Goal: Transaction & Acquisition: Purchase product/service

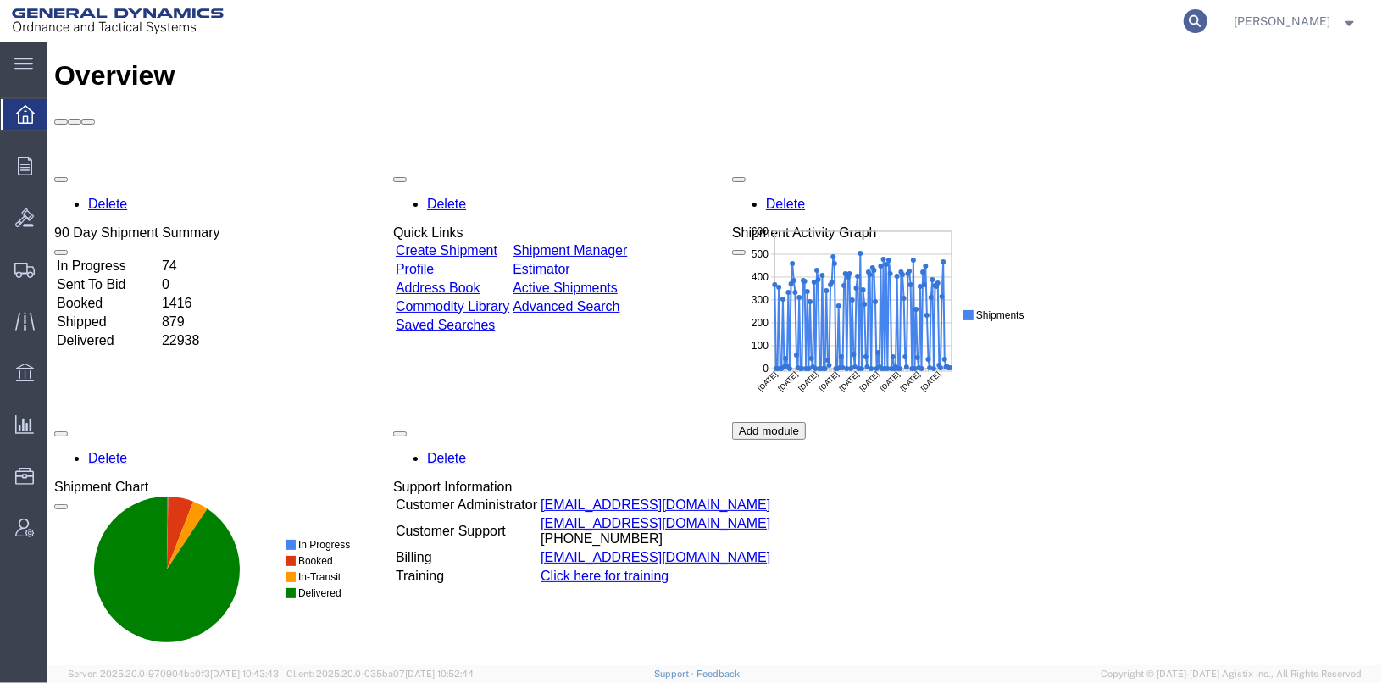
click at [1207, 19] on icon at bounding box center [1196, 21] width 24 height 24
type input "56982331"
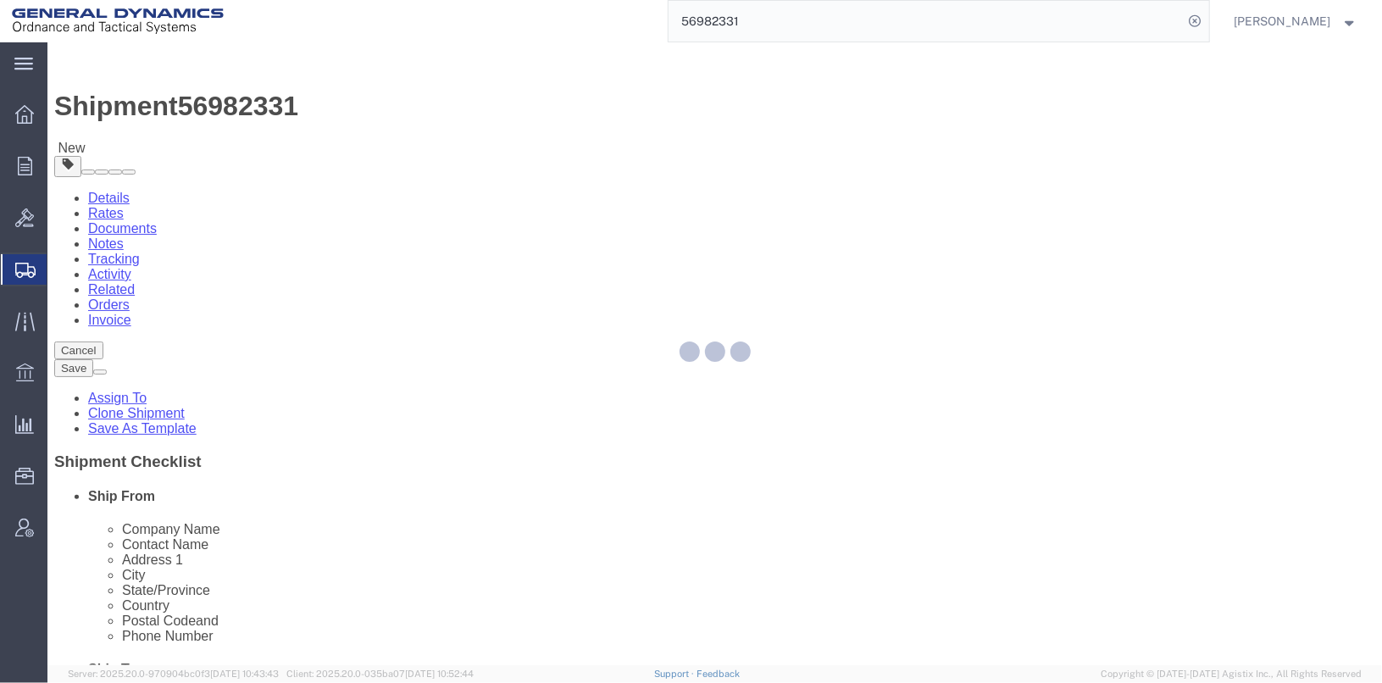
select select
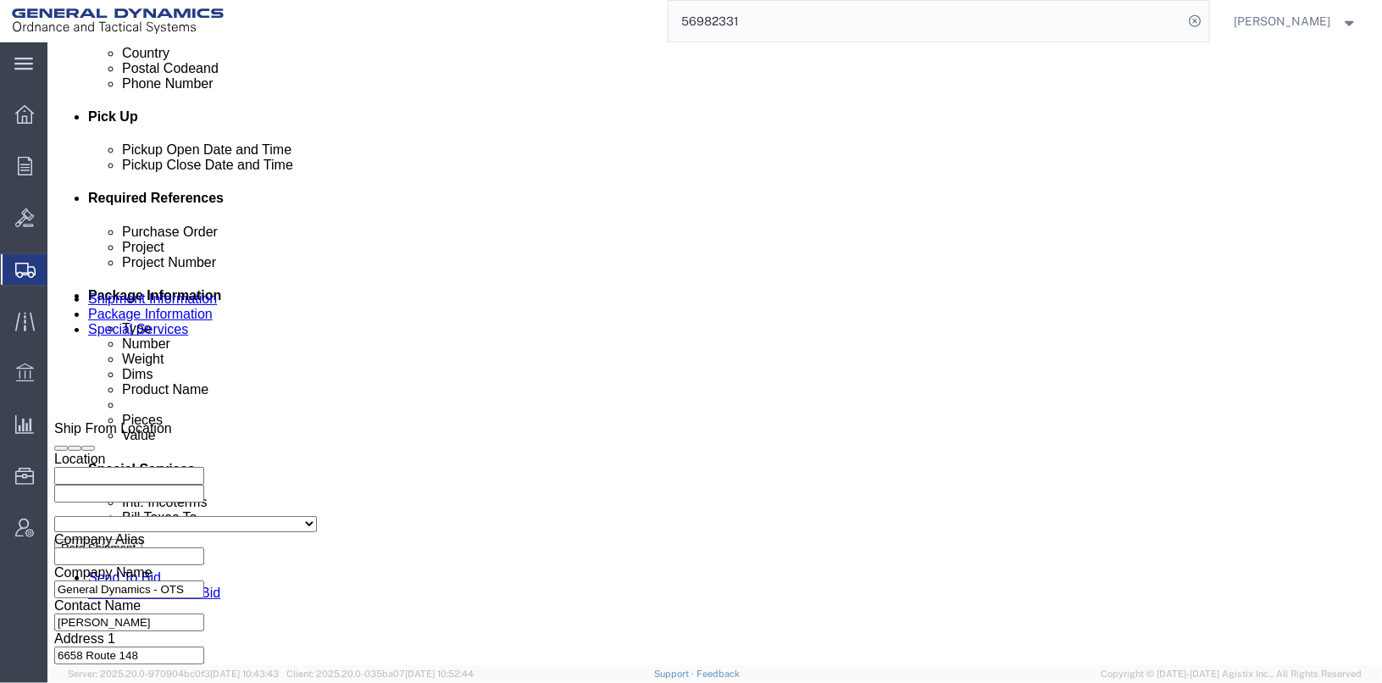
scroll to position [762, 0]
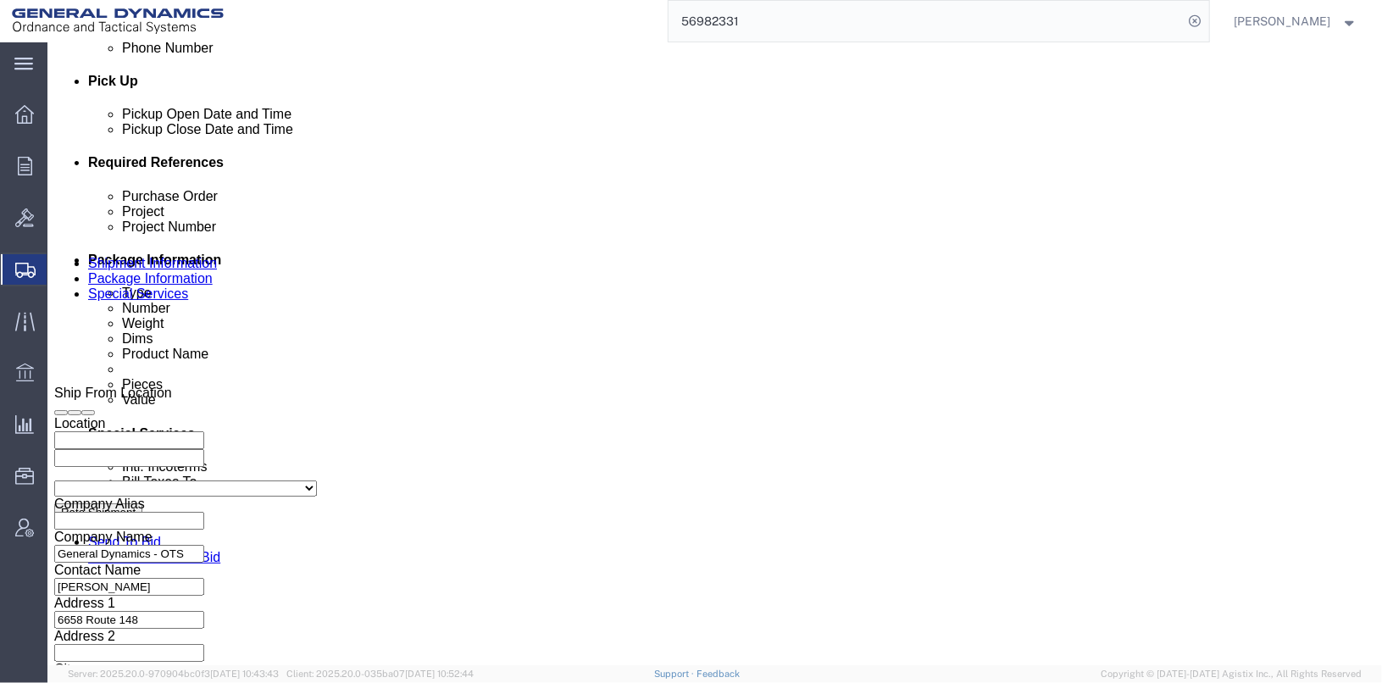
click input "TRK- TRL-214015"
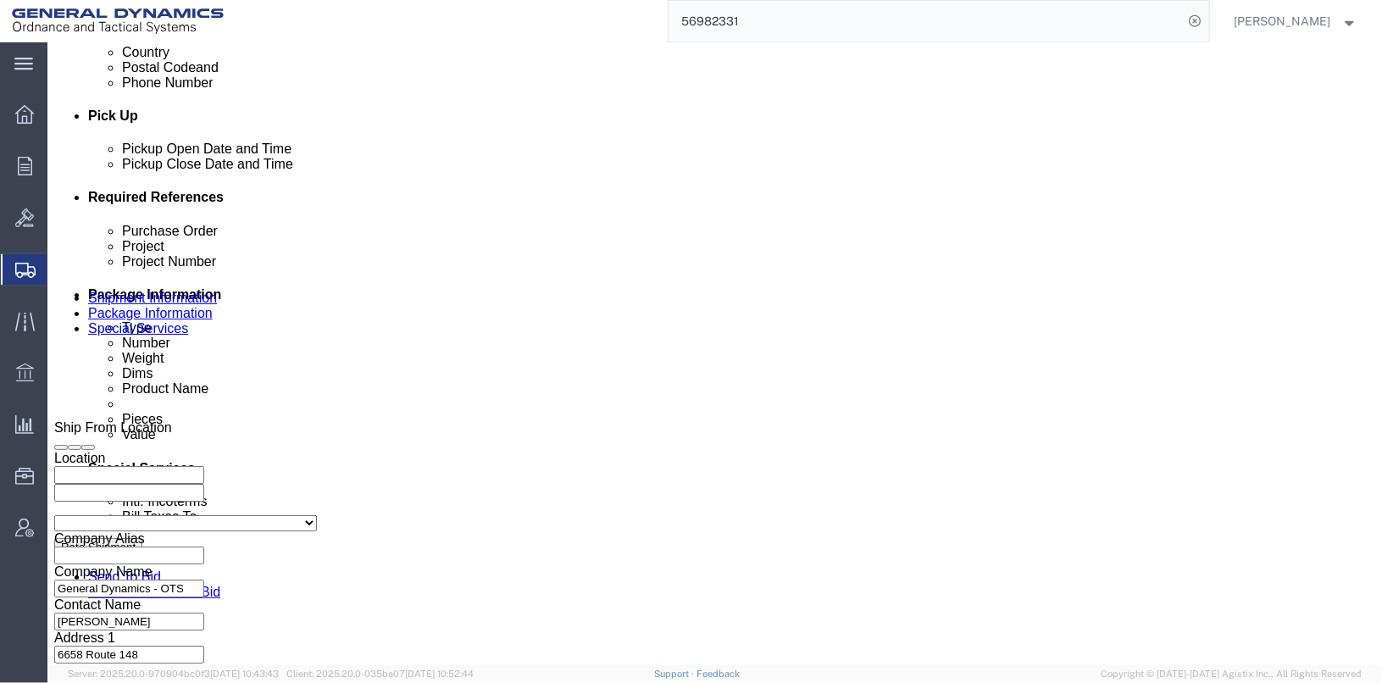
scroll to position [706, 0]
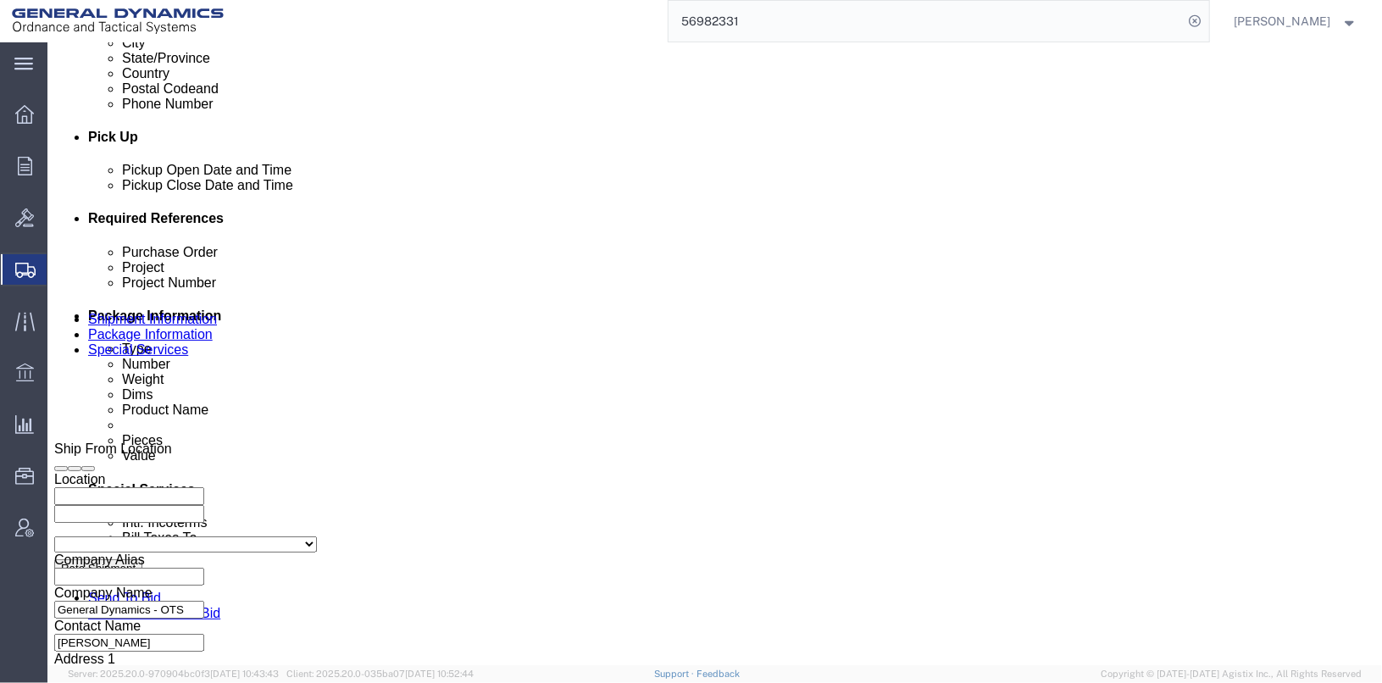
click input "TRK-255024 TRL-214015"
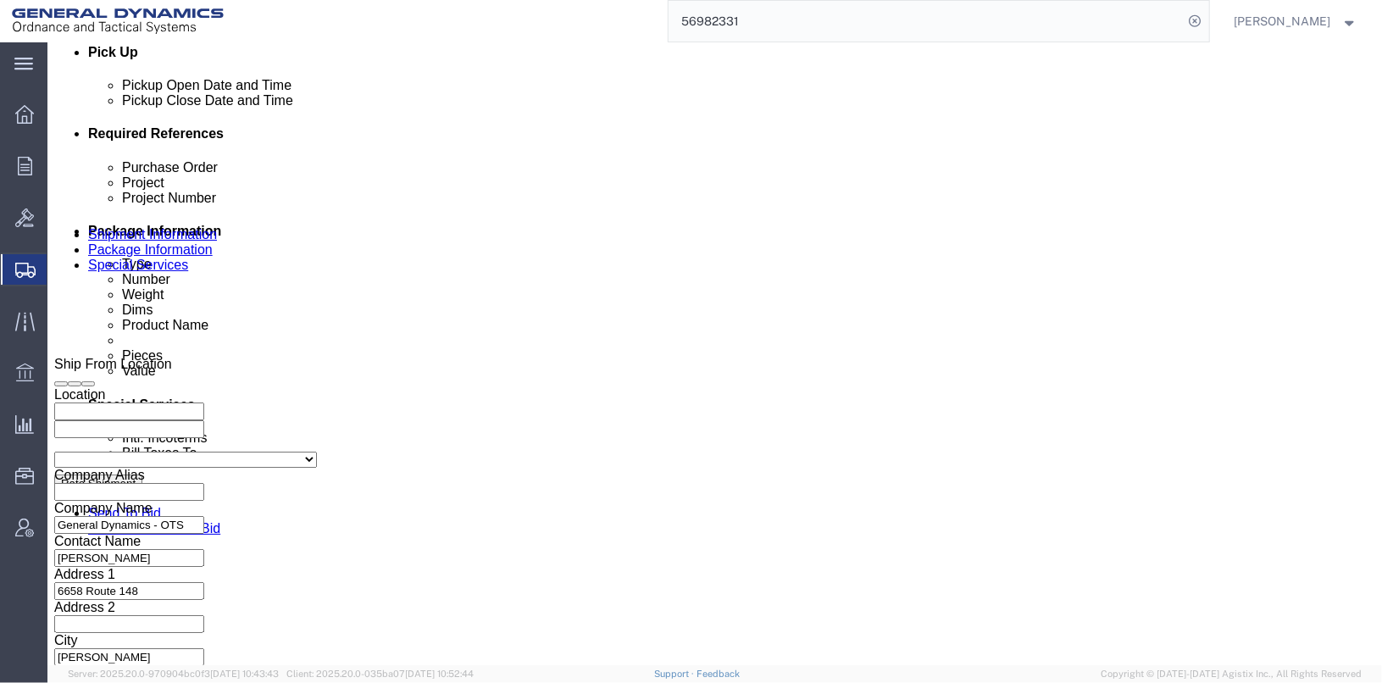
scroll to position [874, 0]
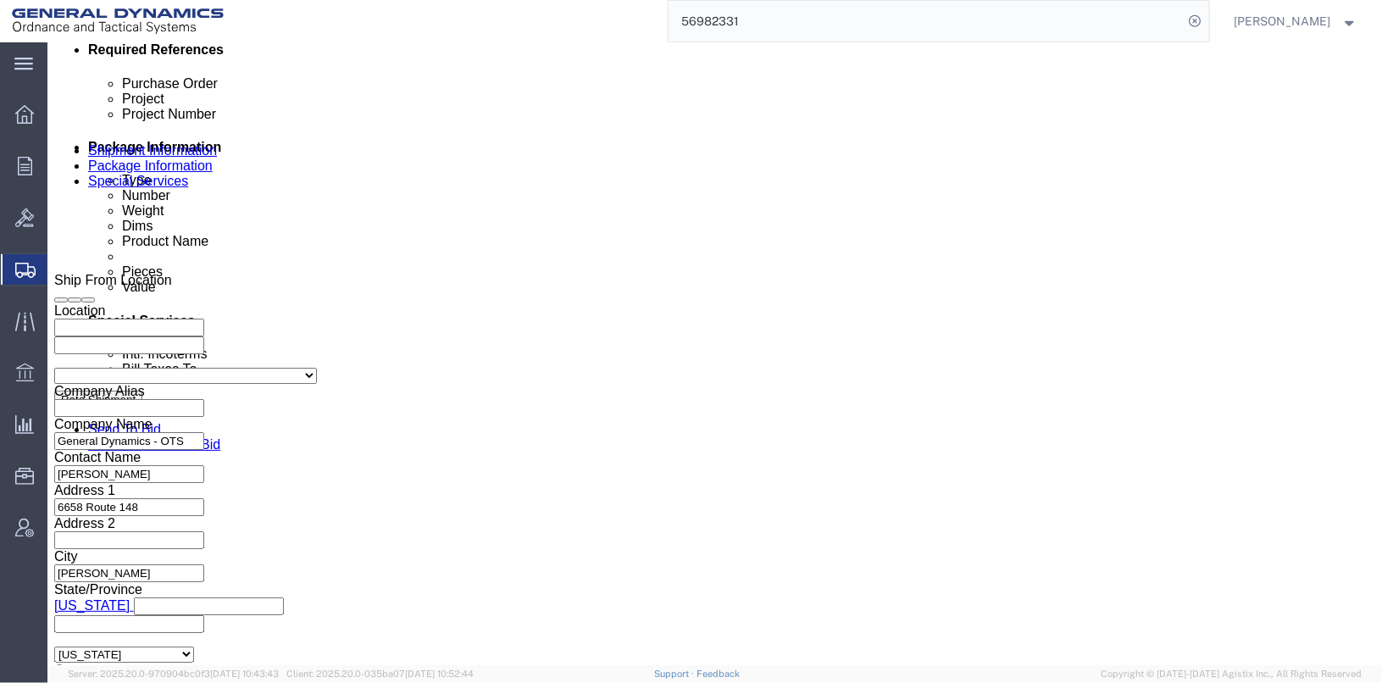
type input "TRK-255024 TRL-214015"
click button "Continue"
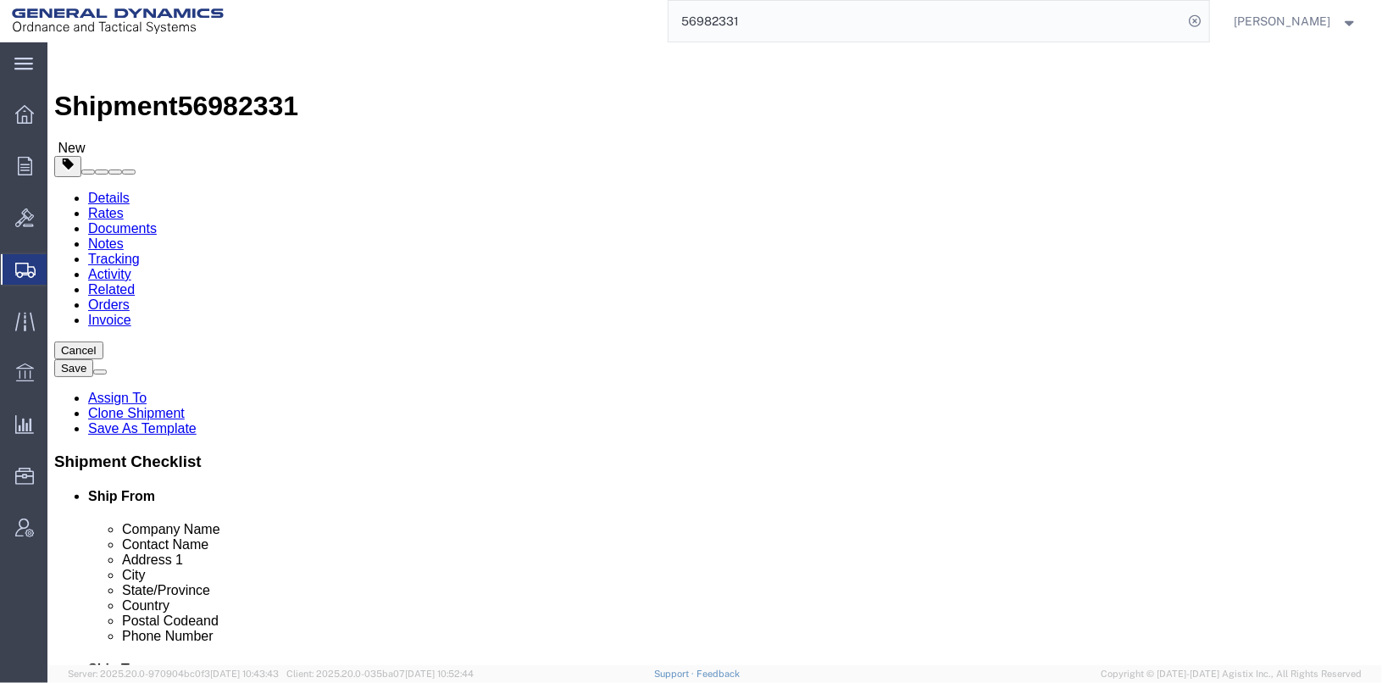
click button "Continue"
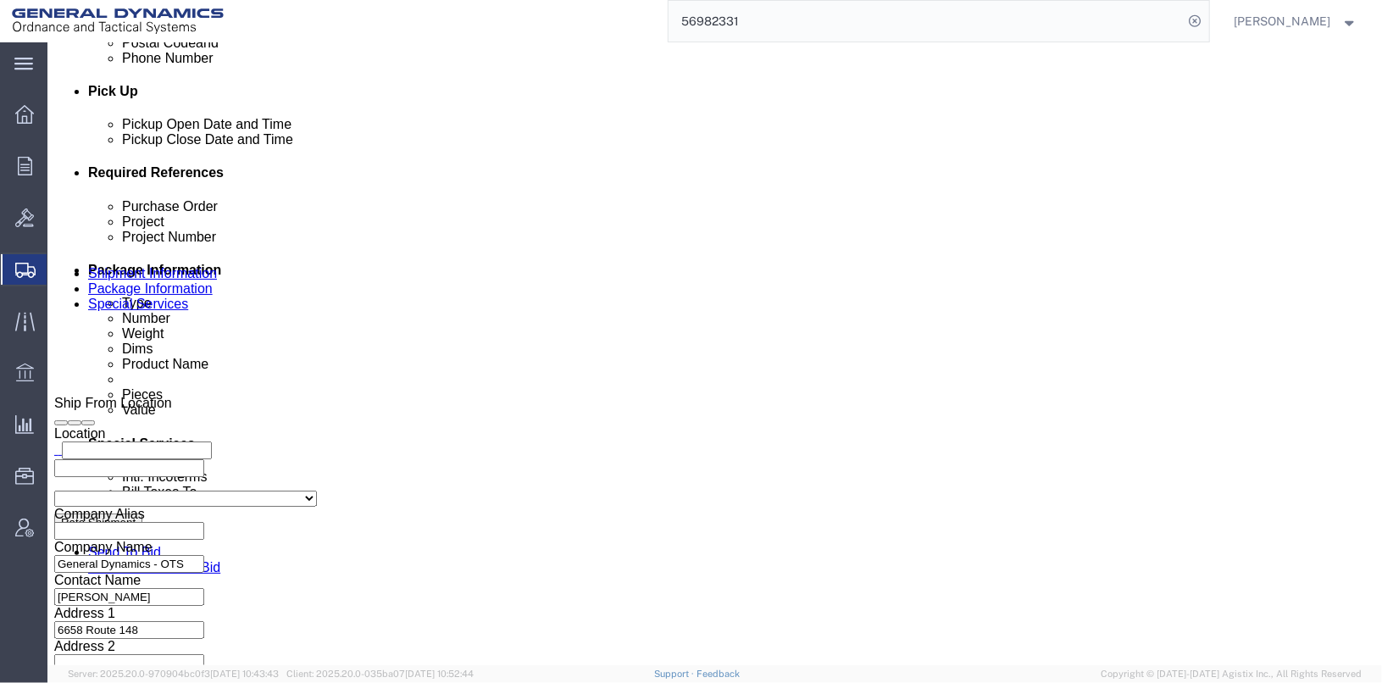
scroll to position [762, 0]
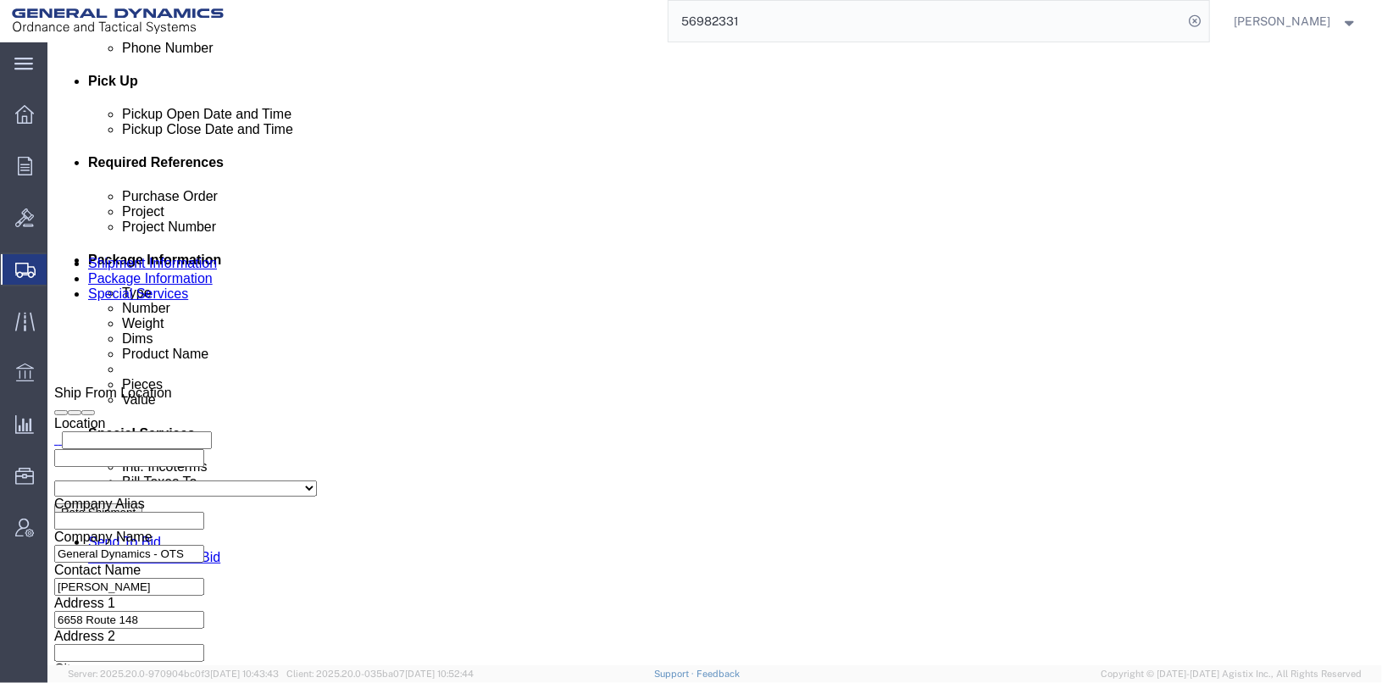
click button "Rate Shipment"
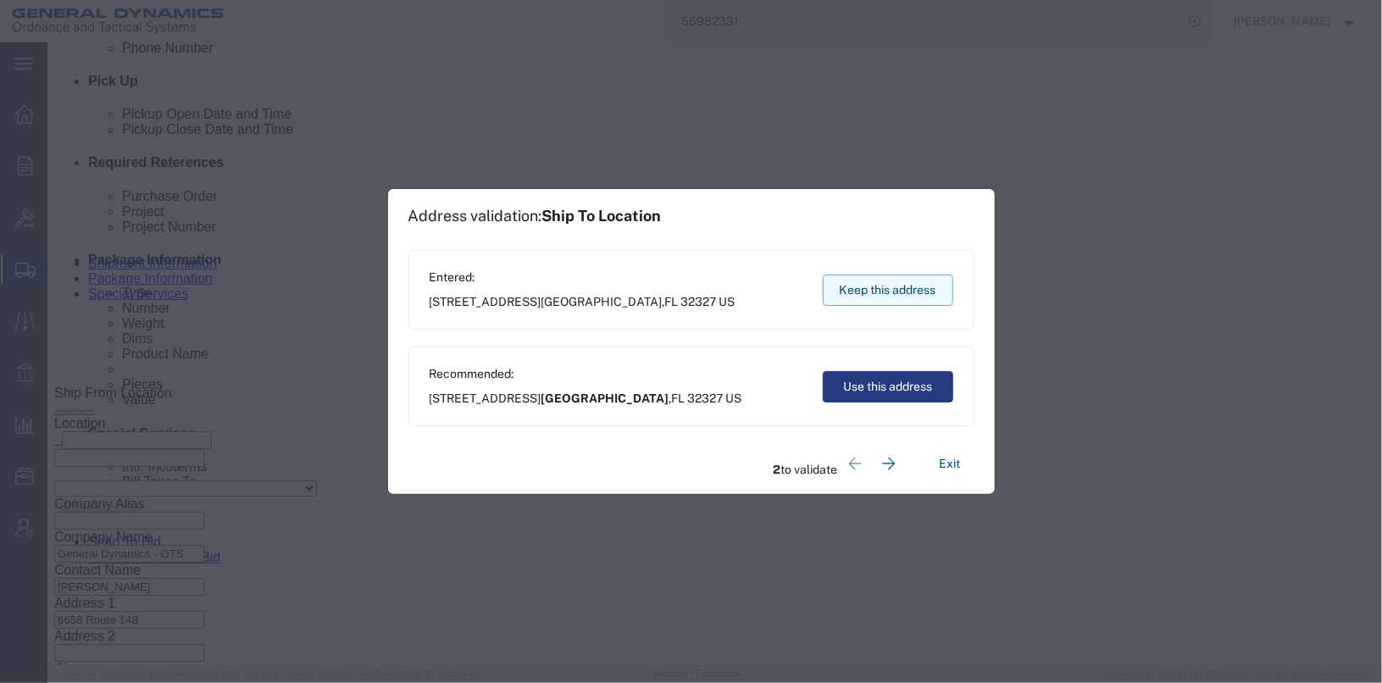
click at [865, 281] on button "Keep this address" at bounding box center [888, 290] width 130 height 31
click at [868, 289] on button "Keep this address" at bounding box center [888, 290] width 130 height 31
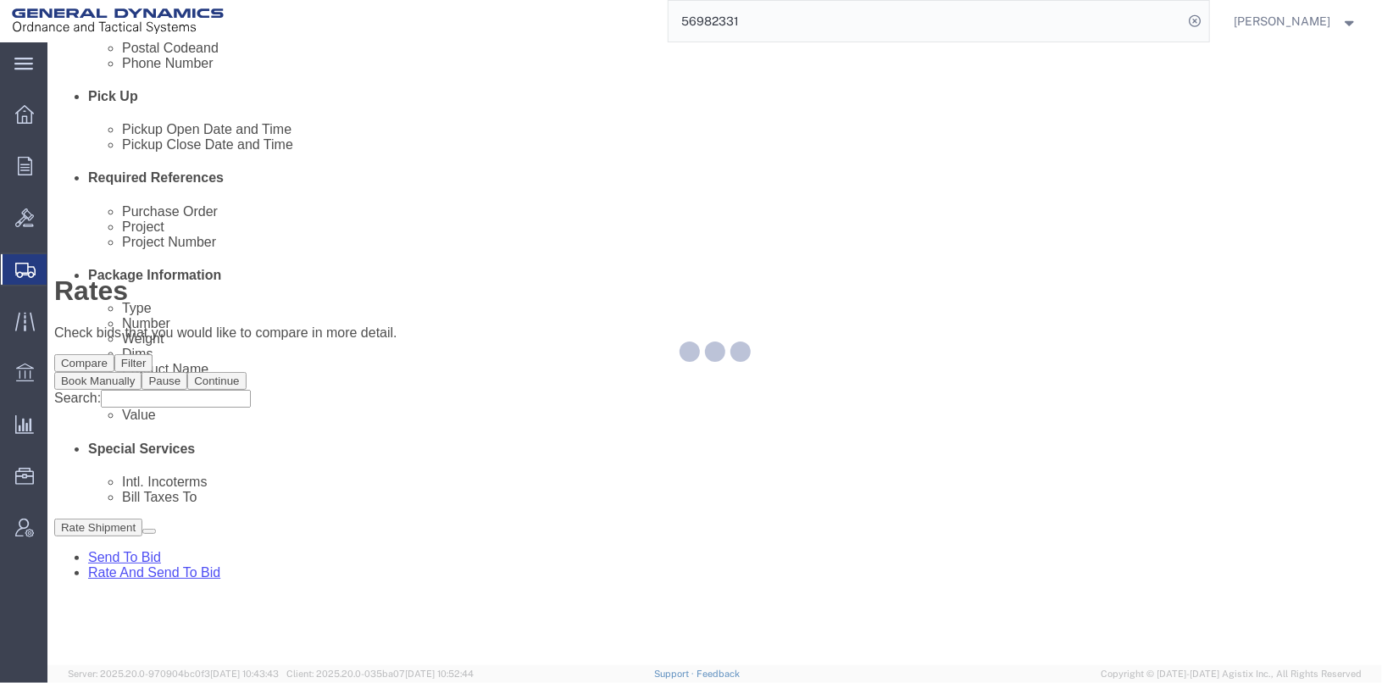
scroll to position [0, 0]
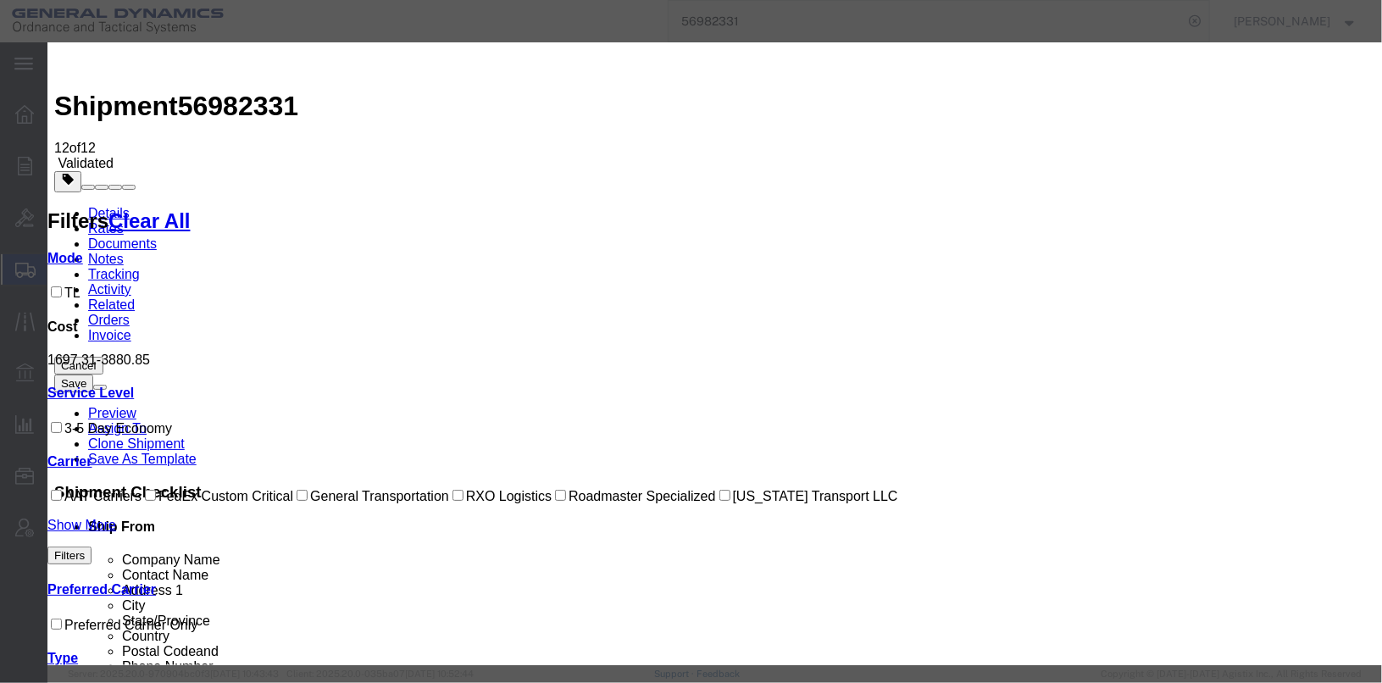
select select "147"
select select "29142"
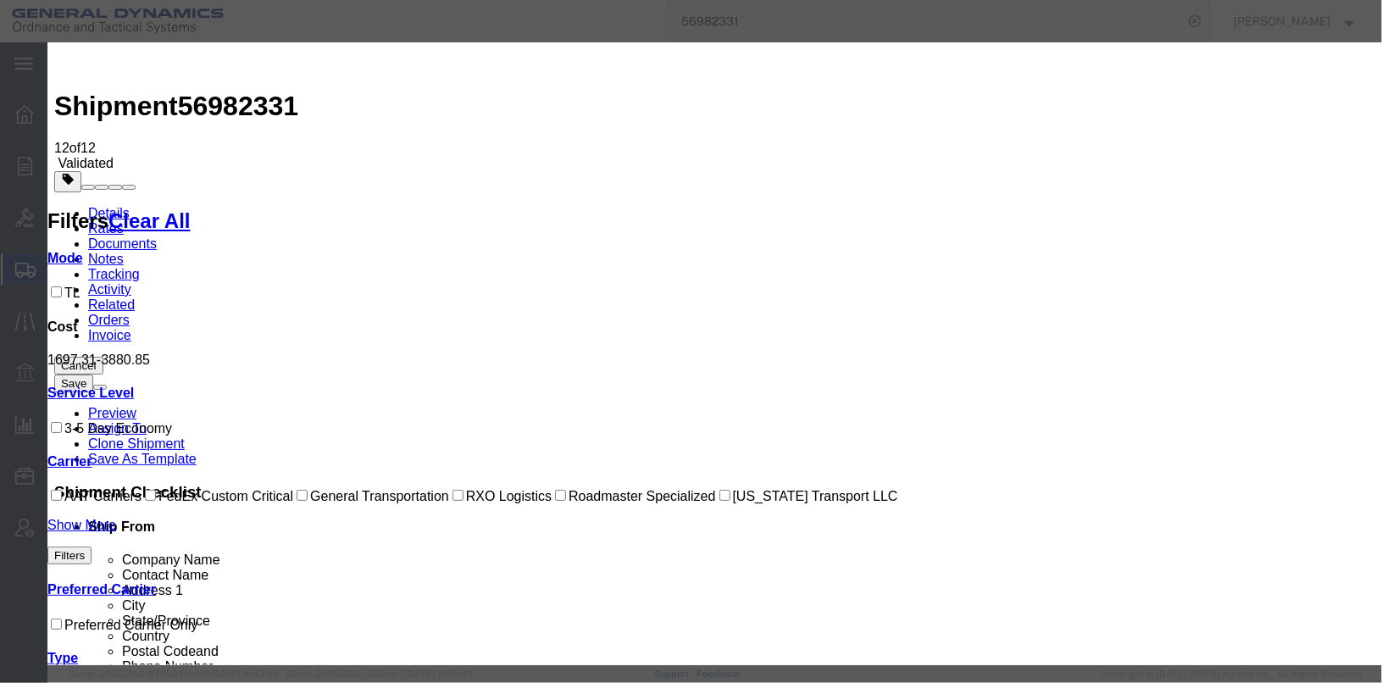
checkbox input "true"
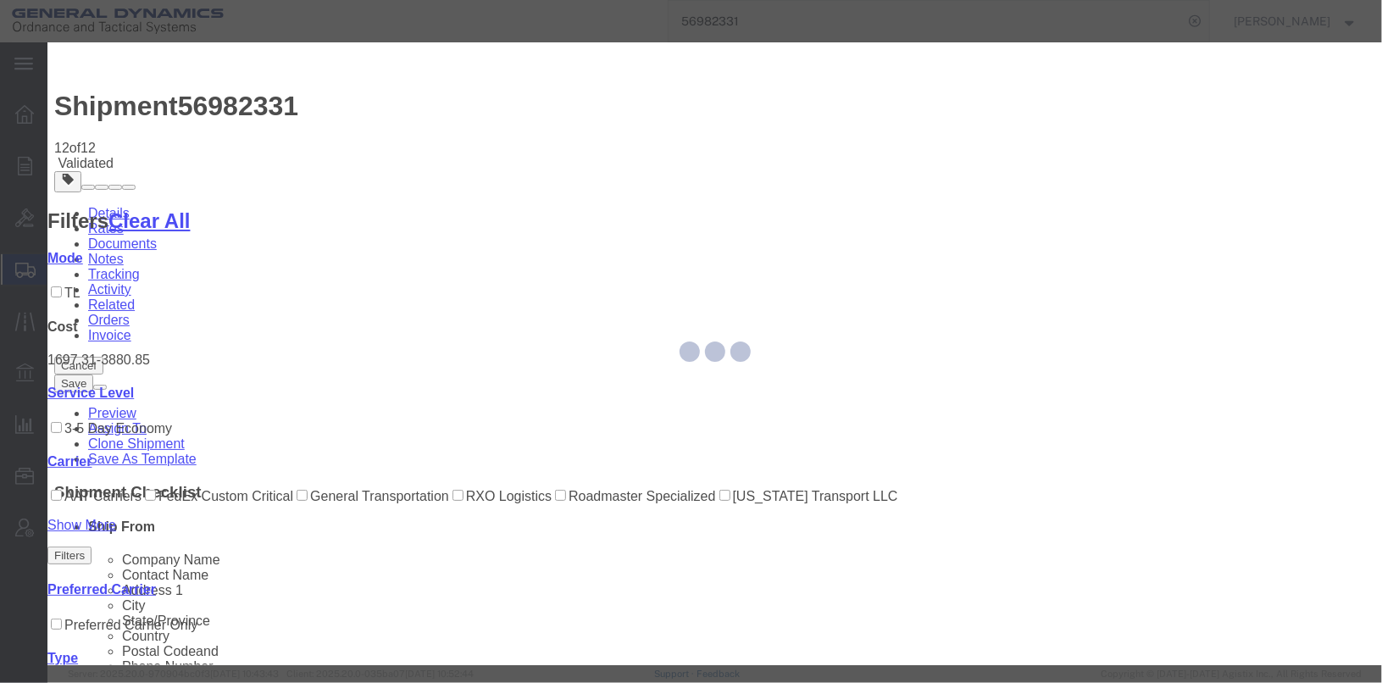
type input "[PERSON_NAME]"
type input "[PHONE_NUMBER]"
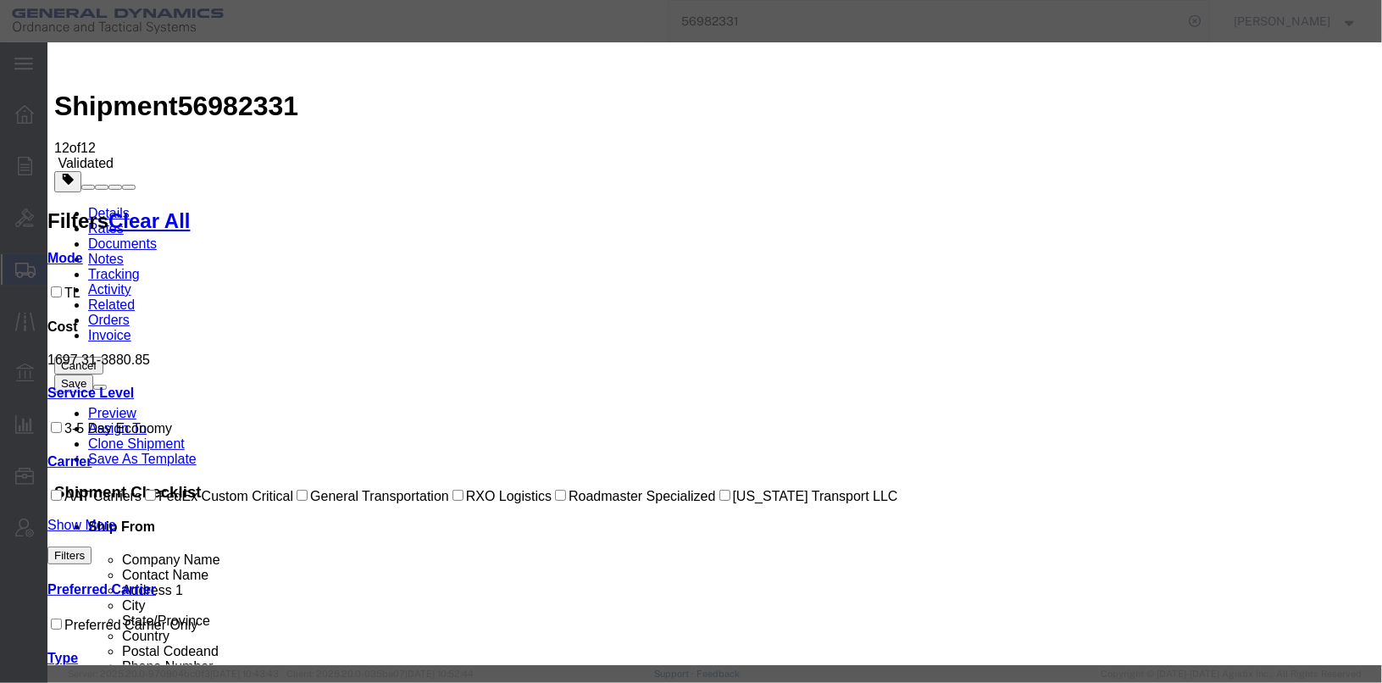
type input "25437"
select select "1000"
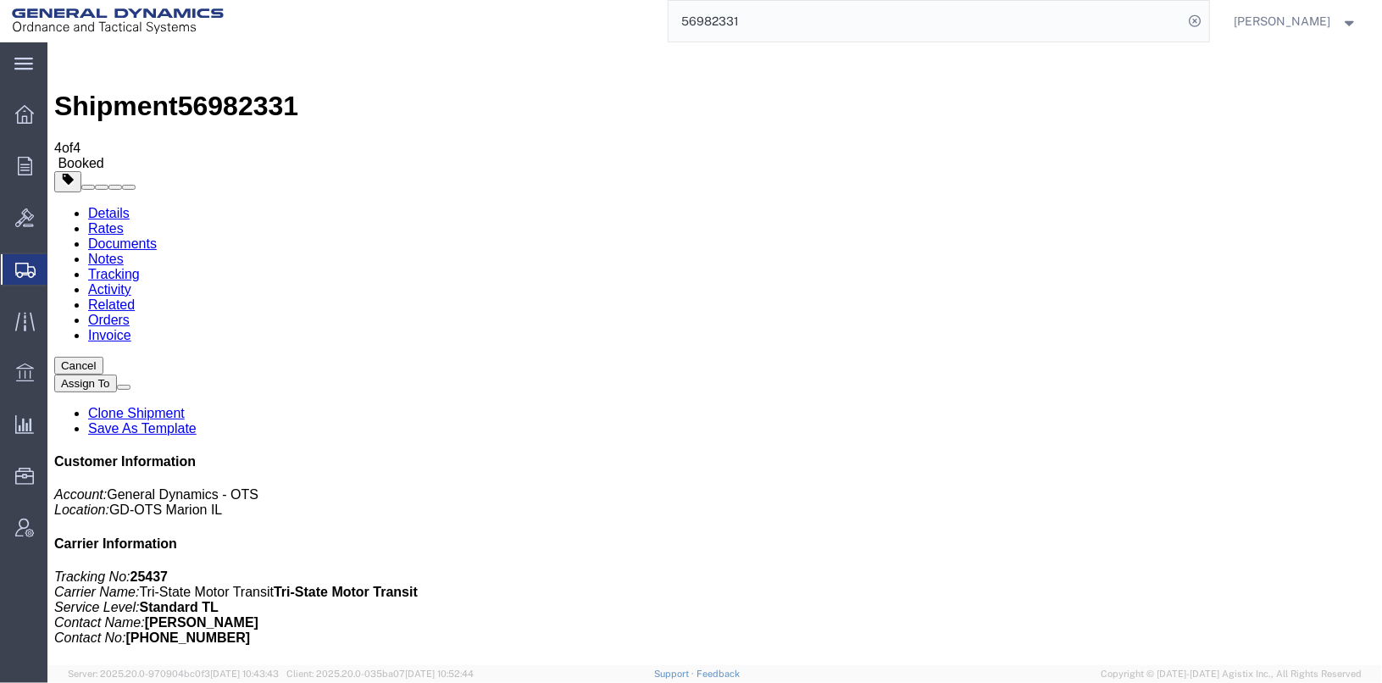
checkbox input "true"
checkbox input "false"
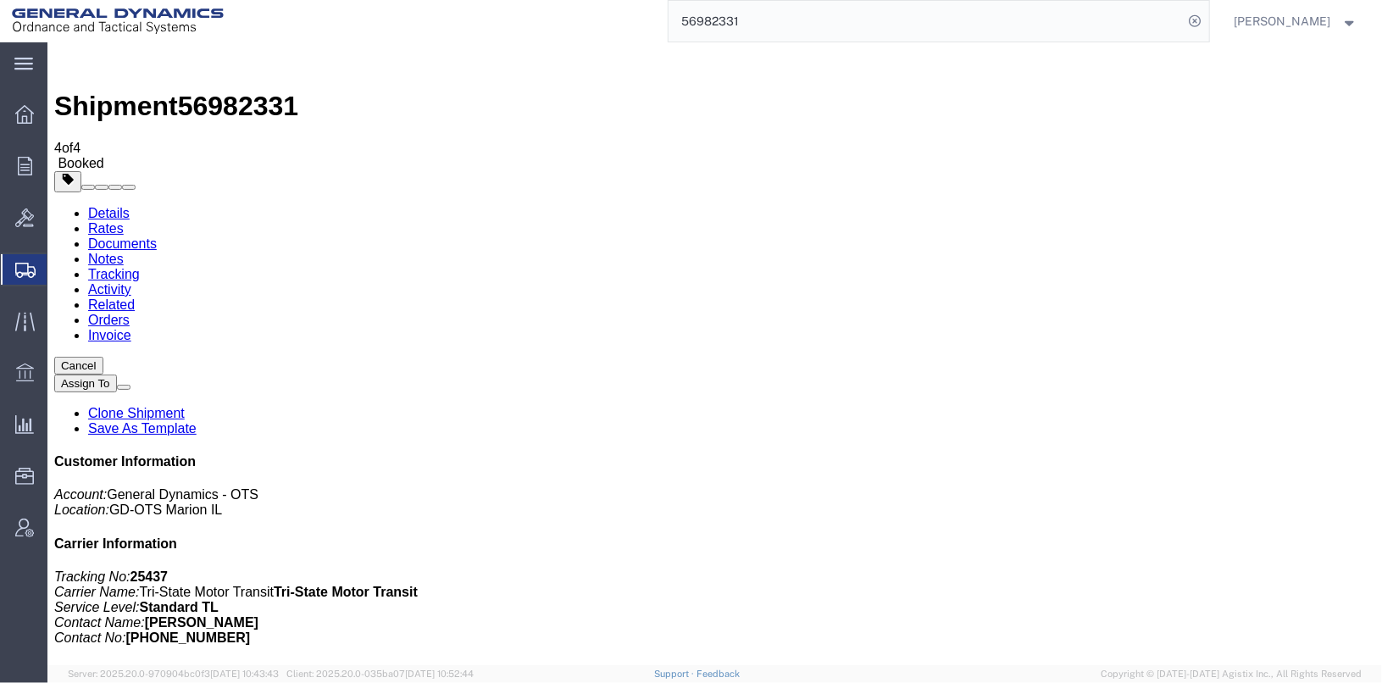
click at [108, 205] on link "Details" at bounding box center [108, 212] width 42 height 14
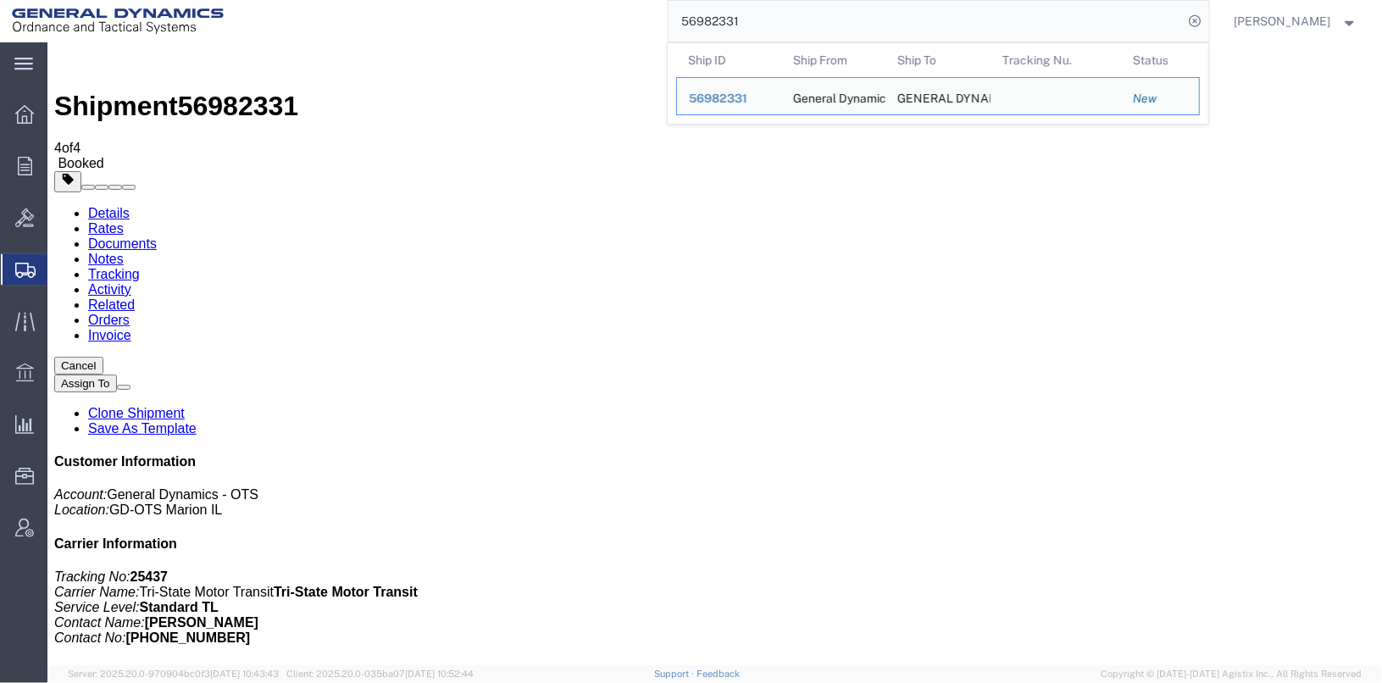
drag, startPoint x: 775, startPoint y: 21, endPoint x: 613, endPoint y: 12, distance: 162.1
click at [613, 12] on div "56982331 Ship ID Ship From Ship To Tracking Nu. Status Ship ID 56982331 Ship Fr…" at bounding box center [723, 21] width 974 height 42
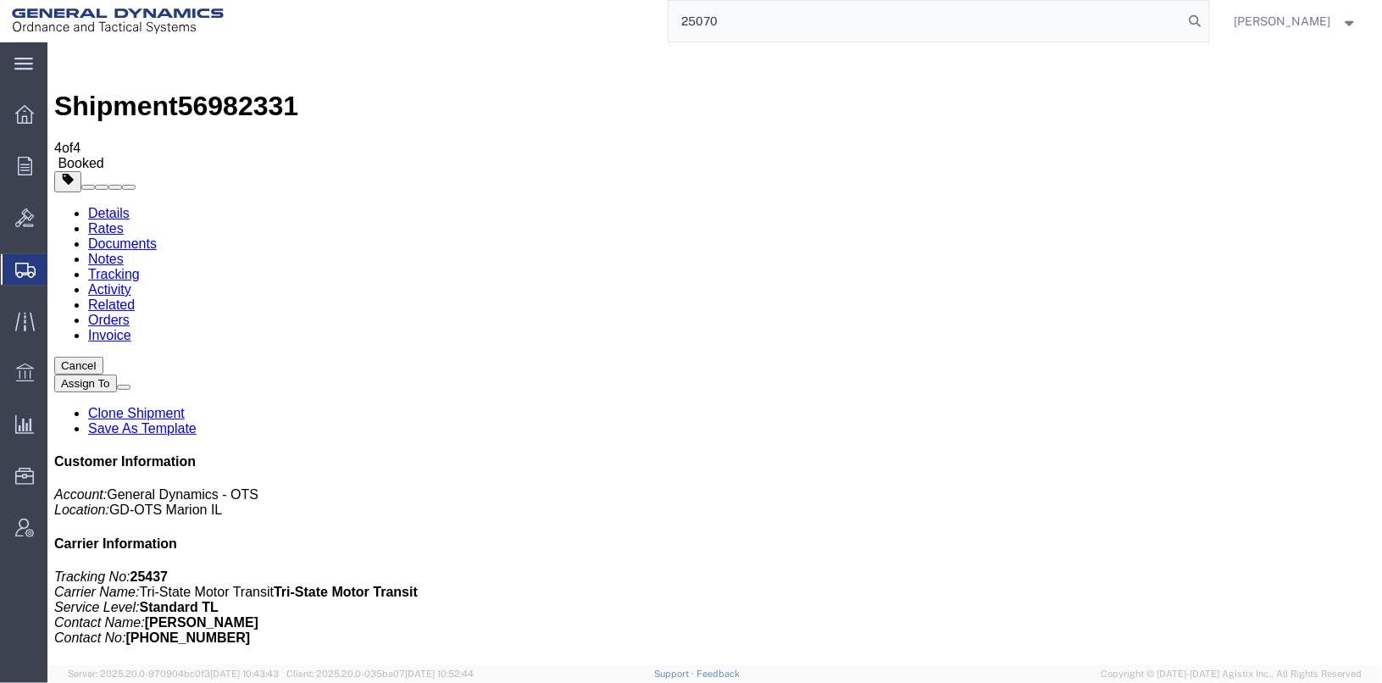
type input "25070"
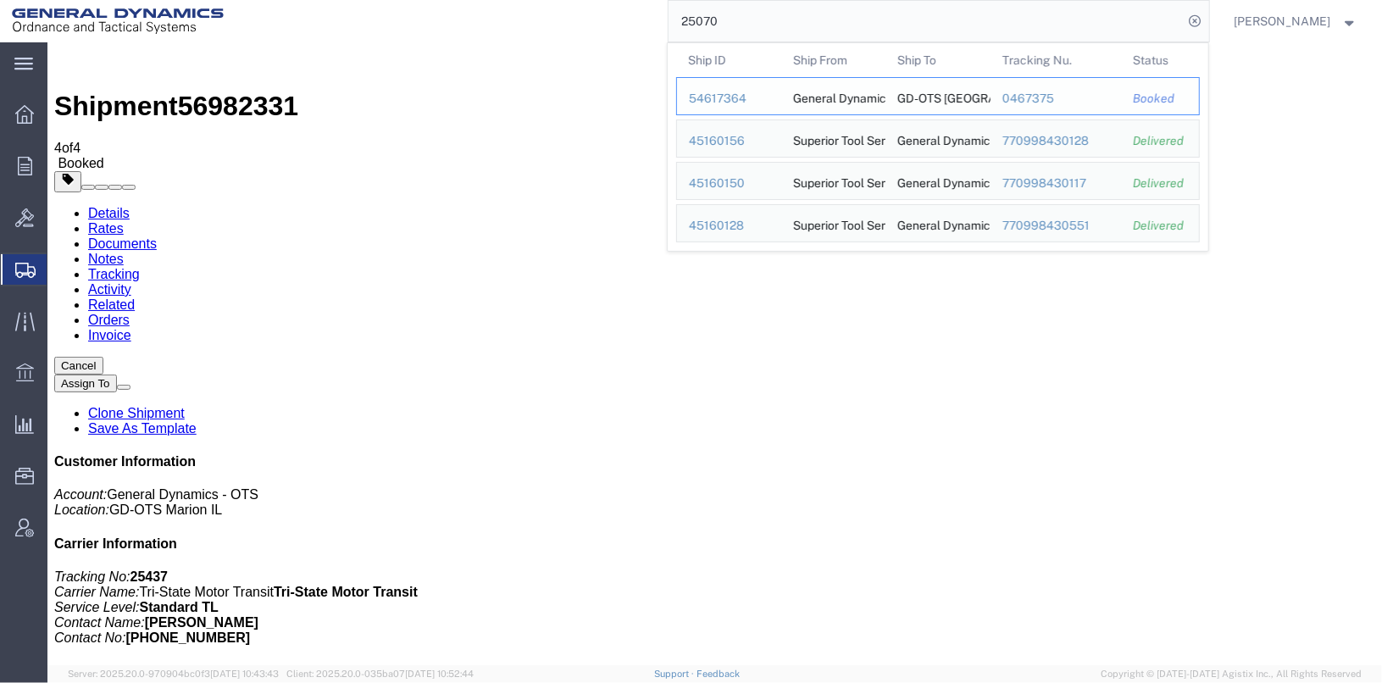
click at [741, 94] on div "54617364" at bounding box center [729, 99] width 80 height 18
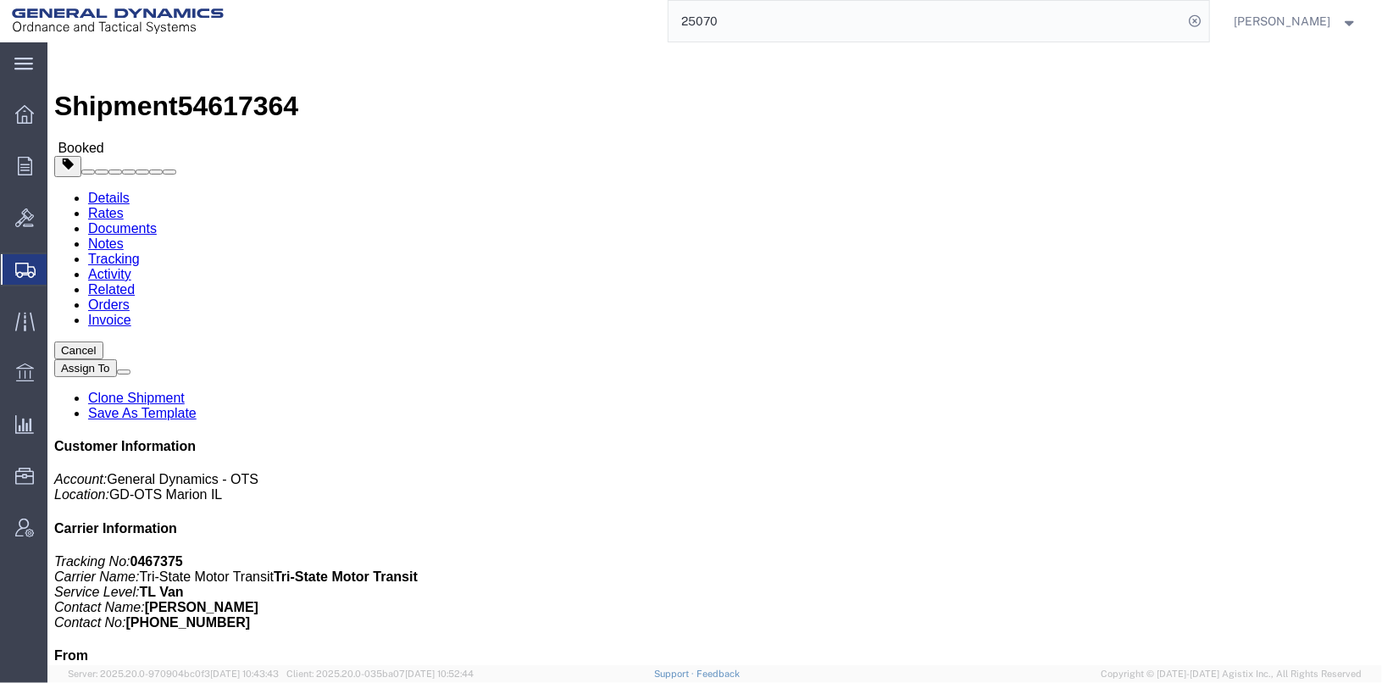
click link "Clone Shipment"
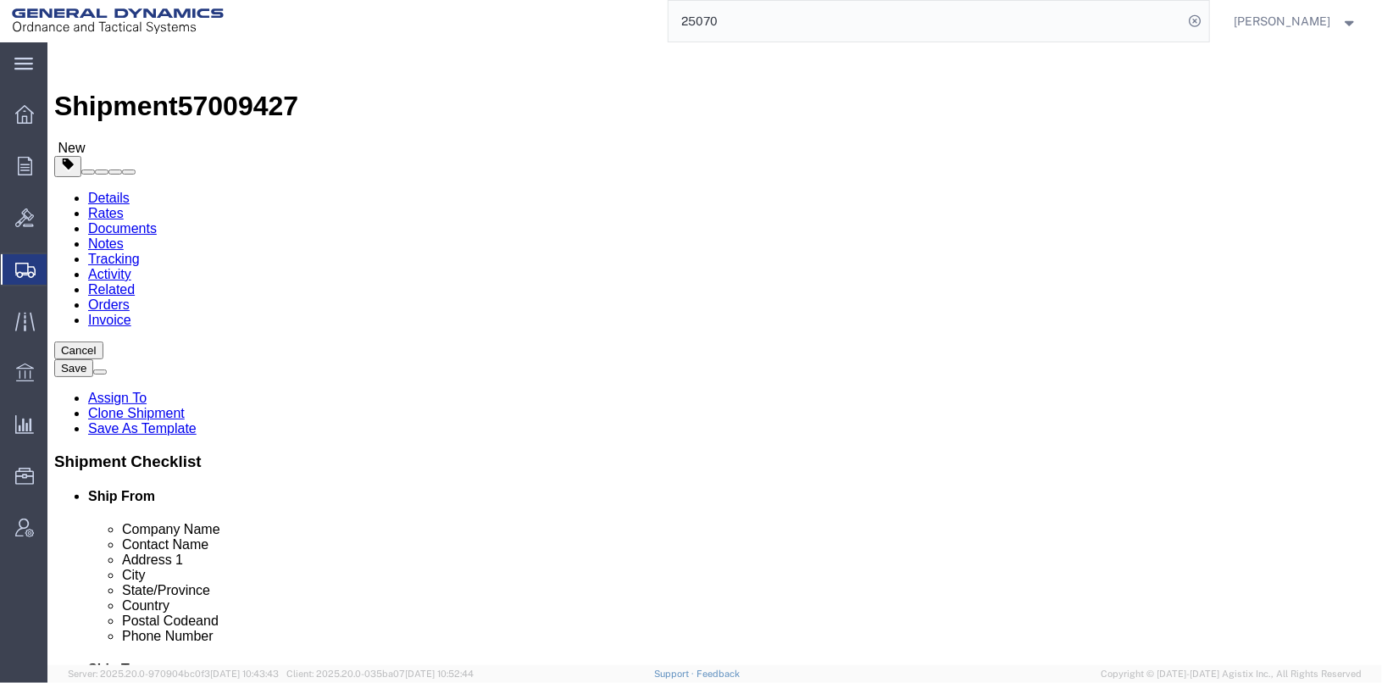
drag, startPoint x: 810, startPoint y: 345, endPoint x: 642, endPoint y: 335, distance: 168.1
click div "Location Select Select My Profile Location GD-OTS [GEOGRAPHIC_DATA] (Commerce) …"
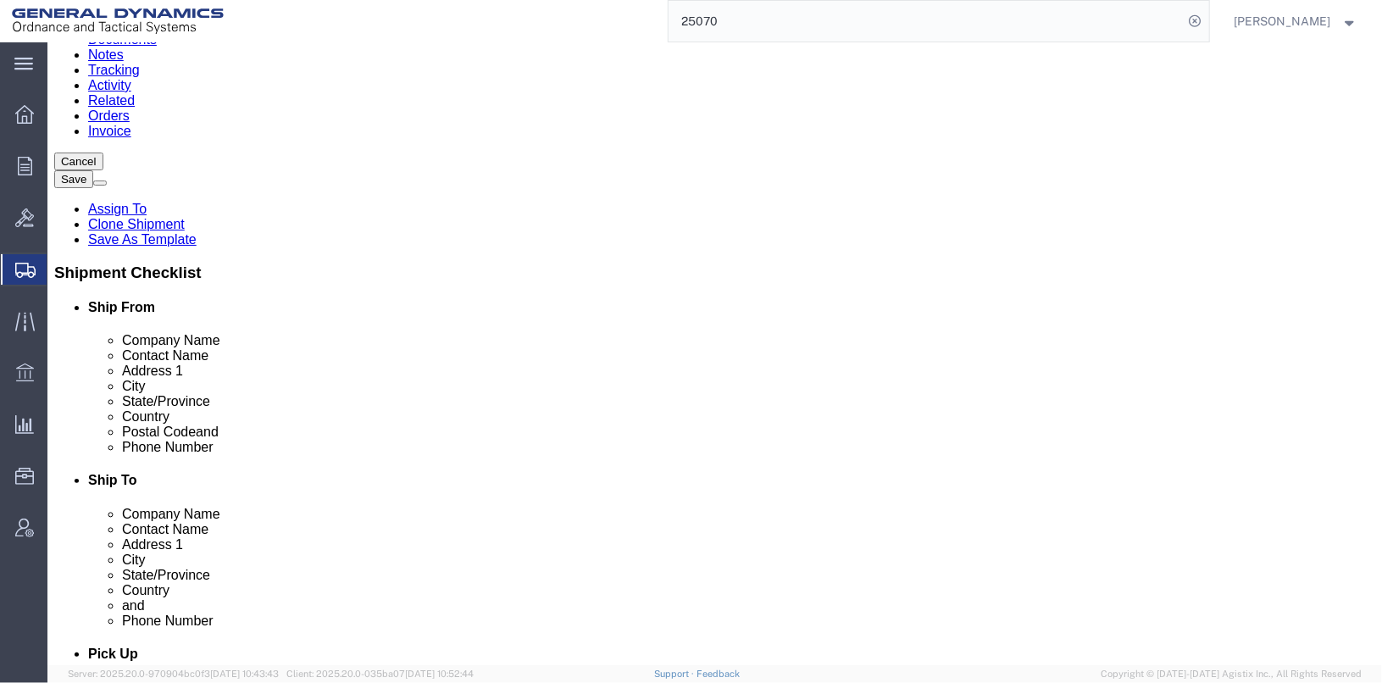
scroll to position [254, 0]
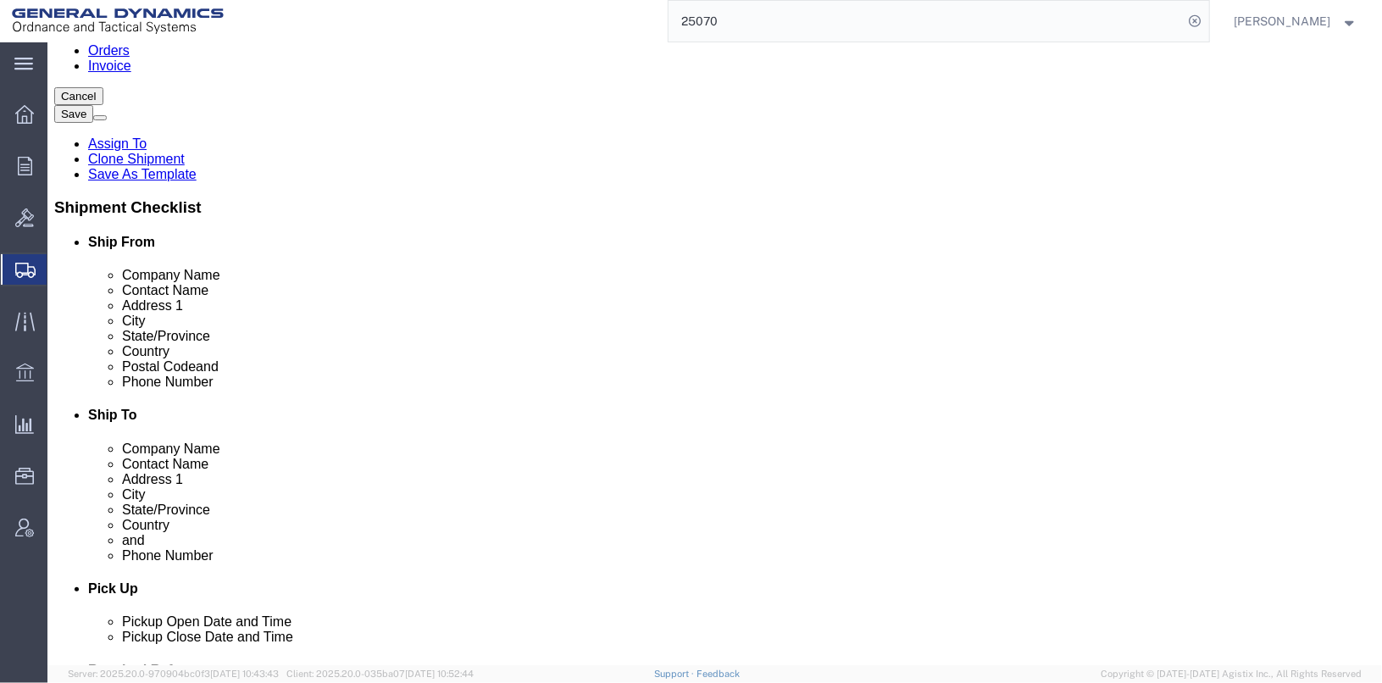
type input "[PERSON_NAME]"
click input "j5z2p4"
click input "j5Z2p4"
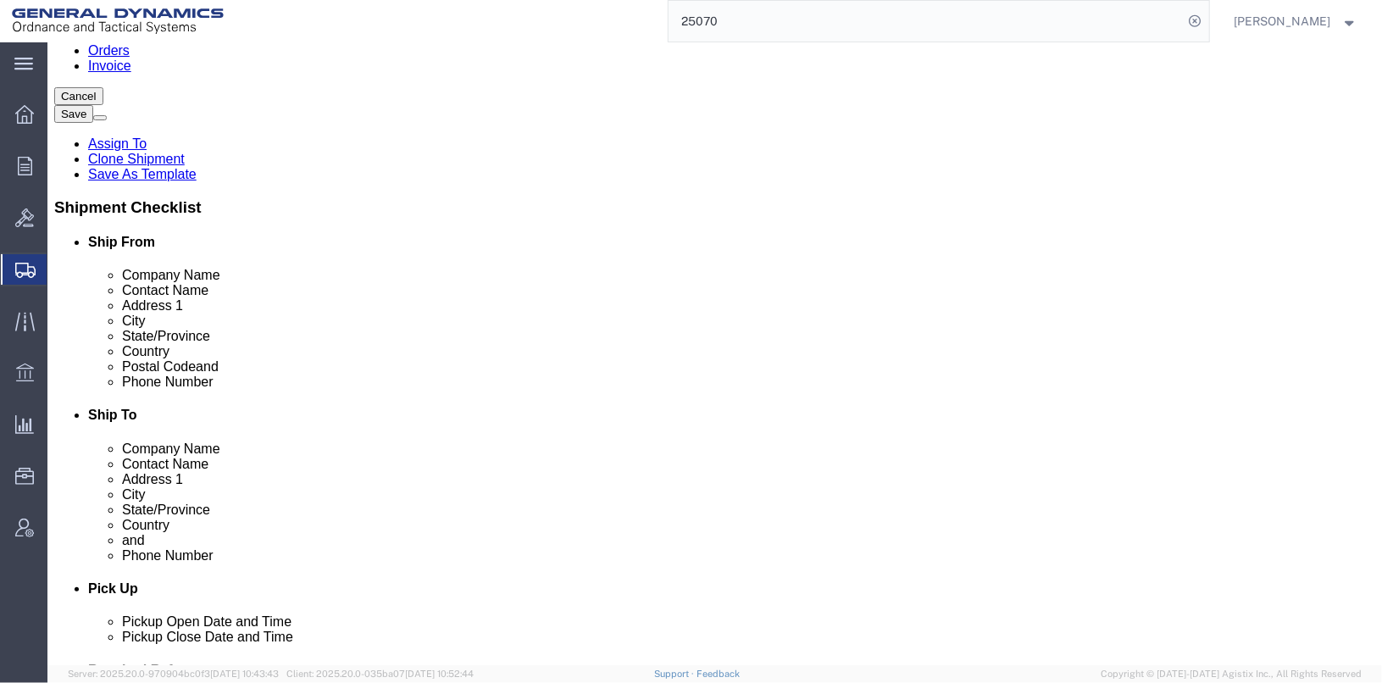
click input "j5Z2p4"
click input "J5Z2p4"
type input "J5Z2P4"
drag, startPoint x: 787, startPoint y: 323, endPoint x: 708, endPoint y: 326, distance: 79.7
click input "4505826201"
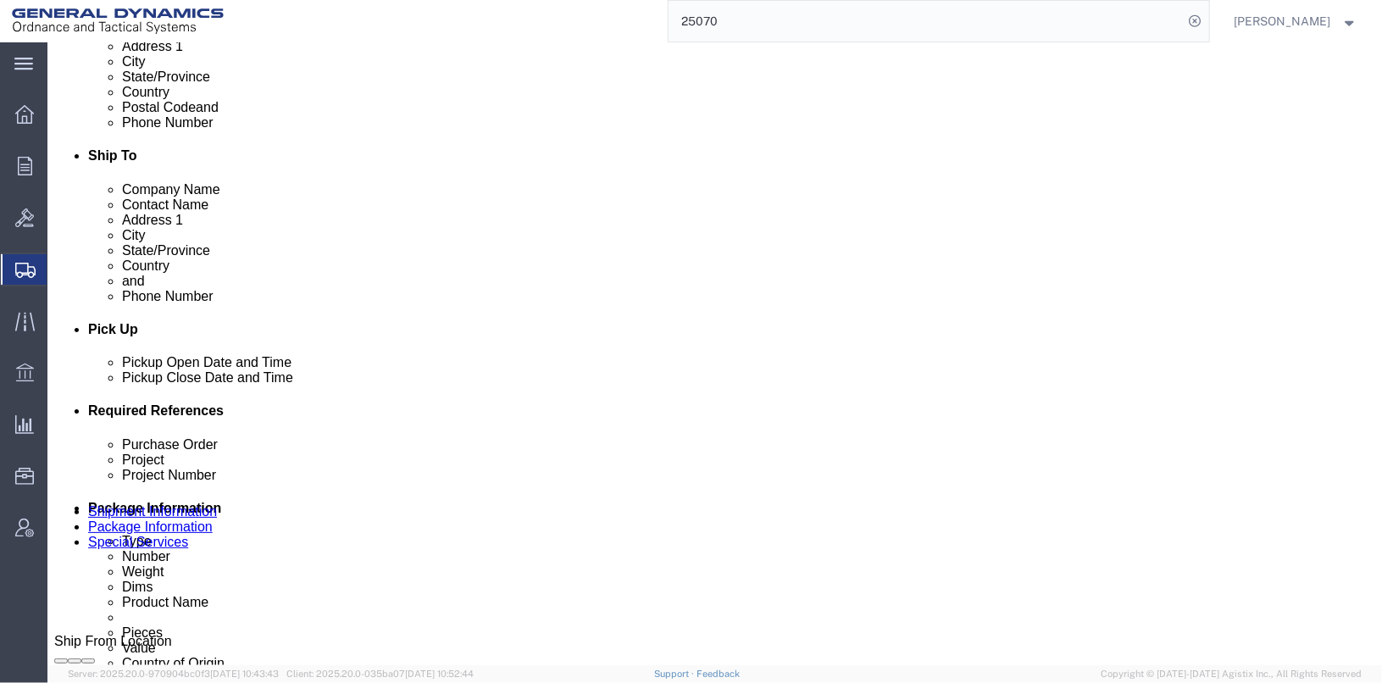
scroll to position [678, 0]
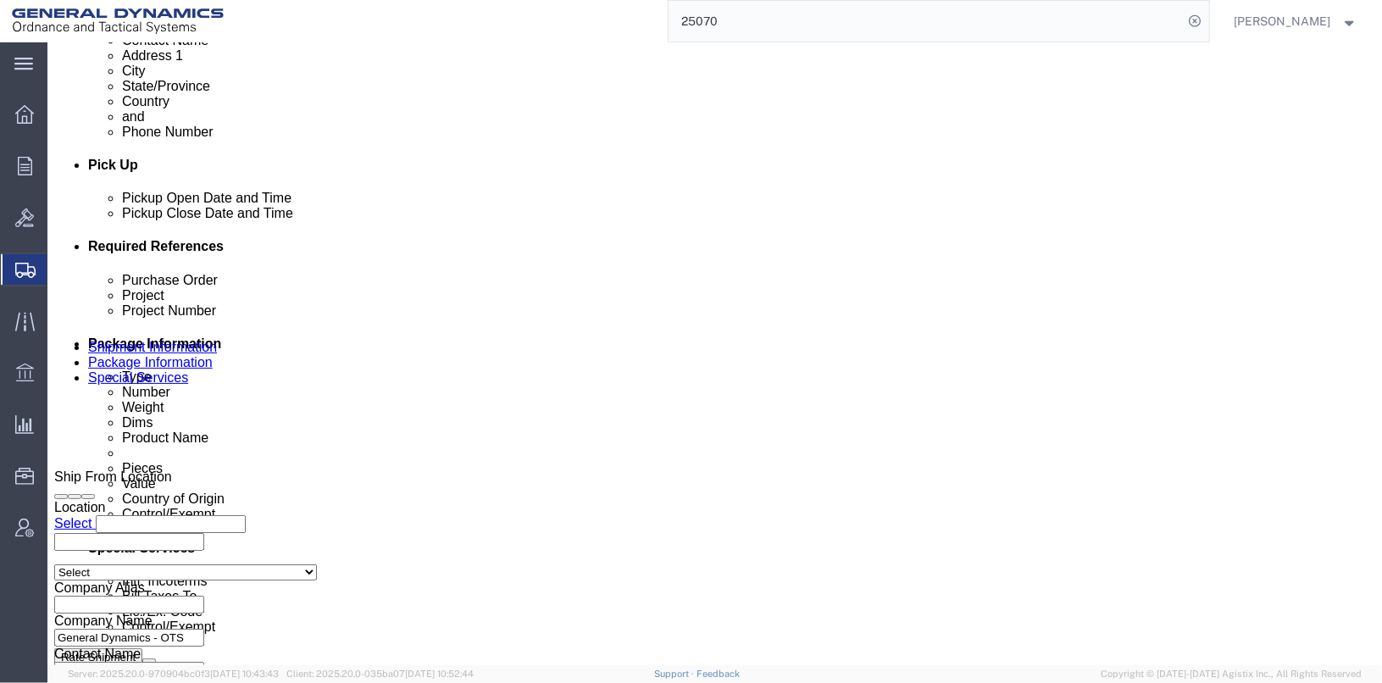
type input "5147432123"
click div "[DATE] 2:00 PM"
type input "3:00 PM"
click button "Apply"
click icon "button"
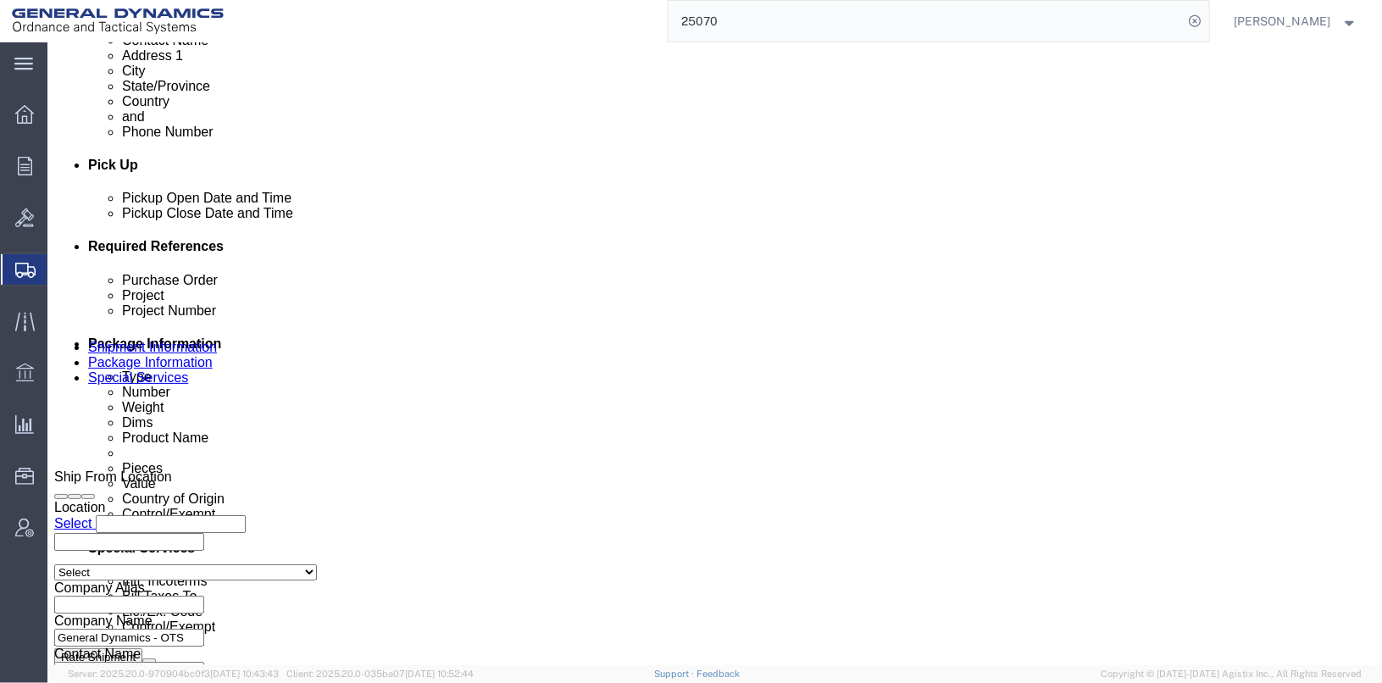
click icon "button"
click input "25070"
type input "25433"
click input "PB60820-00"
type input "P"
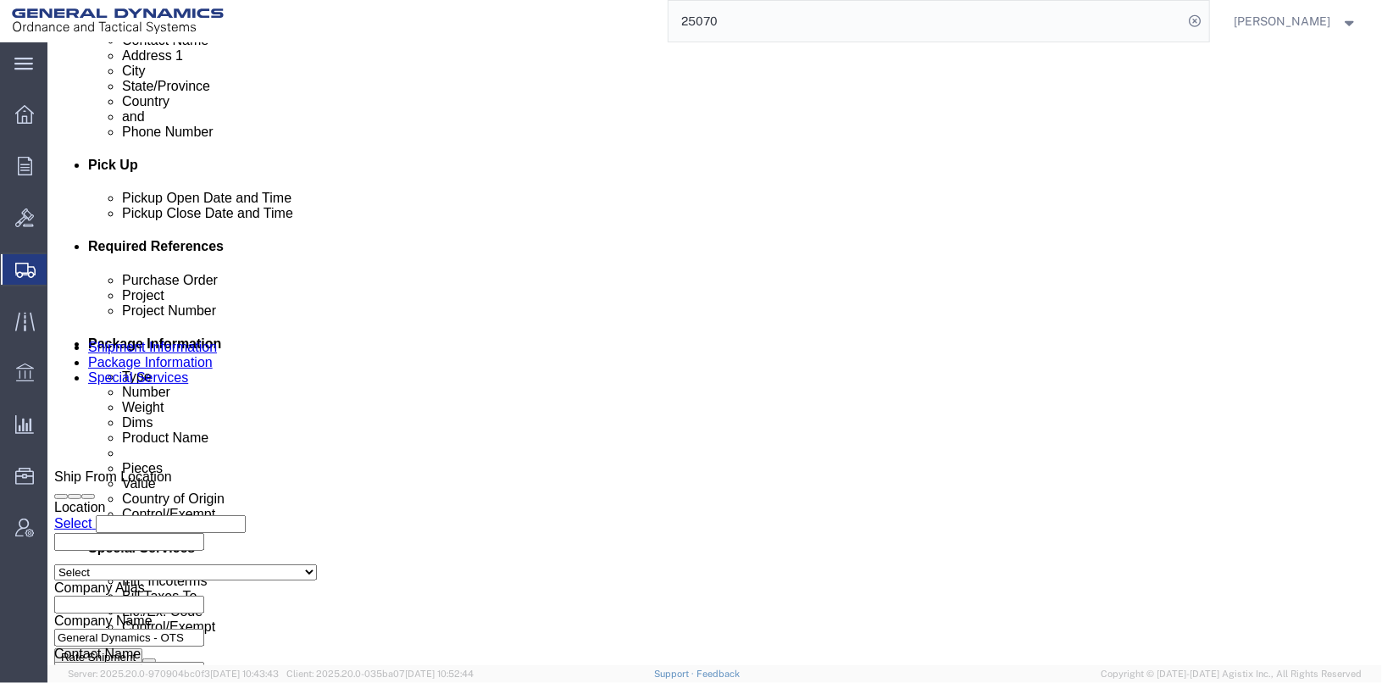
type input "N/A"
drag, startPoint x: 252, startPoint y: 408, endPoint x: 164, endPoint y: 397, distance: 88.0
click div "Project Number 201D0223"
drag, startPoint x: 303, startPoint y: 407, endPoint x: 152, endPoint y: 411, distance: 151.7
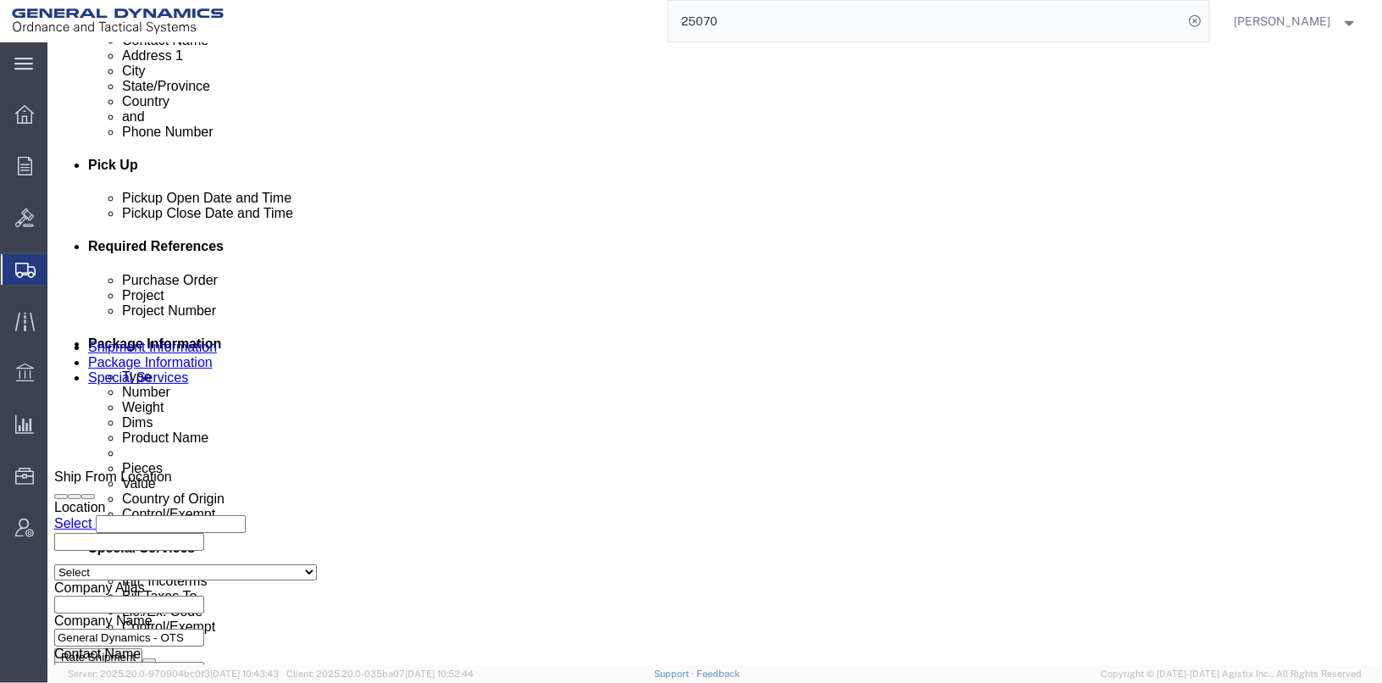
click div "Project Number BILL TO ACCT# [PHONE_NUMBER]"
type input "BILL TO ACCT# [PHONE_NUMBER]"
drag, startPoint x: 896, startPoint y: 377, endPoint x: 818, endPoint y: 375, distance: 78.8
click input "201D0223"
paste input "BILL TO ACCT# [PHONE_NUMBER]"
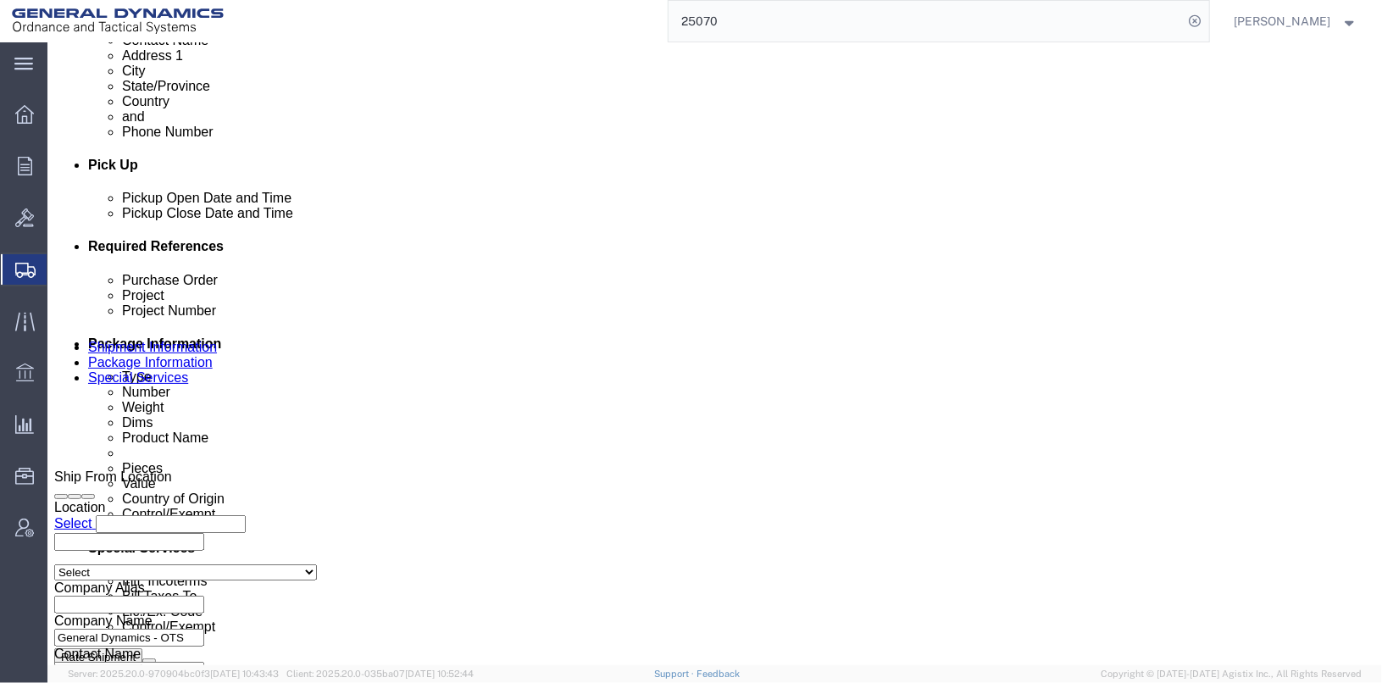
scroll to position [0, 32]
type input "BILL TO ACCT# [PHONE_NUMBER]"
click select "Select Air Less than Truckload Multi-Leg Ocean Freight Rail Small Parcel Truckl…"
select select "SMAL"
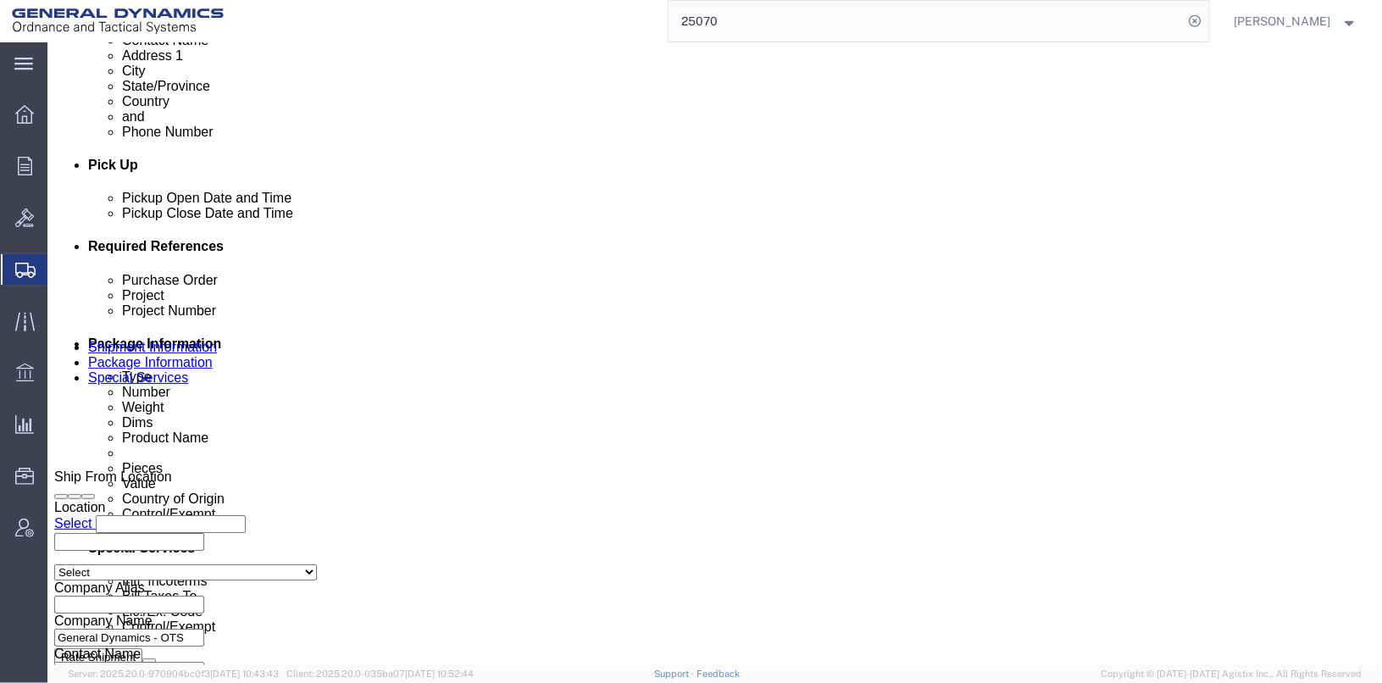
click select "Select Air Less than Truckload Multi-Leg Ocean Freight Rail Small Parcel Truckl…"
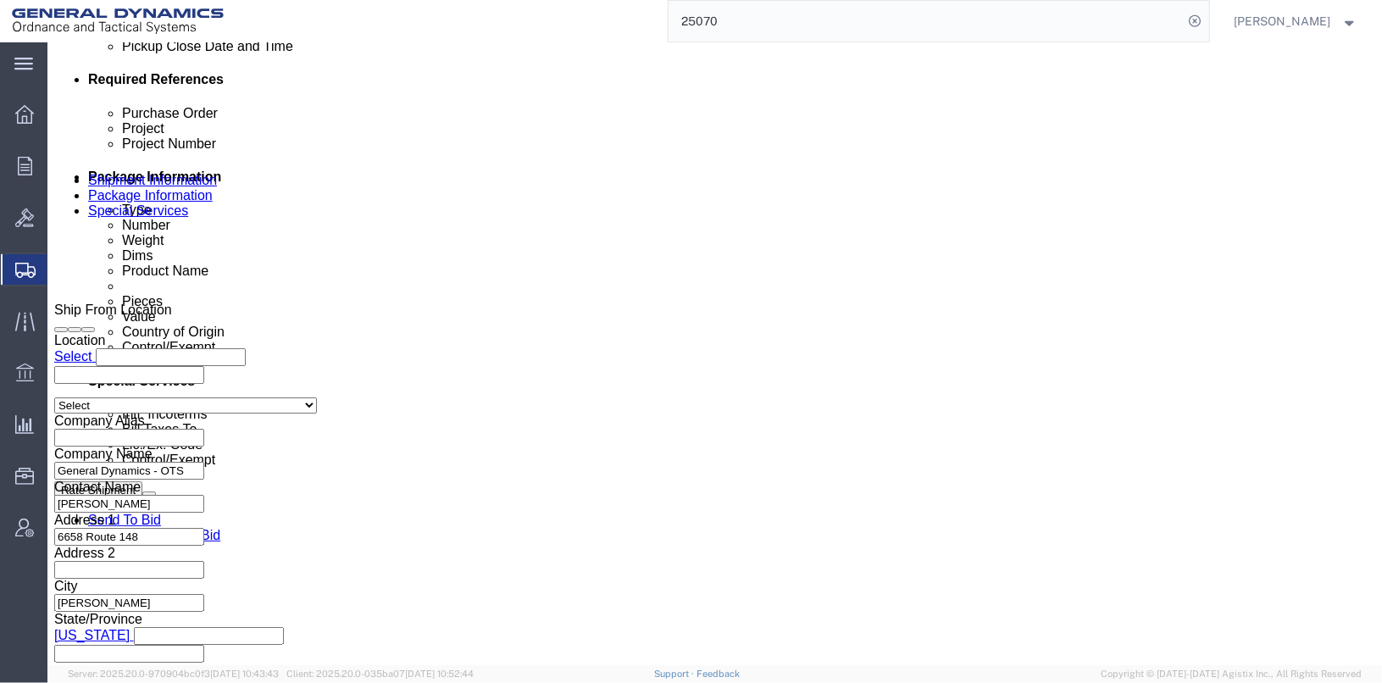
scroll to position [874, 0]
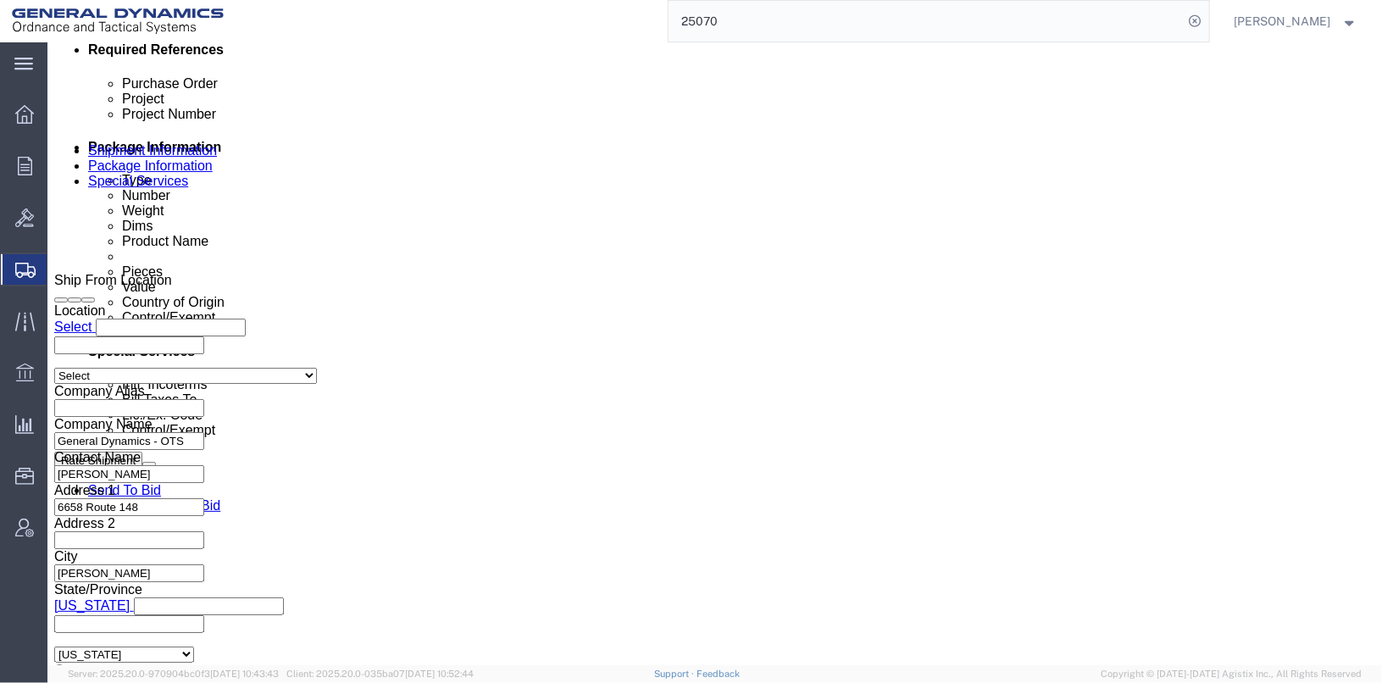
click button "Continue"
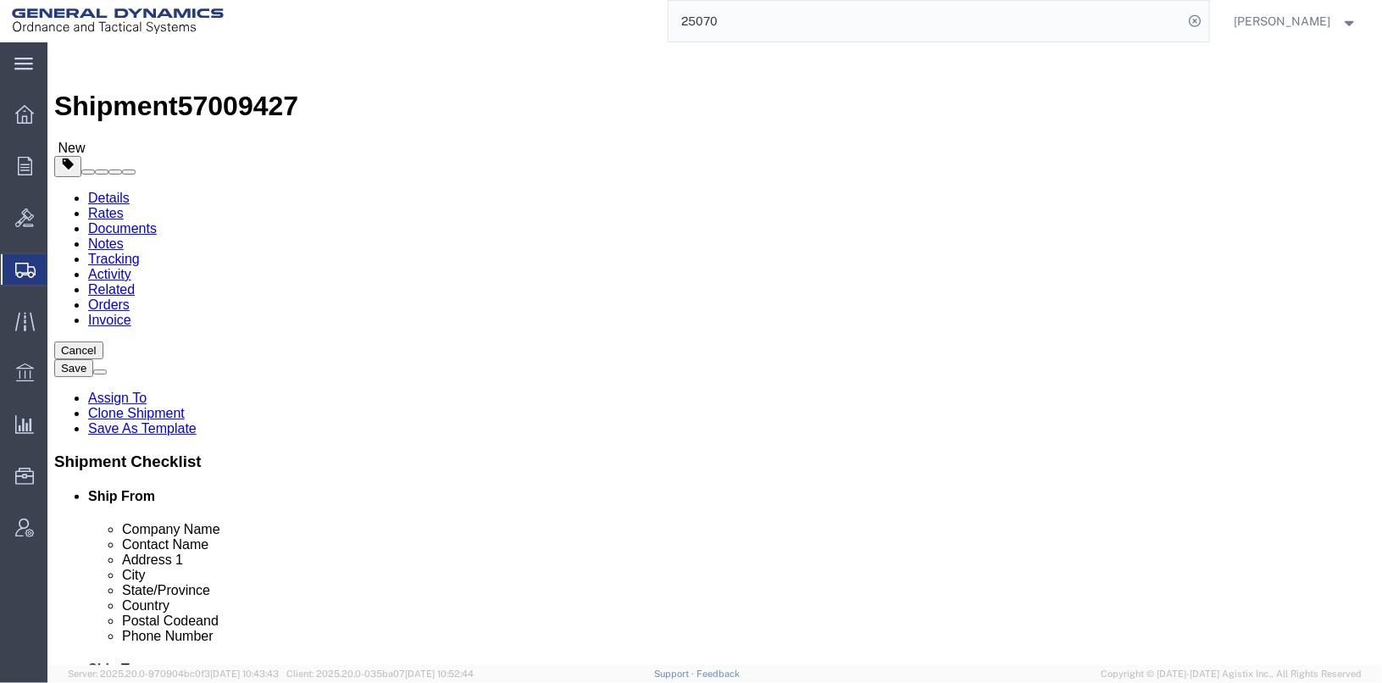
click span "button"
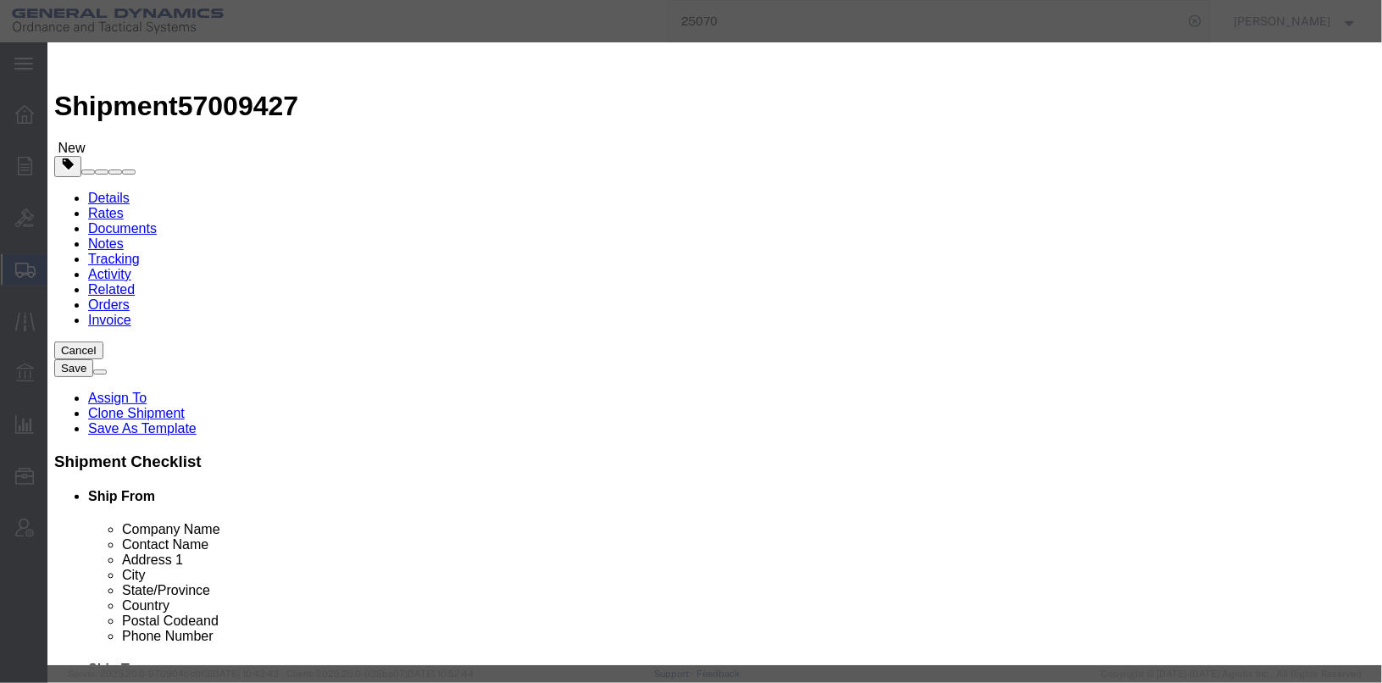
click button "Yes"
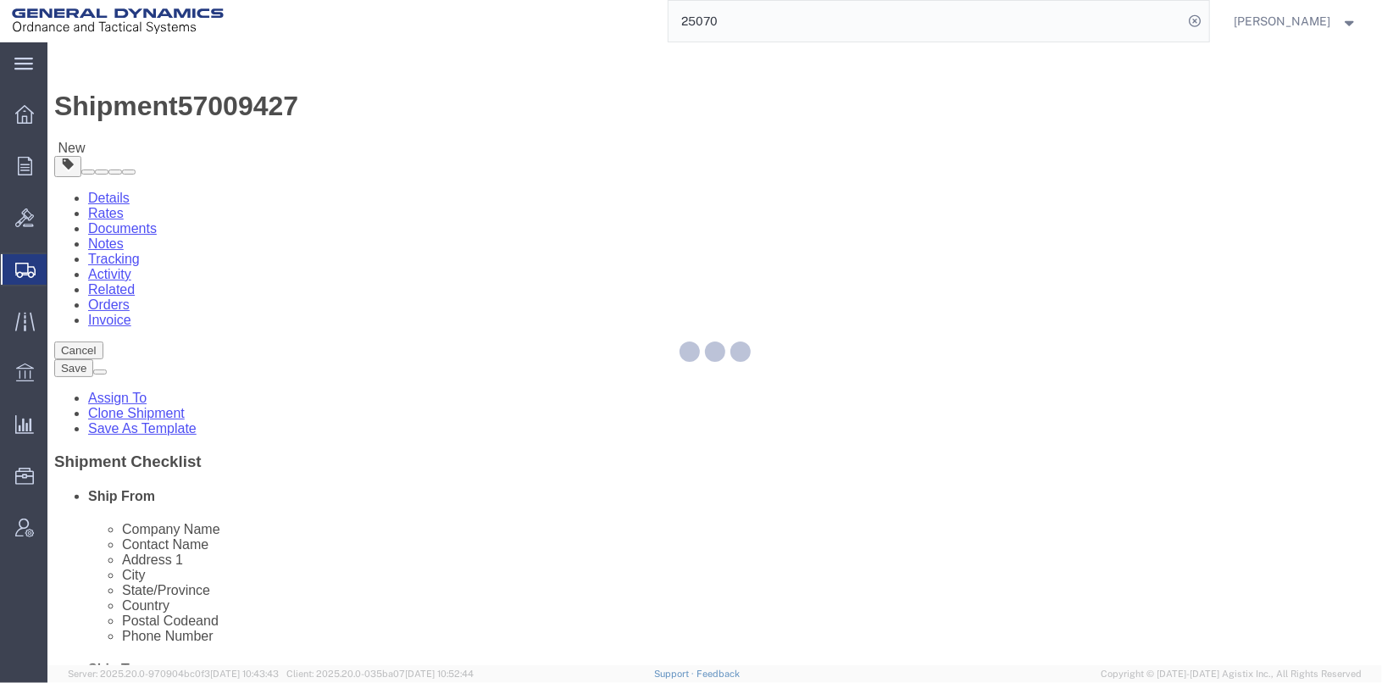
select select "YRPK"
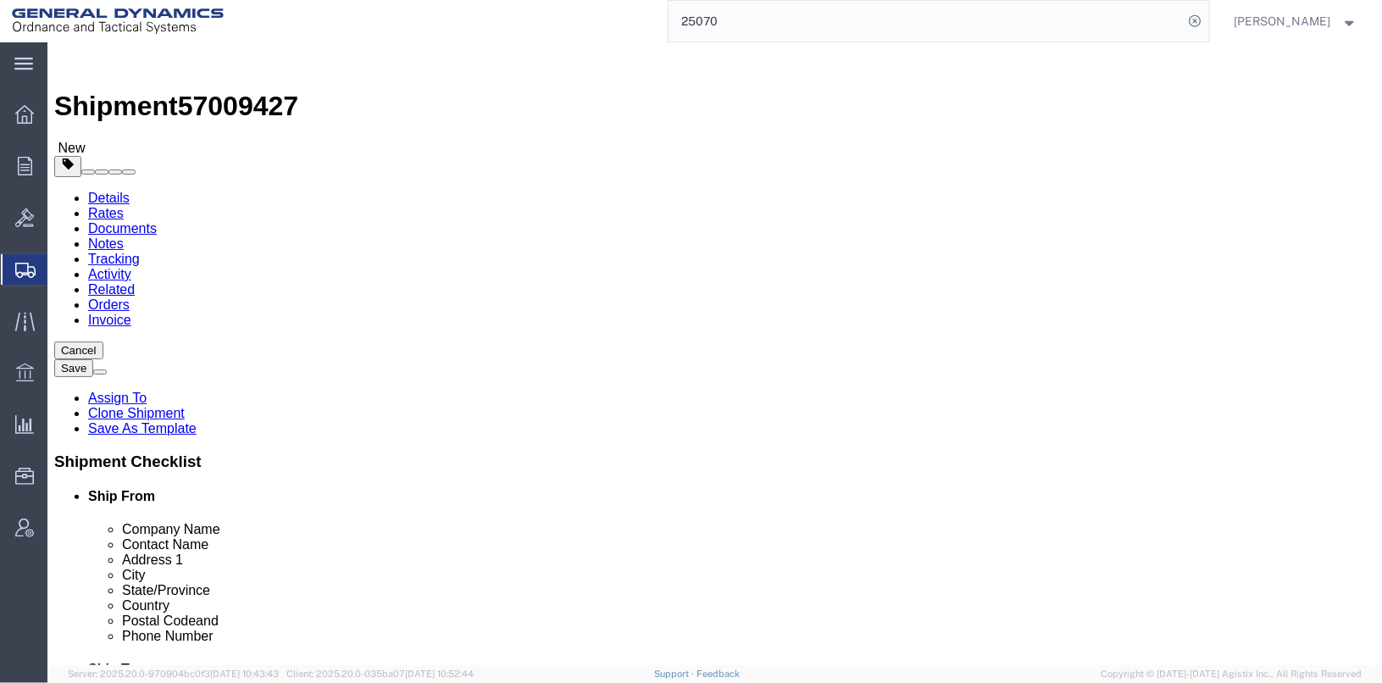
drag, startPoint x: 235, startPoint y: 354, endPoint x: 143, endPoint y: 345, distance: 92.0
click div "Number 20"
type input "1"
click input "48.00"
drag, startPoint x: 209, startPoint y: 389, endPoint x: 182, endPoint y: 386, distance: 27.3
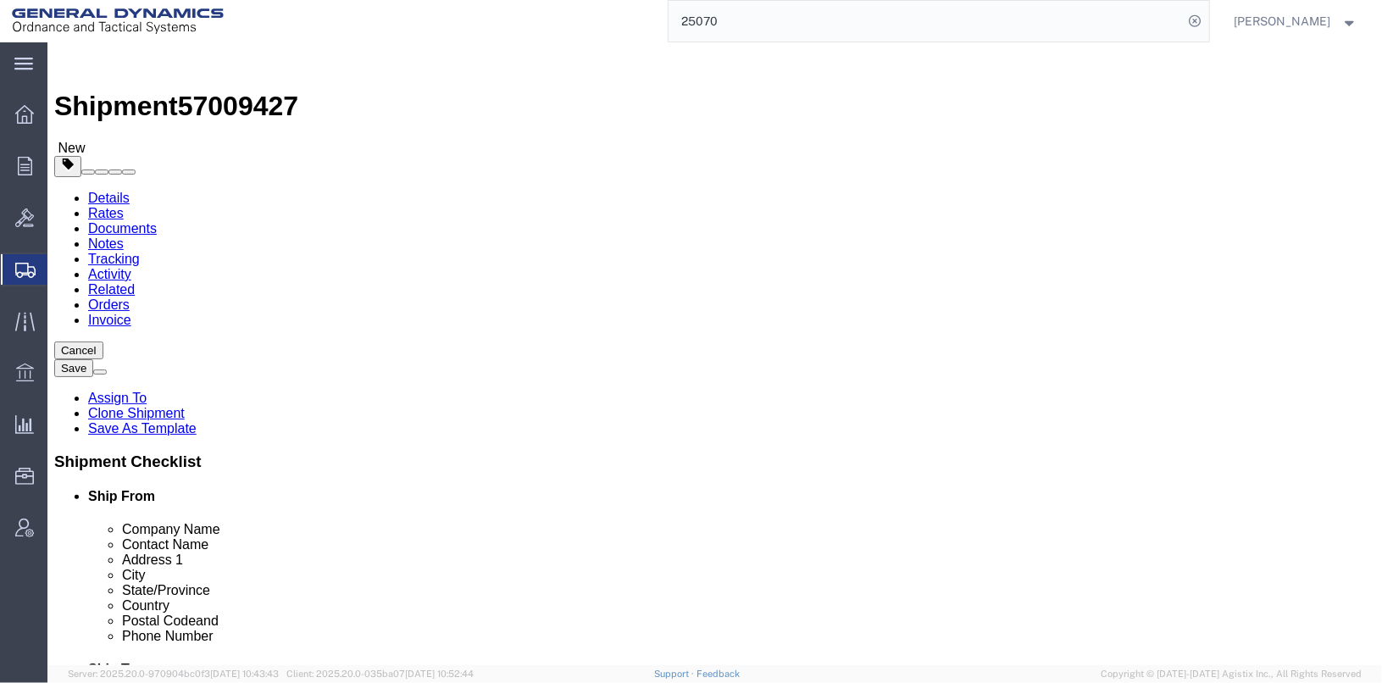
click div "Length 48.00 x Width 48.00 x Height 30.00 Select cm ft in"
click input "48.00"
drag, startPoint x: 229, startPoint y: 384, endPoint x: 161, endPoint y: 386, distance: 67.8
click div "Dimensions Length 48.00 x Width 48.00 x Height 30.00 Select cm ft in"
type input "8"
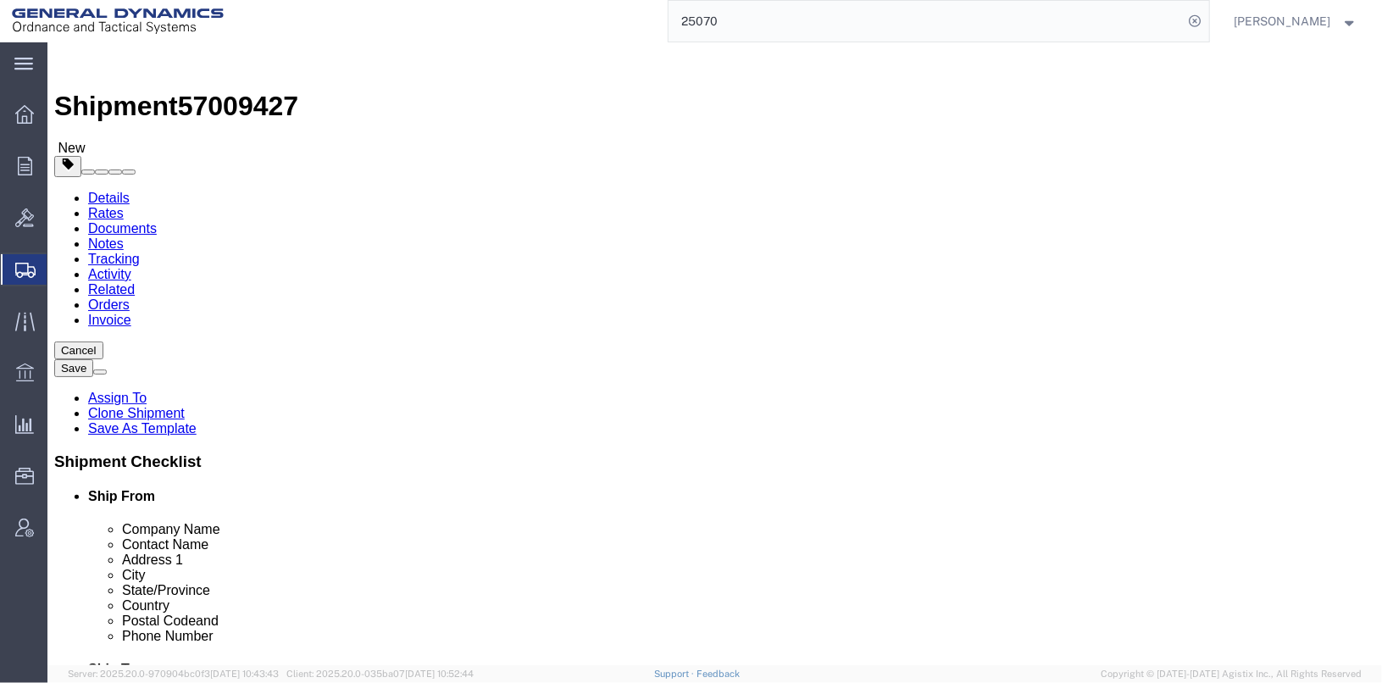
type input "6"
drag, startPoint x: 250, startPoint y: 419, endPoint x: 176, endPoint y: 405, distance: 75.1
click div "Package Type Select Envelope Large Box Medium Box PAK Rack Small Box Tube Your …"
paste input "0.90718474"
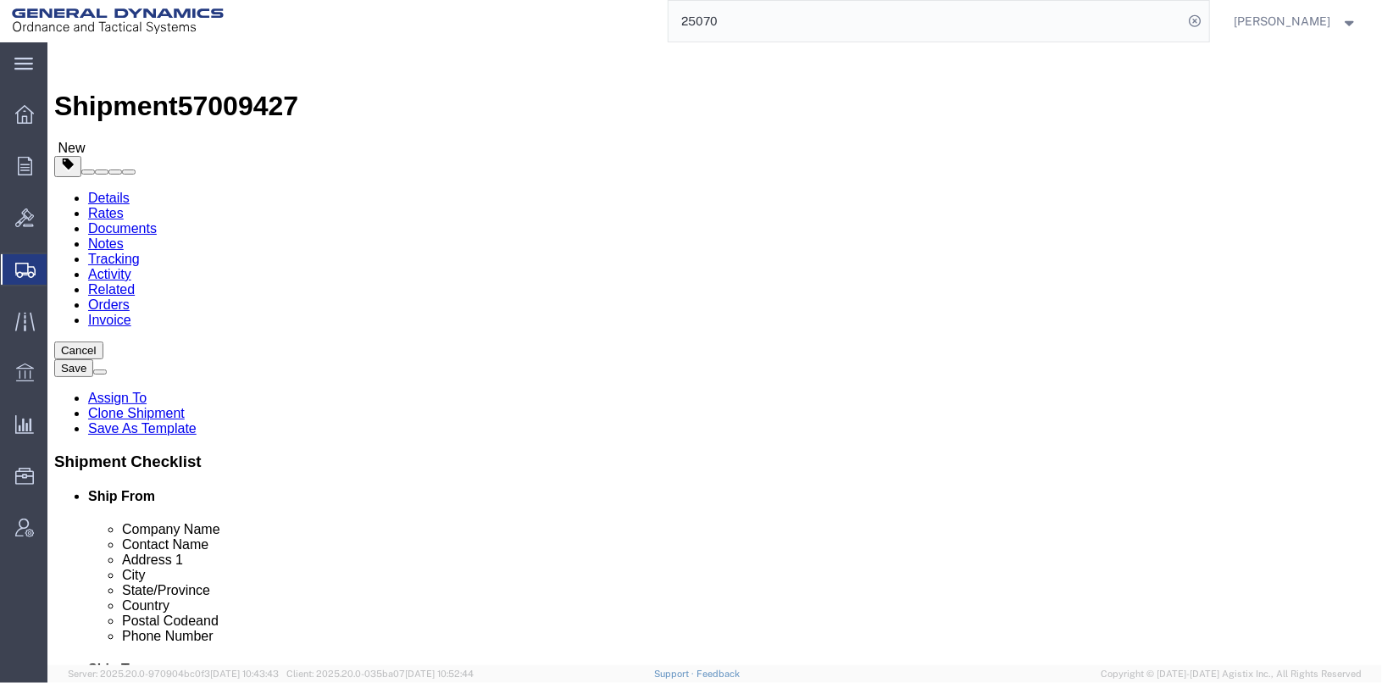
type input "0.91"
click div "0.91 Select kgs lbs"
click div "Pieces: 86400.00 Each Total value: 1074816.00 USD HAZMAT"
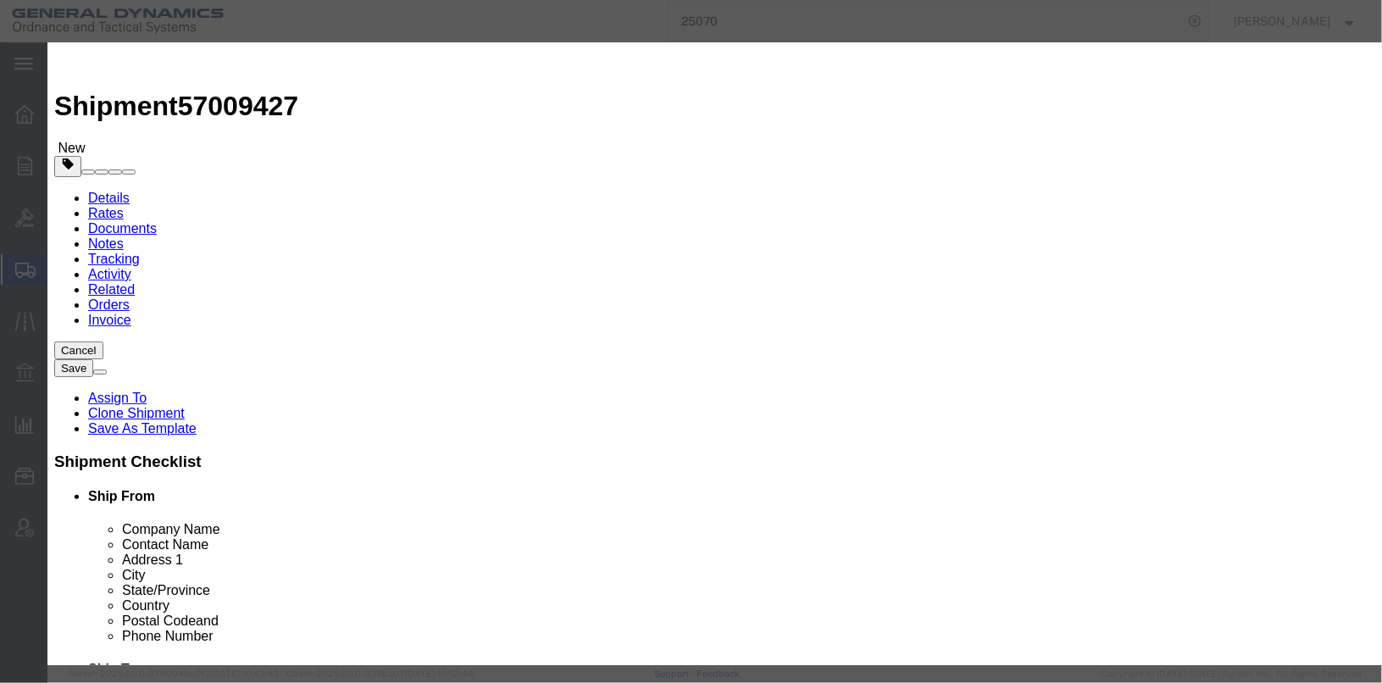
click input "checkbox"
checkbox input "false"
drag, startPoint x: 521, startPoint y: 128, endPoint x: 347, endPoint y: 119, distance: 174.8
click div "Product Name 25mm PROJECTILES TP-T"
type input "L"
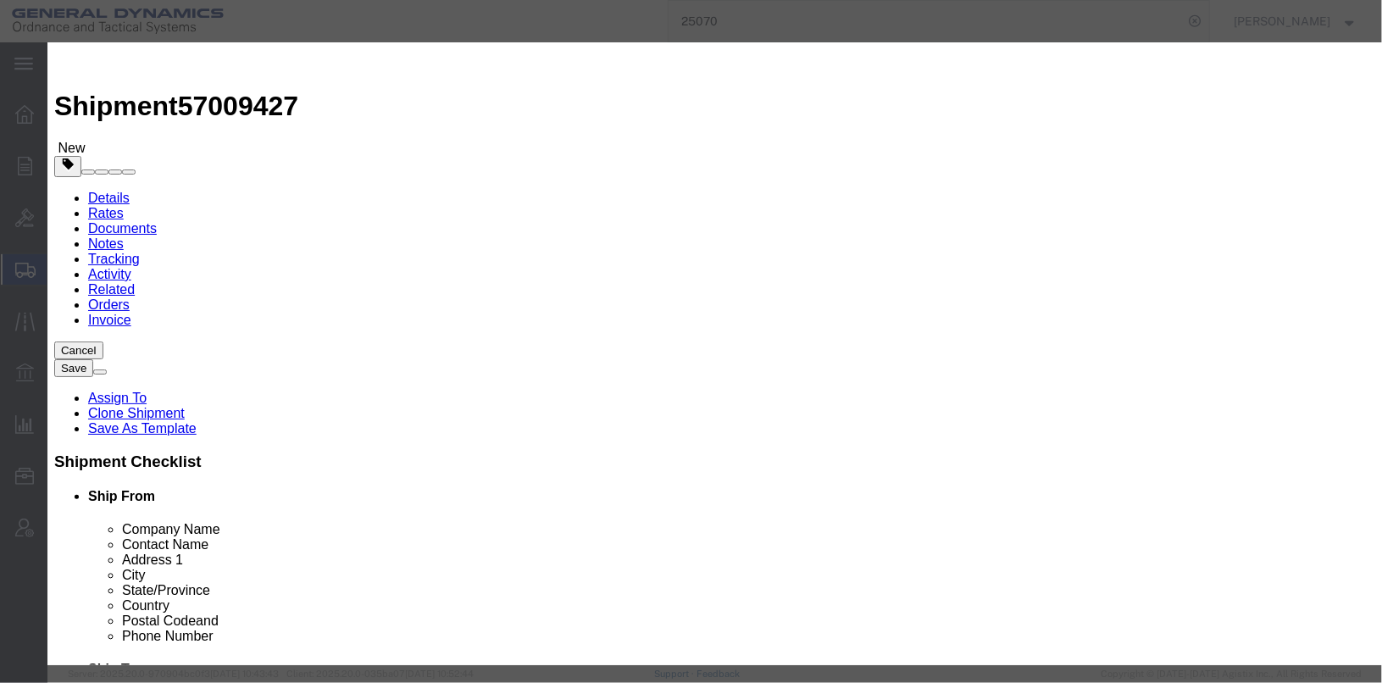
type input "[PERSON_NAME] 6215 PRESSURE TRANSDUCER"
drag, startPoint x: 440, startPoint y: 161, endPoint x: 360, endPoint y: 166, distance: 79.8
click div "86400.00"
drag, startPoint x: 603, startPoint y: 125, endPoint x: 375, endPoint y: 116, distance: 228.1
click div "Commodity library Product Name [PERSON_NAME] 6215 PRESSURE TRANSDUCER L Pieces …"
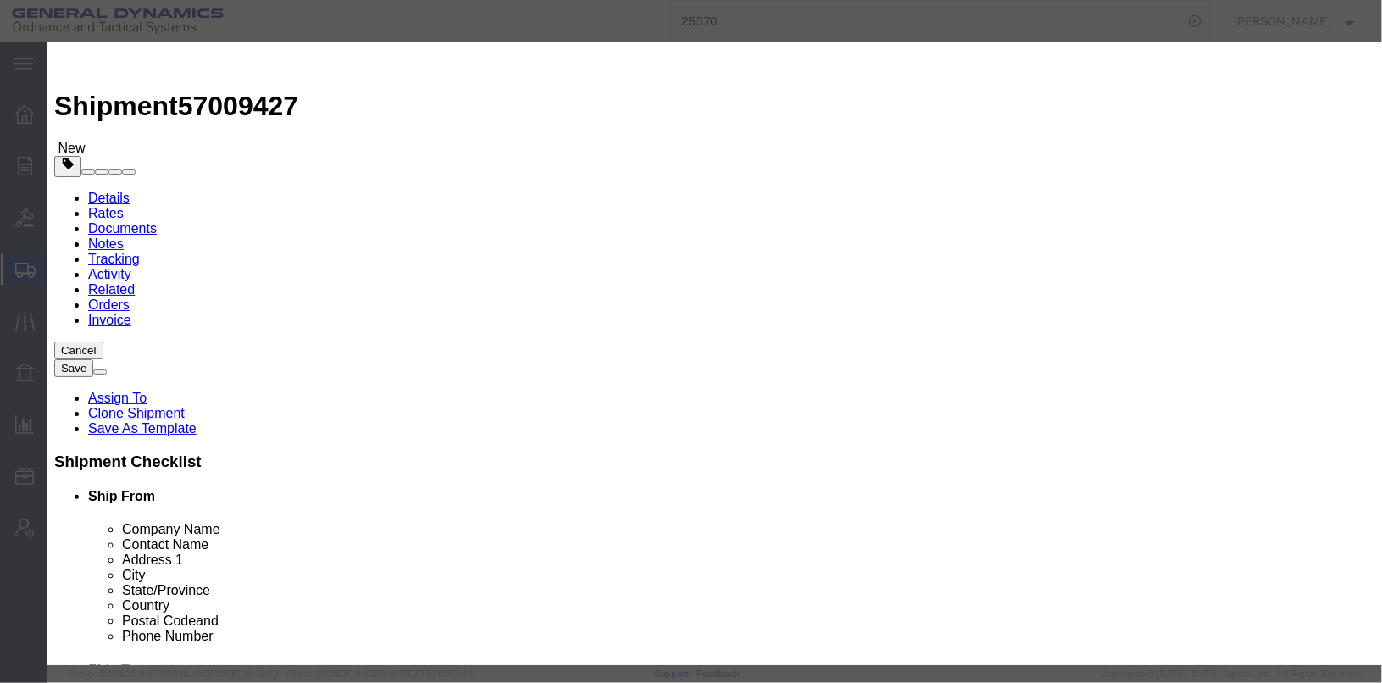
click textarea "25mm PROJECTILES TP-T LOT MGD24K001-101 12 PALLETS 11@4,320 PCS 1@2,520 PCS"
type textarea "2"
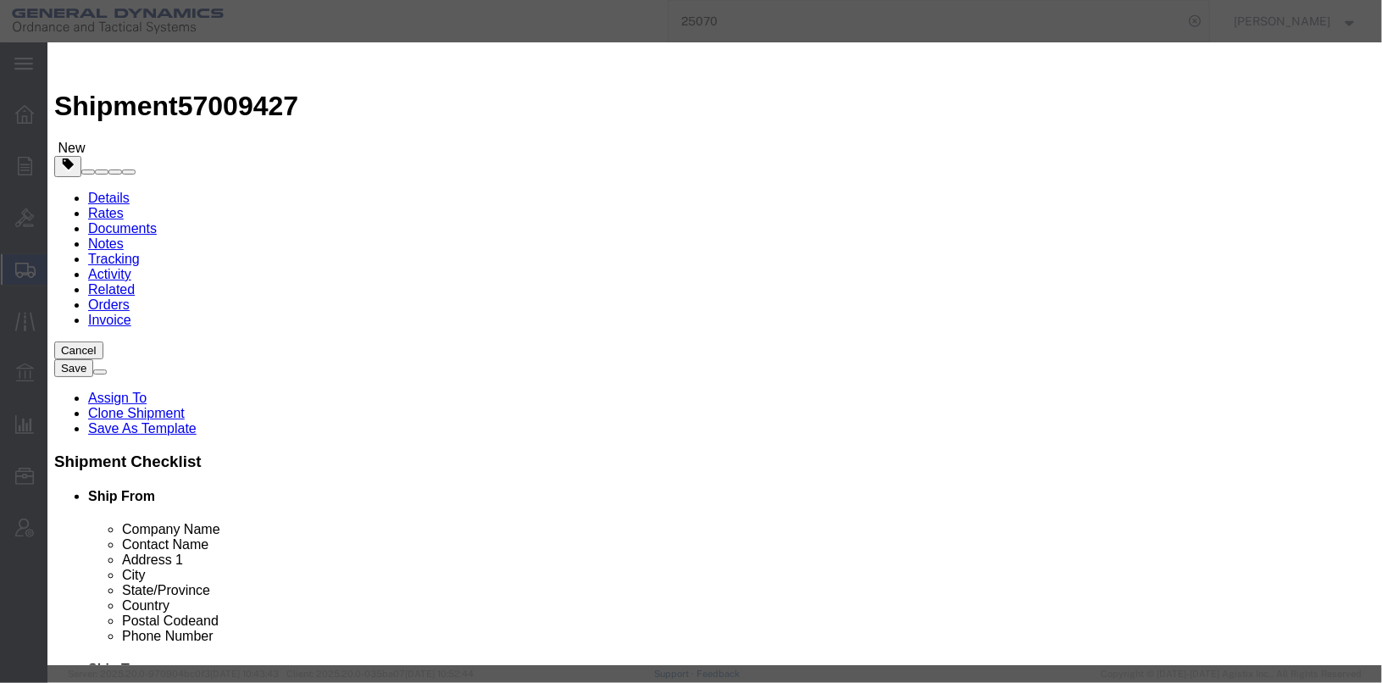
paste textarea "[PERSON_NAME] 6215 PRESSURE TRANSDUCER"
type textarea "[PERSON_NAME] 6215 PRESSURE TRANSDUCER"
click input "text"
type input "6"
click input "6448896"
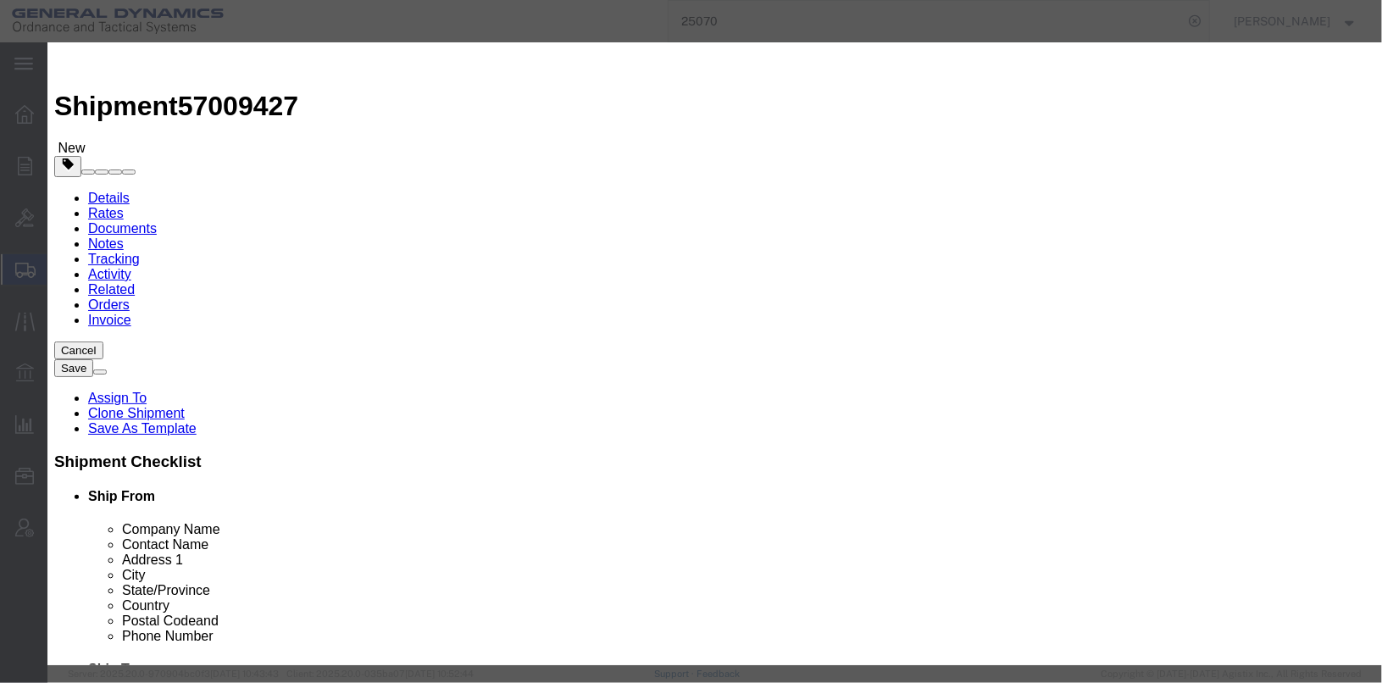
drag, startPoint x: 439, startPoint y: 199, endPoint x: 339, endPoint y: 191, distance: 100.3
click div "Total Value 6448896 Select ADP AED AFN ALL AMD AOA ARS ATS AUD AWG AZN BAM BBD …"
click input "13,200"
type input "13200"
click select "Select [GEOGRAPHIC_DATA] [GEOGRAPHIC_DATA] [GEOGRAPHIC_DATA] [GEOGRAPHIC_DATA] …"
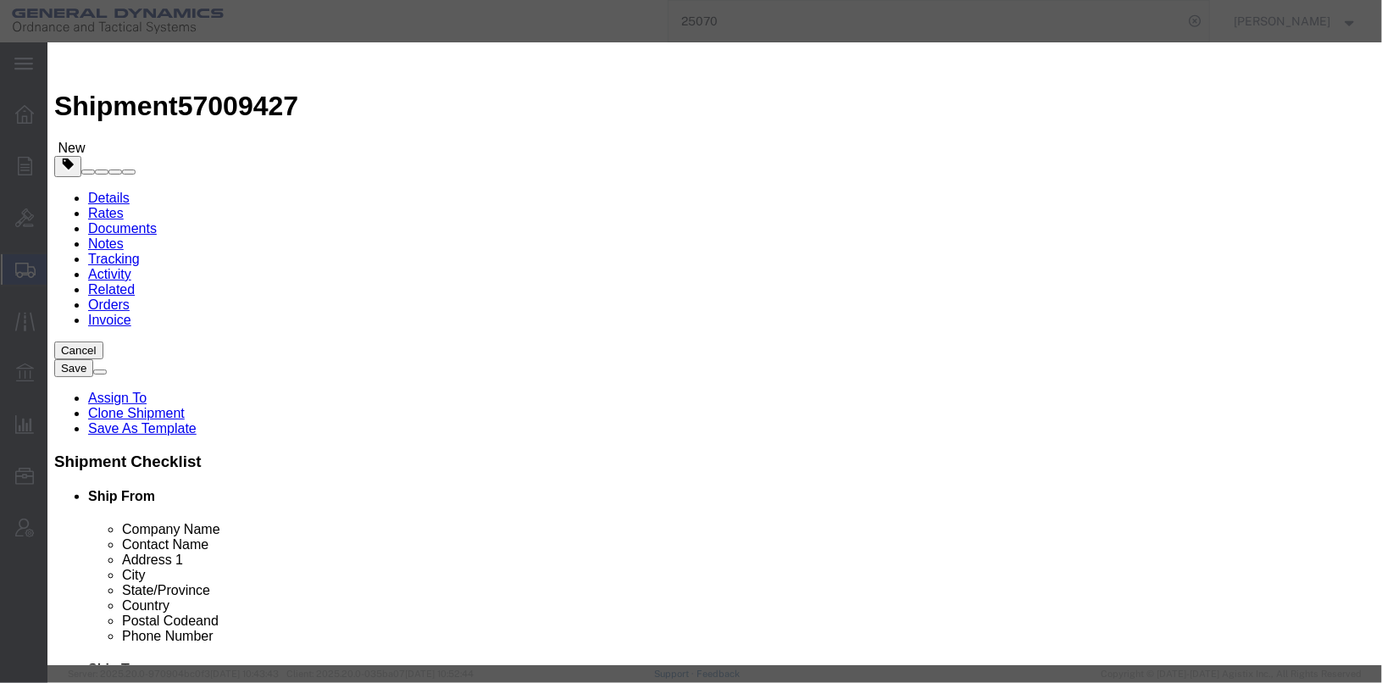
select select "CH"
click select "Select [GEOGRAPHIC_DATA] [GEOGRAPHIC_DATA] [GEOGRAPHIC_DATA] [GEOGRAPHIC_DATA] …"
click select "Select Military Equipment"
click div "Commodity Category Select Military Equipment"
drag, startPoint x: 449, startPoint y: 308, endPoint x: 271, endPoint y: 280, distance: 180.0
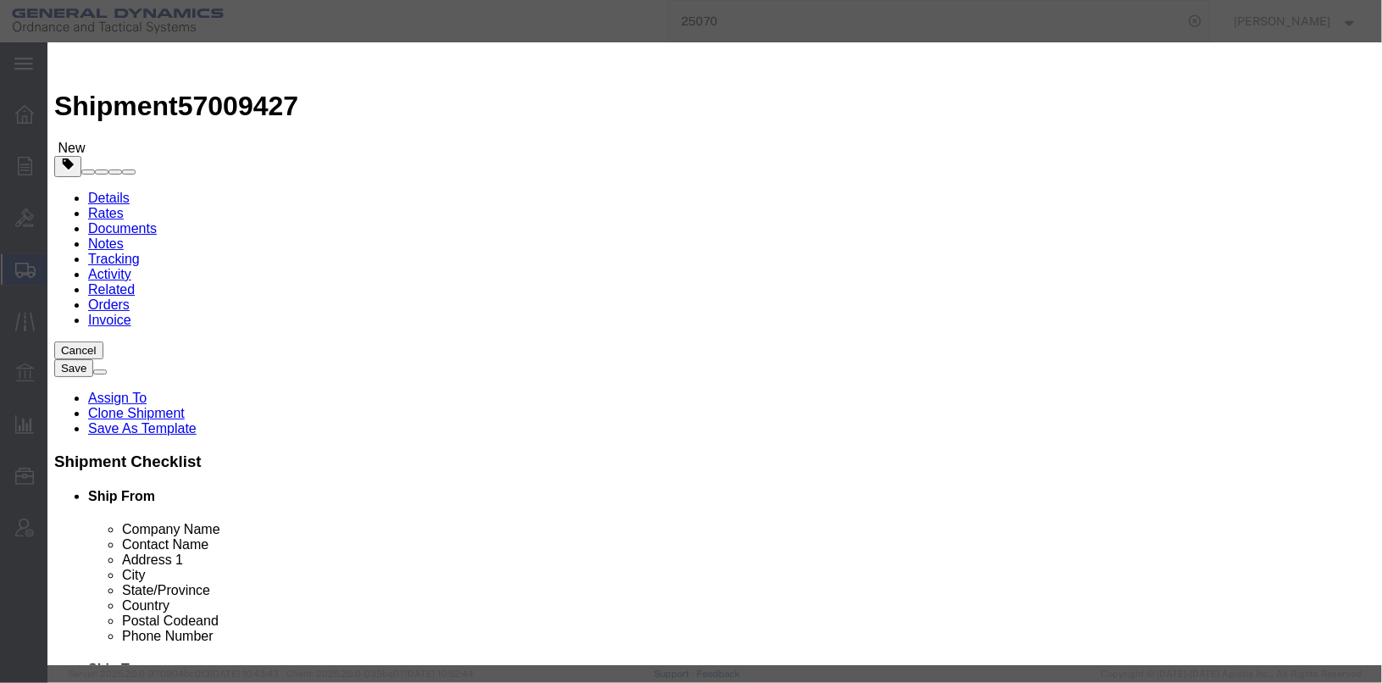
click div "Product Name [PERSON_NAME] 6215 PRESSURE TRANSDUCER L Pieces 6 Select Bag Barre…"
type input "5255670"
click textarea "25mm PROJECTILES TP-T LOT MGD24K001-101 12 PALLETS 11@4,320 PCS 1@2,520 PCS"
paste textarea "SNs [PHONE_NUMBER] / [PHONE_NUMBER] / [PHONE_NUMBER] / [PHONE_NUMBER] / [PHONE_…"
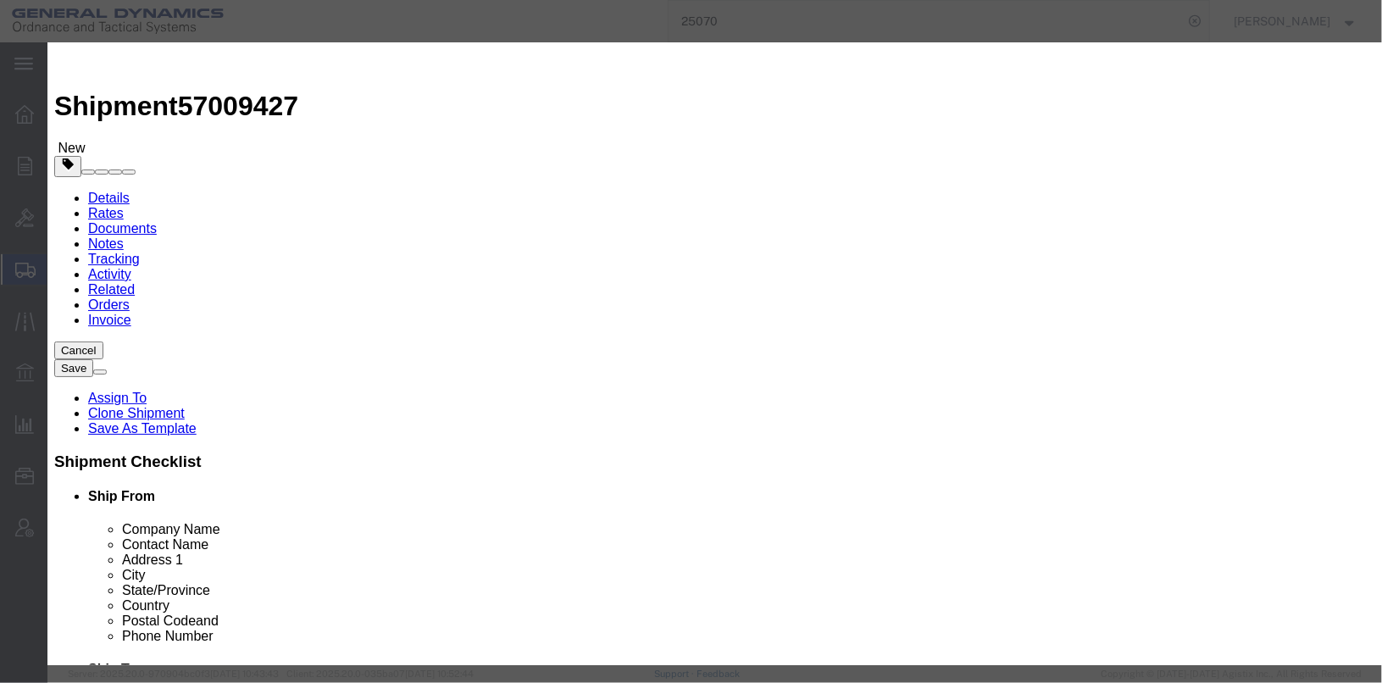
type textarea "[PERSON_NAME] 6215 PRESSURE TRANSDUCER SNs [PHONE_NUMBER] / [PHONE_NUMBER] / [P…"
click select "Select ATF BIS DEA EPA FDA FTR ITAR OFAC Other (OPA)"
click select "Select 123.11B 123.12 123.13 123.16B1 123.16B2 123.16B3 123.16B4 123.16B5 123.1…"
drag, startPoint x: 924, startPoint y: 202, endPoint x: 810, endPoint y: 199, distance: 113.6
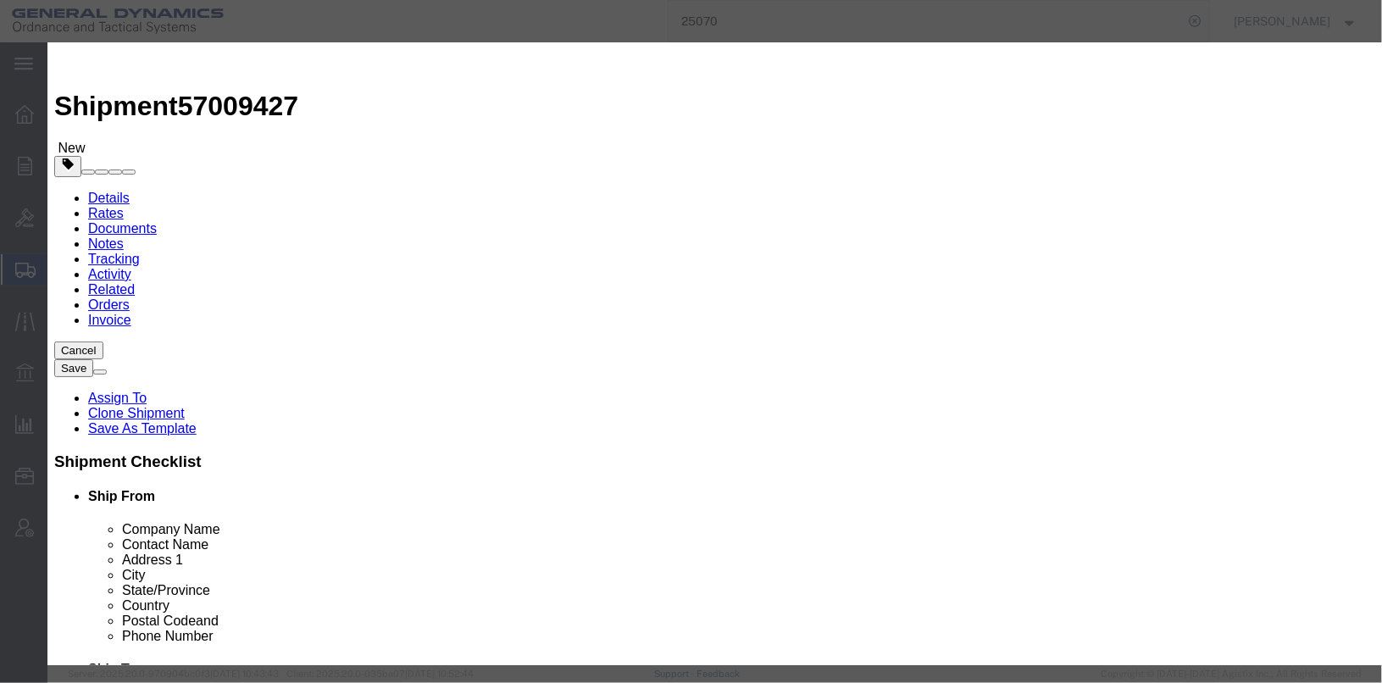
click div "III(D)(1)"
type input "6A226"
click select "Select 123.11B 123.12 123.13 123.16B1 123.16B2 123.16B3 123.16B4 123.16B5 123.1…"
click div "Lic./Ex. Code Select 123.11B 123.12 123.13 123.16B1 123.16B2 123.16B3 123.16B4 …"
click select "Select ATF BIS DEA EPA FDA FTR ITAR OFAC Other (OPA)"
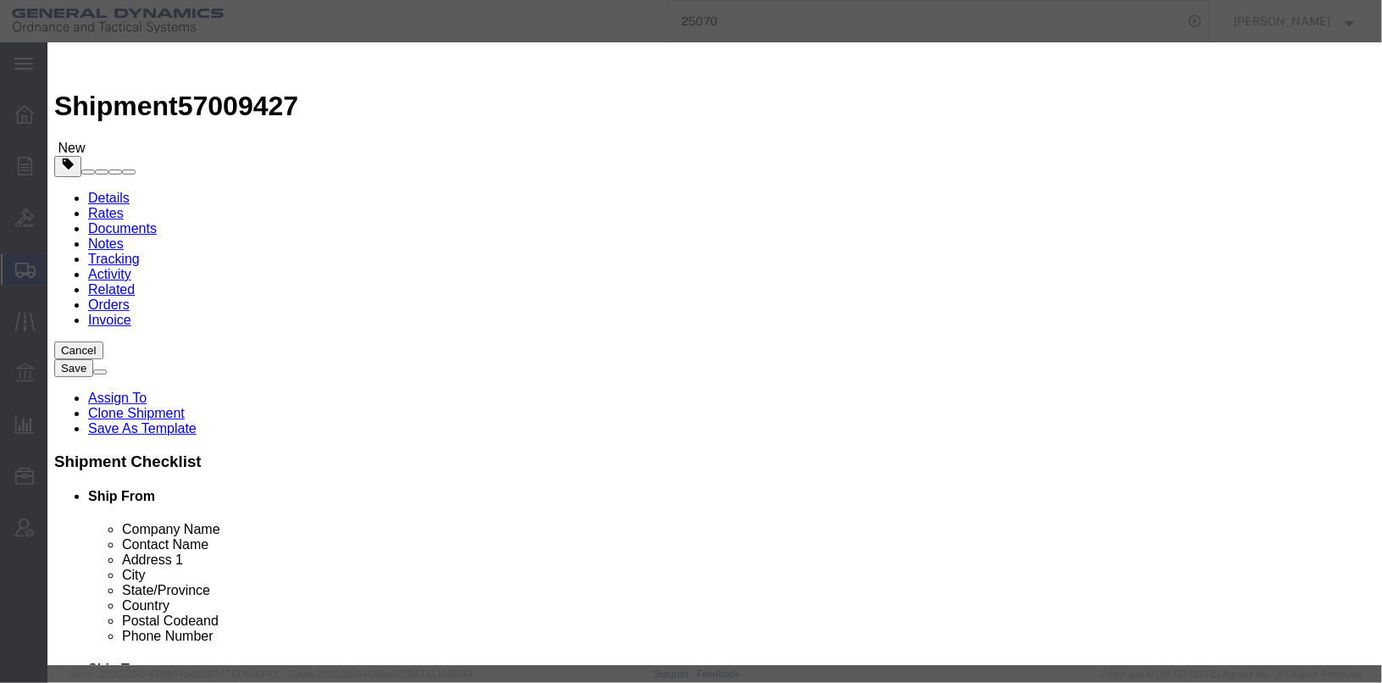
click label "Lic./Ex. Code"
click icon
click select "Select 123.11B 123.12 123.13 123.16B1 123.16B2 123.16B3 123.16B4 123.16B5 123.1…"
click div "Controlled"
click select "Select 123.11B 123.12 123.13 123.16B1 123.16B2 123.16B3 123.16B4 123.16B5 123.1…"
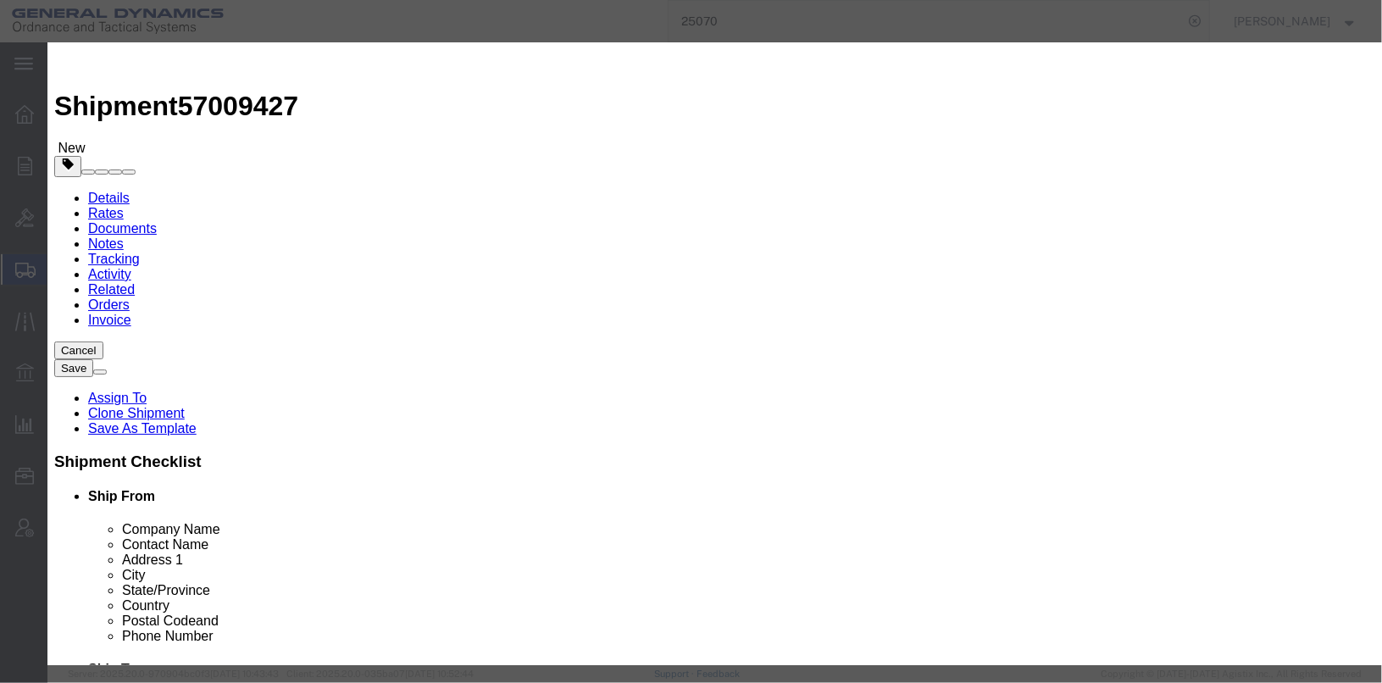
click icon
drag, startPoint x: 878, startPoint y: 231, endPoint x: 919, endPoint y: 238, distance: 42.1
click select "Select 123.11B 123.12 123.13 123.16B1 123.16B2 123.16B3 123.16B4 123.16B5 123.1…"
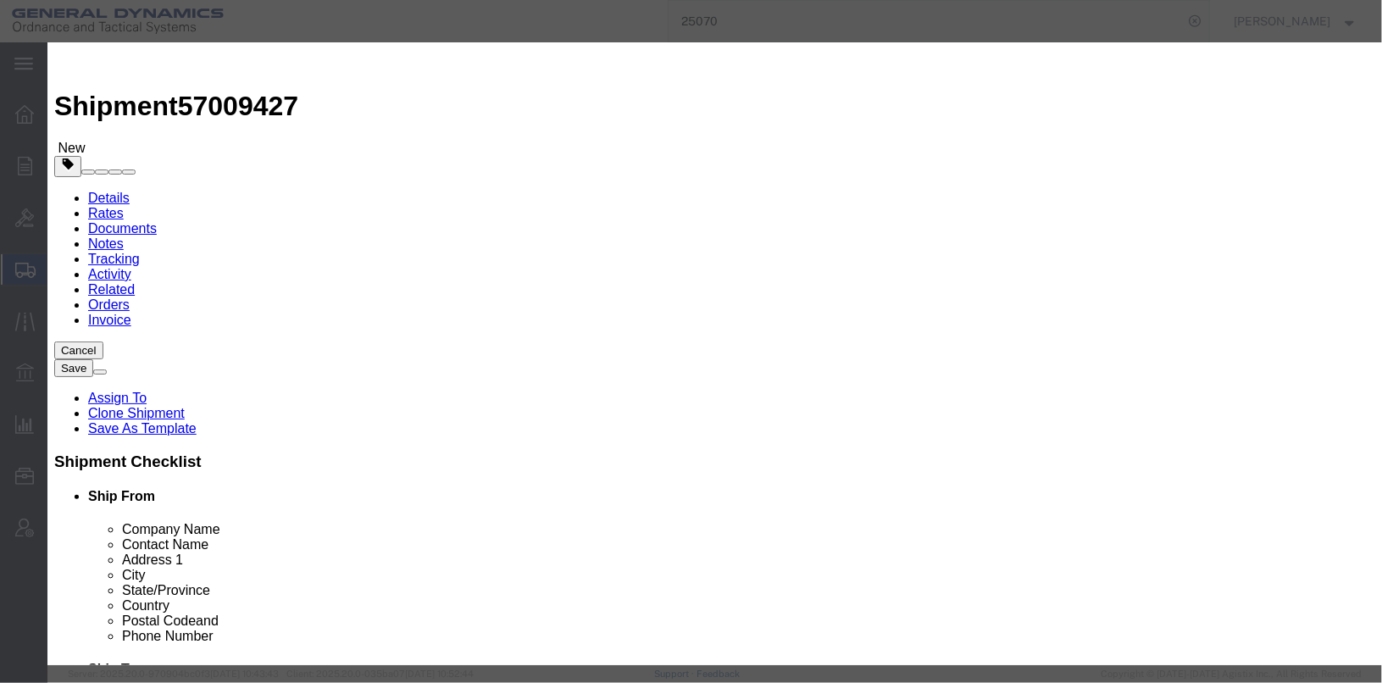
select select
click select "Select 123.11B 123.12 123.13 123.16B1 123.16B2 123.16B3 123.16B4 123.16B5 123.1…"
click div
click input "text"
drag, startPoint x: 459, startPoint y: 188, endPoint x: 337, endPoint y: 192, distance: 122.1
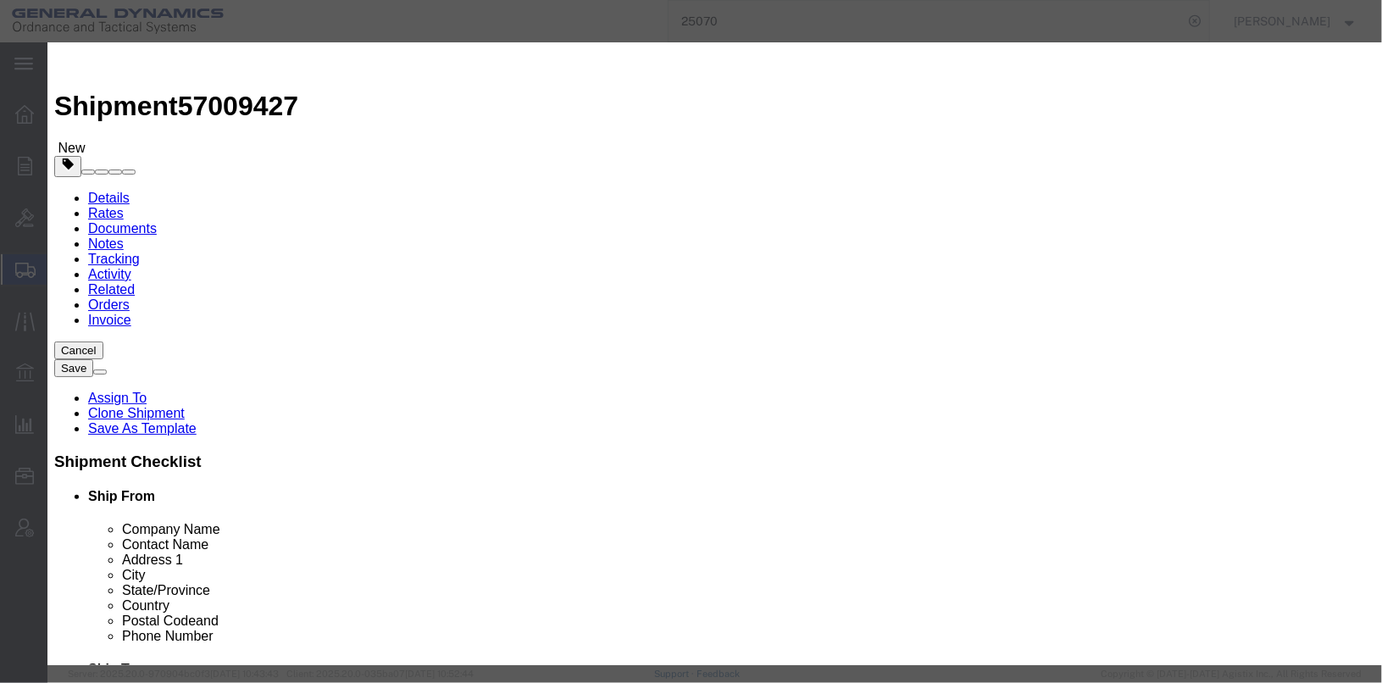
drag, startPoint x: 449, startPoint y: 192, endPoint x: 397, endPoint y: 196, distance: 52.7
type input "902620.00.90"
click div "ECCN 6A226"
click icon
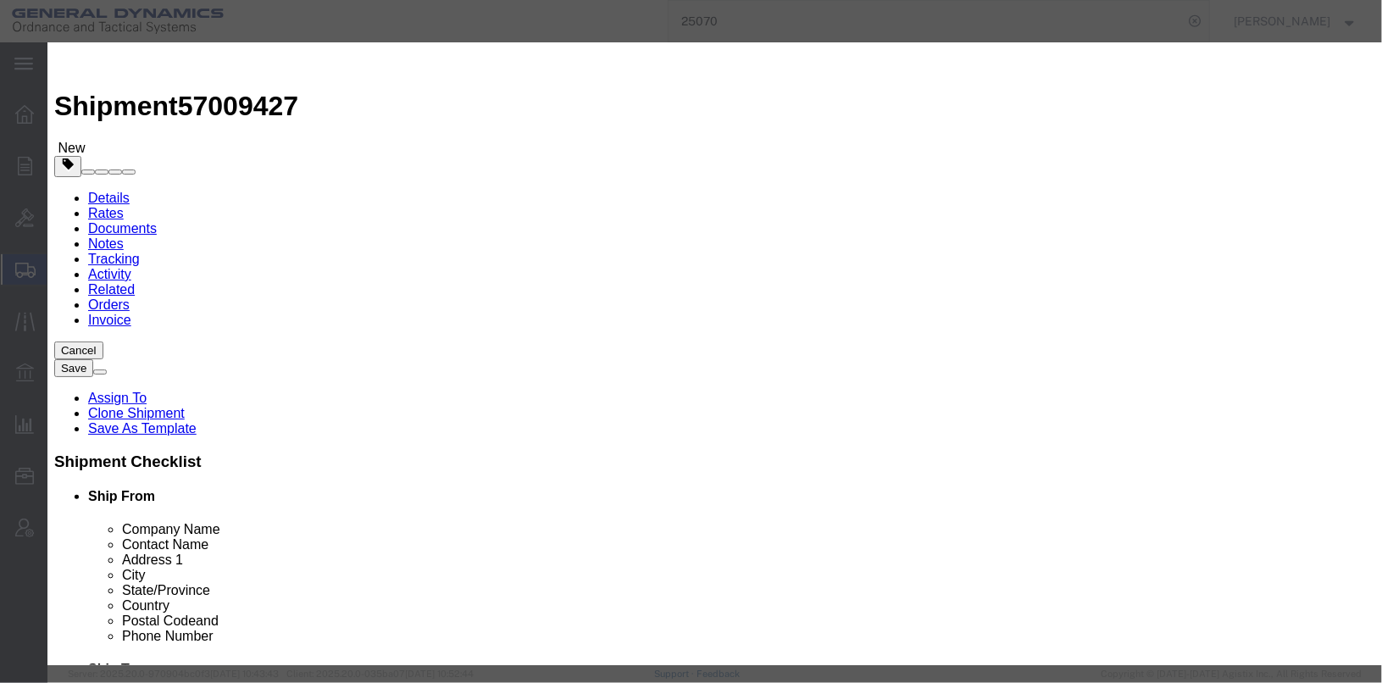
click input "text"
type input "NLR"
click icon
click select "Select 123.11B 123.12 123.13 123.16B1 123.16B2 123.16B3 123.16B4 123.16B5 123.1…"
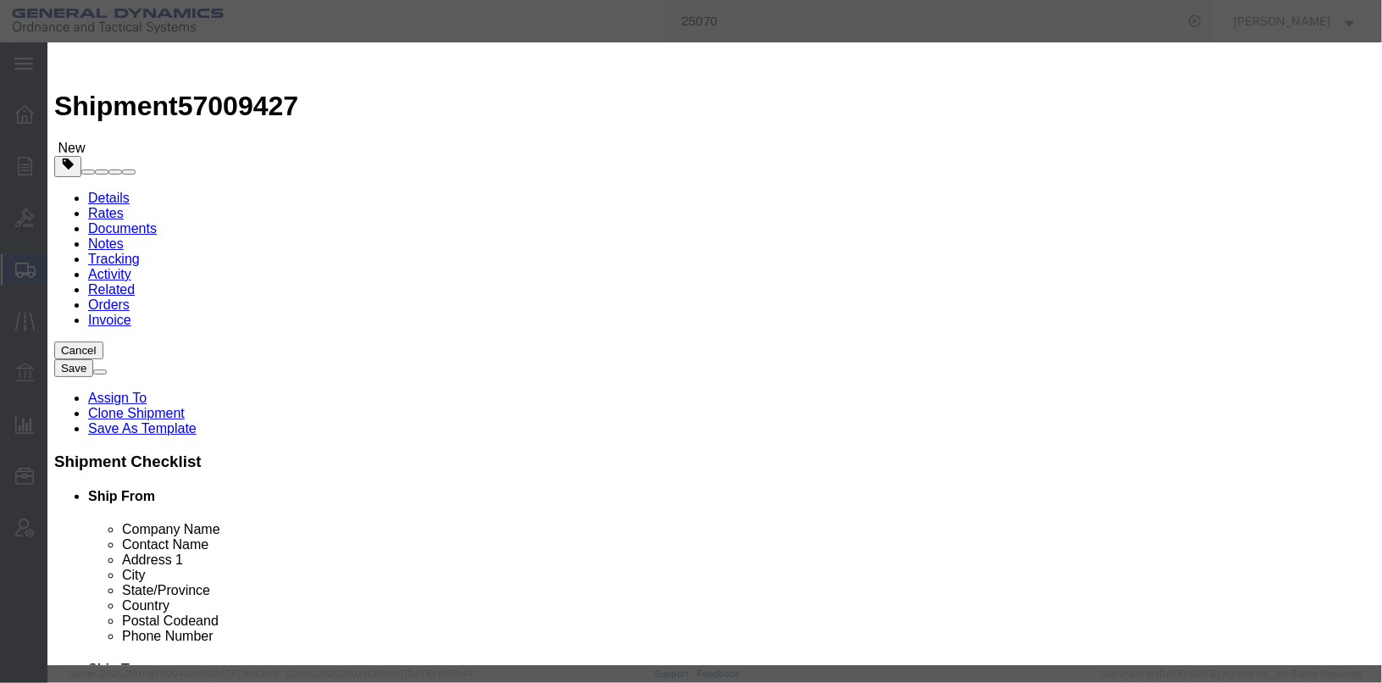
click label "ECCN"
click button "Save & Close"
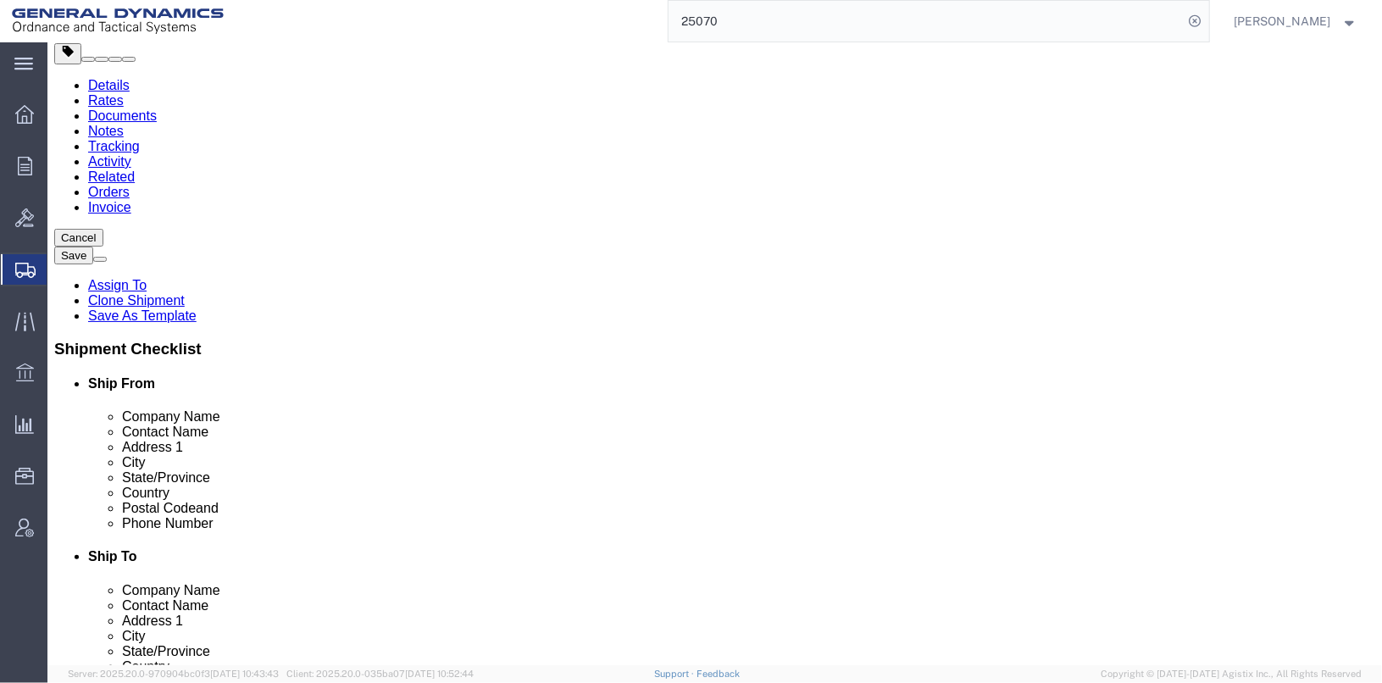
scroll to position [114, 0]
click button "Continue"
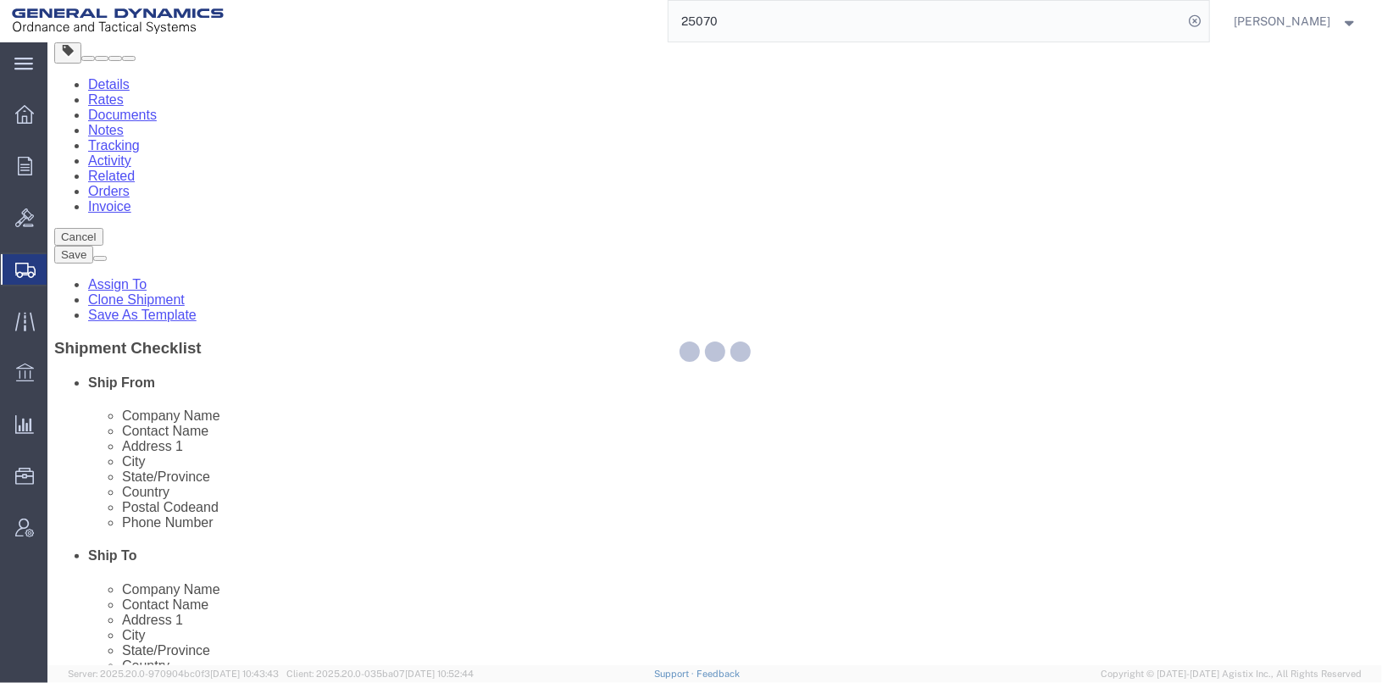
select select
select select "DEPARTMENT"
select select "1763975"
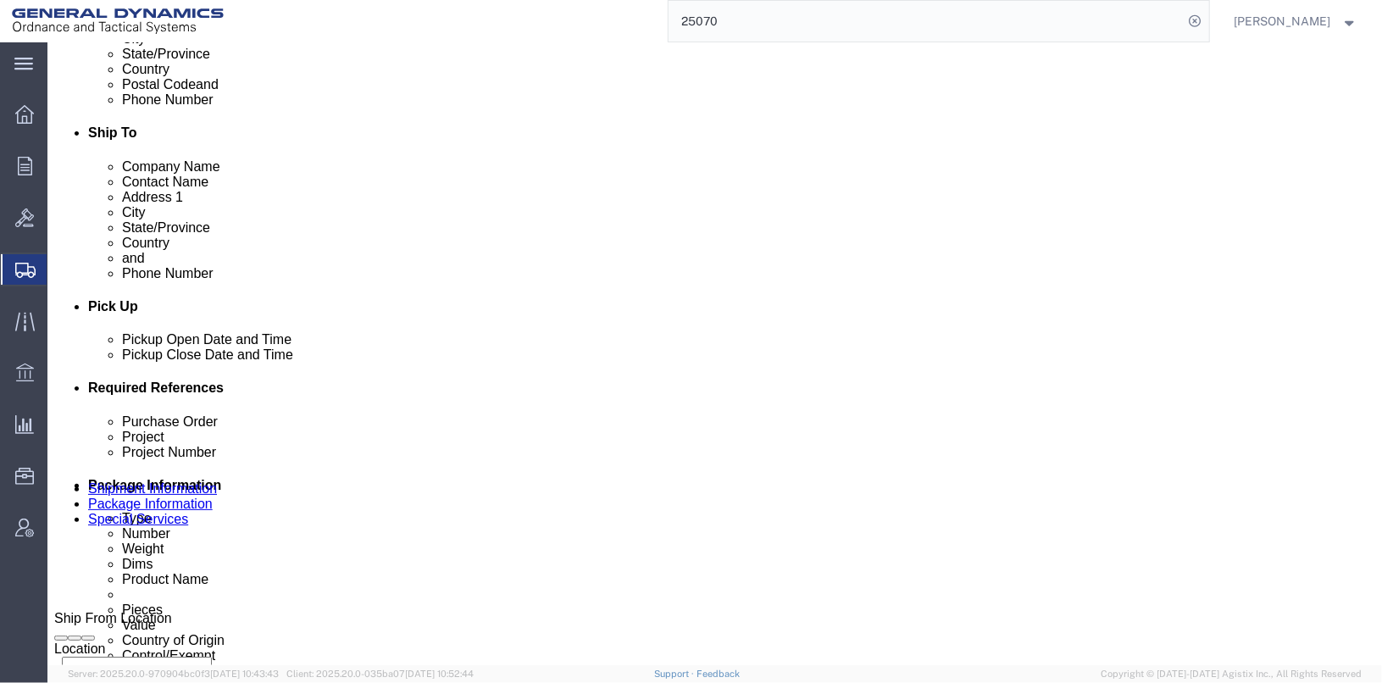
scroll to position [537, 0]
click select "Select Buyer Cost Center Department Operations Number Order Number Sales Person"
select select
click select "Select Buyer Cost Center Department Operations Number Order Number Sales Person"
click select "Select Carriage Insurance Paid Carriage Paid To Cost and Freight Cost Insurance…"
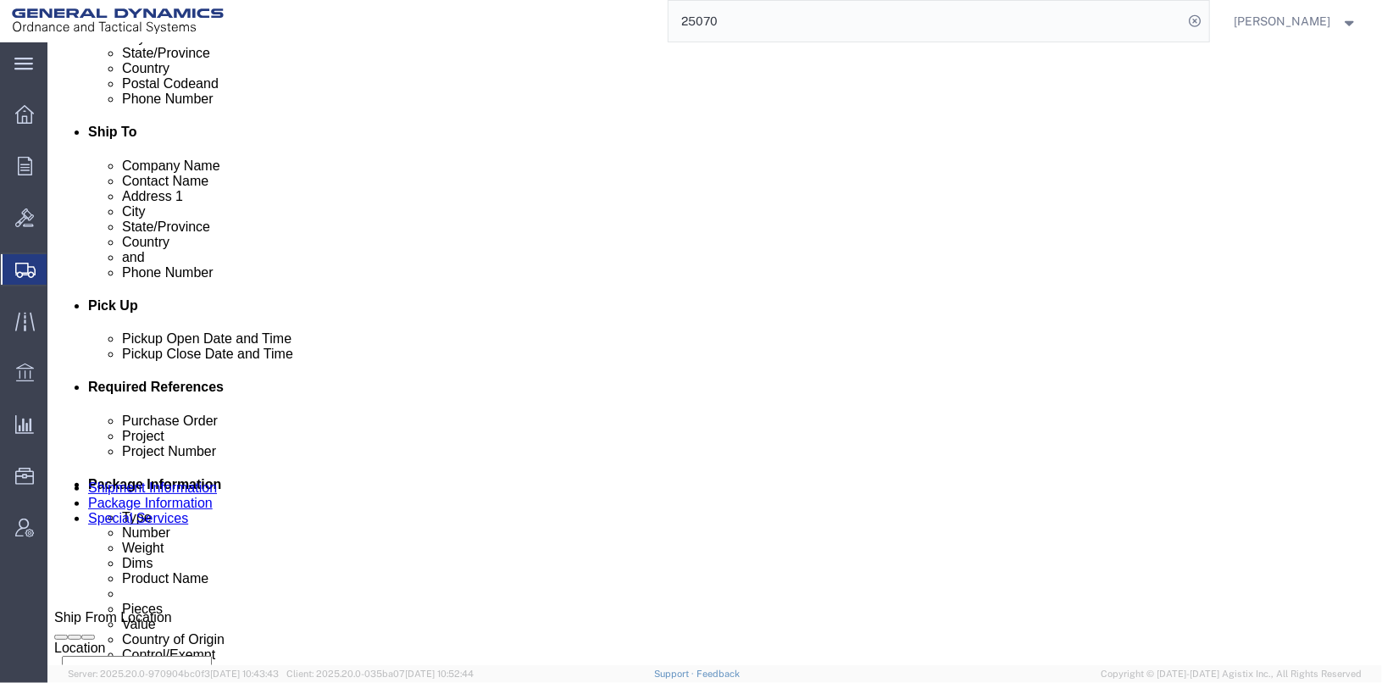
select select "DAP"
click select "Select Carriage Insurance Paid Carriage Paid To Cost and Freight Cost Insurance…"
select select "SHIP"
select select "RCPN"
click select "Select Recipient Account Sender/Shipper Third Party Account"
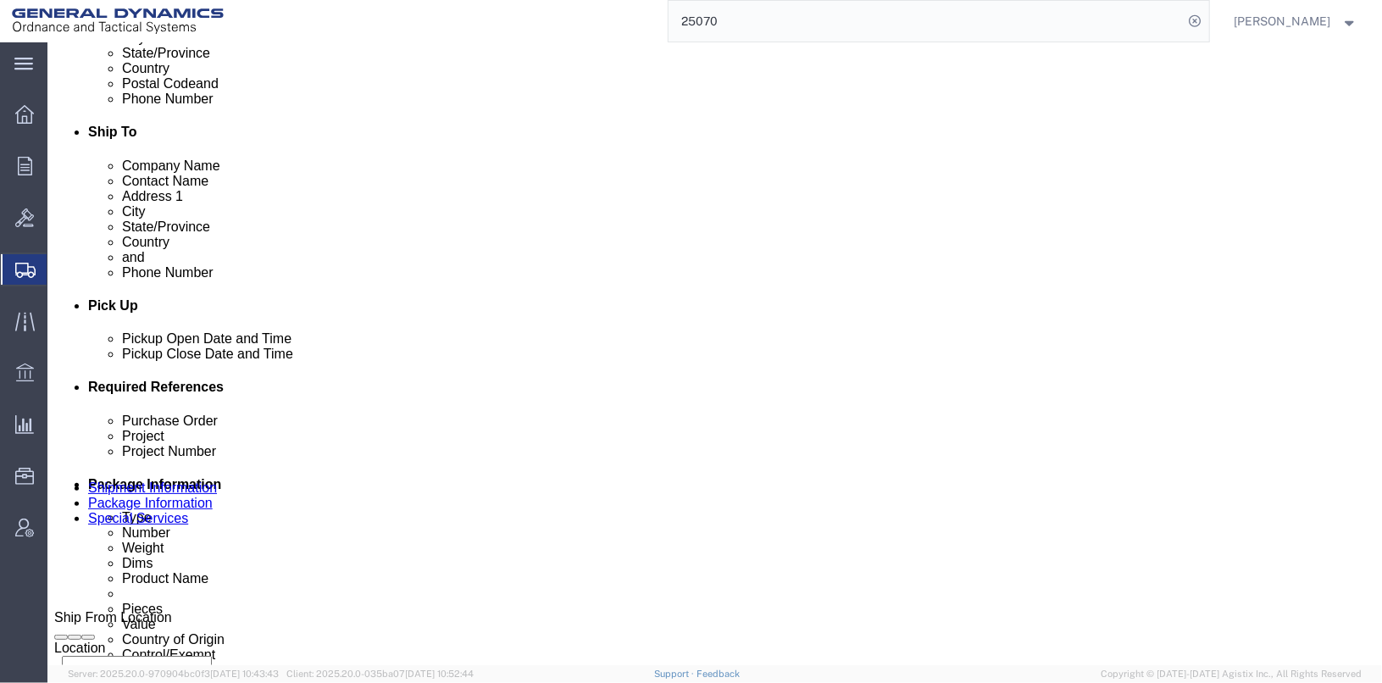
click select "Select Recipient Account Sender/Shipper Third Party Account"
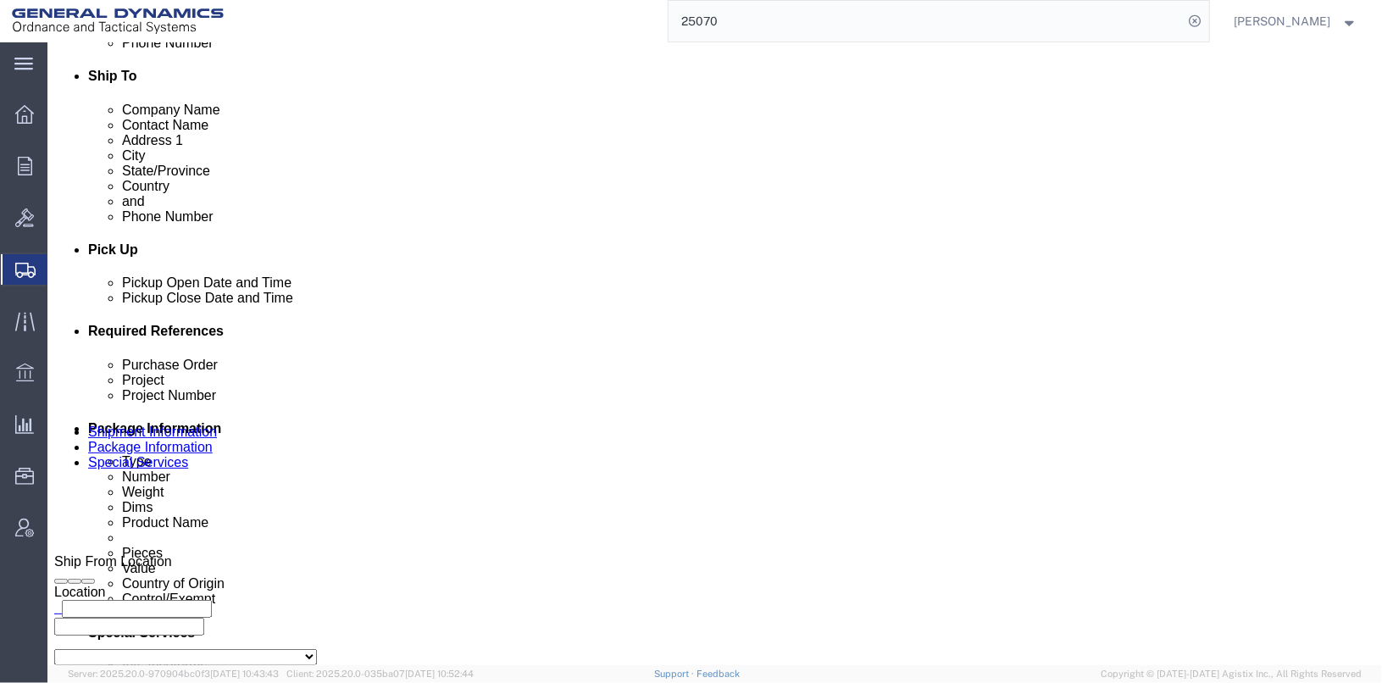
scroll to position [622, 0]
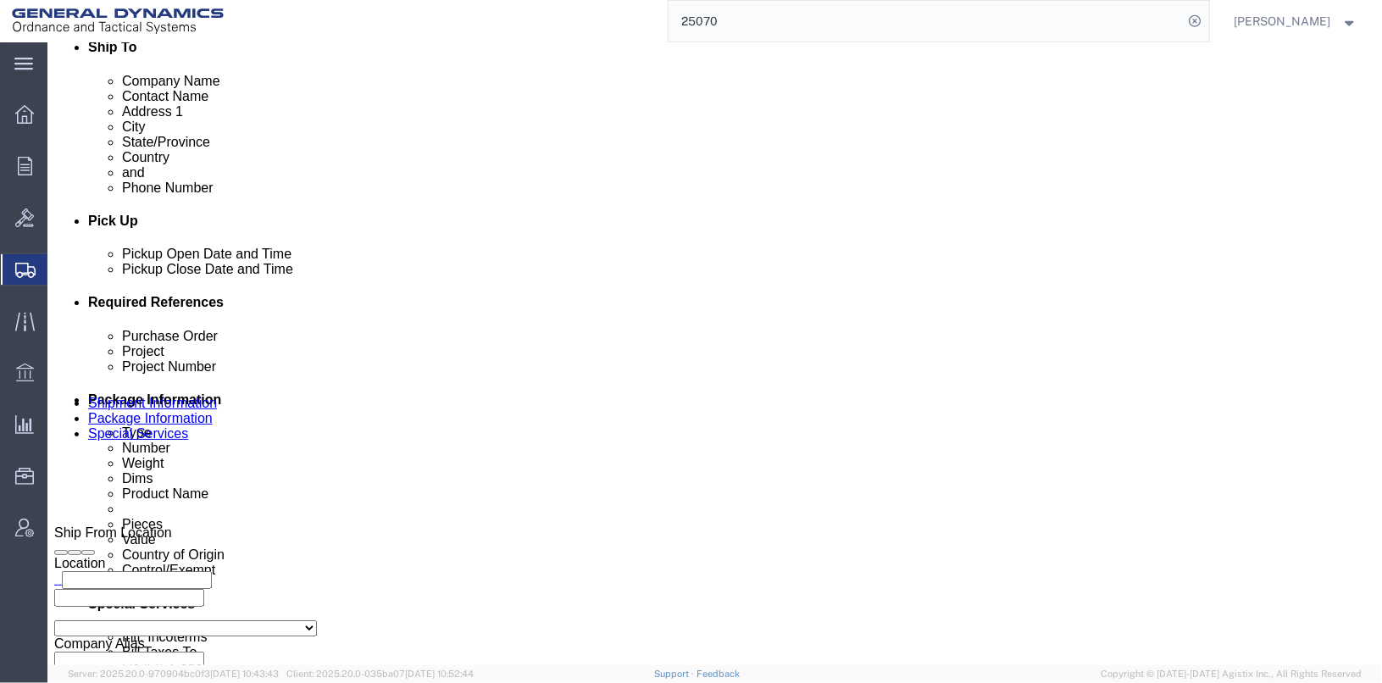
click input "text"
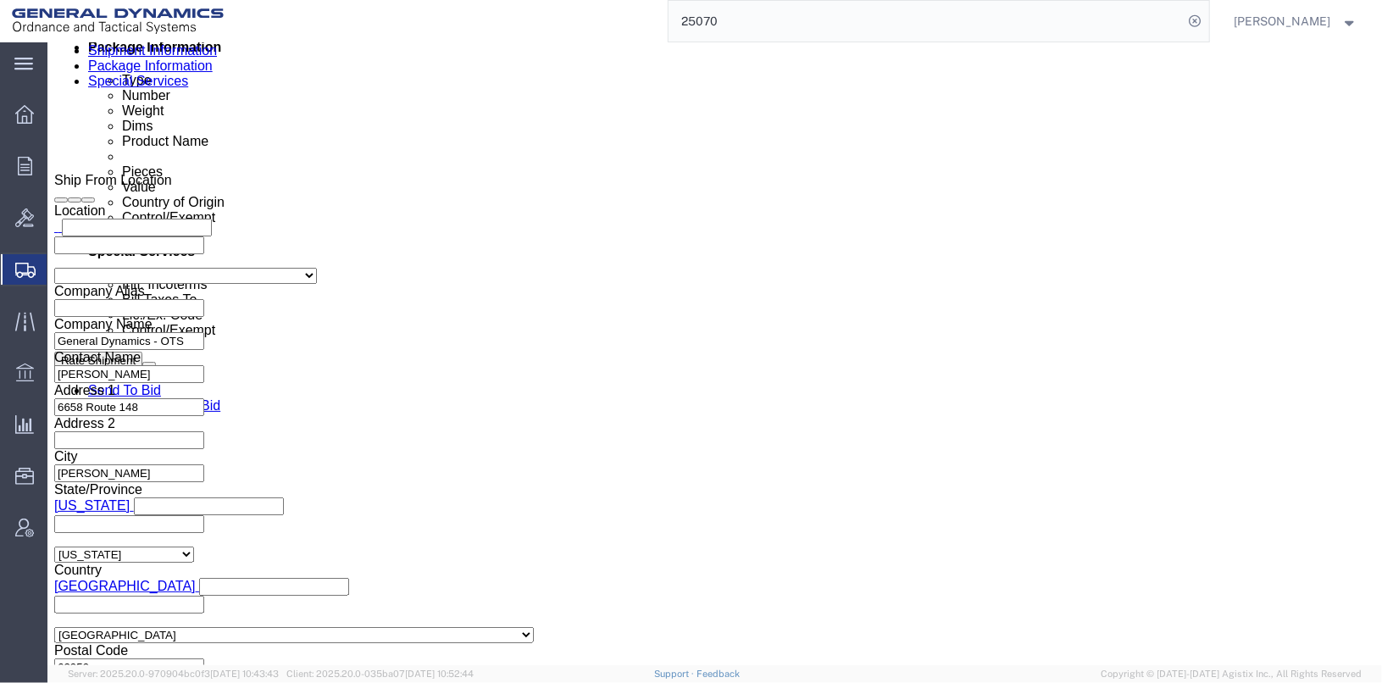
scroll to position [1130, 0]
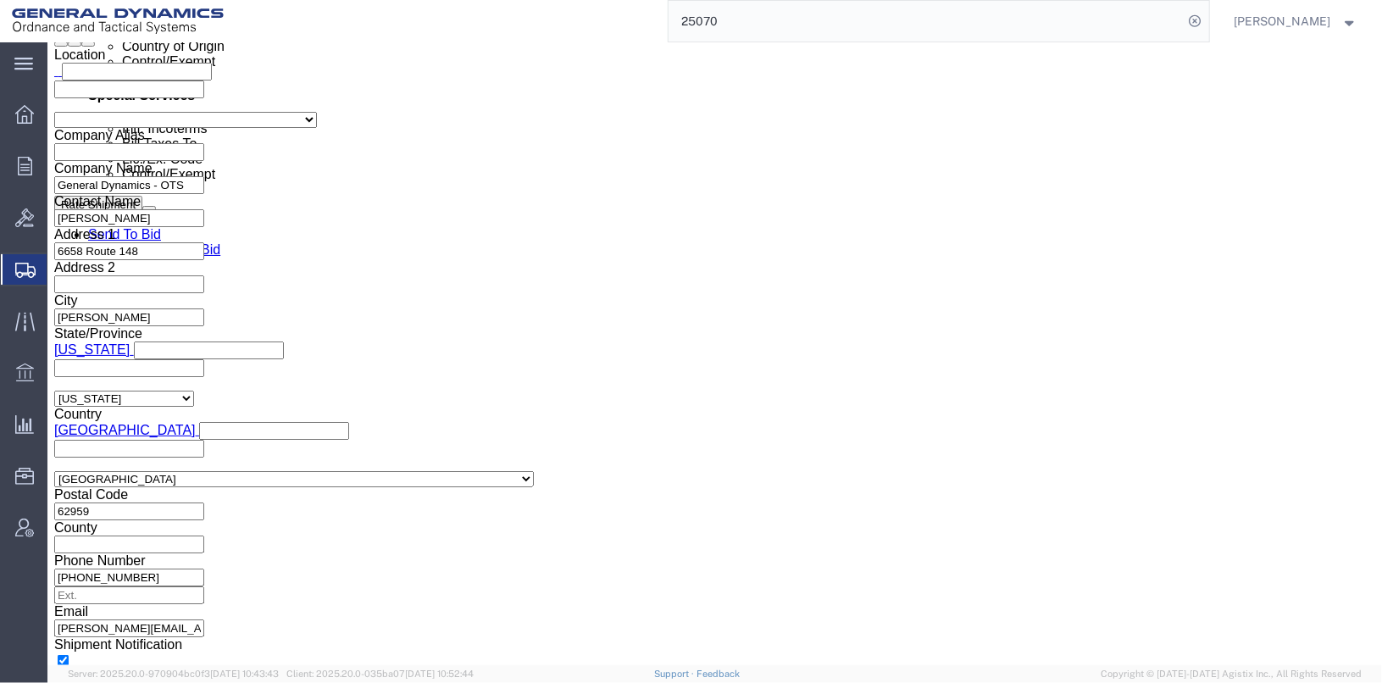
click select "Select ATF BIS DEA EPA FDA FTR ITAR OFAC Other (OPA)"
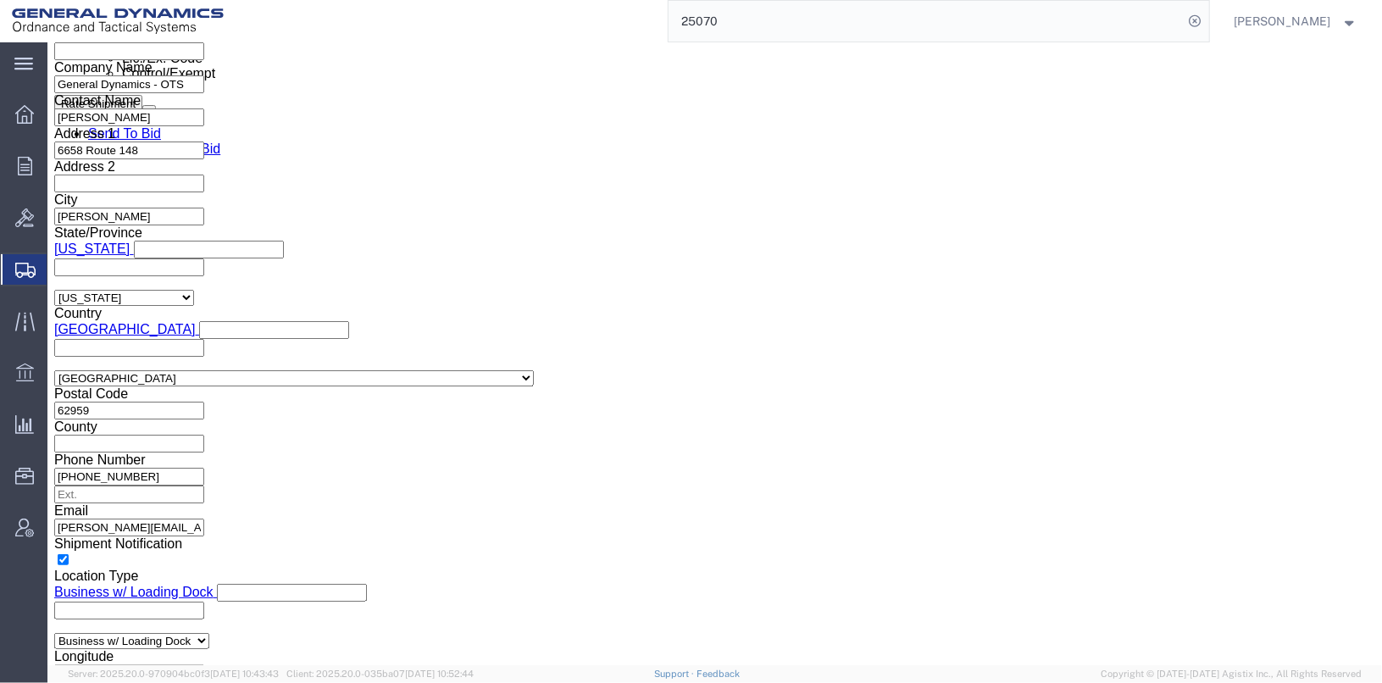
scroll to position [1046, 0]
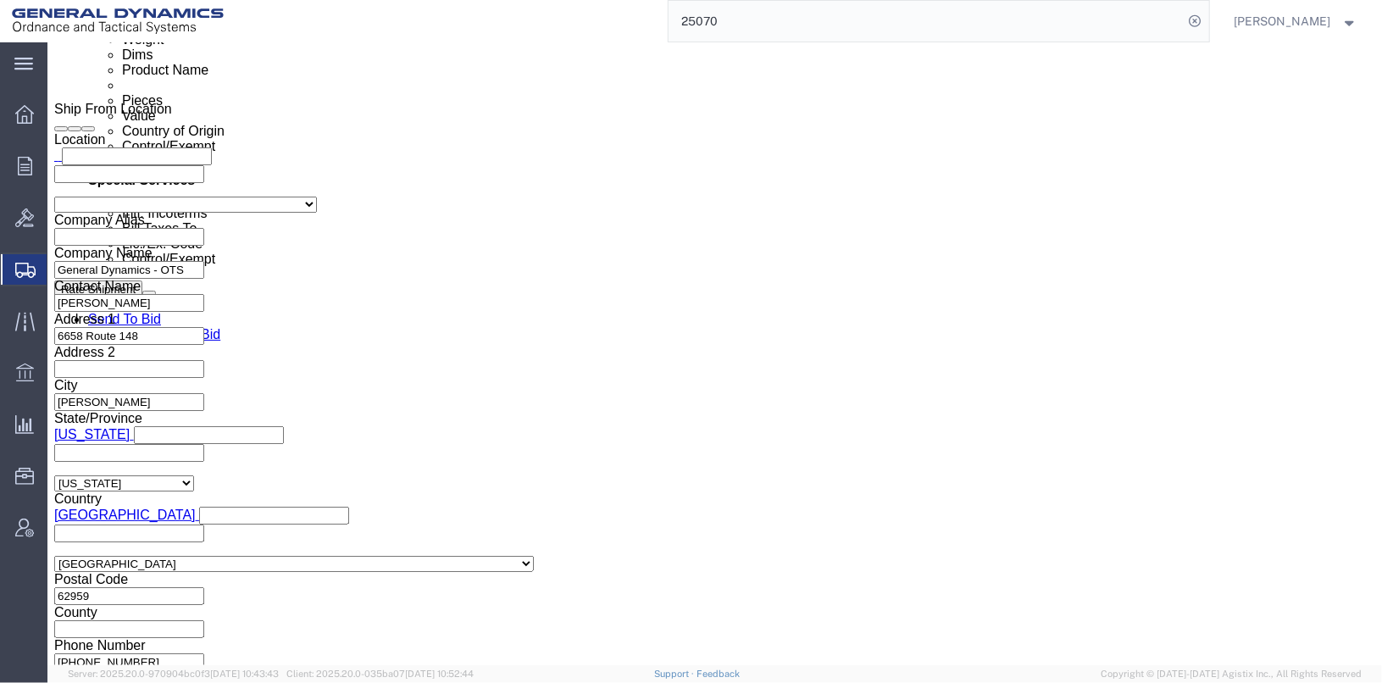
click select "Select ATF BIS DEA EPA FDA FTR ITAR OFAC Other (OPA)"
select select
click select "Select ATF BIS DEA EPA FDA FTR ITAR OFAC Other (OPA)"
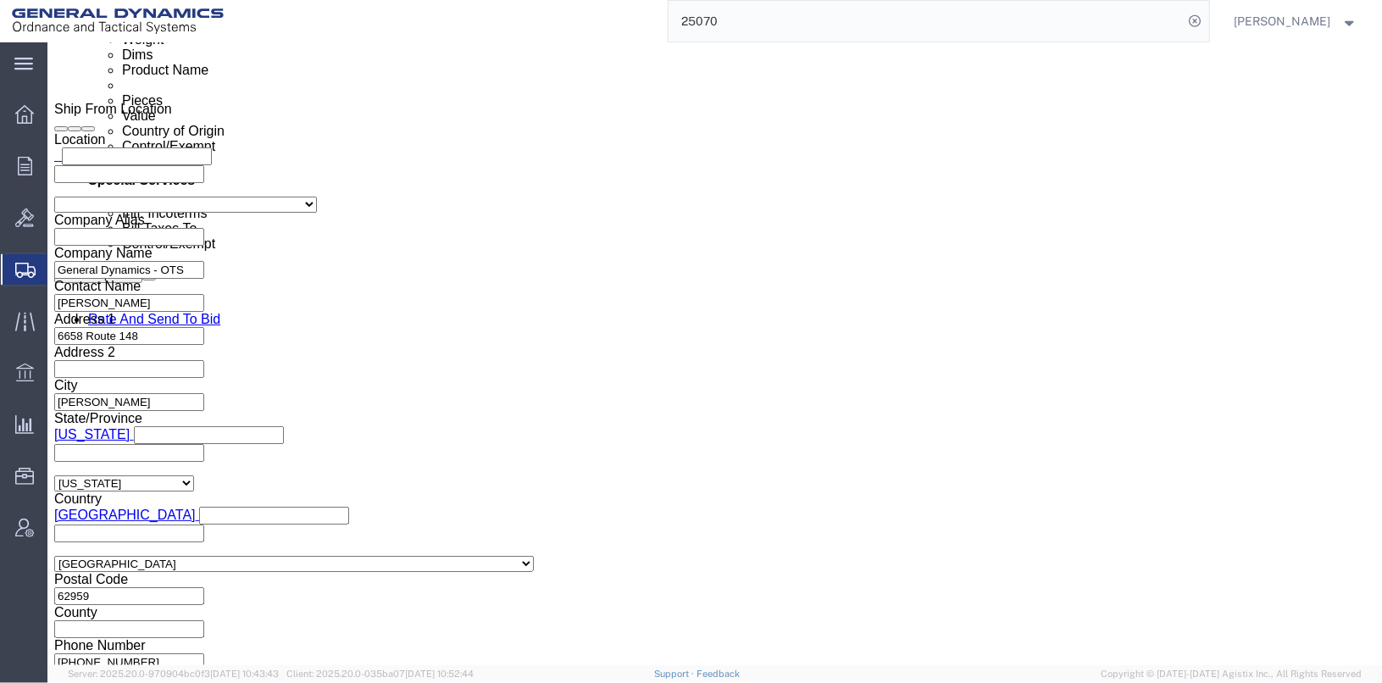
click select "Select AES-Direct EEI Carrier File EEI EEI Exempt"
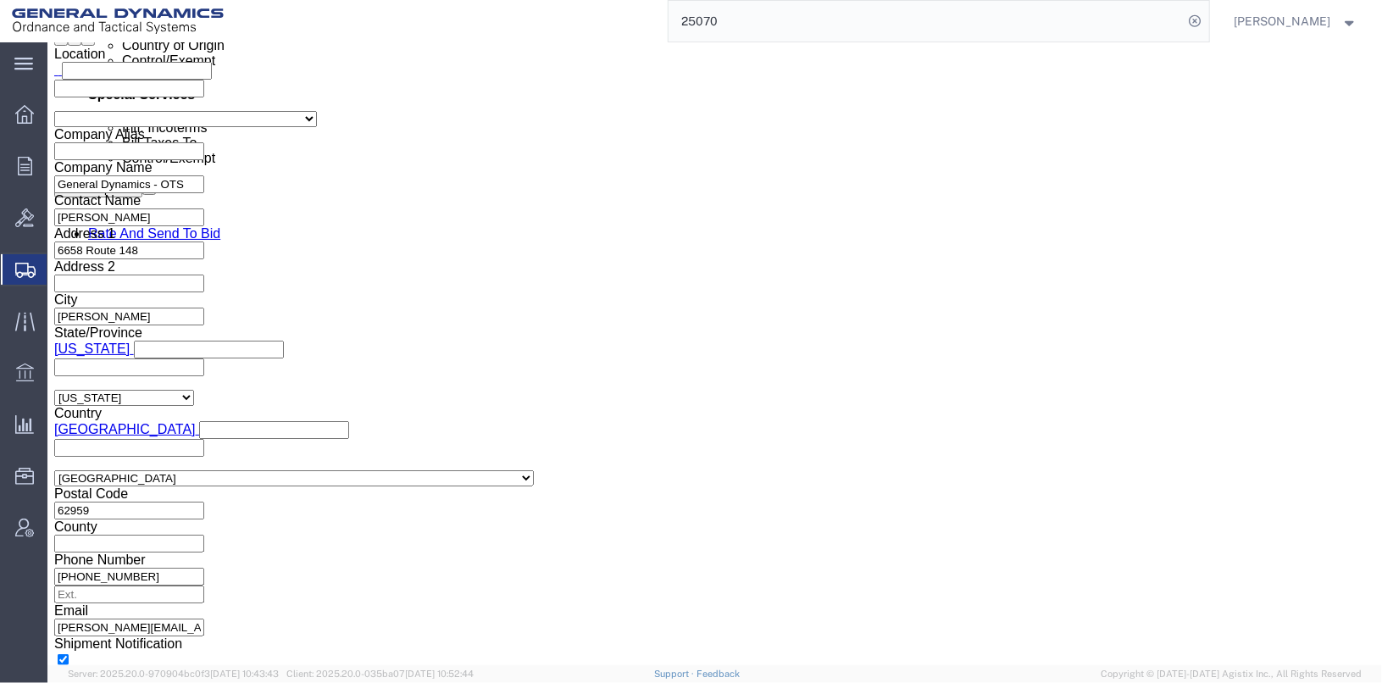
scroll to position [1130, 0]
click select "Select ATF BIS DEA EPA FDA FTR ITAR OFAC Other (OPA)"
click label "License Number"
click select "Select ATF BIS DEA EPA FDA FTR ITAR OFAC Other (OPA)"
click link "Package Information"
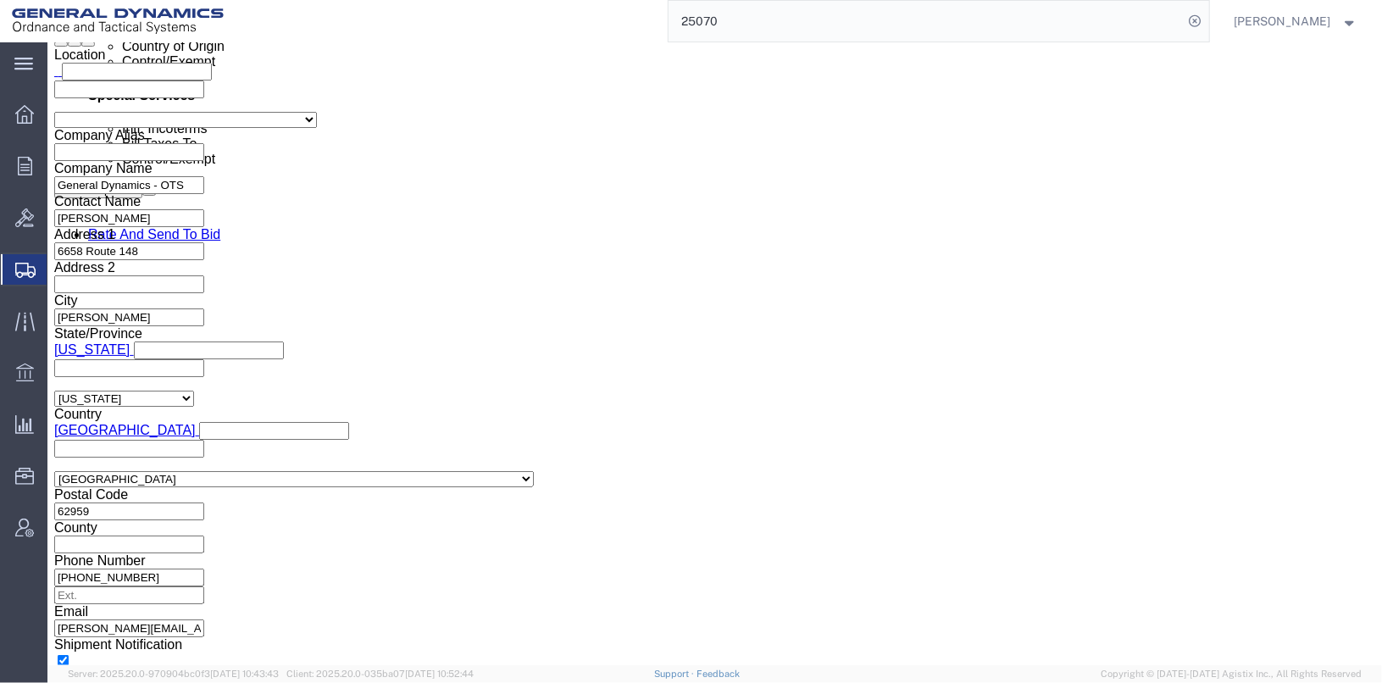
scroll to position [114, 0]
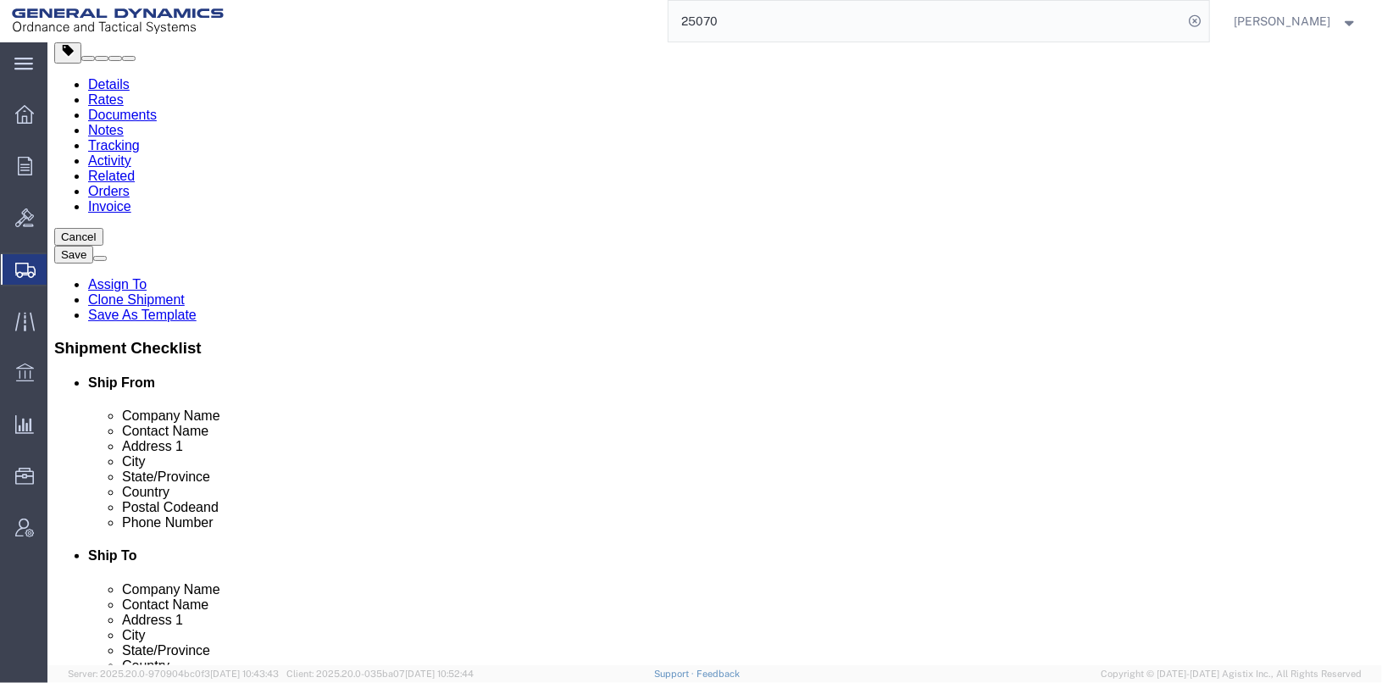
click dd "13200.00 USD"
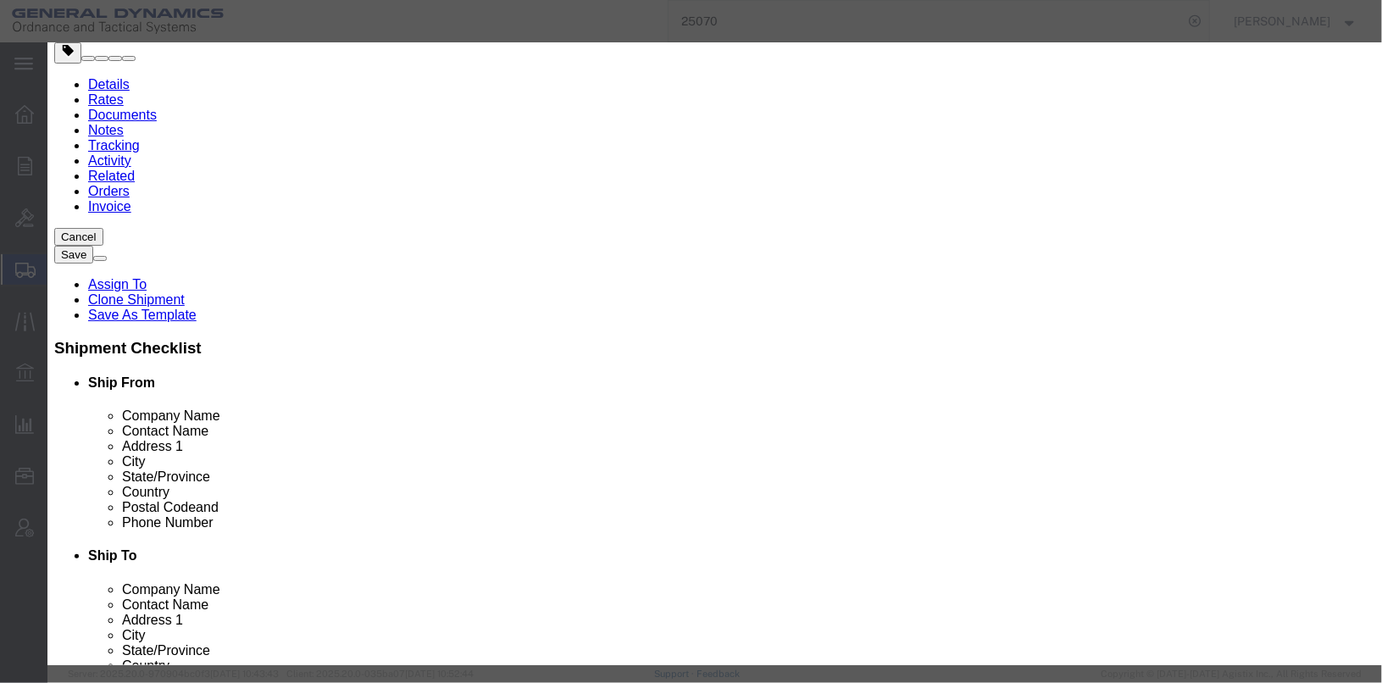
scroll to position [339, 0]
click select "Select 123.11B 123.12 123.13 123.16B1 123.16B2 123.16B3 123.16B4 123.16B5 123.1…"
click div "HTS/Tariff Code 902620.00.90 902620.00.90 ECCN 6A226 Control/Exempt Select ATF …"
click select "Select ATF BIS DEA EPA FDA FTR ITAR OFAC Other (OPA)"
select select
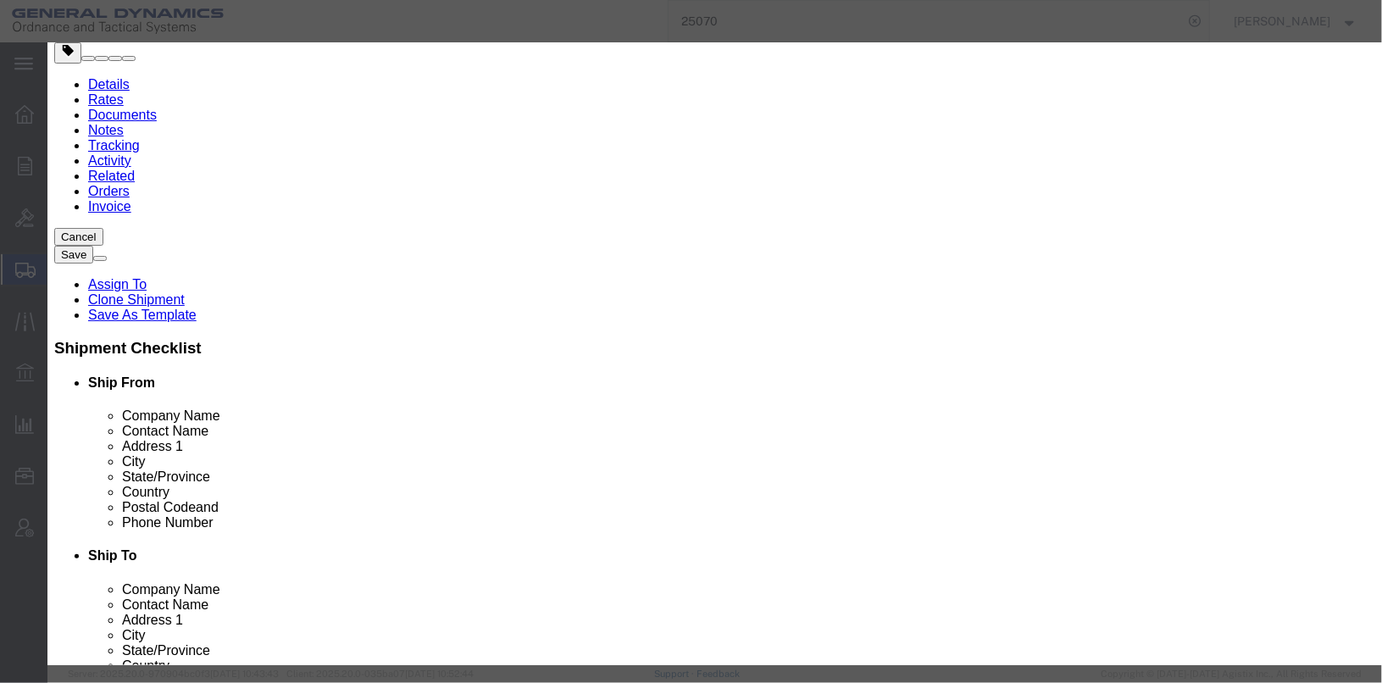
click select "Select ATF BIS DEA EPA FDA FTR ITAR OFAC Other (OPA)"
click button "Save & Close"
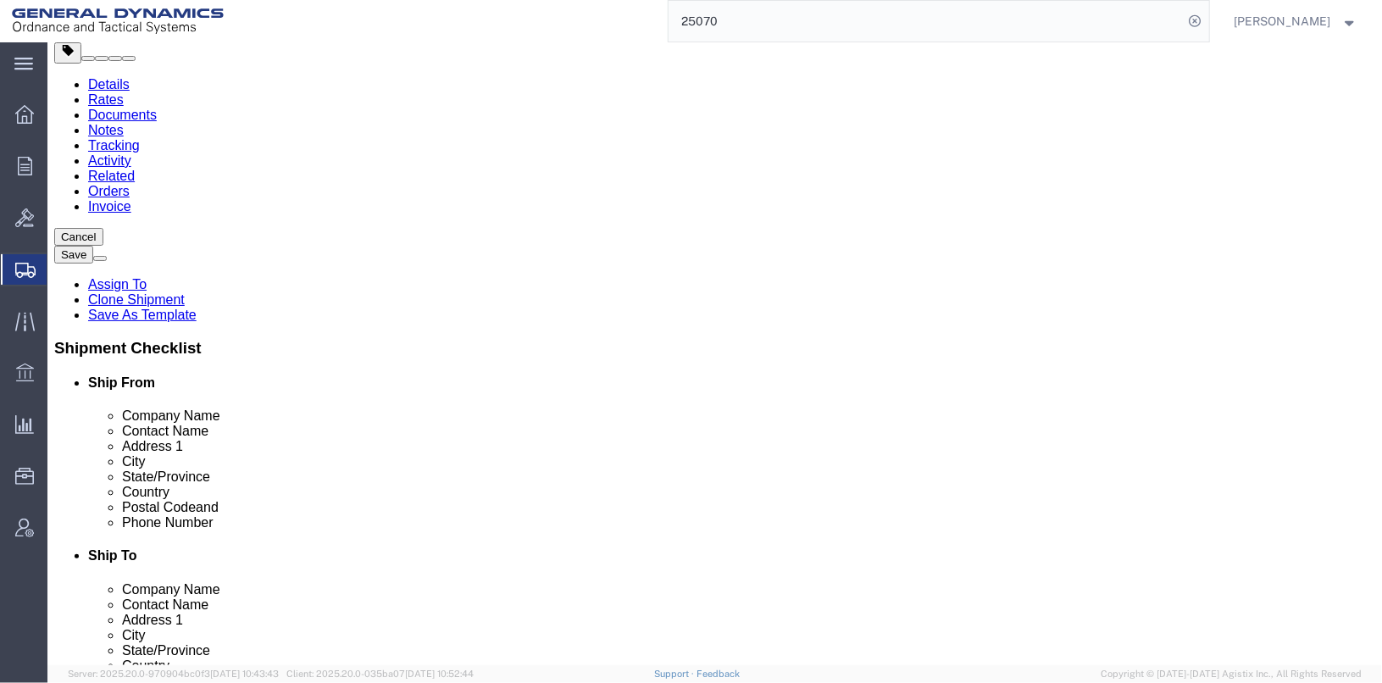
click button "Continue"
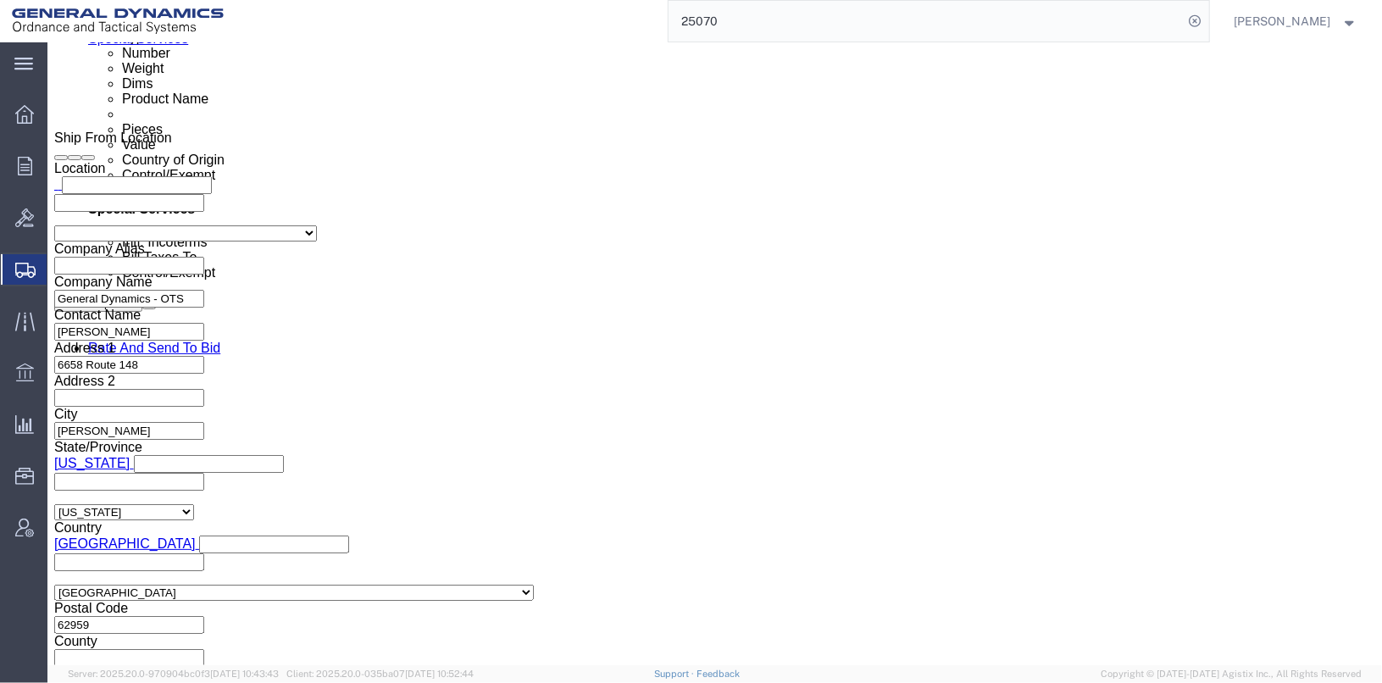
scroll to position [1101, 0]
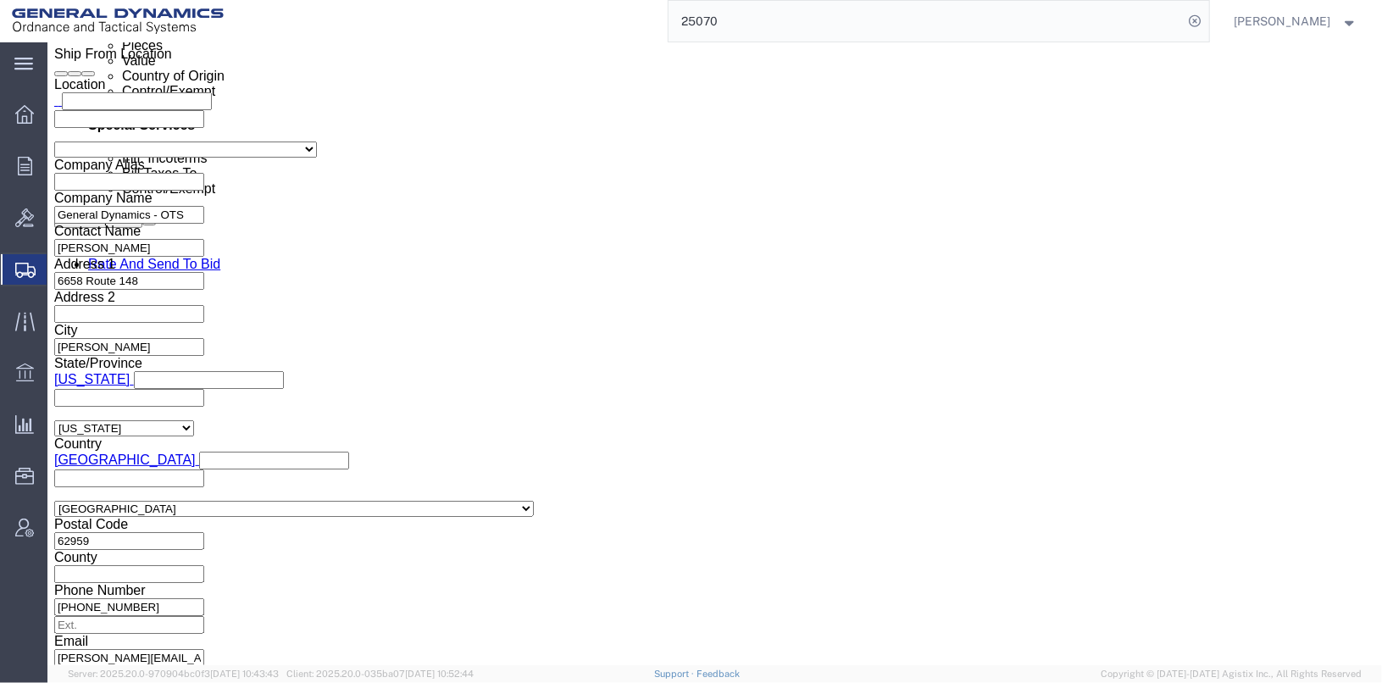
click select "Select ATF BIS DEA EPA FDA FTR ITAR OFAC Other (OPA)"
click label "ITN Number"
click select
click input "text"
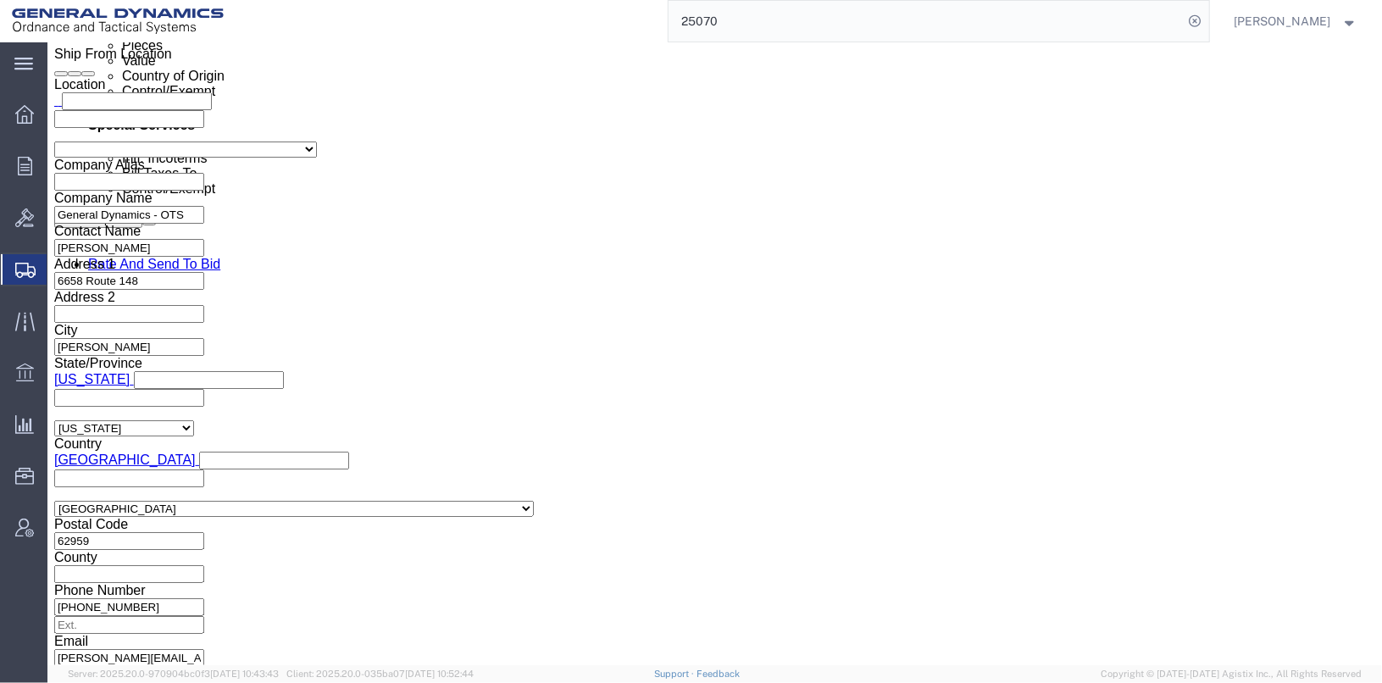
click label "EIC"
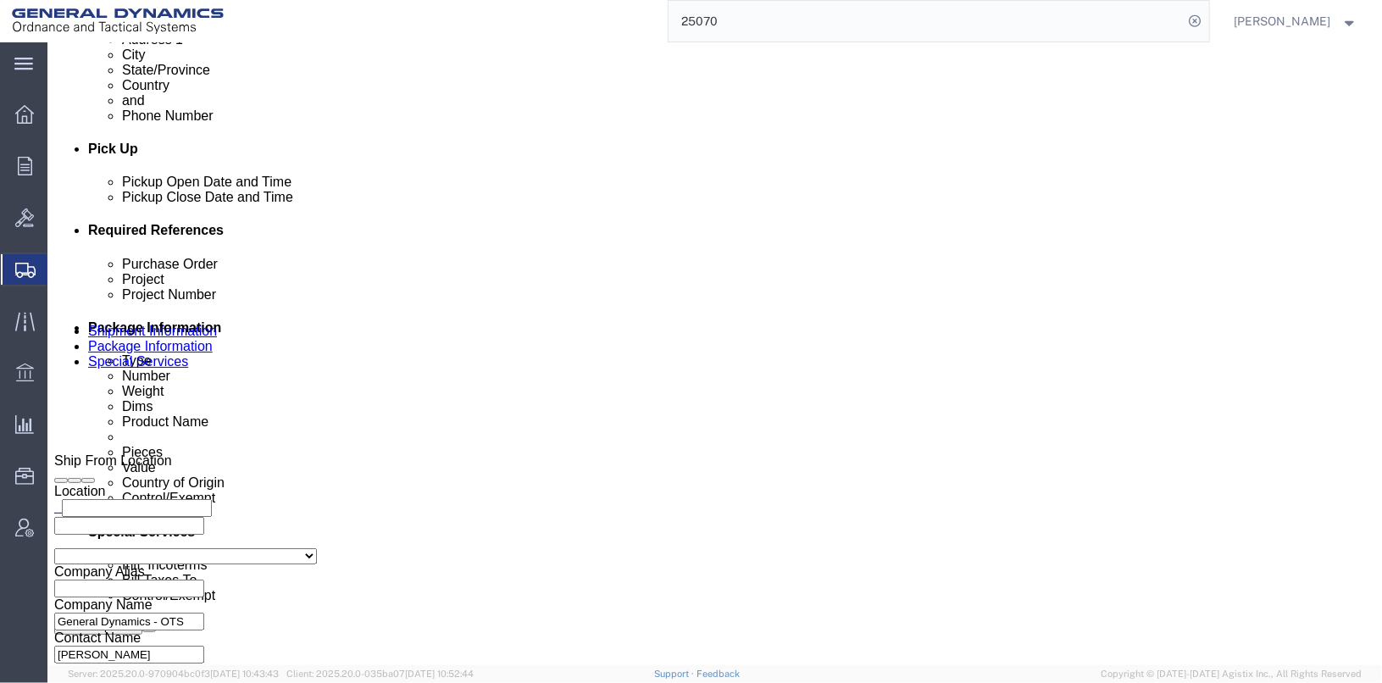
scroll to position [678, 0]
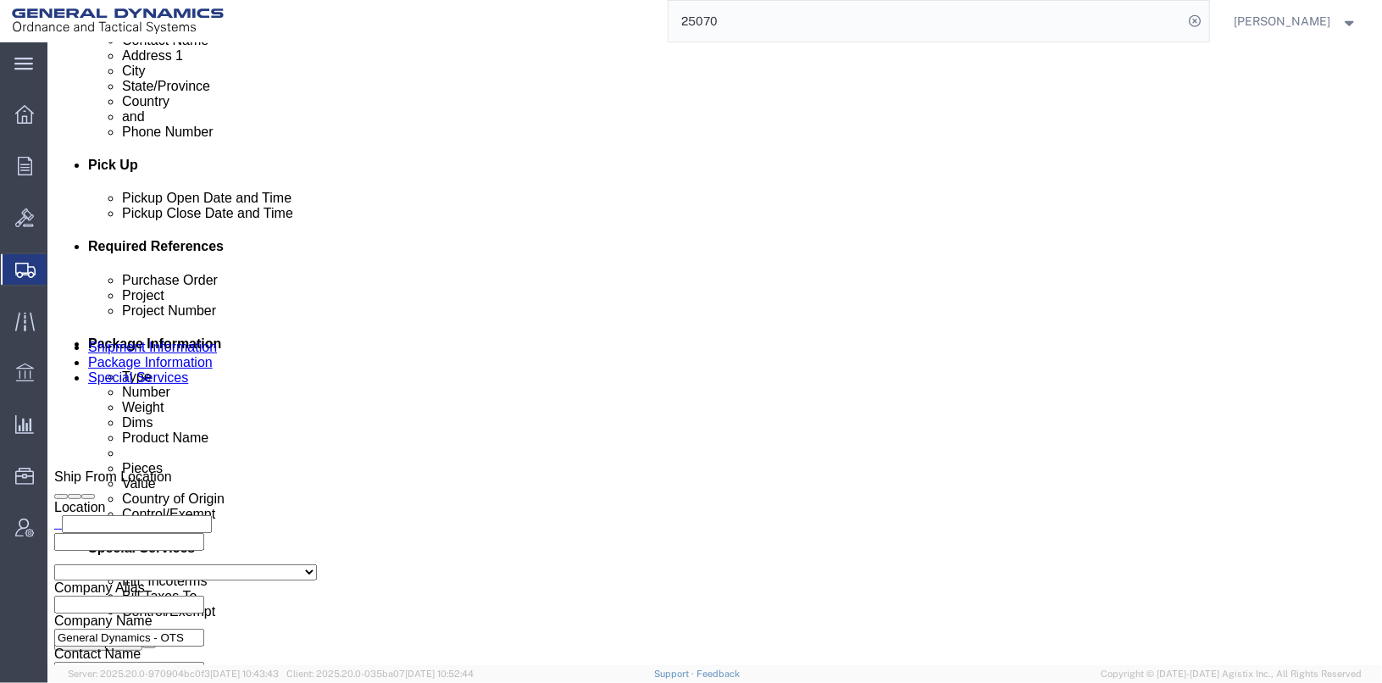
click input "text"
type input "[PHONE_NUMBER]"
click select "Select Recipient Account Sender/Shipper Third Party Account"
select select "RCPN"
click select "Select Recipient Account Sender/Shipper Third Party Account"
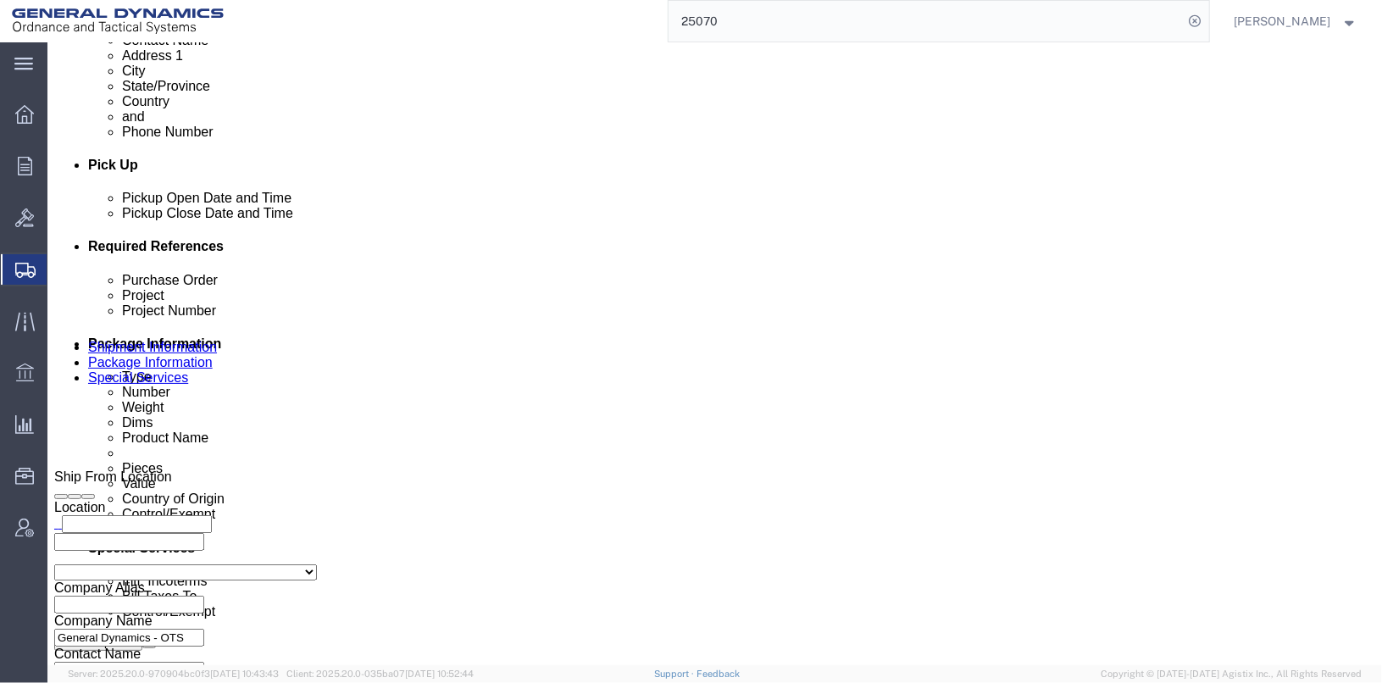
type input "GD-OTS [GEOGRAPHIC_DATA]"
type input "5 Montee des Arsenauz"
select select "CA"
select select
type input "5147432123"
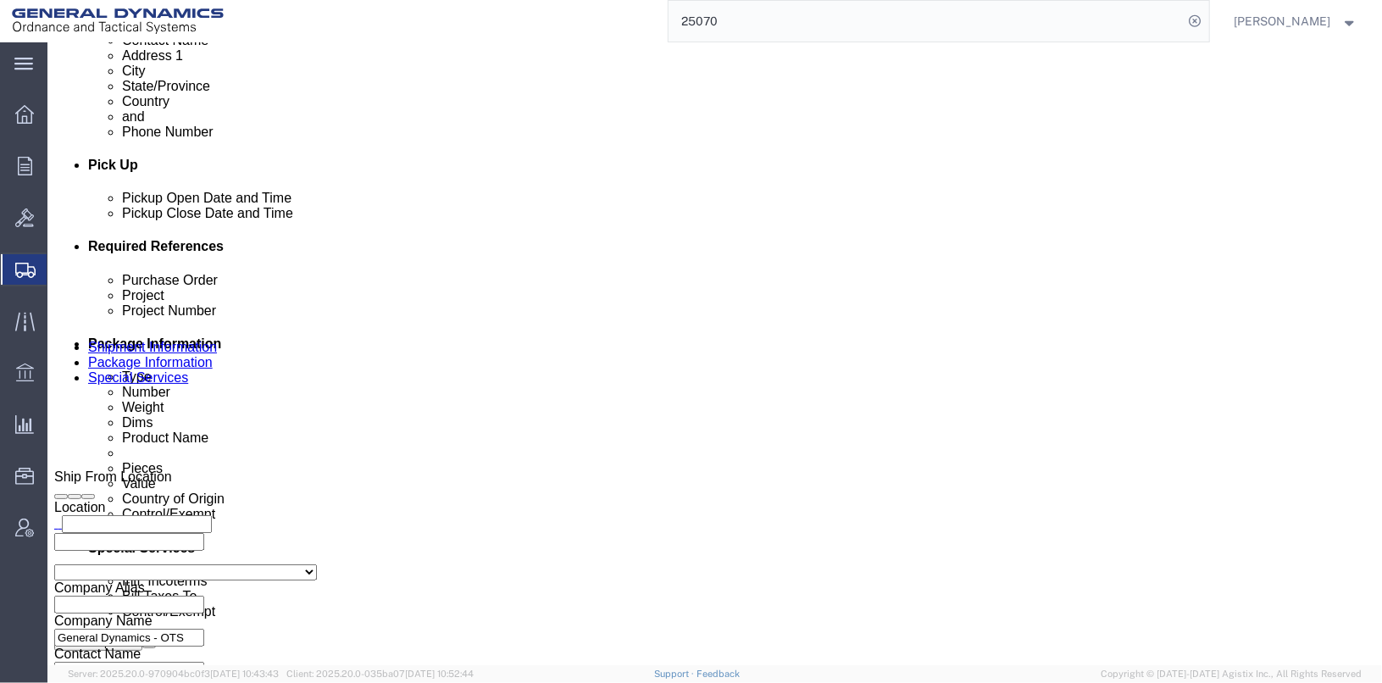
type input "[PERSON_NAME]"
type input "Repentigny"
type input "J5Z2P4"
click select "Select DHL FedEx Express UPS"
select select "FedEx Express"
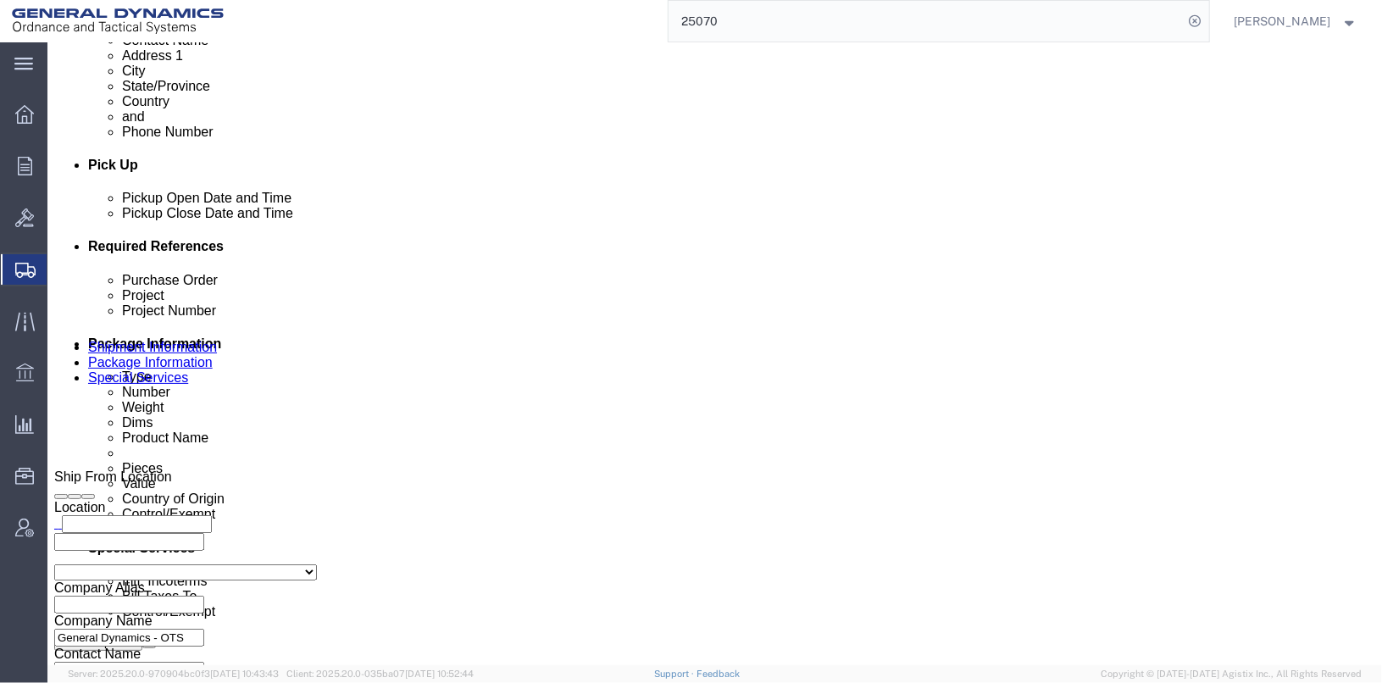
click select "Select DHL FedEx Express UPS"
click input "text"
type input "[PHONE_NUMBER]"
click label "Account #"
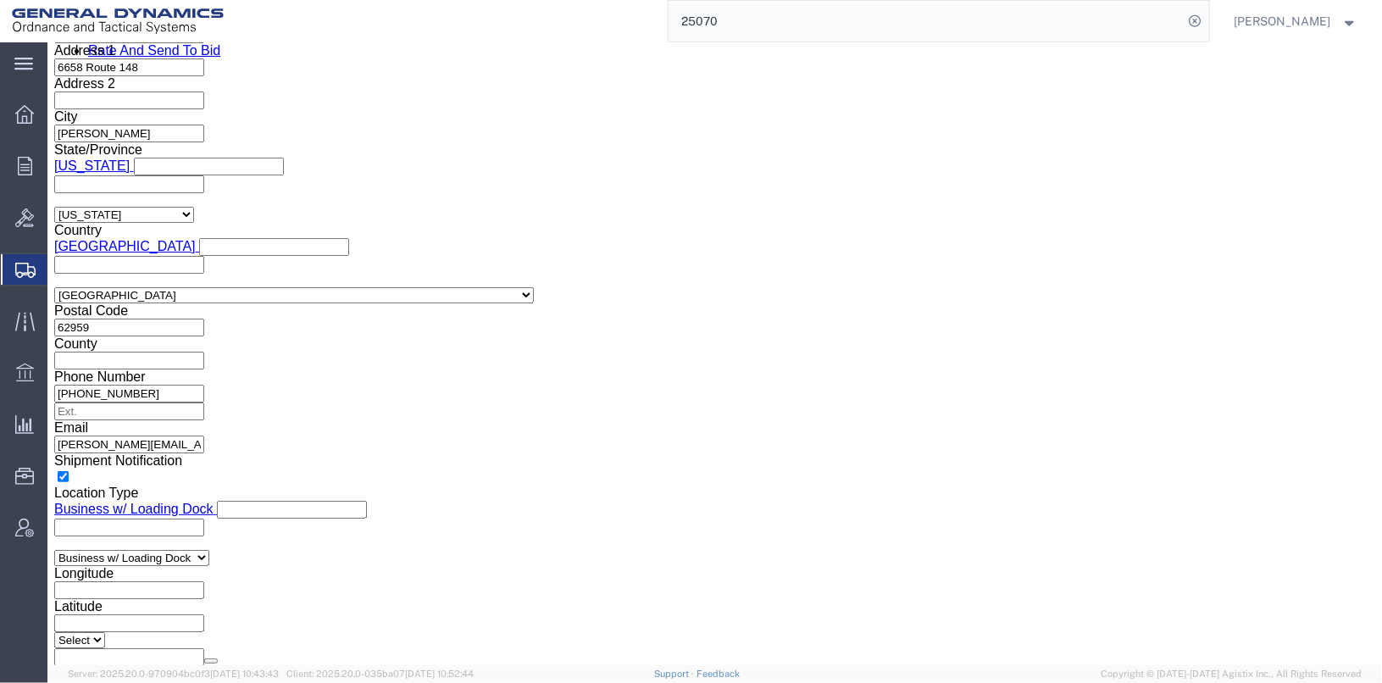
scroll to position [1356, 0]
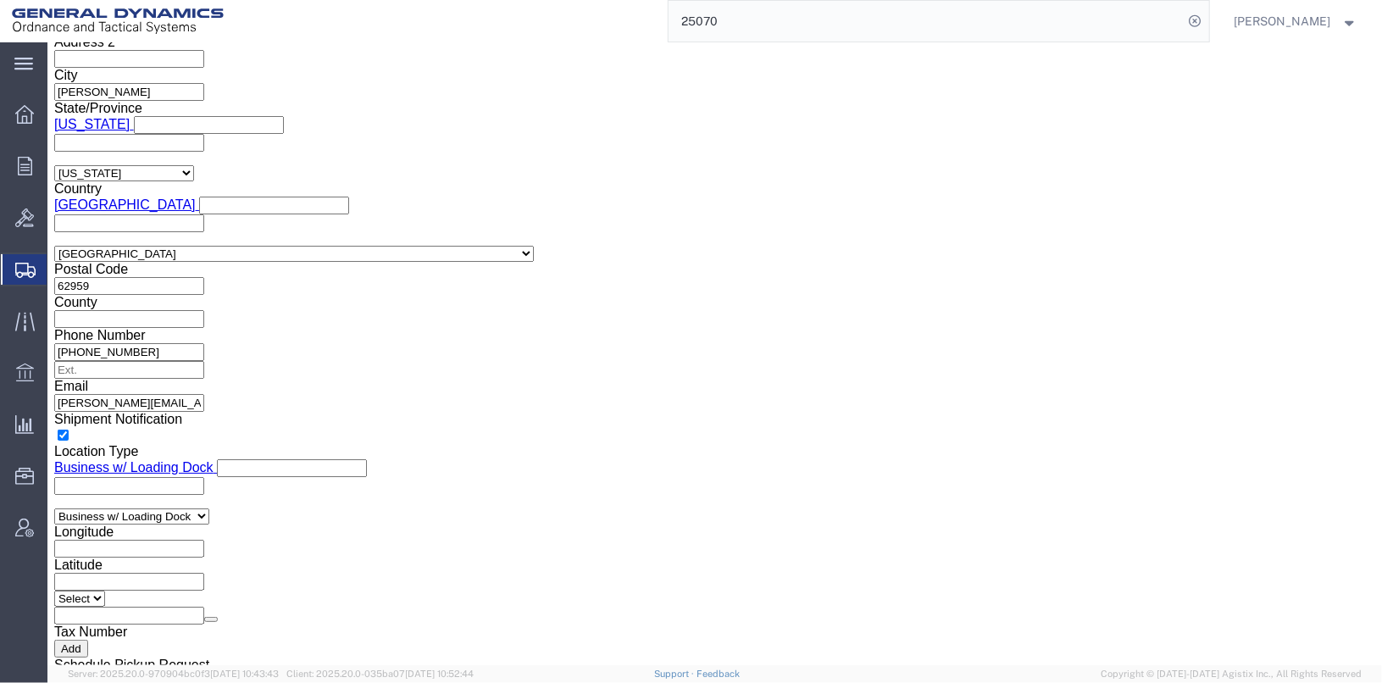
click select "Select ATF BIS DEA EPA FDA FTR ITAR OFAC Other (OPA)"
click div "EEI Information Select AES-Direct EEI Carrier File EEI EEI Exempt ITN Number Ge…"
click select "Select ATF BIS DEA EPA FDA FTR ITAR OFAC Other (OPA)"
click select "Select 123.11B 123.12 123.13 123.16B1 123.16B2 123.16B3 123.16B4 123.16B5 123.1…"
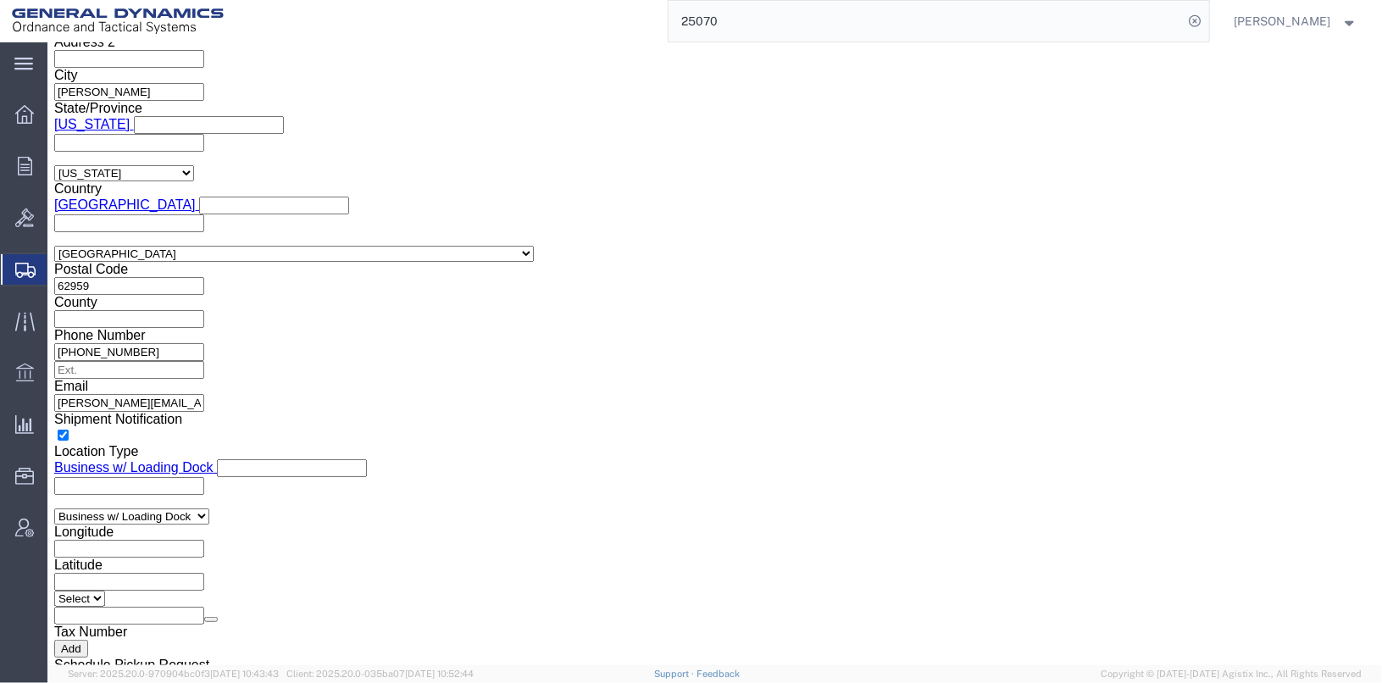
click select "Select 123.11B 123.12 123.13 123.16B1 123.16B2 123.16B3 123.16B4 123.16B5 123.1…"
click select "Select ATF BIS DEA EPA FDA FTR ITAR OFAC Other (OPA)"
select select "BIS"
click select "Select ATF BIS DEA EPA FDA FTR ITAR OFAC Other (OPA)"
click div "Control/Exempt Select ATF BIS DEA EPA FDA FTR ITAR OFAC Other (OPA) Lic./Ex. Co…"
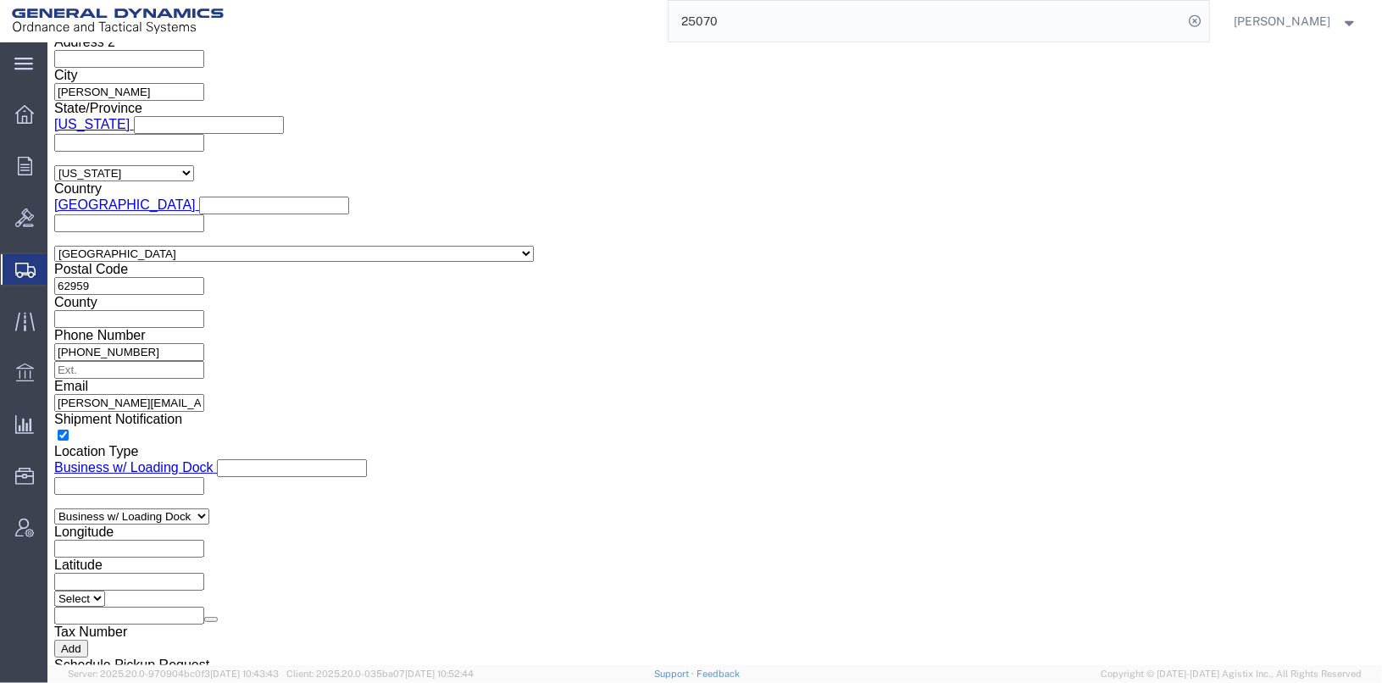
click select "Select AGR-Agricultural APP-Computers APR-Additional Permissive Exports AVS-Air…"
select select "NLR"
click select "Select AGR-Agricultural APP-Computers APR-Additional Permissive Exports AVS-Air…"
click div "Control/Exempt Select ATF BIS DEA EPA FDA FTR ITAR OFAC Other (OPA) Lic./Ex. Co…"
click select "Select AGR-Agricultural APP-Computers APR-Additional Permissive Exports AVS-Air…"
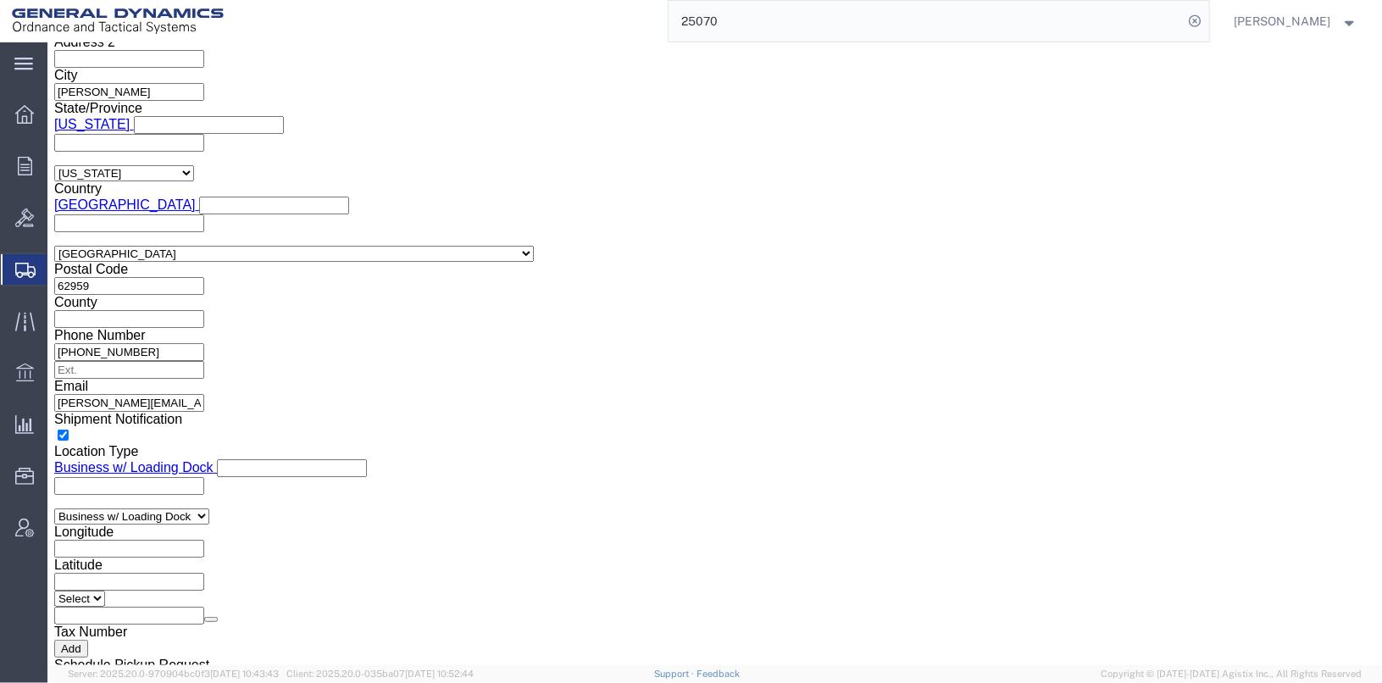
click div "Control/Exempt Select ATF BIS DEA EPA FDA FTR ITAR OFAC Other (OPA) Lic./Ex. Co…"
click icon
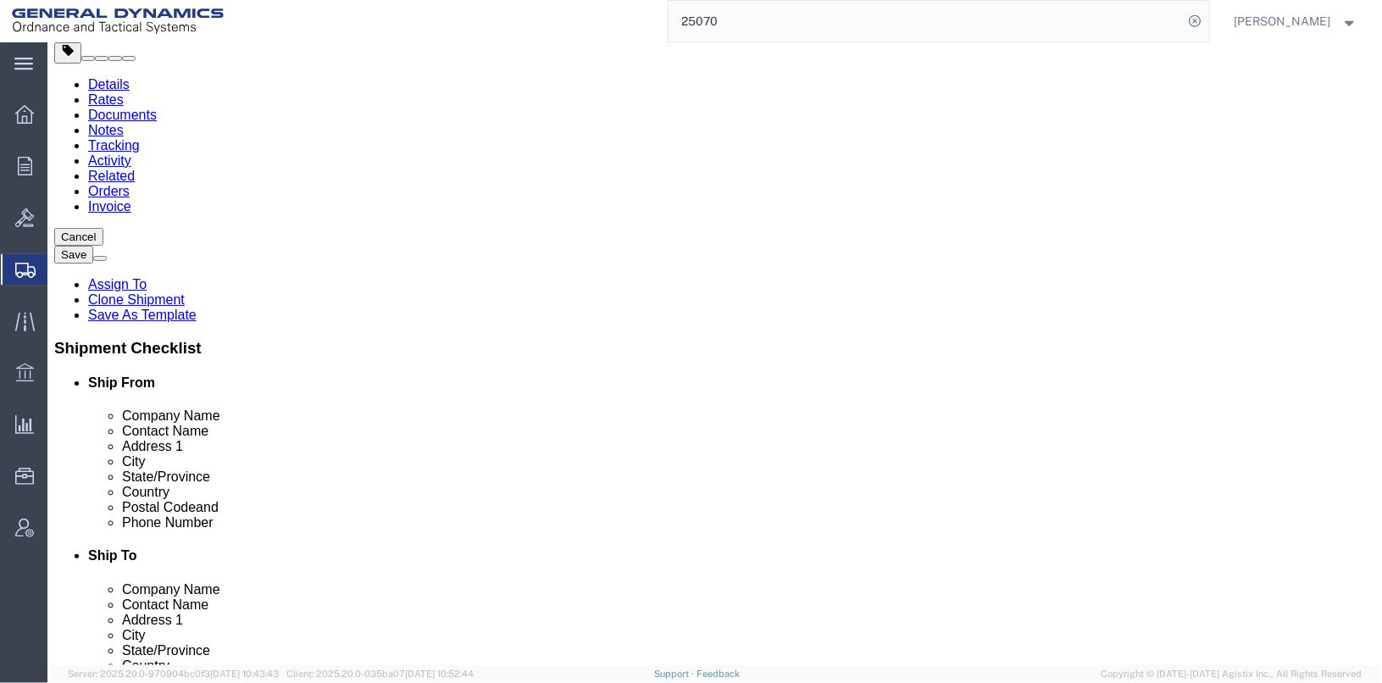
click dl "Pieces: 6.00 Each Total value: 13200.00 USD"
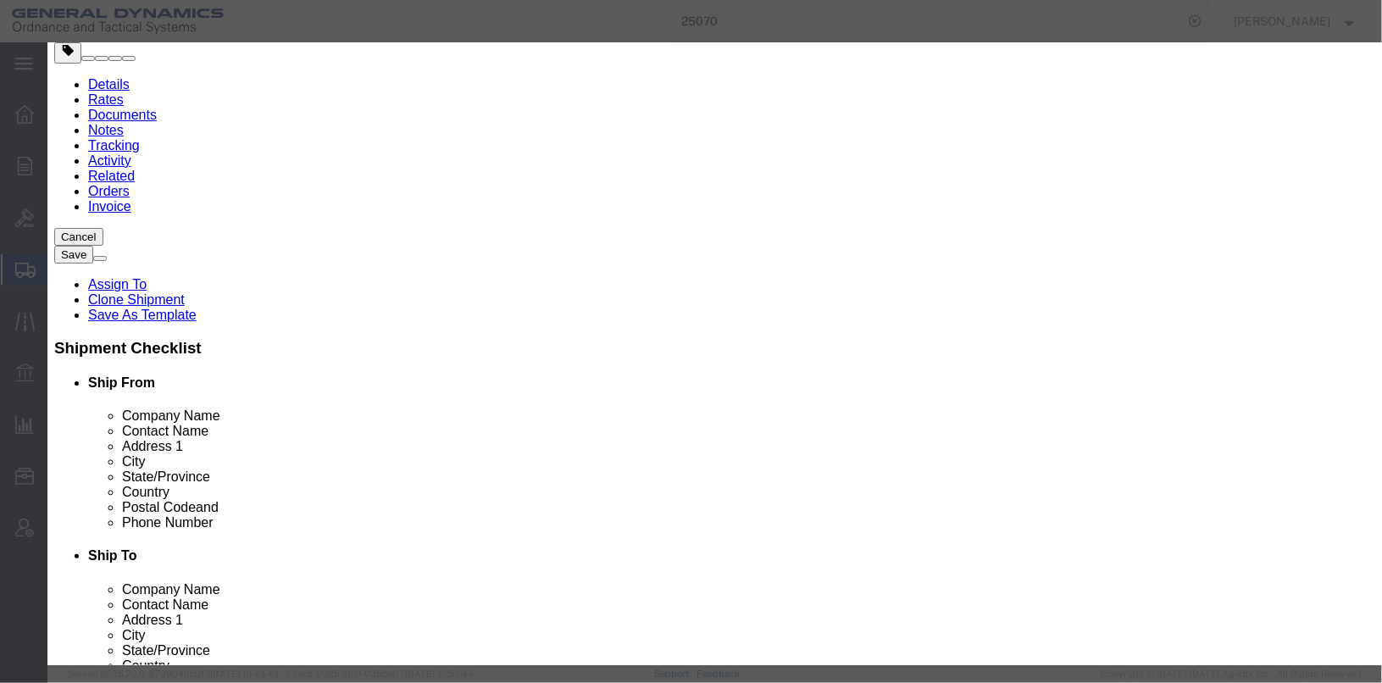
scroll to position [378, 0]
click select "Select ATF BIS DEA EPA FDA FTR ITAR OFAC Other (OPA)"
select select "BIS"
click select "Select ATF BIS DEA EPA FDA FTR ITAR OFAC Other (OPA)"
click select "Select AGR-Agricultural APP-Computers APR-Additional Permissive Exports AVS-Air…"
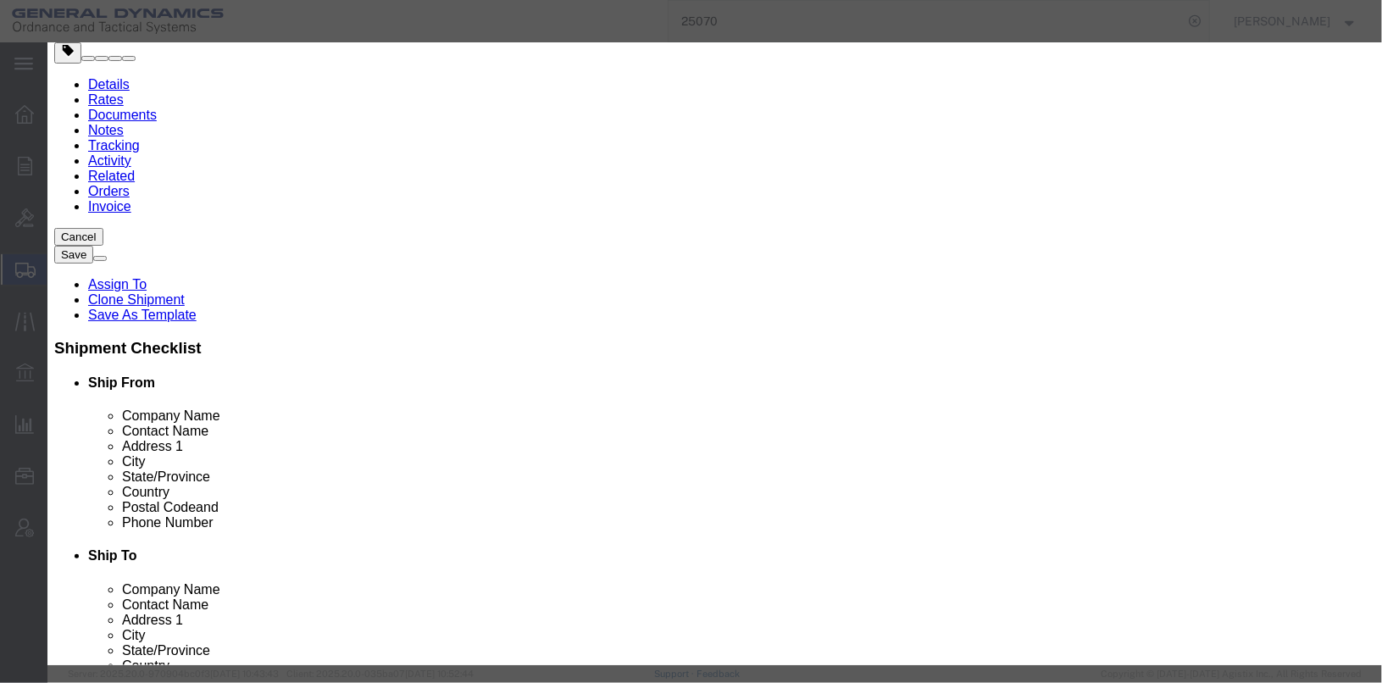
select select "NLR"
click select "Select AGR-Agricultural APP-Computers APR-Additional Permissive Exports AVS-Air…"
click div
click select "Select ATF BIS DEA EPA FDA FTR ITAR OFAC Other (OPA)"
click div "Controlled"
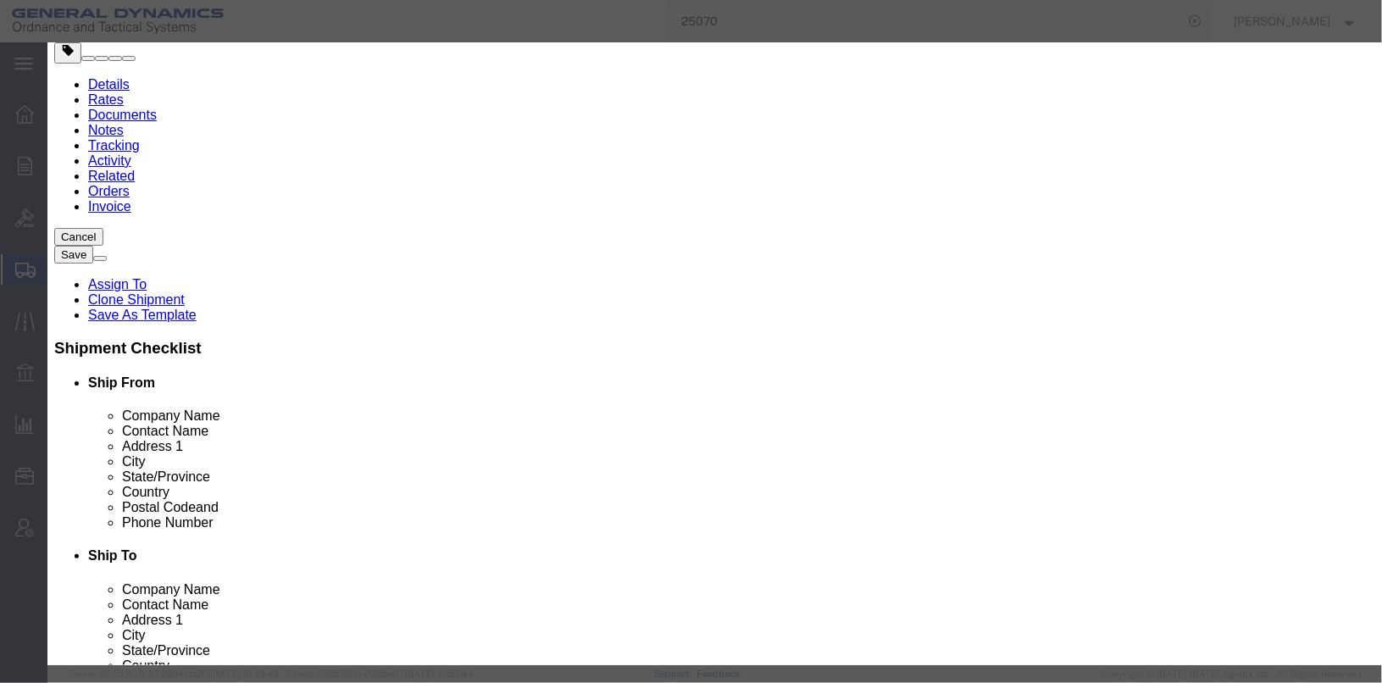
click button "Save & Close"
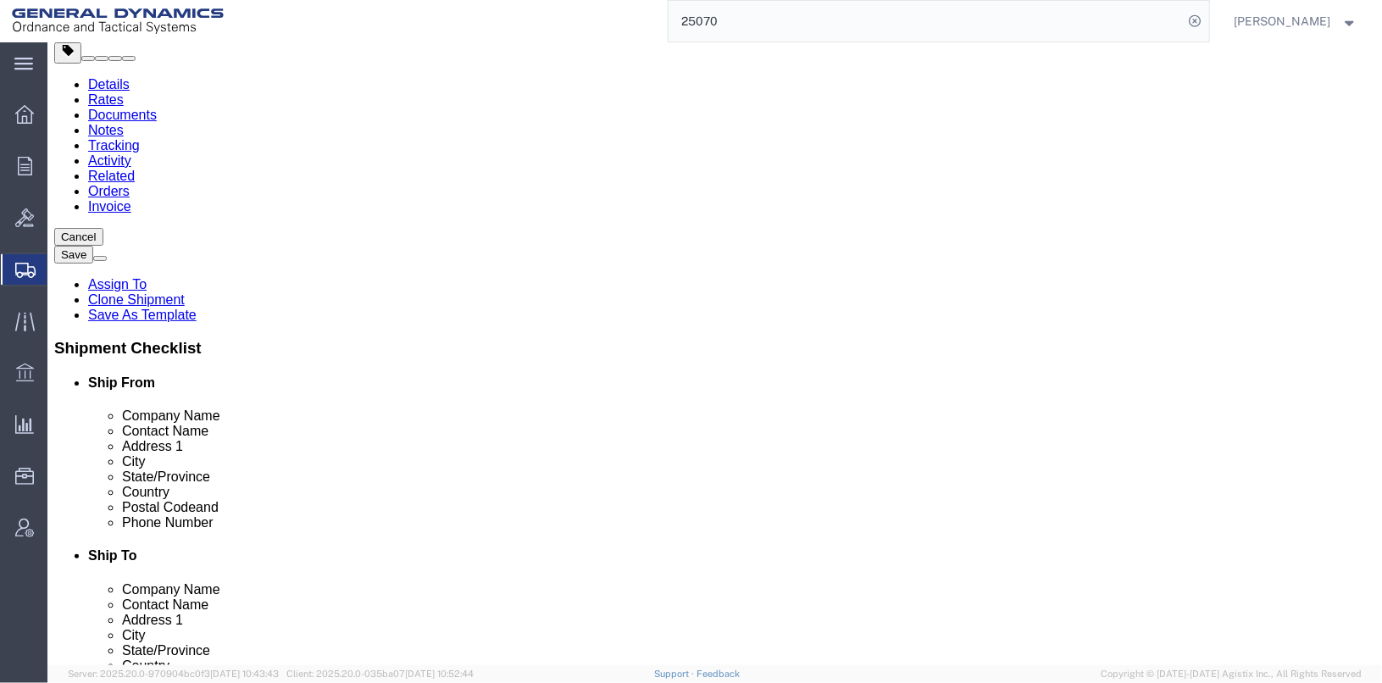
drag, startPoint x: 834, startPoint y: 429, endPoint x: 223, endPoint y: 418, distance: 611.0
click div "x Package Type Select Envelope Large Box Medium Box PAK Rack Small Box Tube You…"
click icon
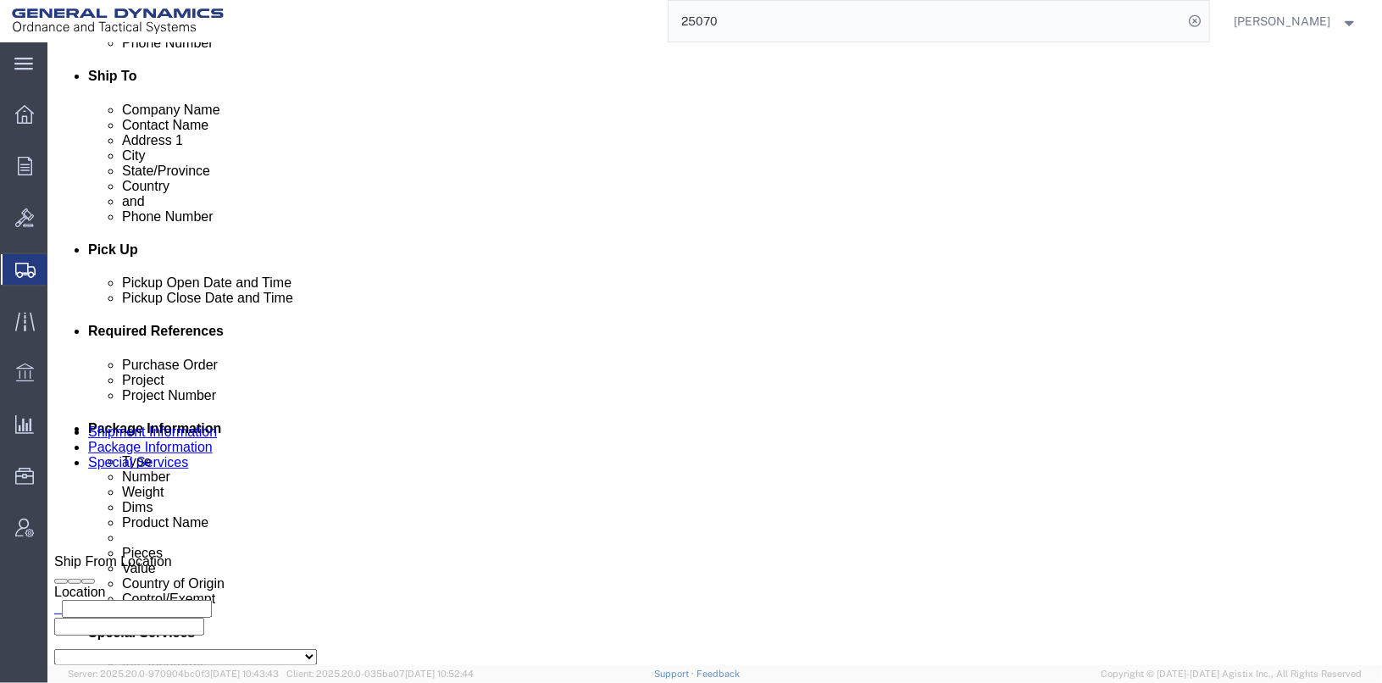
scroll to position [678, 0]
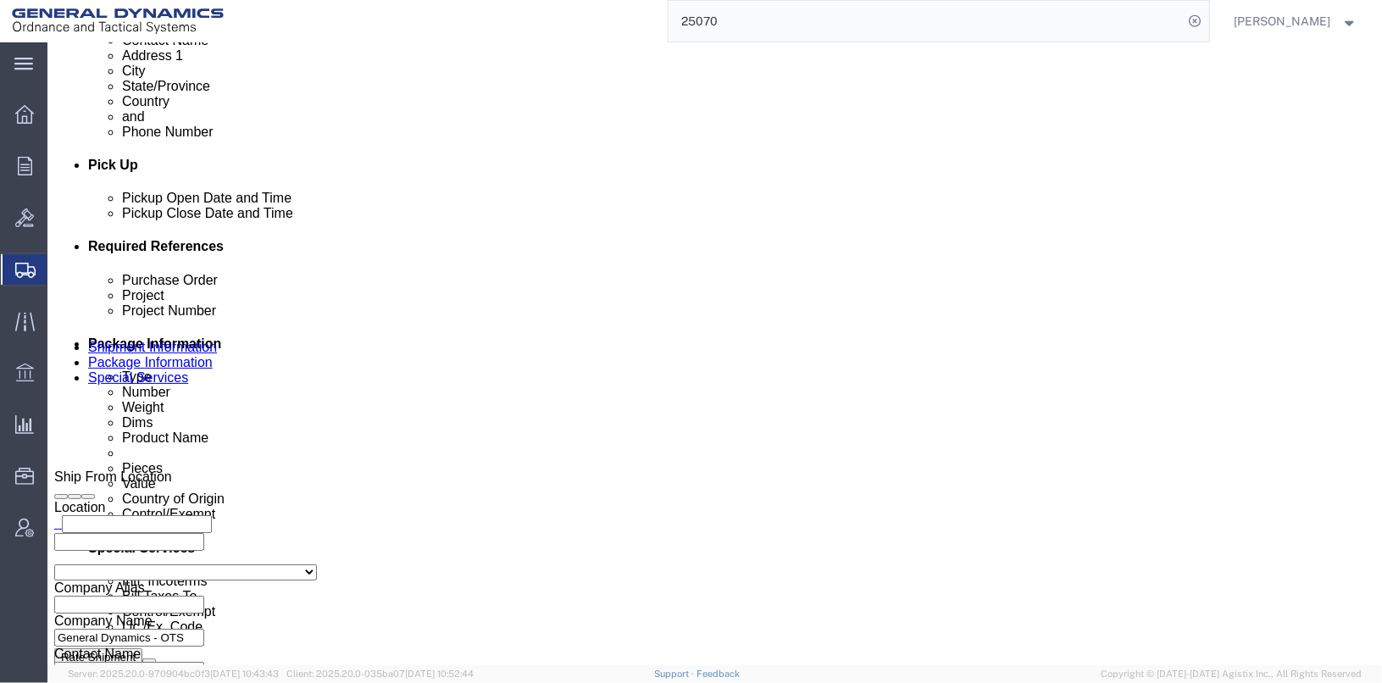
click div "Intl. Incoterms Select Carriage Insurance Paid Carriage Paid To Cost and Freigh…"
click select "Select DHL FedEx Express UPS"
select select "FedEx Express"
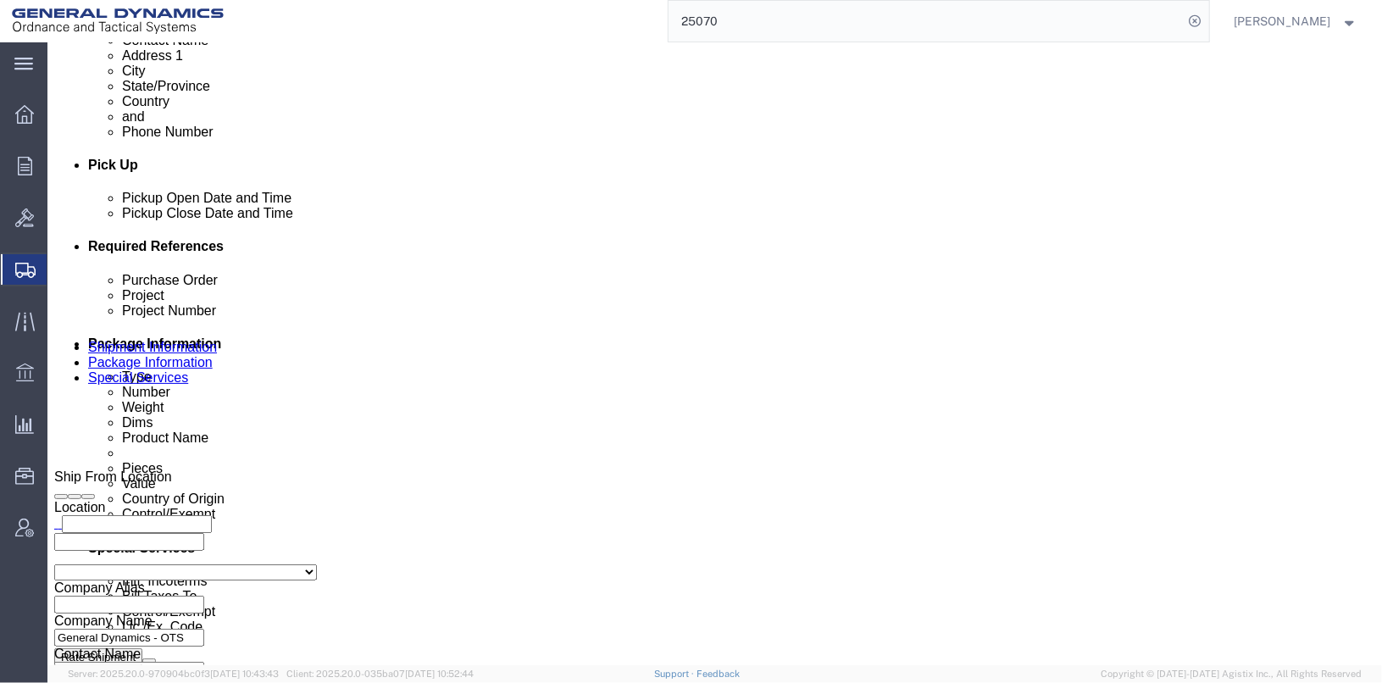
click select "Select DHL FedEx Express UPS"
click h4 "Bill shipment to - Recipient"
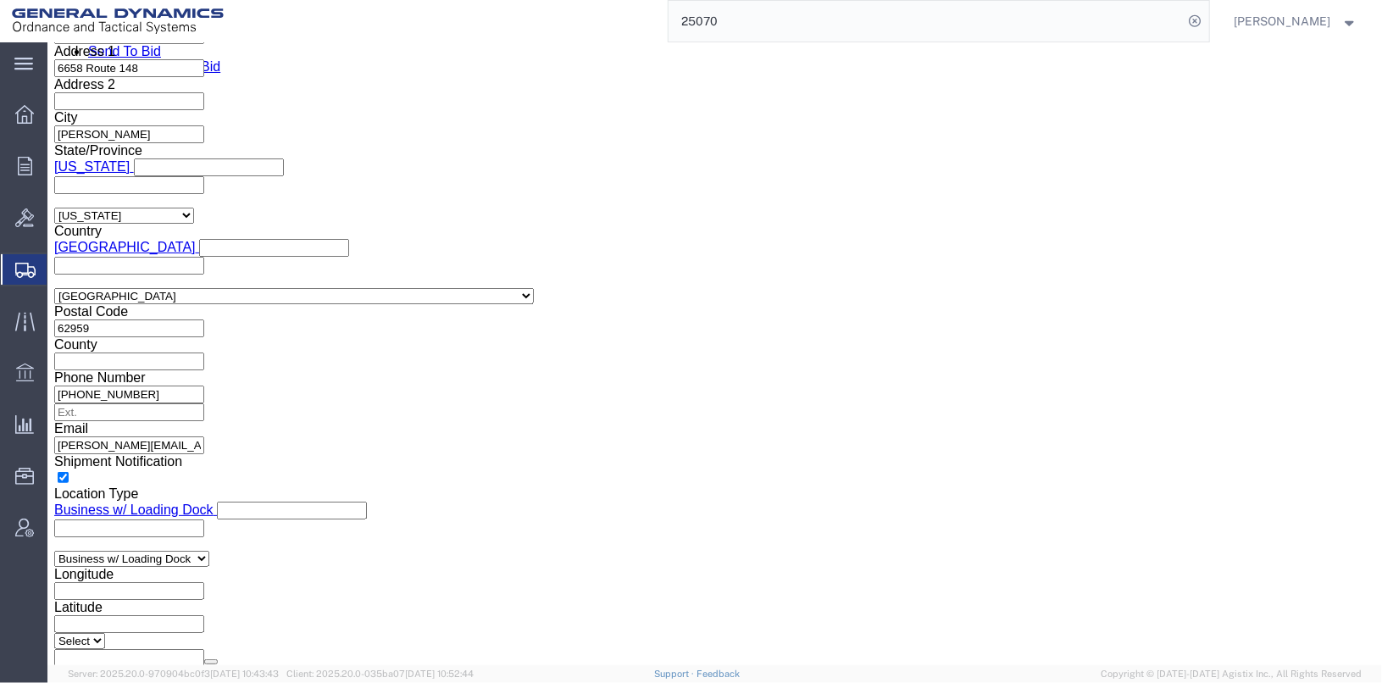
scroll to position [1356, 0]
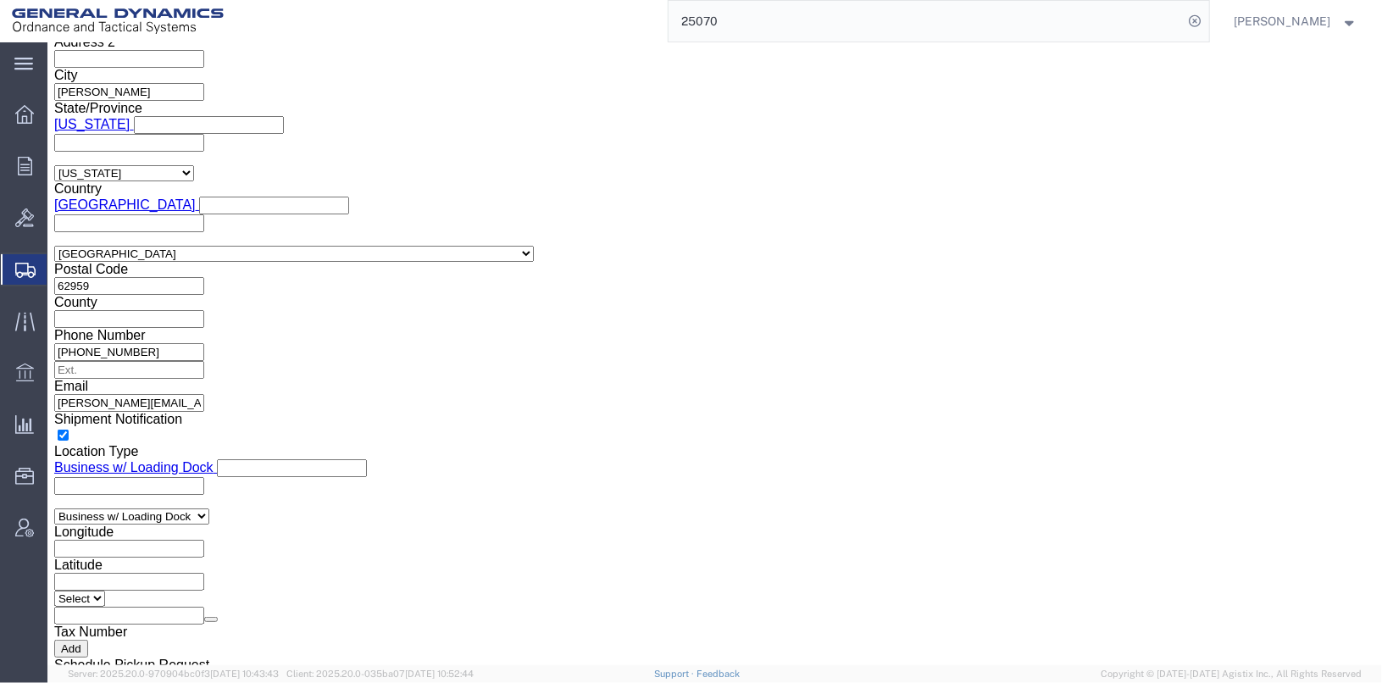
click select "Select CH CI CR DD FI FS GP GS HH HV IP IR IS MS OI OS TE TL TR UG ZD"
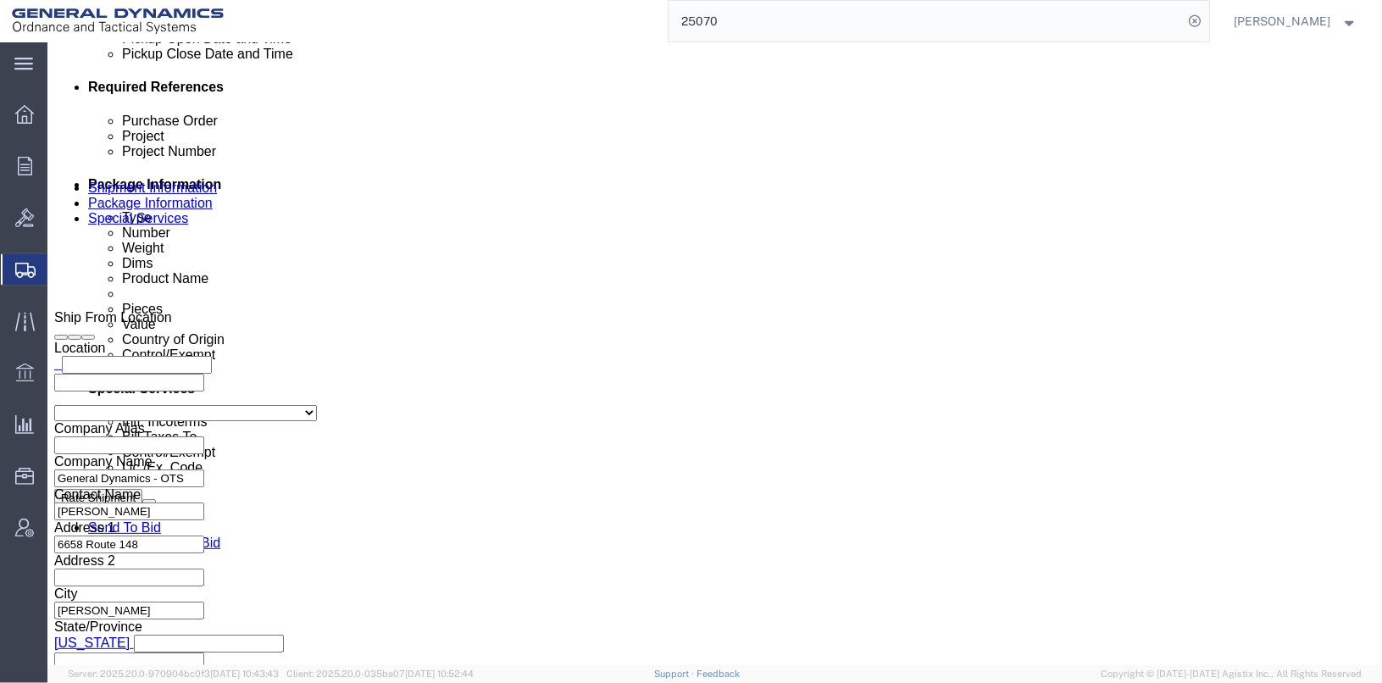
scroll to position [1186, 0]
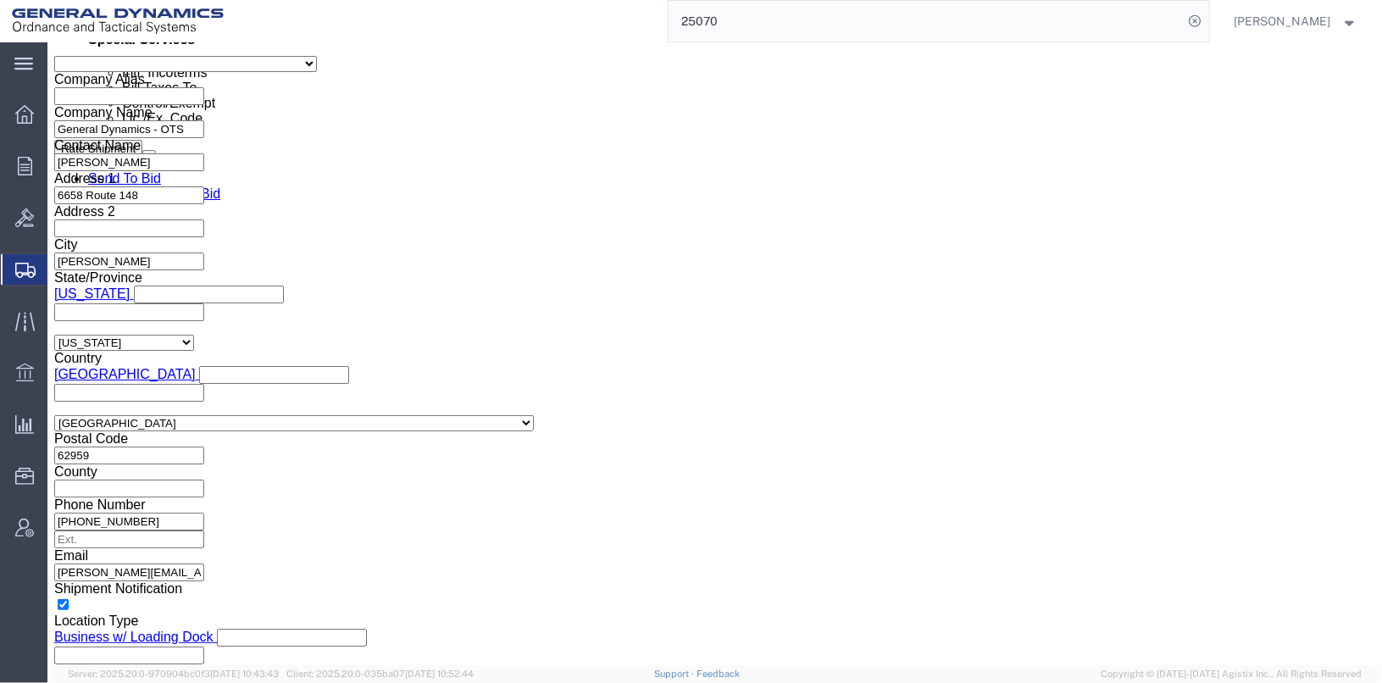
click select "Select AES-Direct EEI Carrier File EEI EEI Exempt"
click label "EEI Information"
click select "Select AES-Direct EEI Carrier File EEI EEI Exempt"
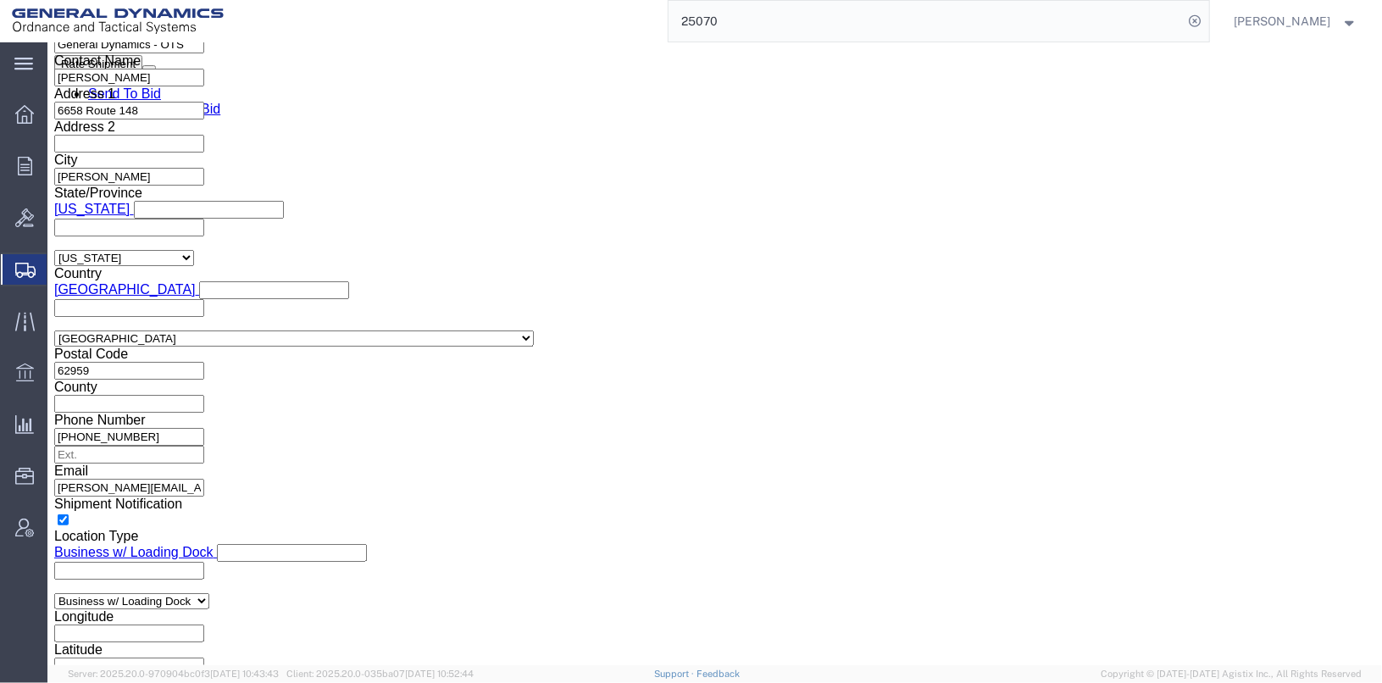
click select "Select AES-Direct EEI Carrier File EEI EEI Exempt"
click icon
click select "Select AES-Direct EEI Carrier File EEI EEI Exempt"
select select "CFIL"
click select "Select AES-Direct EEI Carrier File EEI EEI Exempt"
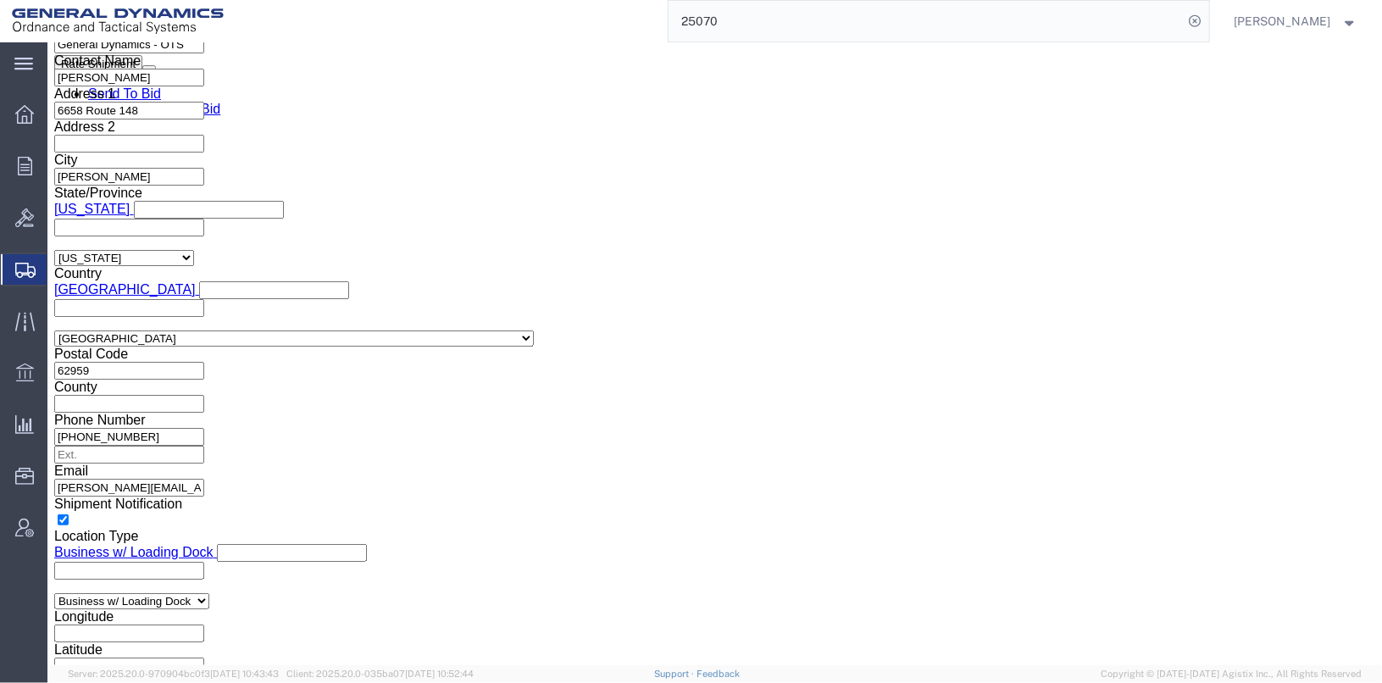
click label "EEI Information"
click label "ITN Number"
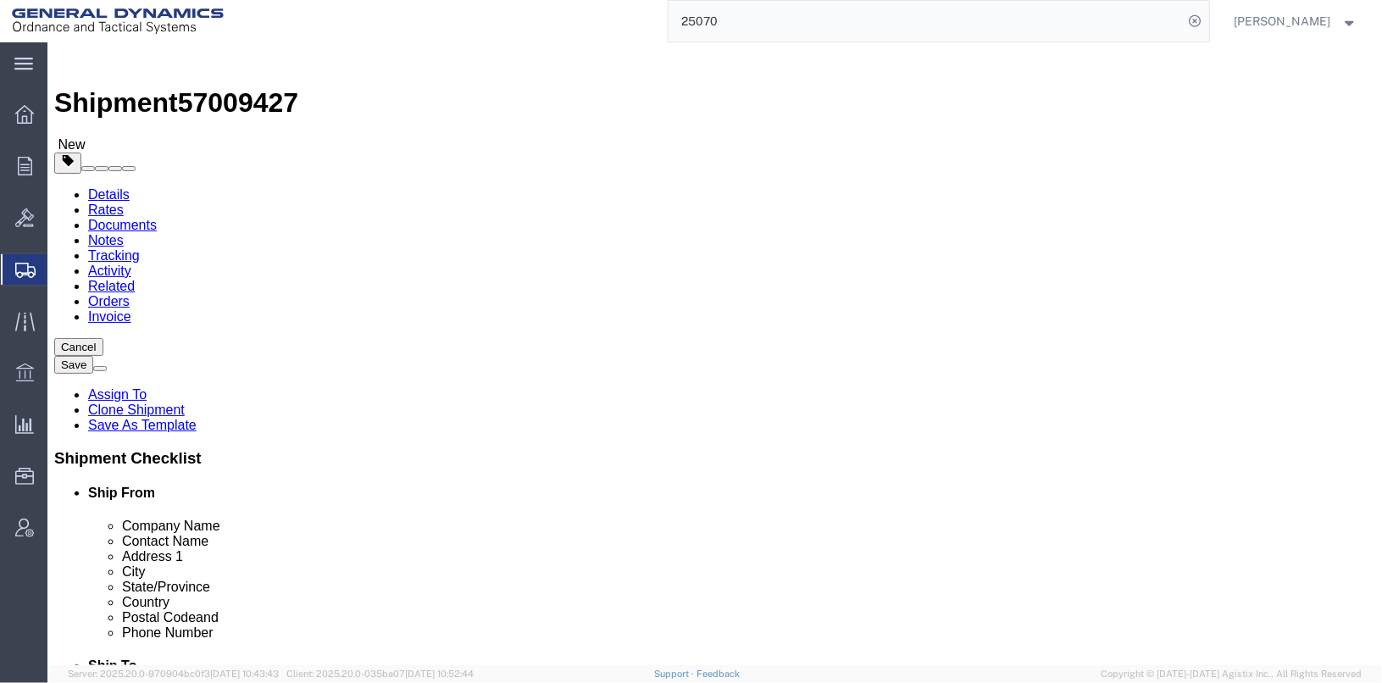
scroll to position [0, 0]
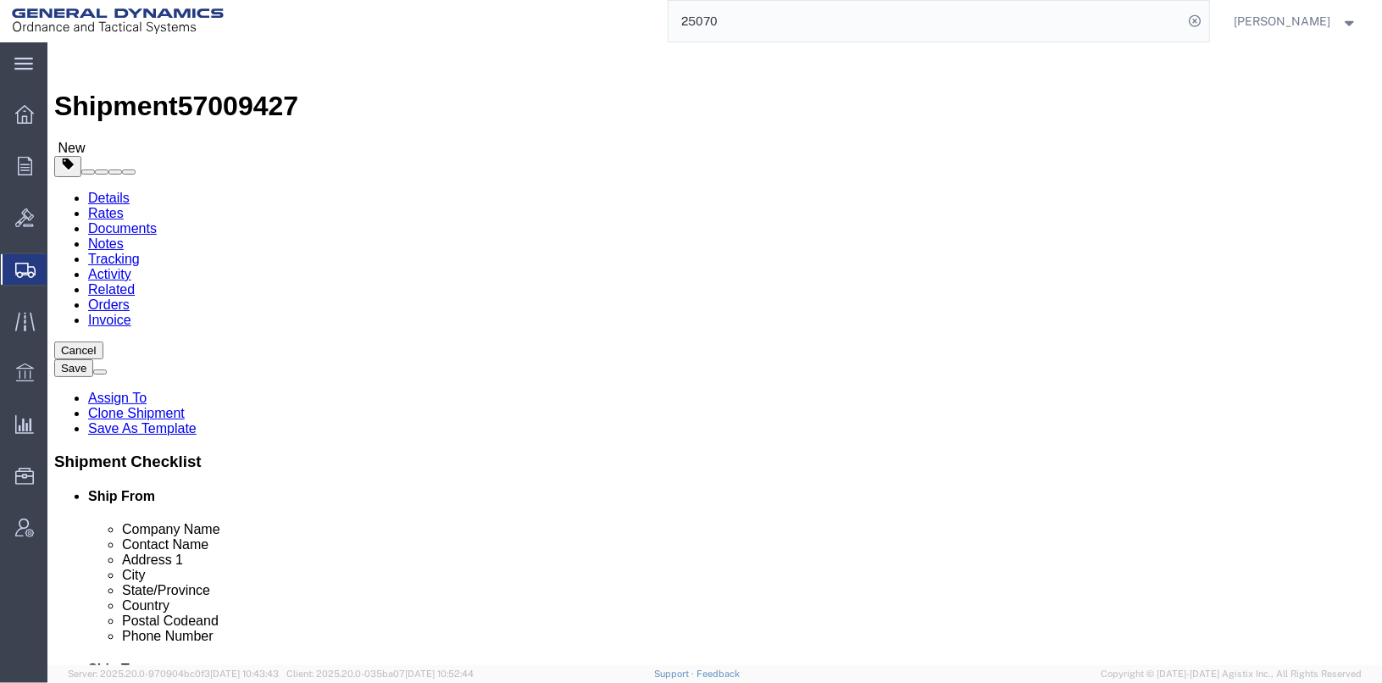
click icon
click div
drag, startPoint x: 236, startPoint y: 407, endPoint x: 180, endPoint y: 397, distance: 55.9
click div "0.91 Select kgs lbs"
type input "1"
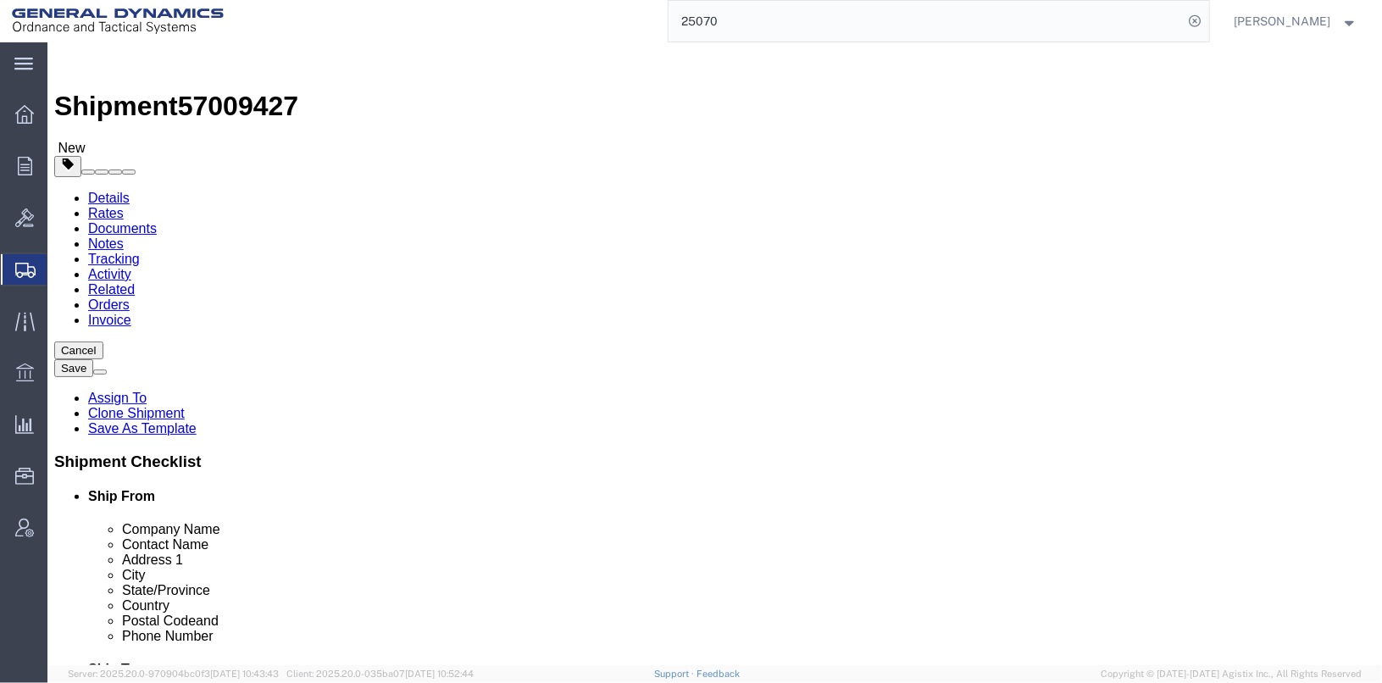
click div "x Package Type Select Envelope Large Box Medium Box PAK Rack Small Box Tube You…"
click dd "6.00 Each"
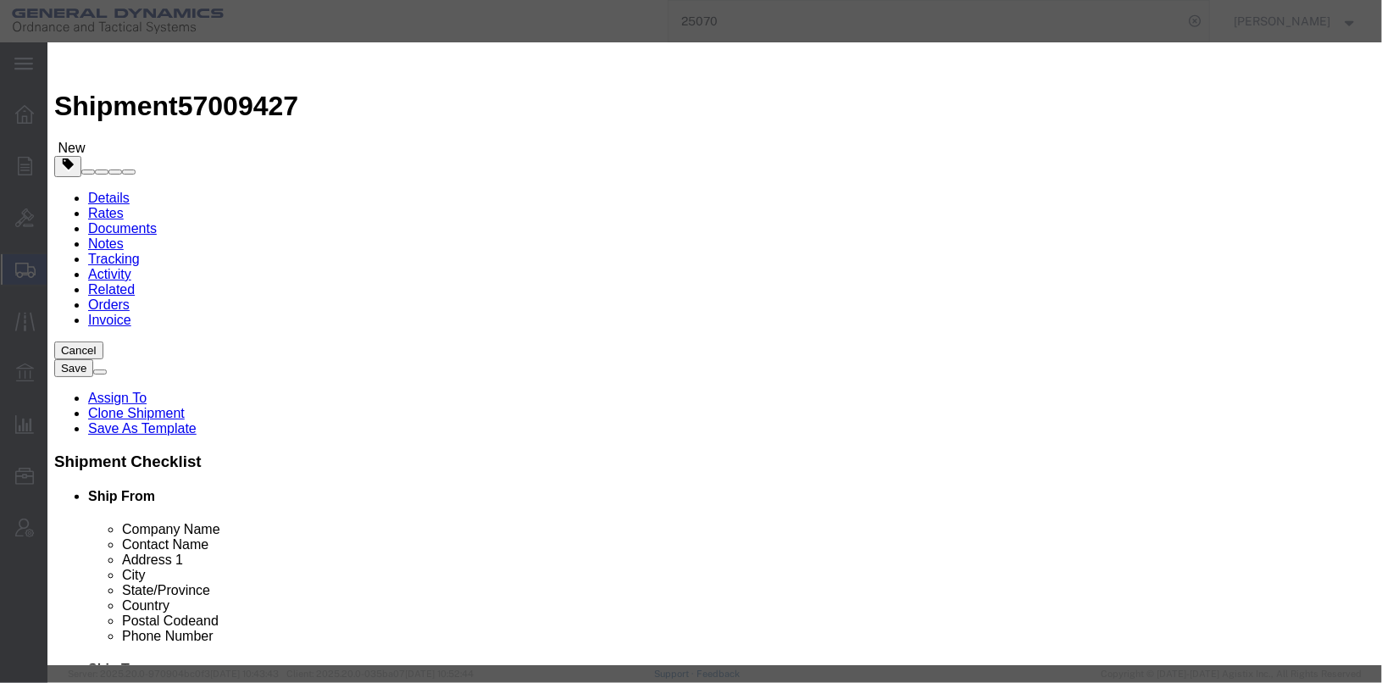
scroll to position [16, 0]
click textarea "[PERSON_NAME] 6215 PRESSURE TRANSDUCER SNs [PHONE_NUMBER] / [PHONE_NUMBER] / [P…"
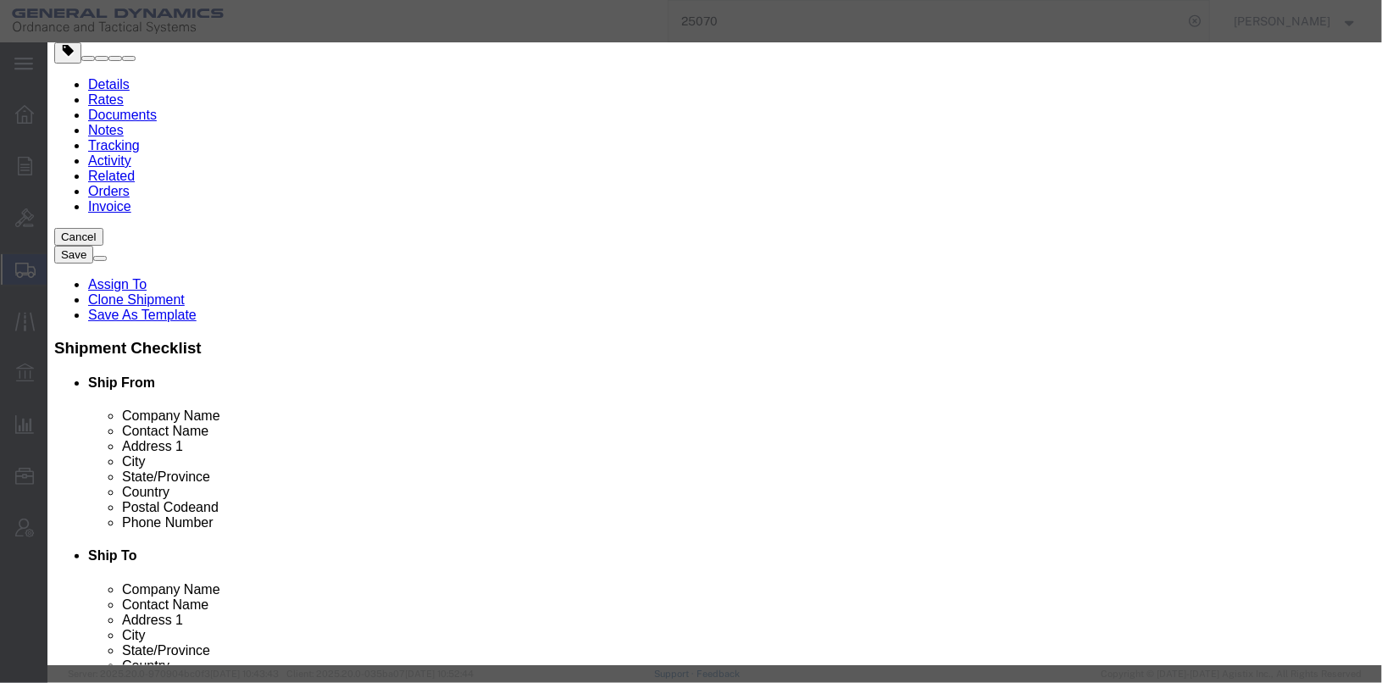
scroll to position [33, 0]
drag, startPoint x: 1058, startPoint y: 149, endPoint x: 823, endPoint y: 147, distance: 235.6
click textarea "[PERSON_NAME] 6215 PRESSURE TRANSDUCER SNs [PHONE_NUMBER] / [PHONE_NUMBER] / [P…"
type textarea "[PERSON_NAME] 6215 PRESSURE TRANSDUCER SNs [PHONE_NUMBER] / [PHONE_NUMBER] / [P…"
paste textarea "GOODS BEING RETURNED TO [GEOGRAPHIC_DATA]"
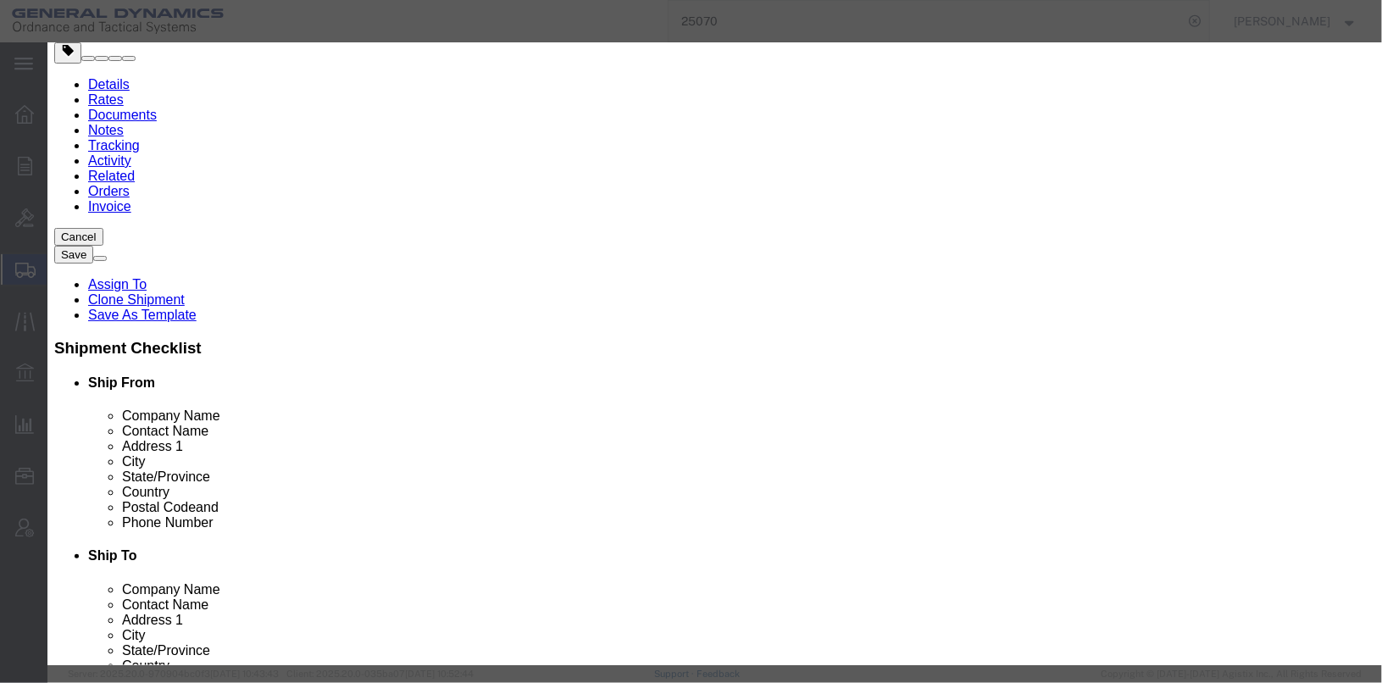
type textarea "GOODS BEING RETURNED TO [GEOGRAPHIC_DATA]"
drag, startPoint x: 1061, startPoint y: 145, endPoint x: 832, endPoint y: 151, distance: 228.9
click textarea "[PERSON_NAME] 6215 PRESSURE TRANSDUCER SNs [PHONE_NUMBER] / [PHONE_NUMBER] / [P…"
type textarea "[PERSON_NAME] 6215 PRESSURE TRANSDUCER SNs [PHONE_NUMBER] / [PHONE_NUMBER] / [P…"
click div "GL Reference Select Account Type Activity ID Airline Appointment Number ASN Bat…"
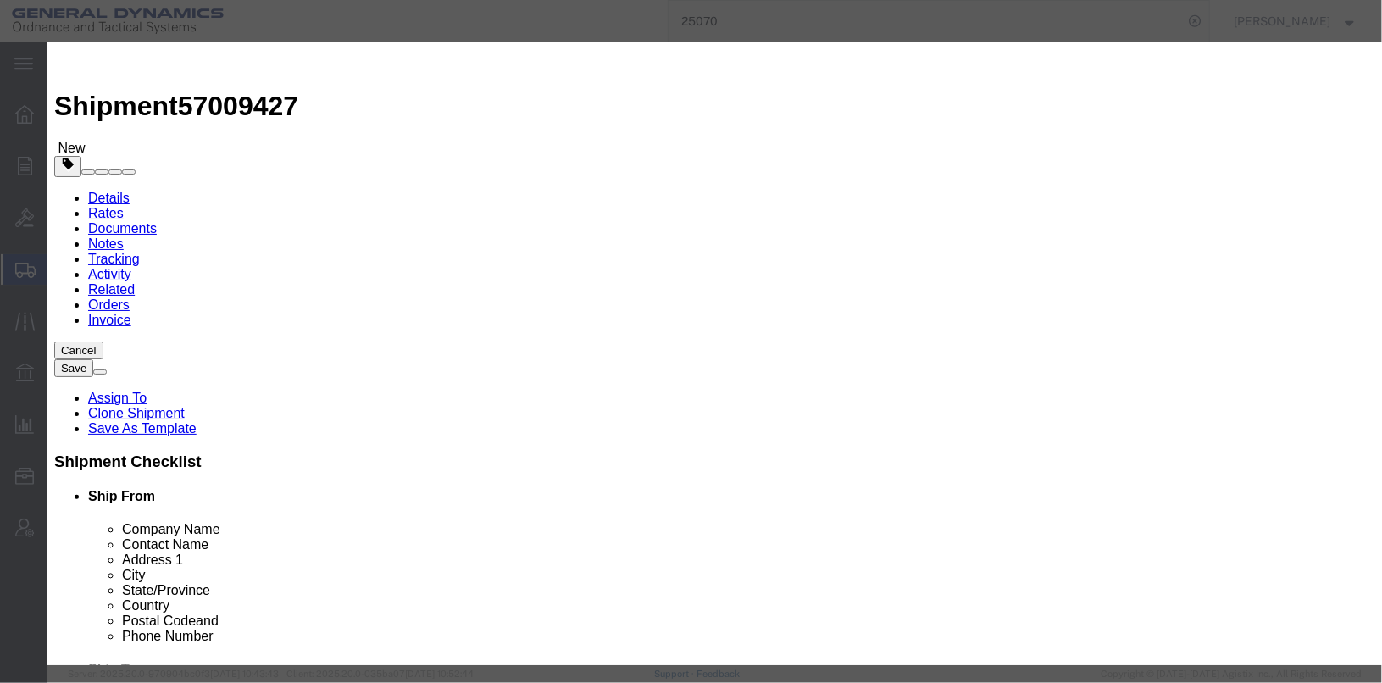
scroll to position [0, 0]
click button "Save & Close"
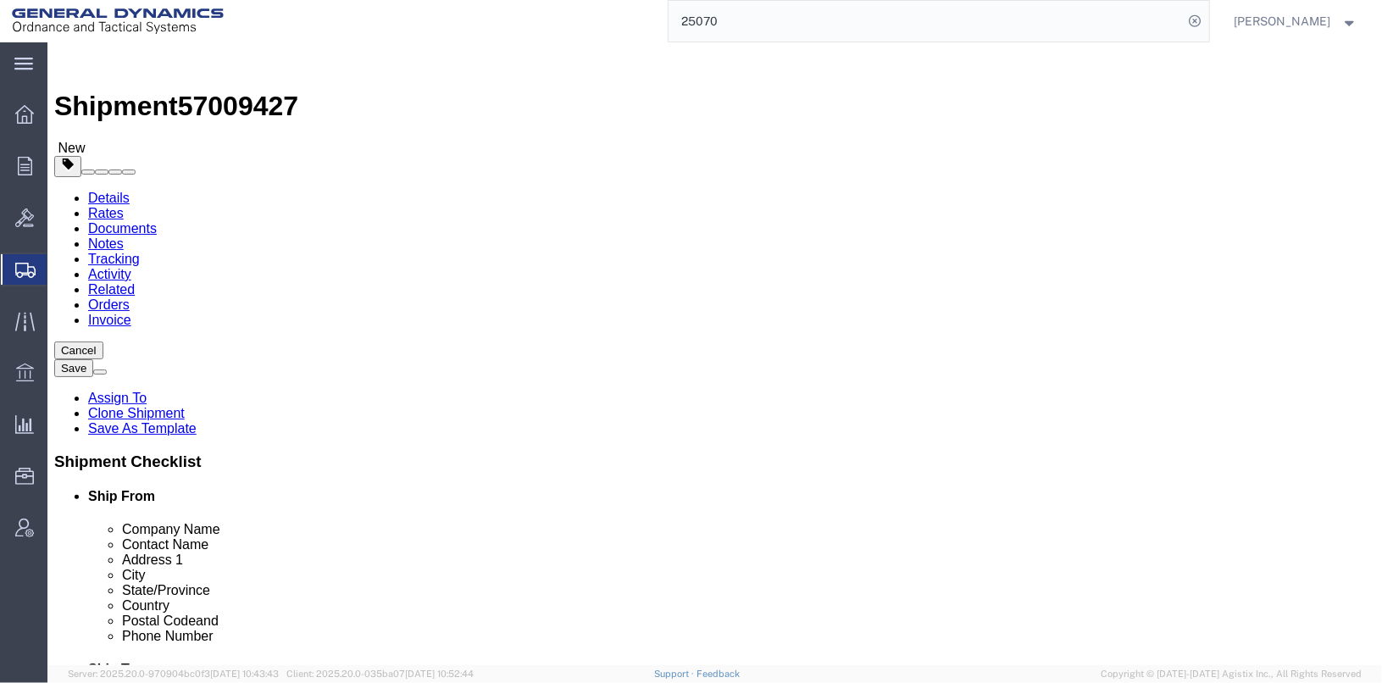
click link "Special Services"
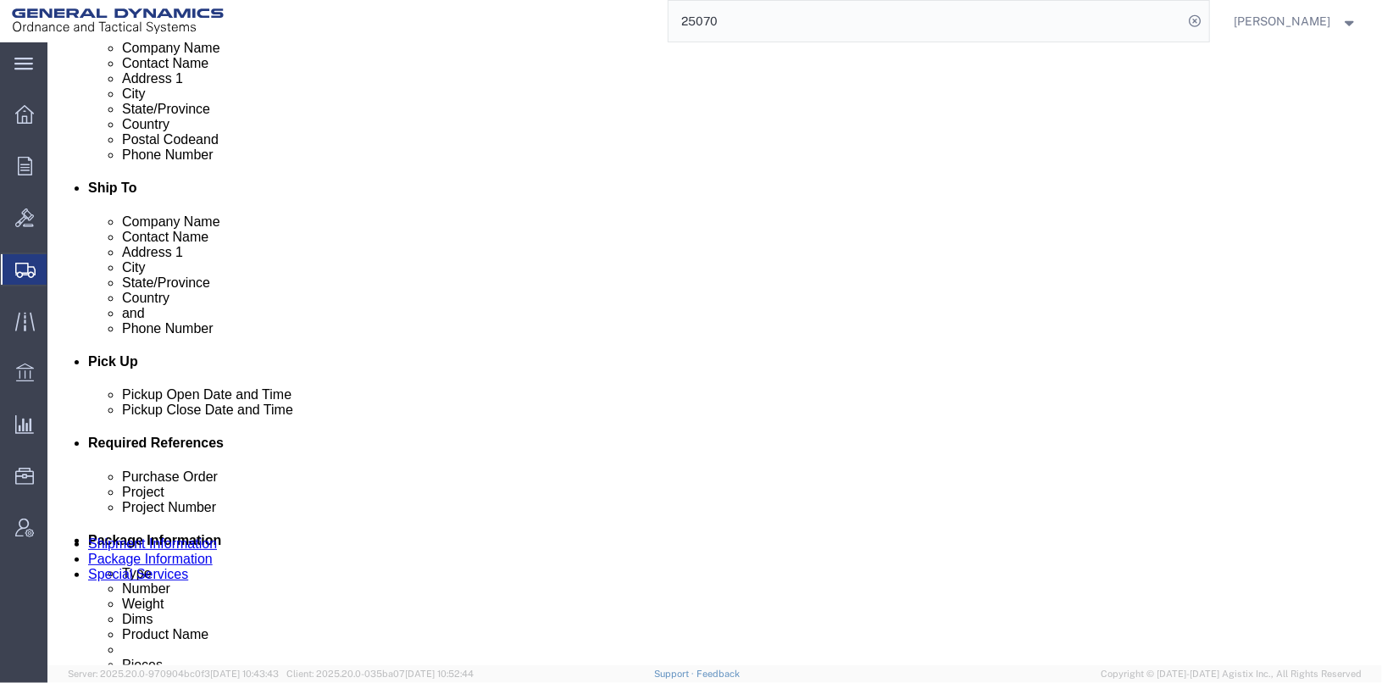
scroll to position [339, 0]
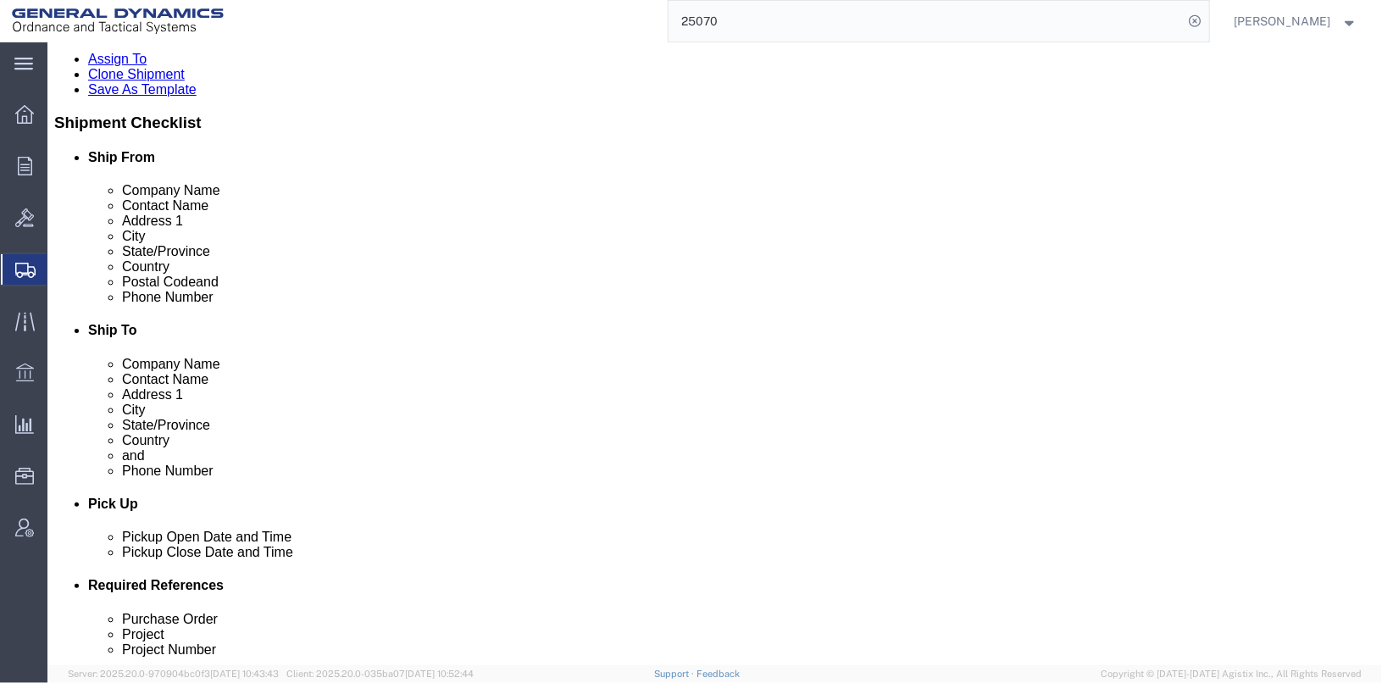
click button "Rate Shipment"
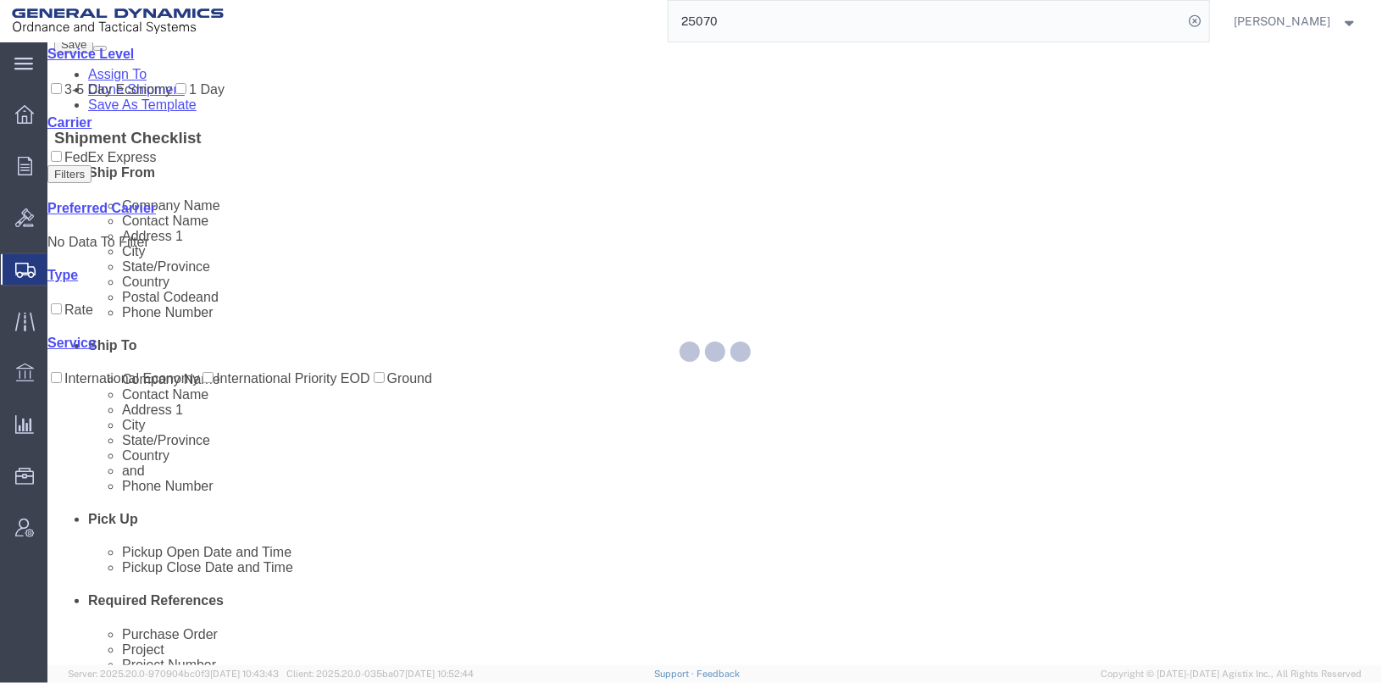
scroll to position [0, 0]
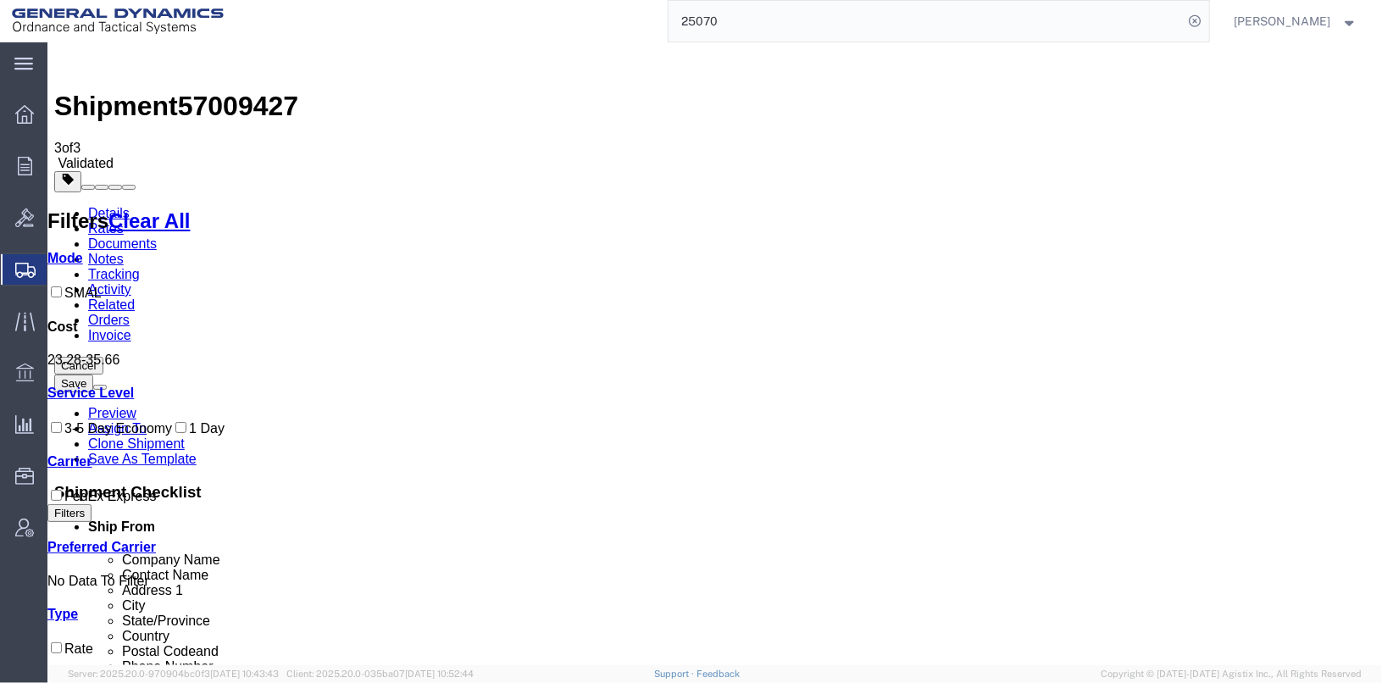
click at [100, 205] on link "Details" at bounding box center [108, 212] width 42 height 14
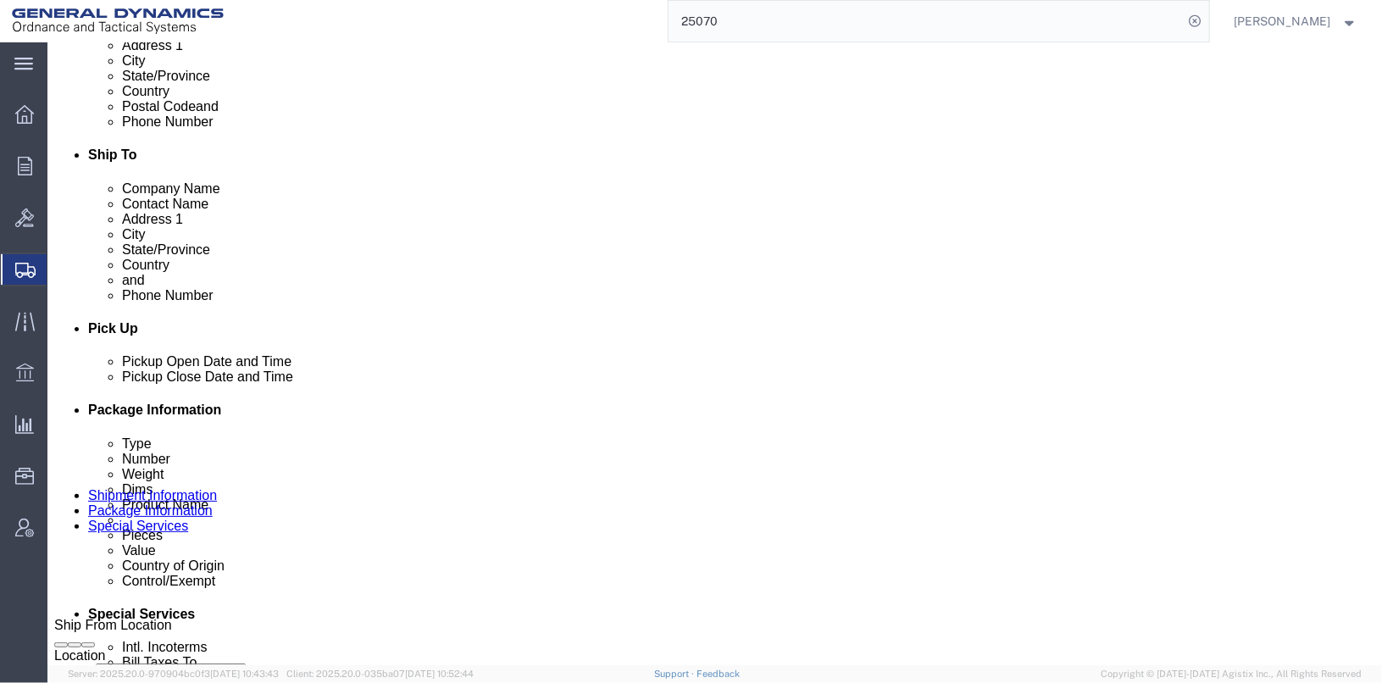
scroll to position [847, 0]
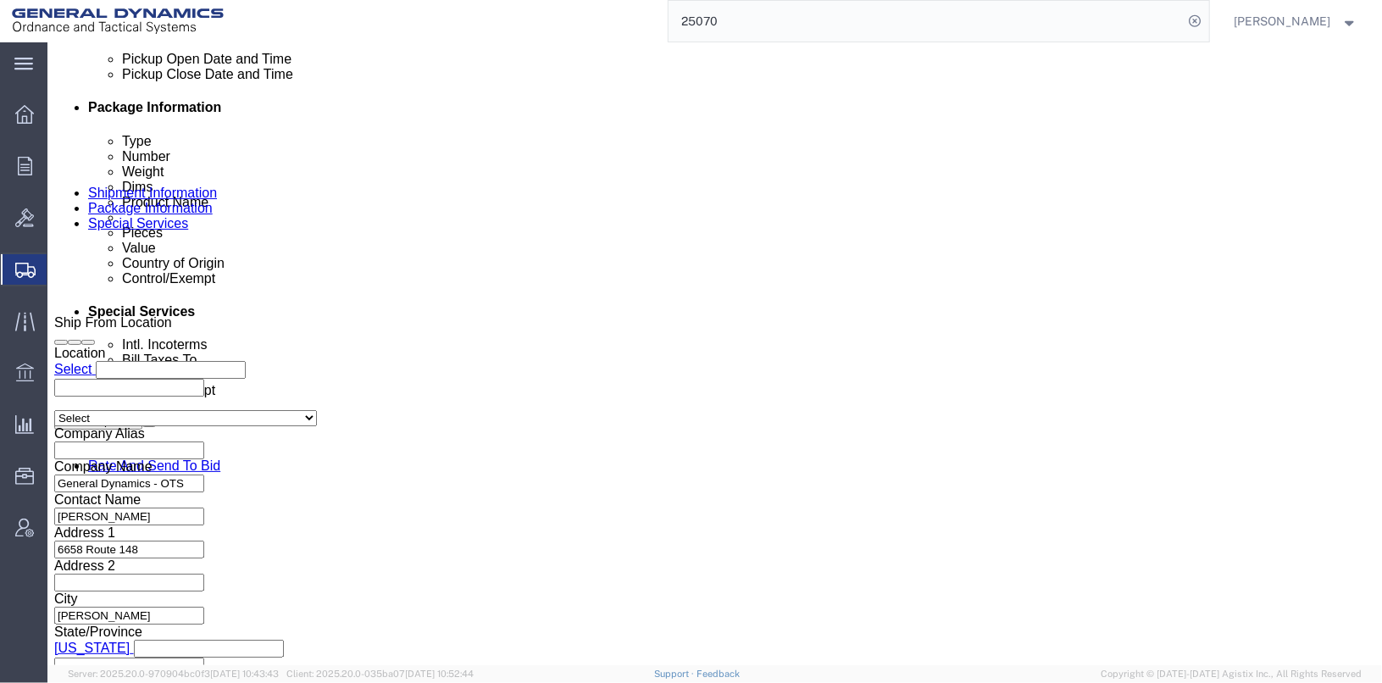
click icon
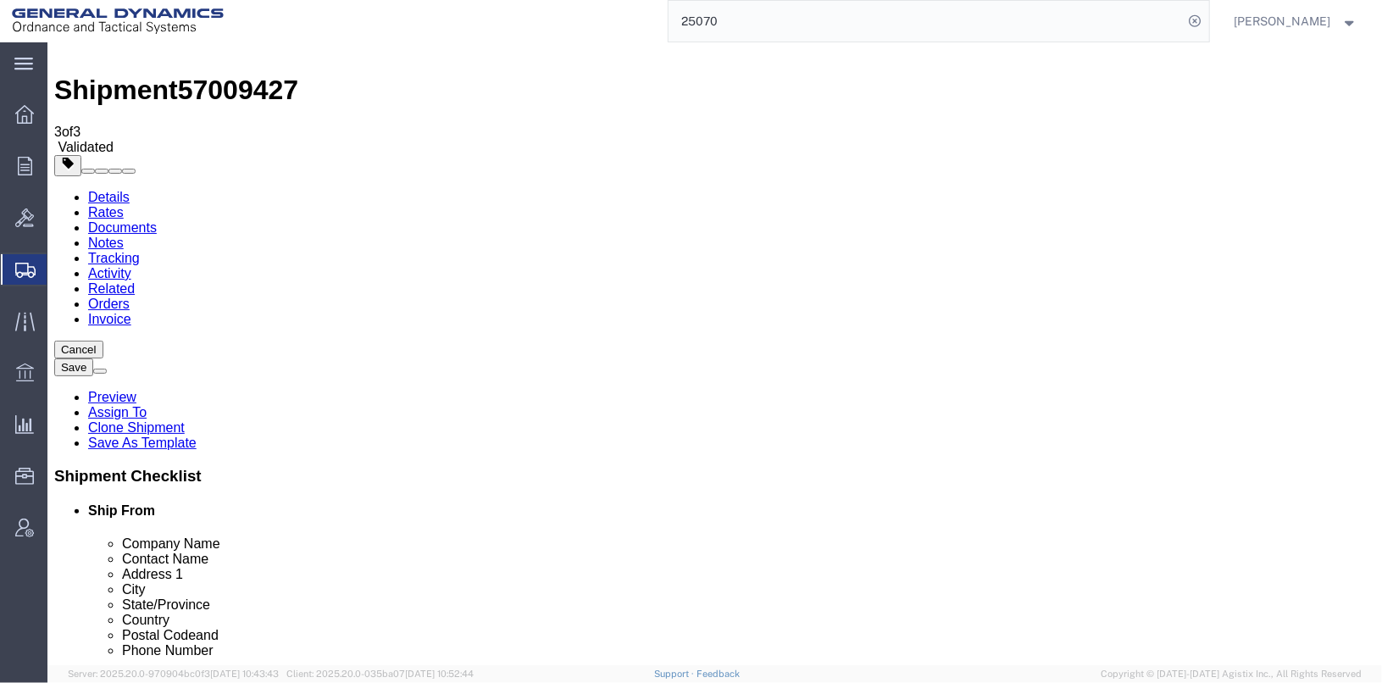
click link "Special Services"
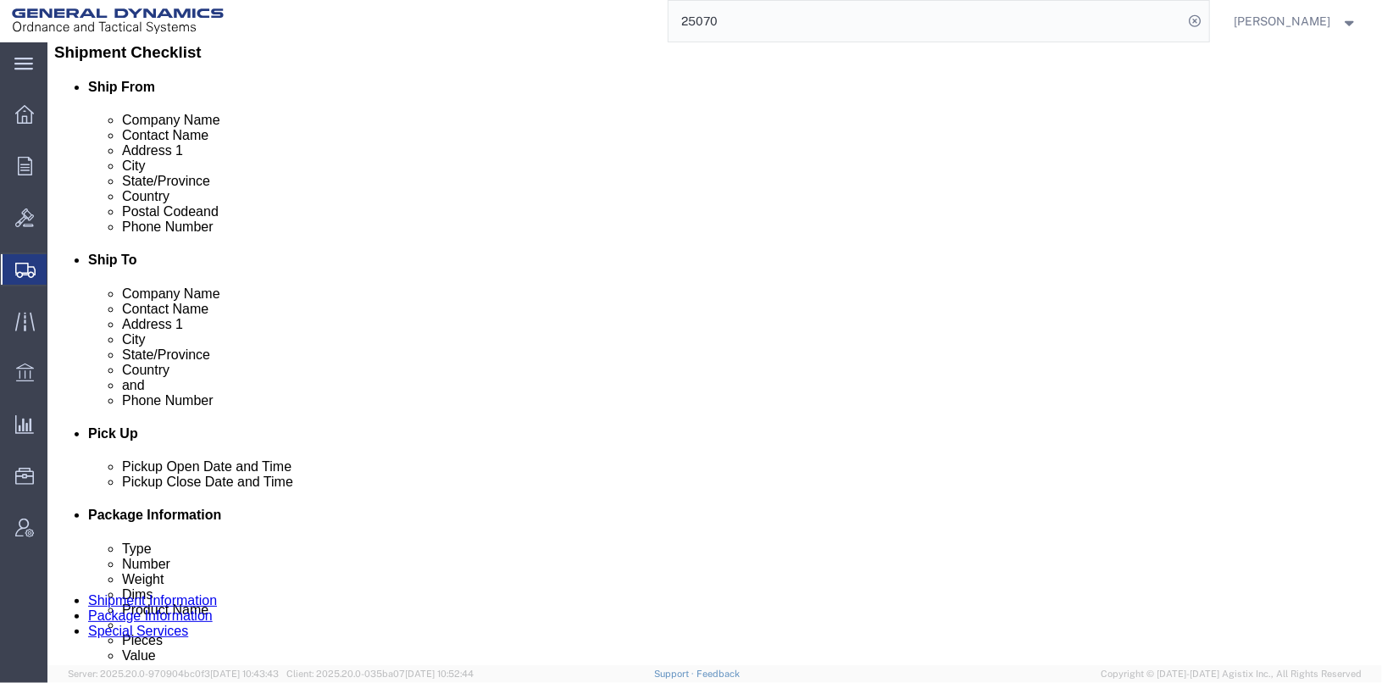
scroll to position [779, 0]
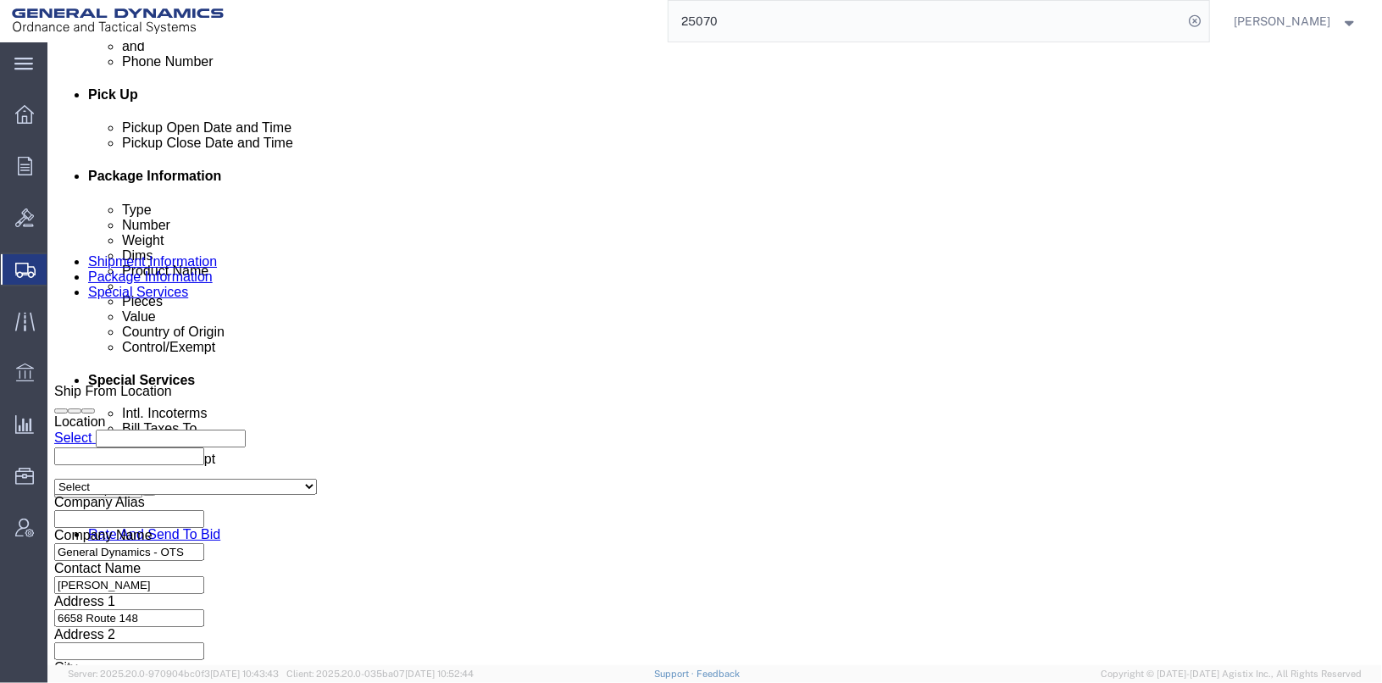
click input "[PHONE_NUMBER]"
click input "1799-30390"
type input "179930390"
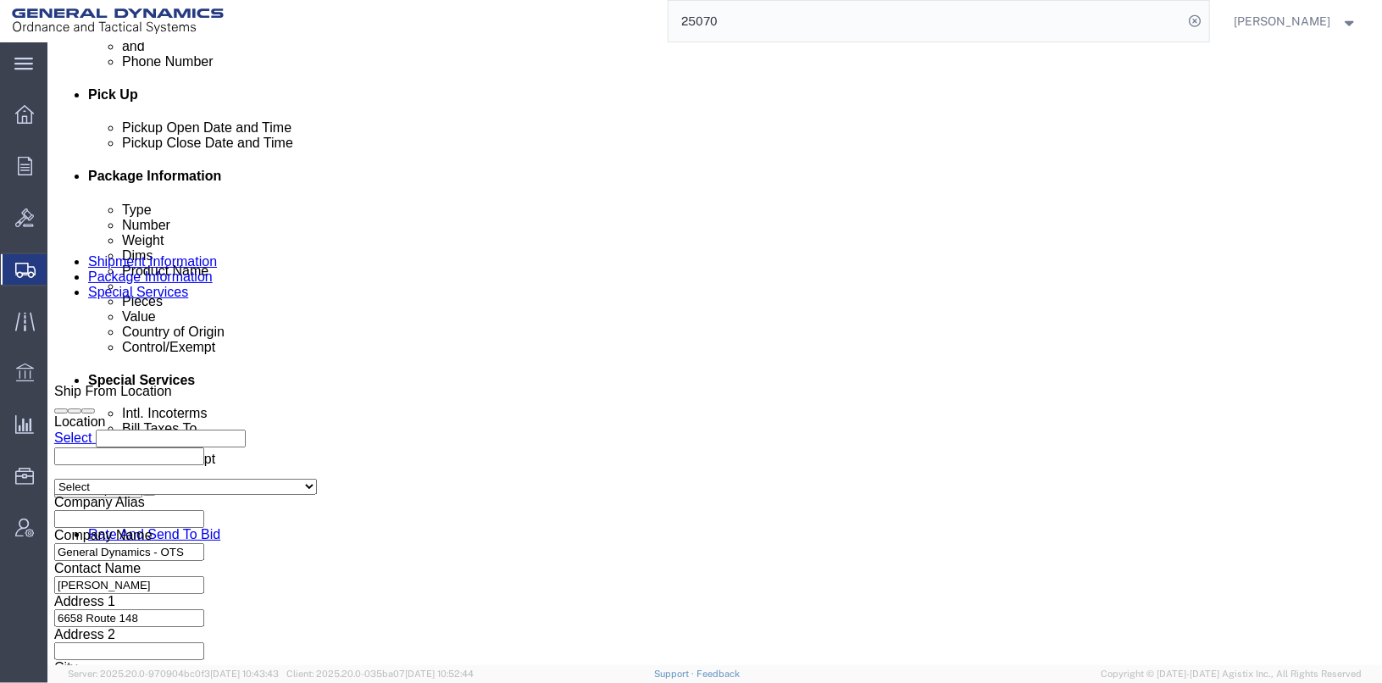
click button "Rate Shipment"
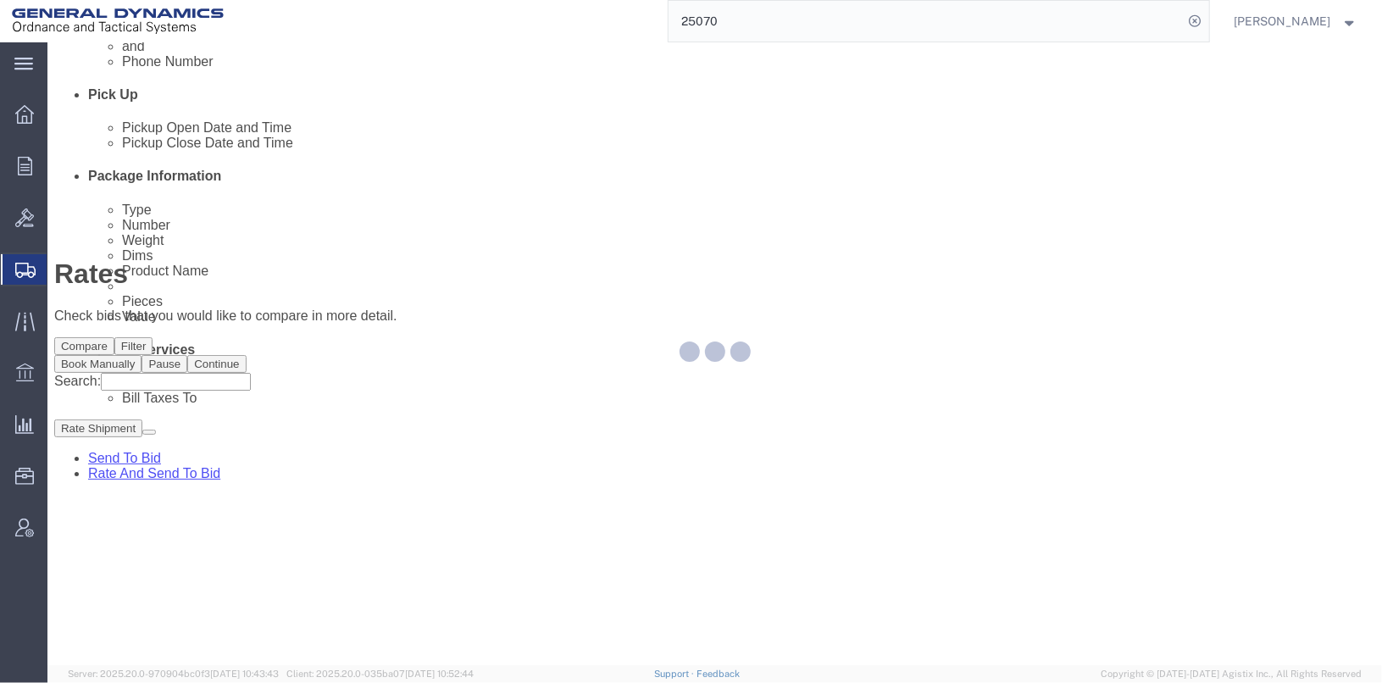
scroll to position [0, 0]
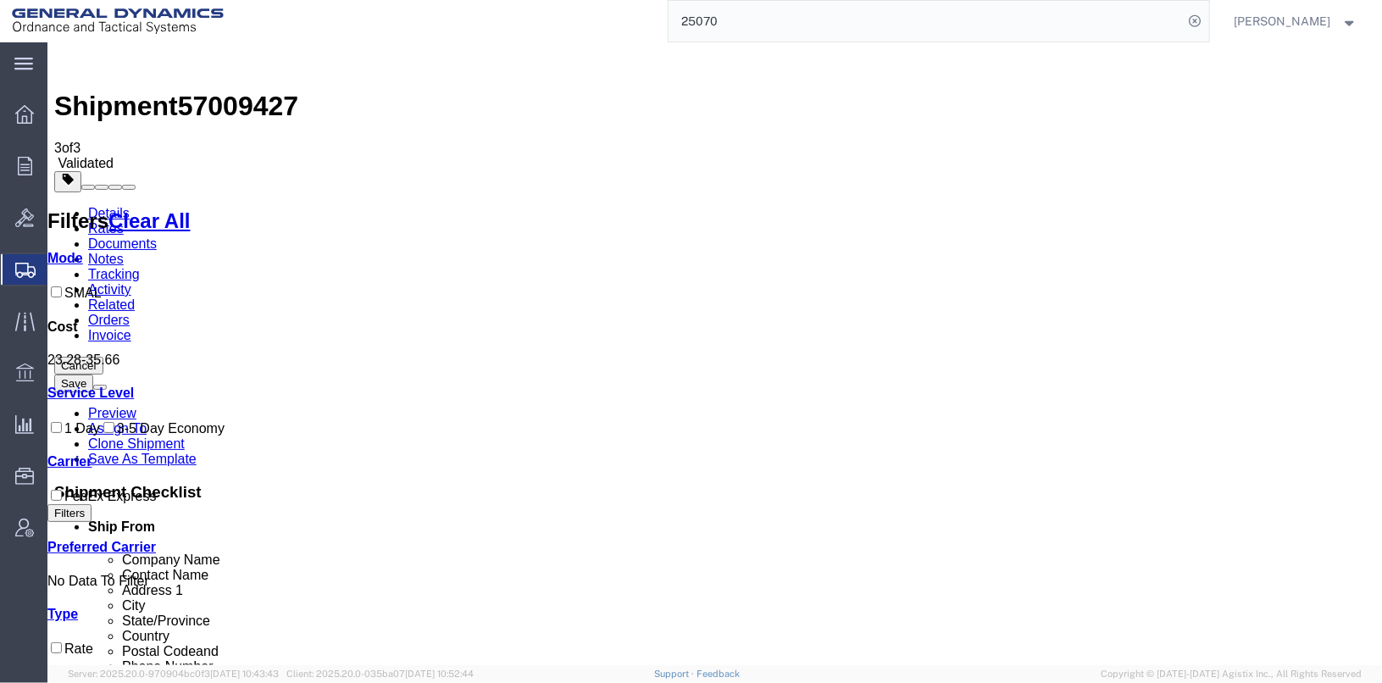
click at [110, 205] on link "Details" at bounding box center [108, 212] width 42 height 14
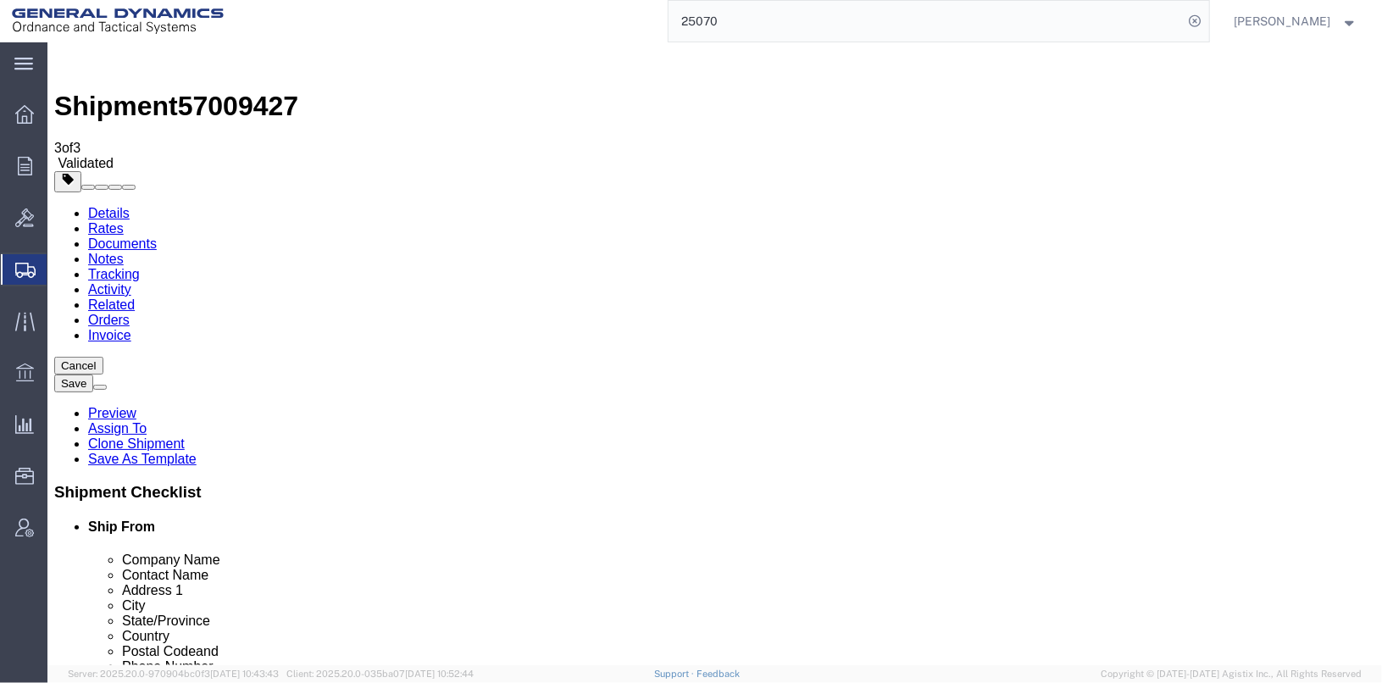
click icon
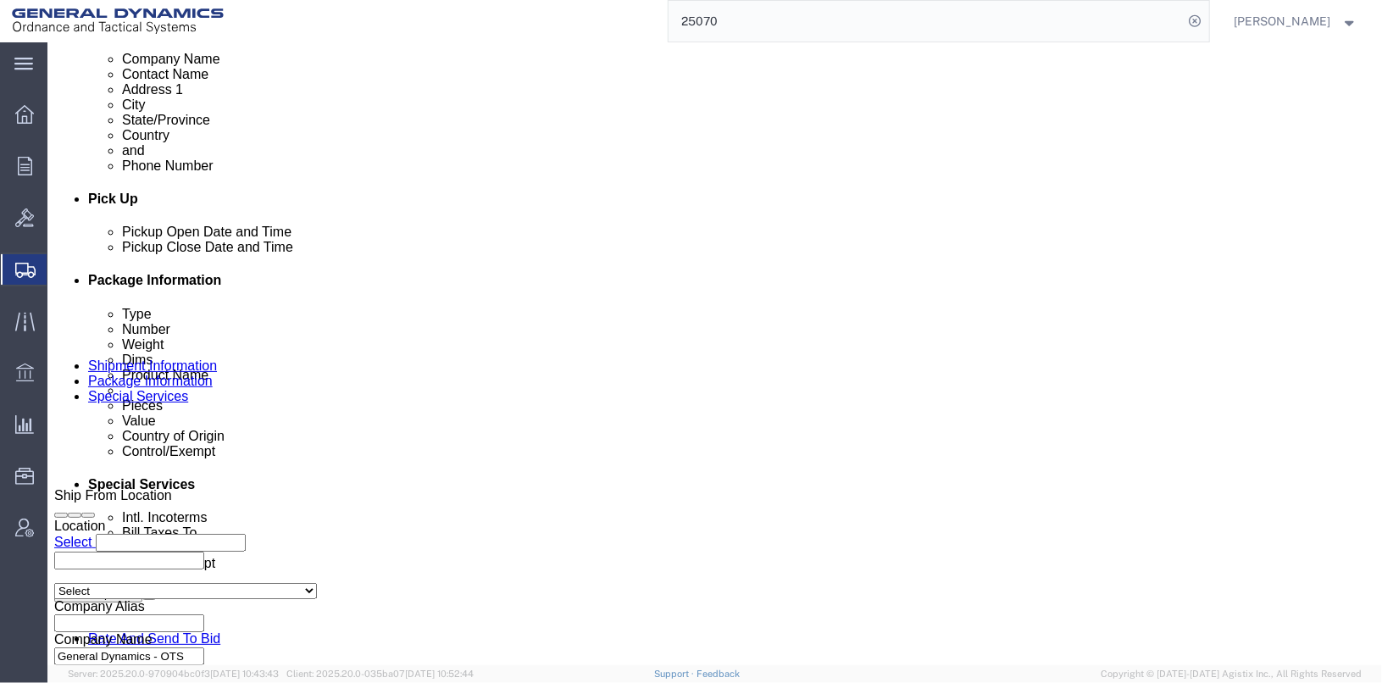
scroll to position [678, 0]
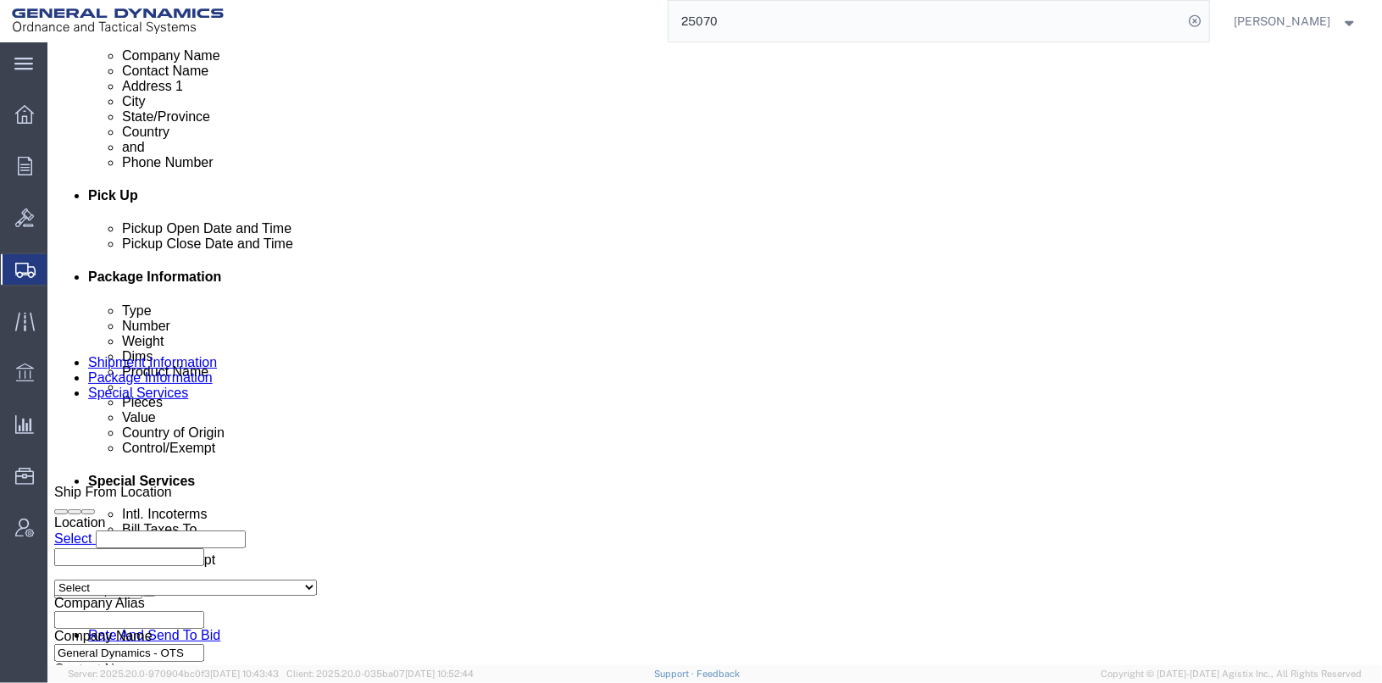
click input "[PHONE_NUMBER]"
click input "1799-30390"
type input "179930390"
click button "Rate Shipment"
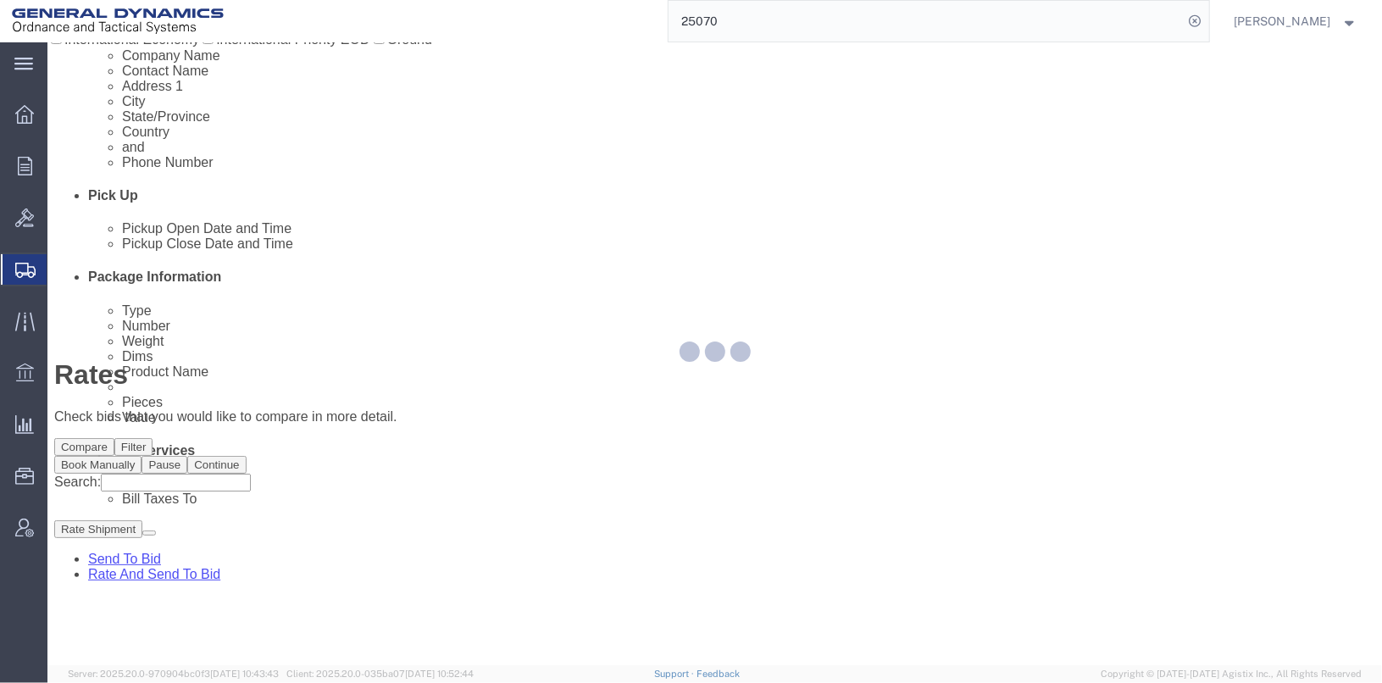
scroll to position [0, 0]
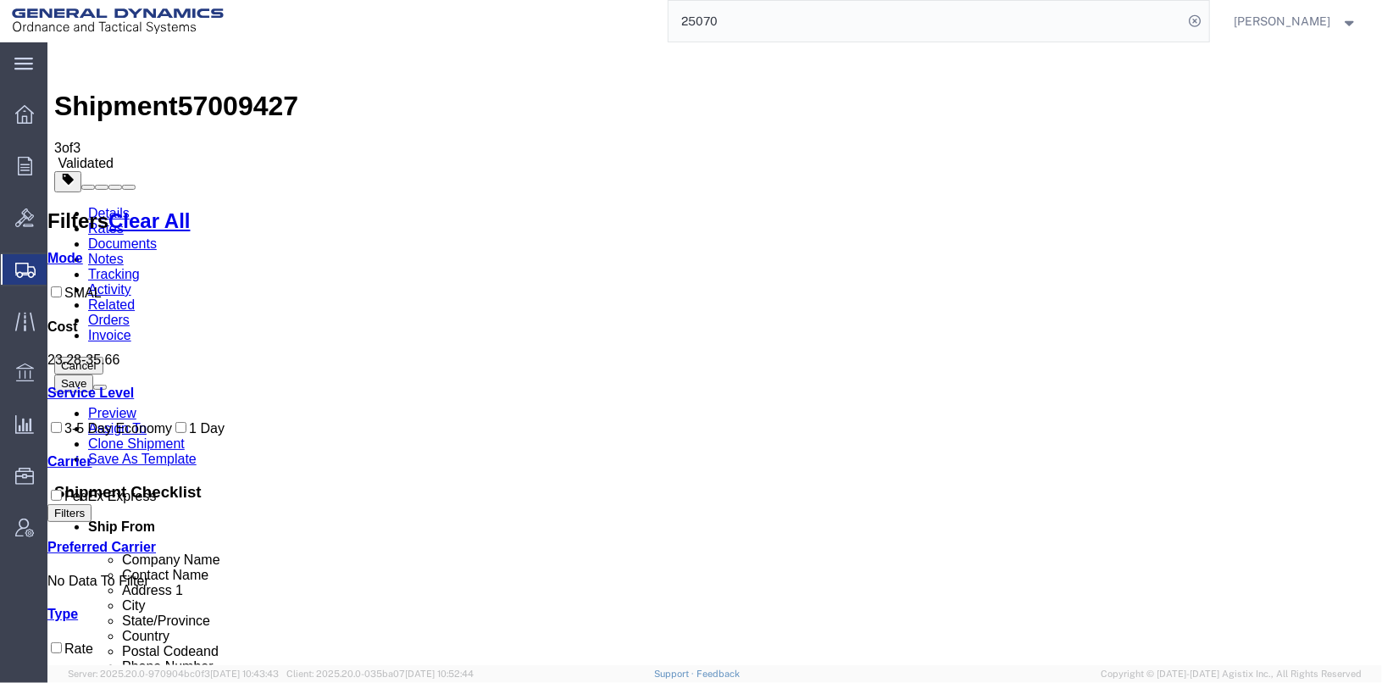
click at [119, 205] on link "Details" at bounding box center [108, 212] width 42 height 14
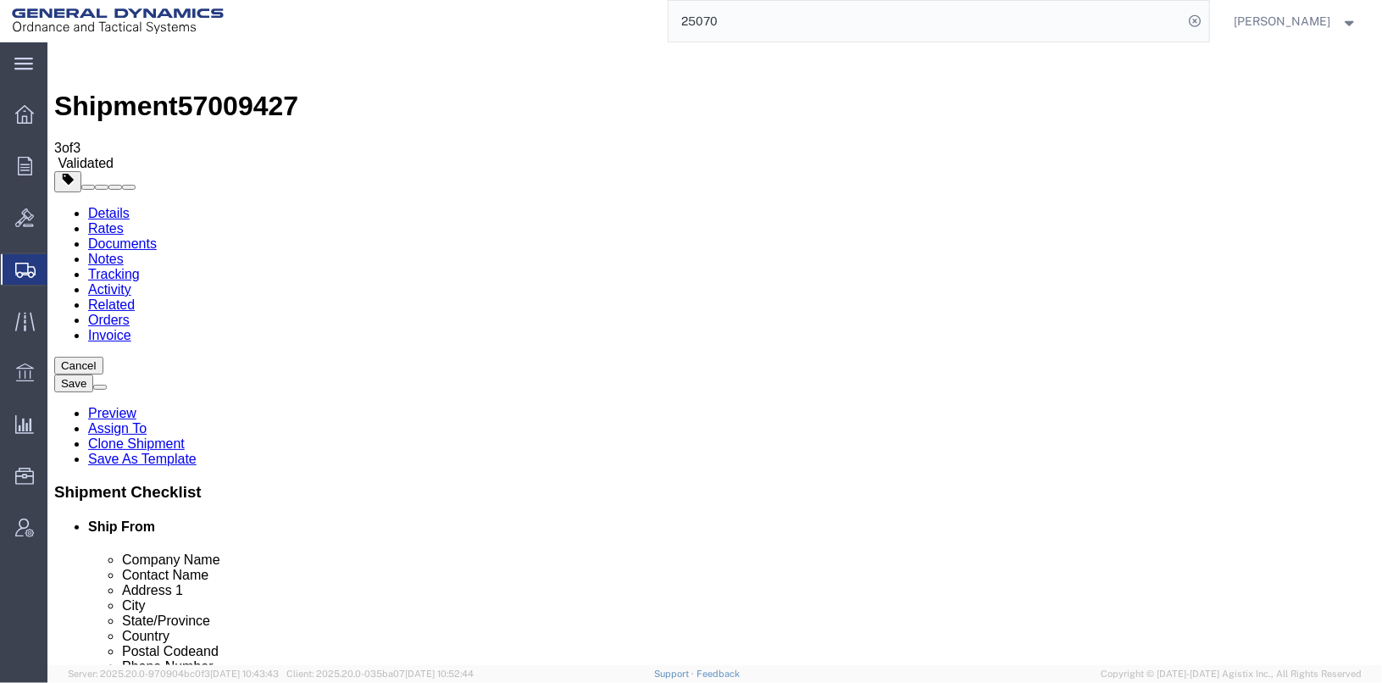
click link "Special Services"
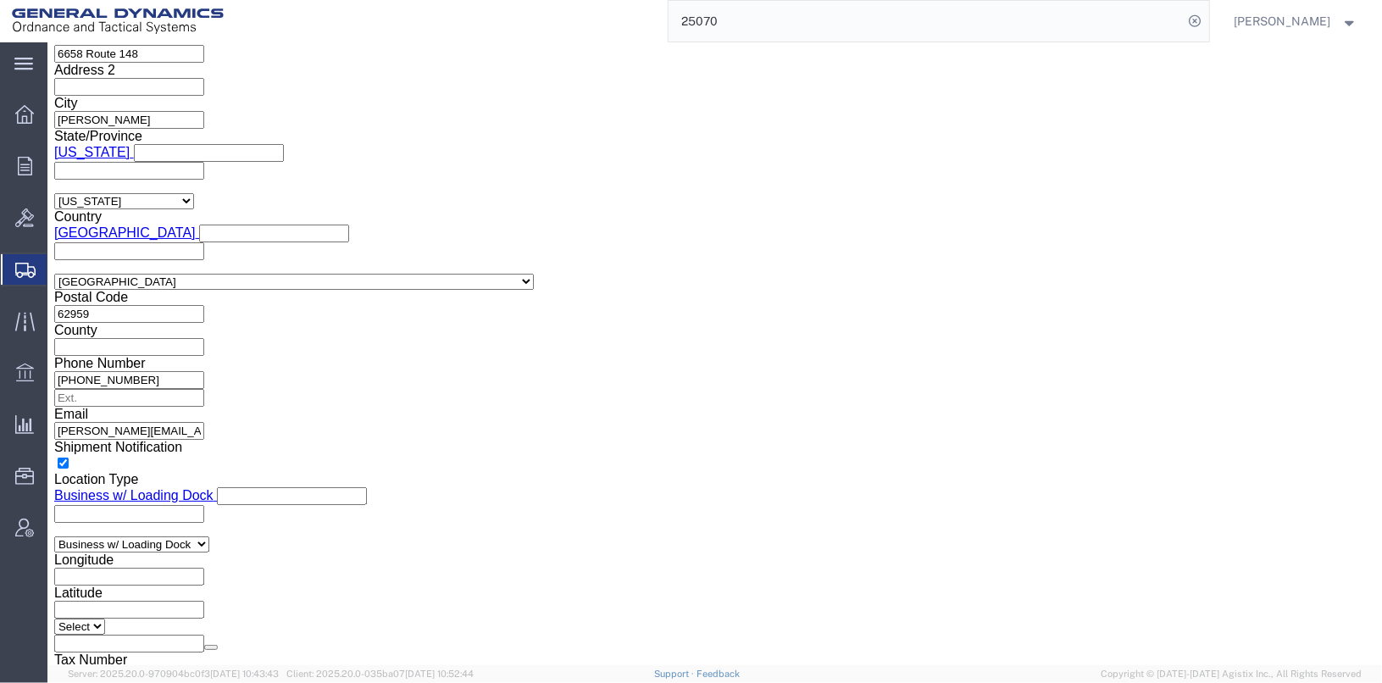
scroll to position [1356, 0]
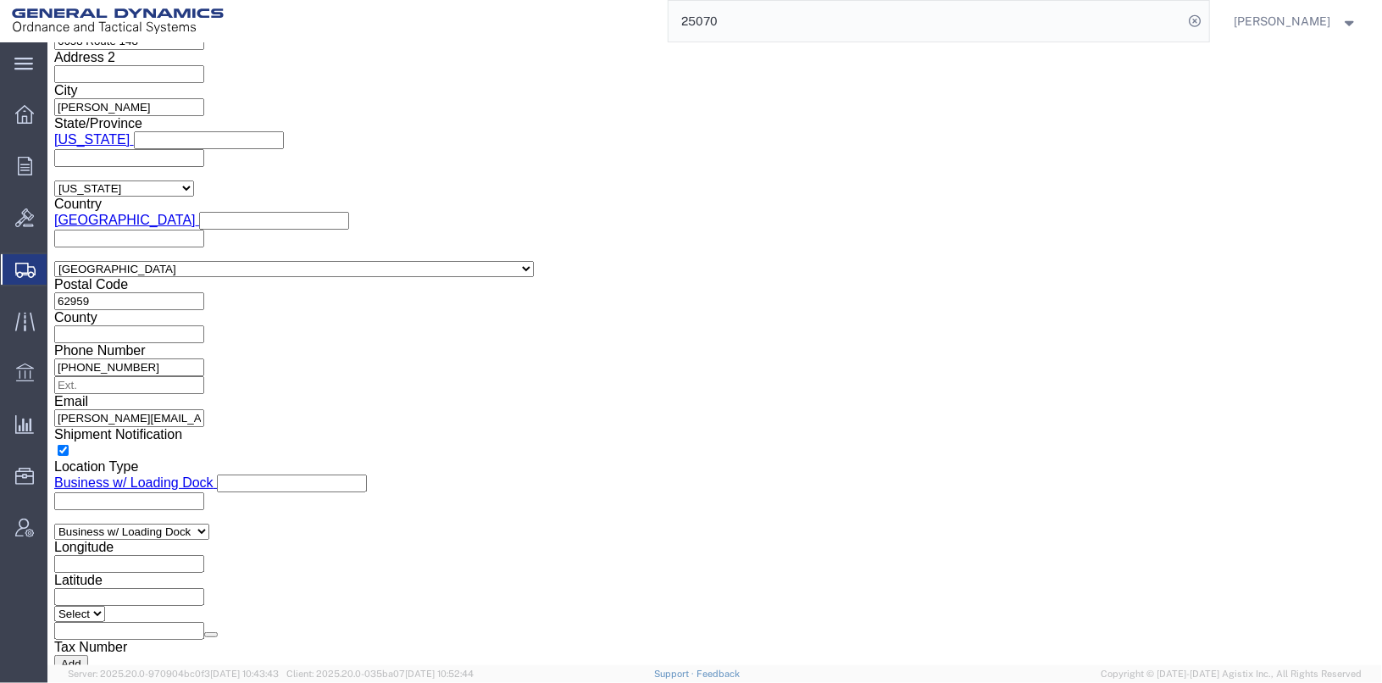
click select "Select AES-Direct EEI Carrier File EEI EEI Exempt"
select select "EXEM"
click select "Select AES-Direct EEI Carrier File EEI EEI Exempt"
click button "Rate Shipment"
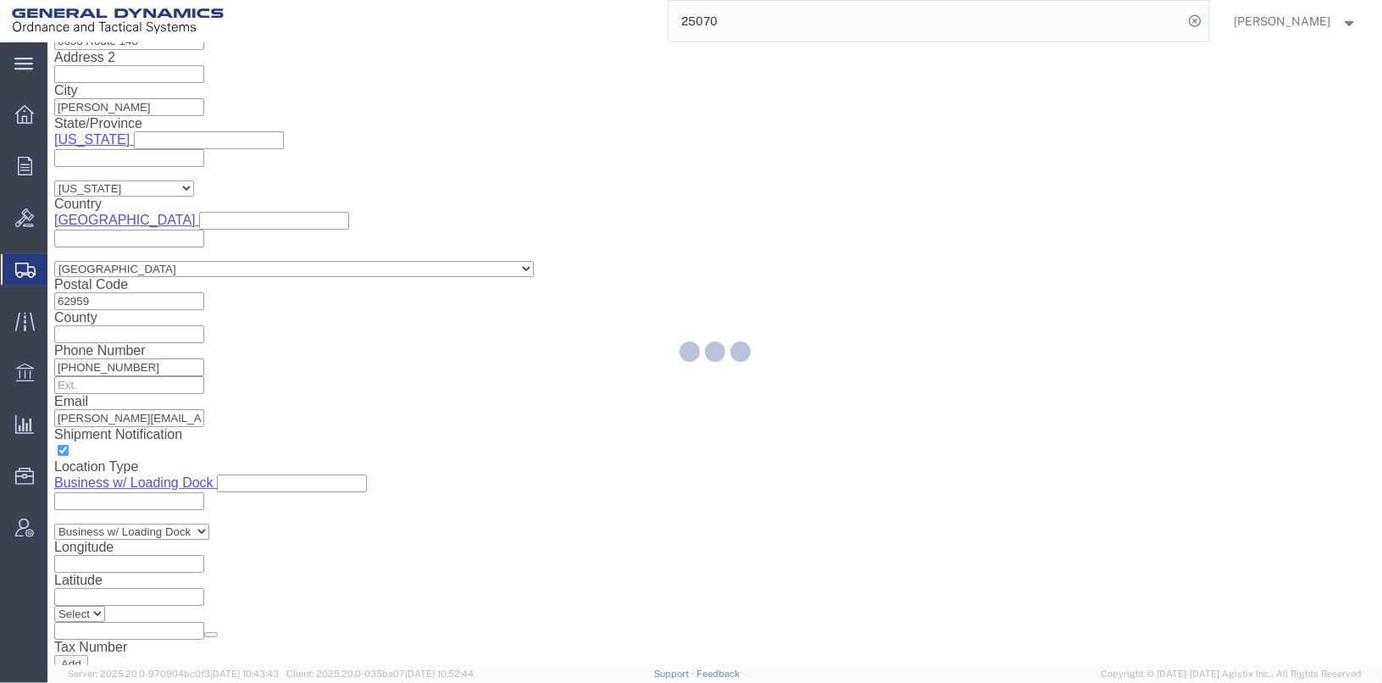
select select
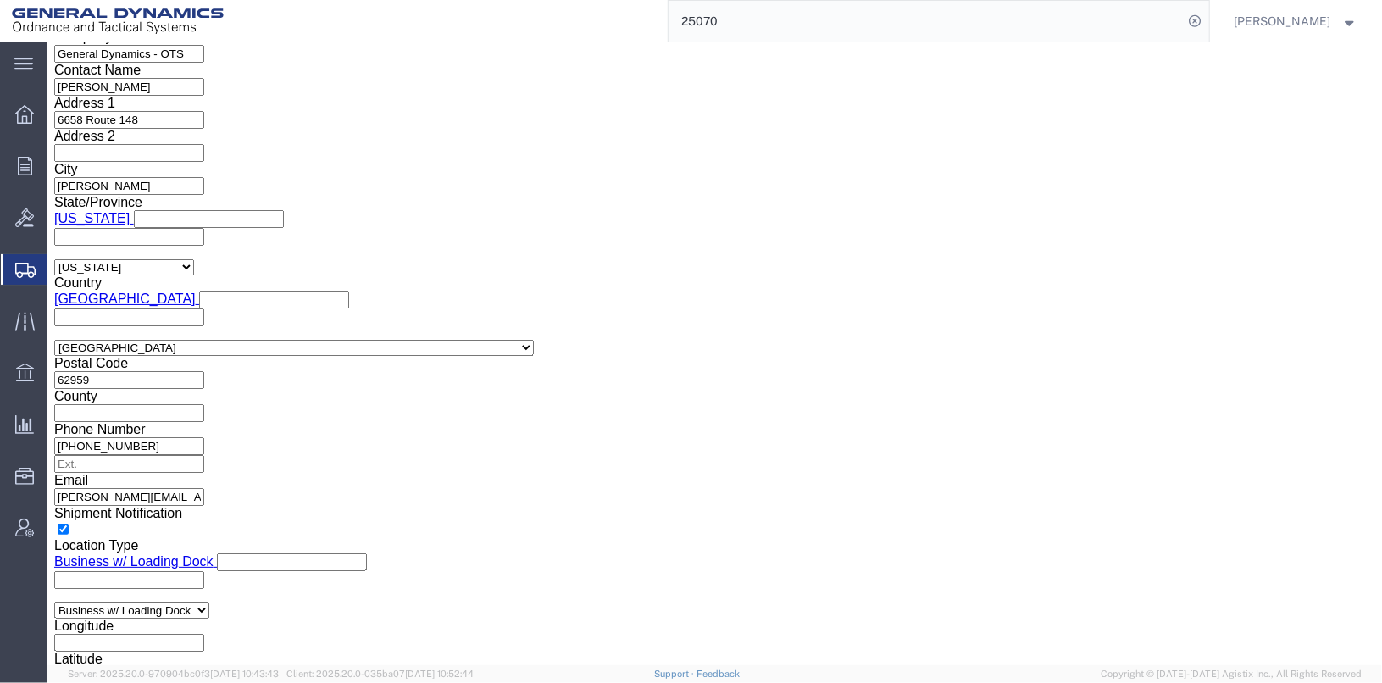
click select "Select AES-Direct EEI Carrier File EEI EEI Exempt"
click label "EIC"
click select "Select AES-Direct EEI Carrier File EEI EEI Exempt"
select select "CFIL"
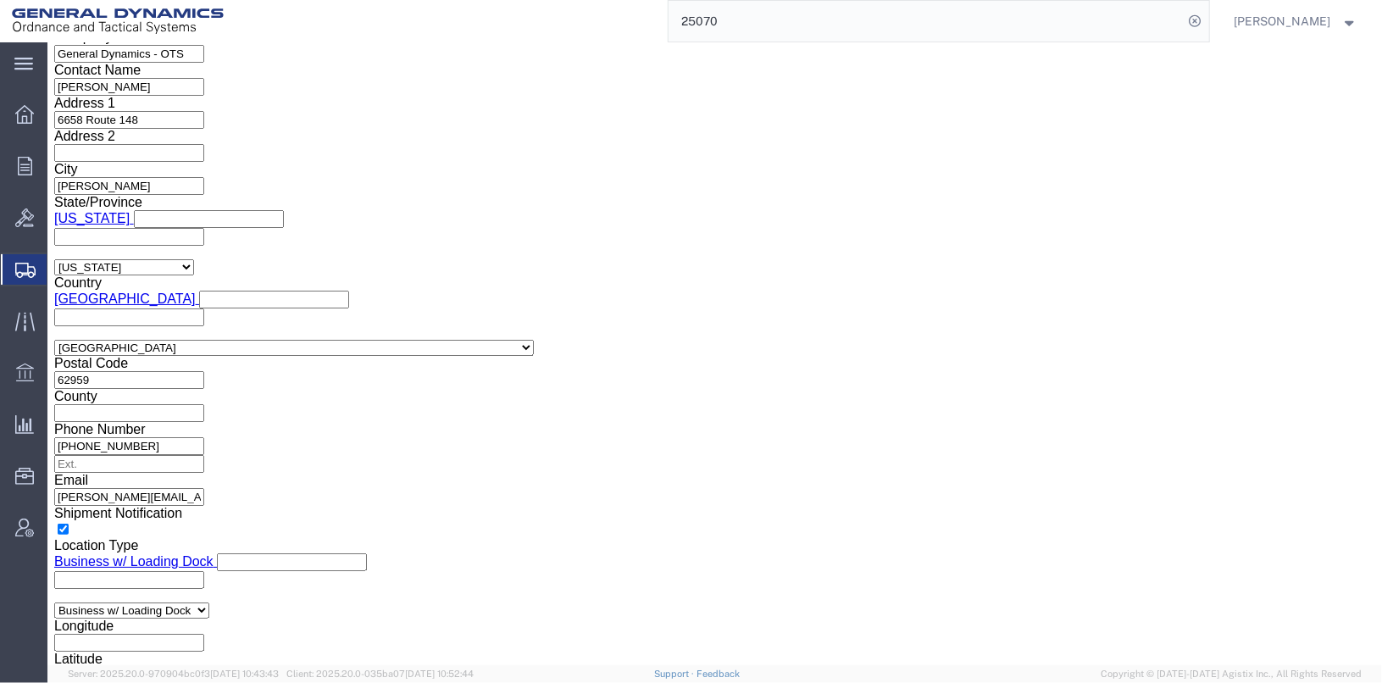
click select "Select AES-Direct EEI Carrier File EEI EEI Exempt"
click icon
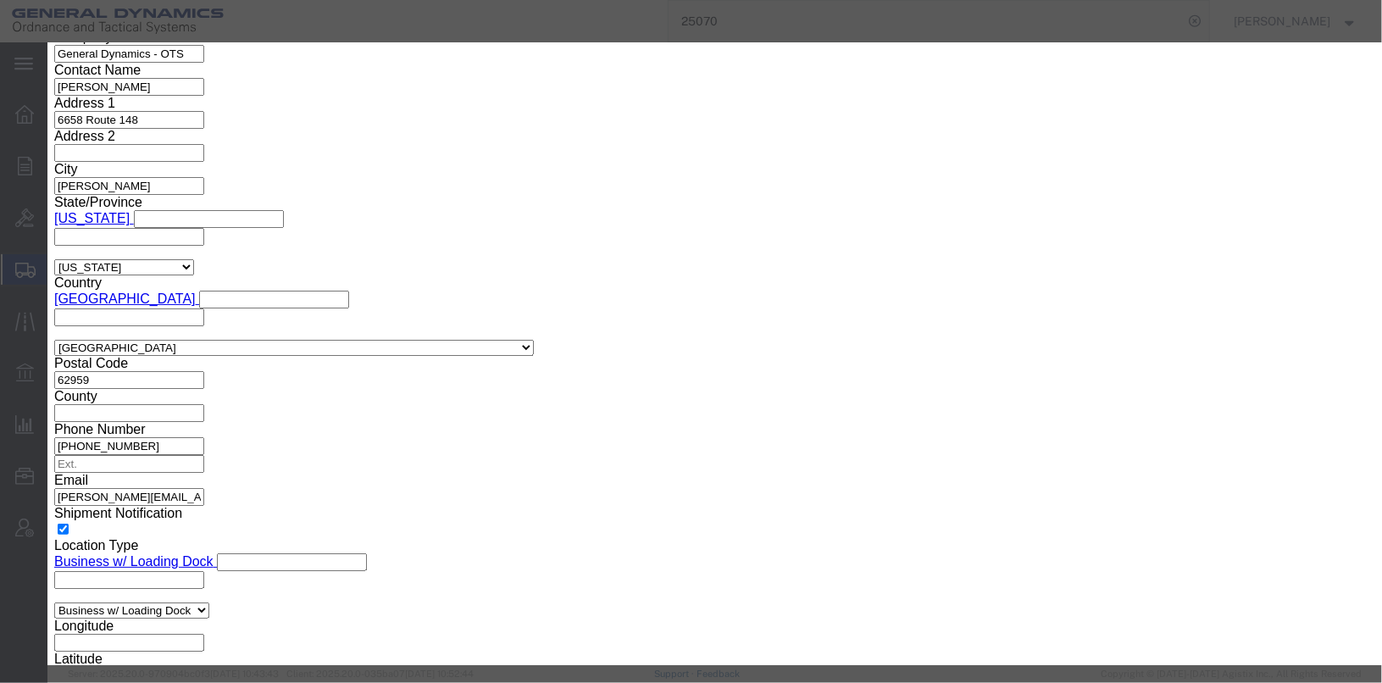
scroll to position [1809, 0]
click button "button"
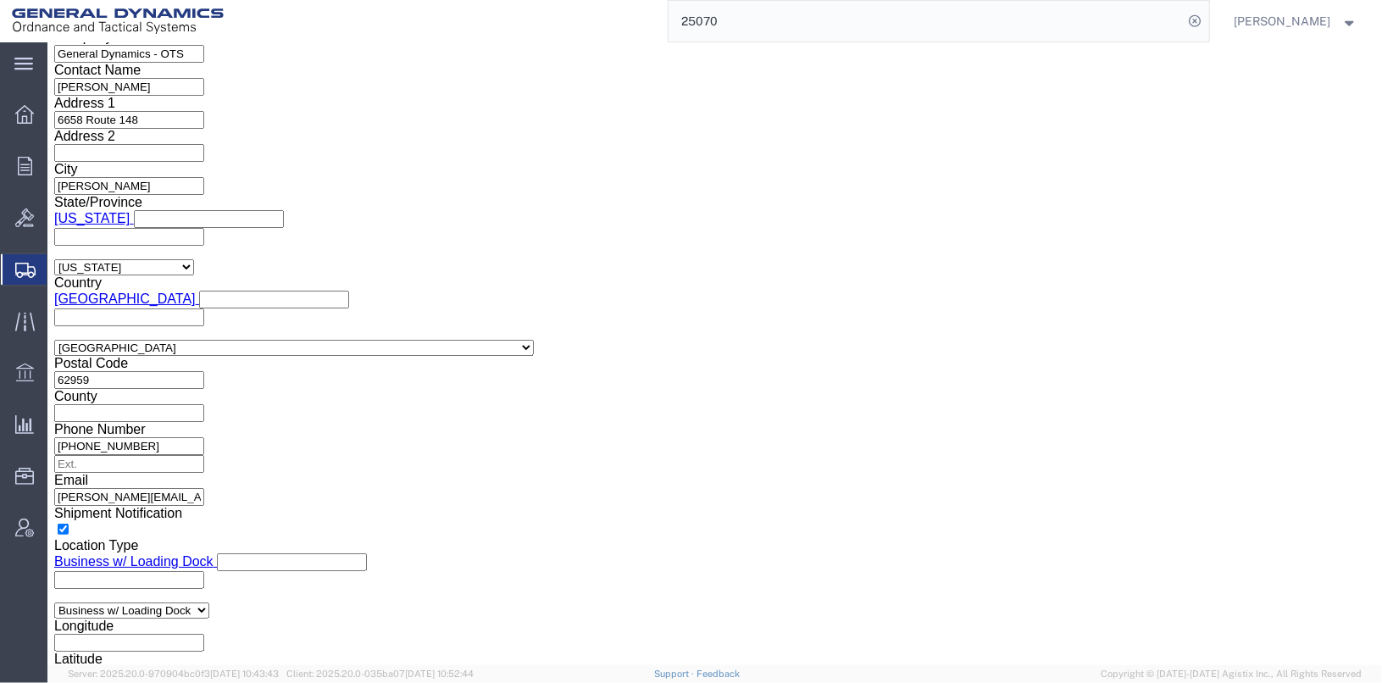
click div "EEI Information Select AES-Direct EEI Carrier File EEI EEI Exempt ITN Number Ge…"
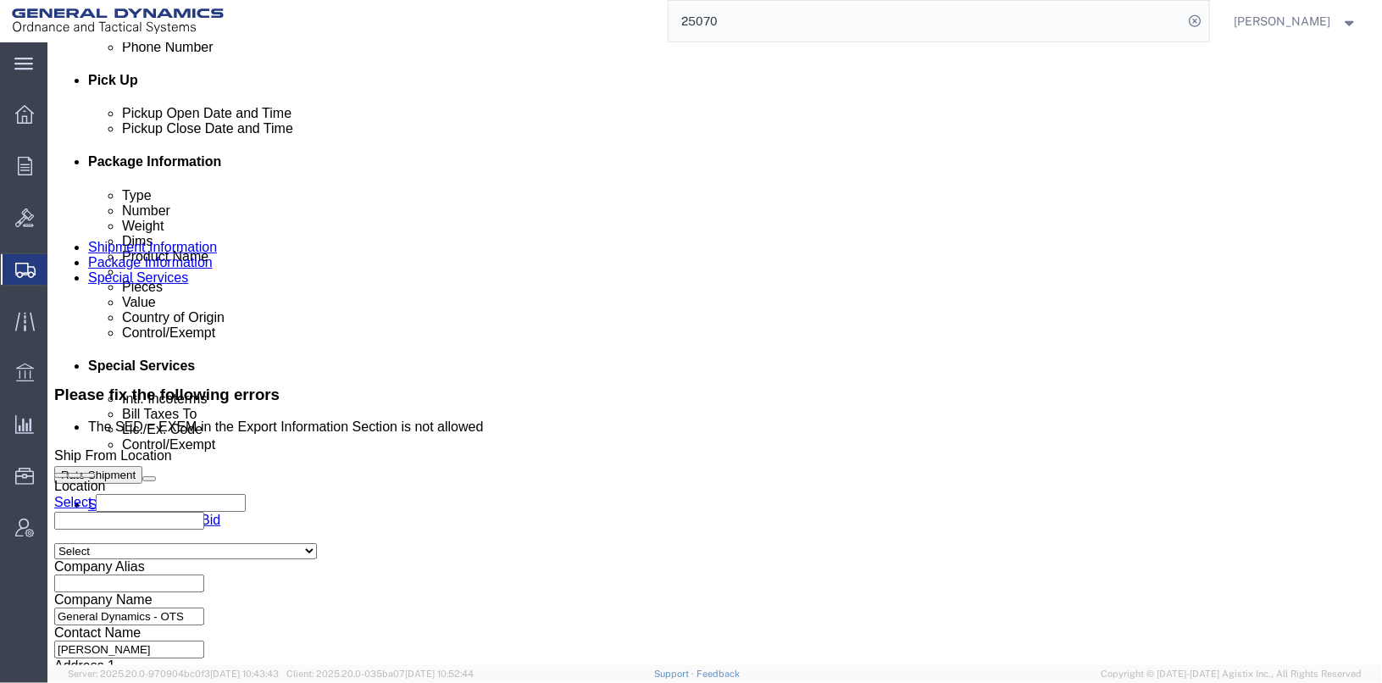
scroll to position [508, 0]
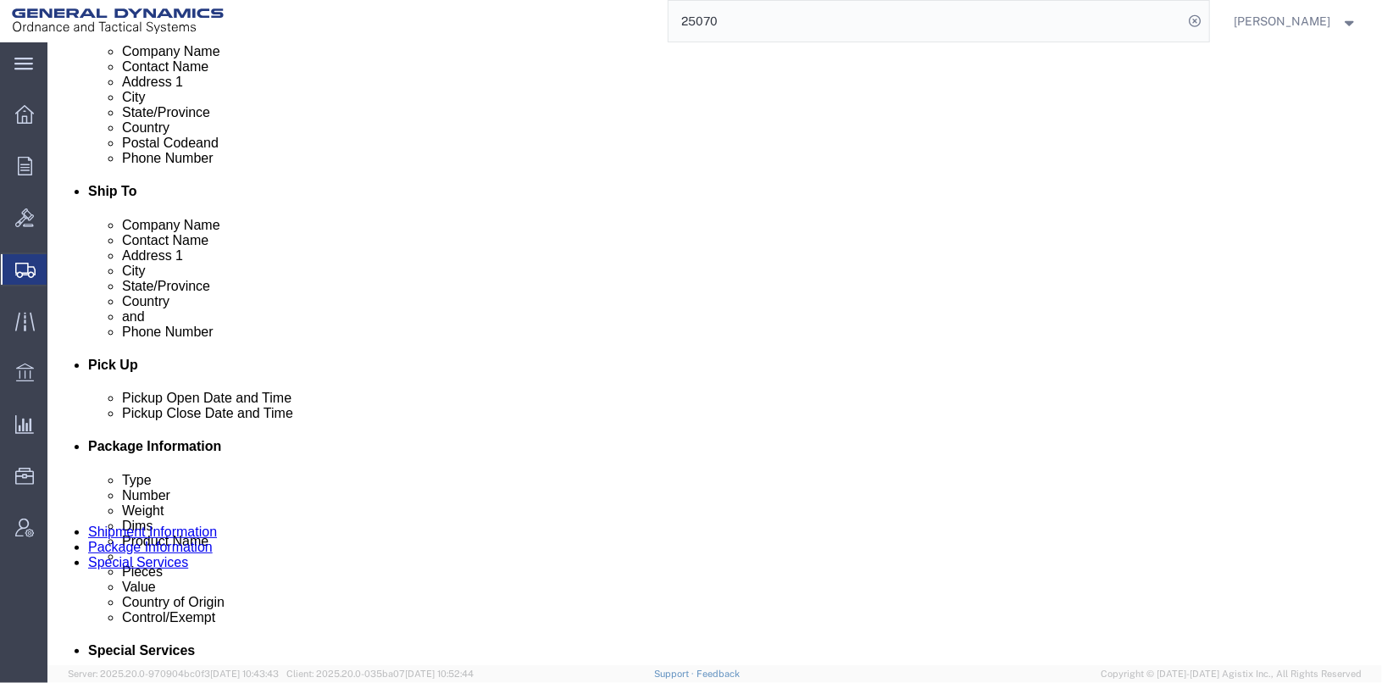
click div "Shipment Information Package Information Special Services"
click icon
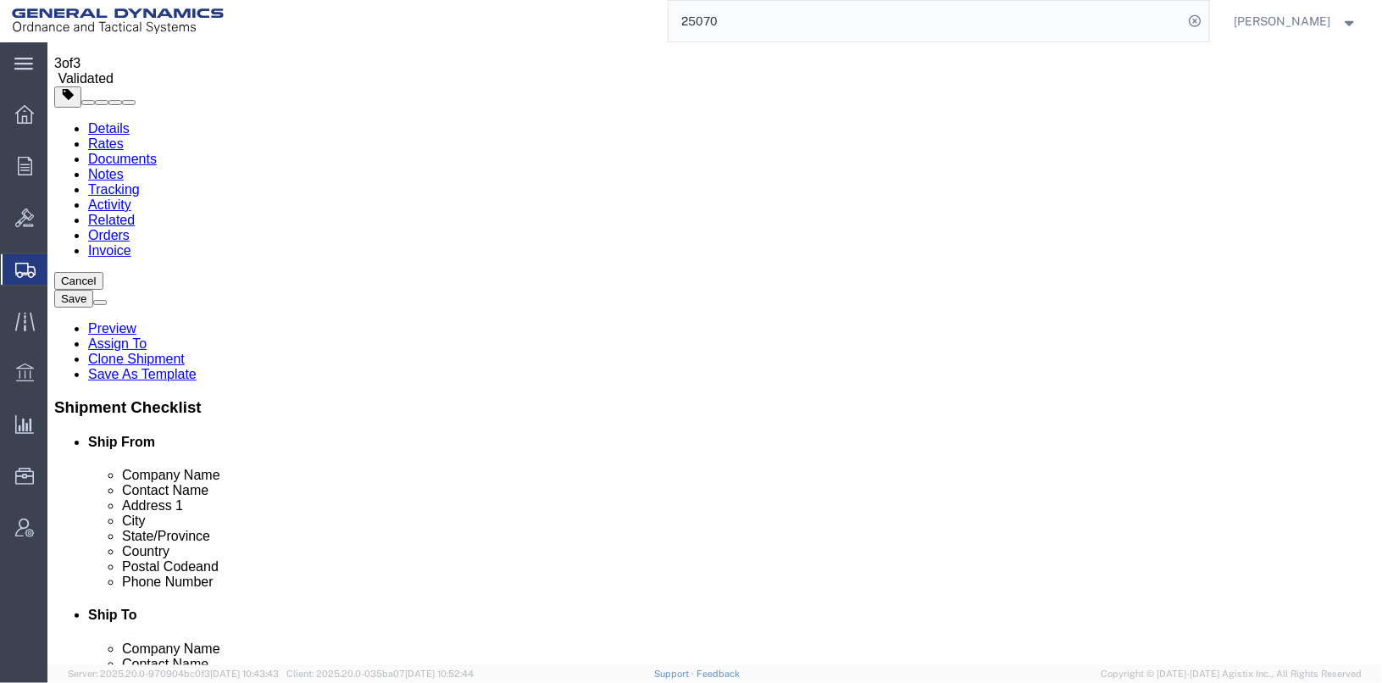
click dd "6.00 Each"
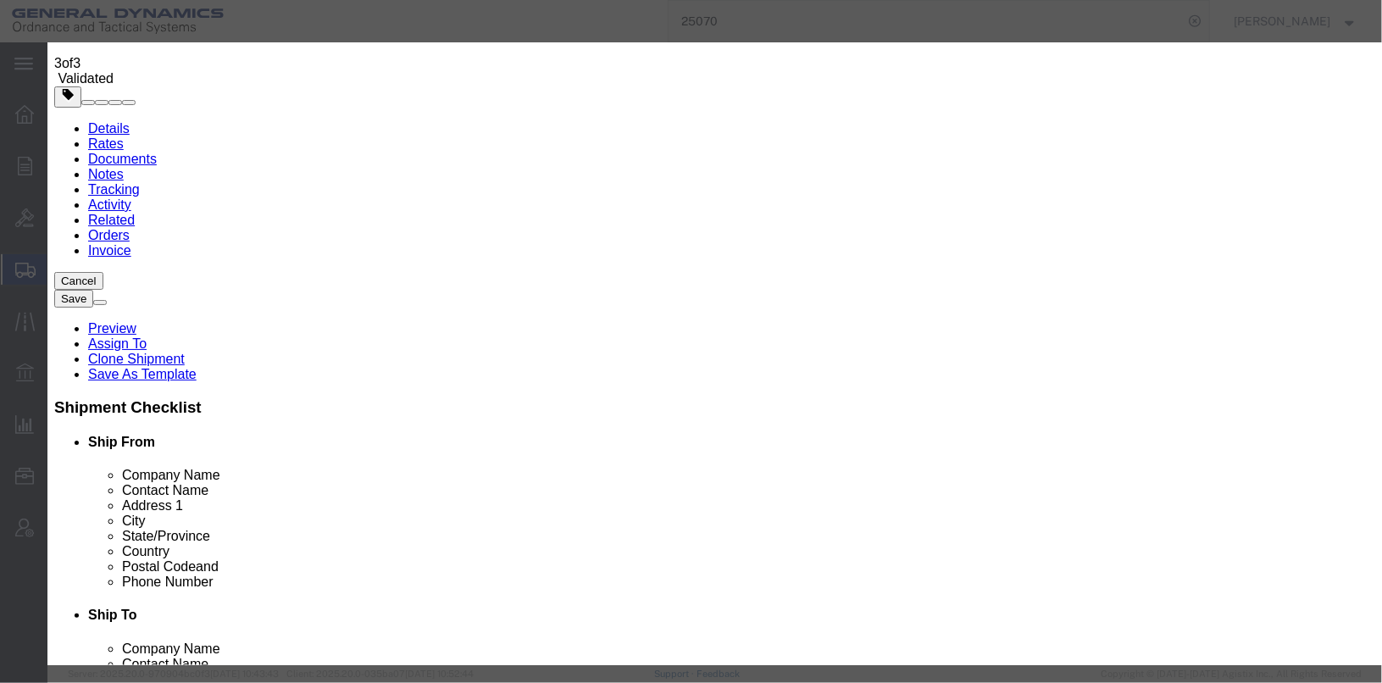
scroll to position [378, 0]
click select "Select ATF BIS DEA EPA FDA FTR ITAR OFAC Other (OPA)"
click select "Select 123.11B 123.12 123.13 123.16B1 123.16B2 123.16B3 123.16B4 123.16B5 123.1…"
click select "Select ATF BIS DEA EPA FDA FTR ITAR OFAC Other (OPA)"
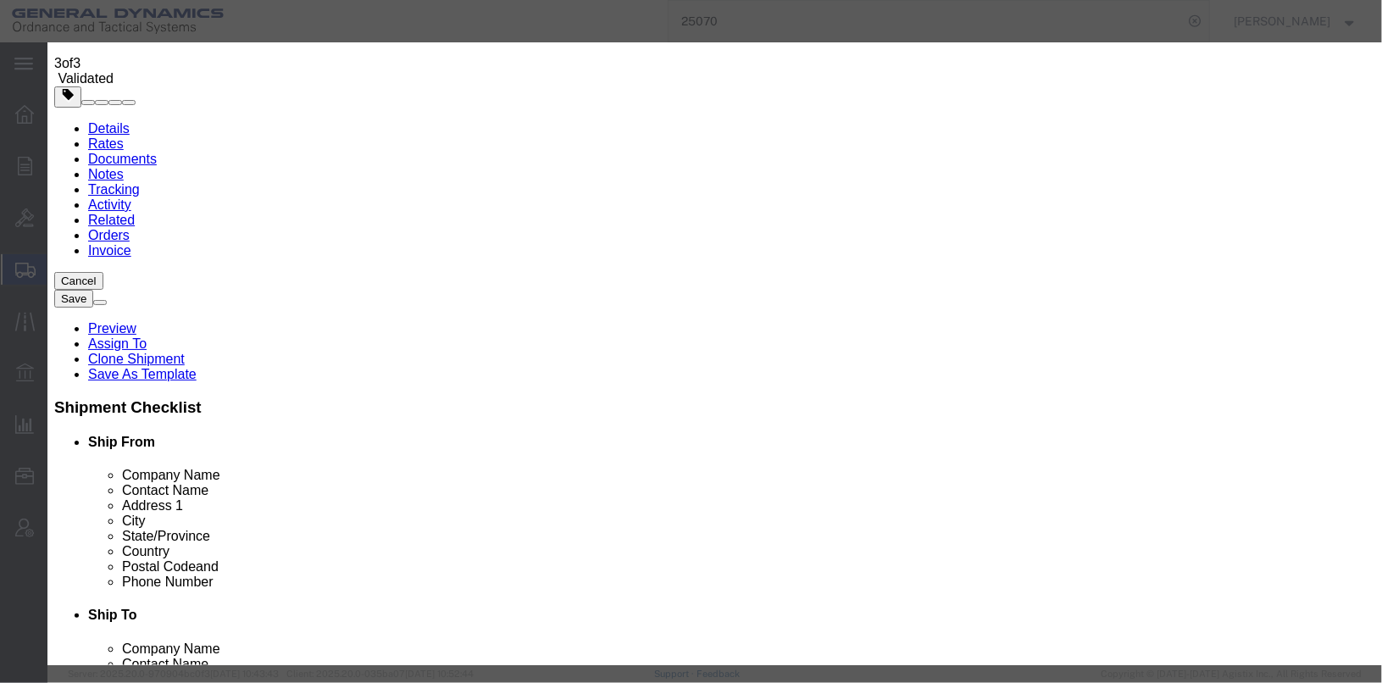
select select "BIS"
click select "Select ATF BIS DEA EPA FDA FTR ITAR OFAC Other (OPA)"
click select "Select AGR-Agricultural APP-Computers APR-Additional Permissive Exports AVS-Air…"
select select "NLR"
click select "Select AGR-Agricultural APP-Computers APR-Additional Permissive Exports AVS-Air…"
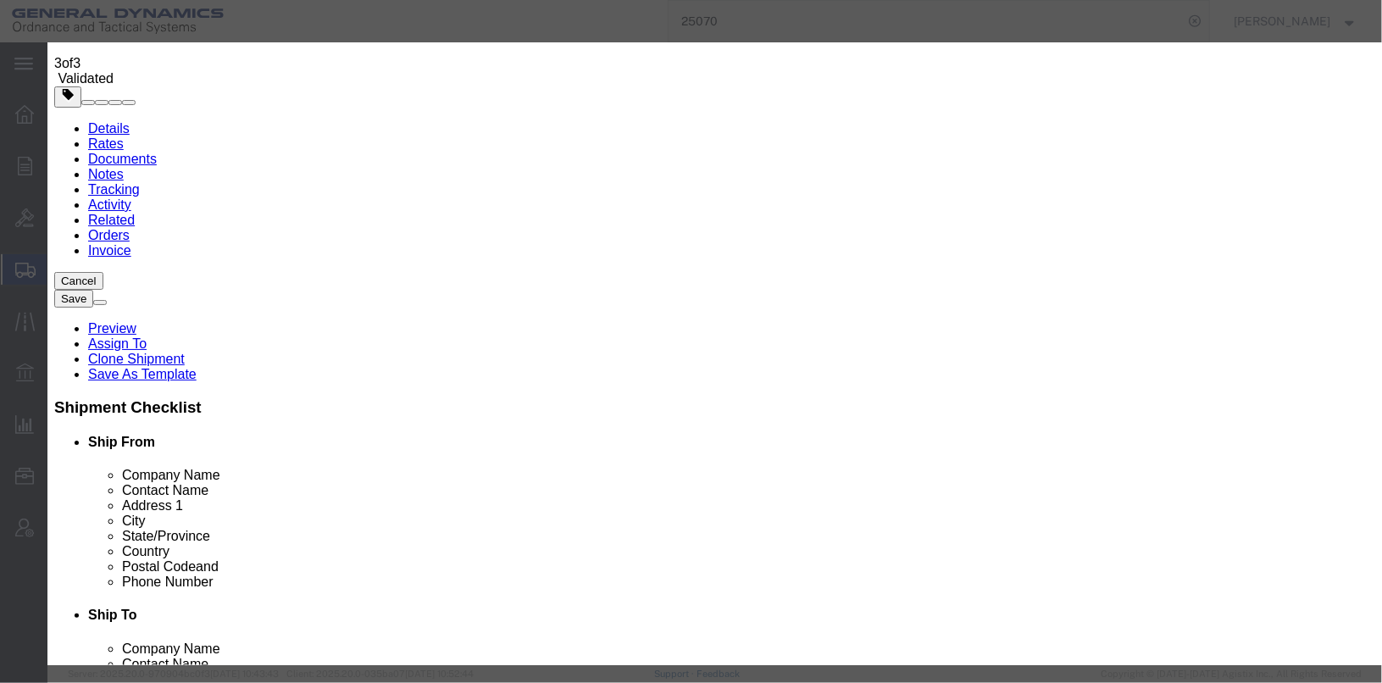
click select "Select ATF BIS DEA EPA FDA FTR ITAR OFAC Other (OPA)"
click div "Controlled"
click select "Select AGR-Agricultural APP-Computers APR-Additional Permissive Exports AVS-Air…"
click div "Commodity library Product Name [PERSON_NAME] 6215 PRESSURE TRANSDUCER Pieces 6.…"
click link "Export - US"
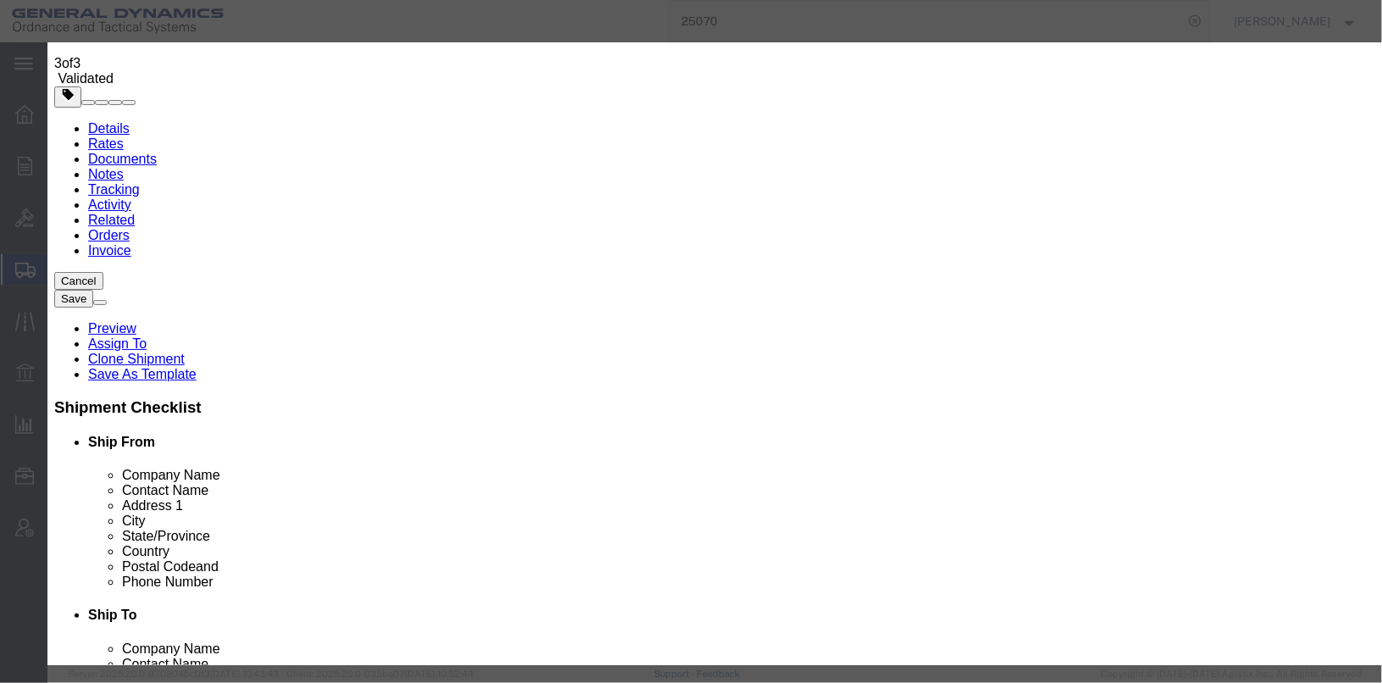
scroll to position [256, 0]
click link "Export - US"
click div "HTS/Tariff Code Enter HTS num"
type input "E"
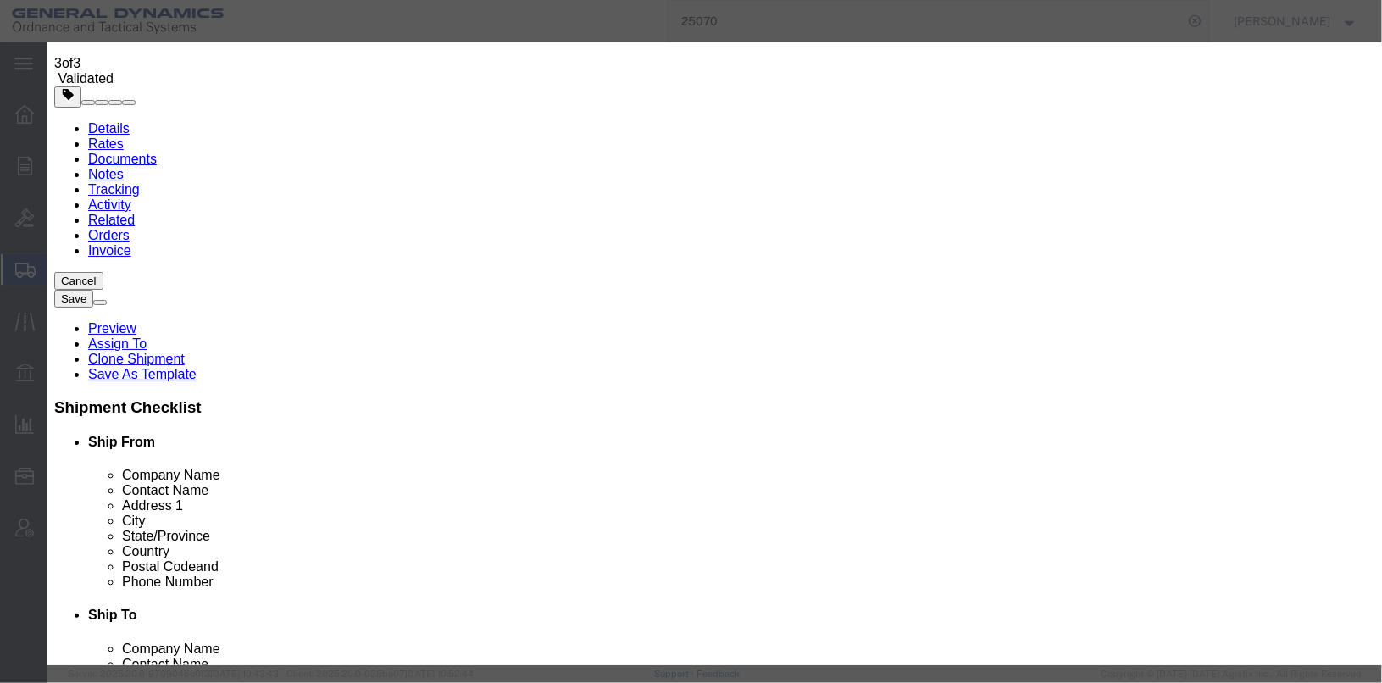
click select "Select ATF BIS DEA EPA FDA FTR ITAR OFAC Other (OPA)"
click div "Controlled"
click button "Save & Close"
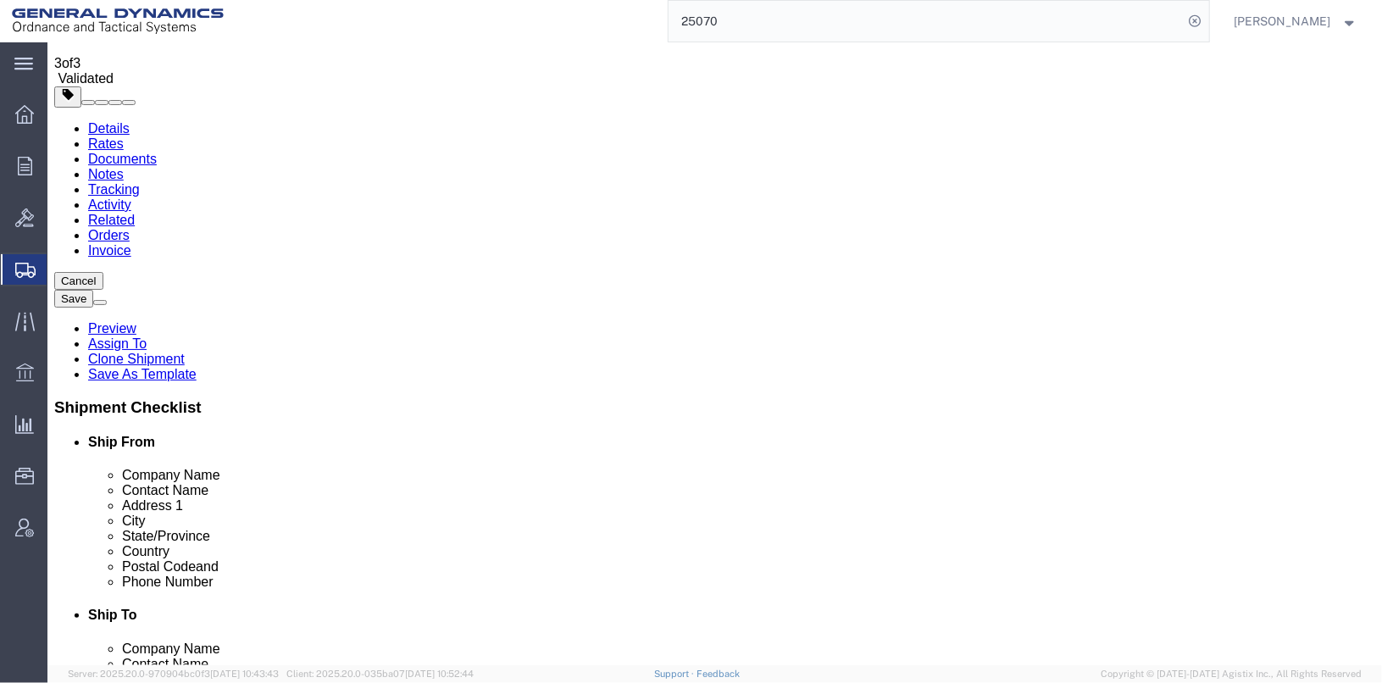
click icon
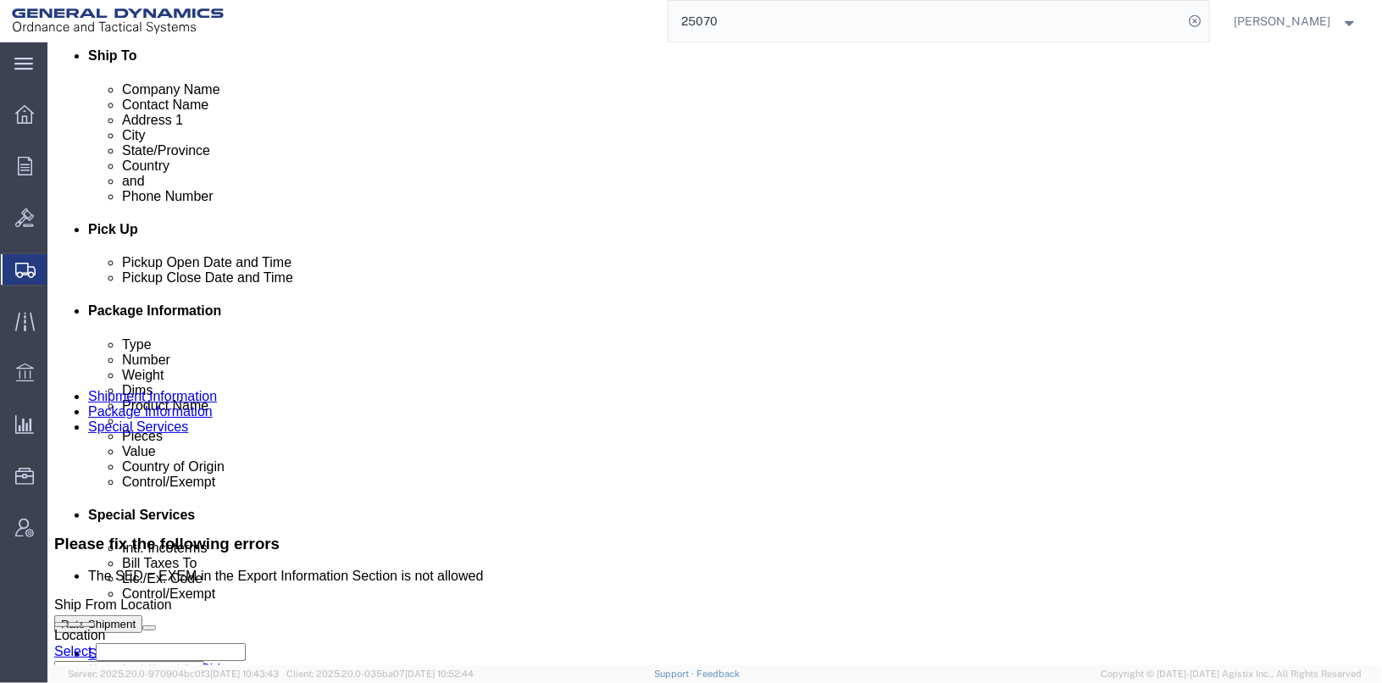
scroll to position [678, 0]
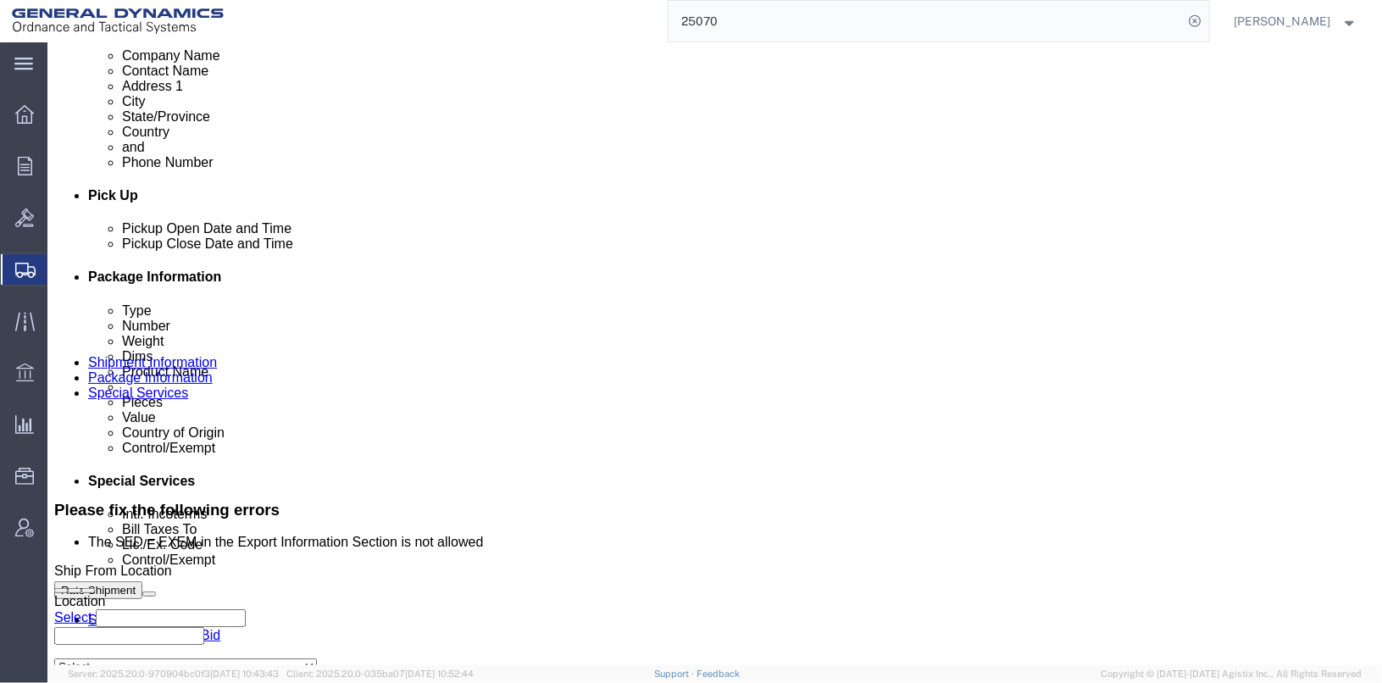
click select "Select Recipient Account Sender/Shipper Third Party Account"
click select "Select [GEOGRAPHIC_DATA] [GEOGRAPHIC_DATA] [GEOGRAPHIC_DATA] [GEOGRAPHIC_DATA] …"
select select "CA"
click select "Select [GEOGRAPHIC_DATA] [GEOGRAPHIC_DATA] [GEOGRAPHIC_DATA] [GEOGRAPHIC_DATA] …"
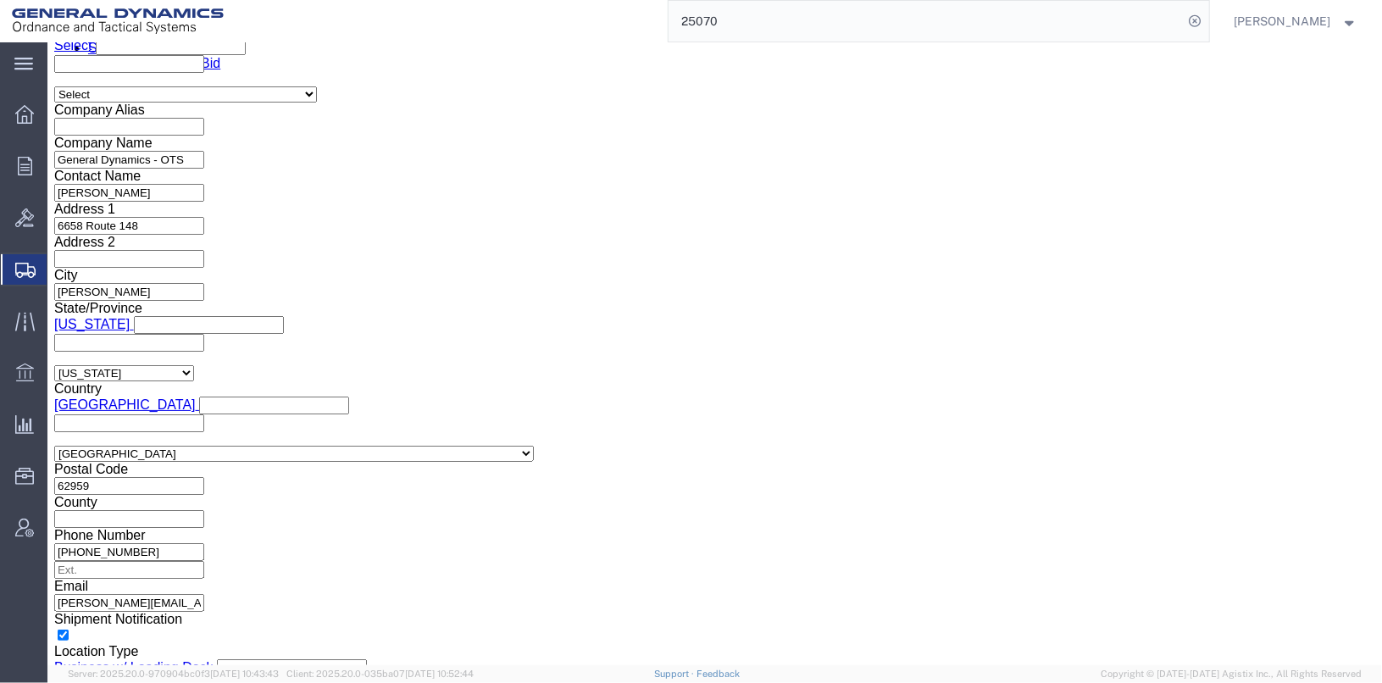
scroll to position [1271, 0]
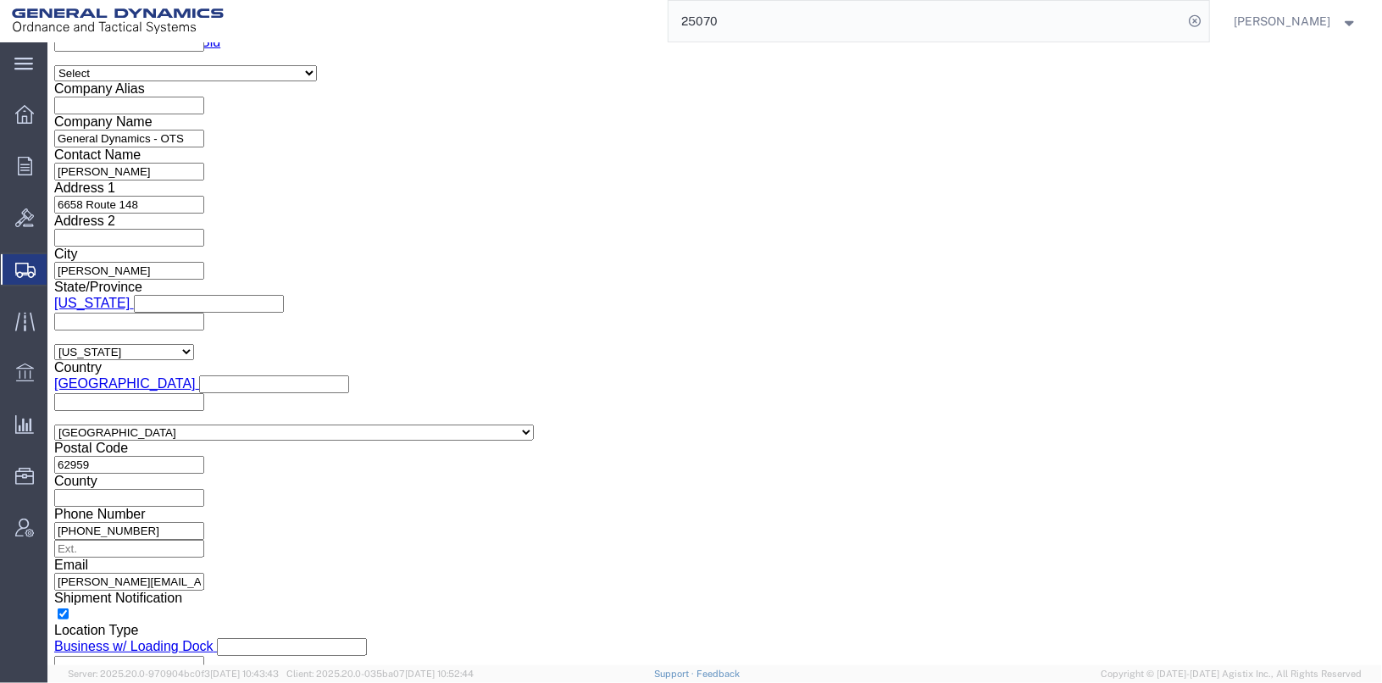
click button "Rate Shipment"
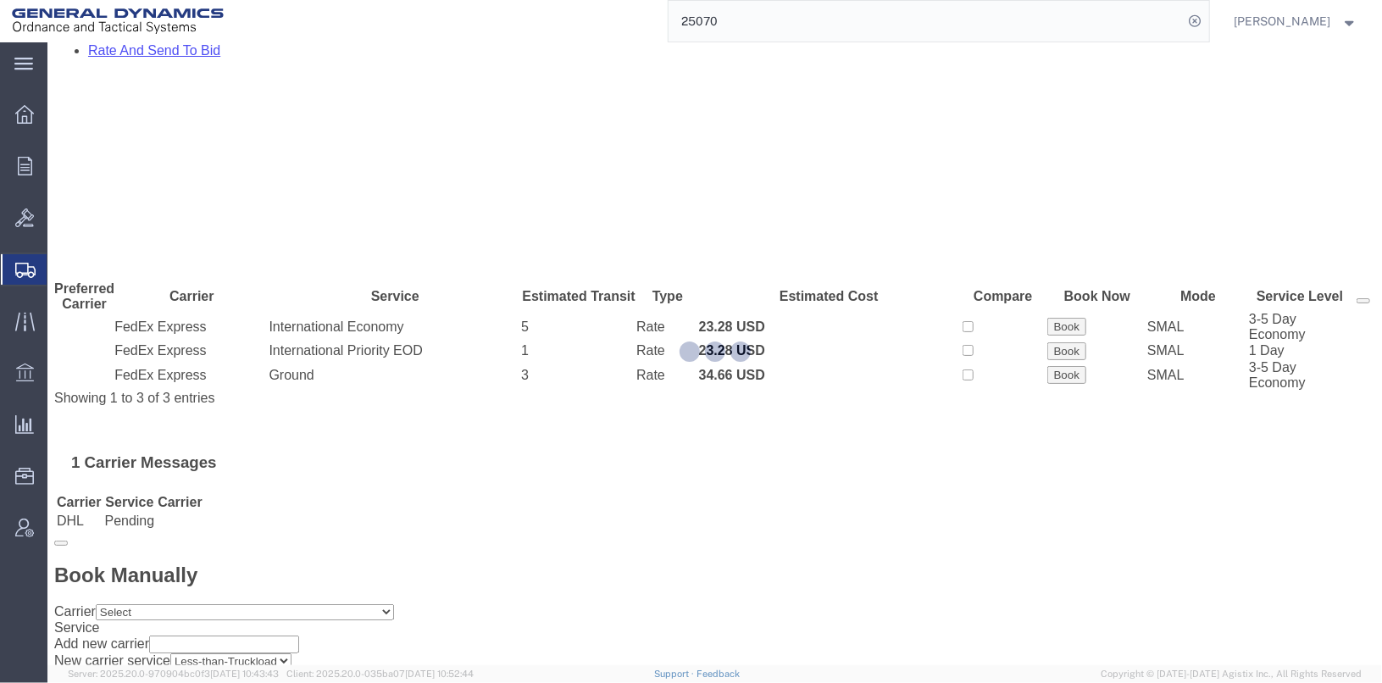
scroll to position [0, 0]
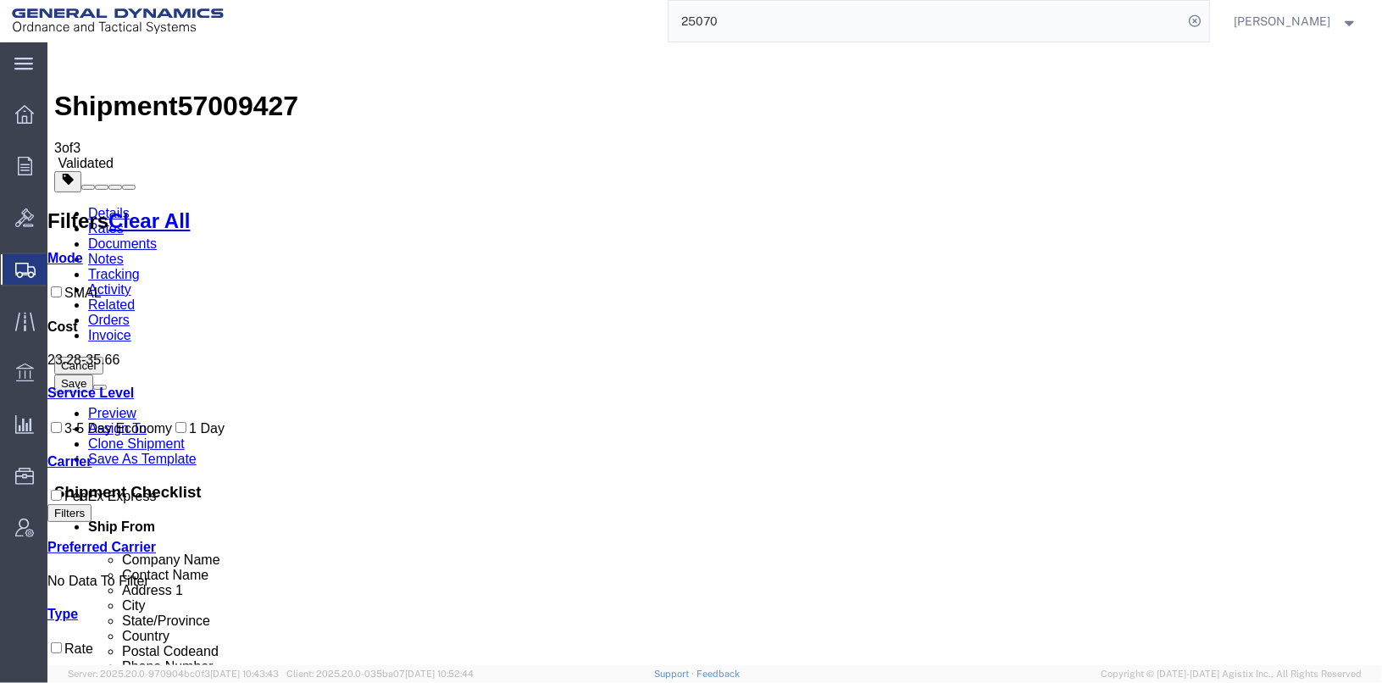
click at [110, 205] on link "Details" at bounding box center [108, 212] width 42 height 14
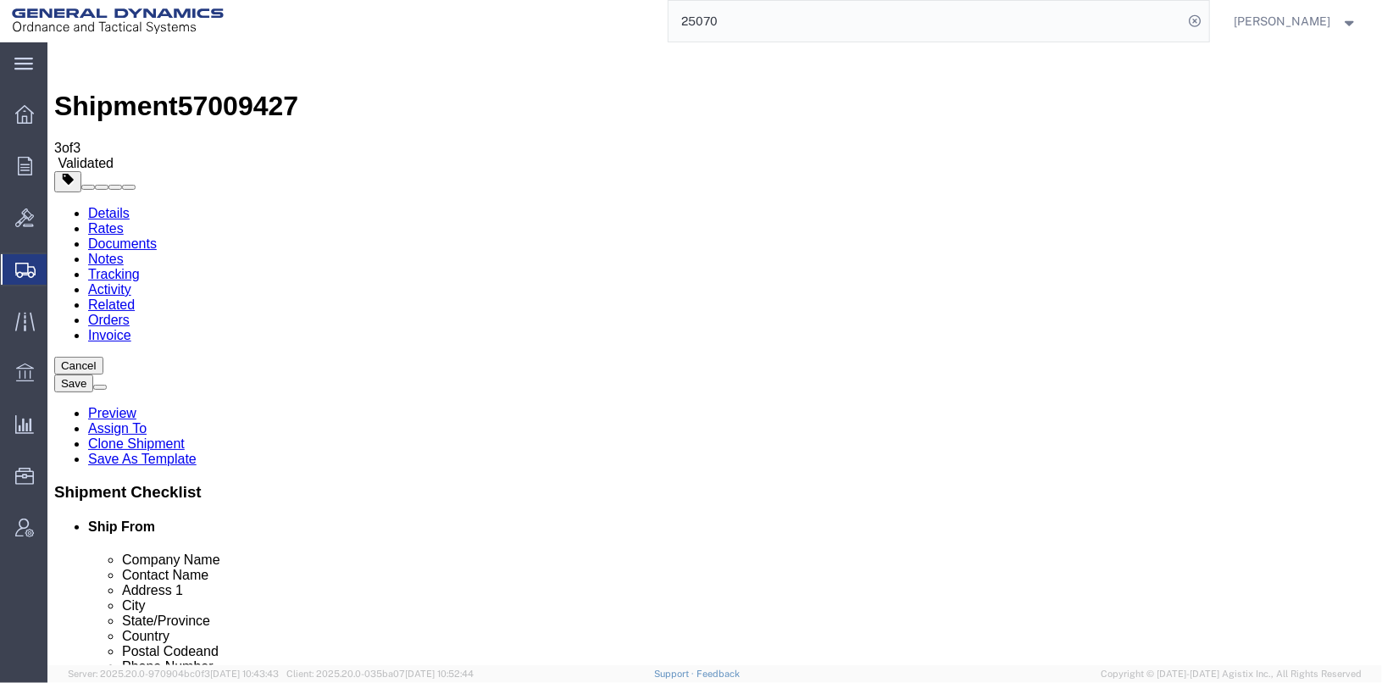
click icon
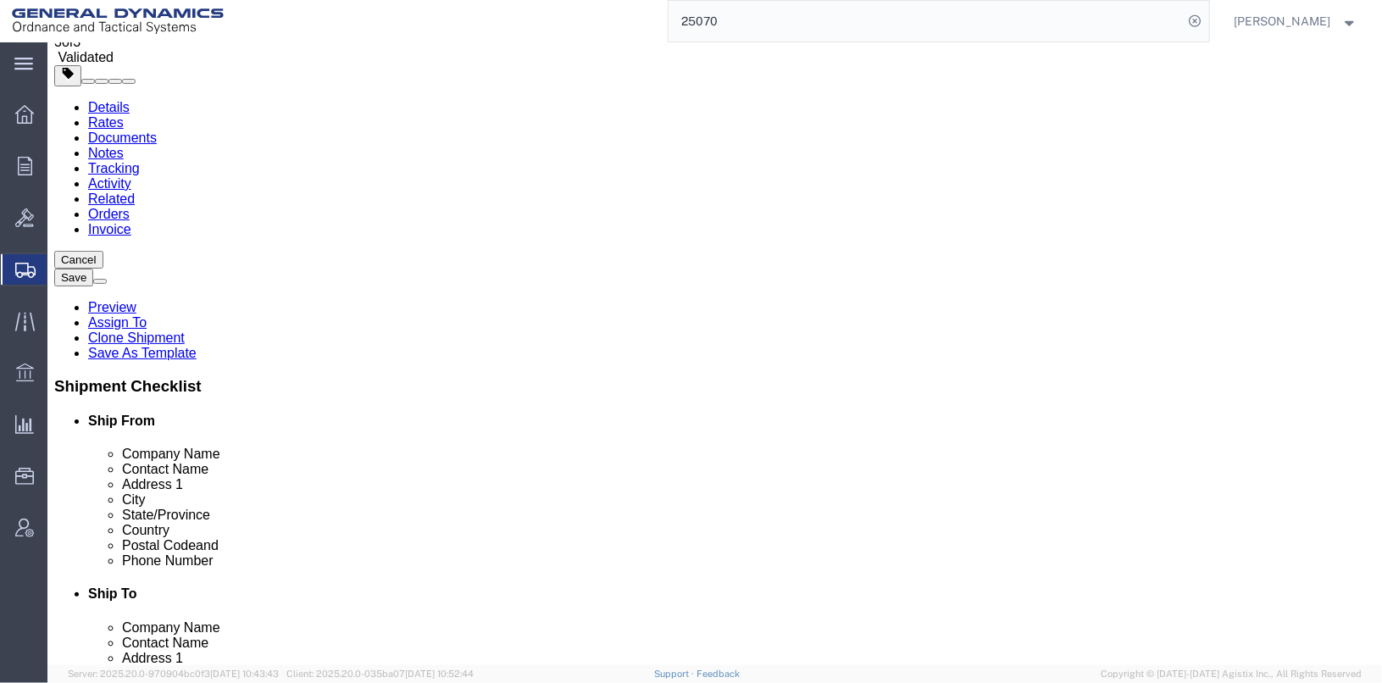
scroll to position [114, 0]
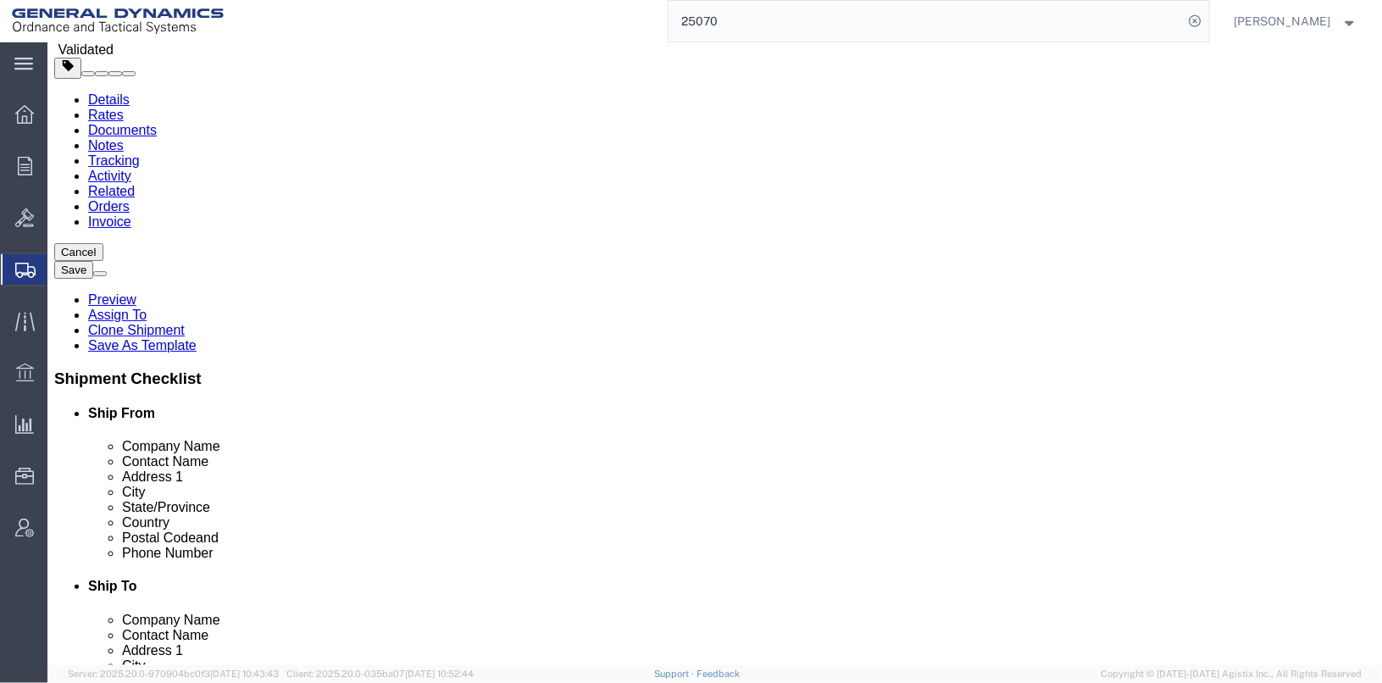
click dd "6.00 Each"
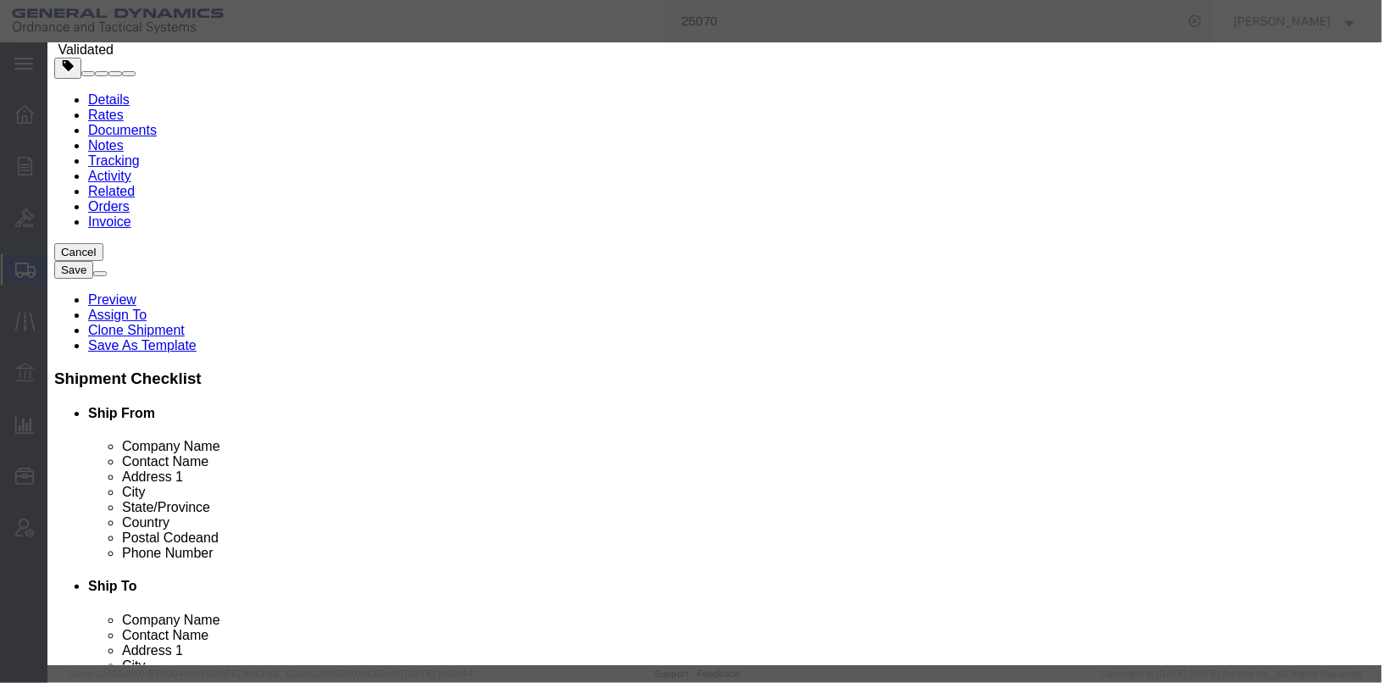
scroll to position [378, 0]
click icon
click select "Select ATF BIS DEA EPA FDA FTR ITAR OFAC Other (OPA)"
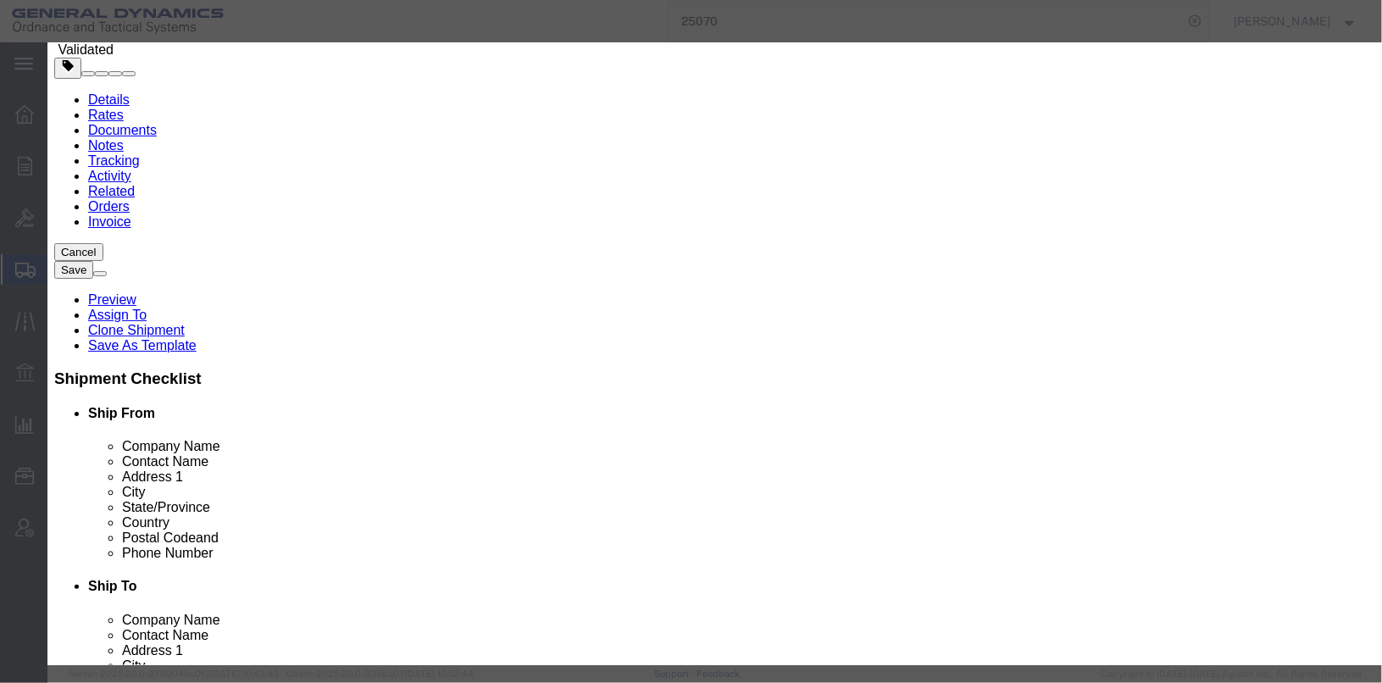
click select "Select ATF BIS DEA EPA FDA FTR ITAR OFAC Other (OPA)"
click div "ECCN 6A226"
click select "Select ATF BIS DEA EPA FDA FTR ITAR OFAC Other (OPA)"
click select
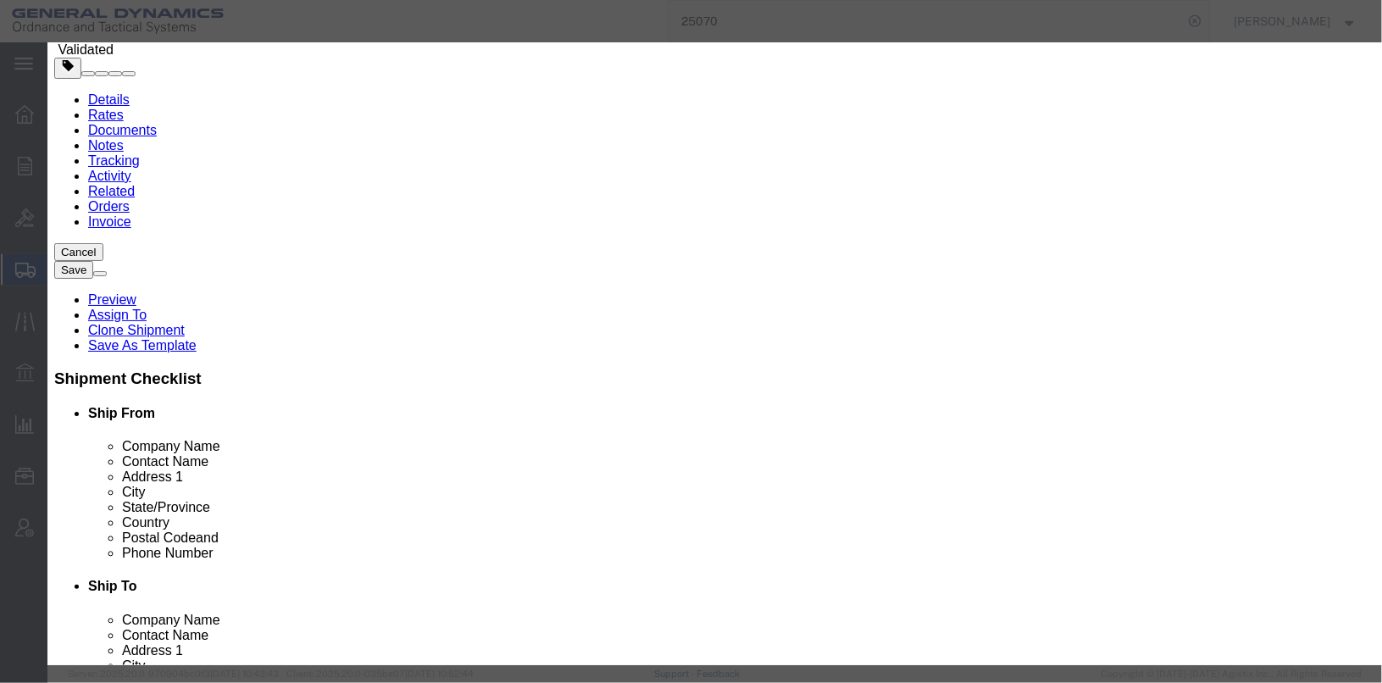
click select
click select "Select ATF BIS DEA EPA FDA FTR ITAR OFAC Other (OPA)"
select select "BIS"
click select "Select ATF BIS DEA EPA FDA FTR ITAR OFAC Other (OPA)"
click select "Select AGR-Agricultural APP-Computers APR-Additional Permissive Exports AVS-Air…"
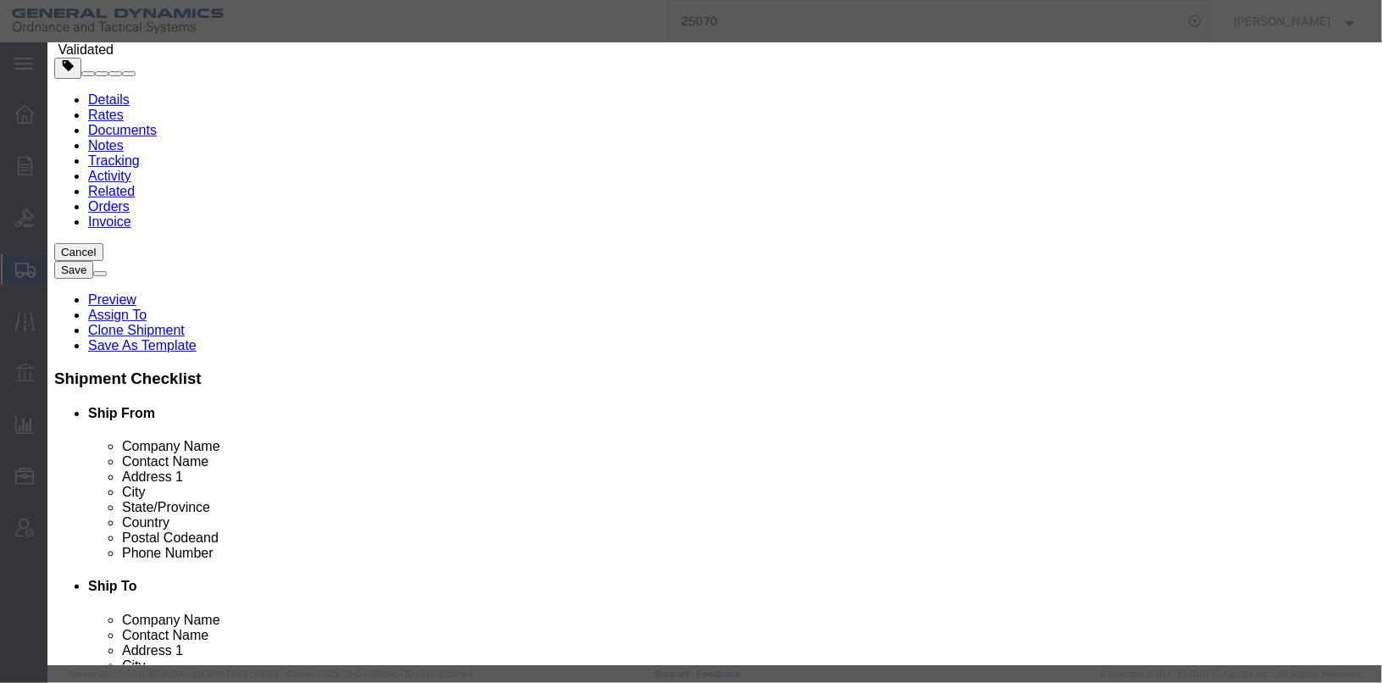
select select "NLR"
click select "Select AGR-Agricultural APP-Computers APR-Additional Permissive Exports AVS-Air…"
click div "Save & Add Another Save & Close Close"
click button "Save & Close"
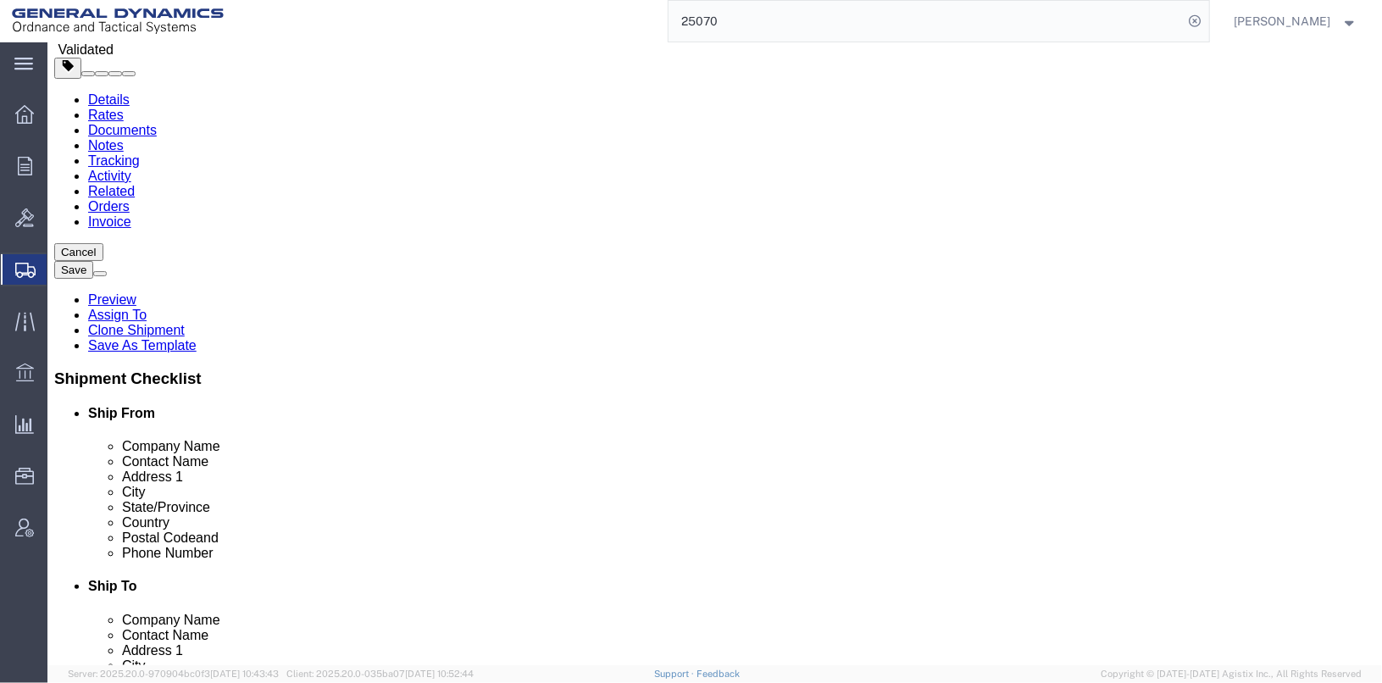
click icon
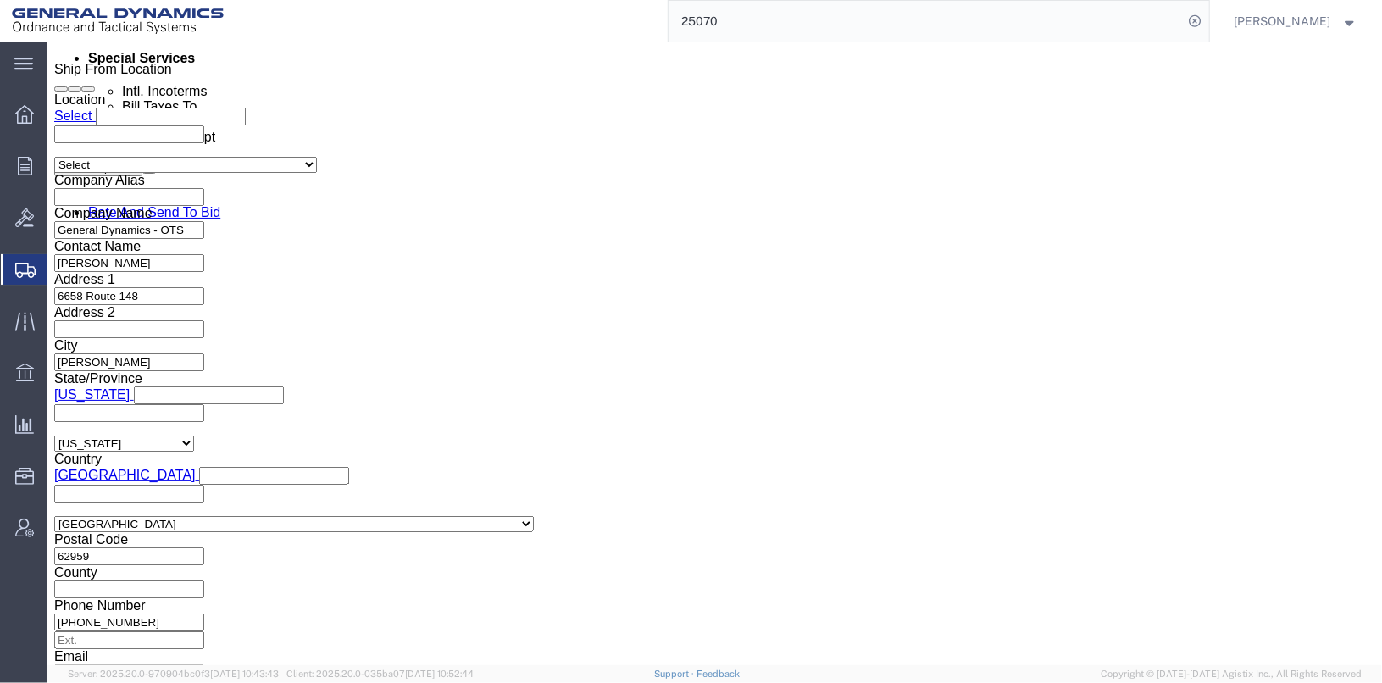
scroll to position [1440, 0]
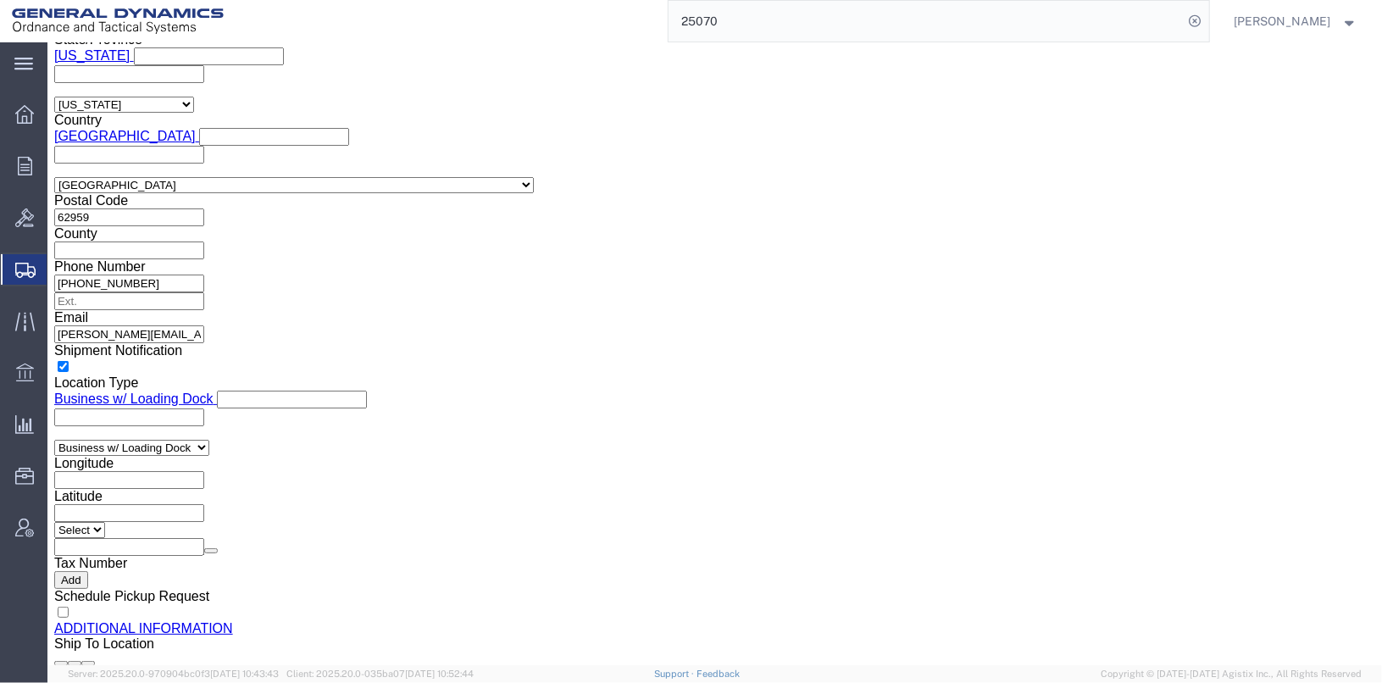
click select "Select AES-Direct EEI Carrier File EEI EEI Exempt"
select select "AESD"
click select "Select AES-Direct EEI Carrier File EEI EEI Exempt"
click div "Control/Exempt Select ATF BIS DEA EPA FDA FTR ITAR OFAC Other (OPA) Lic./Ex. Co…"
click button "Rate Shipment"
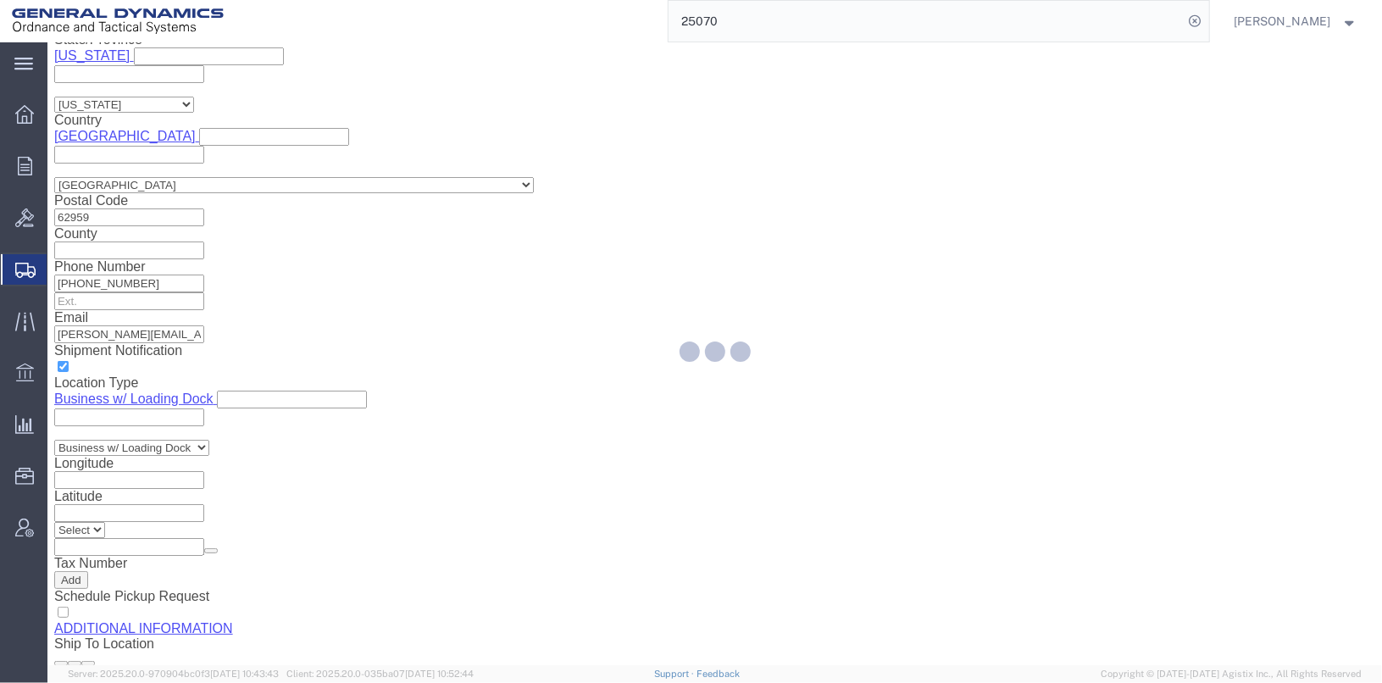
select select
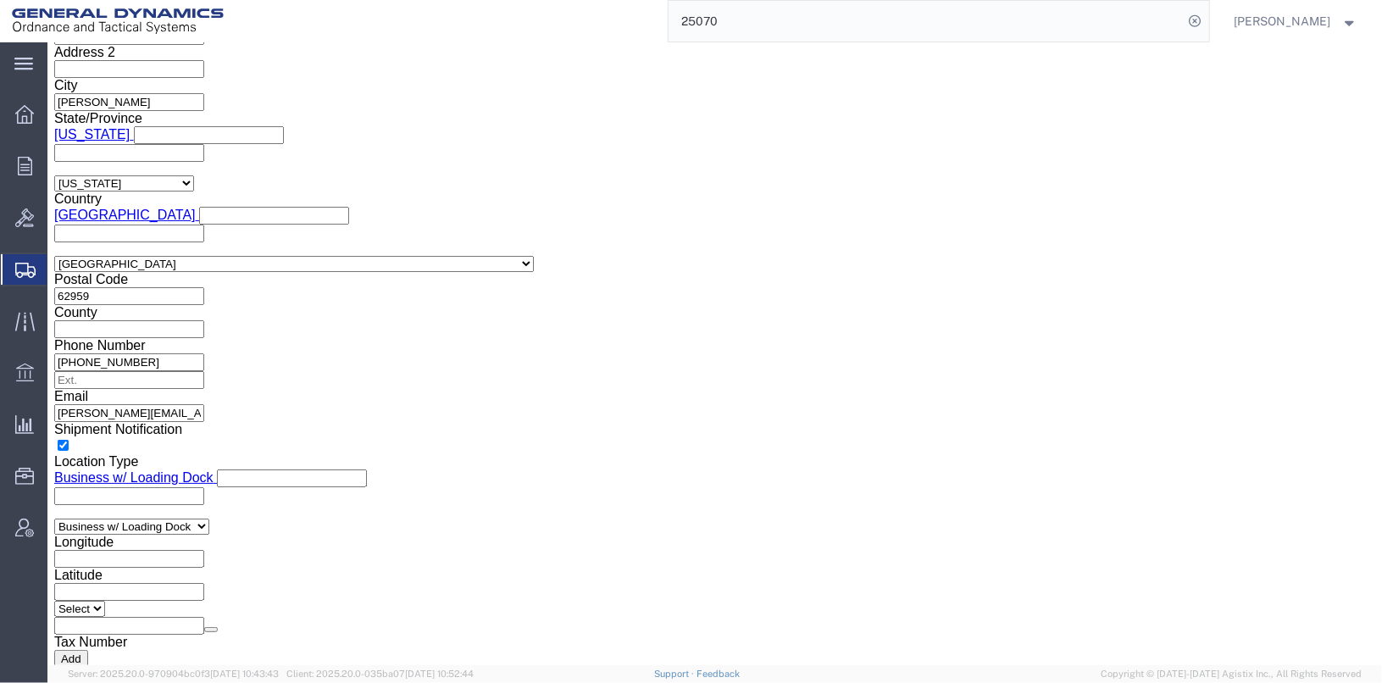
click select "Select AES-Direct EEI Carrier File EEI EEI Exempt"
select select "EXEM"
click select "Select AES-Direct EEI Carrier File EEI EEI Exempt"
click button "Rate Shipment"
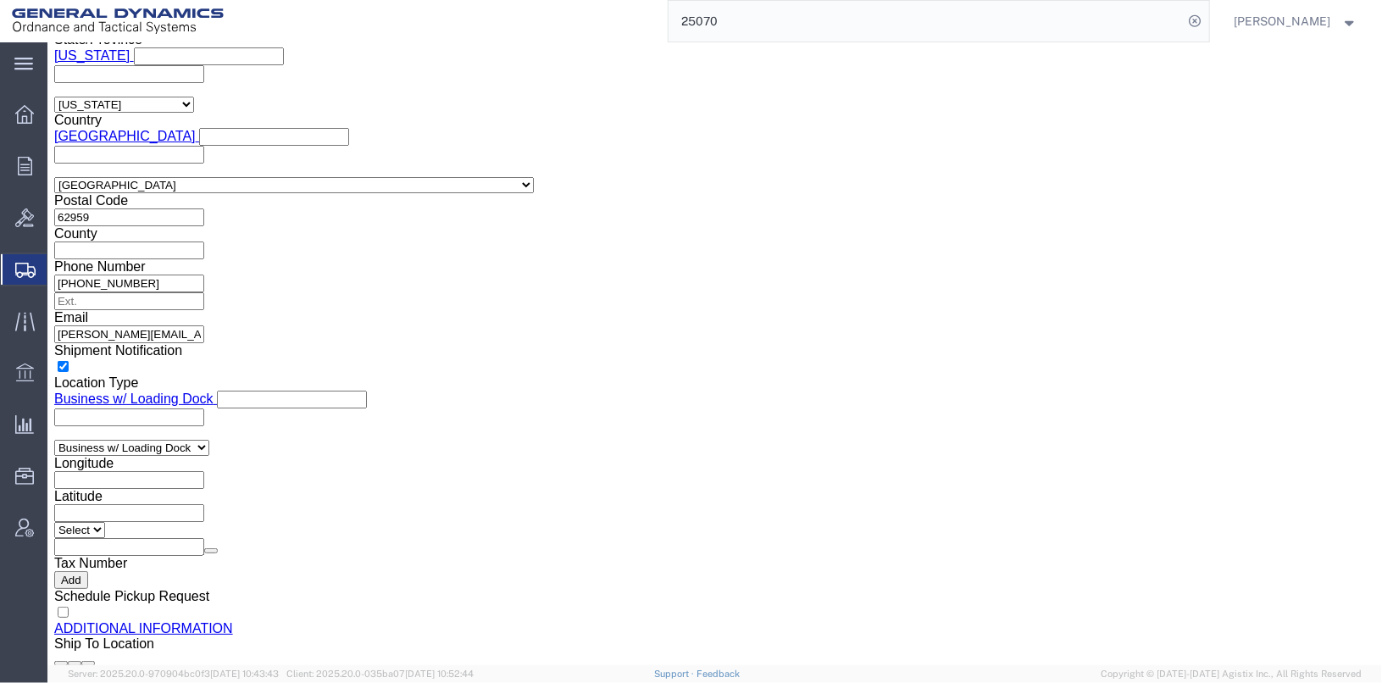
scroll to position [1371, 0]
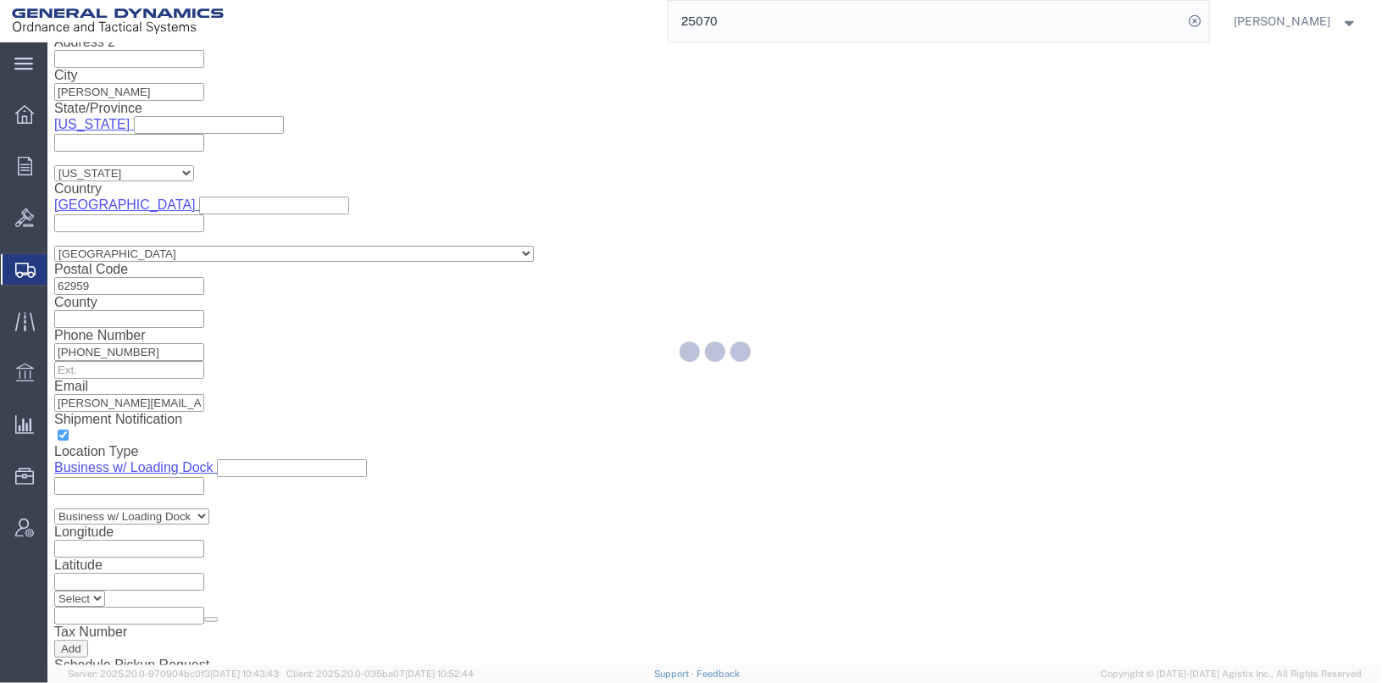
select select
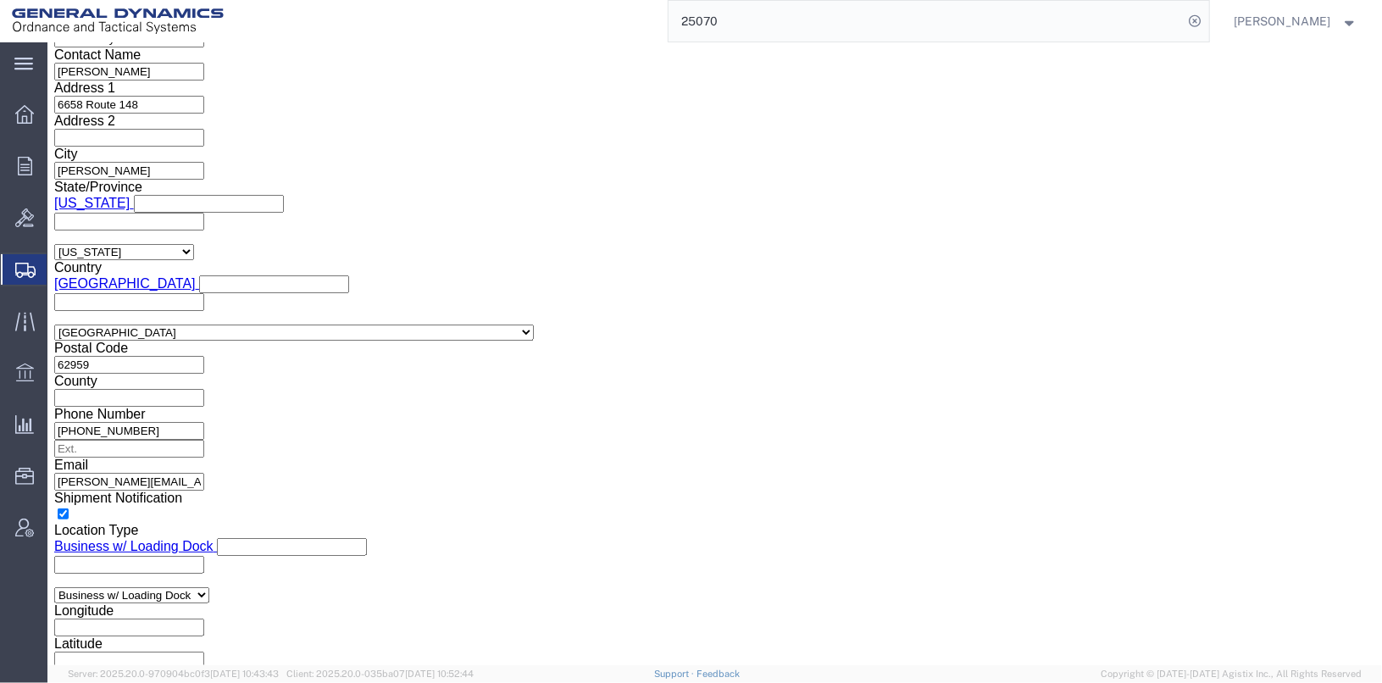
click select "Select AES-Direct EEI Carrier File EEI EEI Exempt"
select select
click select "Select AES-Direct EEI Carrier File EEI EEI Exempt"
click button "Rate Shipment"
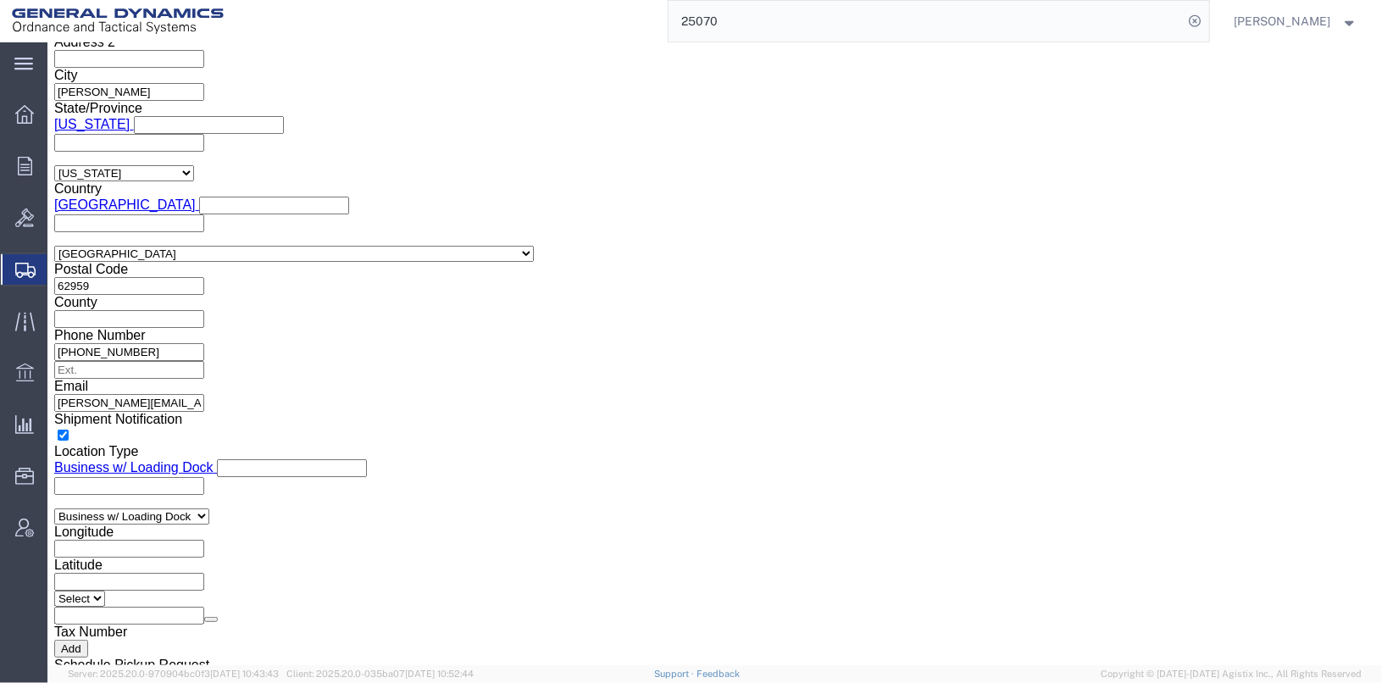
scroll to position [1302, 0]
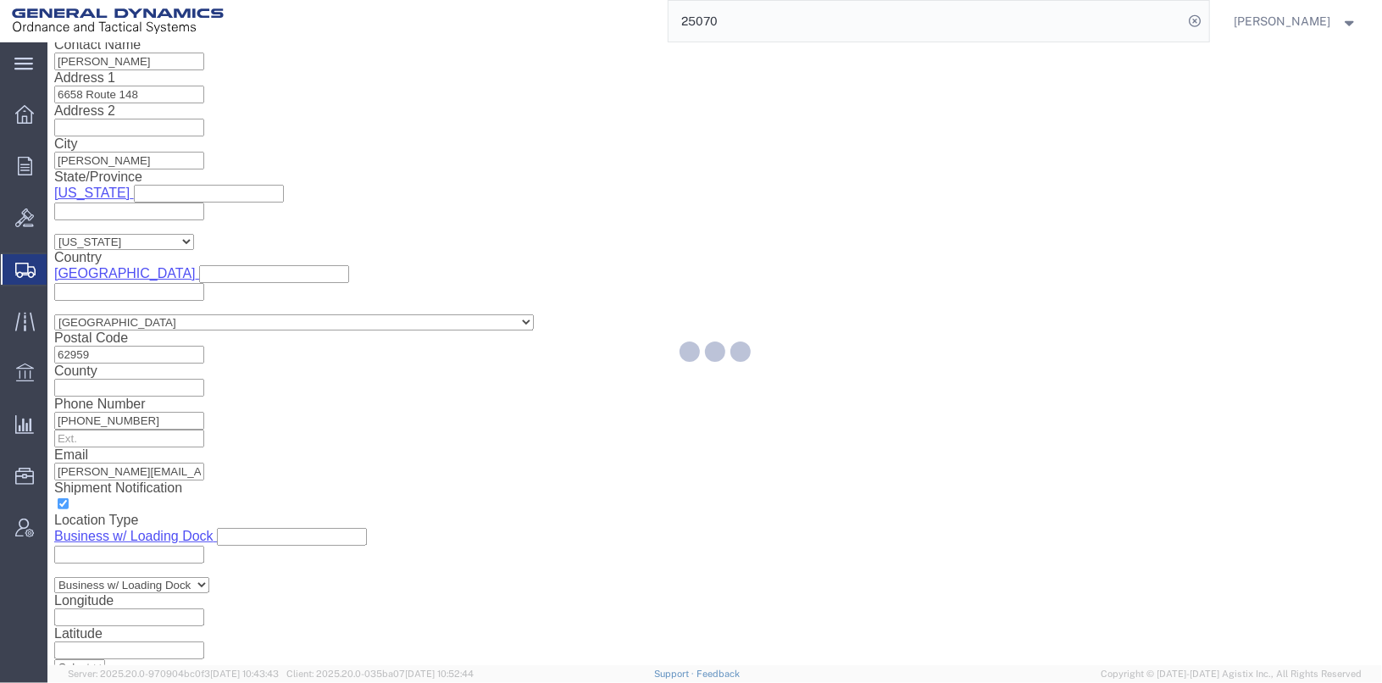
select select
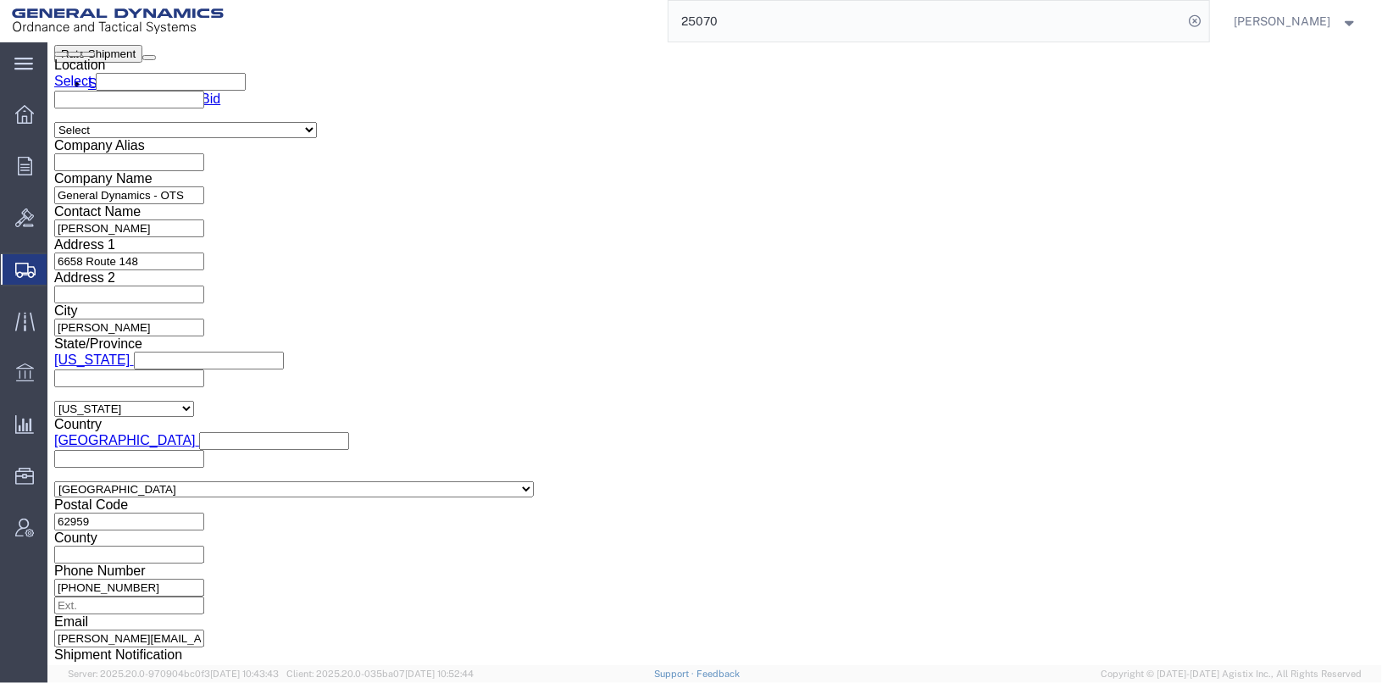
scroll to position [1387, 0]
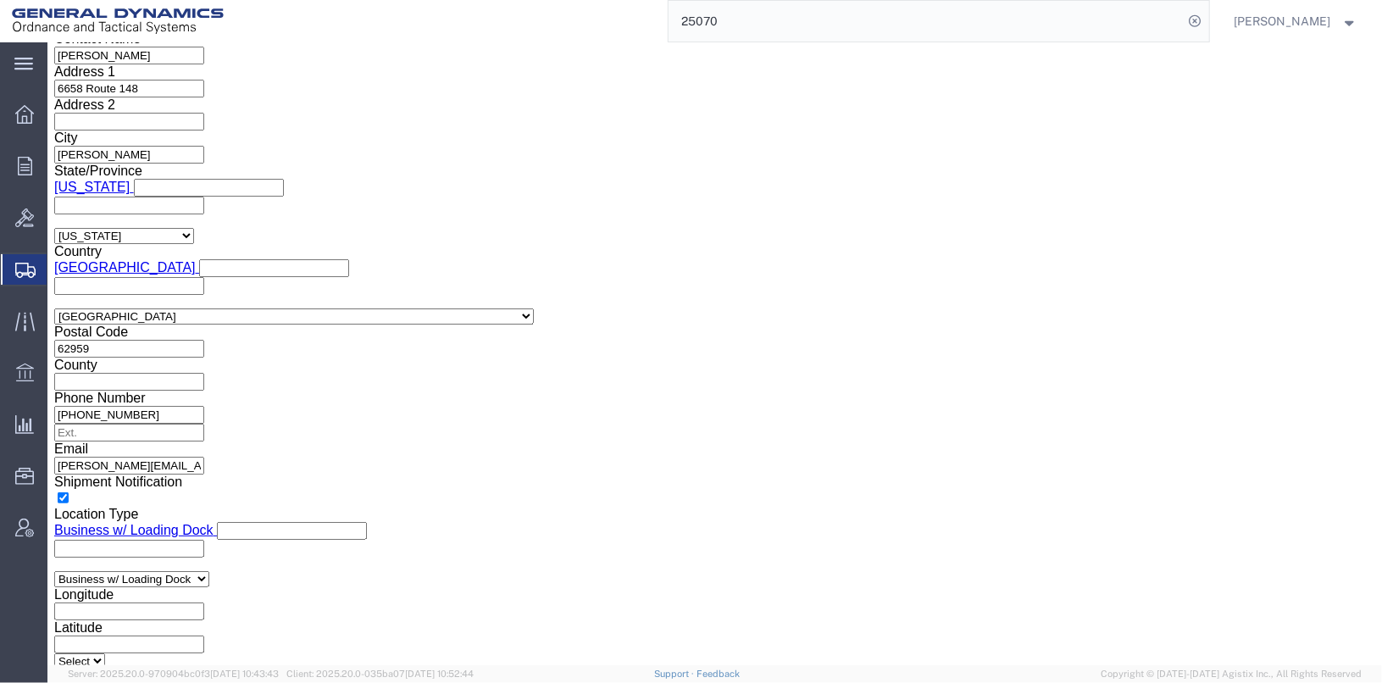
click select "Select AES-Direct EEI Carrier File EEI EEI Exempt"
select select "CFIL"
click select "Select AES-Direct EEI Carrier File EEI EEI Exempt"
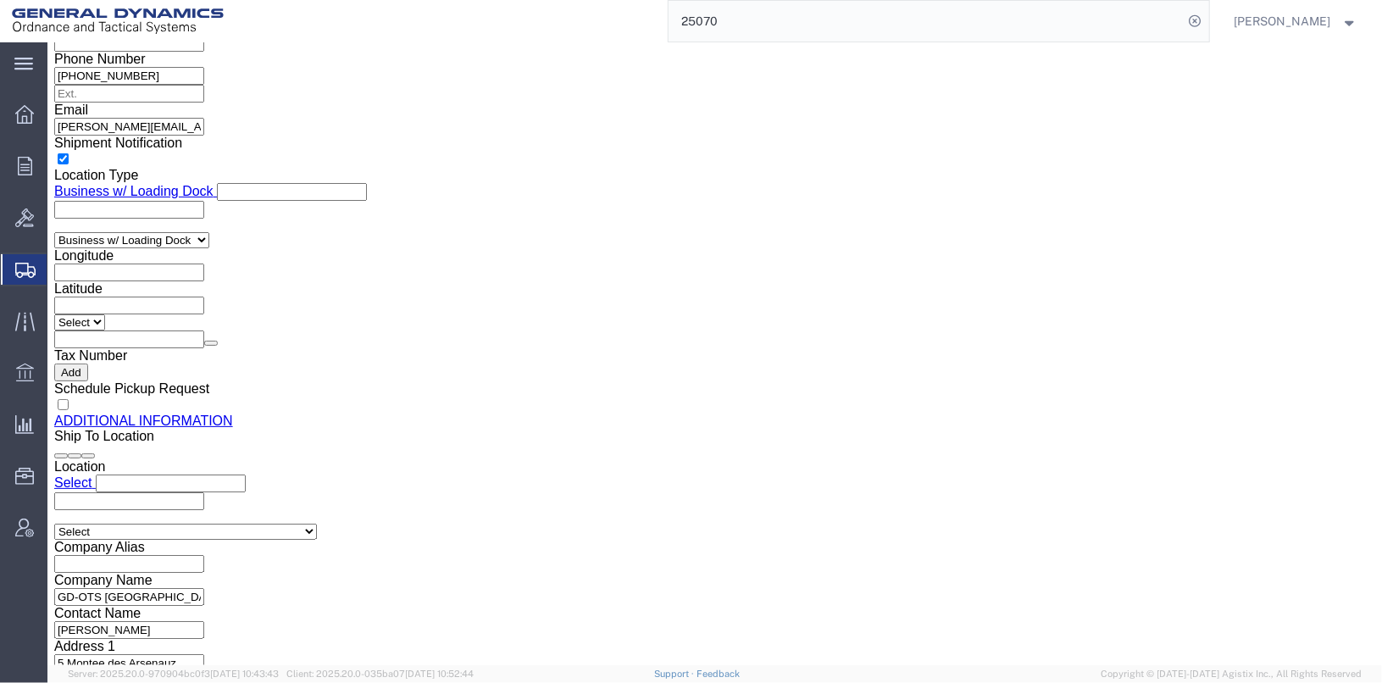
scroll to position [1726, 0]
click button "Rate Shipment"
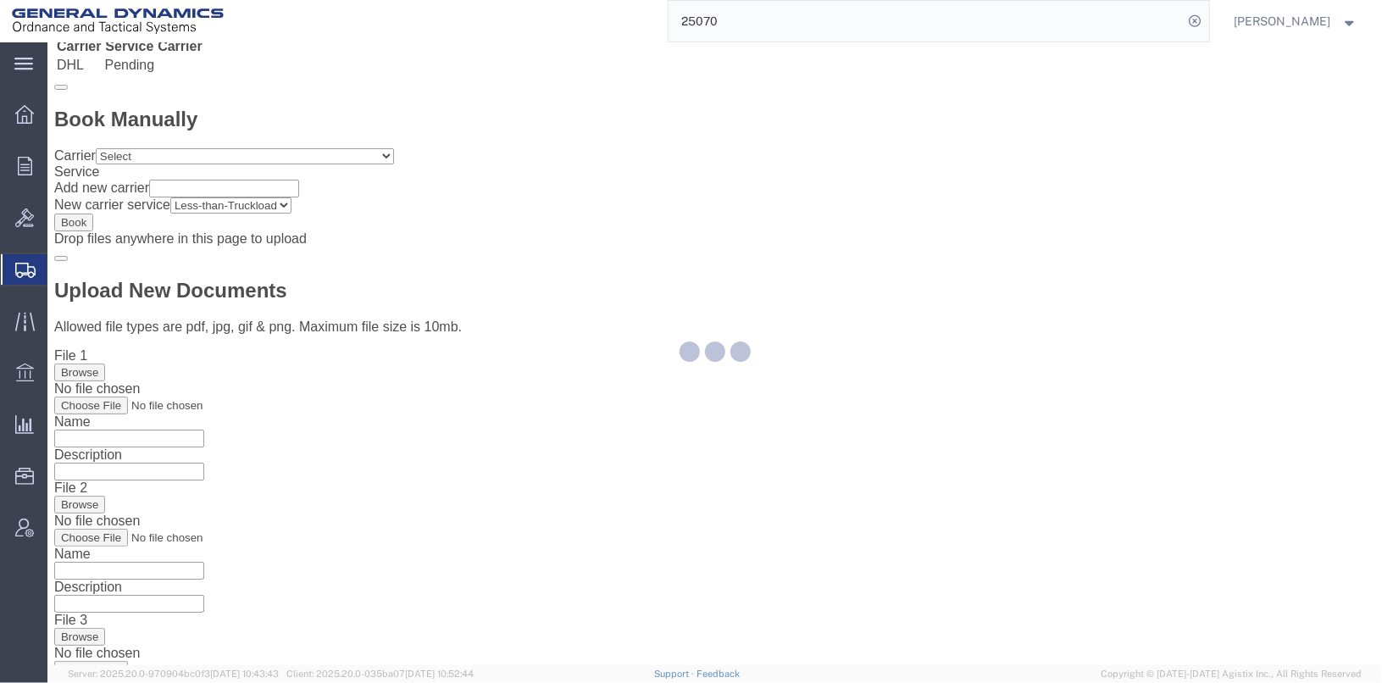
scroll to position [0, 0]
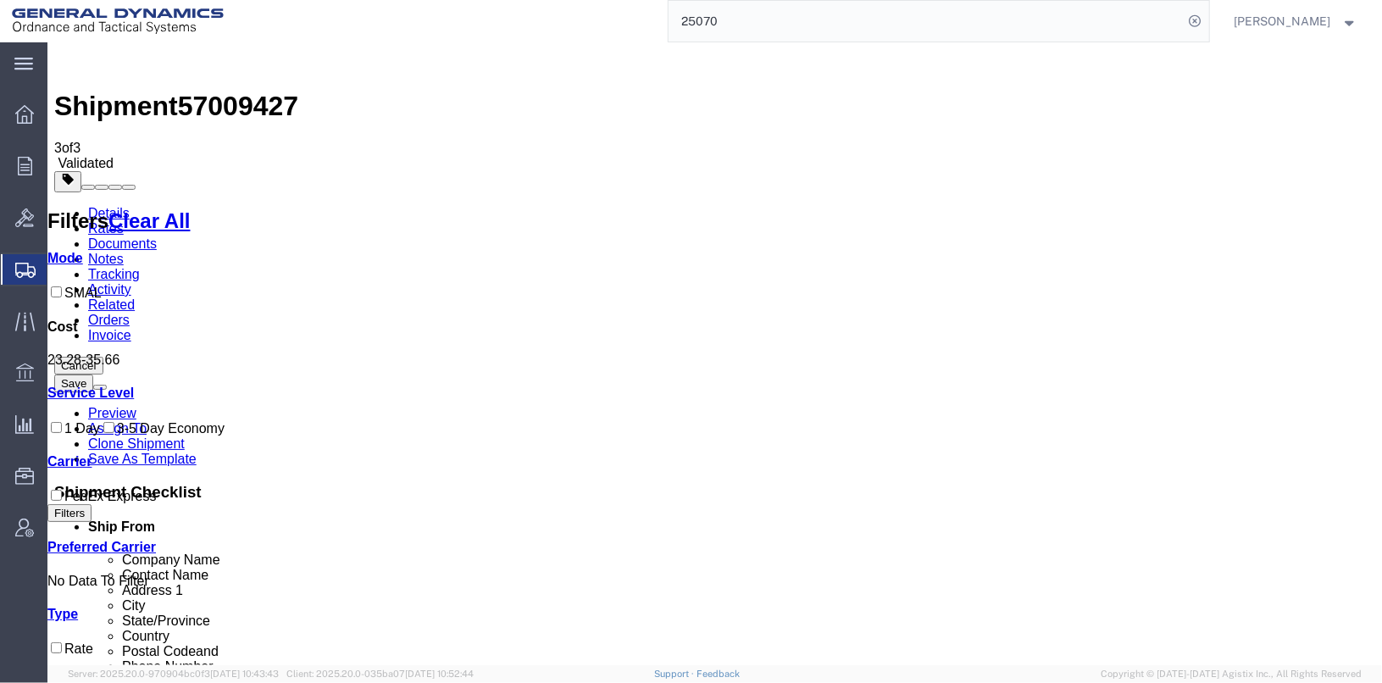
click at [113, 205] on link "Details" at bounding box center [108, 212] width 42 height 14
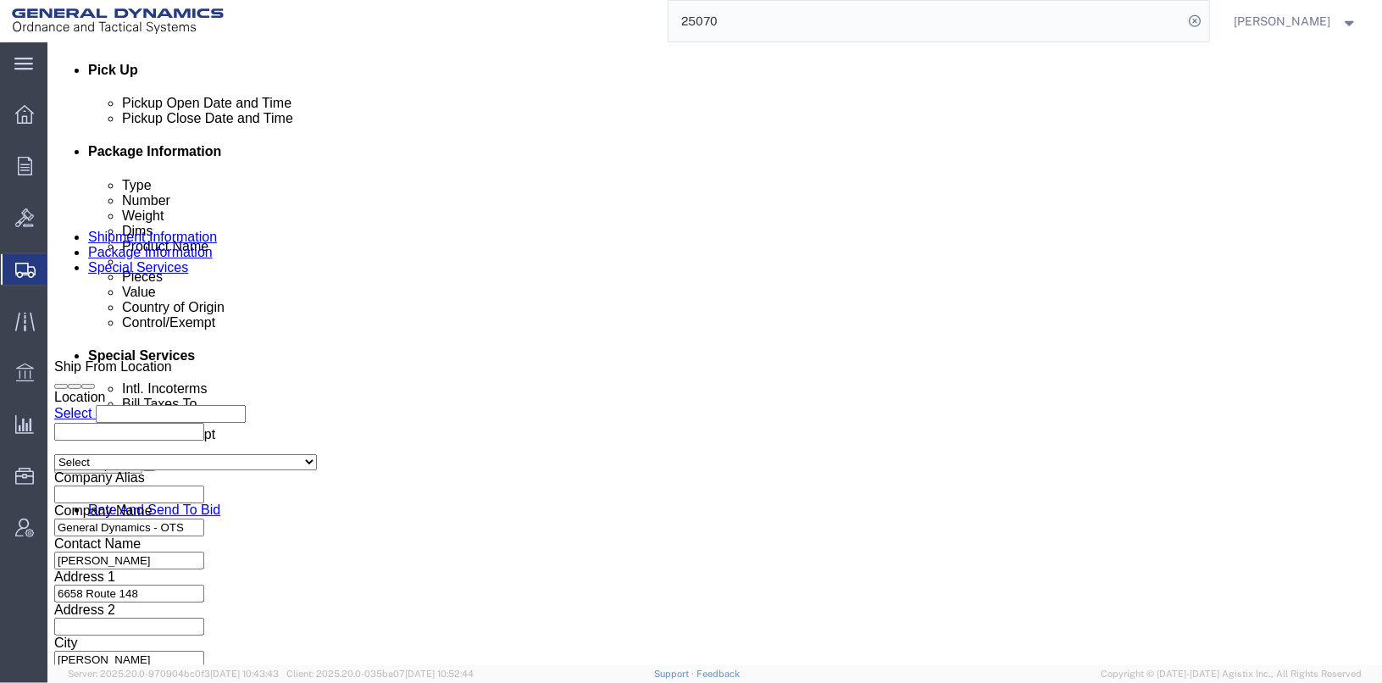
scroll to position [874, 0]
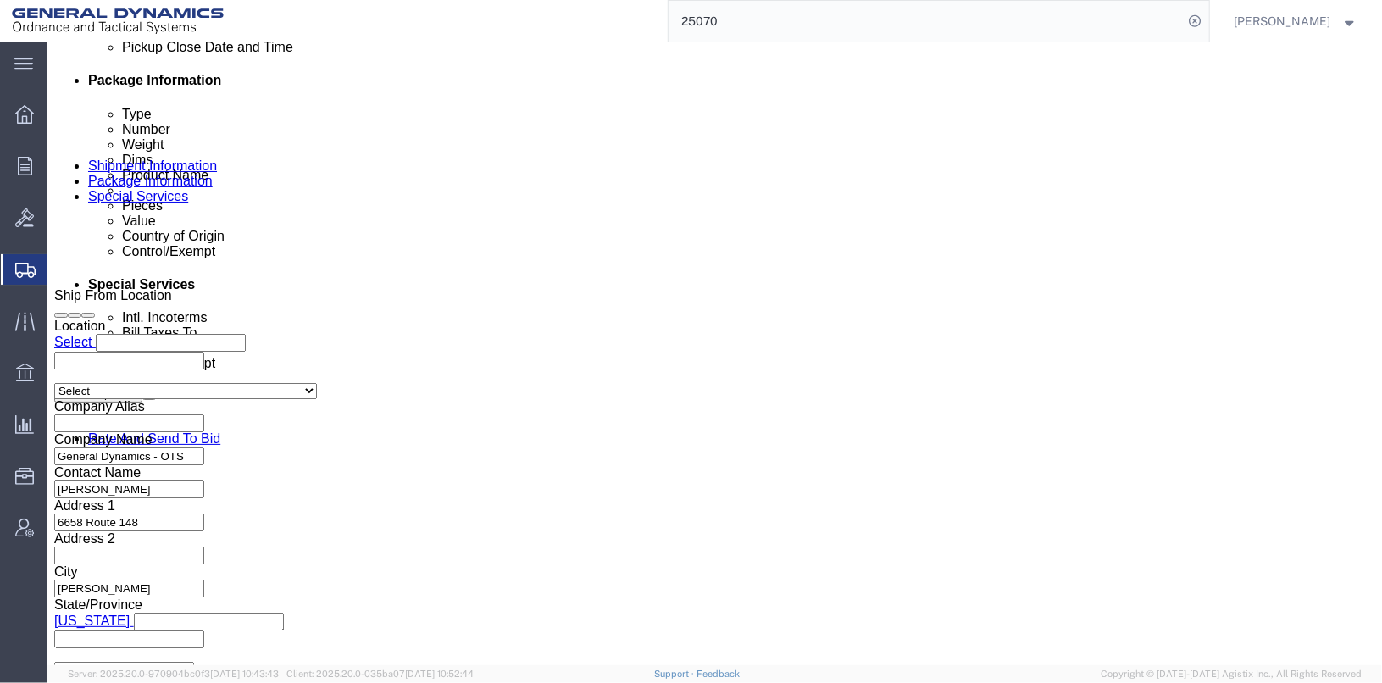
click icon
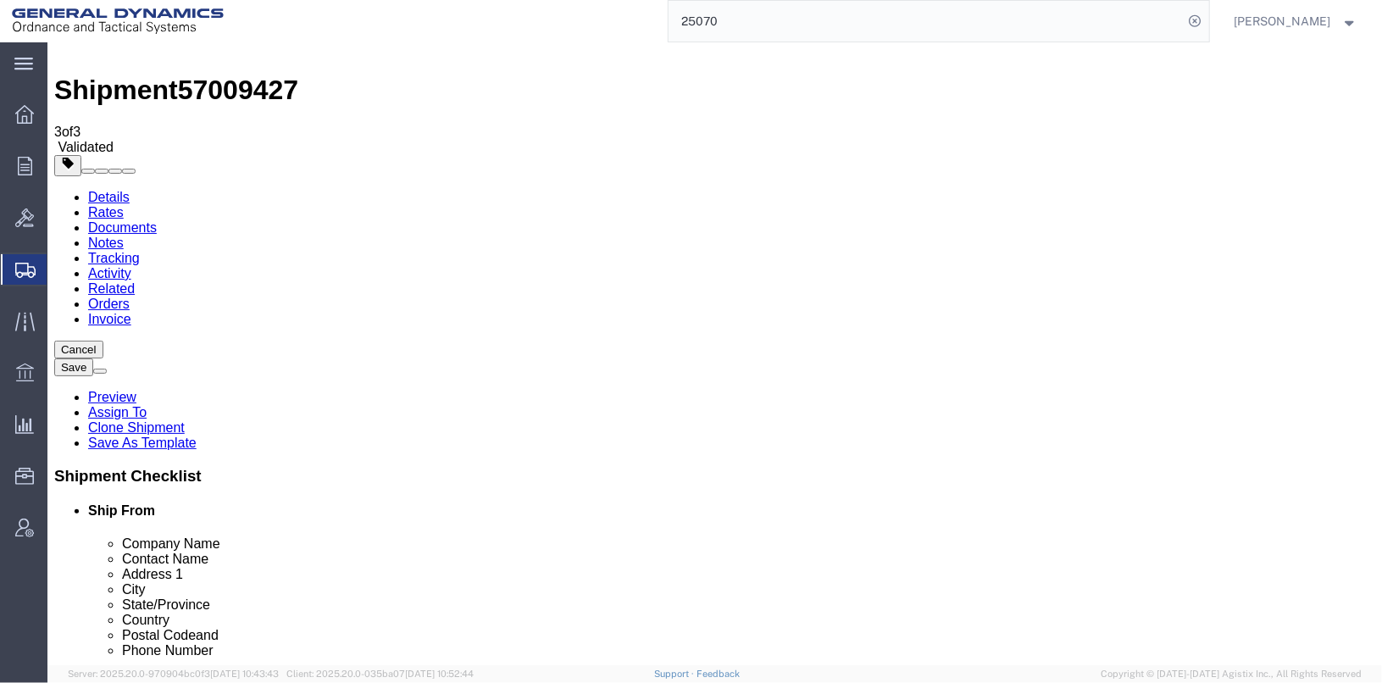
click div "Save in commodity library Clone this content Delete this content [PERSON_NAME] …"
click dd "6.00 Each"
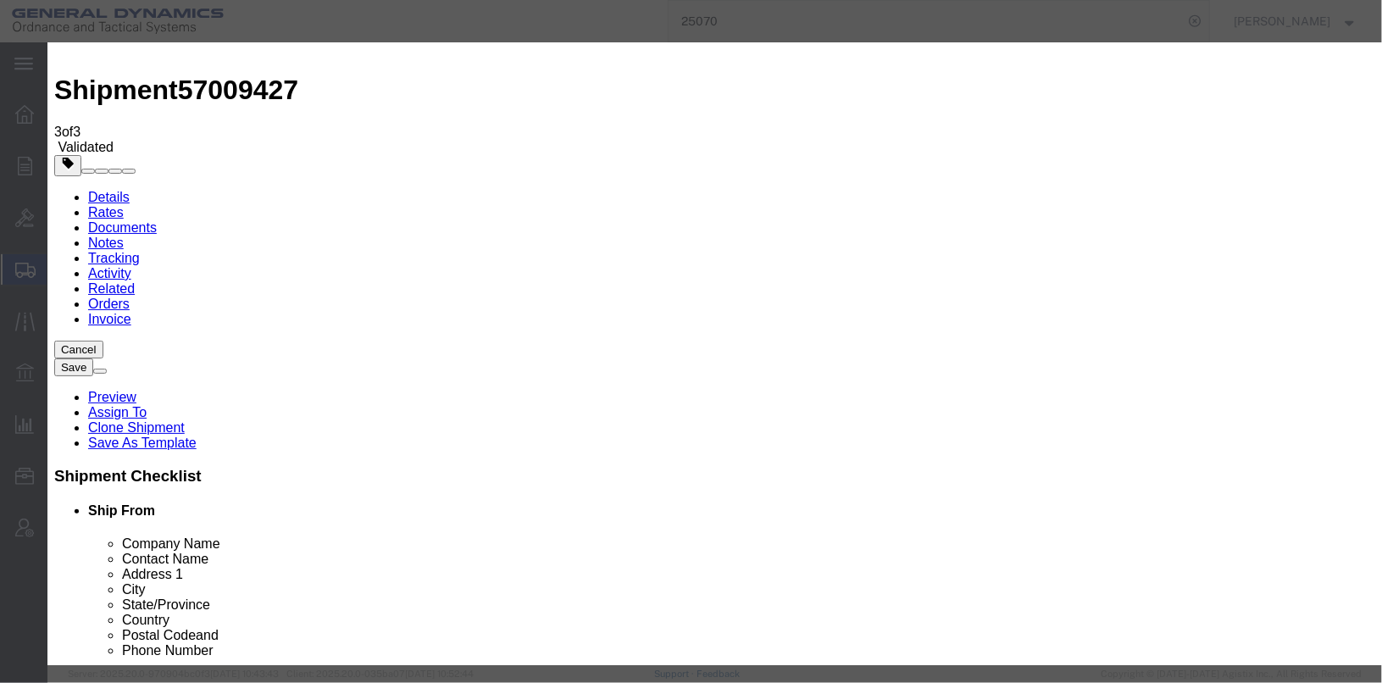
scroll to position [378, 0]
drag, startPoint x: 482, startPoint y: 229, endPoint x: 436, endPoint y: 225, distance: 46.7
click input "text"
type input "902620"
type input "9026200000"
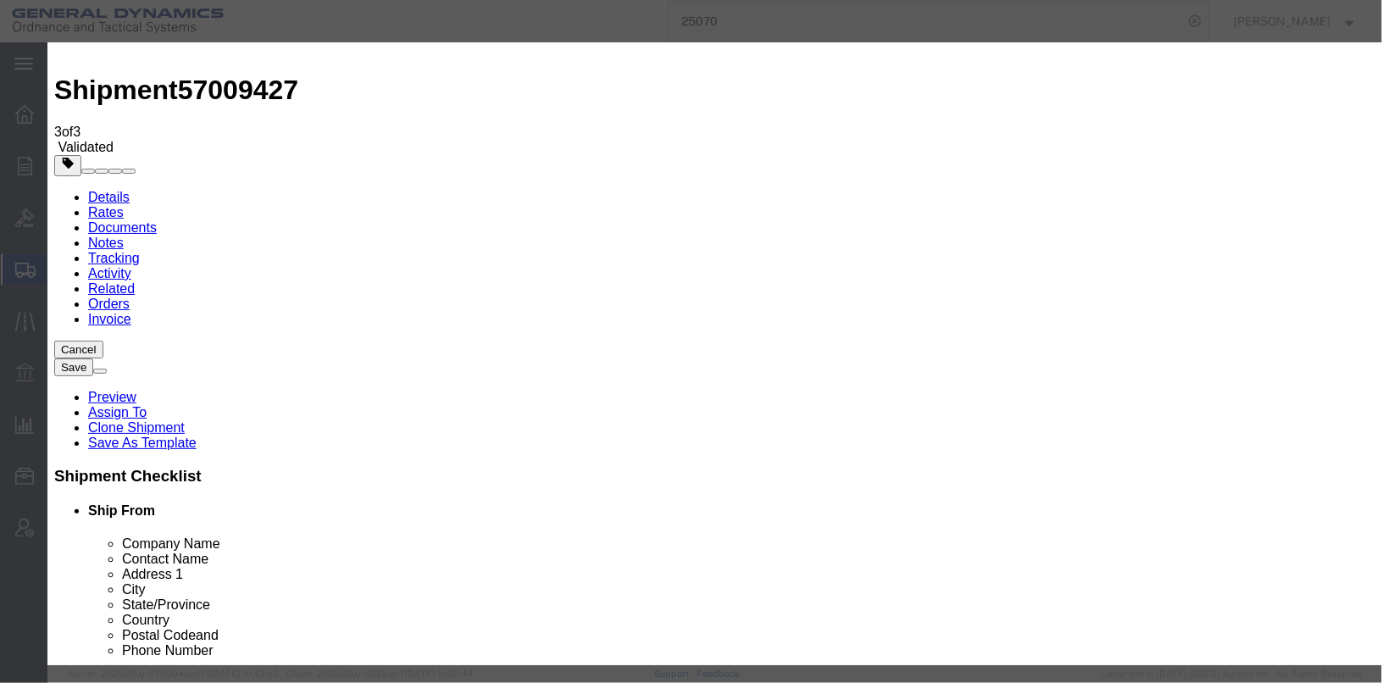
click button "Save & Close"
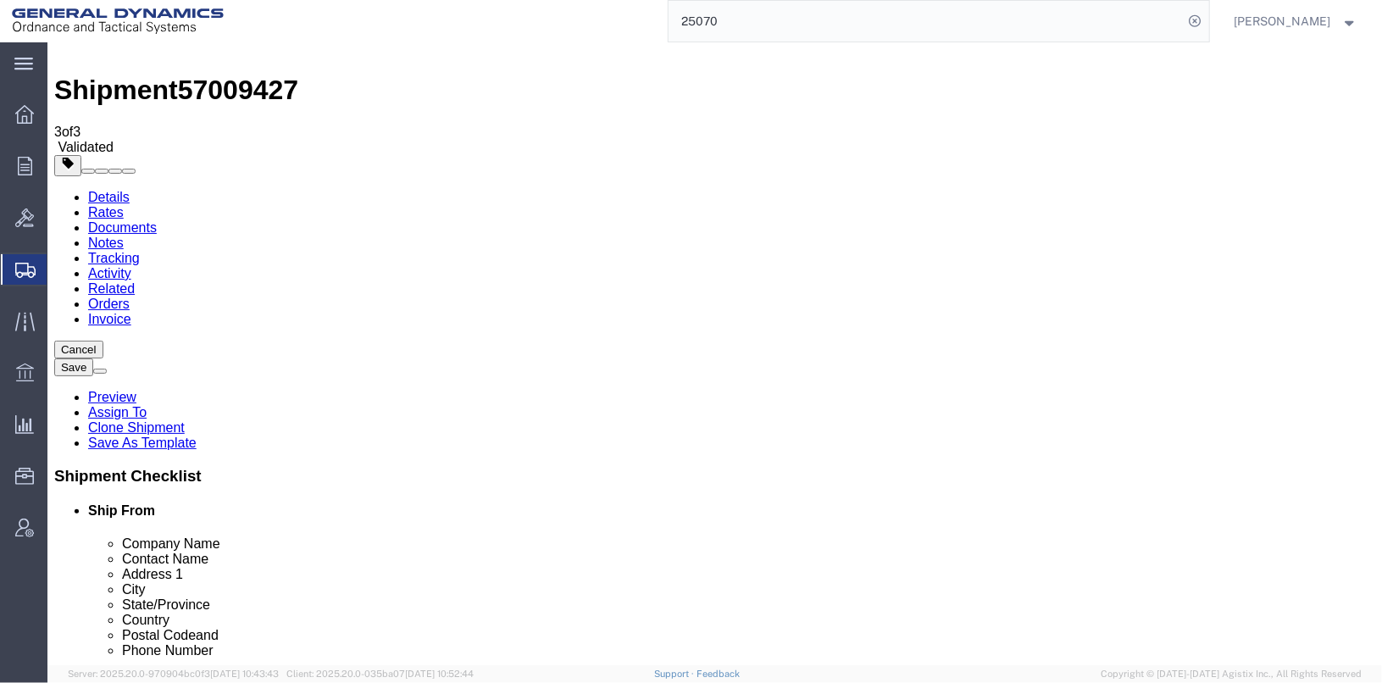
click link "Special Services"
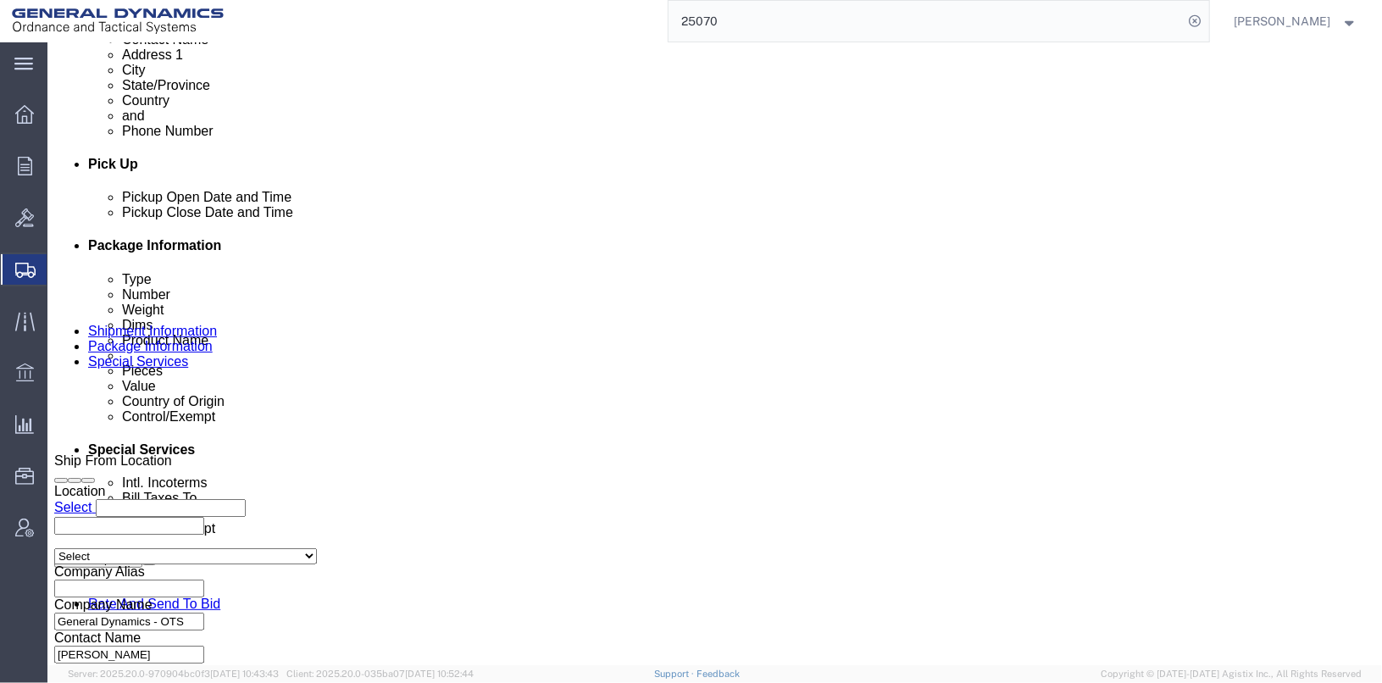
scroll to position [694, 0]
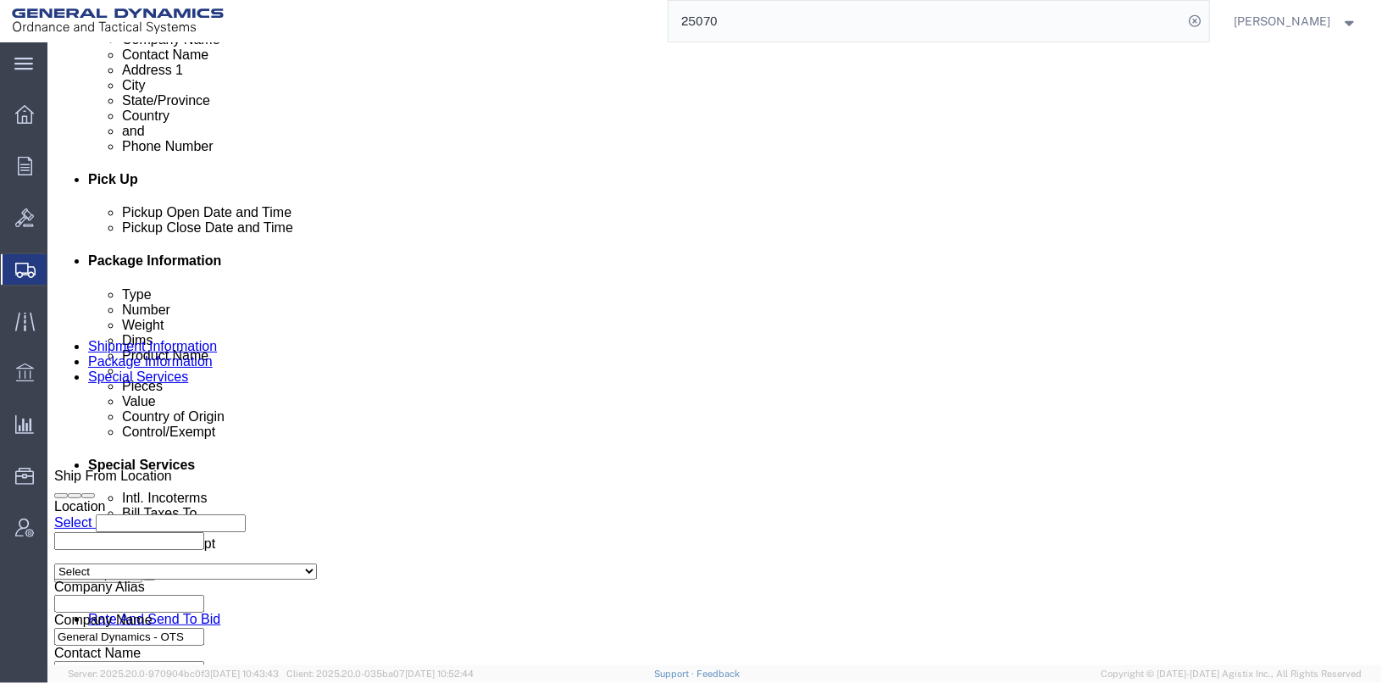
click button "Rate Shipment"
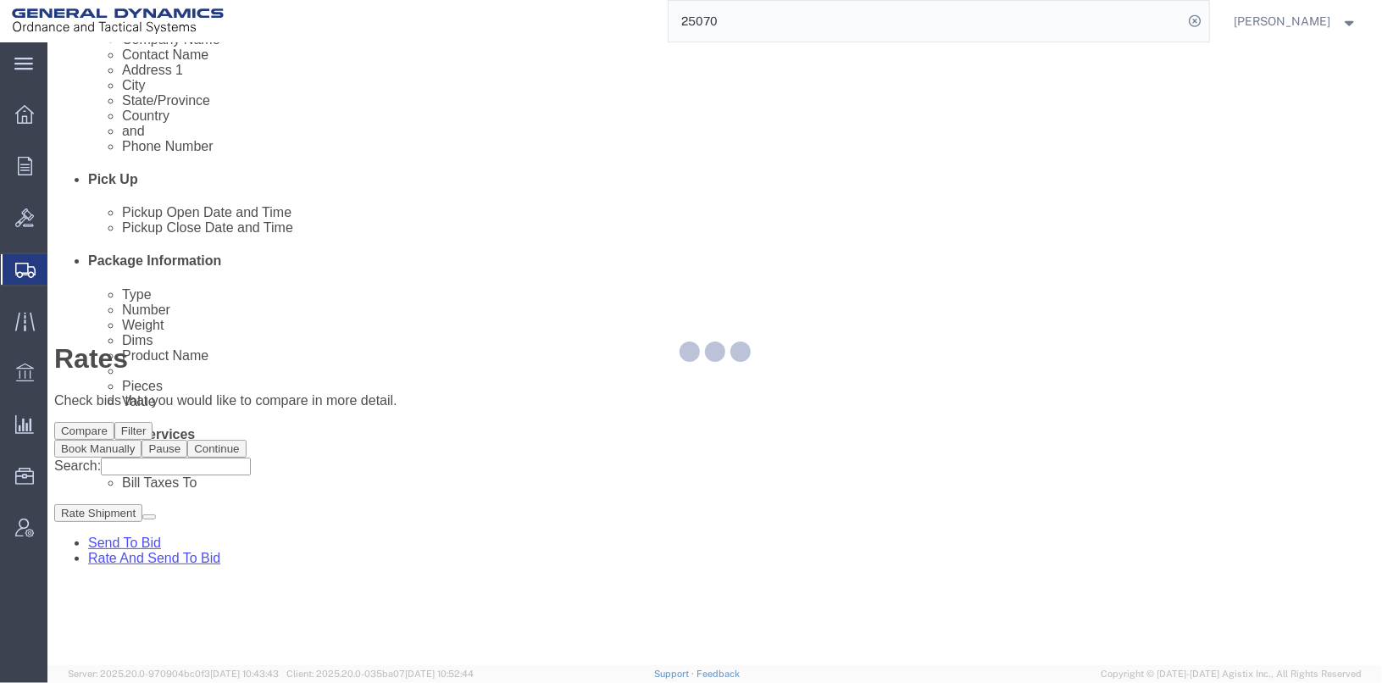
scroll to position [0, 0]
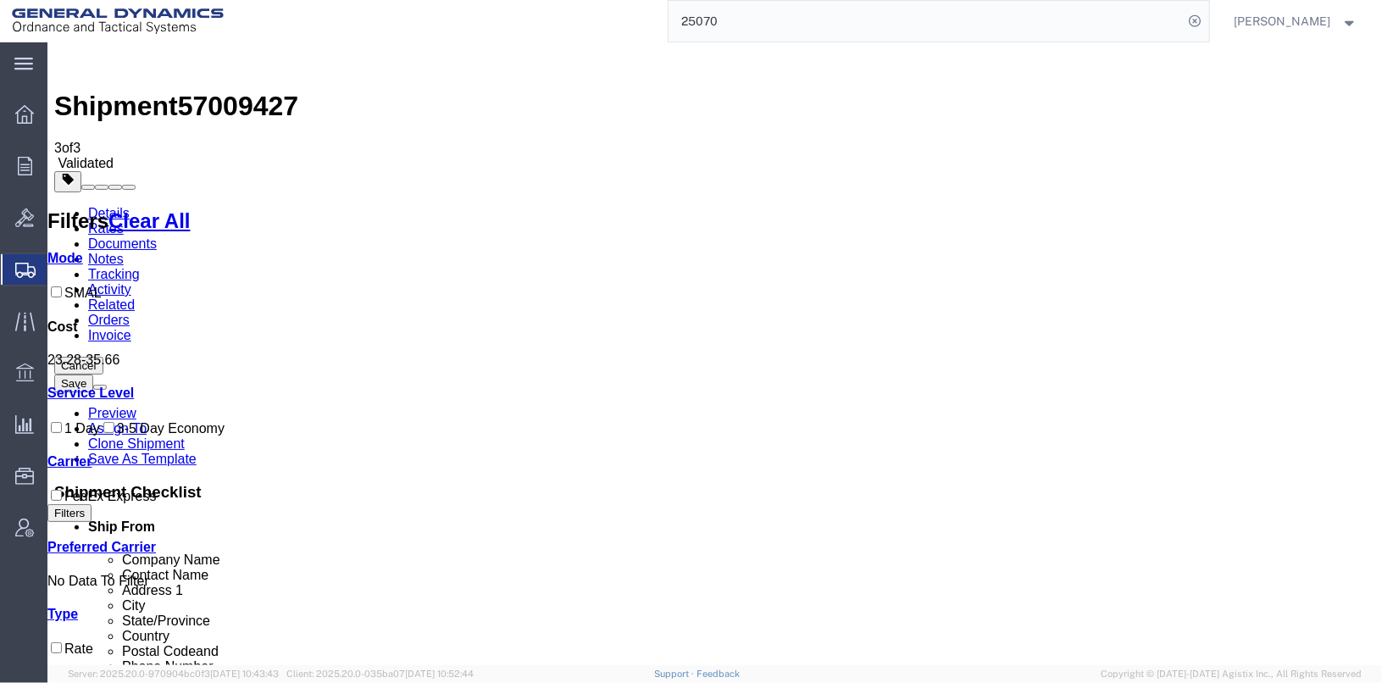
click at [87, 205] on link "Details" at bounding box center [108, 212] width 42 height 14
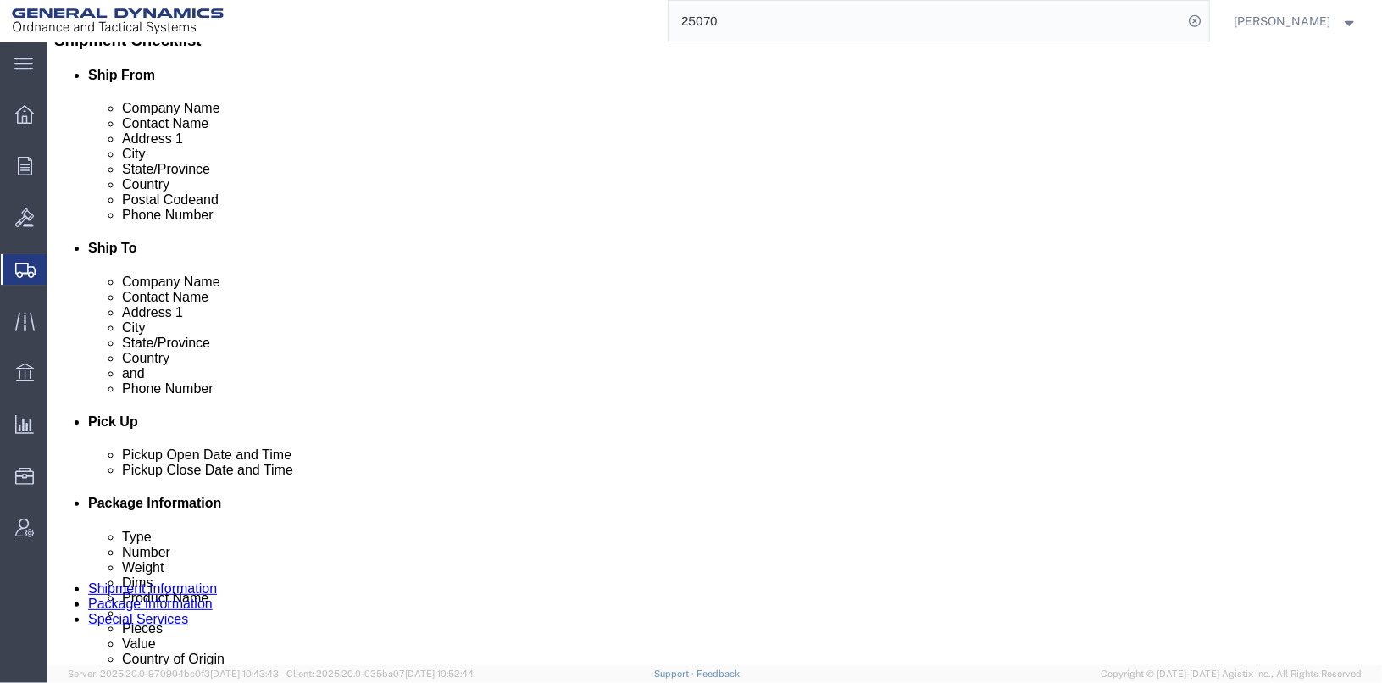
scroll to position [874, 0]
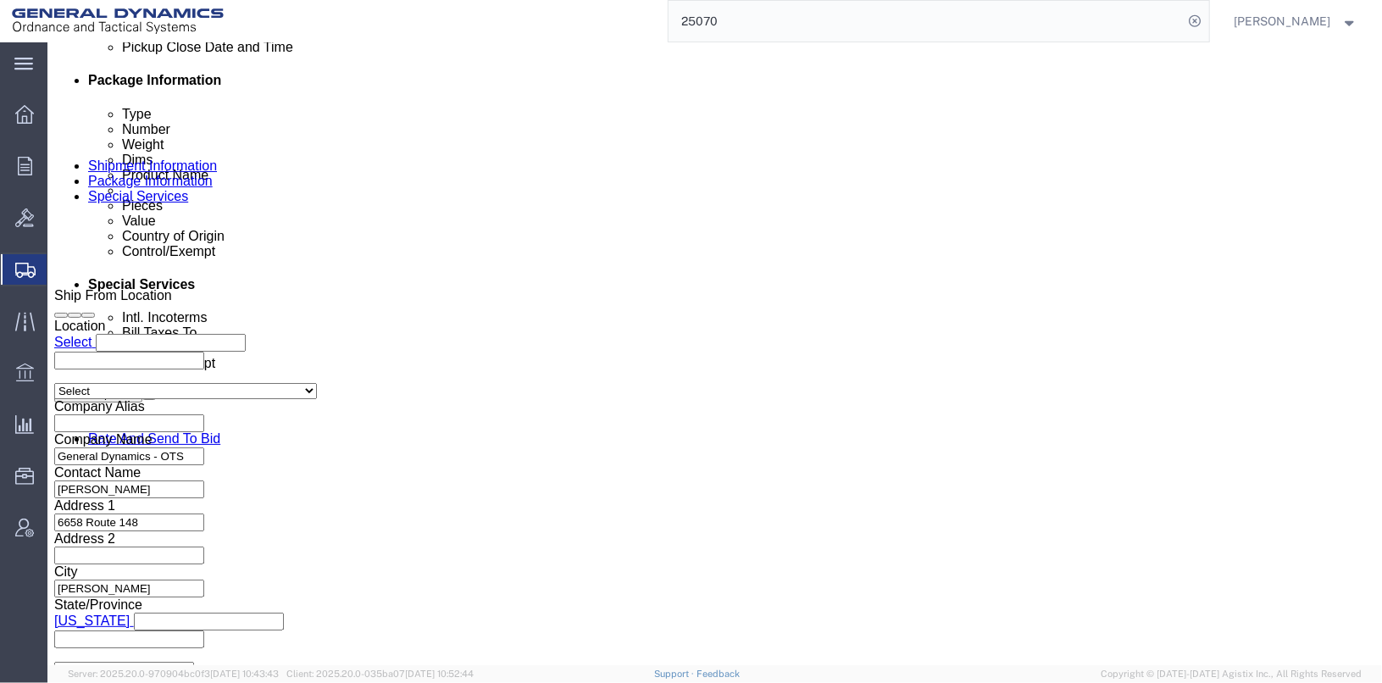
click icon
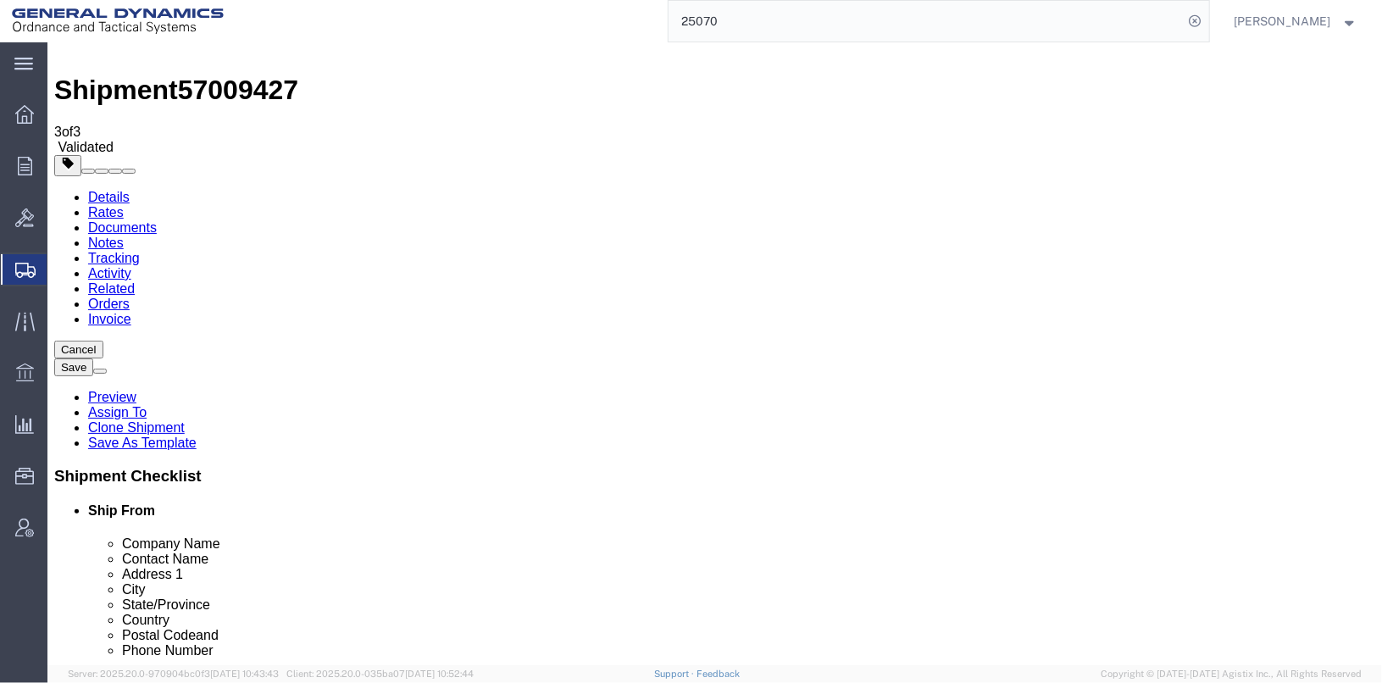
click dd "13200.00 USD"
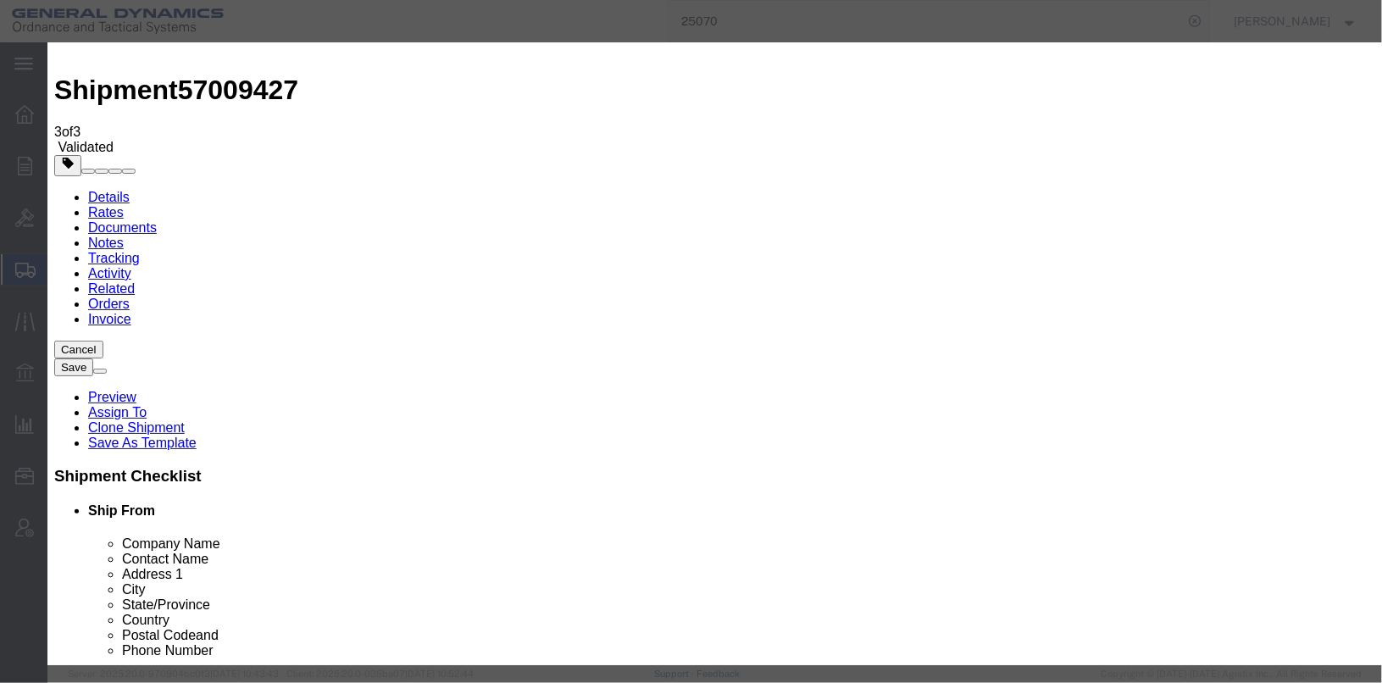
scroll to position [378, 0]
click input "6A226"
click icon
click select "Select AGR-Agricultural APP-Computers APR-Additional Permissive Exports AVS-Air…"
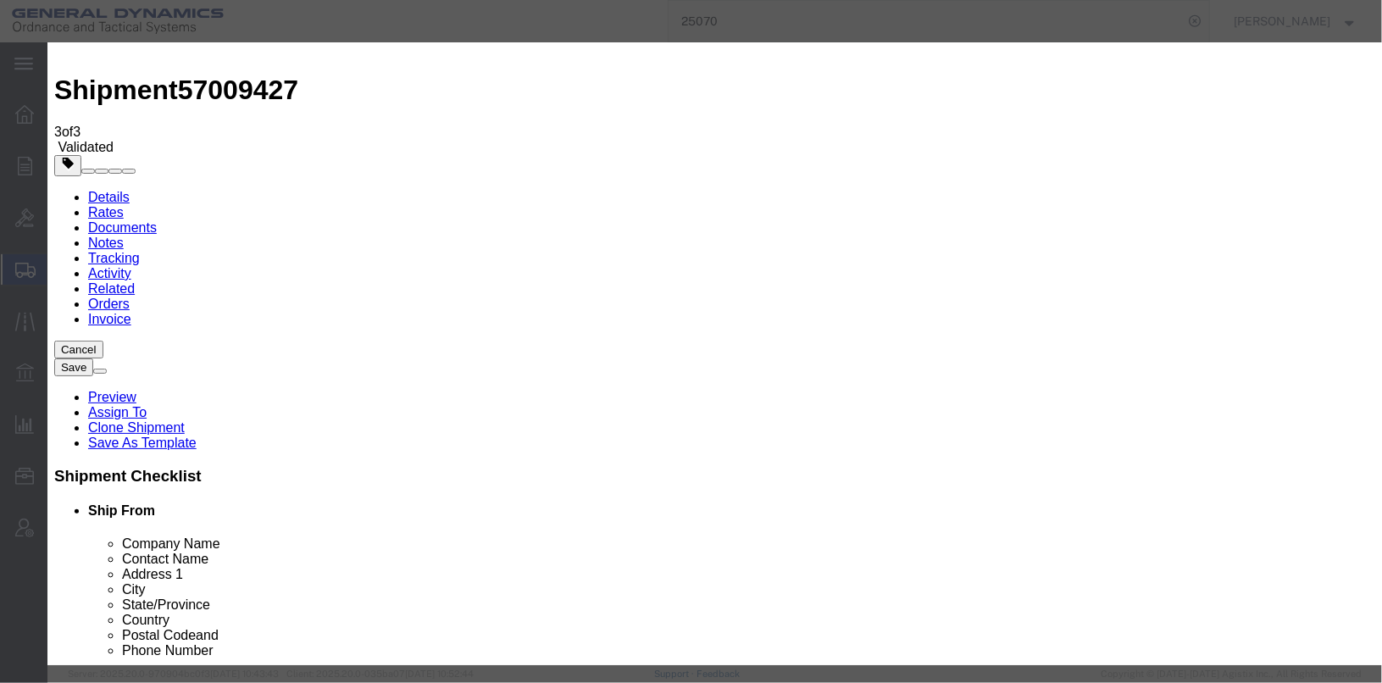
scroll to position [169, 0]
click button "Save & Close"
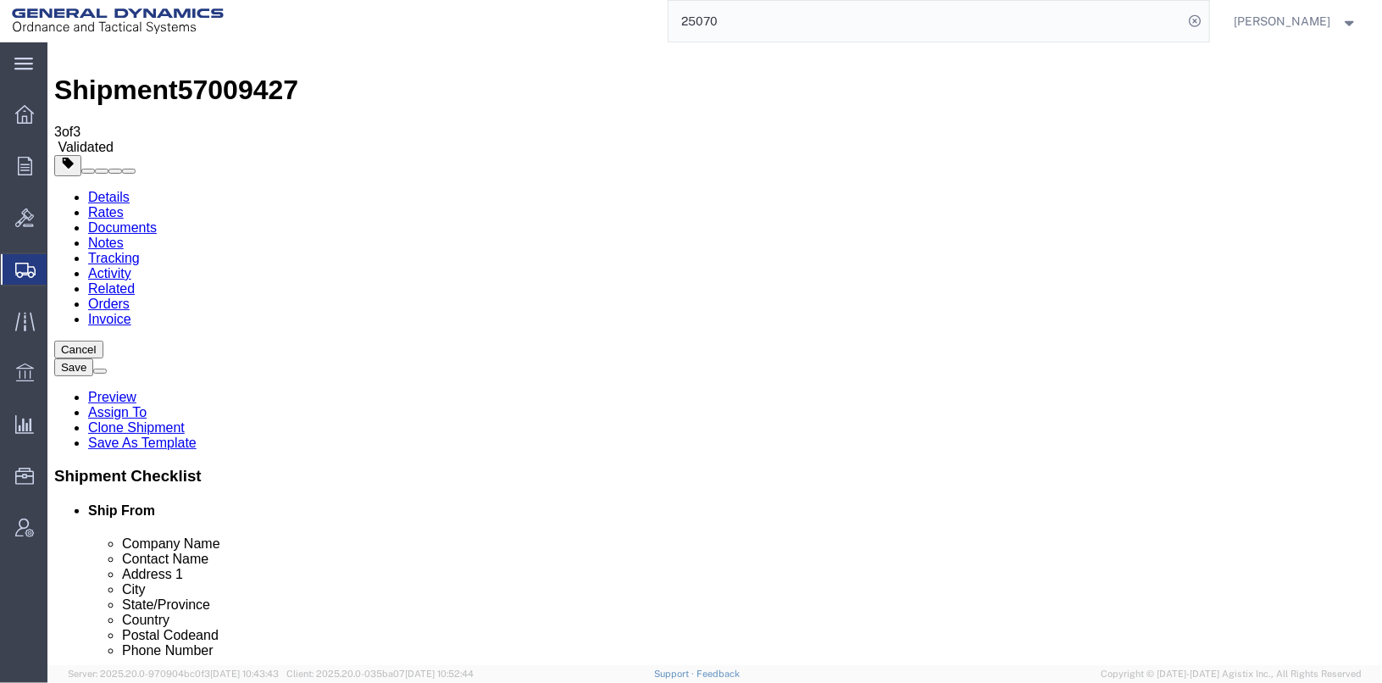
click link "Special Services"
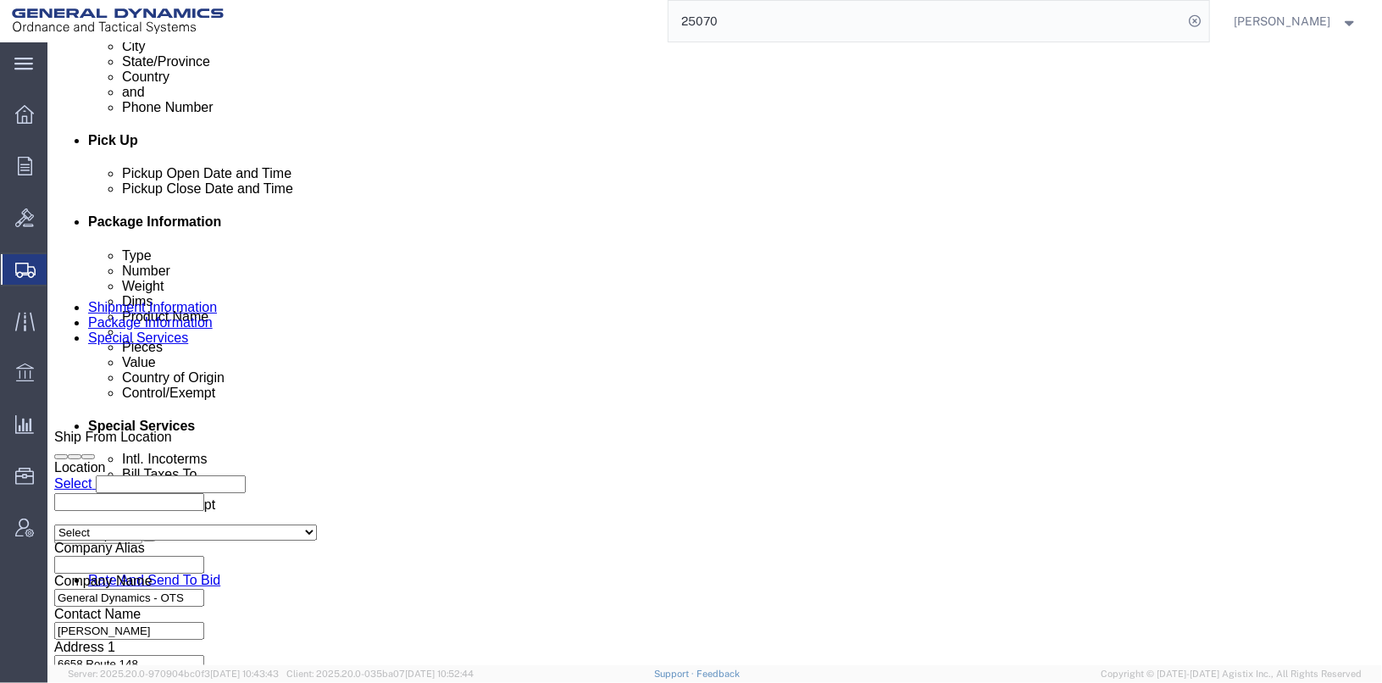
scroll to position [694, 0]
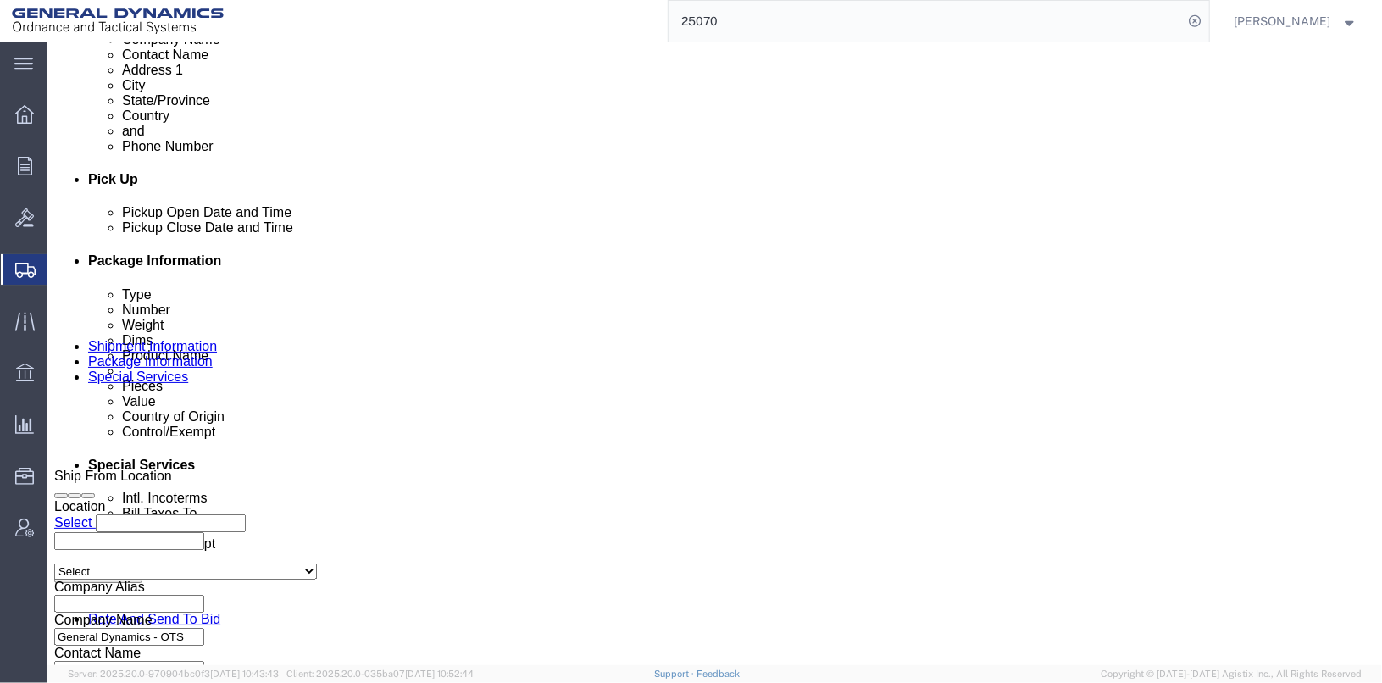
click select "Select DHL FedEx Express UPS"
select select
click select "Select DHL FedEx Express UPS"
click input "179930390"
drag, startPoint x: 750, startPoint y: 350, endPoint x: 627, endPoint y: 338, distance: 123.4
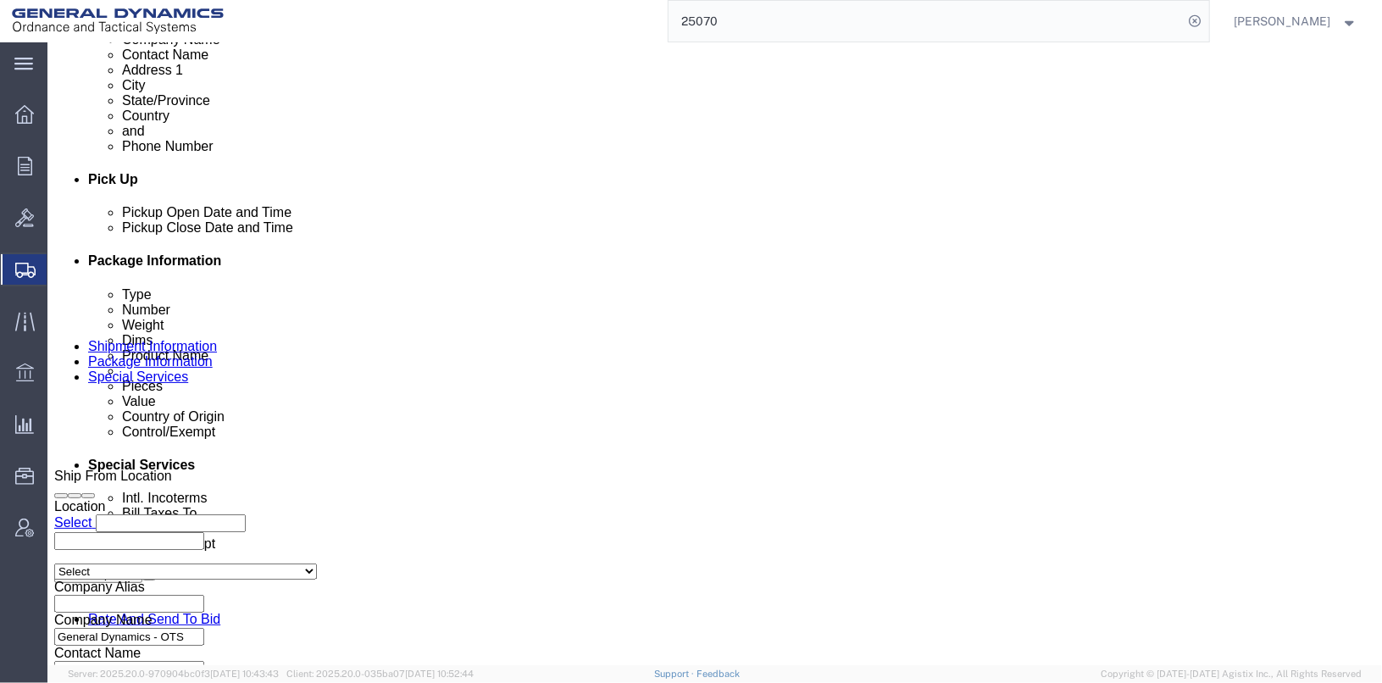
click div "Account # 179930390"
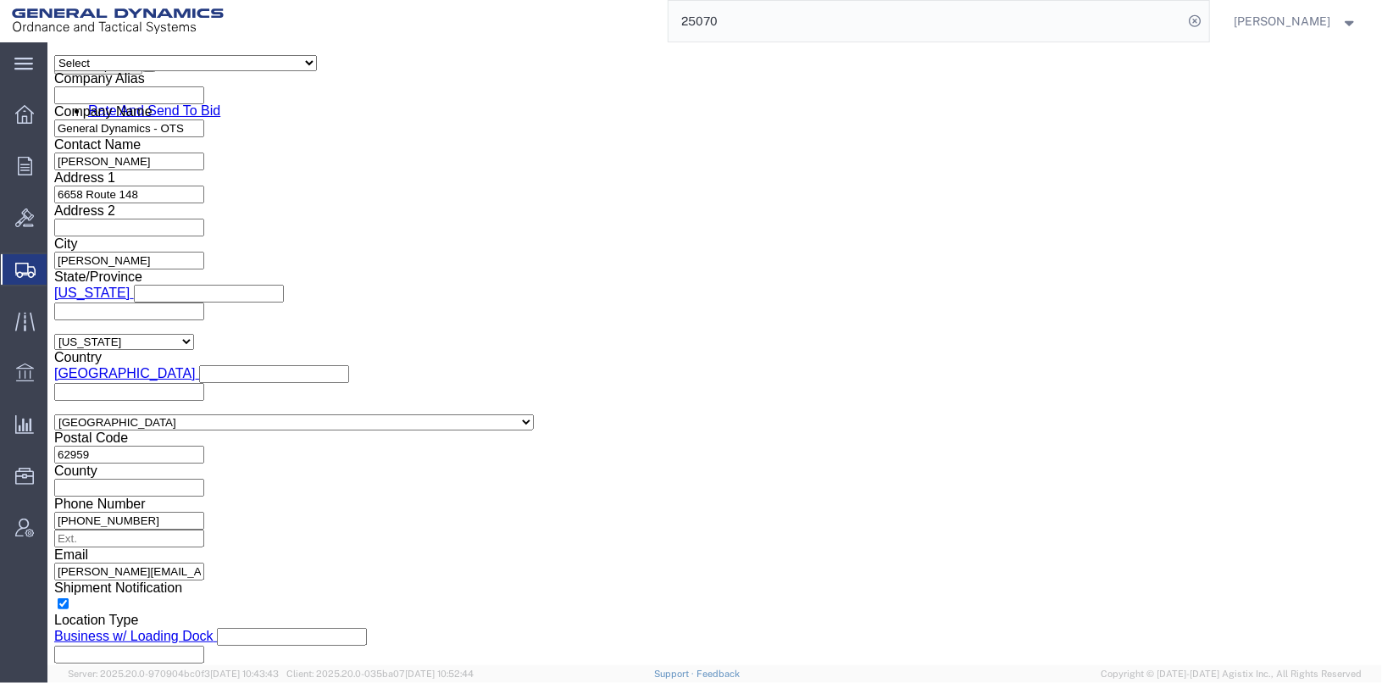
click select "Select AES-Direct EEI Carrier File EEI EEI Exempt"
select select "EXEM"
click select "Select AES-Direct EEI Carrier File EEI EEI Exempt"
click button "Rate Shipment"
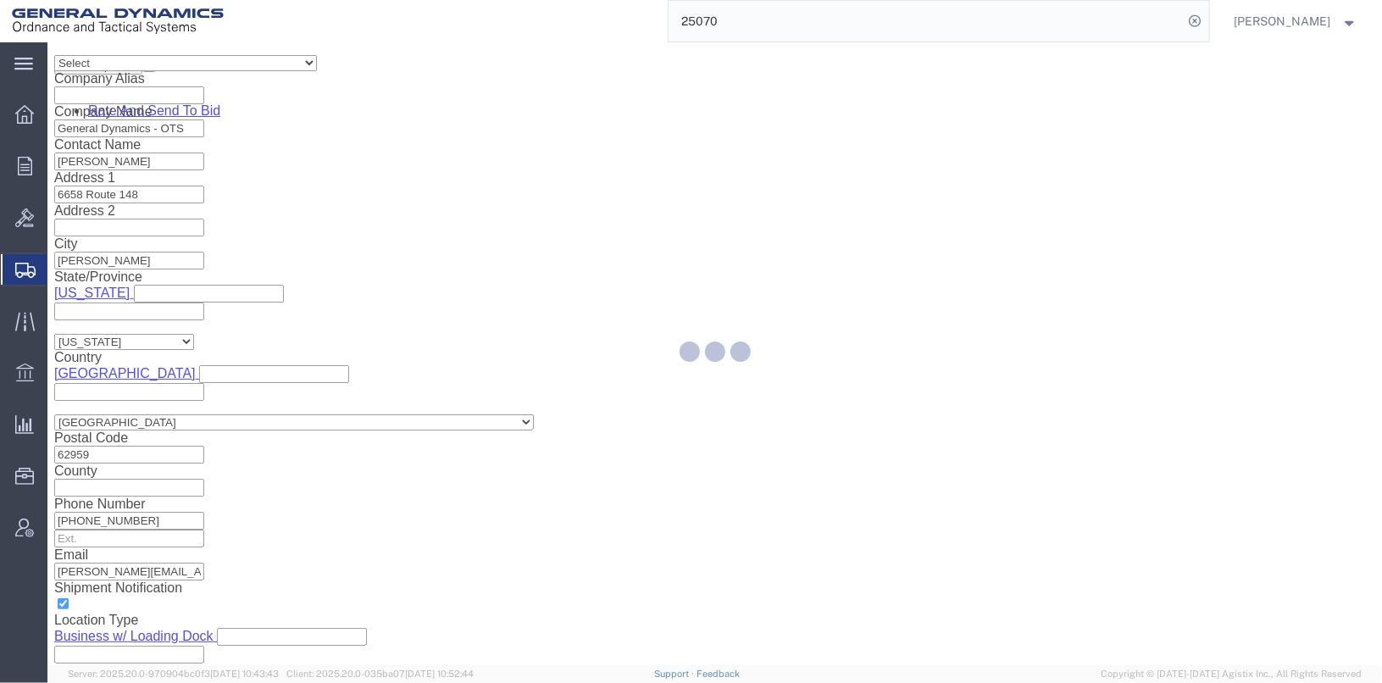
select select
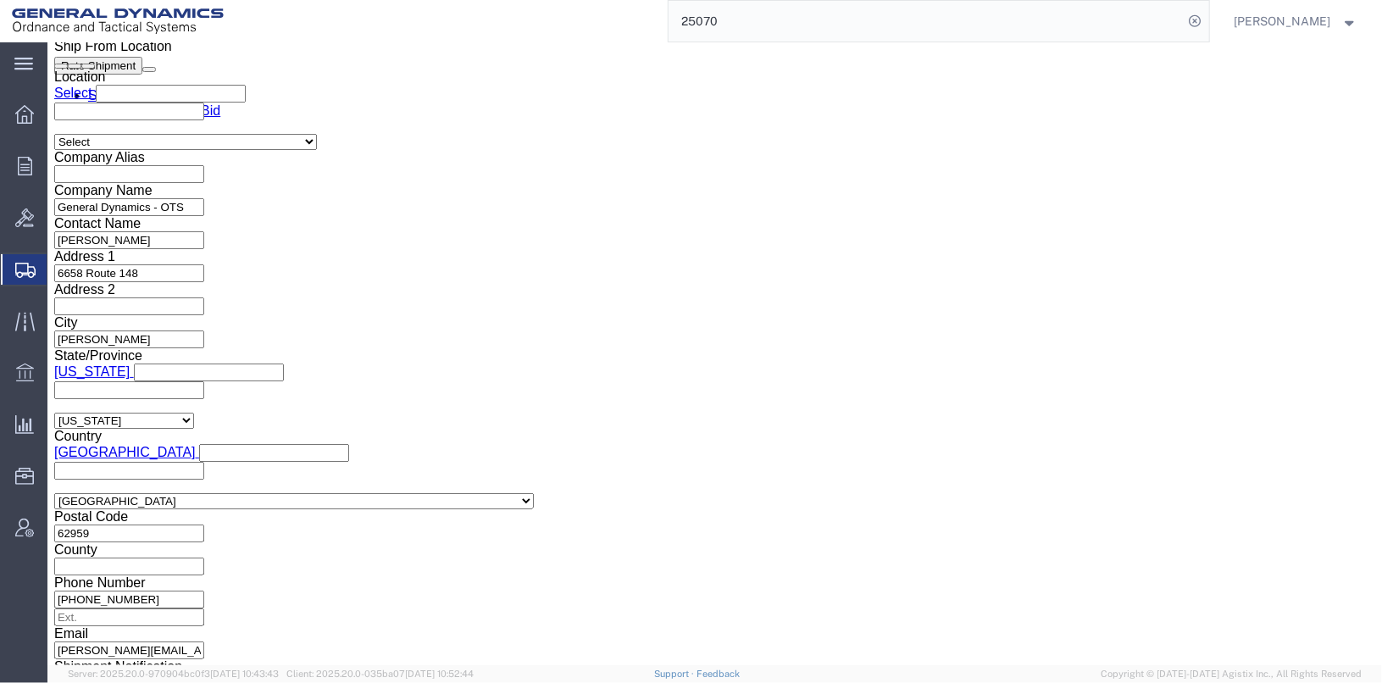
click select "Select AES-Direct EEI Carrier File EEI EEI Exempt"
select select "CFIL"
click select "Select AES-Direct EEI Carrier File EEI EEI Exempt"
click button "Rate Shipment"
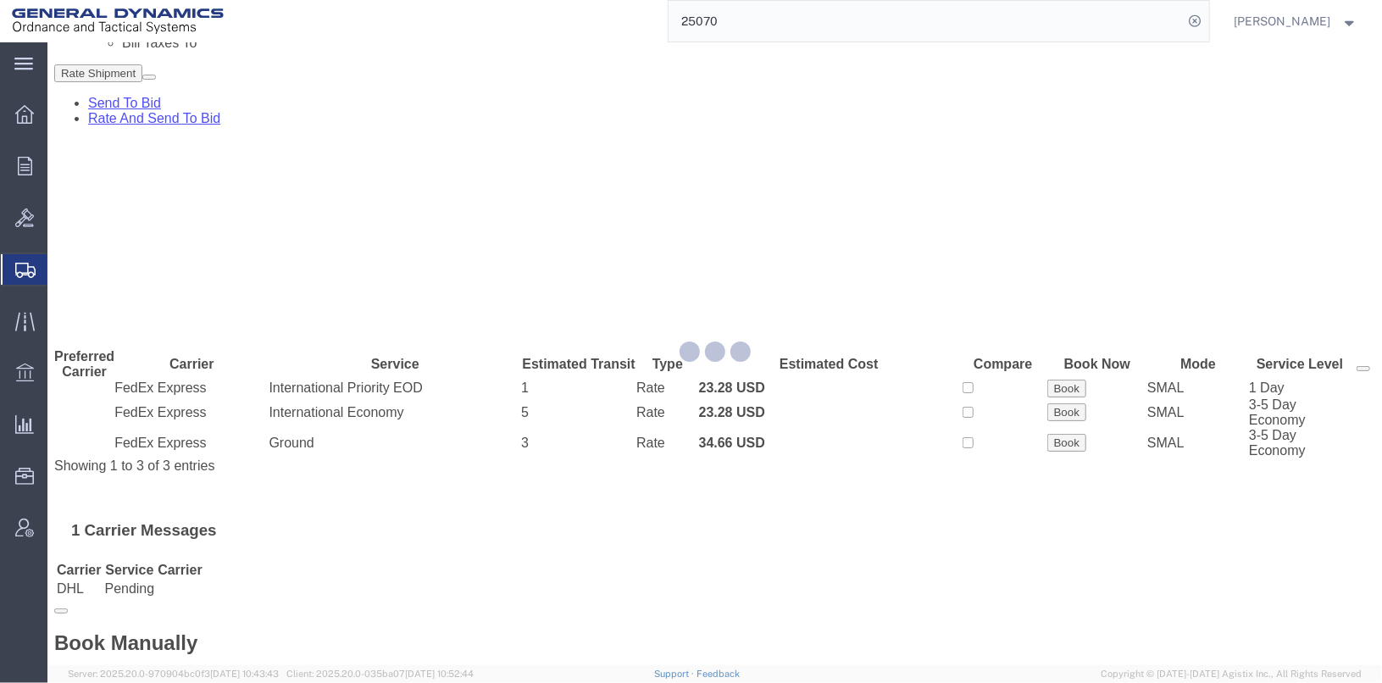
scroll to position [0, 0]
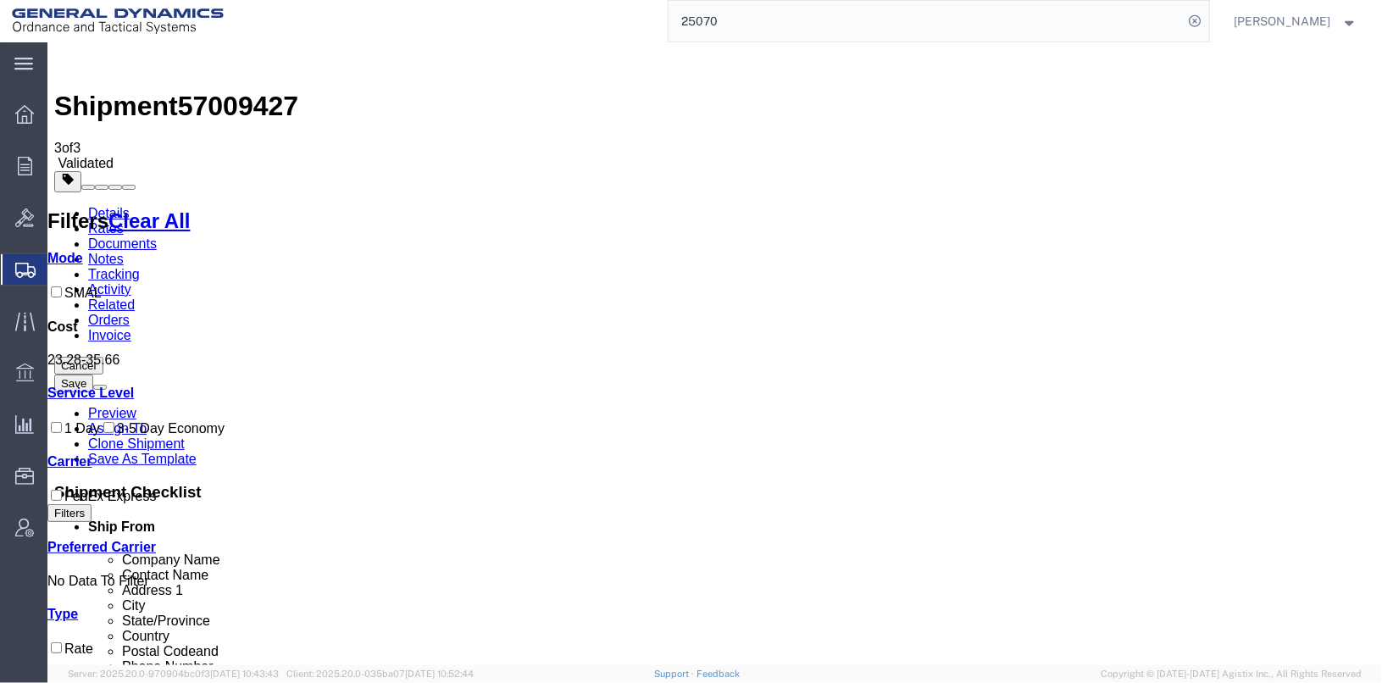
click at [103, 205] on link "Details" at bounding box center [108, 212] width 42 height 14
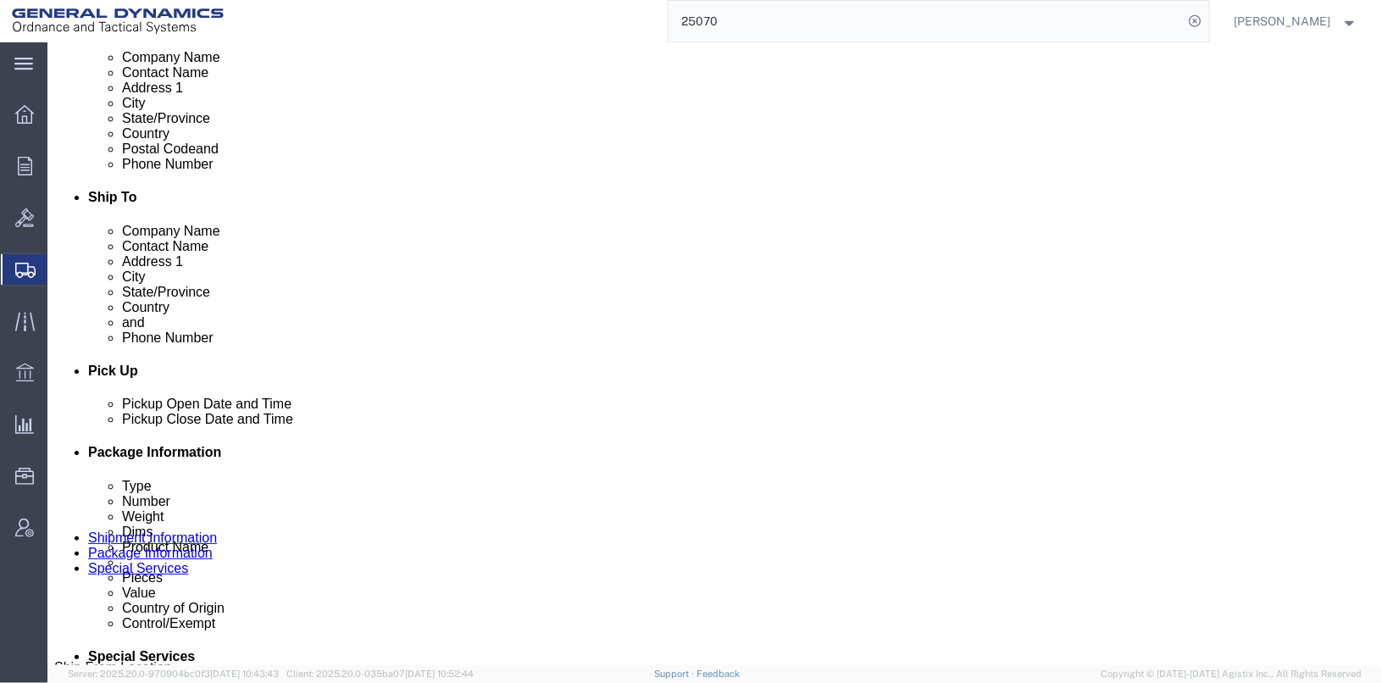
scroll to position [452, 0]
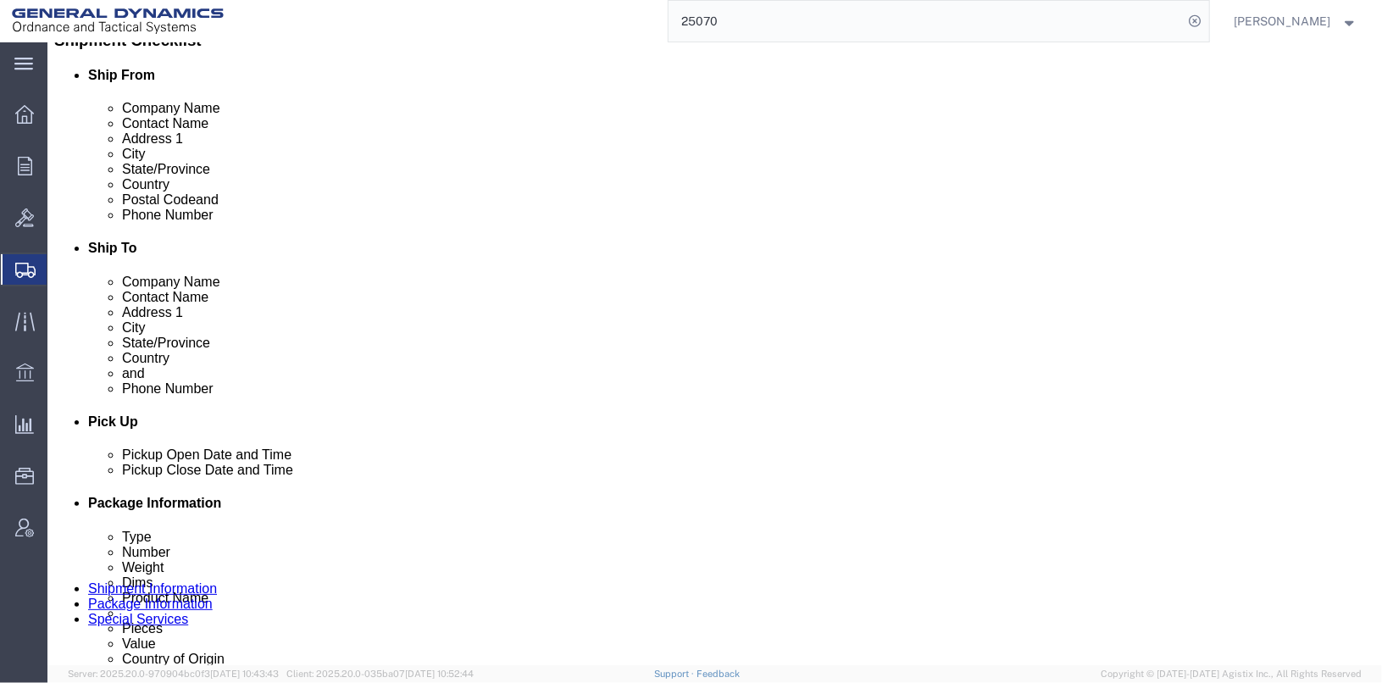
click icon
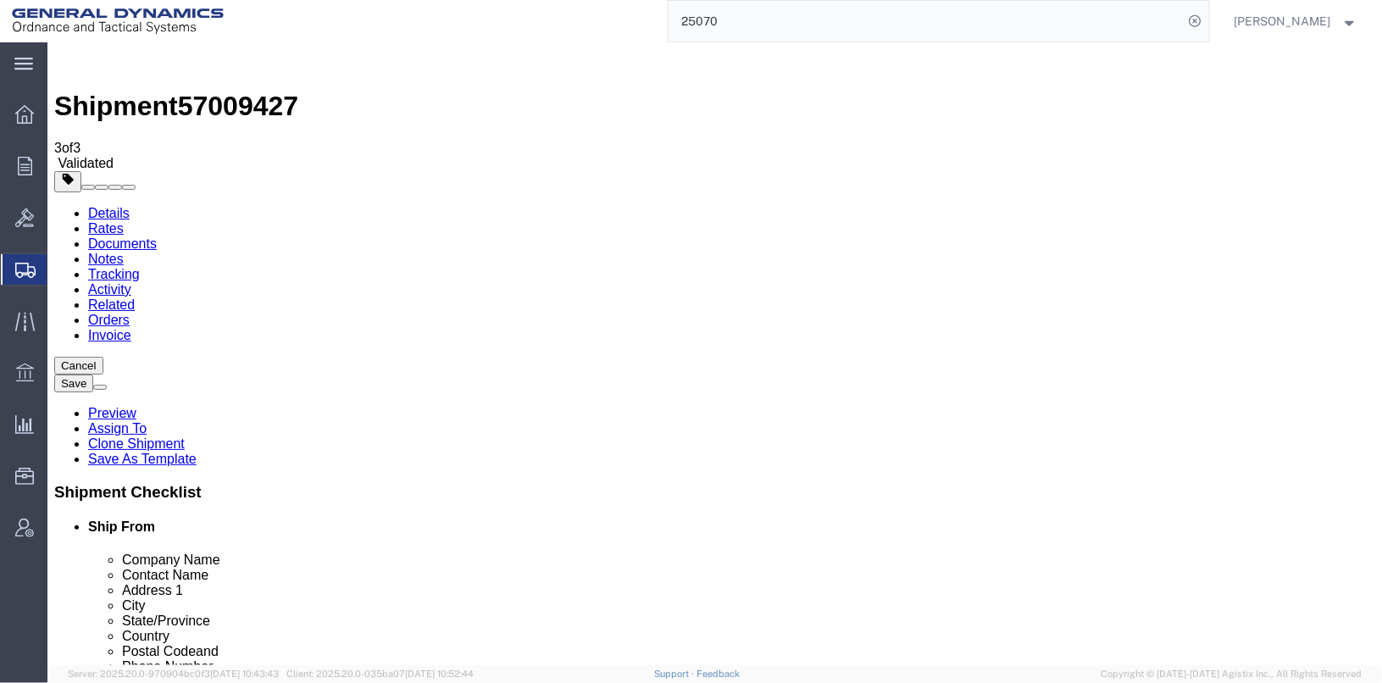
click icon
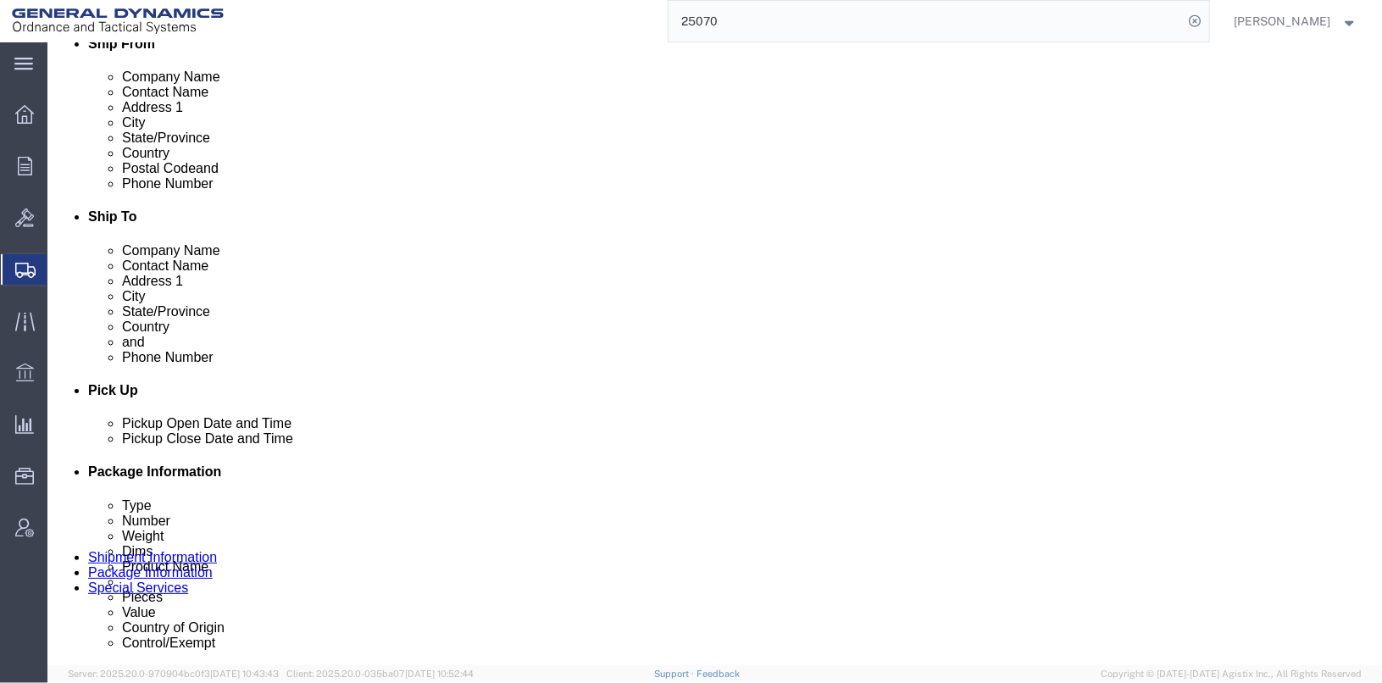
scroll to position [678, 0]
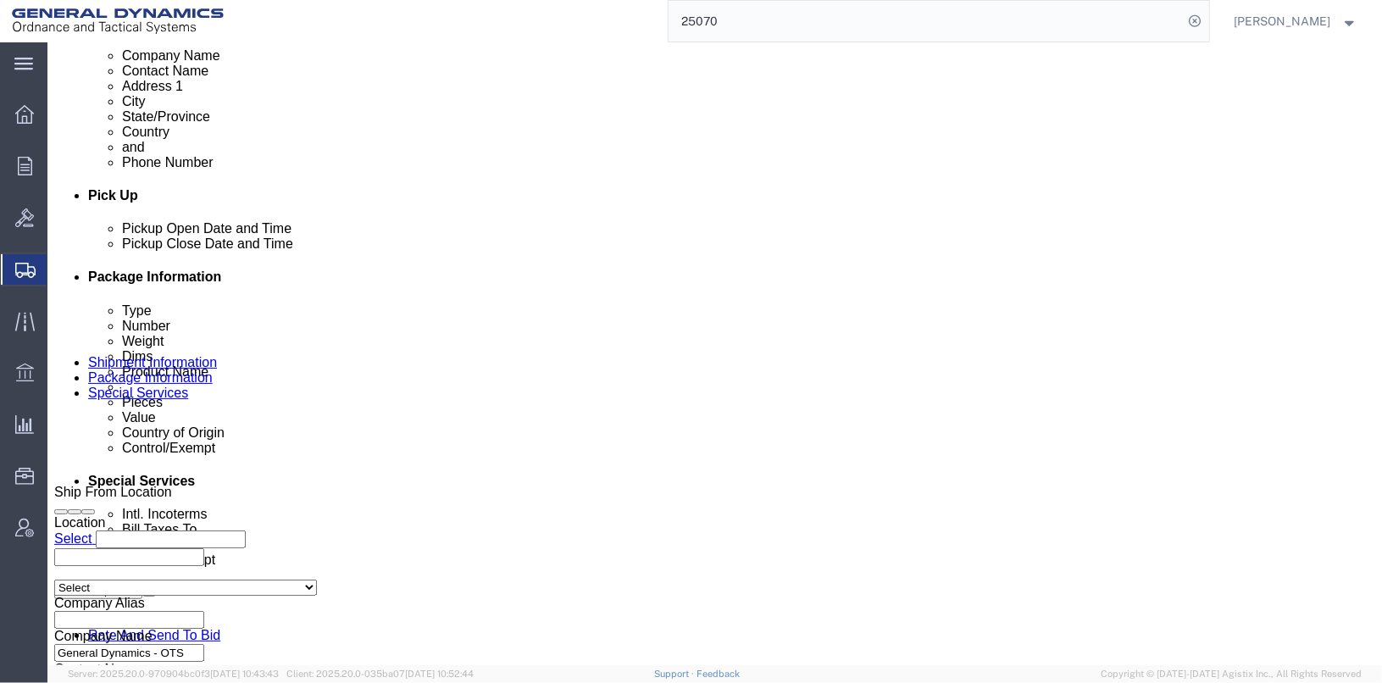
click select "Select Recipient Account Sender/Shipper Third Party Account"
select select "THRD"
click select "Select Recipient Account Sender/Shipper Third Party Account"
click h4 "Bill shipment to - Recipient"
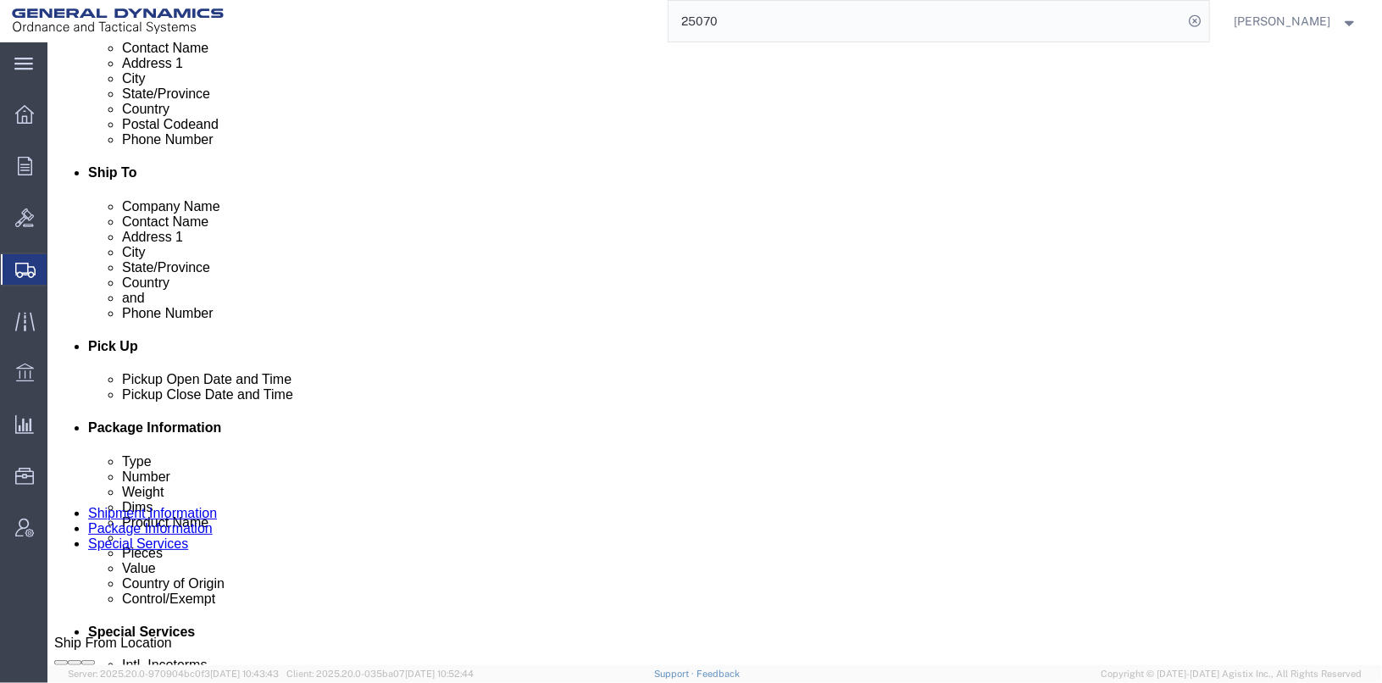
scroll to position [508, 0]
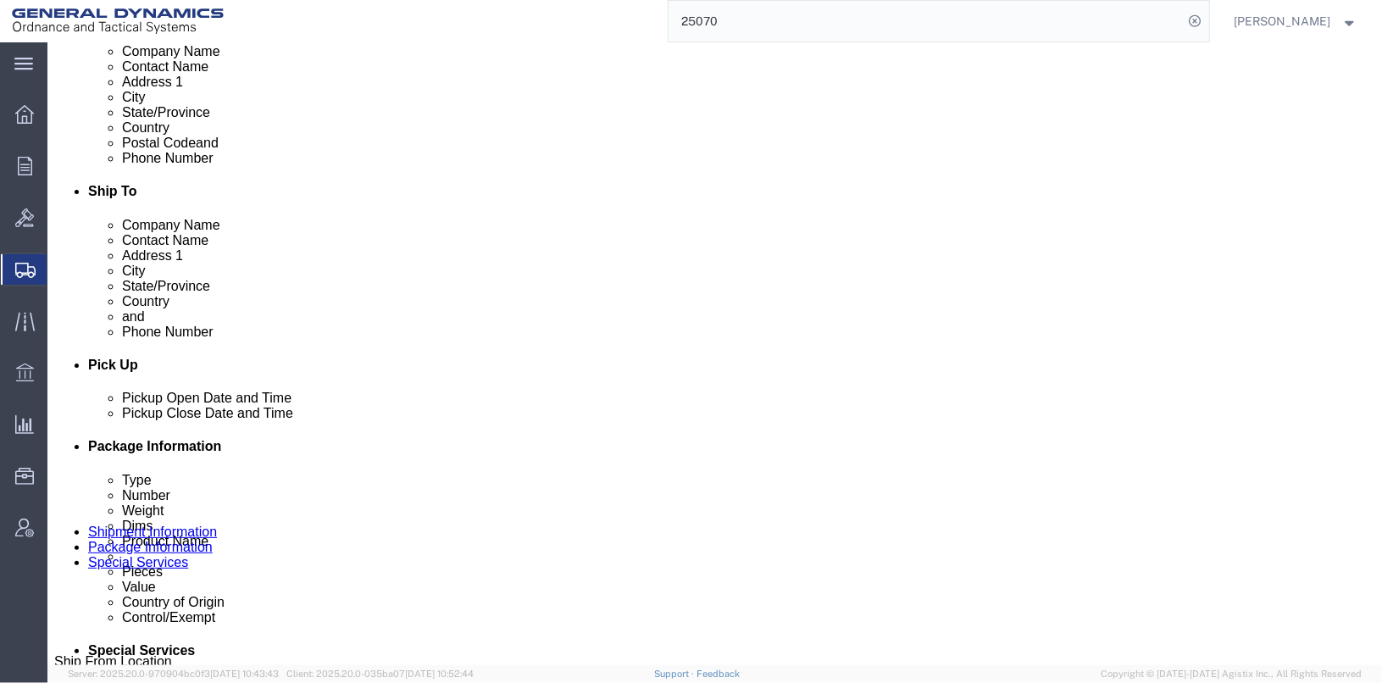
click select "Select Yes No"
click label "Debit Supplier"
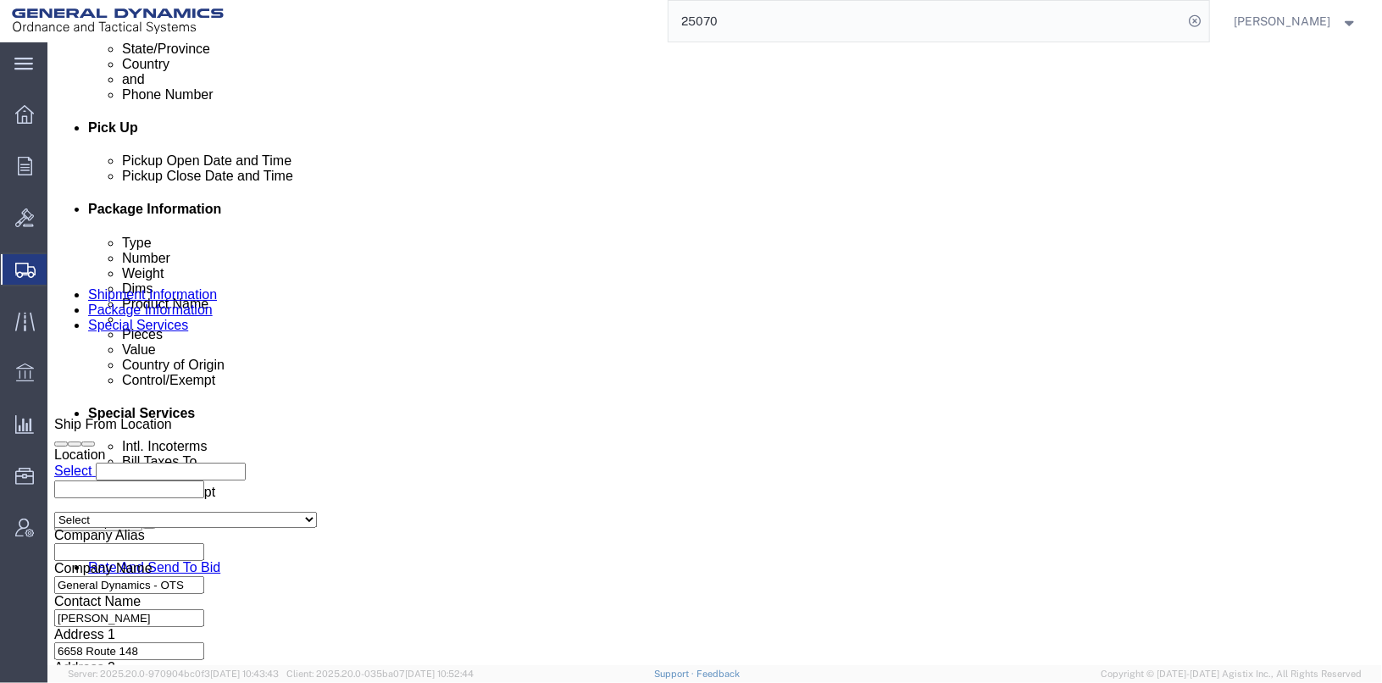
scroll to position [762, 0]
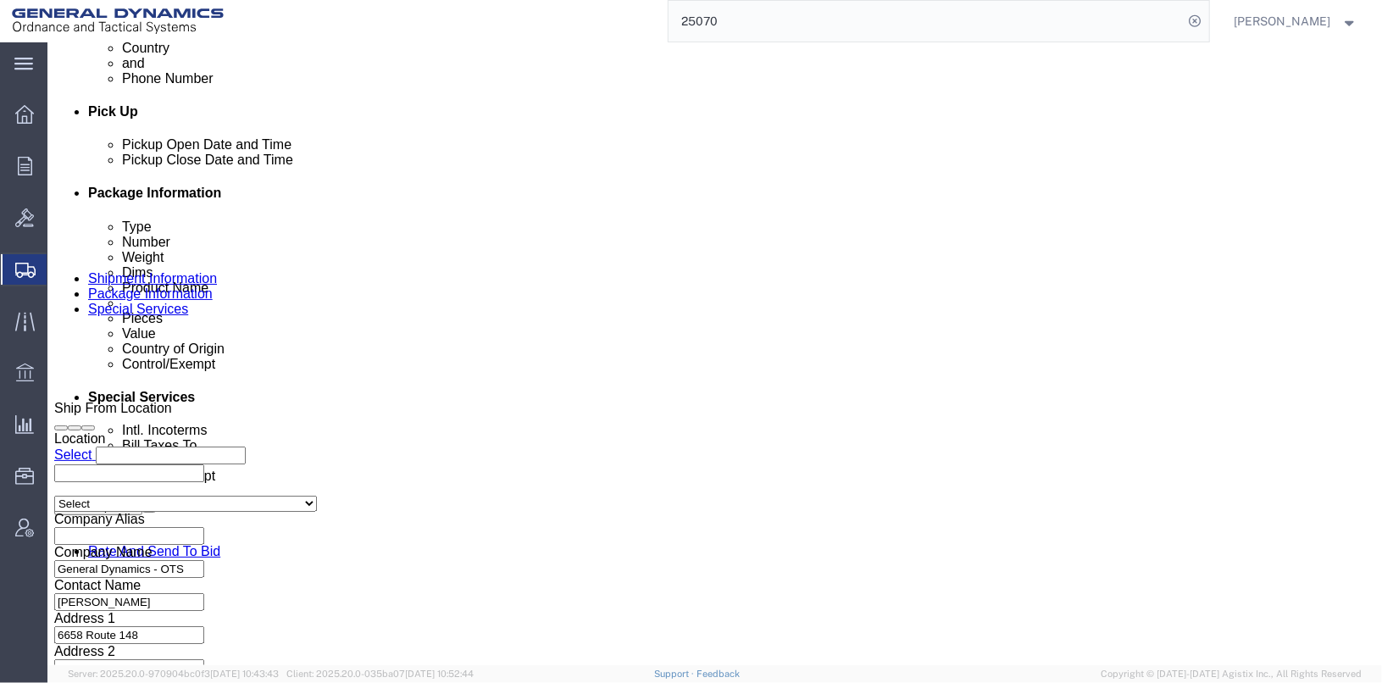
click button "Rate Shipment"
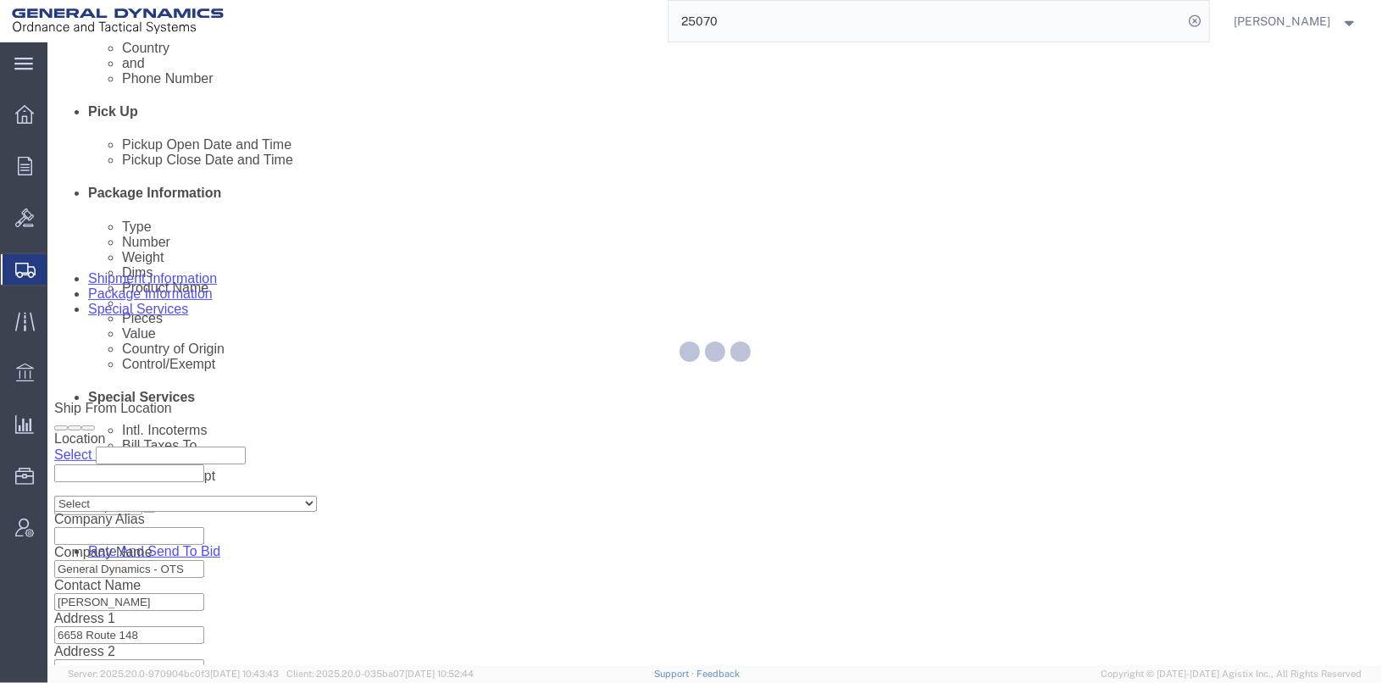
select select
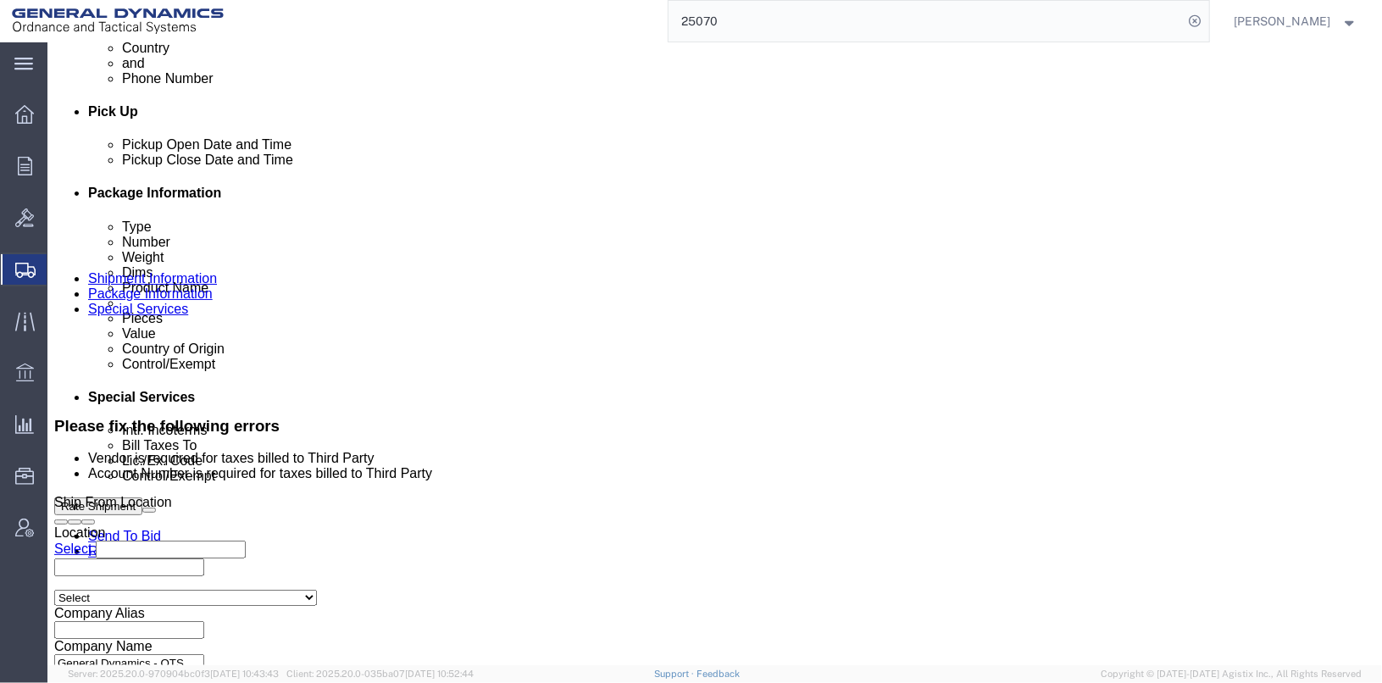
click select "Select DHL FedEx Express UPS"
select select "FedEx Express"
click select "Select DHL FedEx Express UPS"
drag, startPoint x: 271, startPoint y: 369, endPoint x: 188, endPoint y: 364, distance: 83.2
click div "179930390"
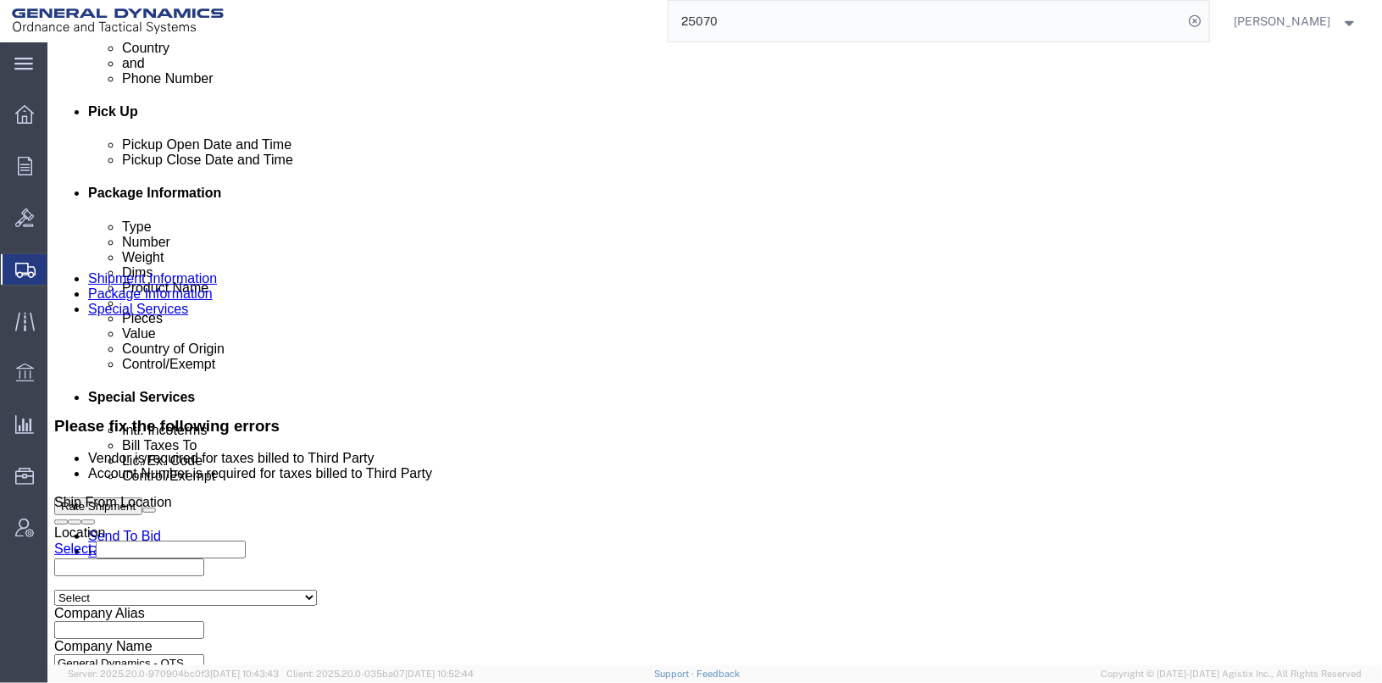
paste input "179930390"
type input "179930390"
click button "Rate Shipment"
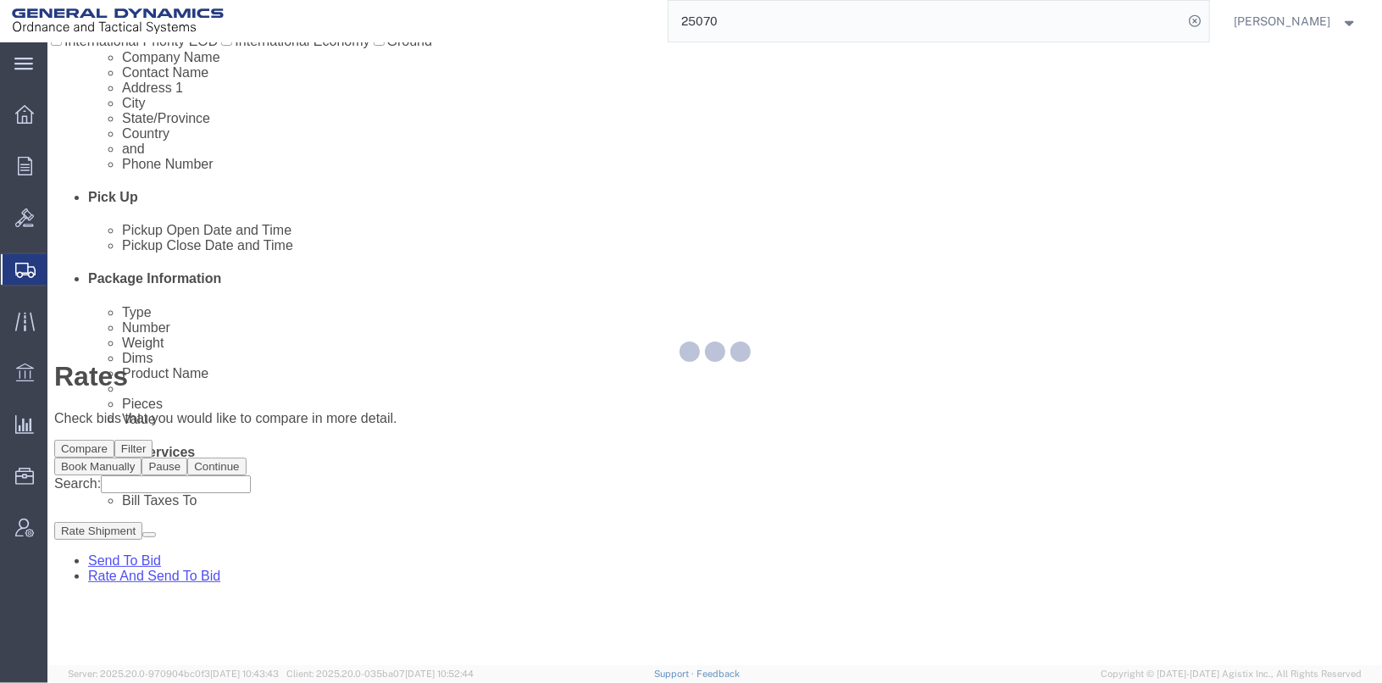
scroll to position [0, 0]
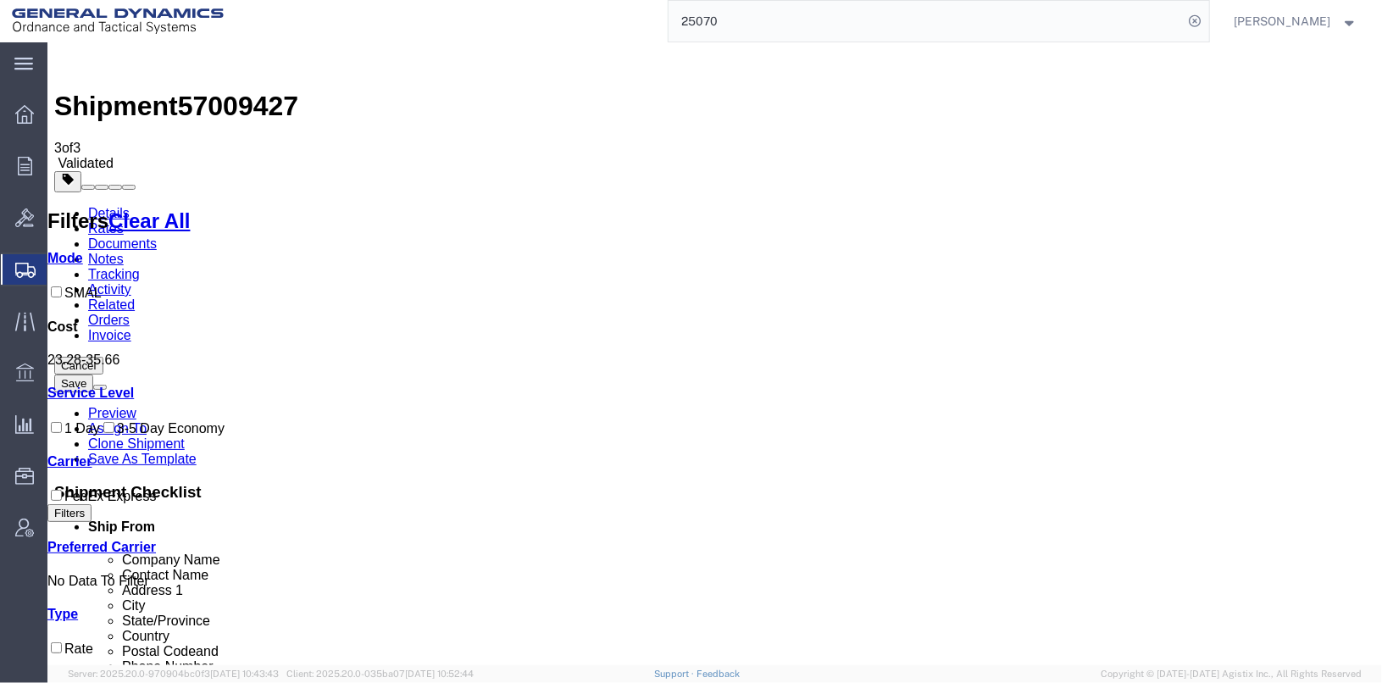
click at [116, 205] on link "Details" at bounding box center [108, 212] width 42 height 14
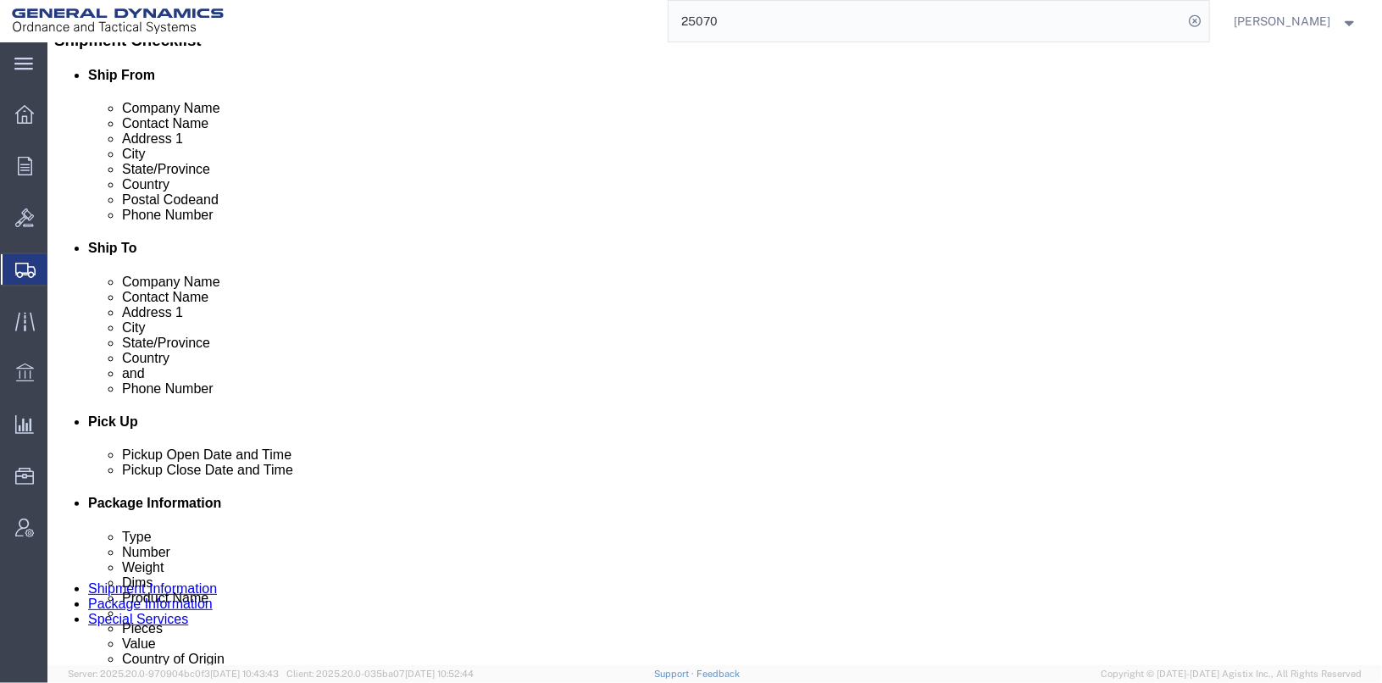
scroll to position [28, 0]
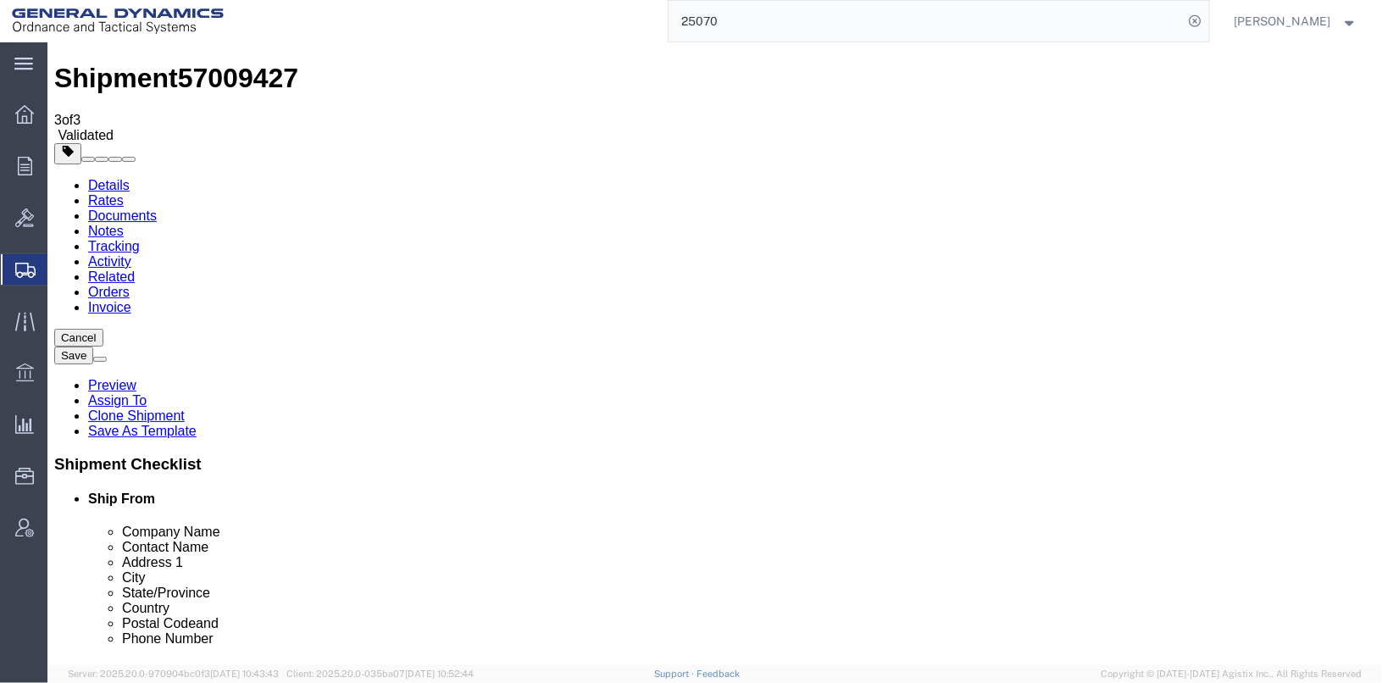
click icon
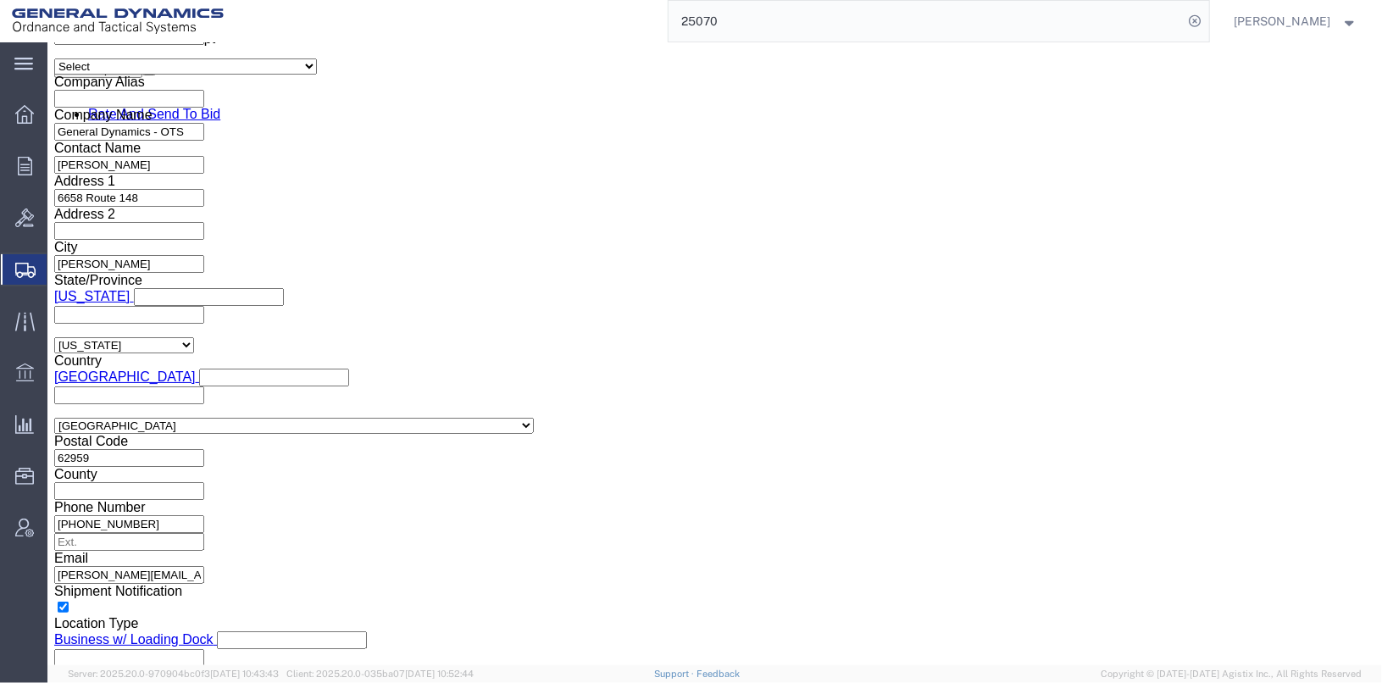
scroll to position [1356, 0]
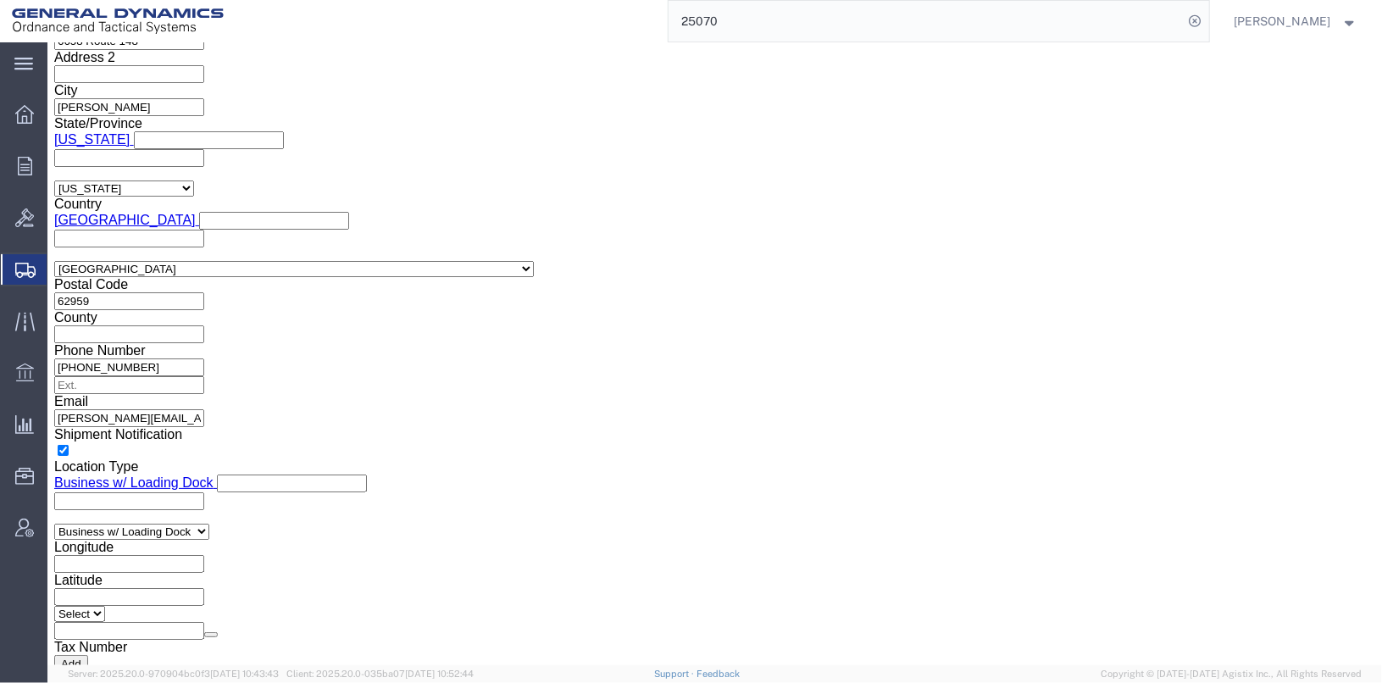
click select "Select AES-Direct EEI Carrier File EEI EEI Exempt"
select select "AESD"
click select "Select AES-Direct EEI Carrier File EEI EEI Exempt"
click label "EIC"
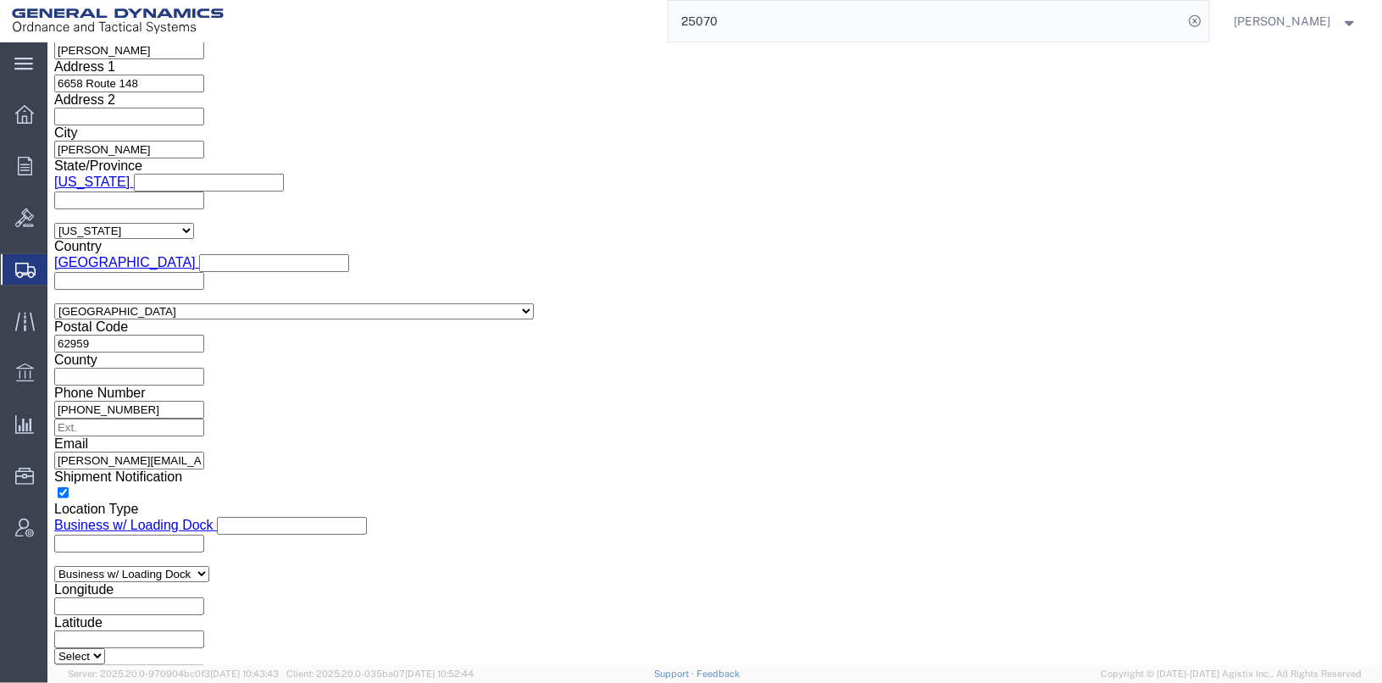
scroll to position [1271, 0]
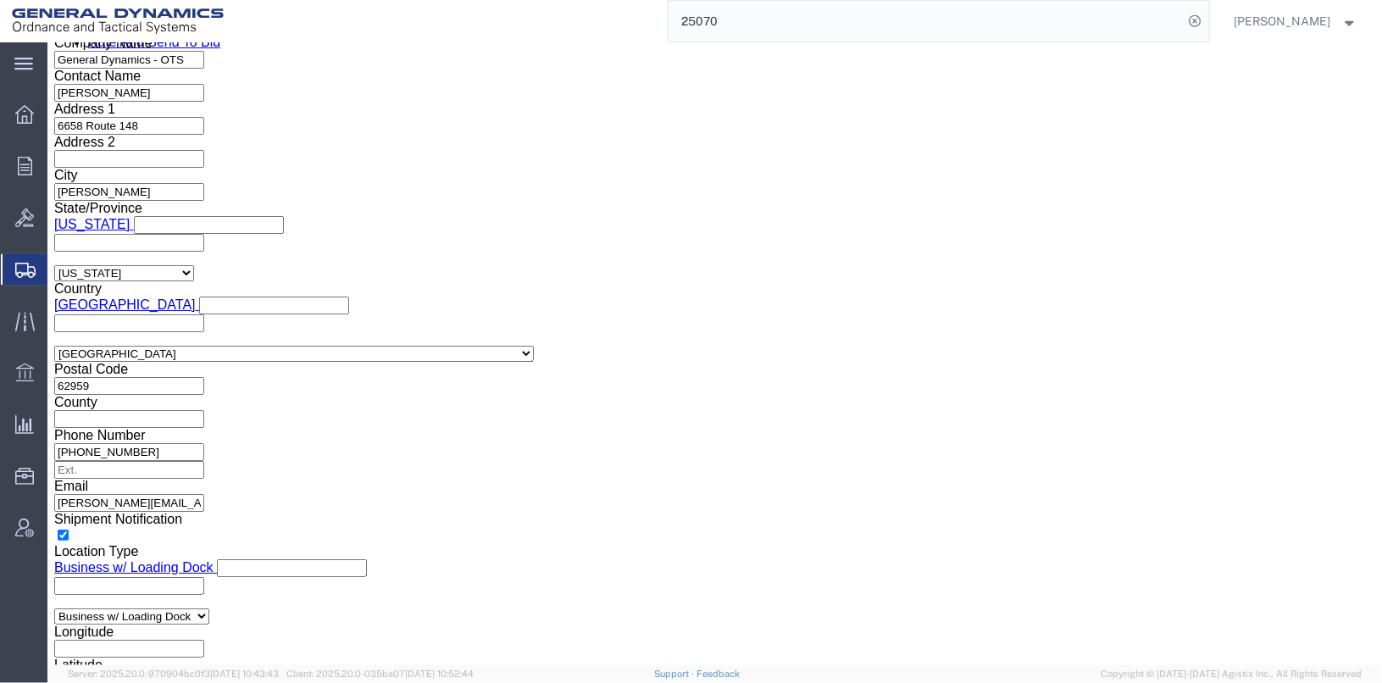
click select "Select ATF BIS DEA EPA FDA FTR ITAR OFAC Other (OPA)"
click label "EEI Information"
click select "Select ATF BIS DEA EPA FDA FTR ITAR OFAC Other (OPA)"
click select "Select AGR-Agricultural APP-Computers APR-Additional Permissive Exports AVS-Air…"
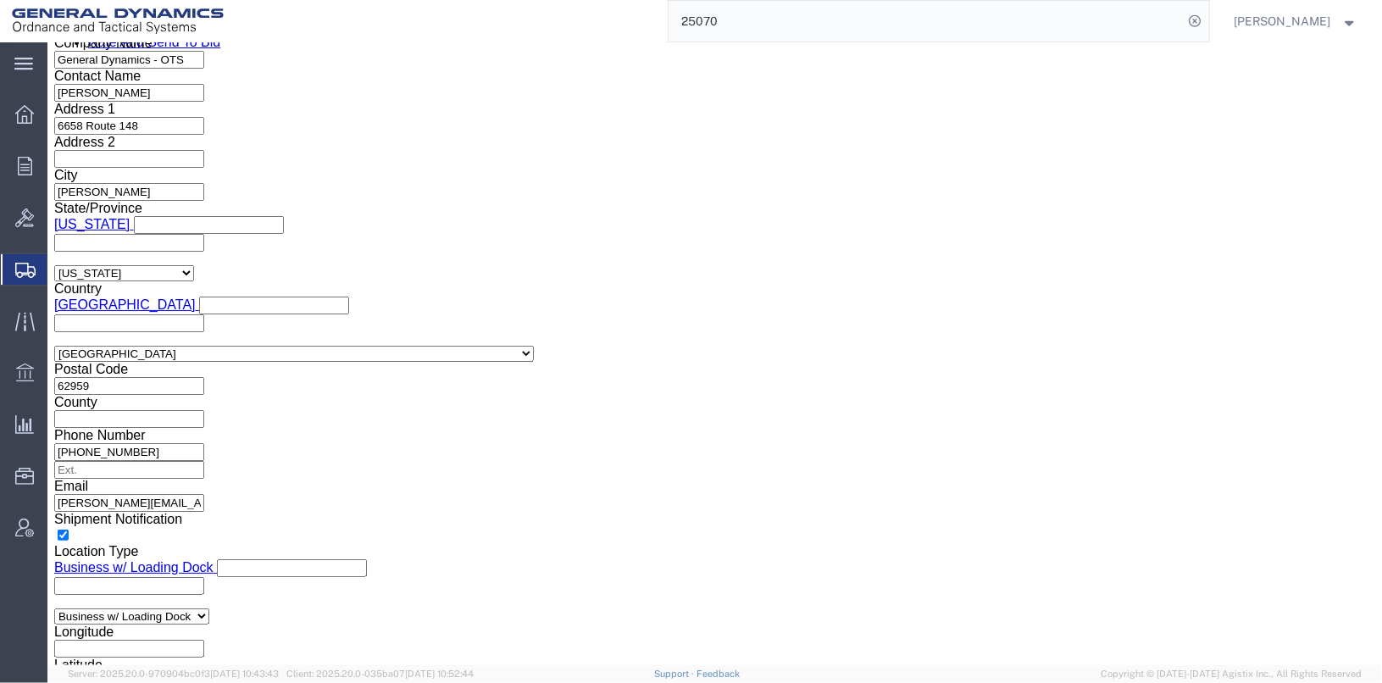
click select "Select AGR-Agricultural APP-Computers APR-Additional Permissive Exports AVS-Air…"
click label "EEI Information"
click select "Select ATF BIS DEA EPA FDA FTR ITAR OFAC Other (OPA)"
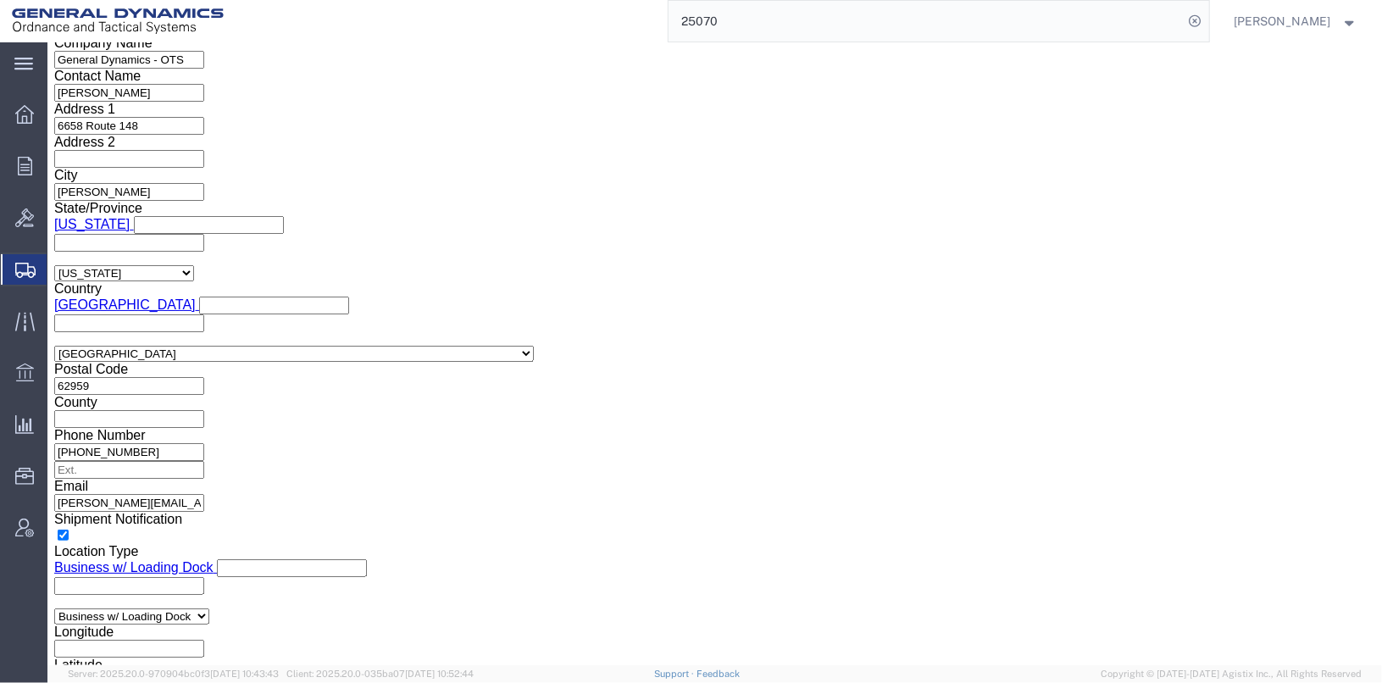
click select
click select "Select ATF BIS DEA EPA FDA FTR ITAR OFAC Other (OPA)"
select select "BIS"
click select "Select ATF BIS DEA EPA FDA FTR ITAR OFAC Other (OPA)"
click select "Select AGR-Agricultural APP-Computers APR-Additional Permissive Exports AVS-Air…"
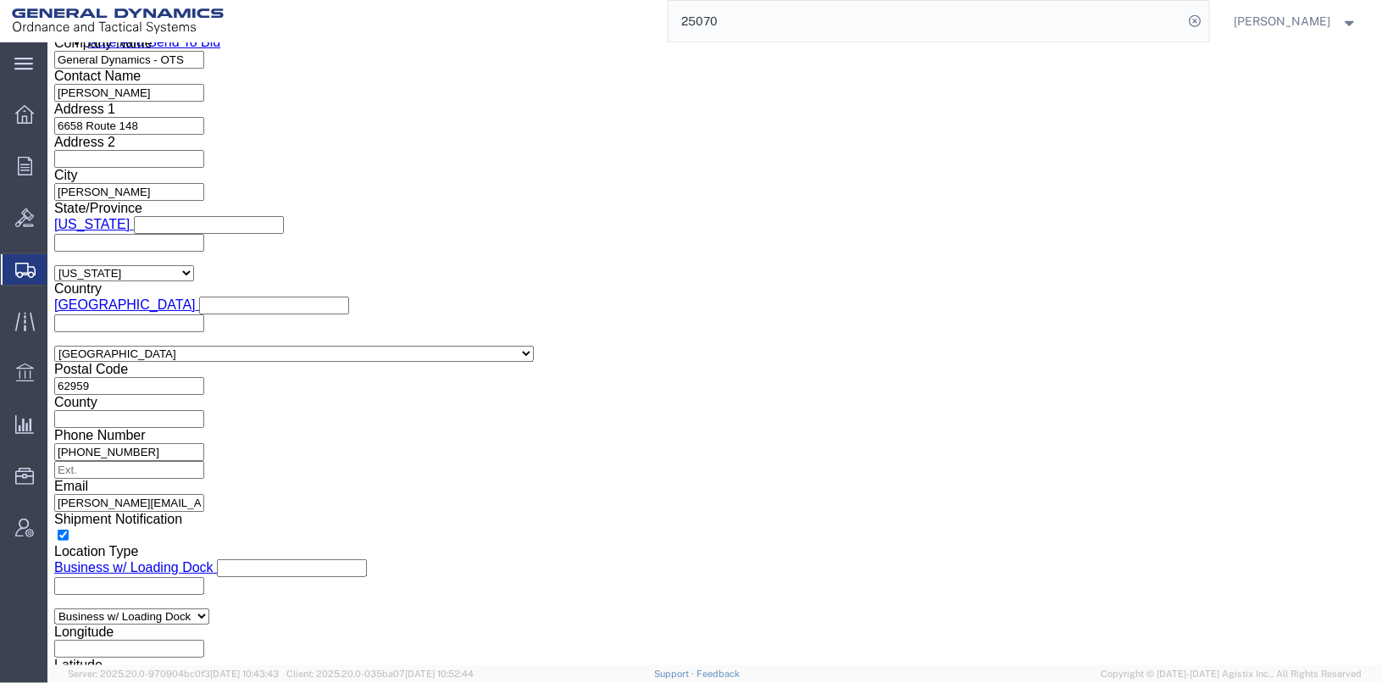
select select "NLR"
click select "Select AGR-Agricultural APP-Computers APR-Additional Permissive Exports AVS-Air…"
click select "Select ATF BIS DEA EPA FDA FTR ITAR OFAC Other (OPA)"
click select
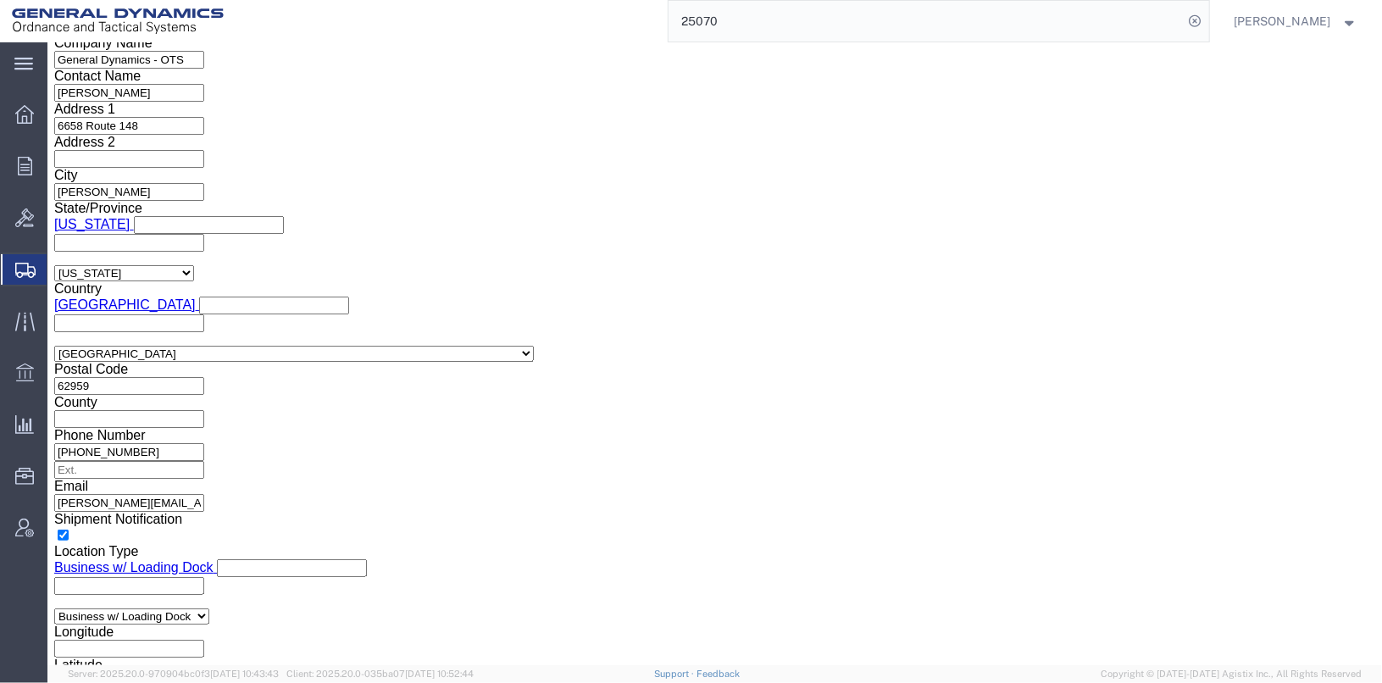
click select "Select ATF BIS DEA EPA FDA FTR ITAR OFAC Other (OPA)"
drag, startPoint x: 417, startPoint y: 376, endPoint x: 416, endPoint y: 386, distance: 9.4
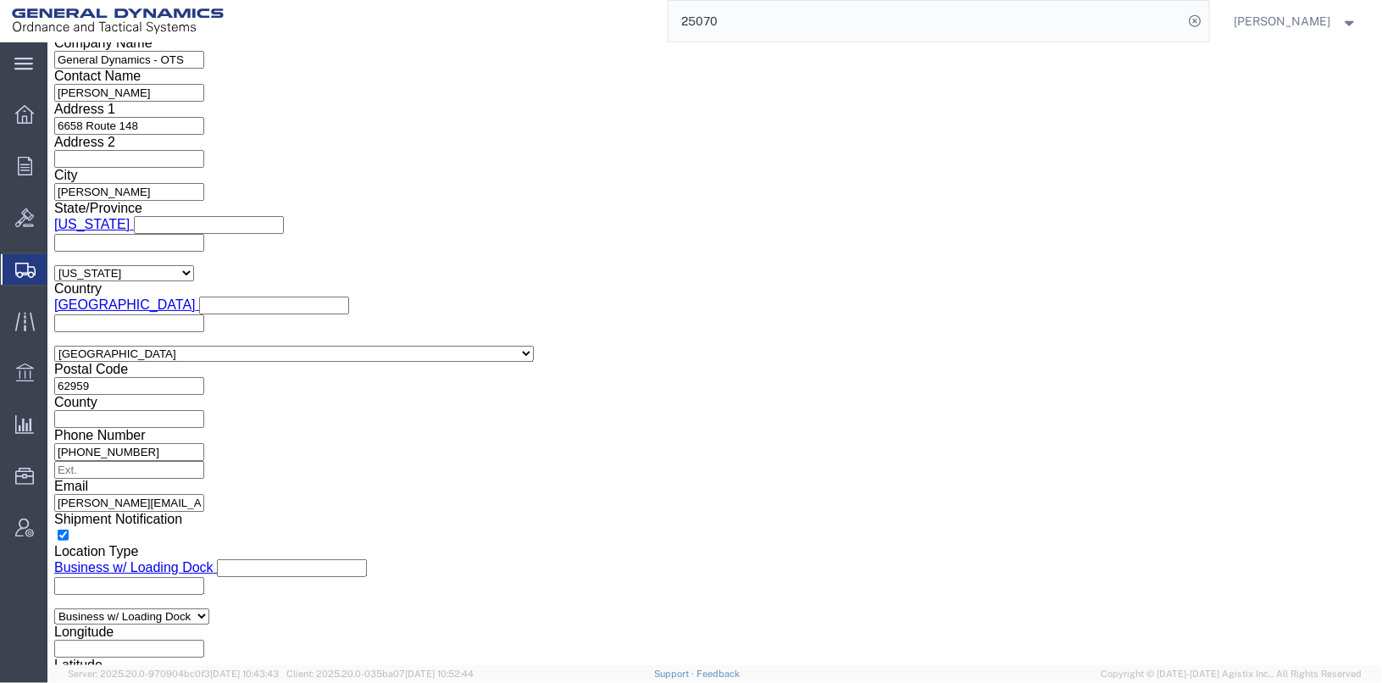
click select "Select ATF BIS DEA EPA FDA FTR ITAR OFAC Other (OPA)"
click select "Select 30.2(d)(2) 30.36 30.37(a) 30.37(f) 30.37(g) 30.37(h) 30.37(i) 30.37(j) 3…"
click select "Select ATF BIS DEA EPA FDA FTR ITAR OFAC Other (OPA)"
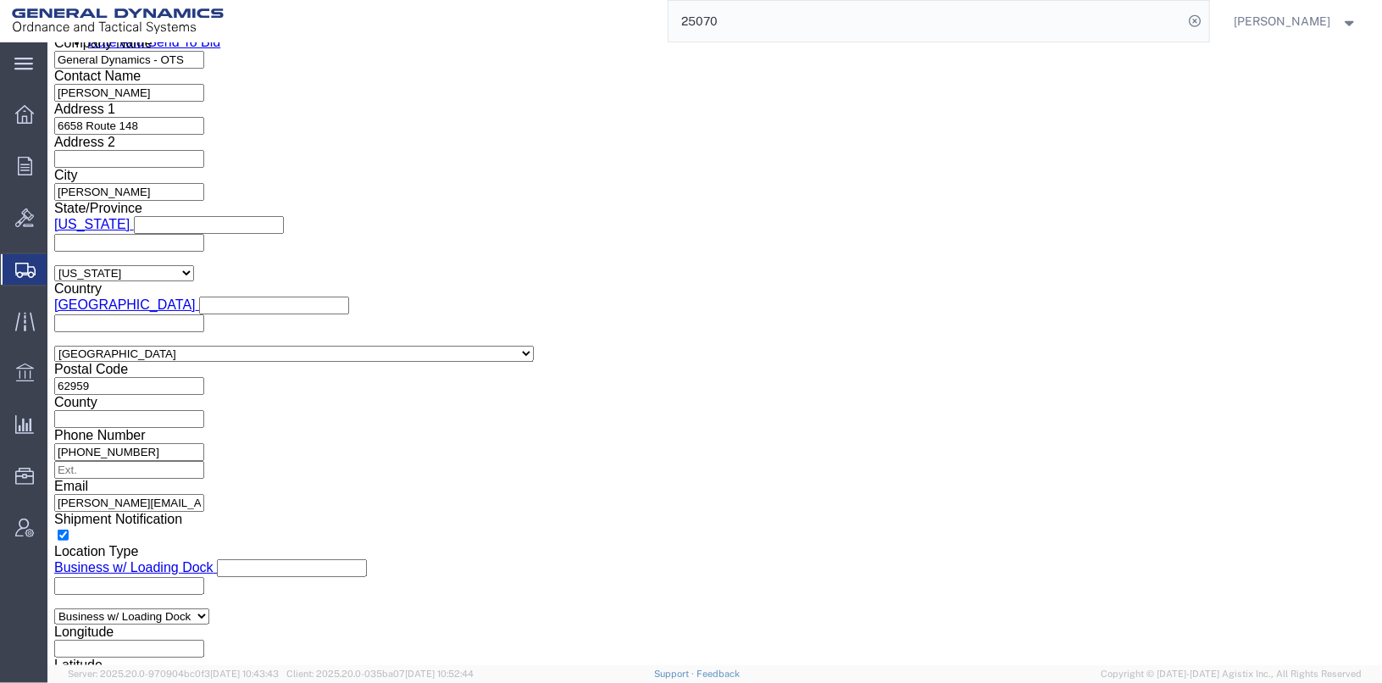
click select "Select ATF BIS DEA EPA FDA FTR ITAR OFAC Other (OPA)"
click select
click select "Select ATF BIS DEA EPA FDA FTR ITAR OFAC Other (OPA)"
select select "OPA"
click select "Select ATF BIS DEA EPA FDA FTR ITAR OFAC Other (OPA)"
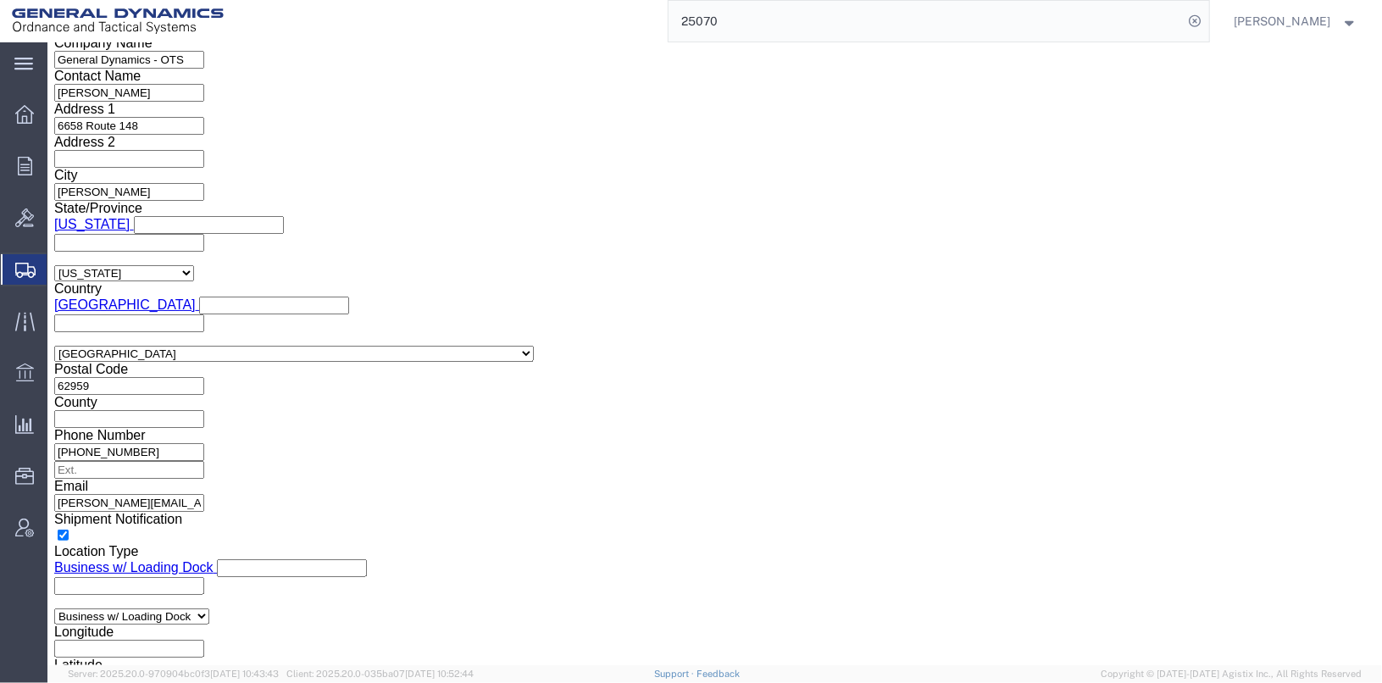
click div "Control/Exempt Select ATF BIS DEA EPA FDA FTR ITAR OFAC Other (OPA) Lic./Ex. Co…"
click select
select select
click select
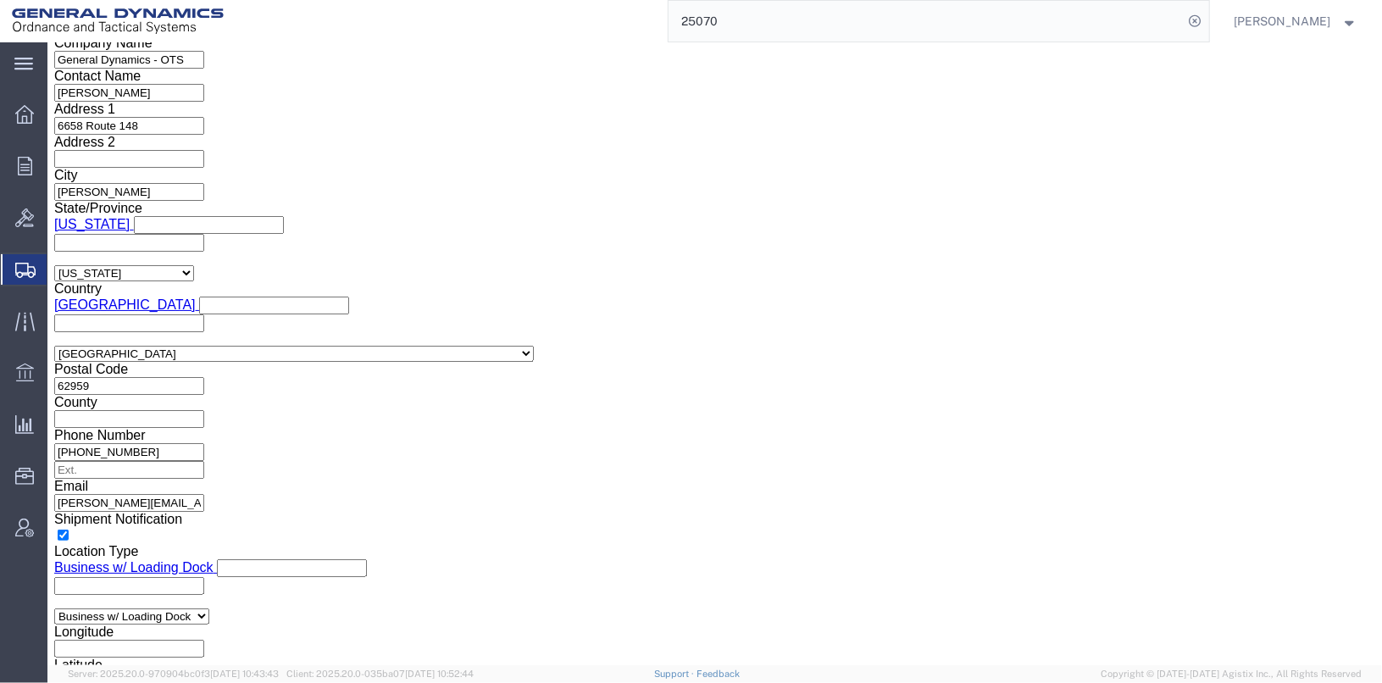
click div "Control/Exempt Select ATF BIS DEA EPA FDA FTR ITAR OFAC Other (OPA) Lic./Ex. Co…"
click select "Select ATF BIS DEA EPA FDA FTR ITAR OFAC Other (OPA)"
select select "BIS"
click select "Select ATF BIS DEA EPA FDA FTR ITAR OFAC Other (OPA)"
click select "Select AGR-Agricultural APP-Computers APR-Additional Permissive Exports AVS-Air…"
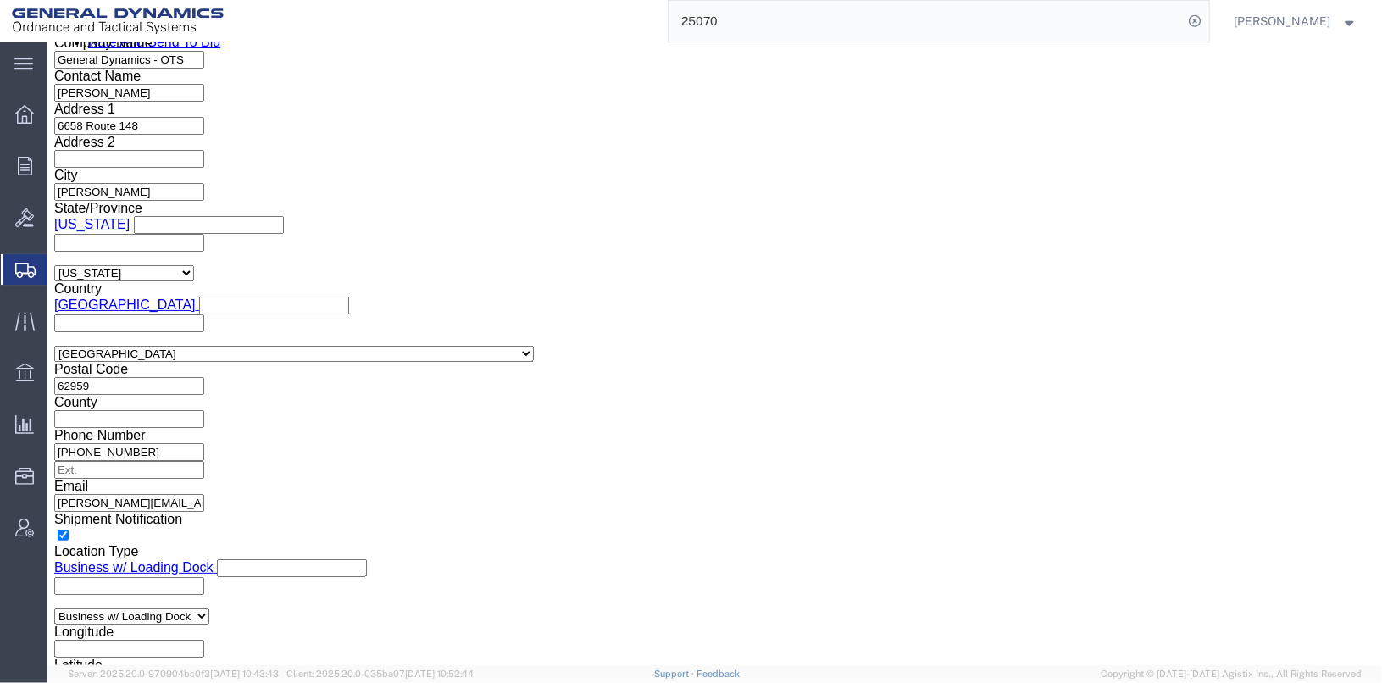
click select "Select AGR-Agricultural APP-Computers APR-Additional Permissive Exports AVS-Air…"
select select "NLR"
click select "Select AGR-Agricultural APP-Computers APR-Additional Permissive Exports AVS-Air…"
click div "Control/Exempt Select ATF BIS DEA EPA FDA FTR ITAR OFAC Other (OPA) Lic./Ex. Co…"
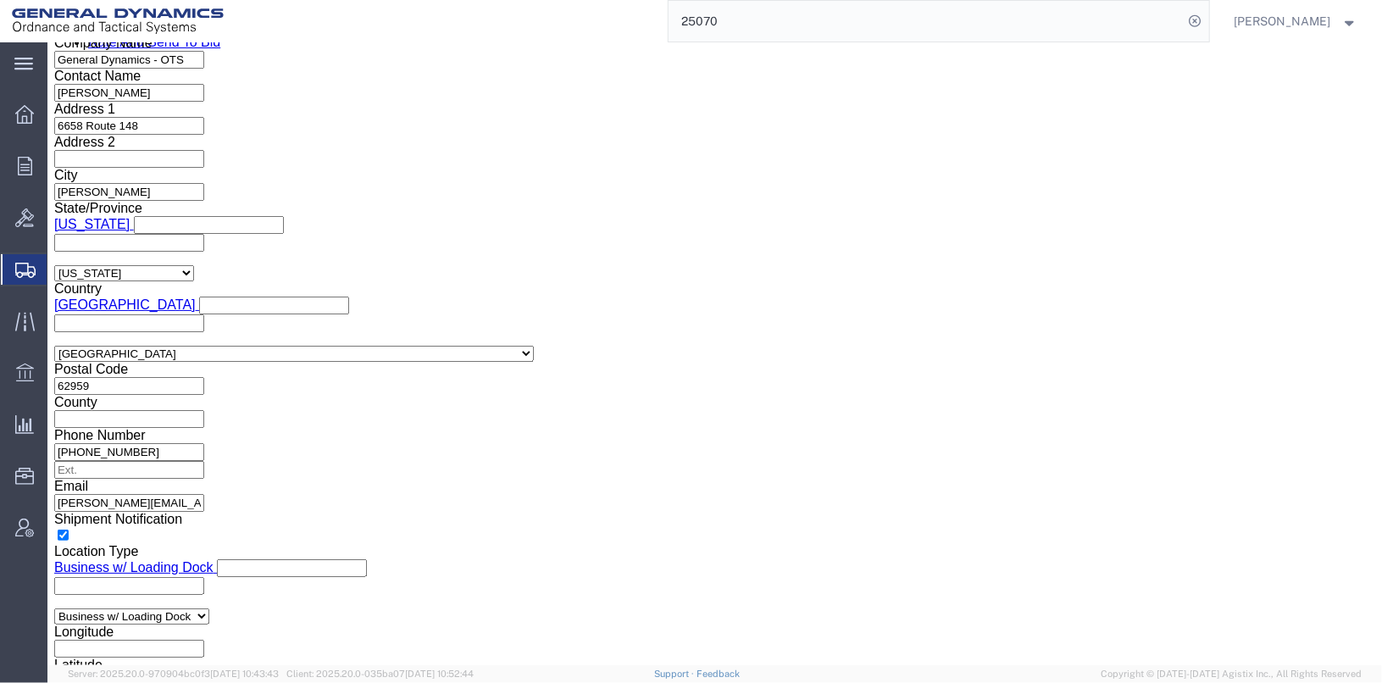
click select "Select CH CI CR DD FI FS GP GS HH HV IP IR IS MS OI OS TE TL TR UG ZD"
click div "To [PERSON_NAME][EMAIL_ADDRESS][PERSON_NAME][DOMAIN_NAME] [PERSON_NAME][EMAIL_A…"
click icon
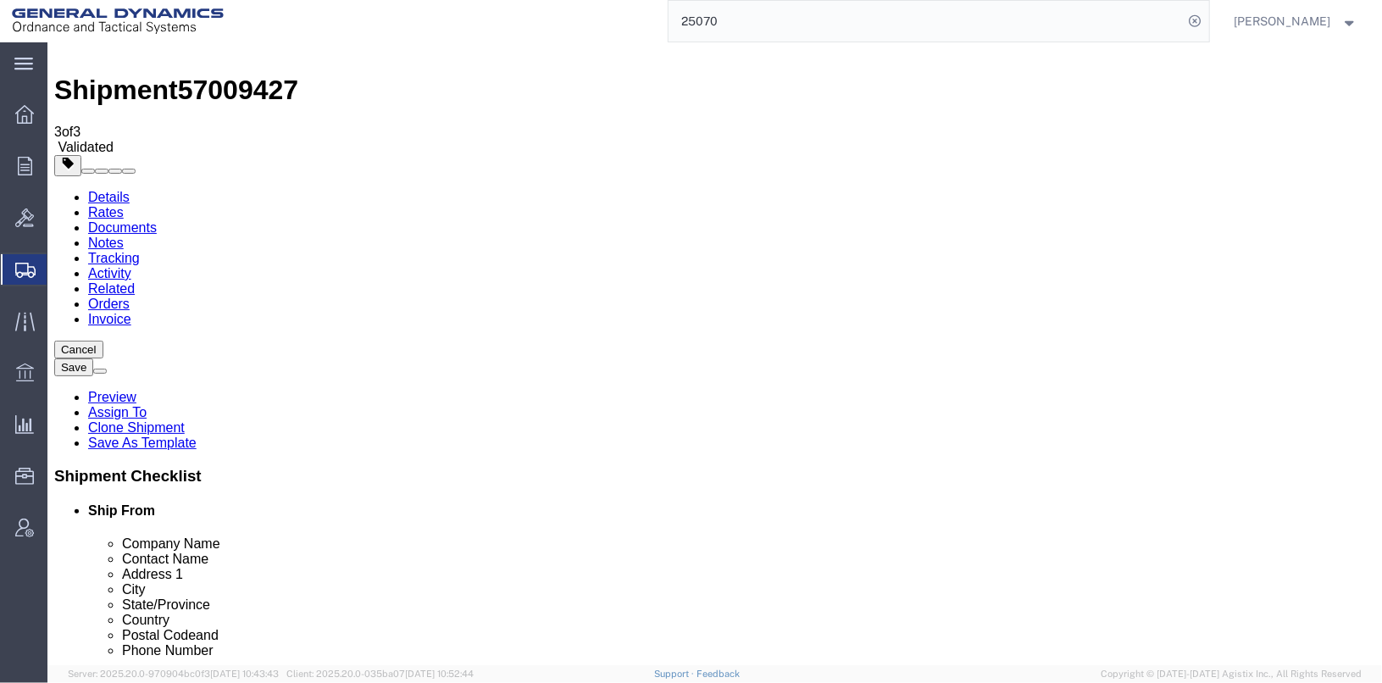
click dd "6.00 Each"
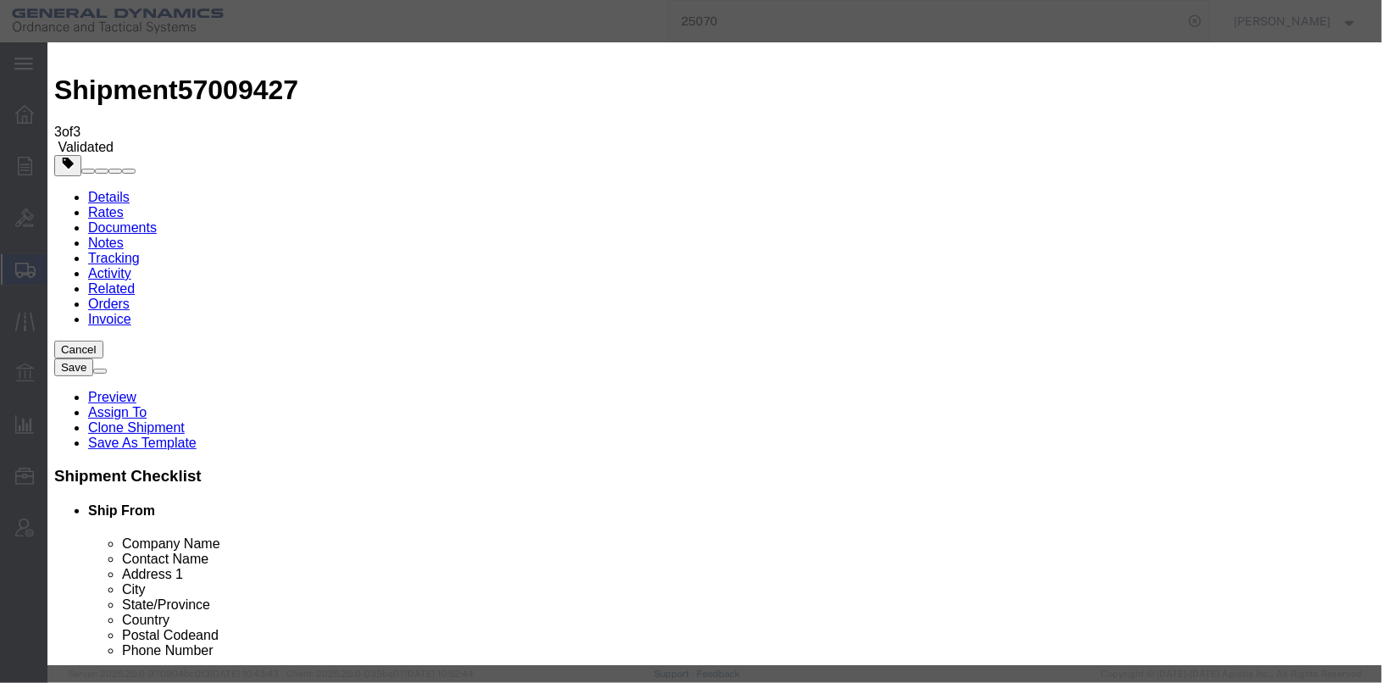
scroll to position [339, 0]
click select "Select ATF BIS DEA EPA FDA FTR ITAR OFAC Other (OPA)"
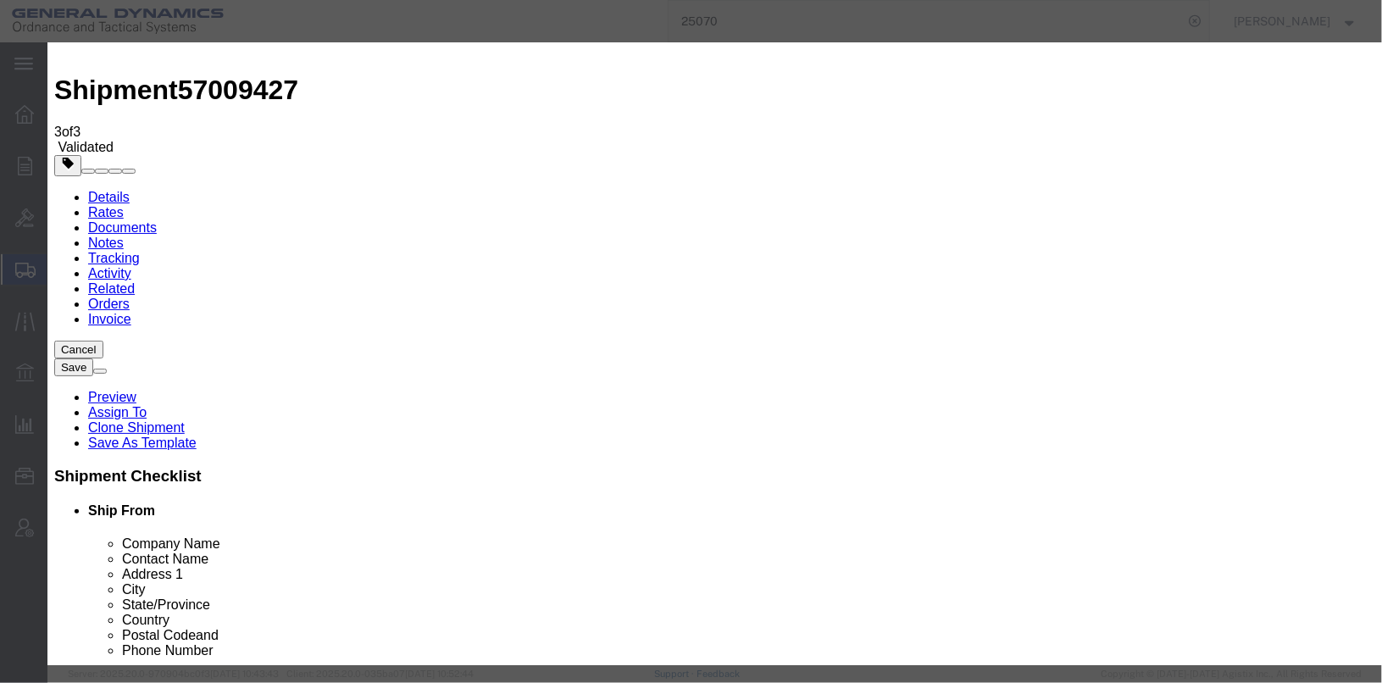
click select "Select ATF BIS DEA EPA FDA FTR ITAR OFAC Other (OPA)"
click input "6A226"
click select "Select AGR-Agricultural APP-Computers APR-Additional Permissive Exports AVS-Air…"
click link "Export - US"
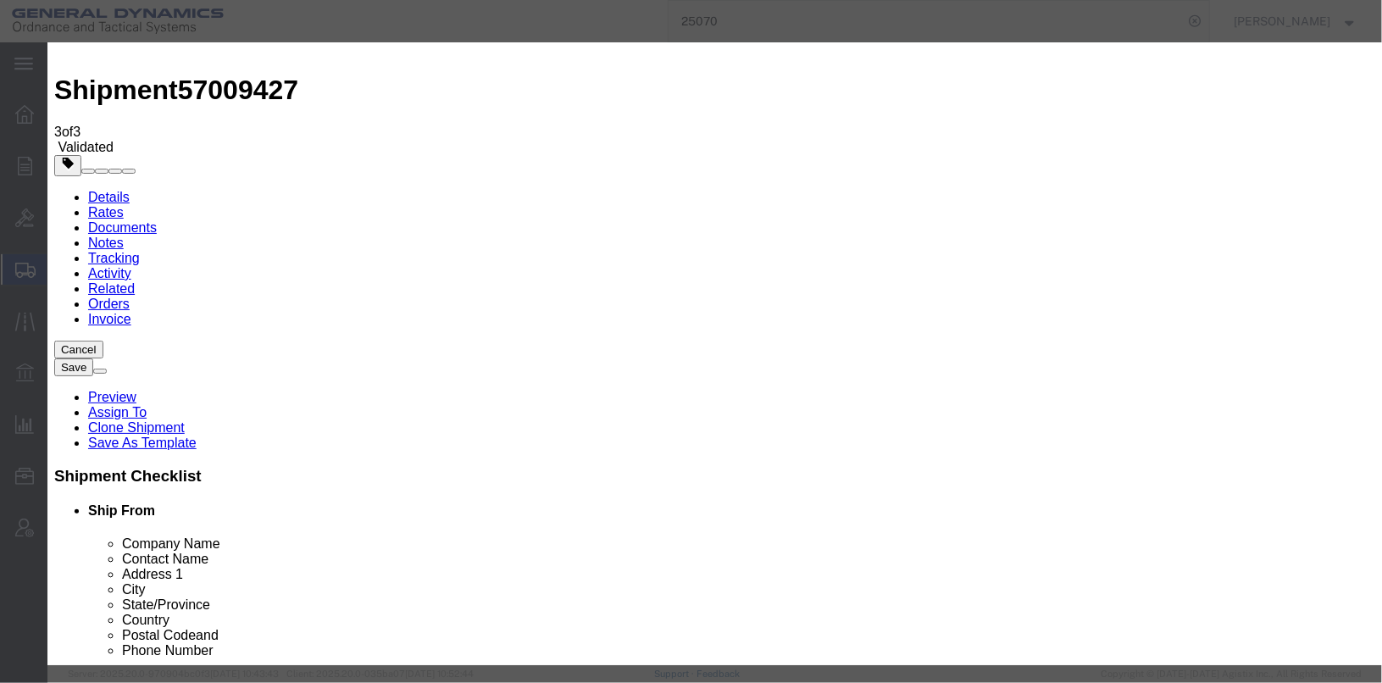
scroll to position [256, 0]
click link "Export - US"
click div "HTS/Tariff Code Enter HTS num Import ID Control/Exempt Select ATF BIS DEA EPA F…"
click icon
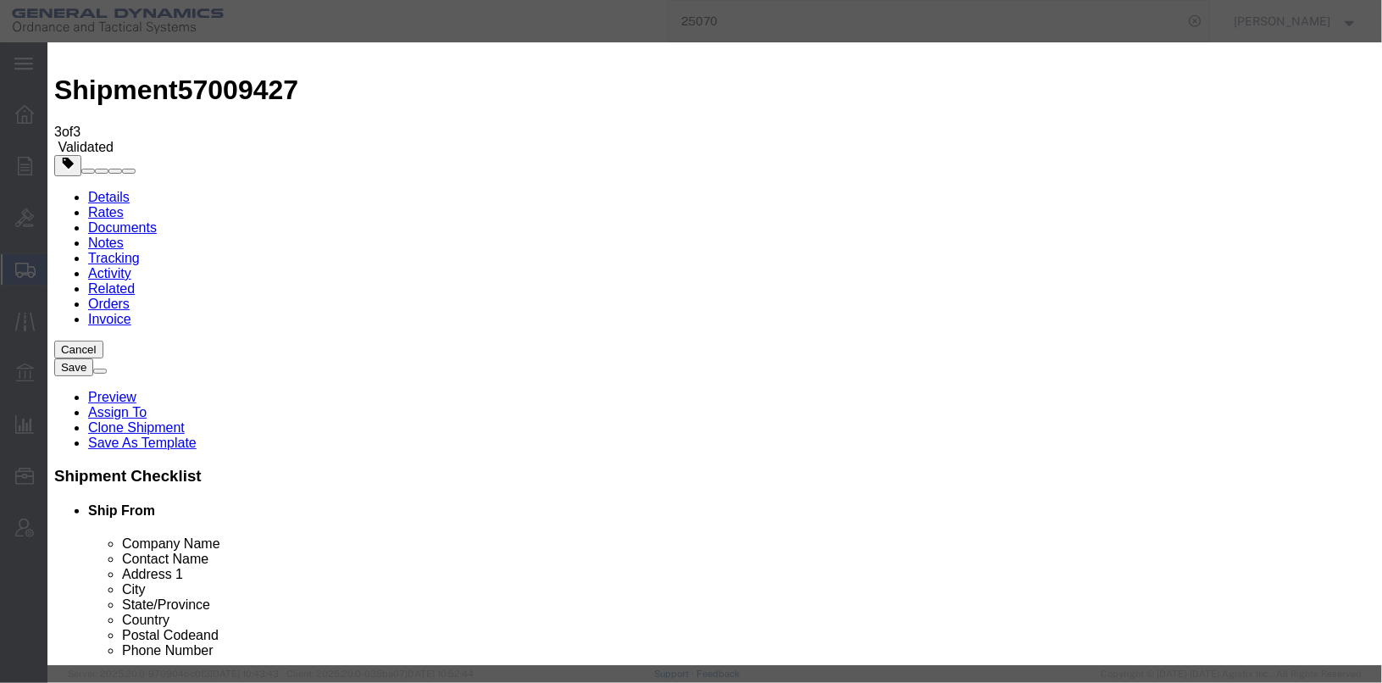
click div "Controlled"
click button "Save & Close"
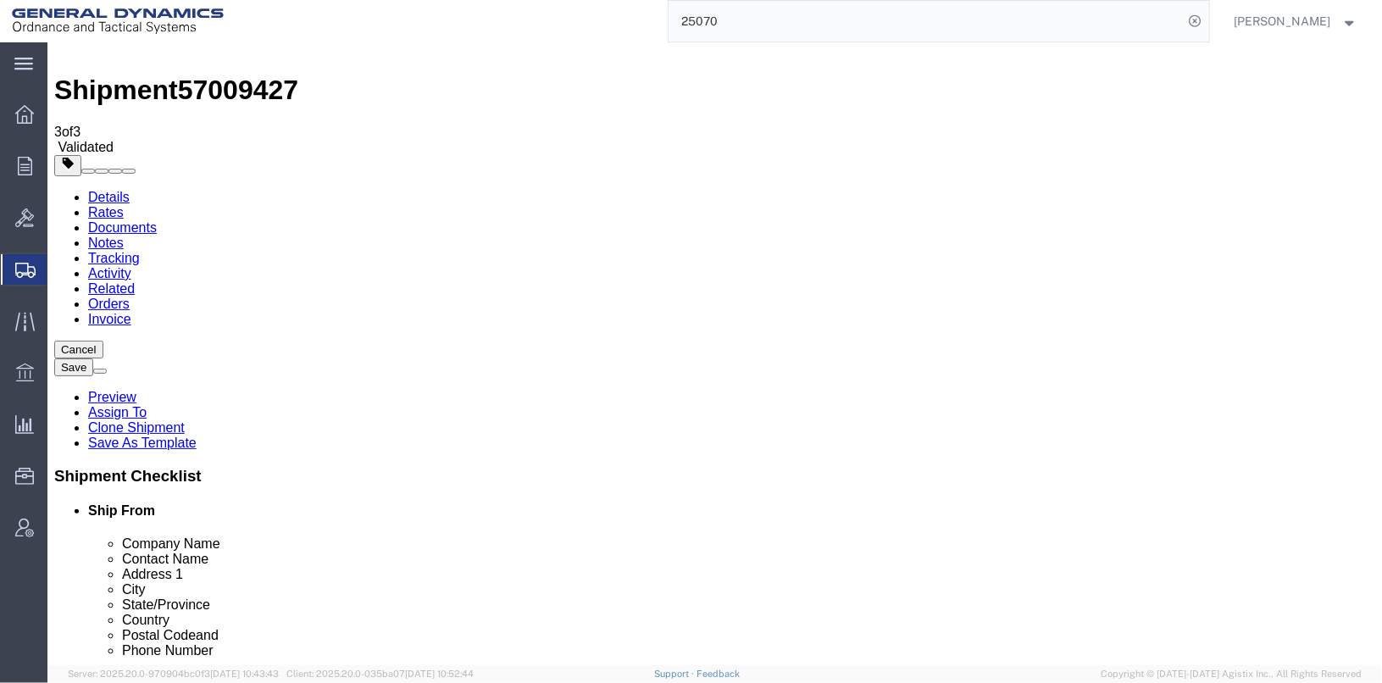
click icon
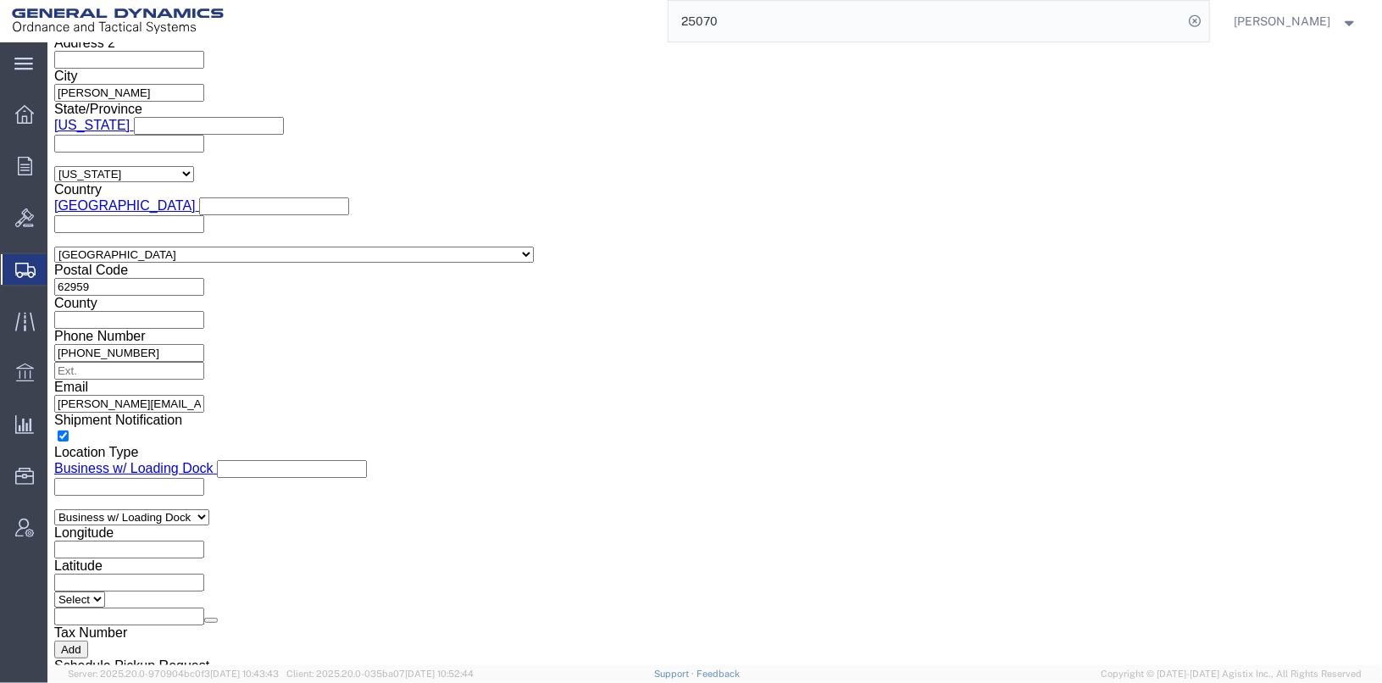
scroll to position [1372, 0]
click input "text"
type input "e"
type input "ECCN 6A226"
click select "Select AES-Direct EEI Carrier File EEI EEI Exempt"
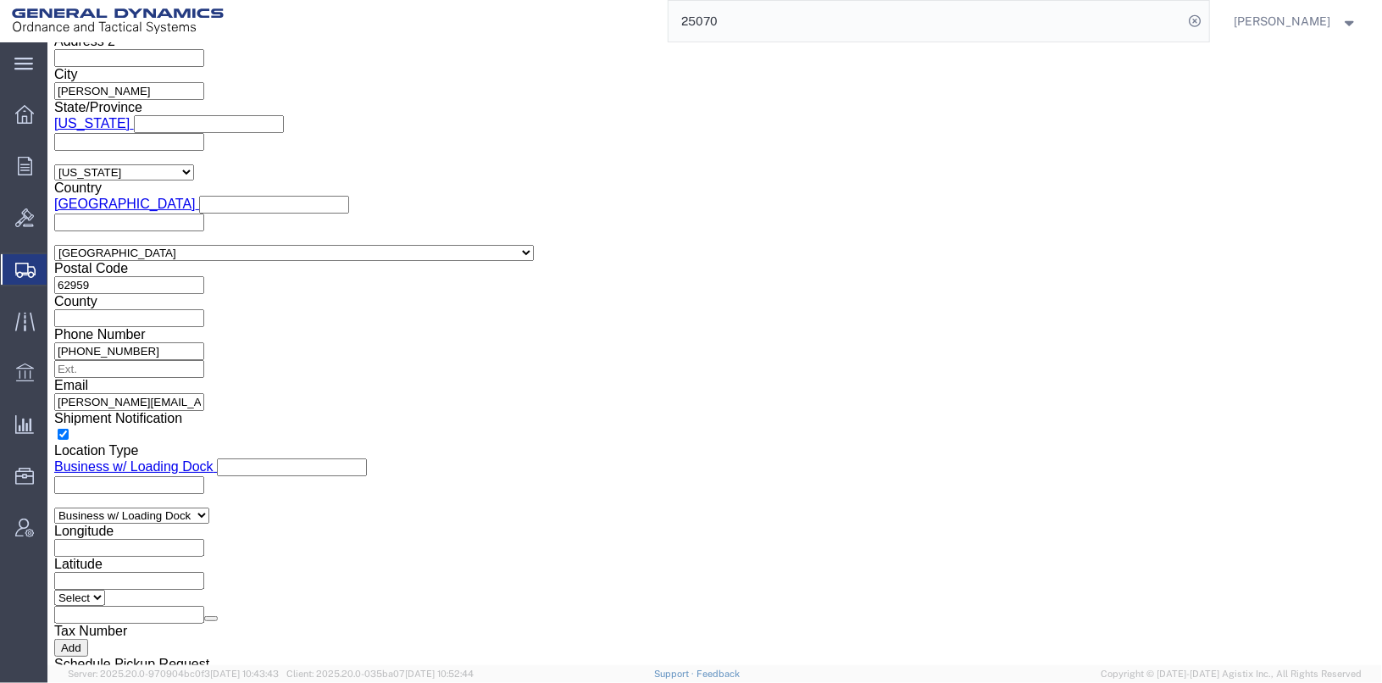
select select "EXEM"
click select "Select AES-Direct EEI Carrier File EEI EEI Exempt"
click label "EIC"
click button "Rate Shipment"
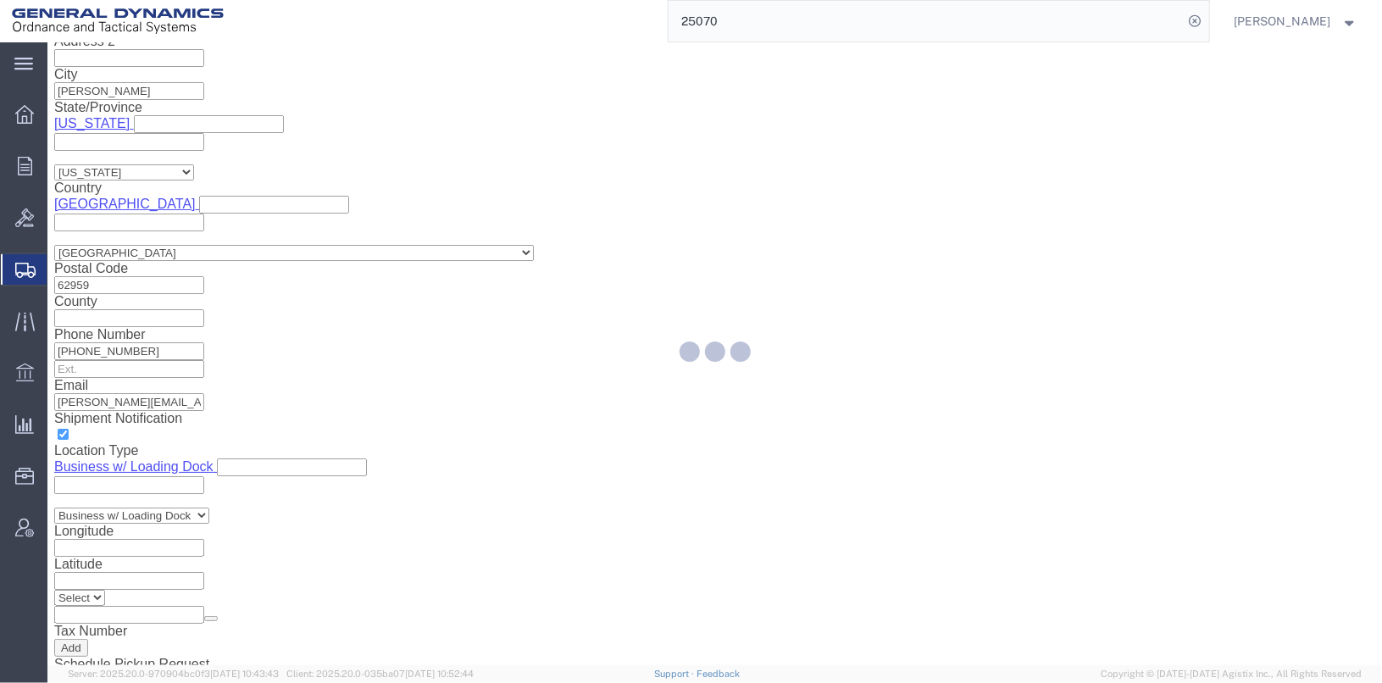
select select
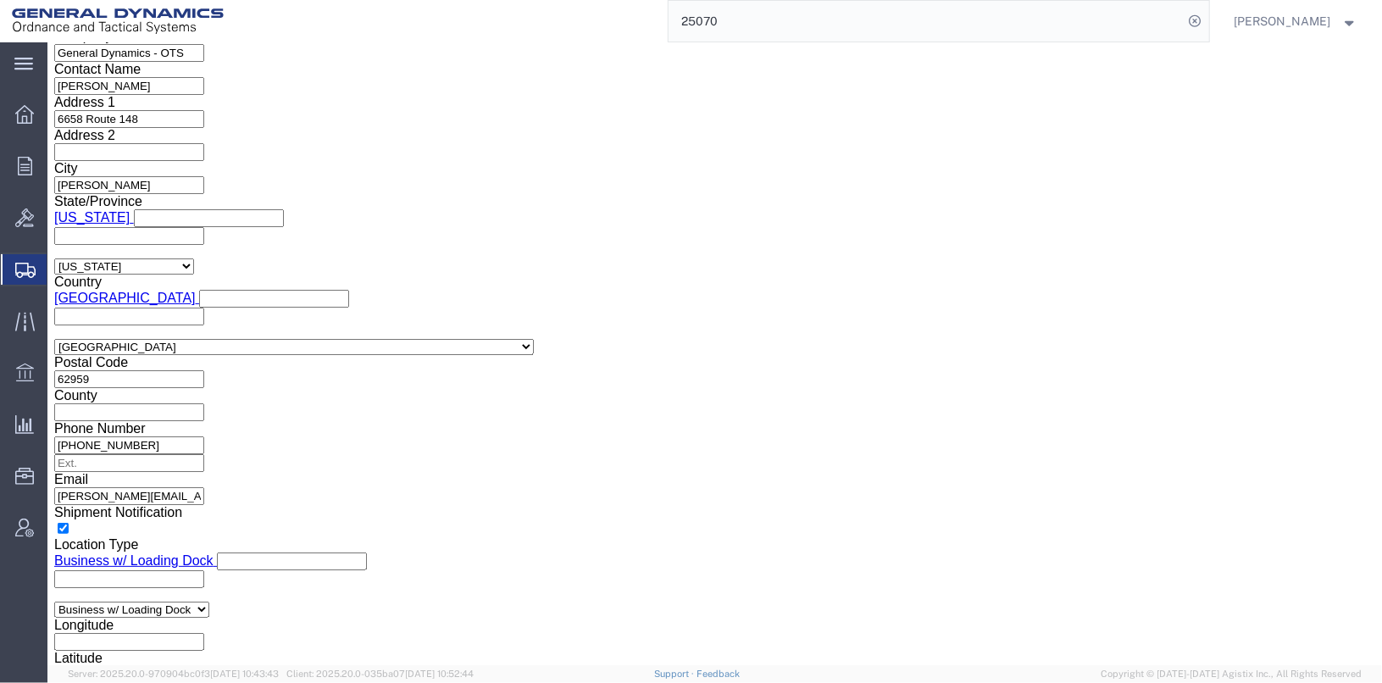
click select "Select AES-Direct EEI Carrier File EEI EEI Exempt"
select select "AESD"
click select "Select AES-Direct EEI Carrier File EEI EEI Exempt"
click input "ECCN 6A226"
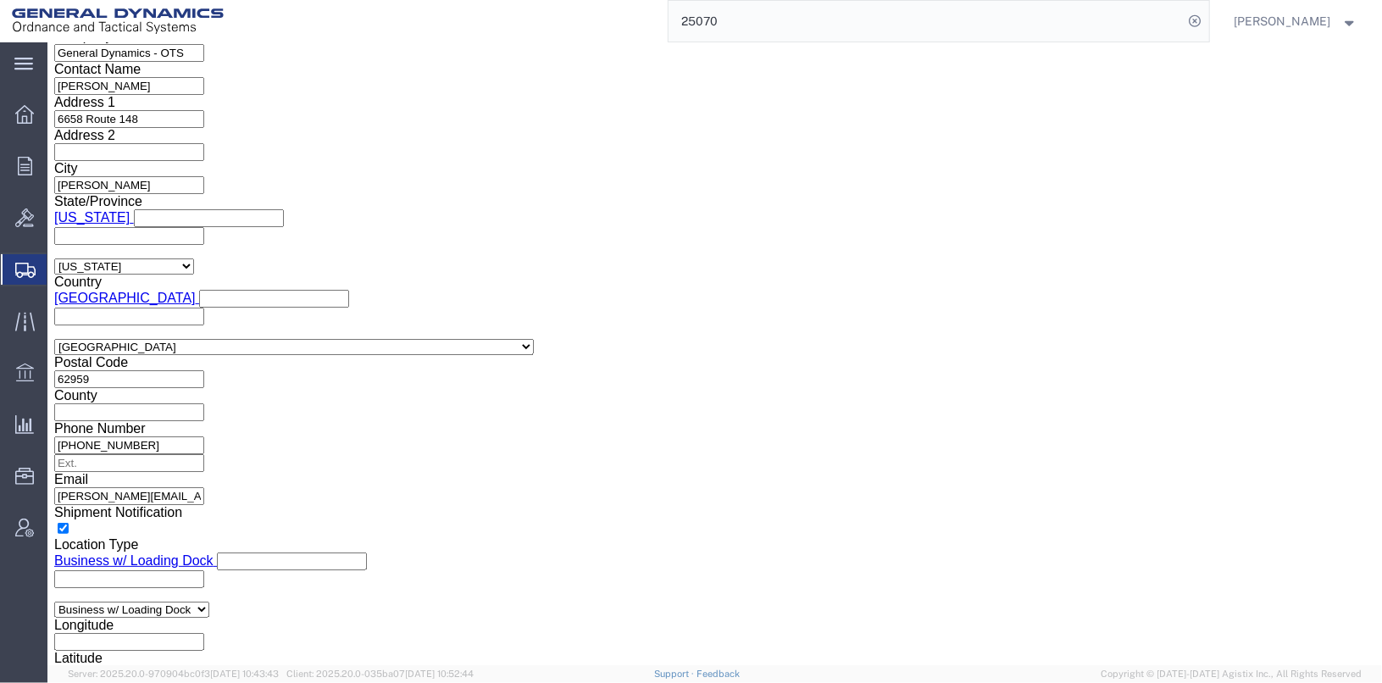
click input "ECCN 6A226"
type input "6A226"
click select "Select AES-Direct EEI Carrier File EEI EEI Exempt"
select select "EXEM"
click select "Select AES-Direct EEI Carrier File EEI EEI Exempt"
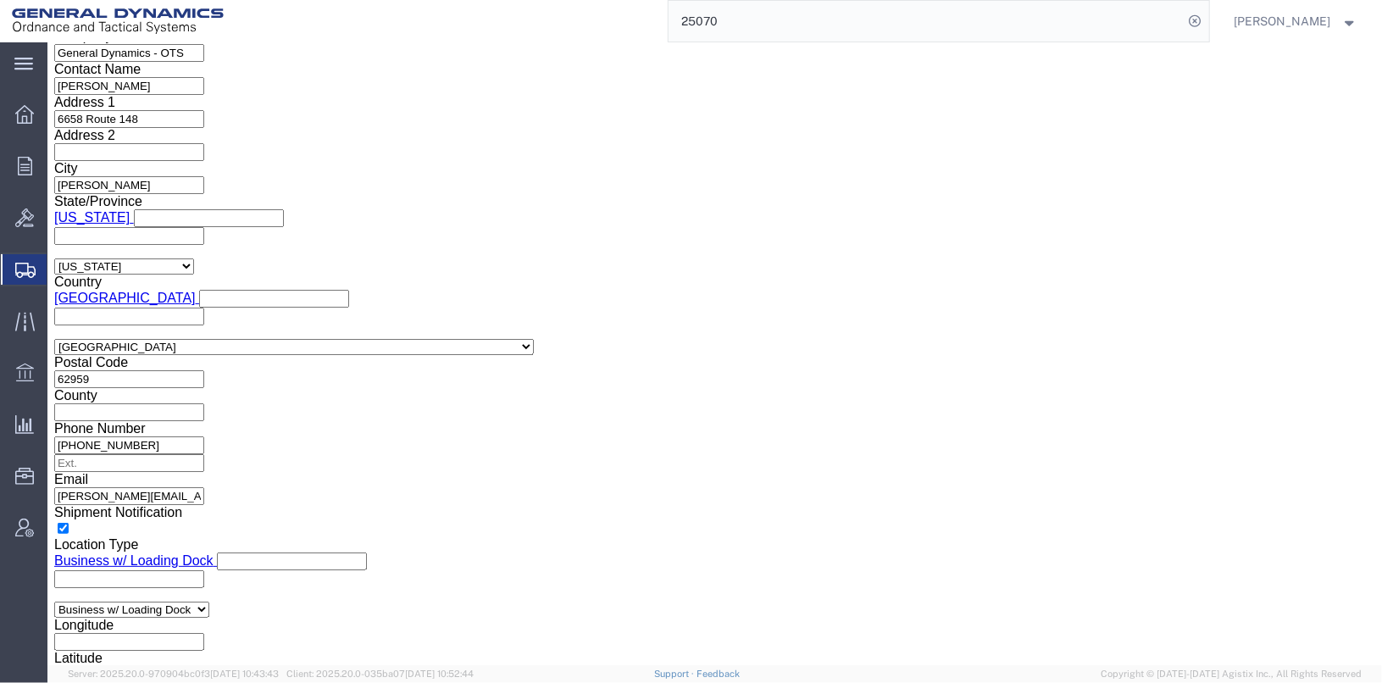
click button "Rate Shipment"
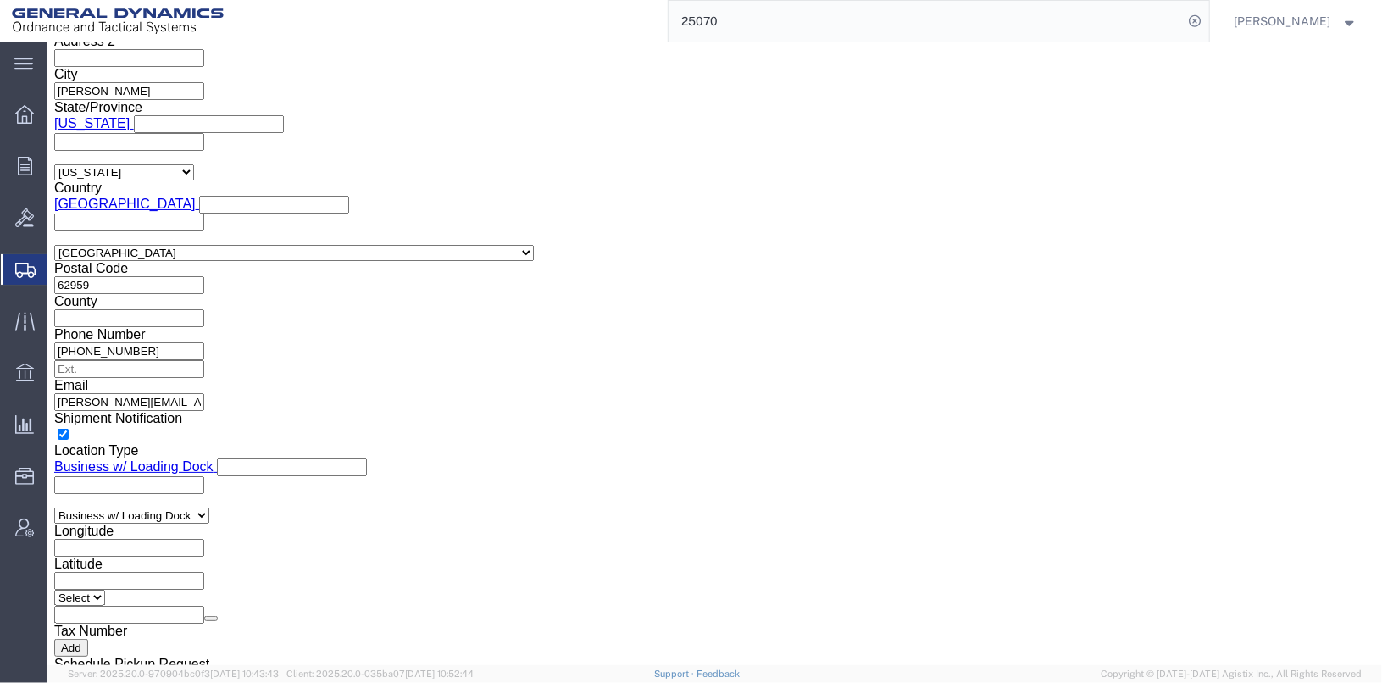
scroll to position [1269, 0]
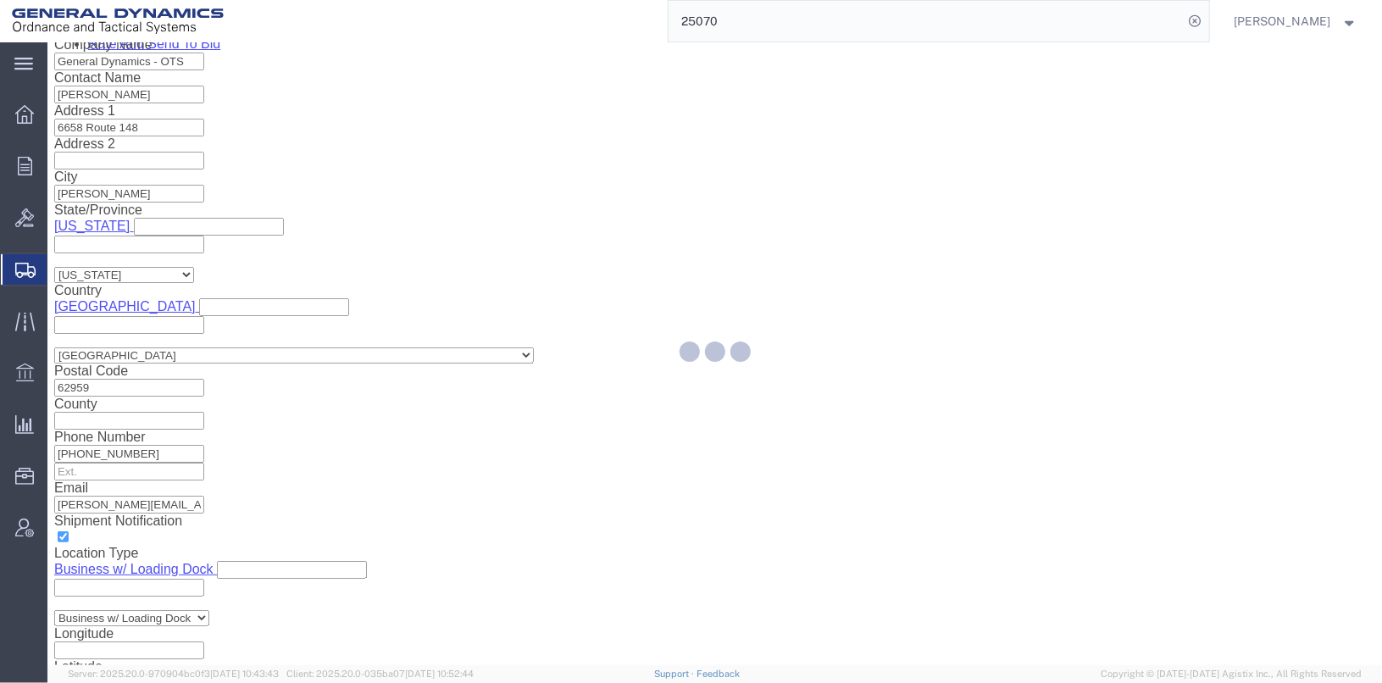
select select
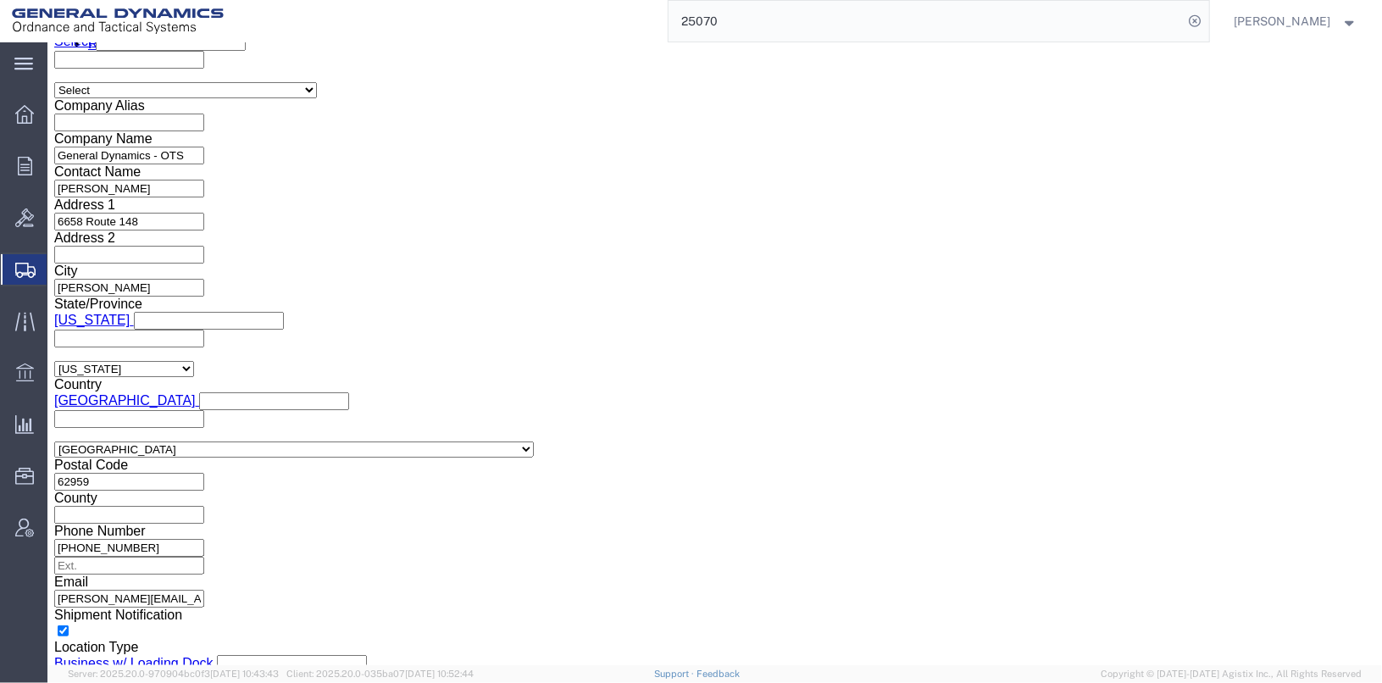
scroll to position [1438, 0]
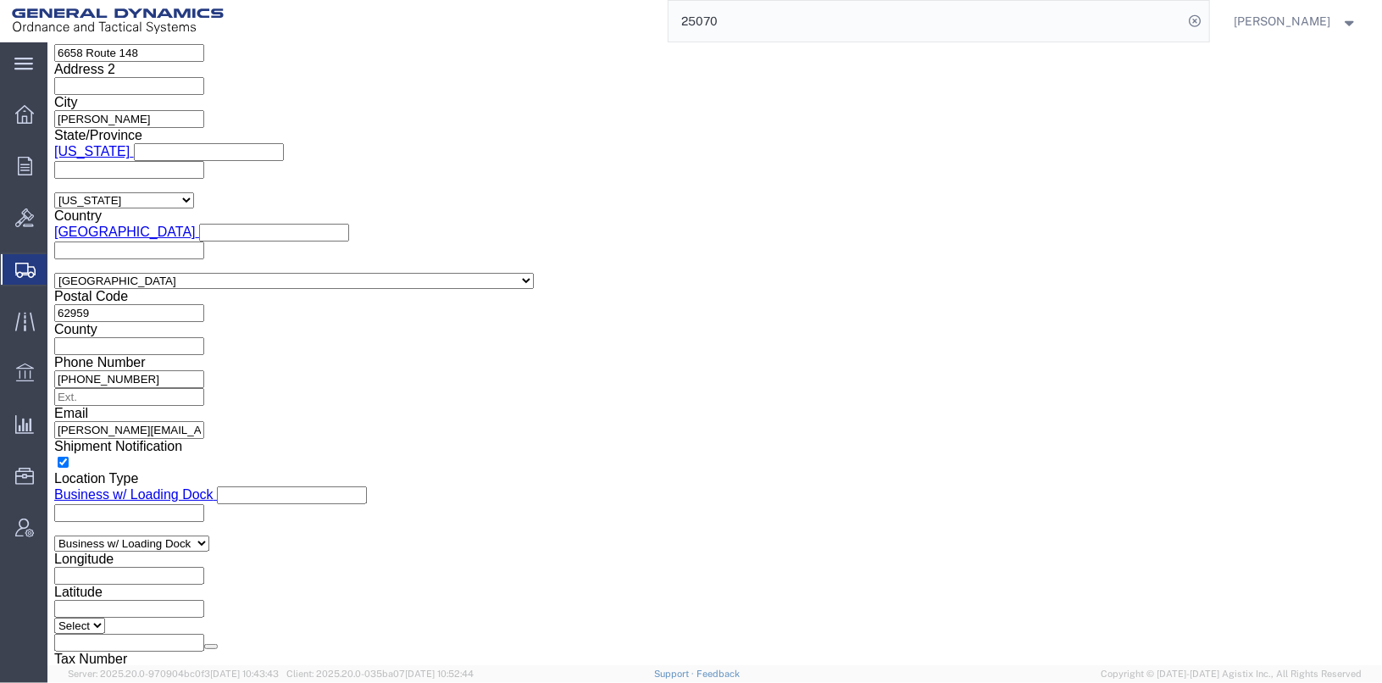
drag, startPoint x: 724, startPoint y: 354, endPoint x: 640, endPoint y: 345, distance: 85.2
click div "ITN Number 6A226 Please enter a valid ITN number - the ITN is a 15 character co…"
click input "text"
type input "E"
click label "ITN Number"
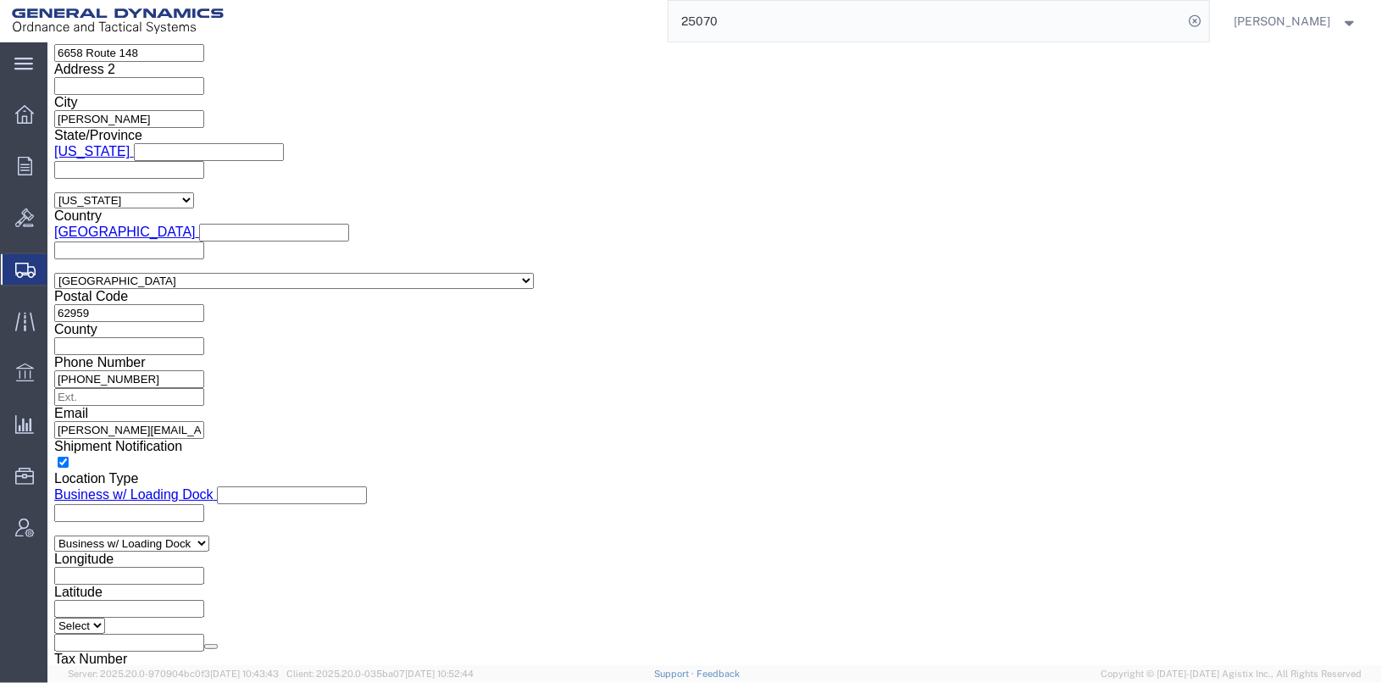
click select "Select AES-Direct EEI Carrier File EEI EEI Exempt"
select select "CFIL"
click select "Select AES-Direct EEI Carrier File EEI EEI Exempt"
click label "Yes"
click input "Yes"
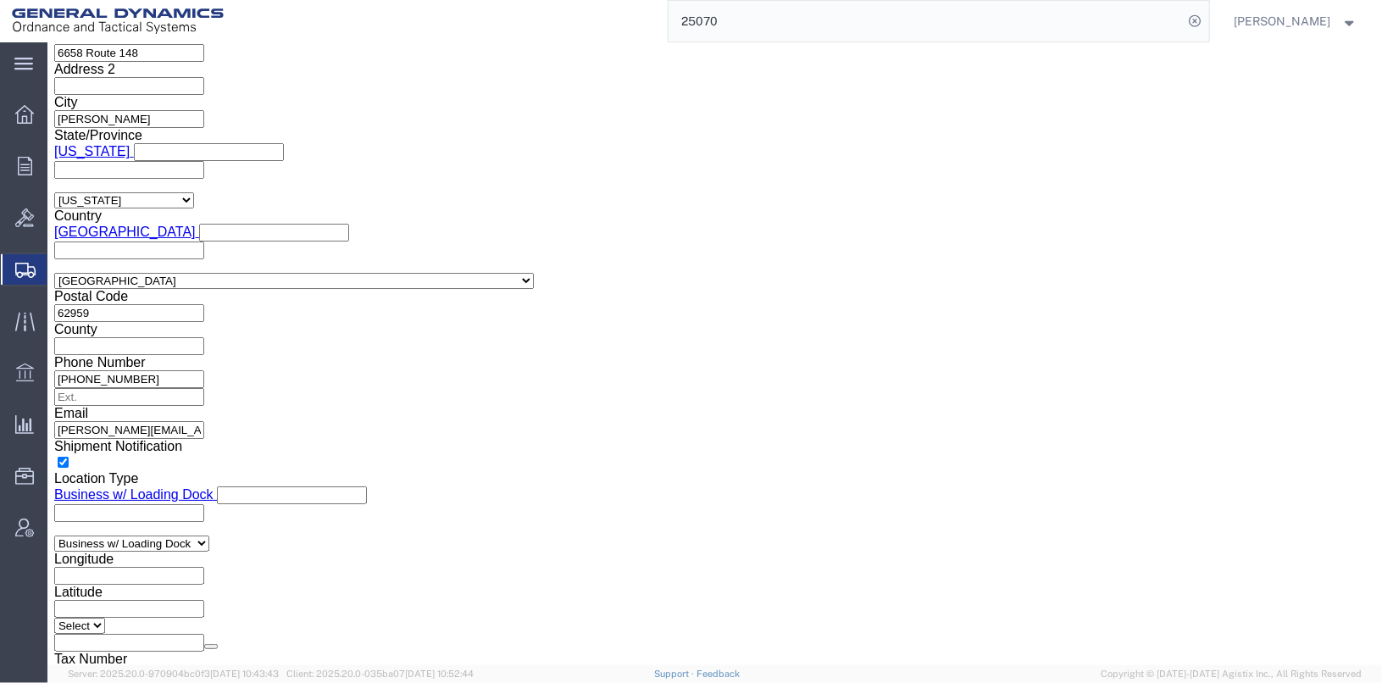
radio input "true"
click label "No"
click input "No"
radio input "true"
click label "Controlled Export?"
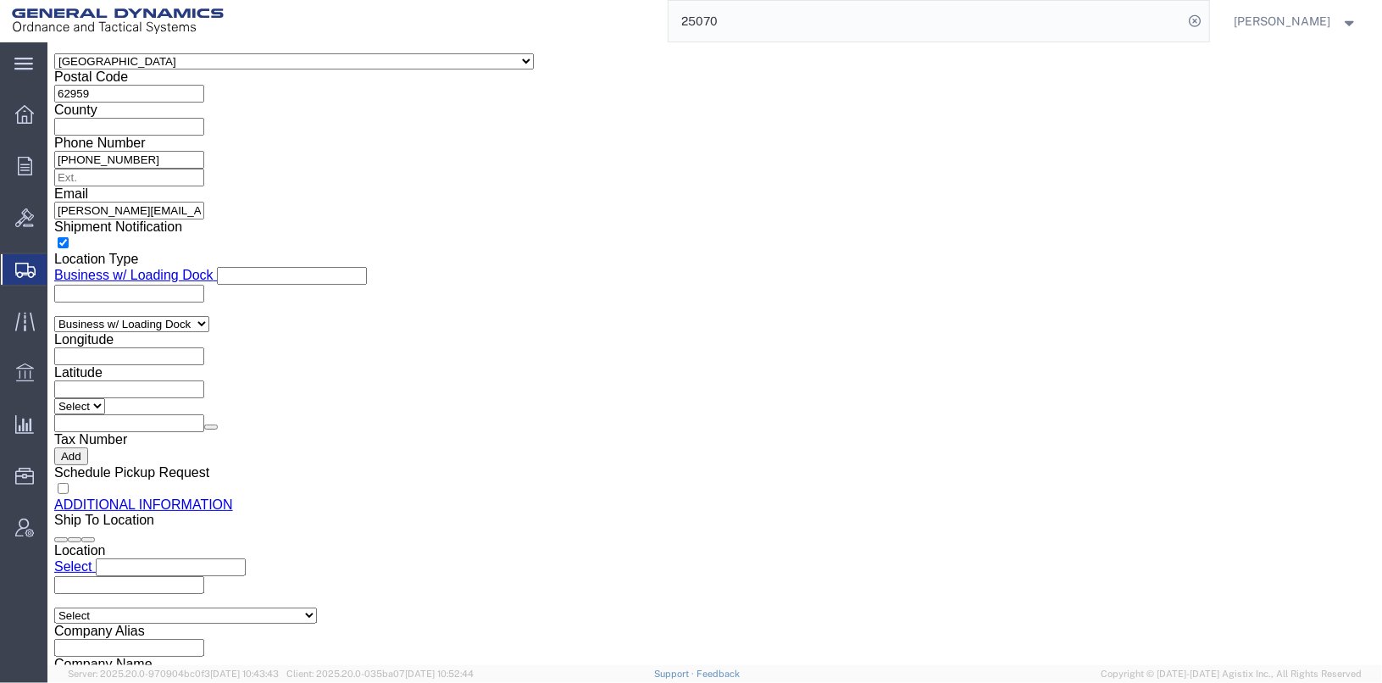
scroll to position [1693, 0]
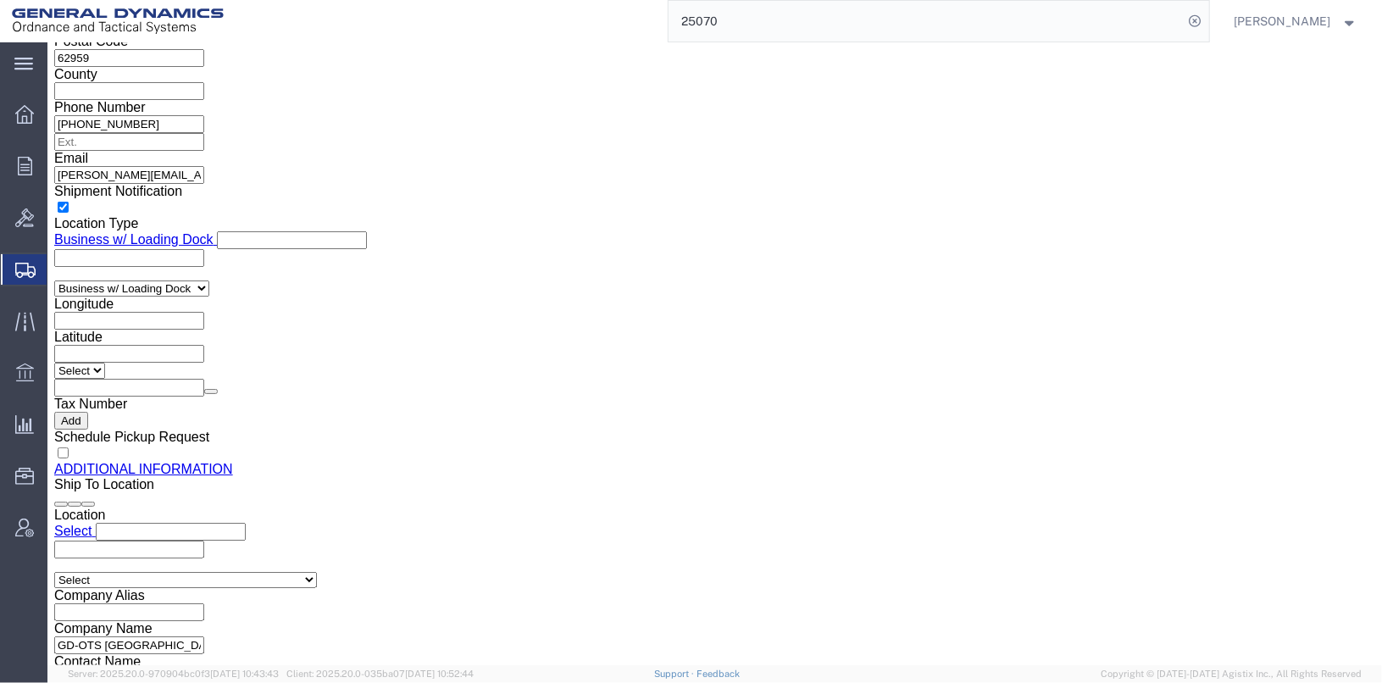
click select "Select Use Carrier or Agent Broker Use My Nominated Broker Use Recipient's Brok…"
select select "AGNT"
click select "Select Use Carrier or Agent Broker Use My Nominated Broker Use Recipient's Brok…"
select select
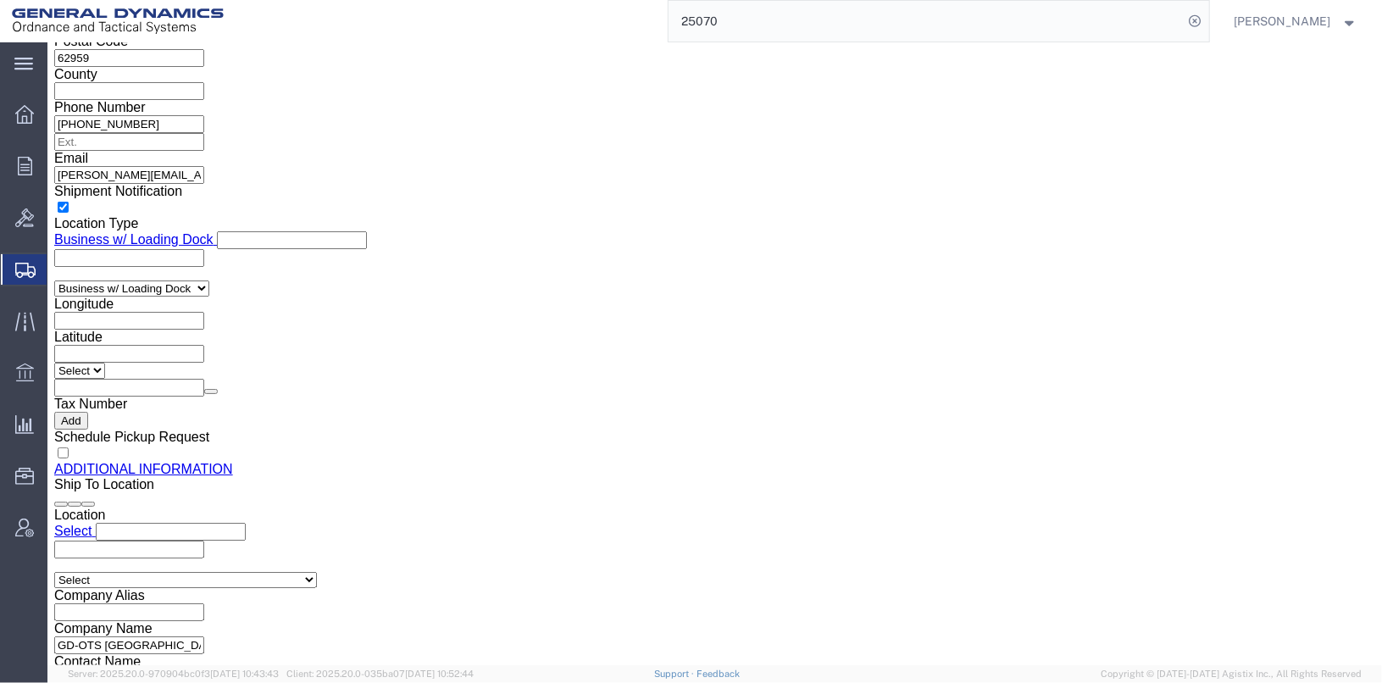
click select "Select Use Carrier or Agent Broker Use My Nominated Broker Use Recipient's Brok…"
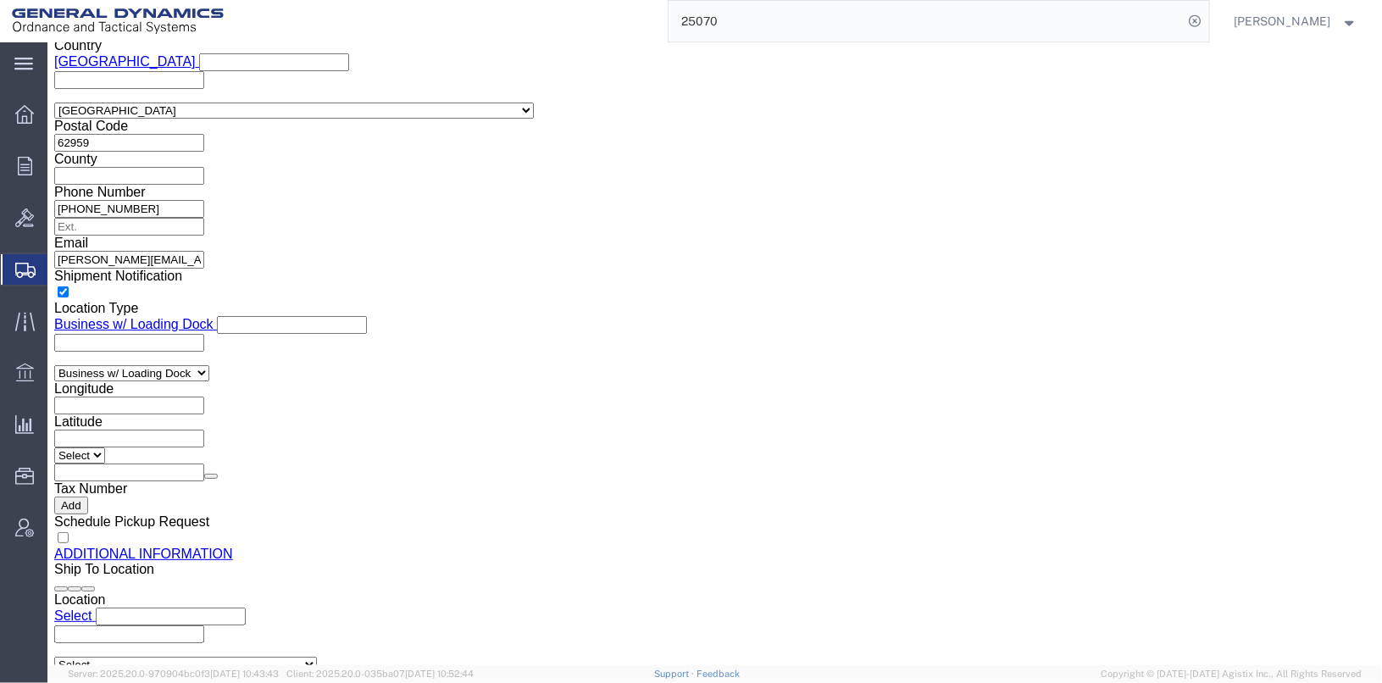
scroll to position [1269, 0]
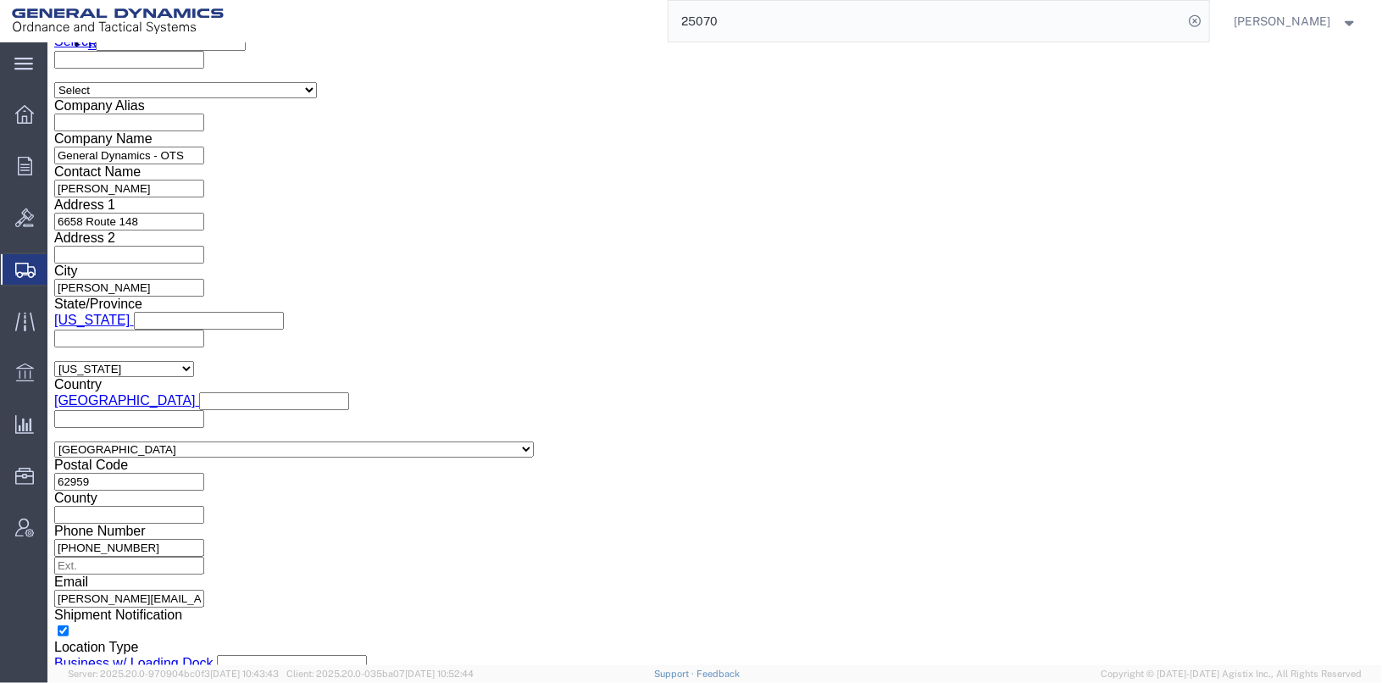
click button "Save"
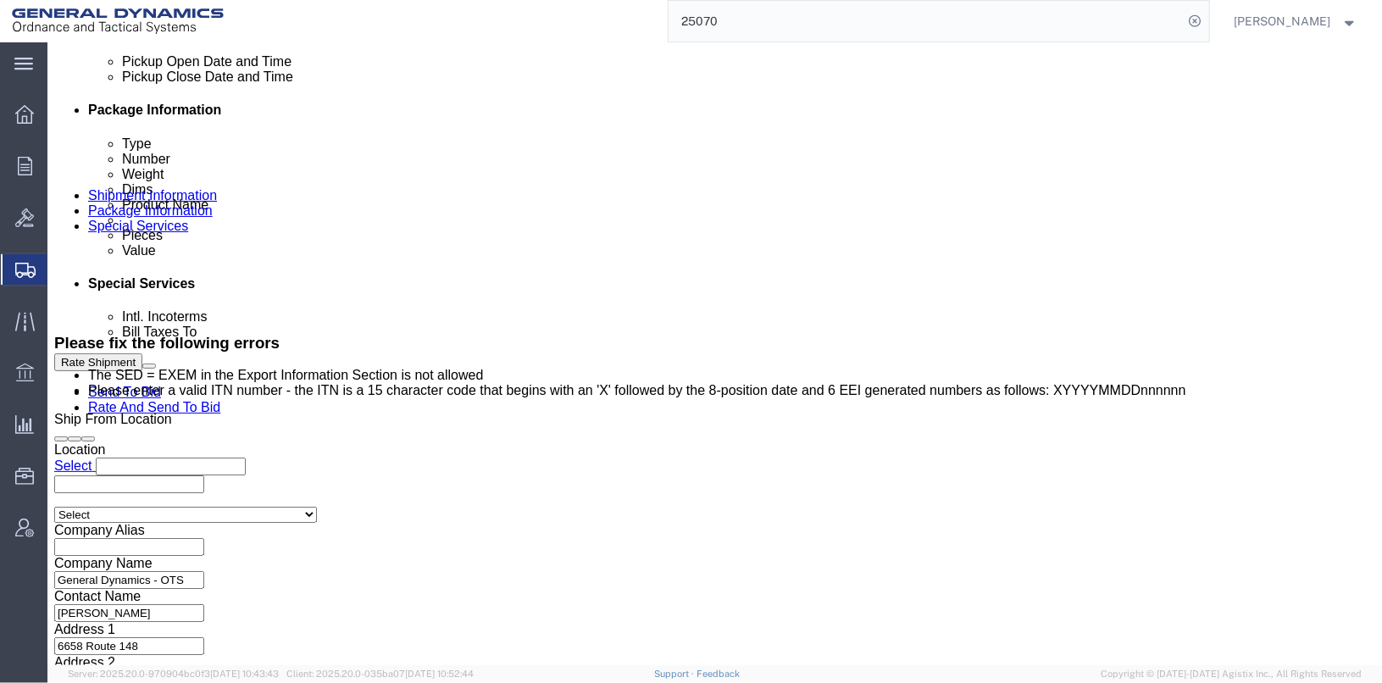
scroll to position [771, 0]
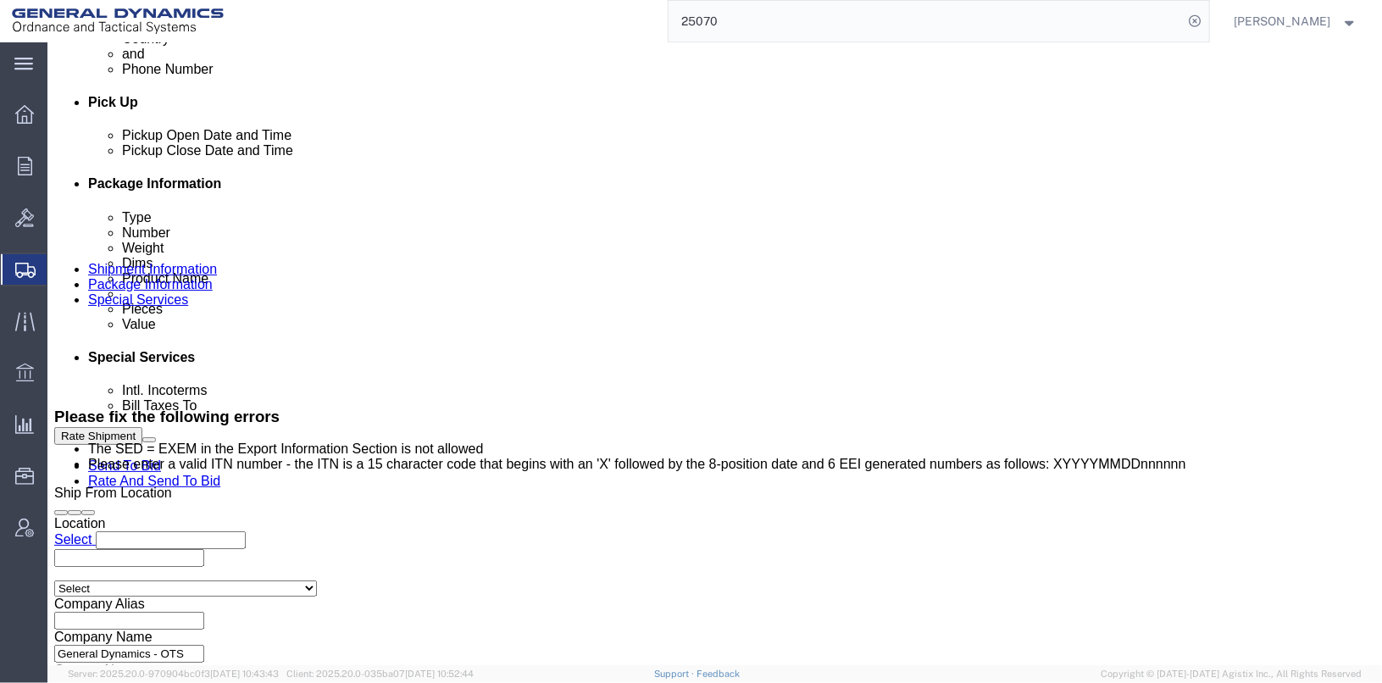
click select "Select DHL FedEx Express UPS"
click div "Intl. Incoterms Select Carriage Insurance Paid Carriage Paid To Cost and Freigh…"
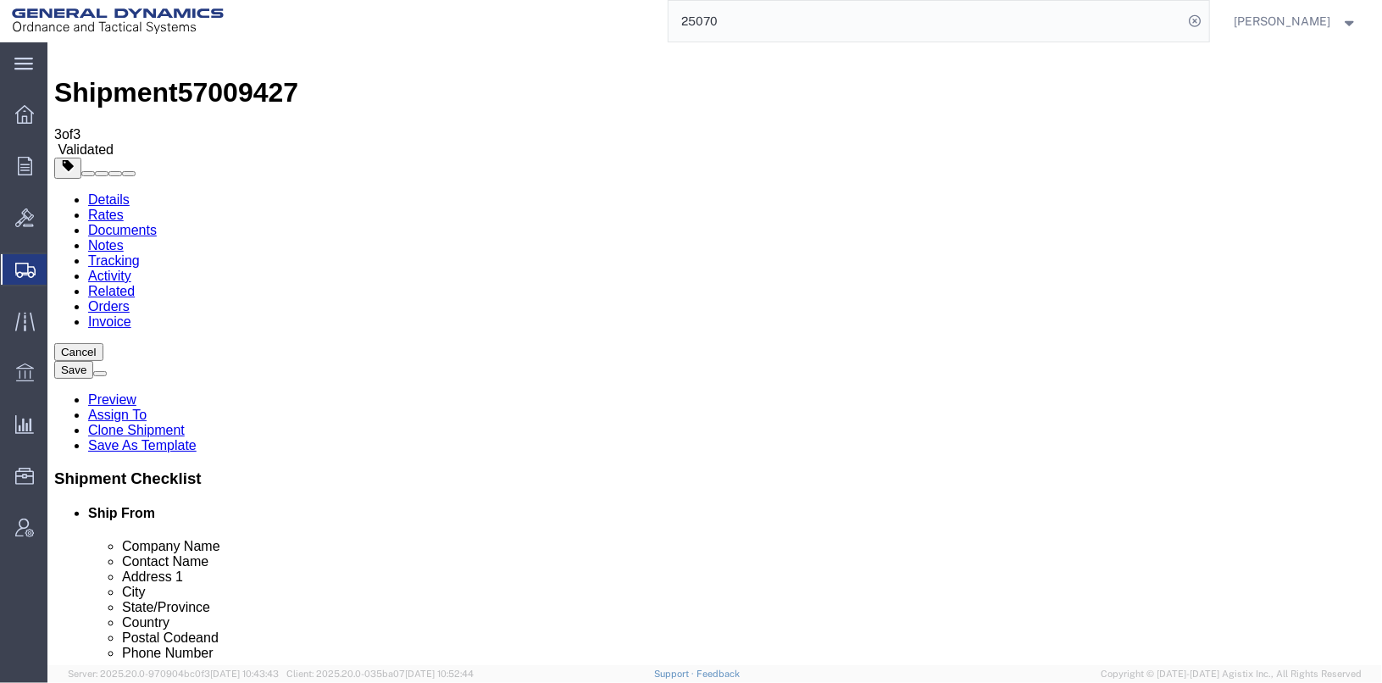
scroll to position [0, 0]
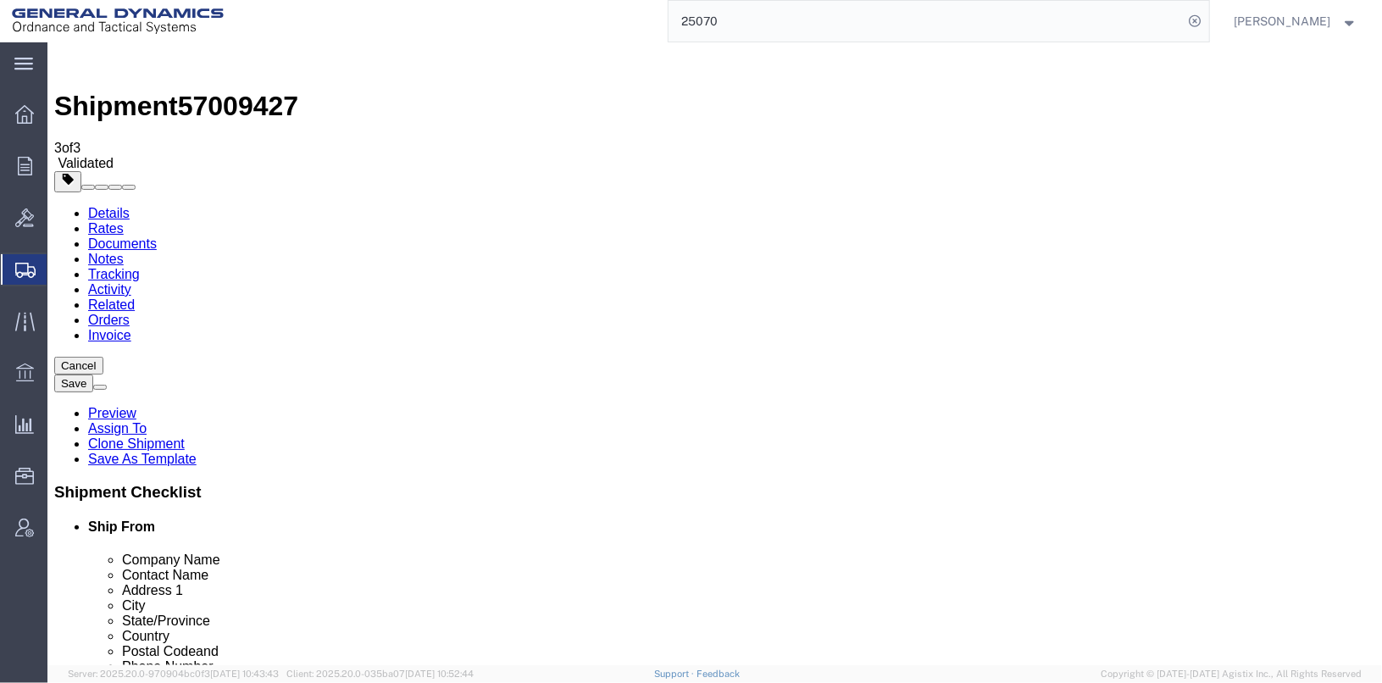
click h2 "Special services"
click textarea
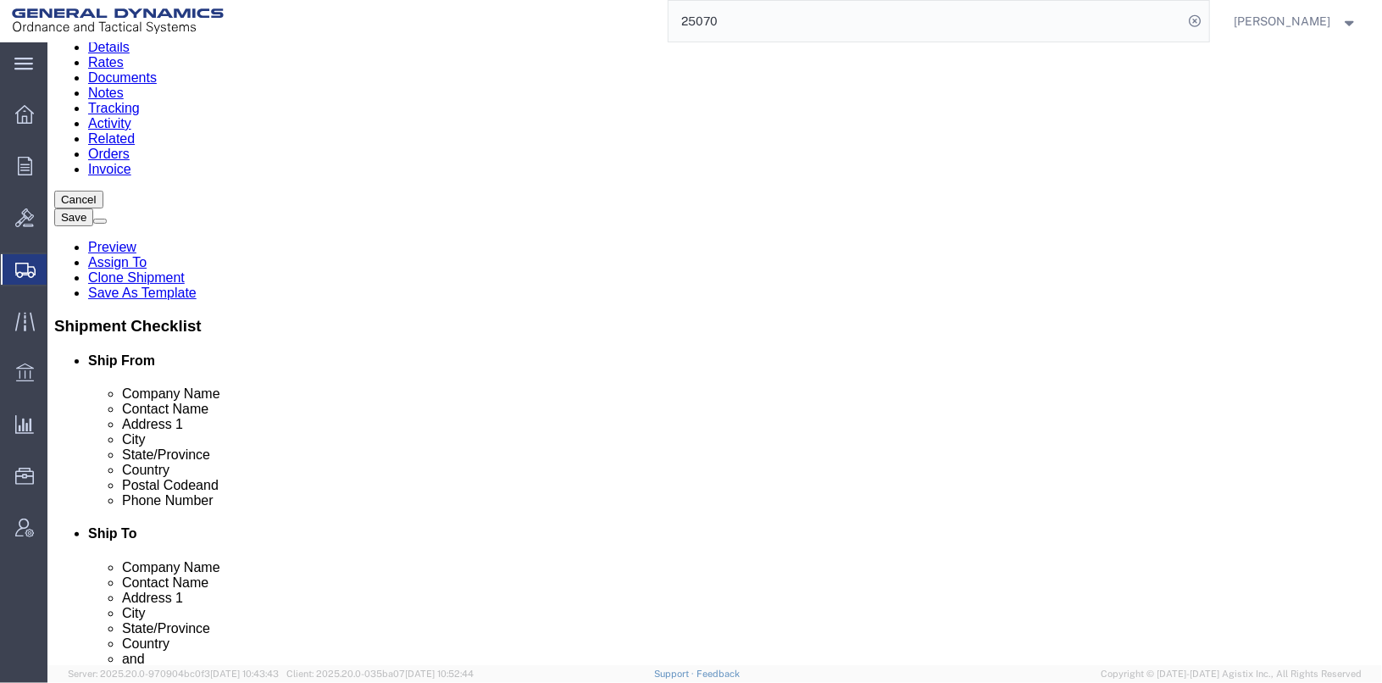
scroll to position [169, 0]
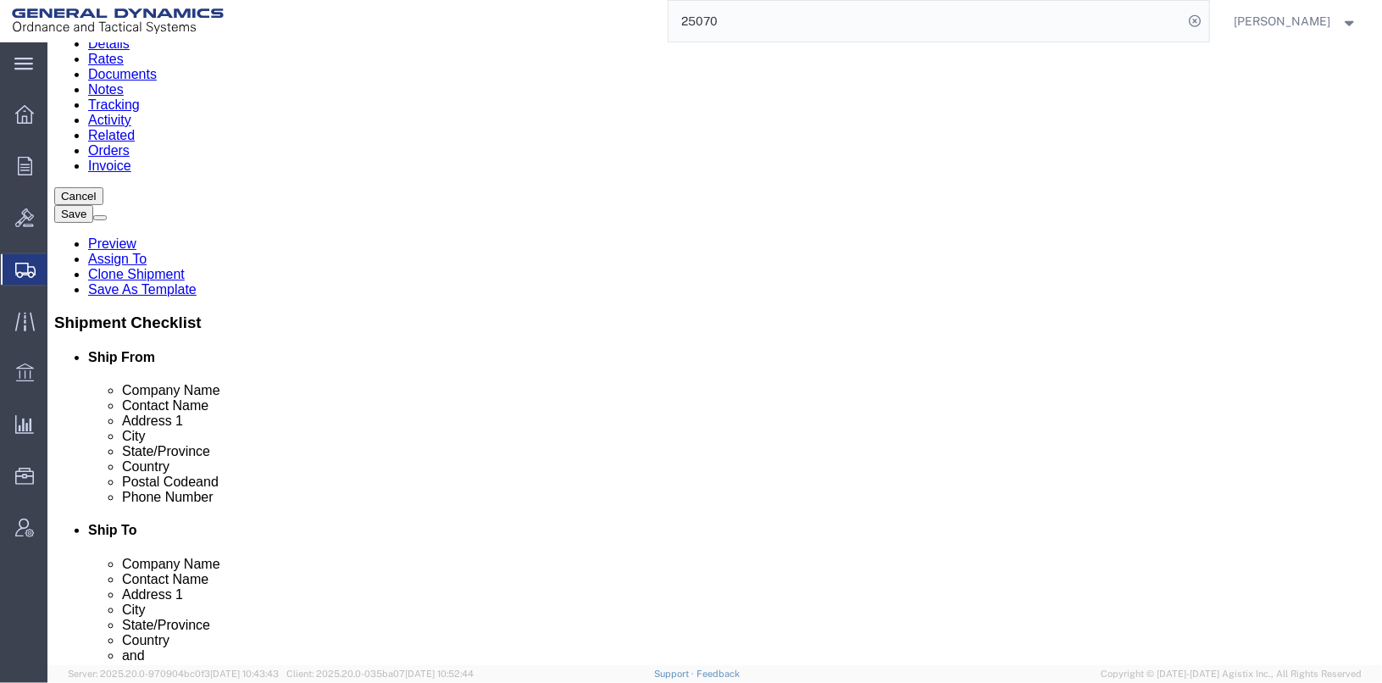
type textarea "FOR CUSTOMS CLEARANCE-EXPEDITORS INTERNATIONAL-EMAIL GD-OTS@EXPEDITORS,COM"
click icon
click div
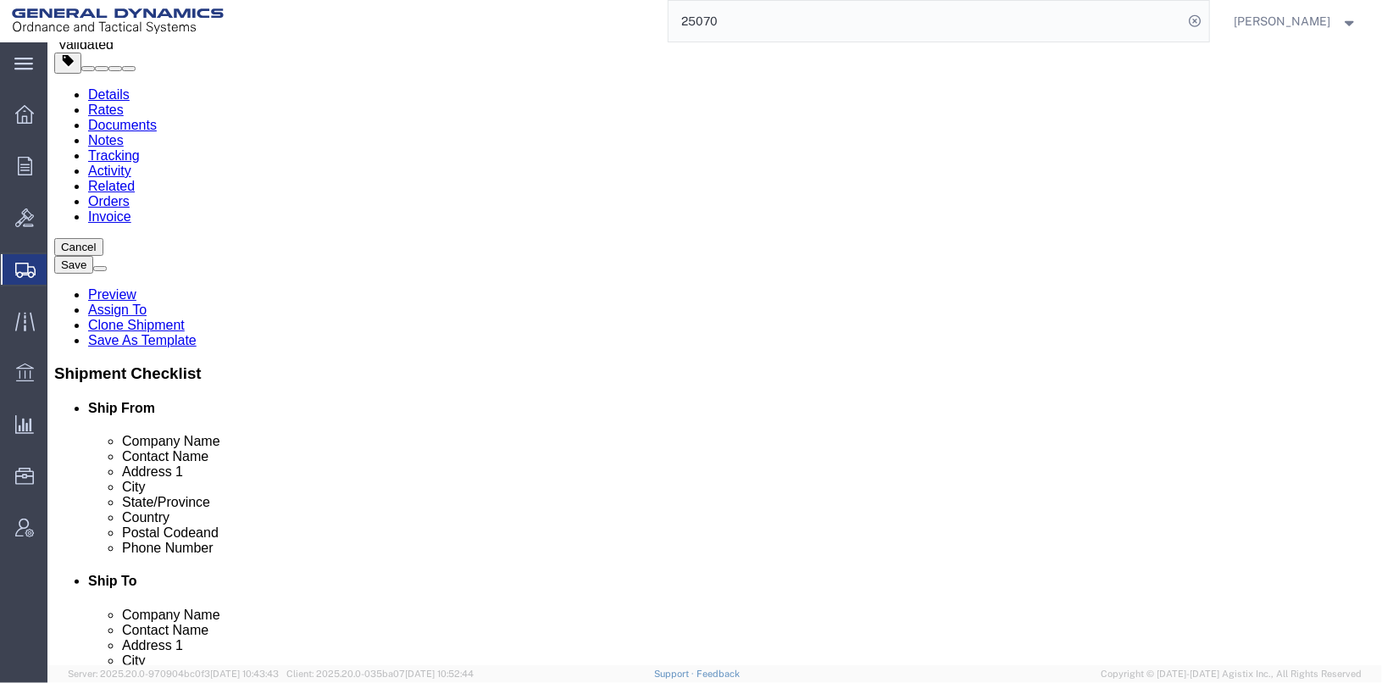
click button "Save"
drag, startPoint x: 1262, startPoint y: 59, endPoint x: 921, endPoint y: 149, distance: 352.3
click div "Shipment Information Package Information Special Services"
click div
click div "Pieces: 6.00 Each Total value: 13200.00 USD"
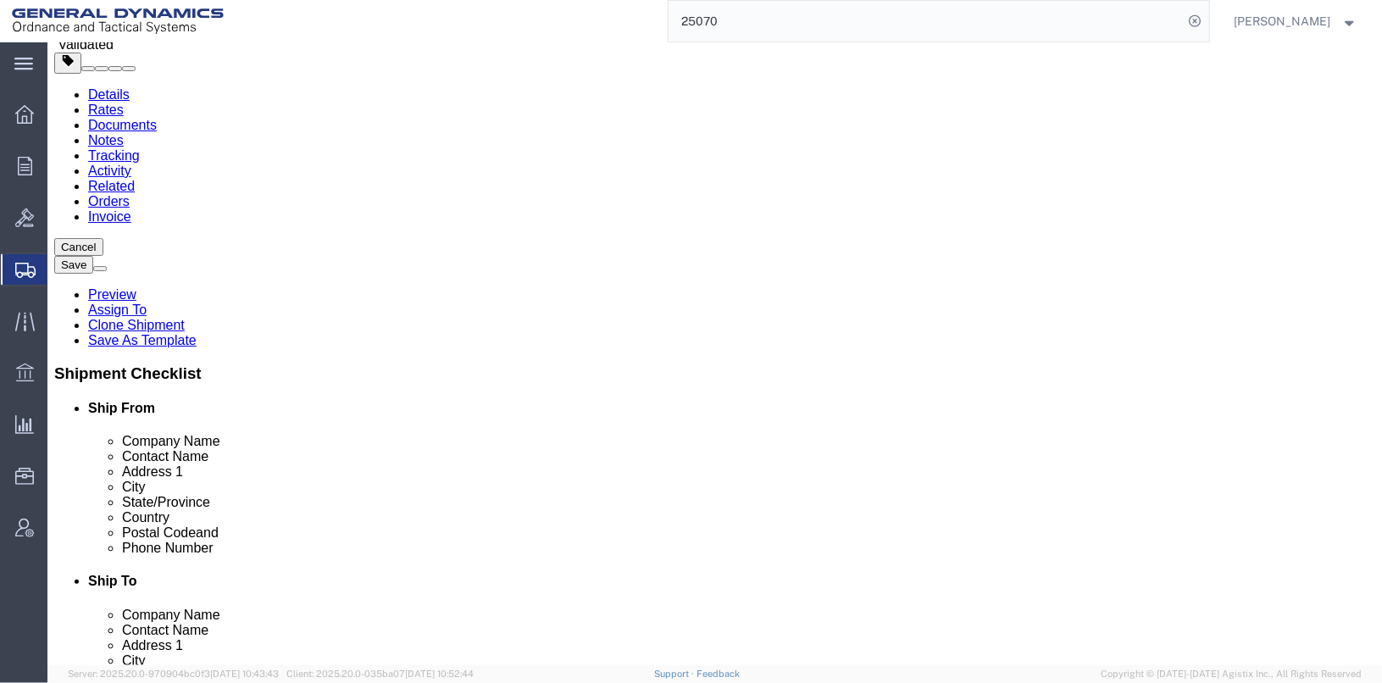
click div
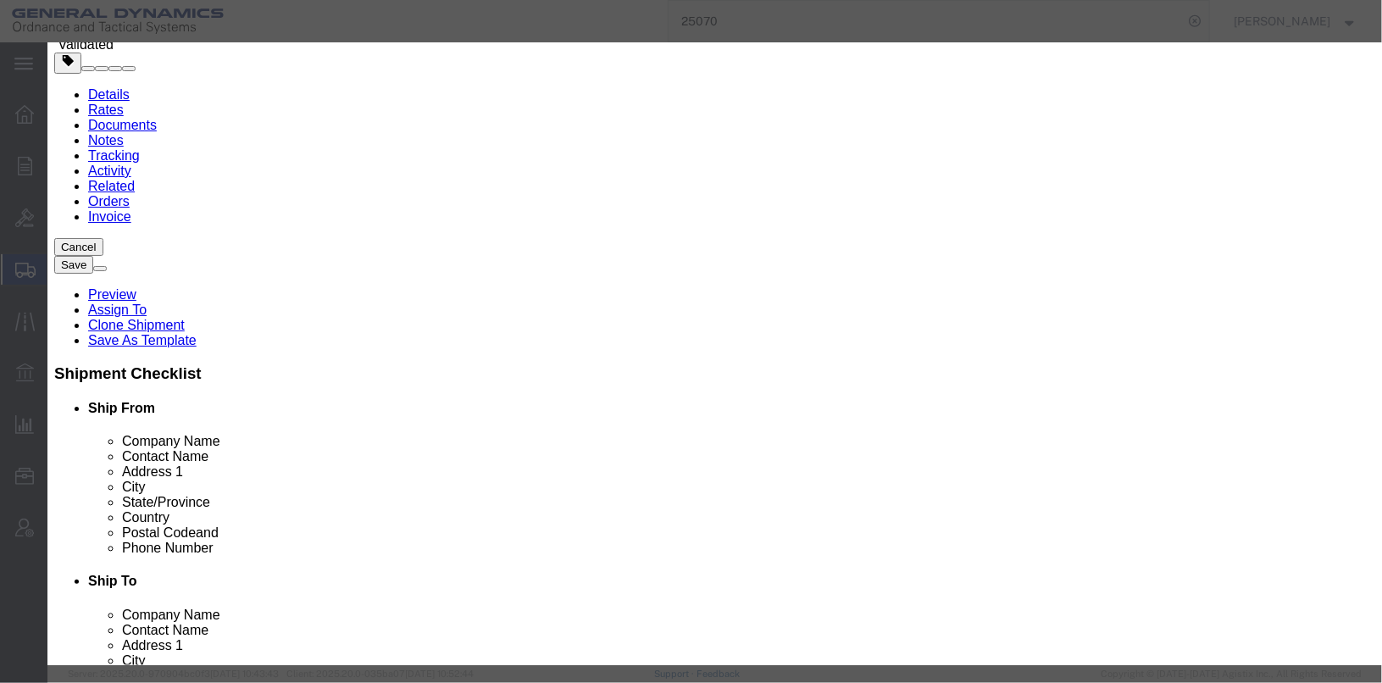
scroll to position [125, 0]
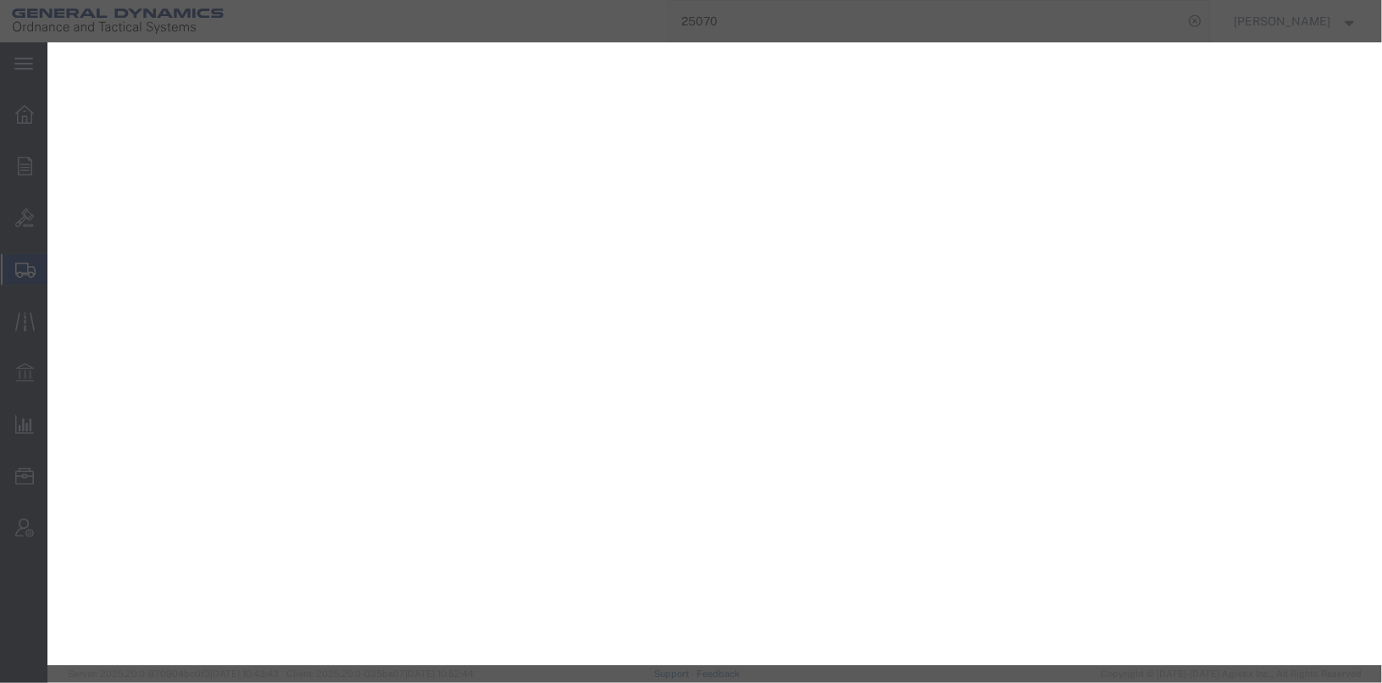
select select "YRPK"
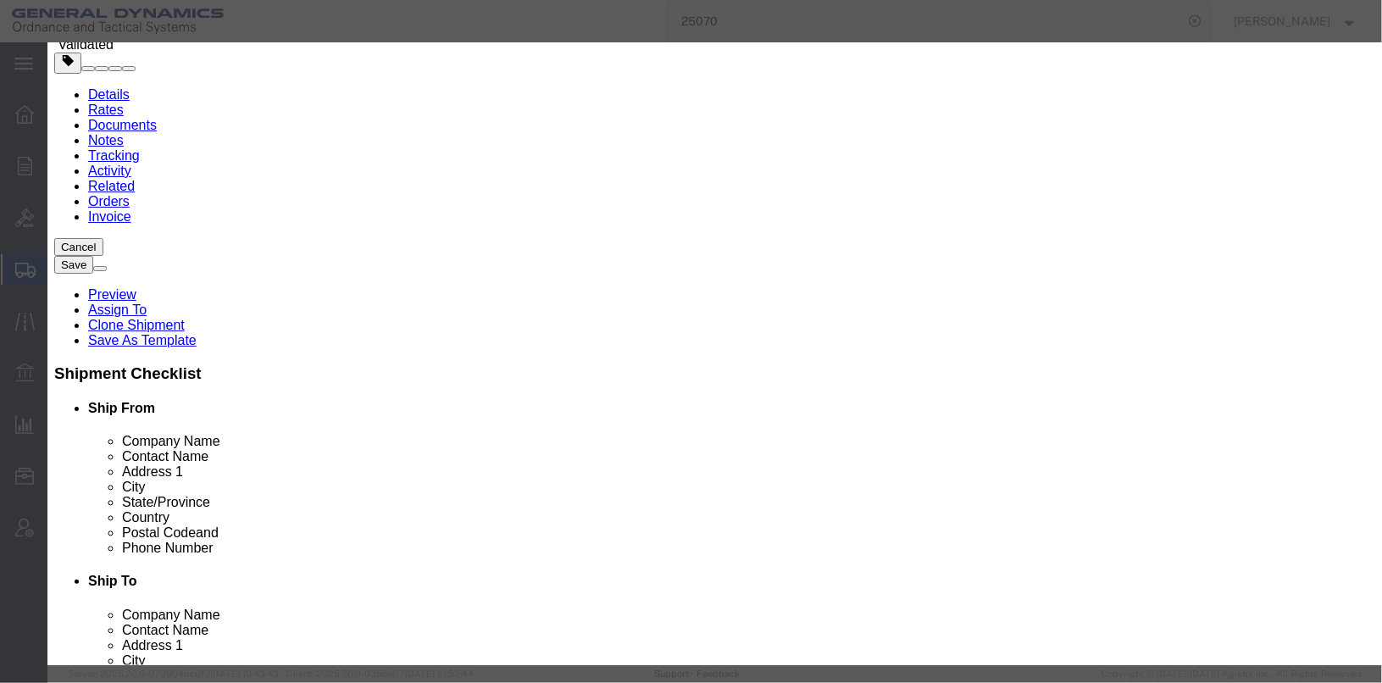
scroll to position [378, 0]
click select "Select ATF BIS DEA EPA FDA FTR ITAR OFAC Other (OPA)"
click div "Controlled"
click button "Save & Close"
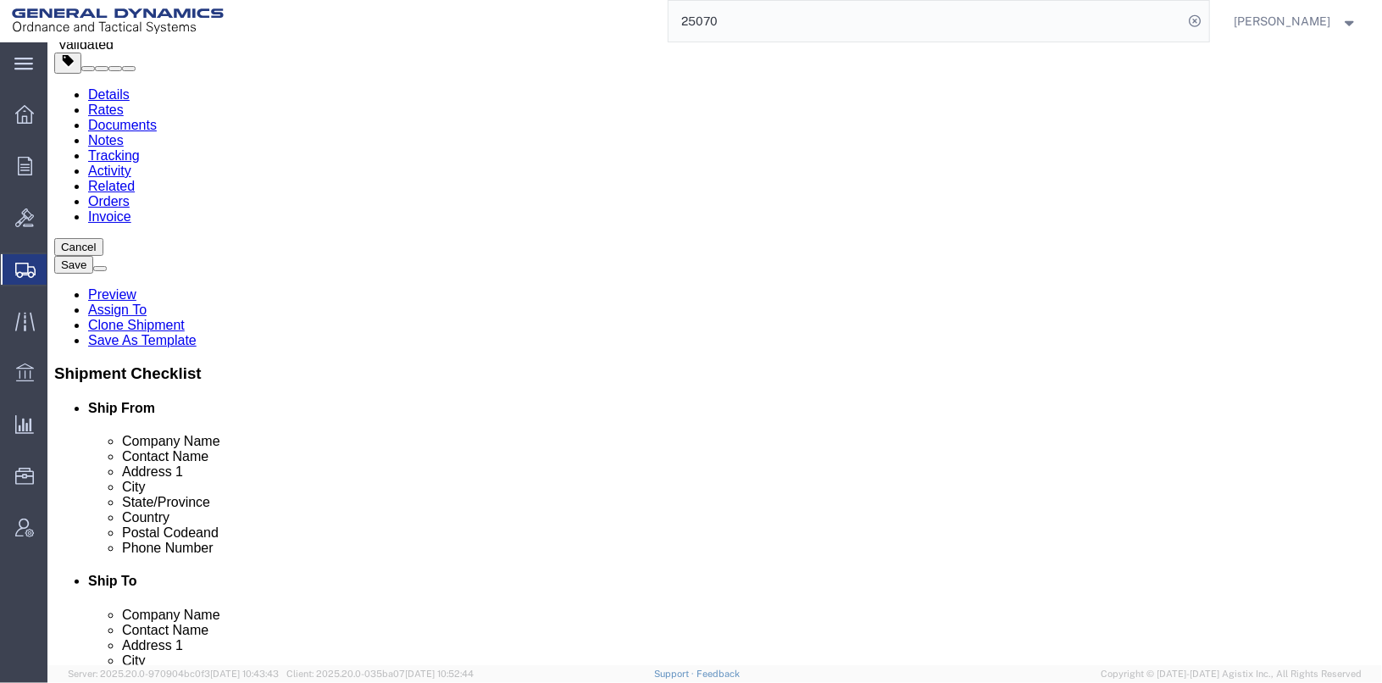
click link "Tracking"
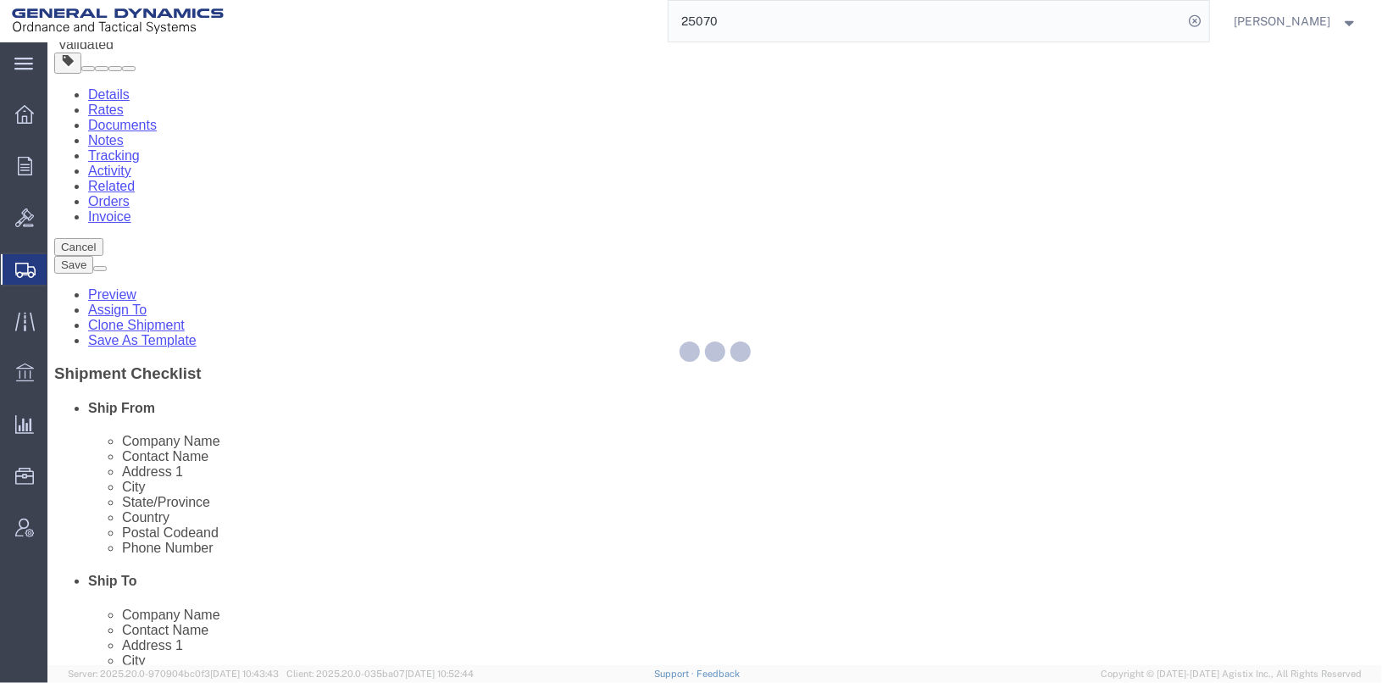
click at [390, 175] on div at bounding box center [714, 353] width 1335 height 623
click at [408, 171] on div at bounding box center [714, 353] width 1335 height 623
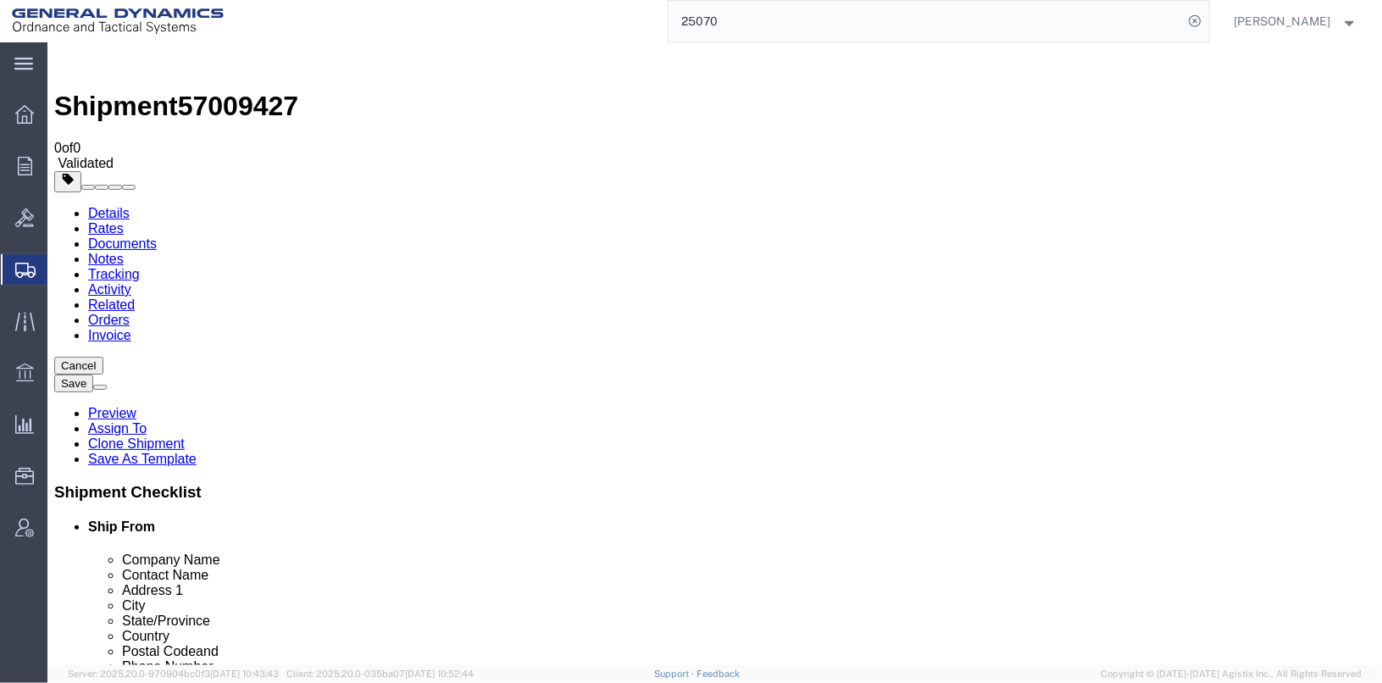
click at [108, 205] on link "Details" at bounding box center [108, 212] width 42 height 14
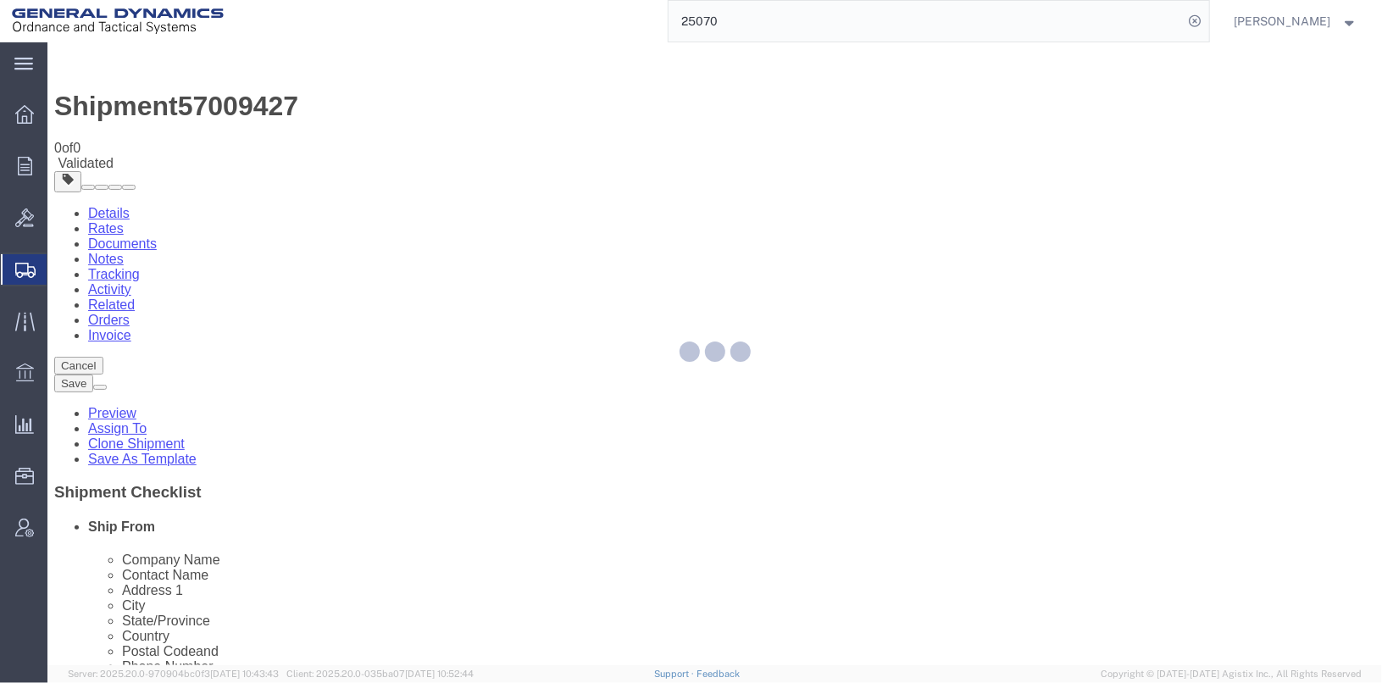
click at [100, 111] on div at bounding box center [714, 353] width 1335 height 623
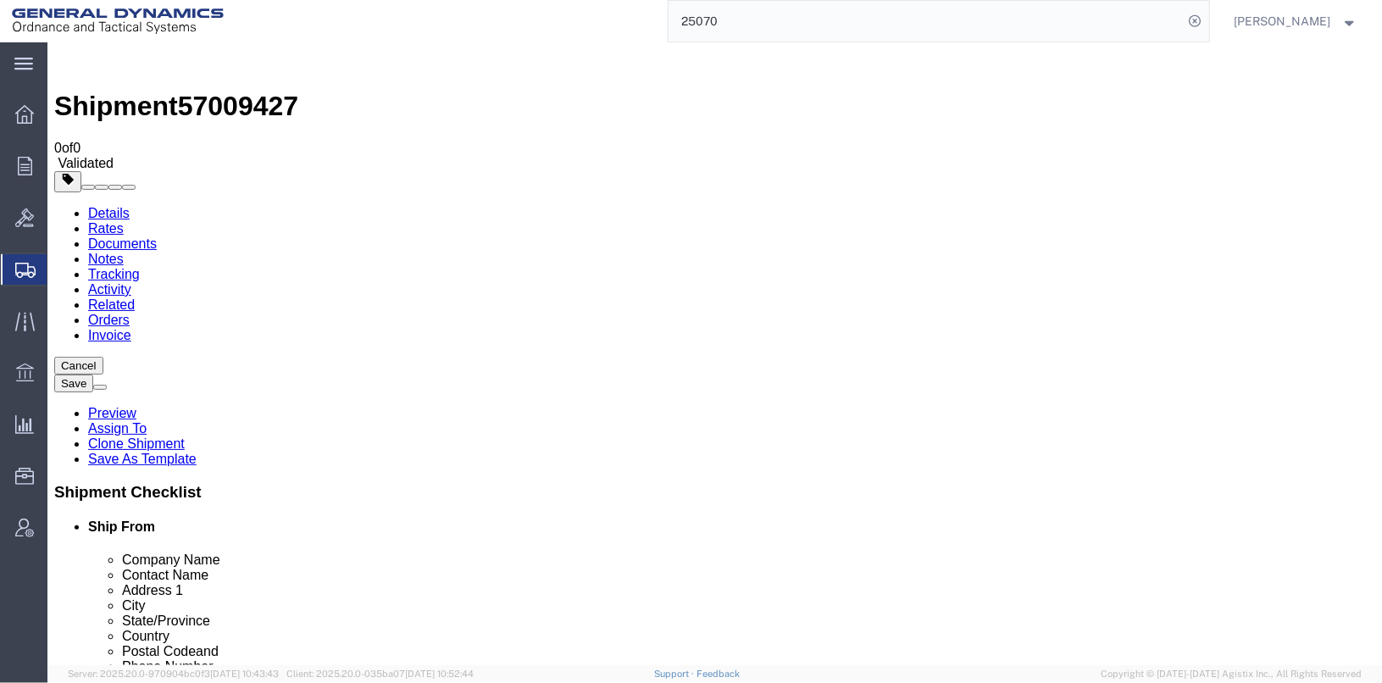
click link "Special Services"
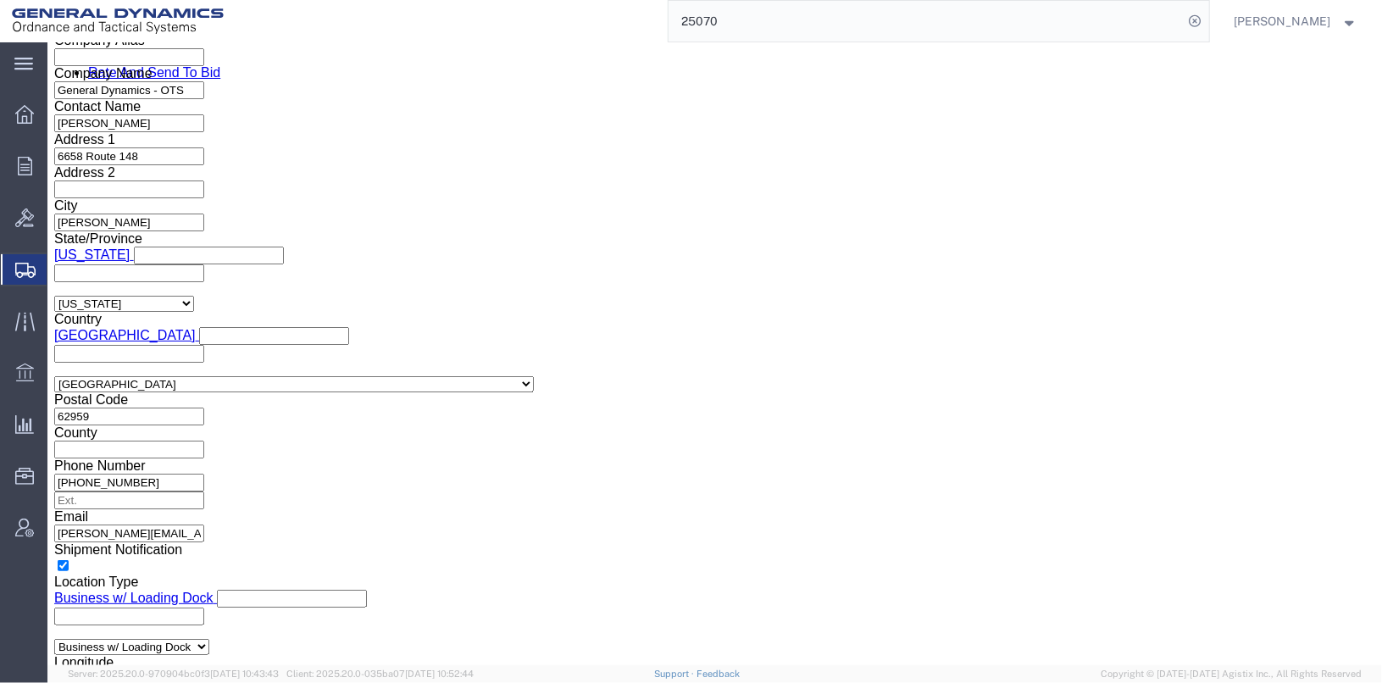
scroll to position [1186, 0]
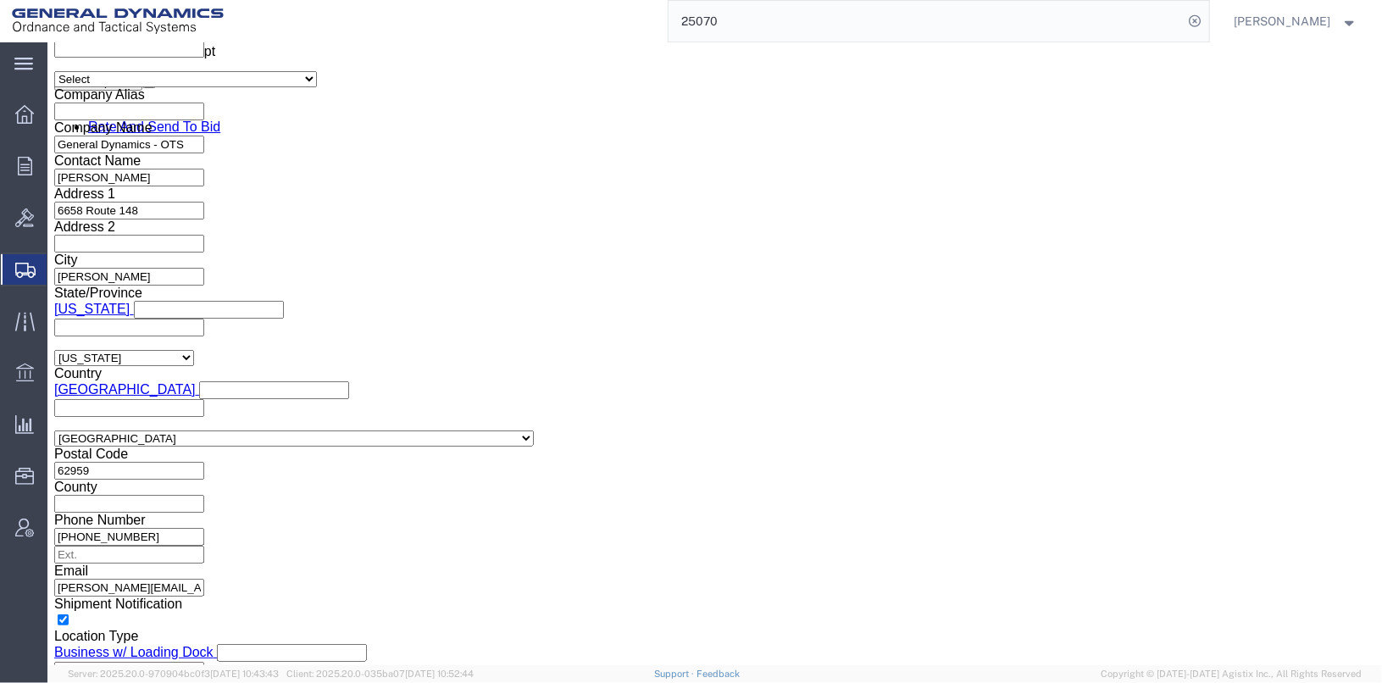
click select "Select AES-Direct EEI Carrier File EEI EEI Exempt"
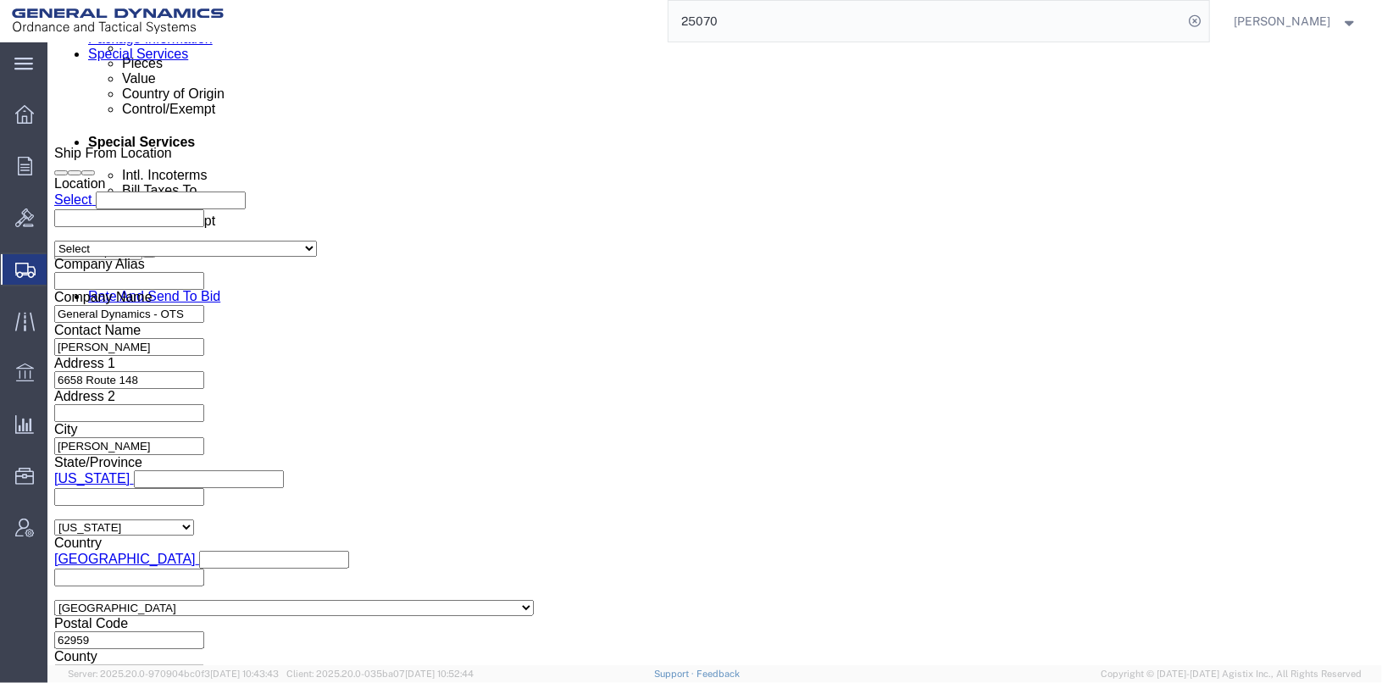
scroll to position [1356, 0]
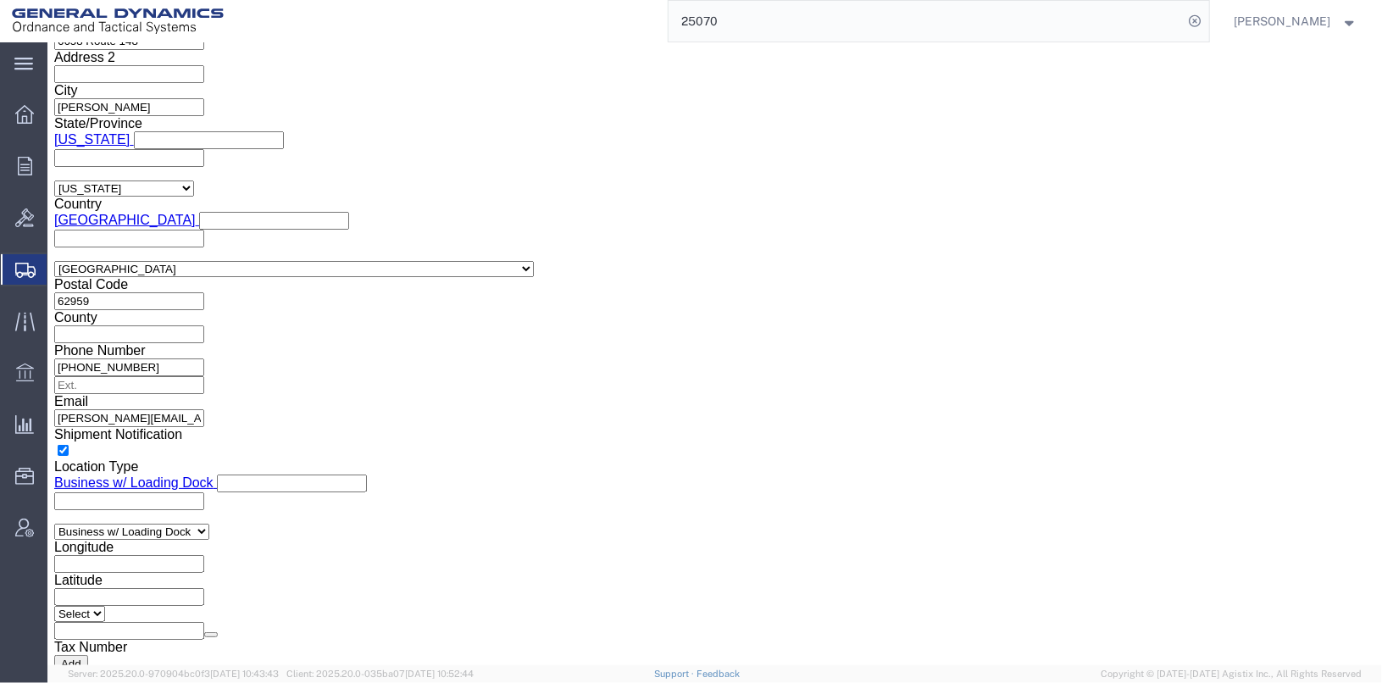
click div "EEI Information Select AES-Direct EEI Carrier File EEI EEI Exempt ITN Number Ge…"
click select "Select CH CI CR DD FI FS GP GS HH HV IP IR IS MS OI OS TE TL TR UG ZD"
click label "ITN Number"
click div
click input "text"
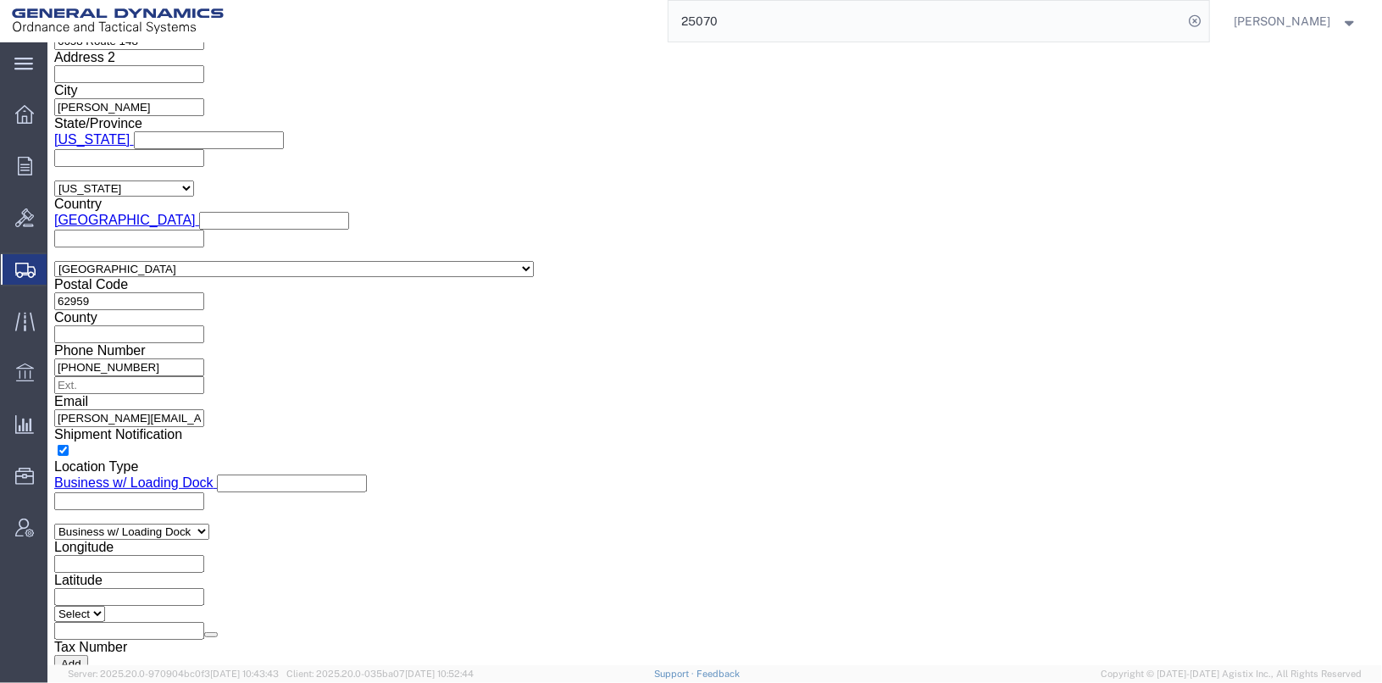
click input "text"
click div "ITN Number"
click link "Package Information"
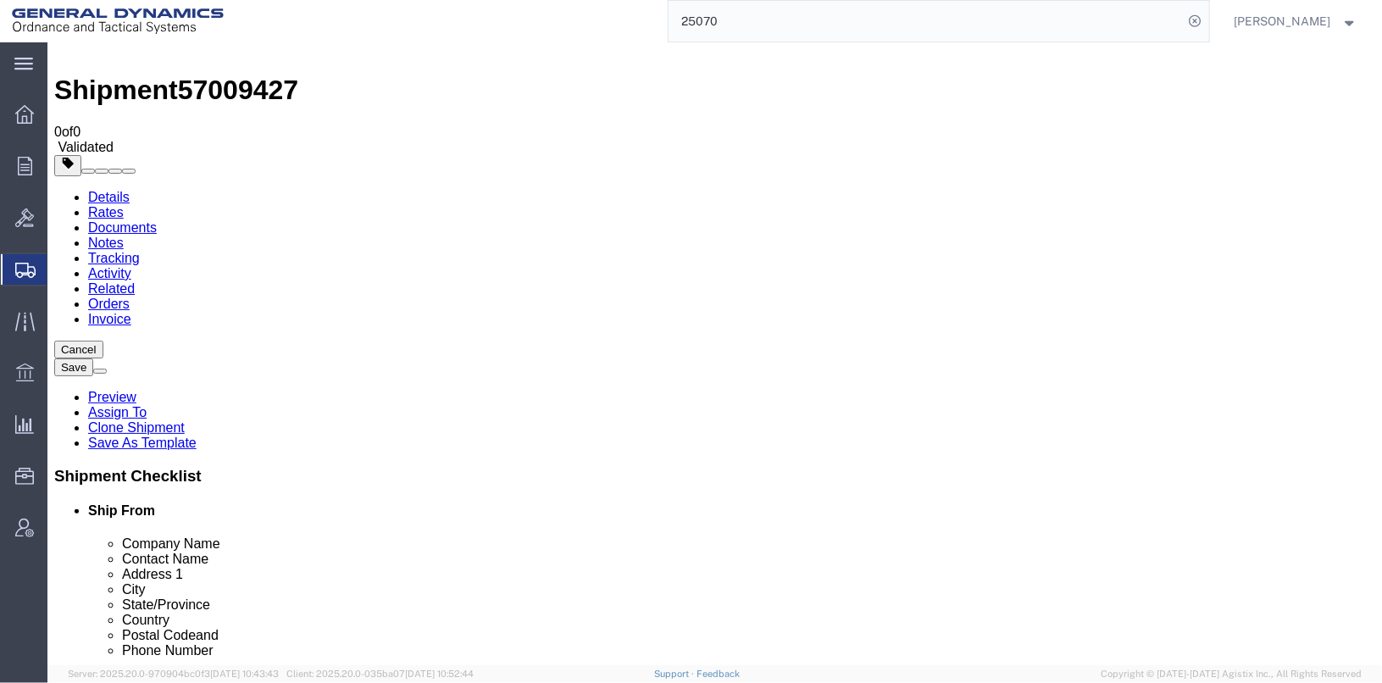
click p "[PERSON_NAME] 6215 PRESSURE TRANSDUCER"
click div "Pieces: 6.00 Each Total value: 13200.00 USD"
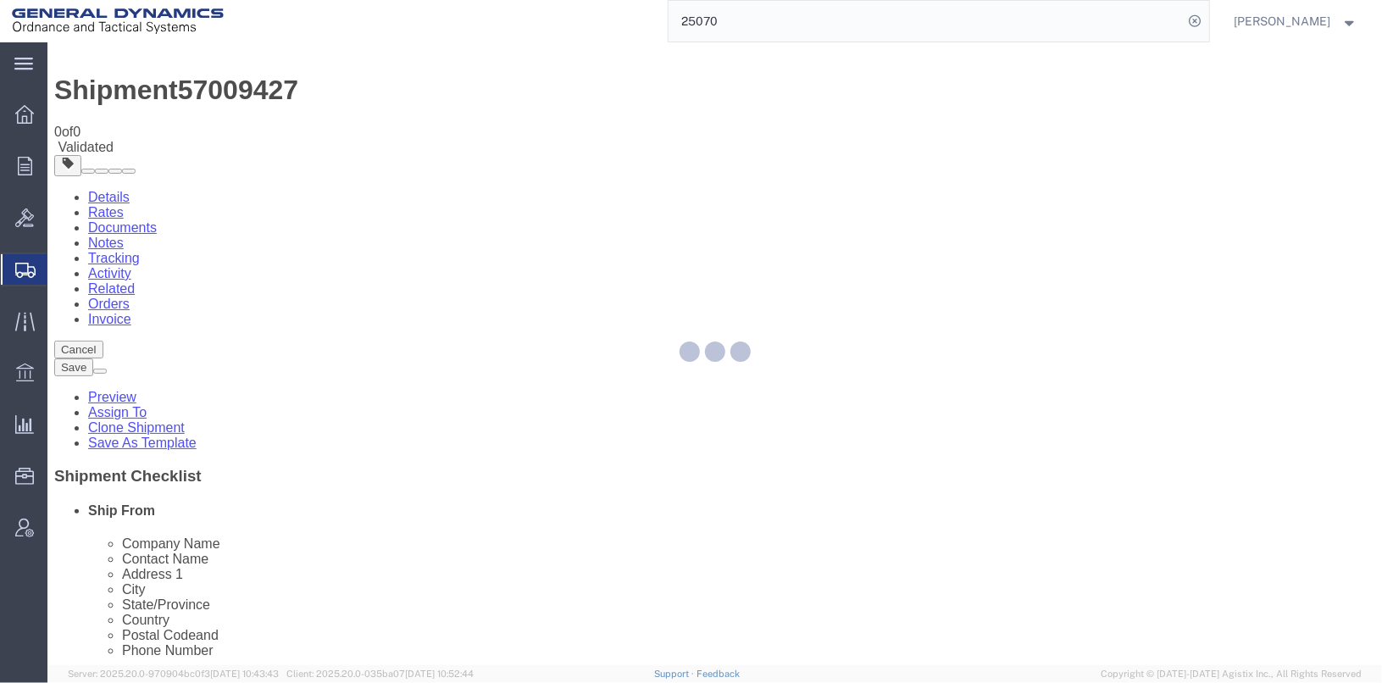
click at [236, 522] on div at bounding box center [714, 353] width 1335 height 623
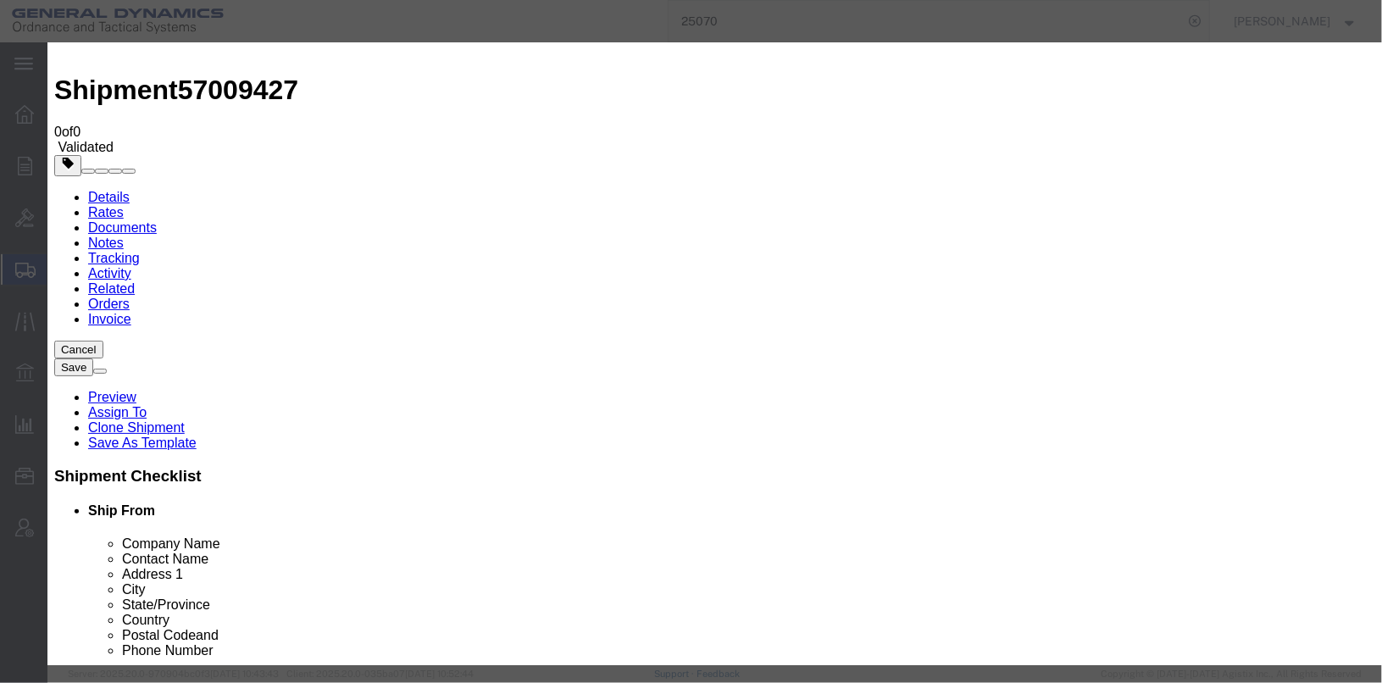
scroll to position [378, 0]
click select "Select ATF BIS DEA EPA FDA FTR ITAR OFAC Other (OPA)"
click select "Select AGR-Agricultural APP-Computers APR-Additional Permissive Exports AVS-Air…"
click select "Select ATF BIS DEA EPA FDA FTR ITAR OFAC Other (OPA)"
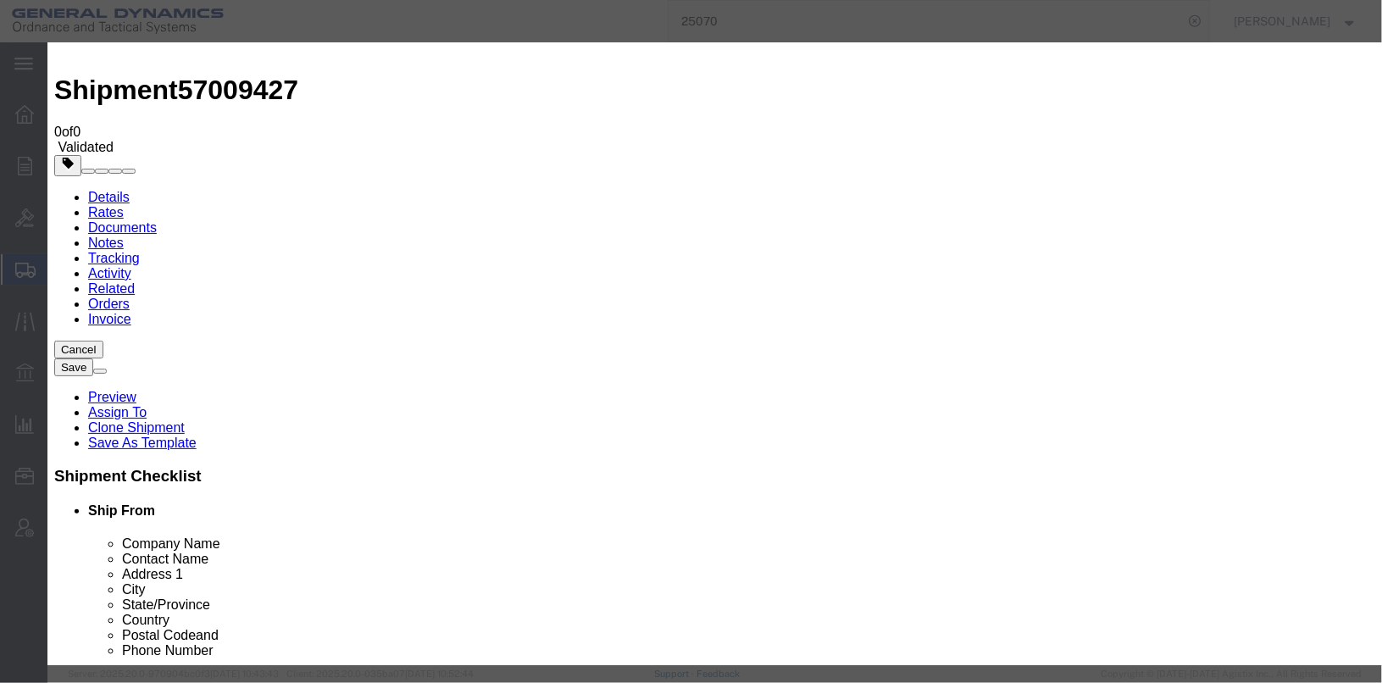
click select
click select "Select ATF BIS DEA EPA FDA FTR ITAR OFAC Other (OPA)"
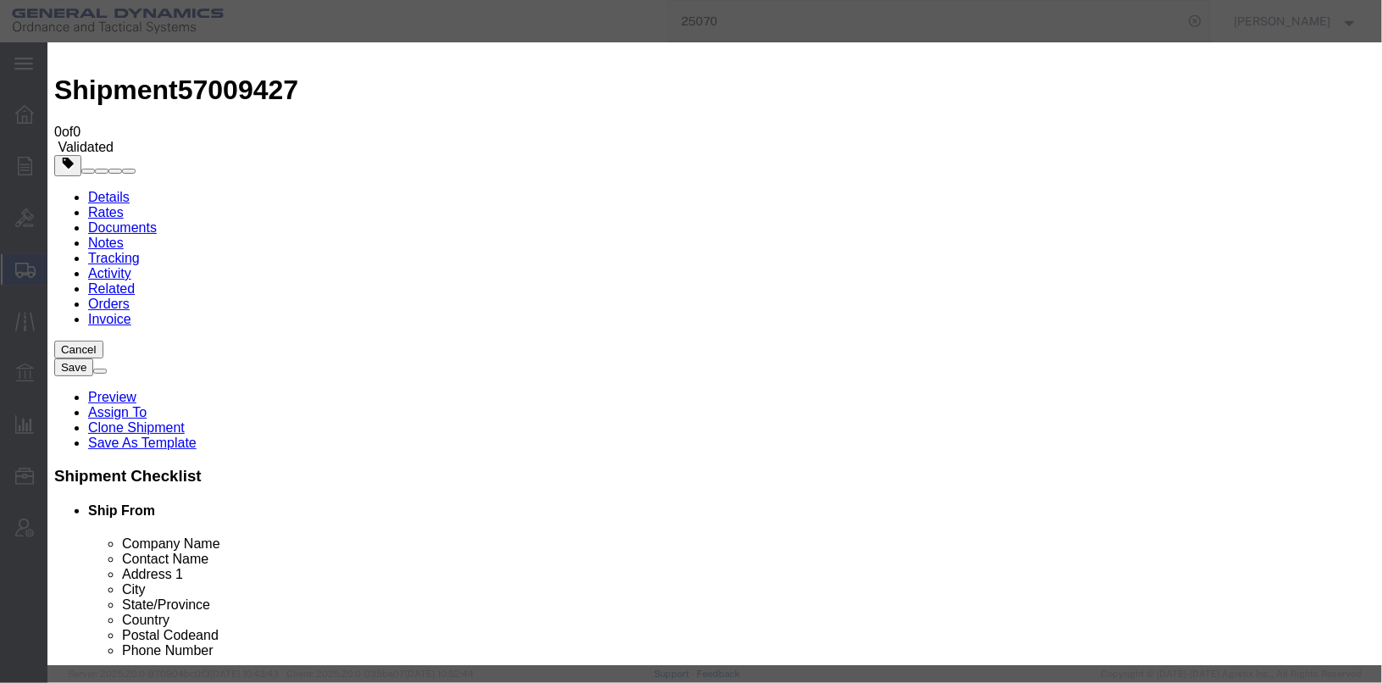
click select
click select "Select ATF BIS DEA EPA FDA FTR ITAR OFAC Other (OPA)"
select select "BIS"
click select "Select ATF BIS DEA EPA FDA FTR ITAR OFAC Other (OPA)"
click select "Select AGR-Agricultural APP-Computers APR-Additional Permissive Exports AVS-Air…"
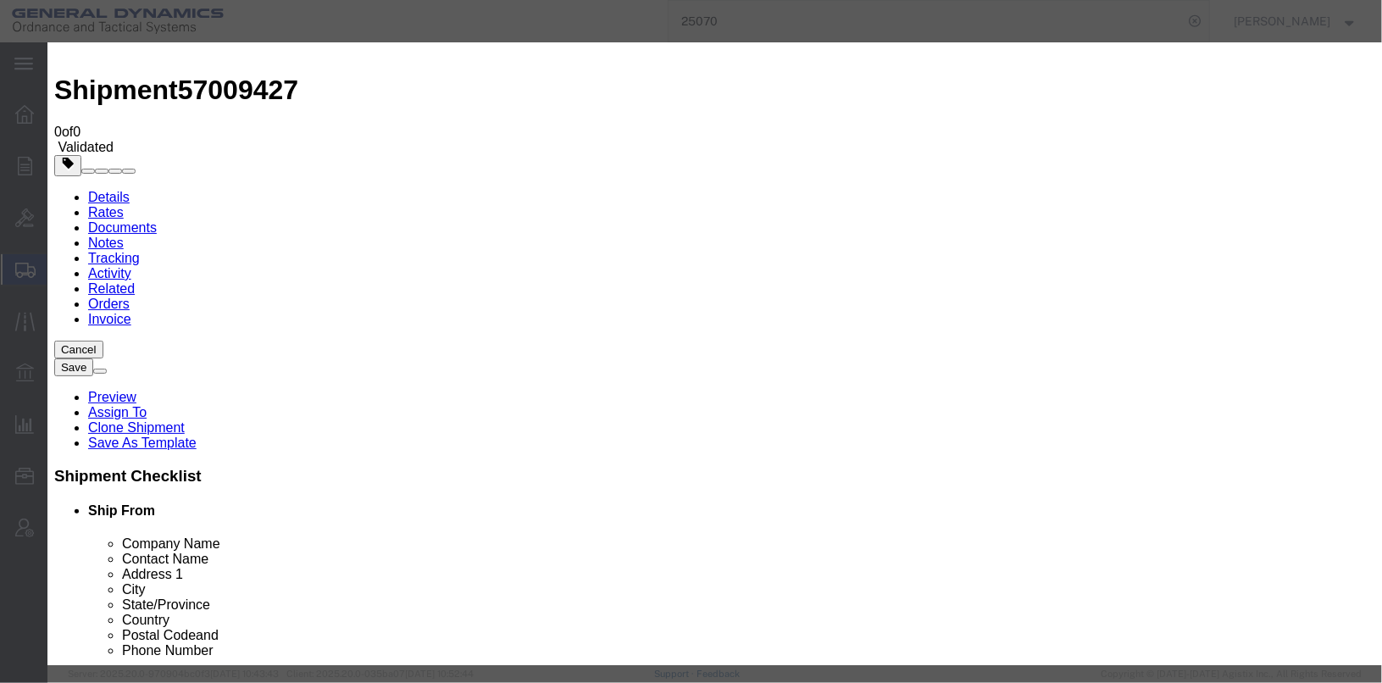
select select "NLR"
click select "Select AGR-Agricultural APP-Computers APR-Additional Permissive Exports AVS-Air…"
click select "Select ATF BIS DEA EPA FDA FTR ITAR OFAC Other (OPA)"
click select "Select 123.11B 123.12 123.13 123.16B1 123.16B2 123.16B3 123.16B4 123.16B5 123.1…"
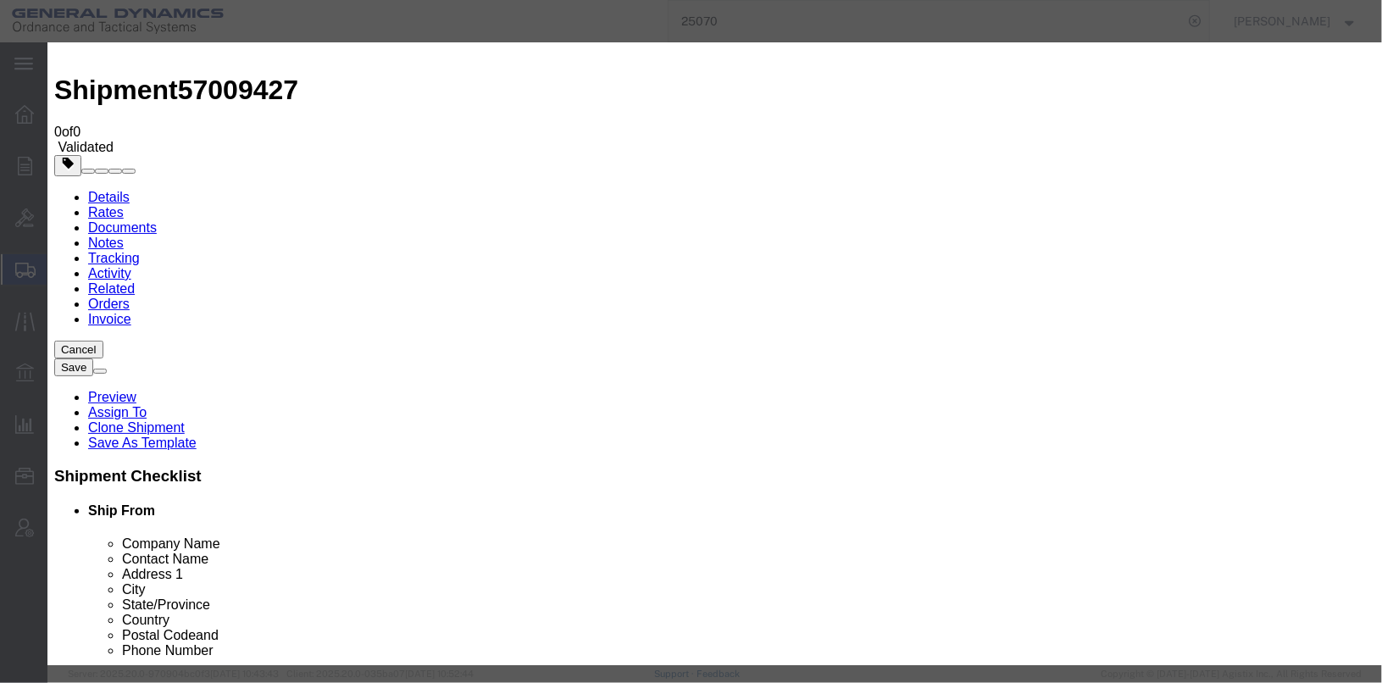
click select "Select ATF BIS DEA EPA FDA FTR ITAR OFAC Other (OPA)"
select select "BIS"
click select "Select ATF BIS DEA EPA FDA FTR ITAR OFAC Other (OPA)"
click select "Select AGR-Agricultural APP-Computers APR-Additional Permissive Exports AVS-Air…"
select select "NLR"
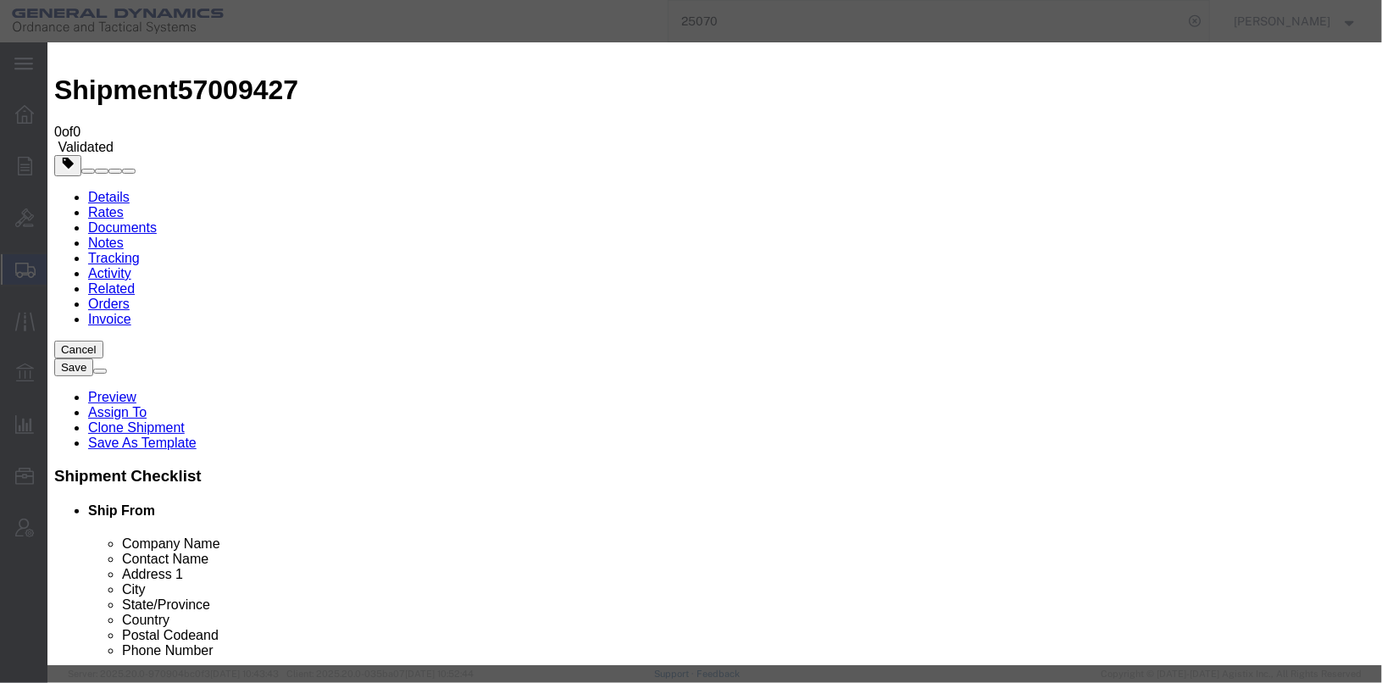
click select "Select AGR-Agricultural APP-Computers APR-Additional Permissive Exports AVS-Air…"
click div "Controlled"
click label "ECCN"
click input "6A226"
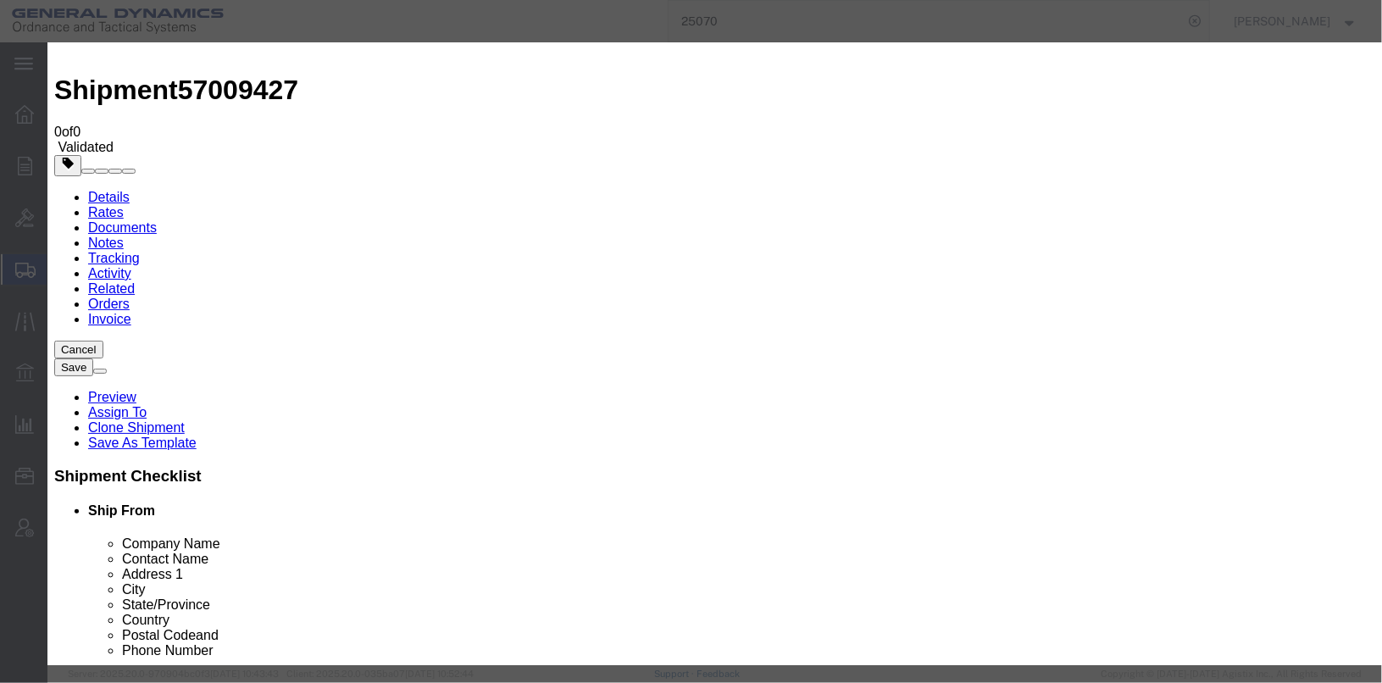
click icon
click div "Controlled"
click button "Save & Close"
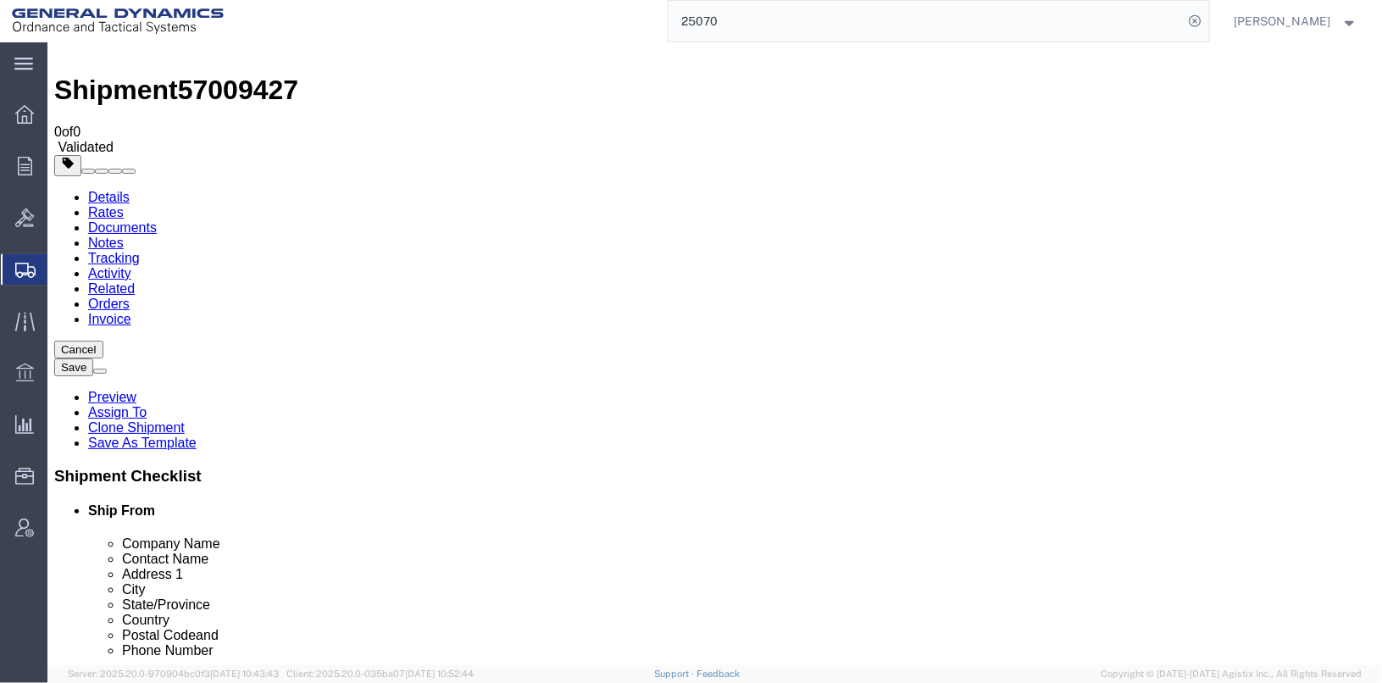
click icon
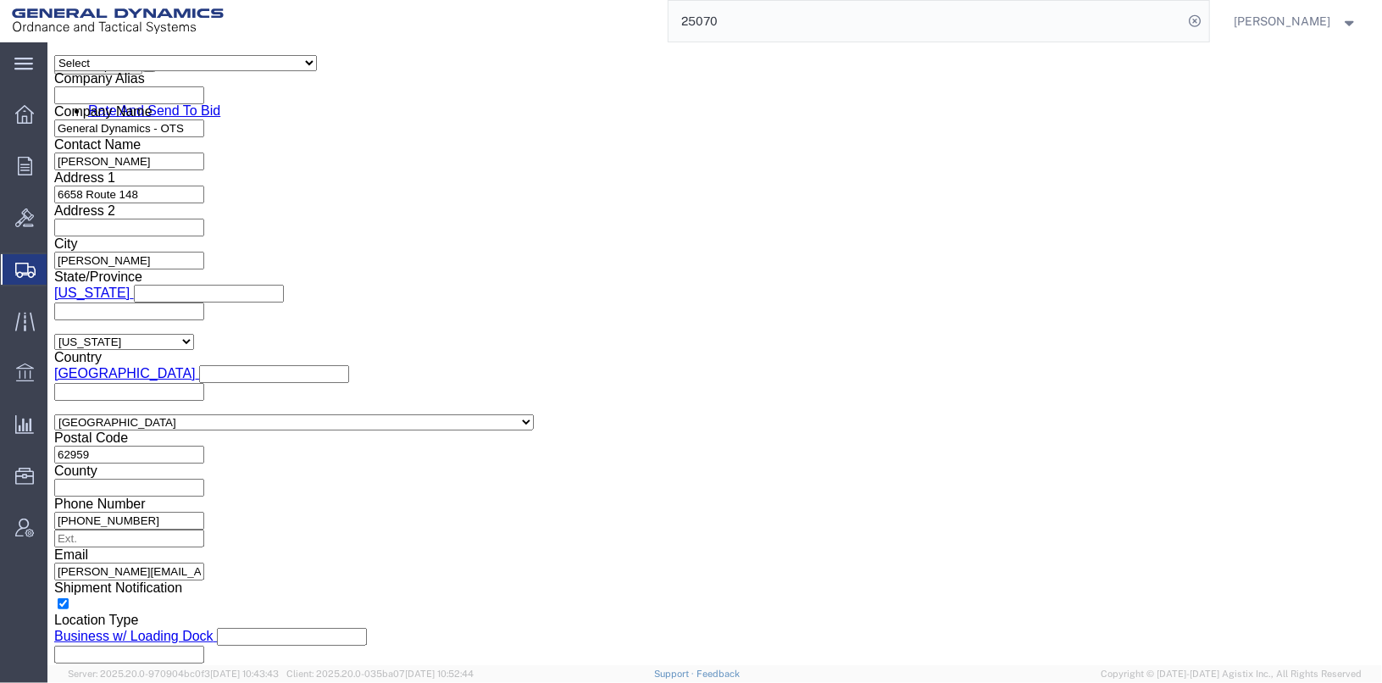
scroll to position [1287, 0]
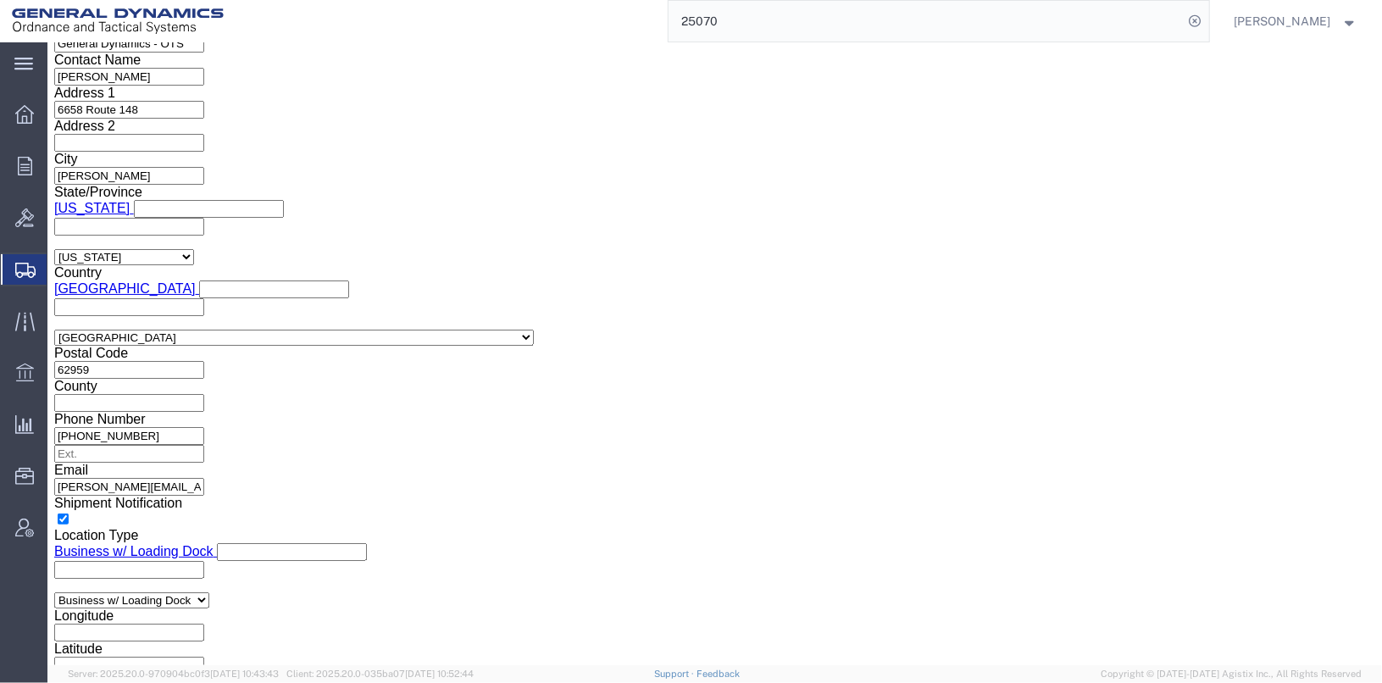
click input "text"
click select "Select CH CI CR DD FI FS GP GS HH HV IP IR IS MS OI OS TE TL TR UG ZD"
click select "Select AGR-Agricultural APP-Computers APR-Additional Permissive Exports AVS-Air…"
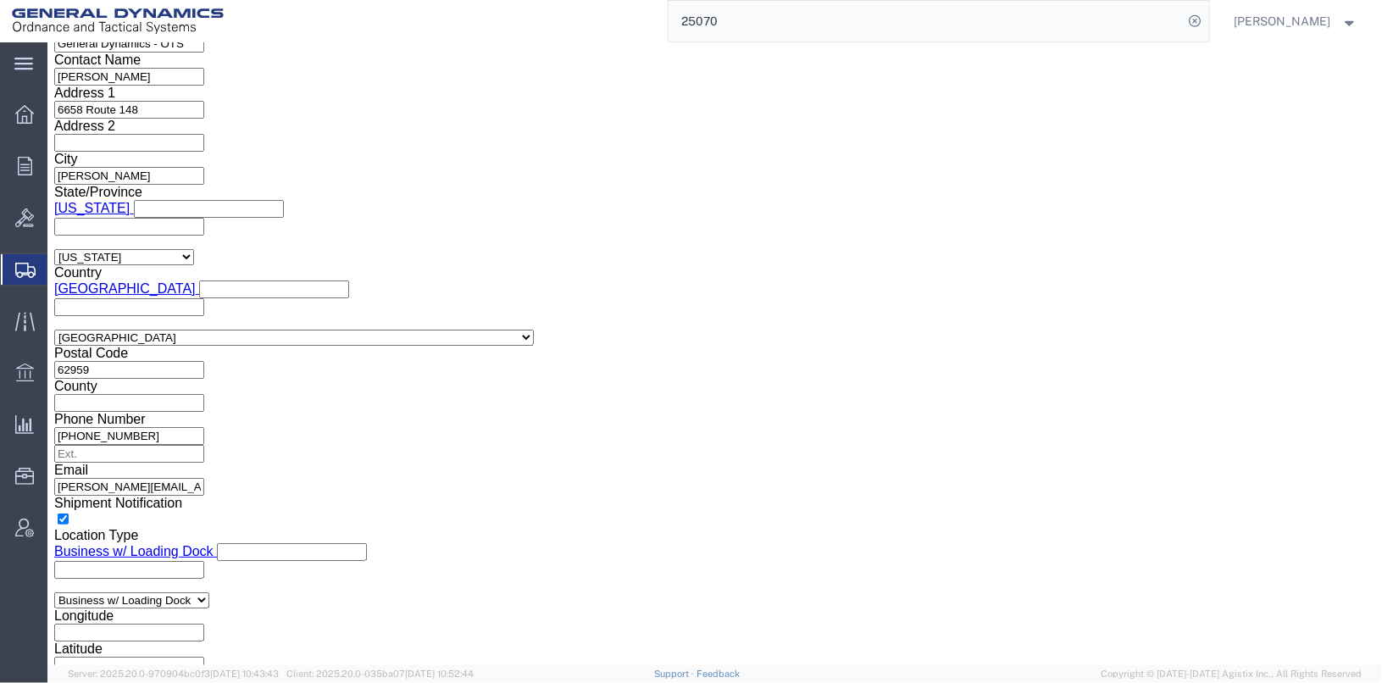
click select "Select ATF BIS DEA EPA FDA FTR ITAR OFAC Other (OPA)"
click div "Control/Exempt Select ATF BIS DEA EPA FDA FTR ITAR OFAC Other (OPA) Lic./Ex. Co…"
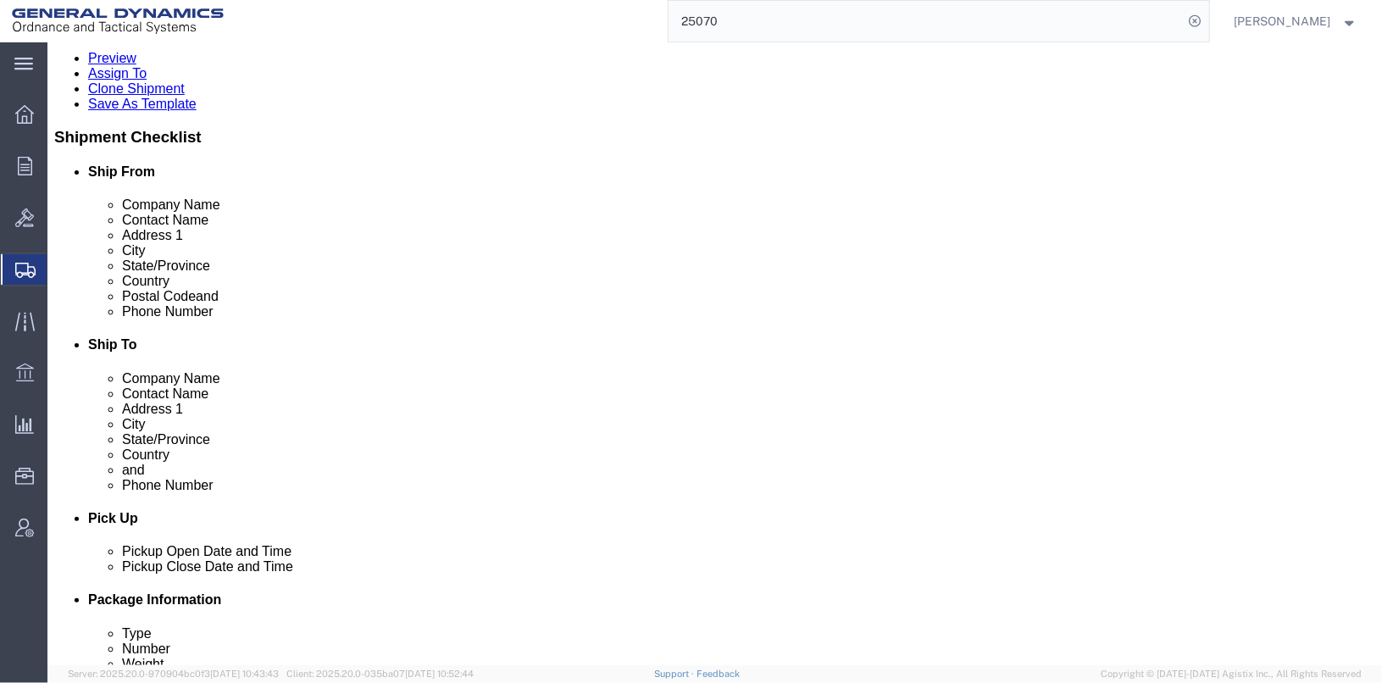
scroll to position [0, 0]
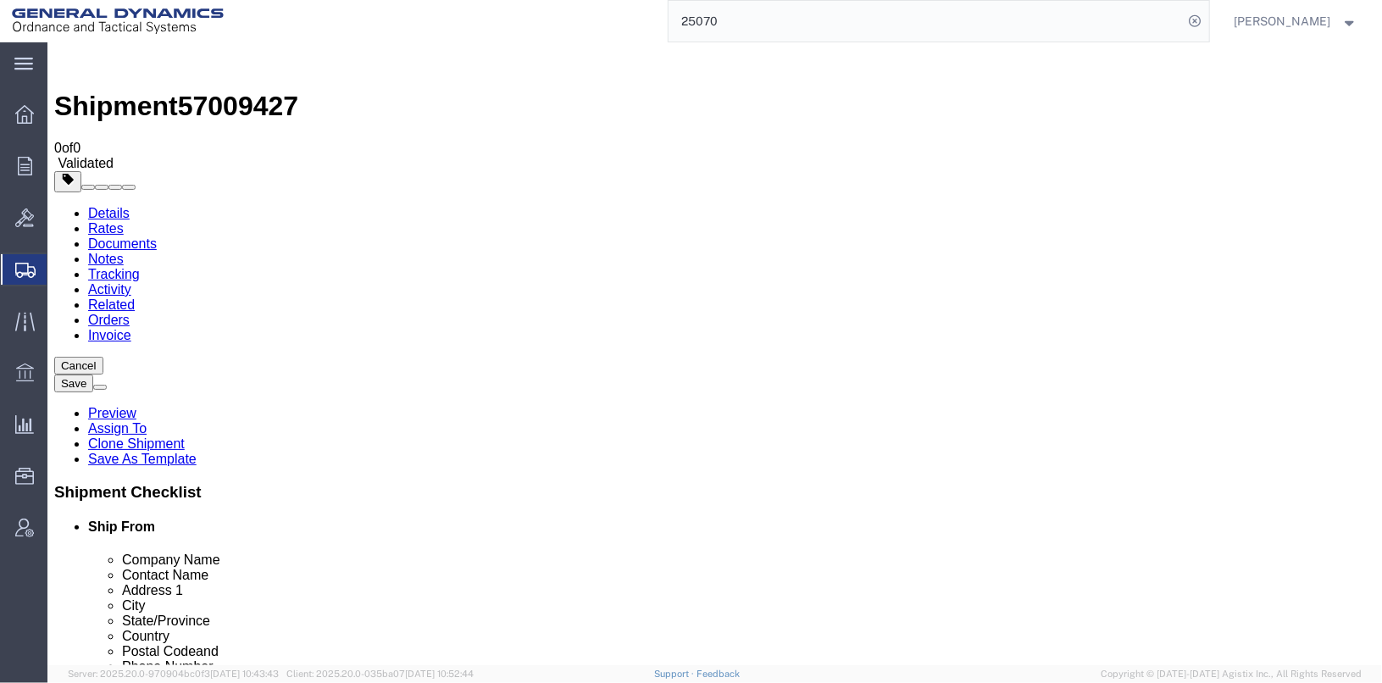
click button "Save"
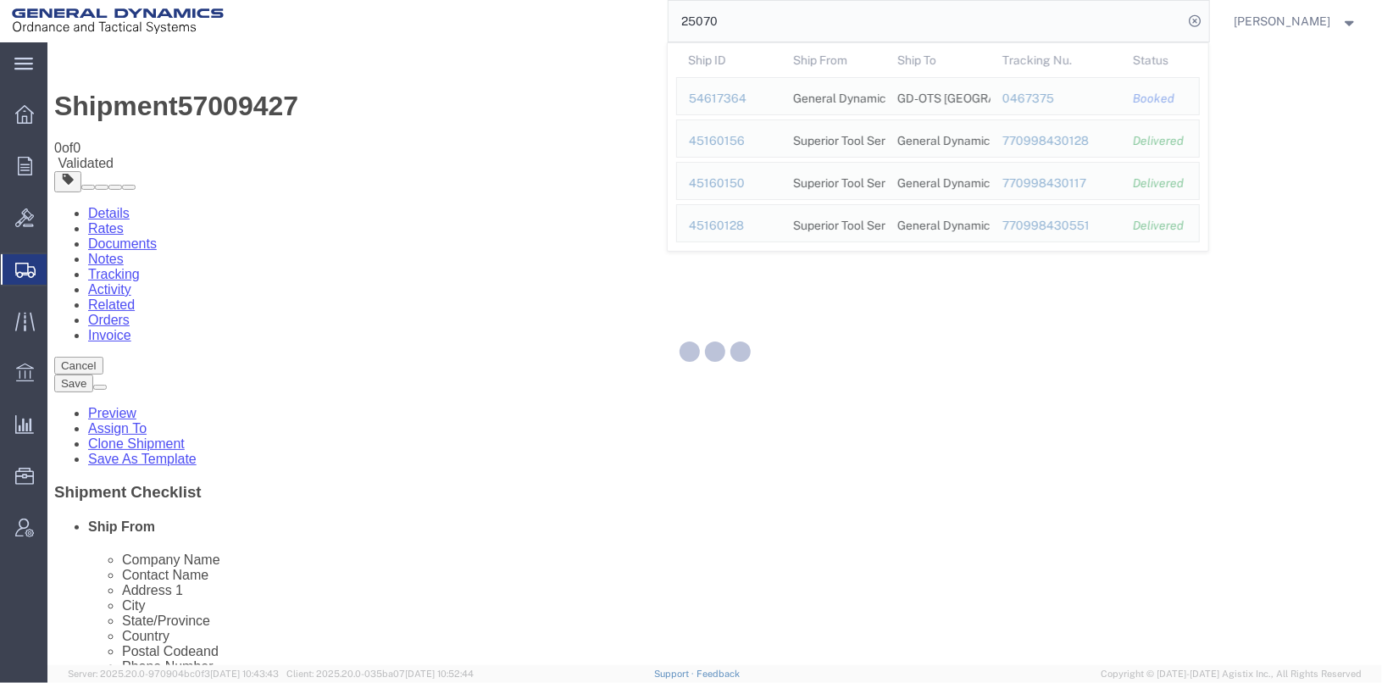
drag, startPoint x: 769, startPoint y: 23, endPoint x: 706, endPoint y: 24, distance: 63.6
click at [706, 24] on input "25070" at bounding box center [926, 21] width 515 height 41
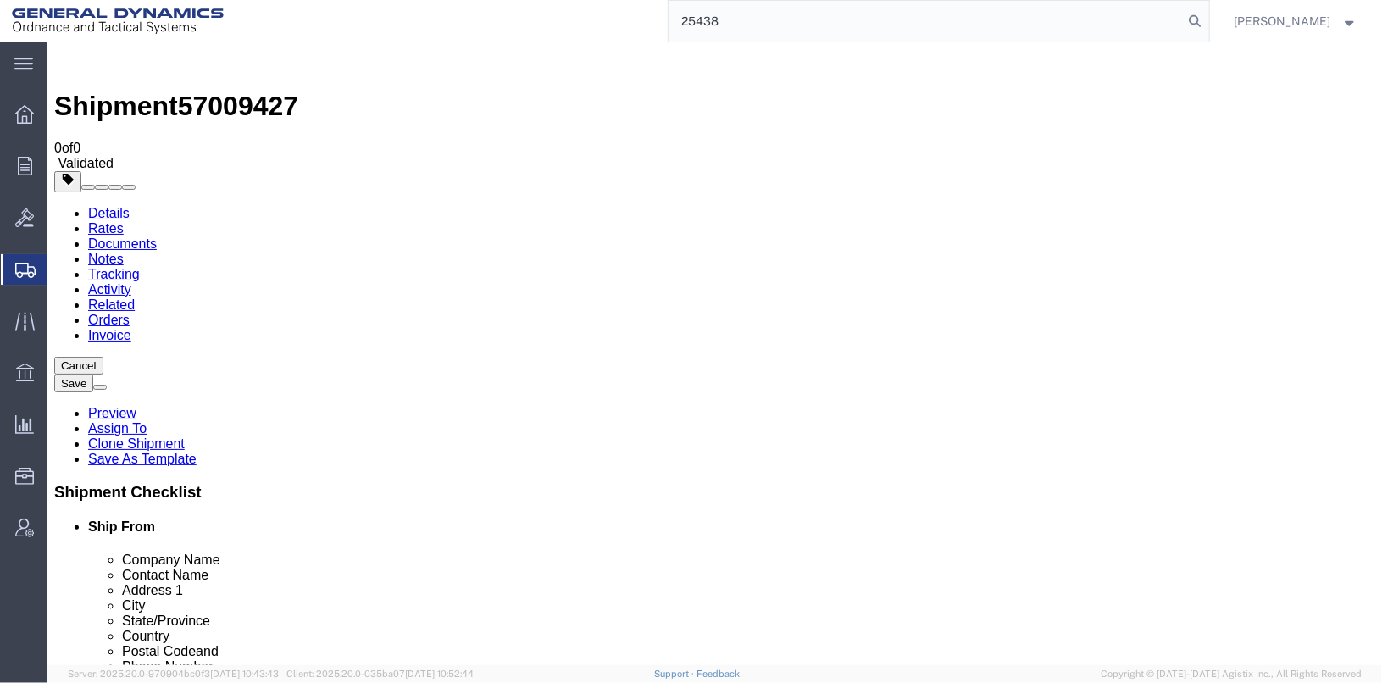
type input "25438"
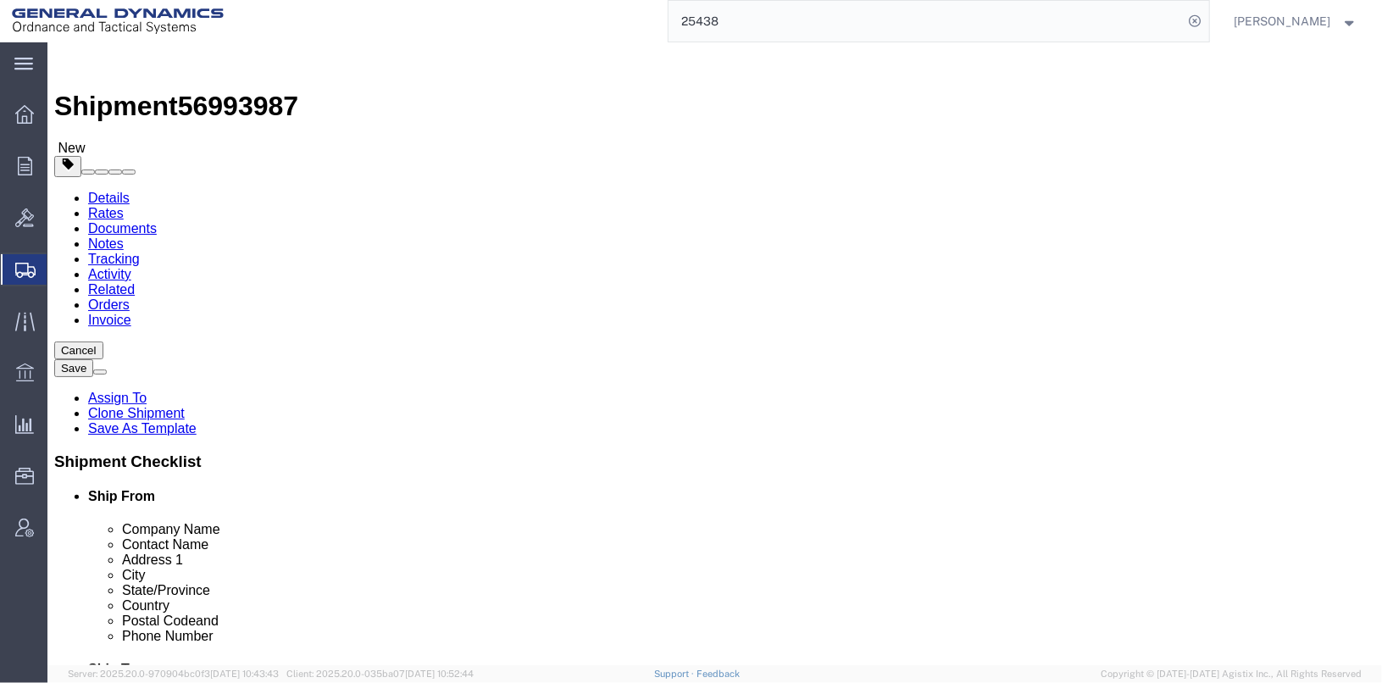
click link "Clone Shipment"
drag, startPoint x: 869, startPoint y: 315, endPoint x: 599, endPoint y: 297, distance: 270.9
click div "Location Select Select My Profile Location GD-OTS Anniston (Commerce) GD-OTS Ca…"
type input "e"
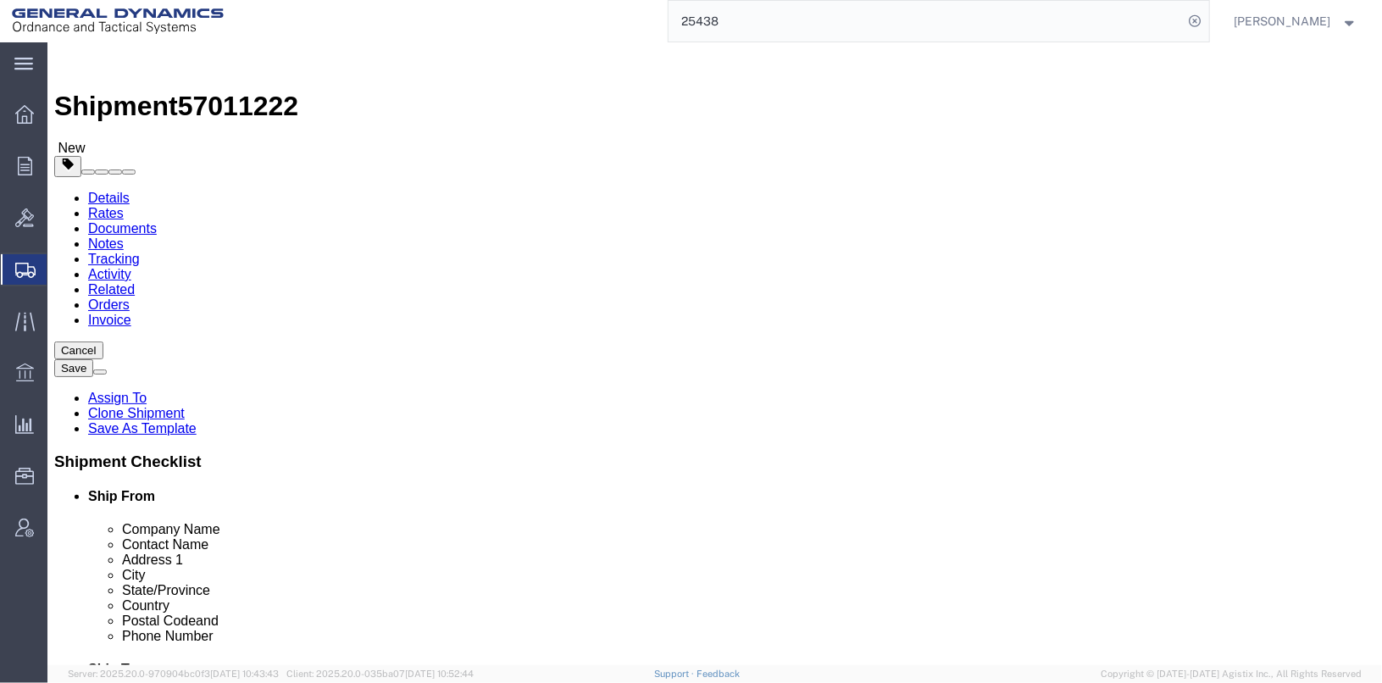
type input "ELEMENT SPACE AND DEFENSE"
type input "CHRIS TRYON"
type input "HIGHLAND INDUSTRIAL PARK"
type input "CAMDEN"
type input "A"
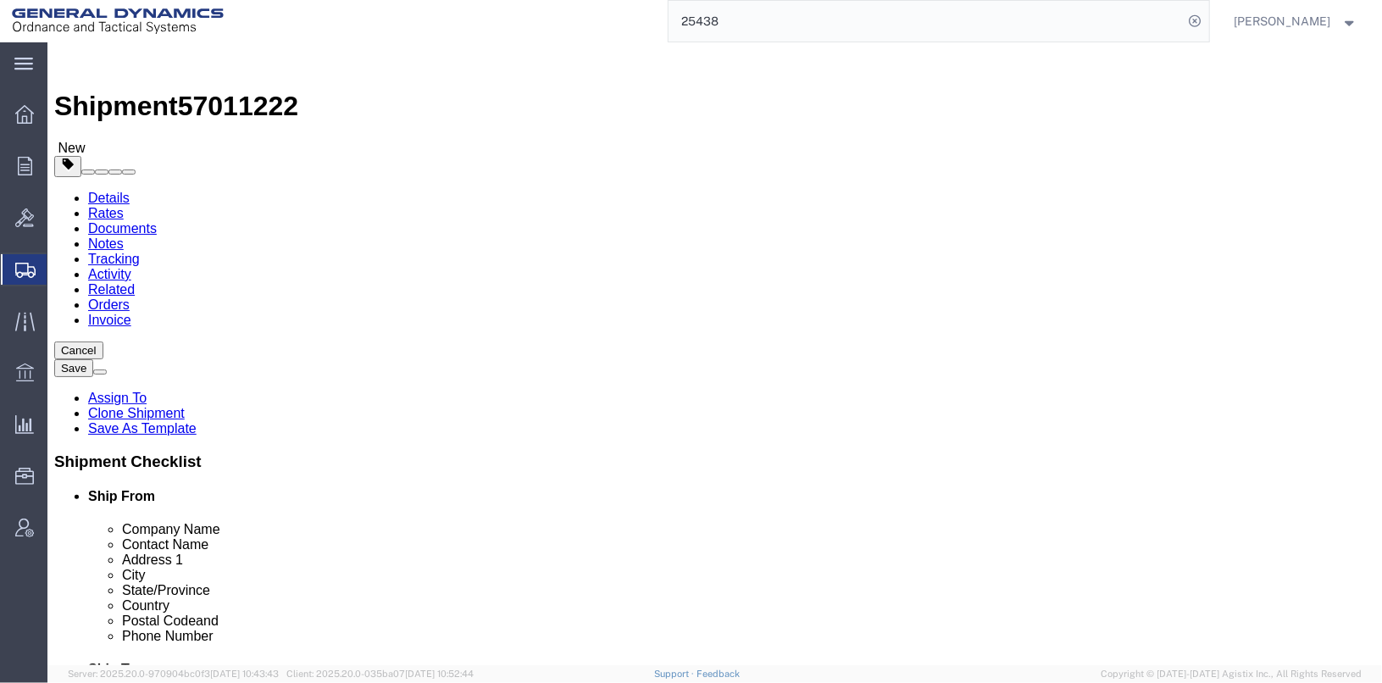
type input "A"
type input "AR"
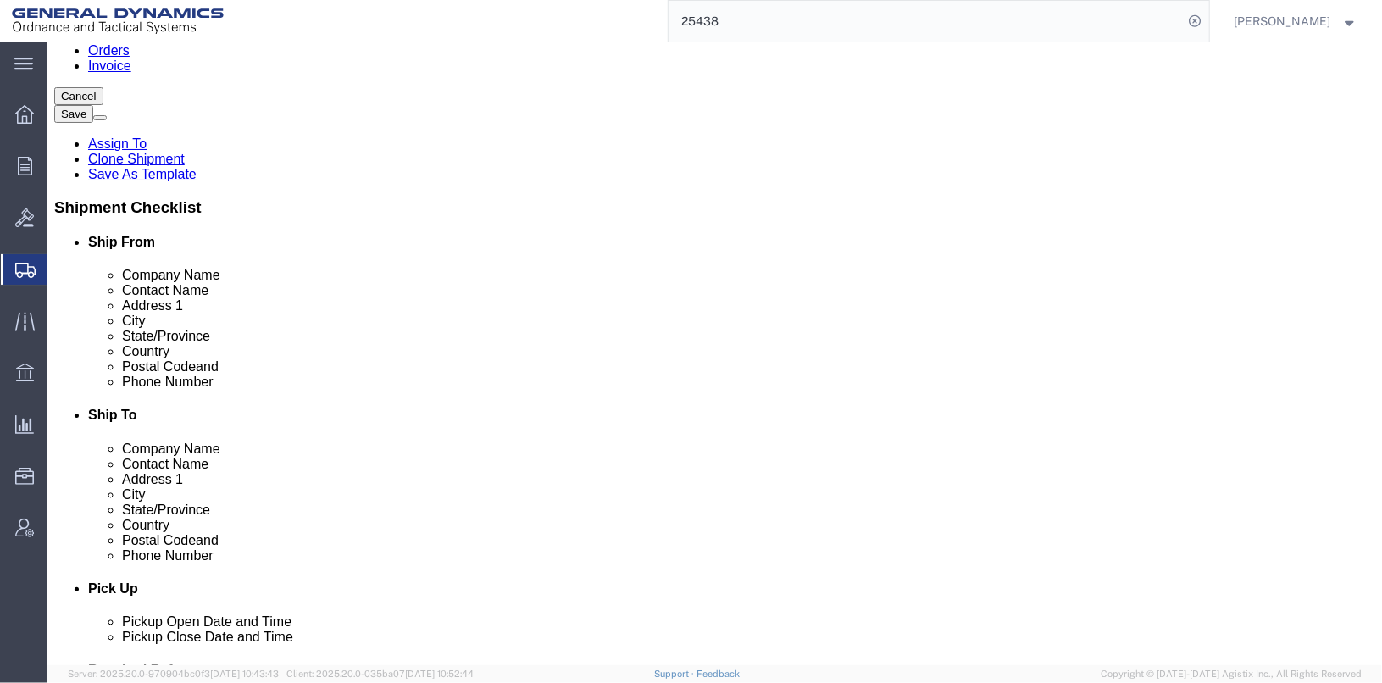
drag, startPoint x: 744, startPoint y: 293, endPoint x: 661, endPoint y: 294, distance: 83.0
click div "Postal Code 85365"
type input "71701"
drag, startPoint x: 784, startPoint y: 330, endPoint x: 630, endPoint y: 312, distance: 155.3
click div "Phone Number 928-328-4490"
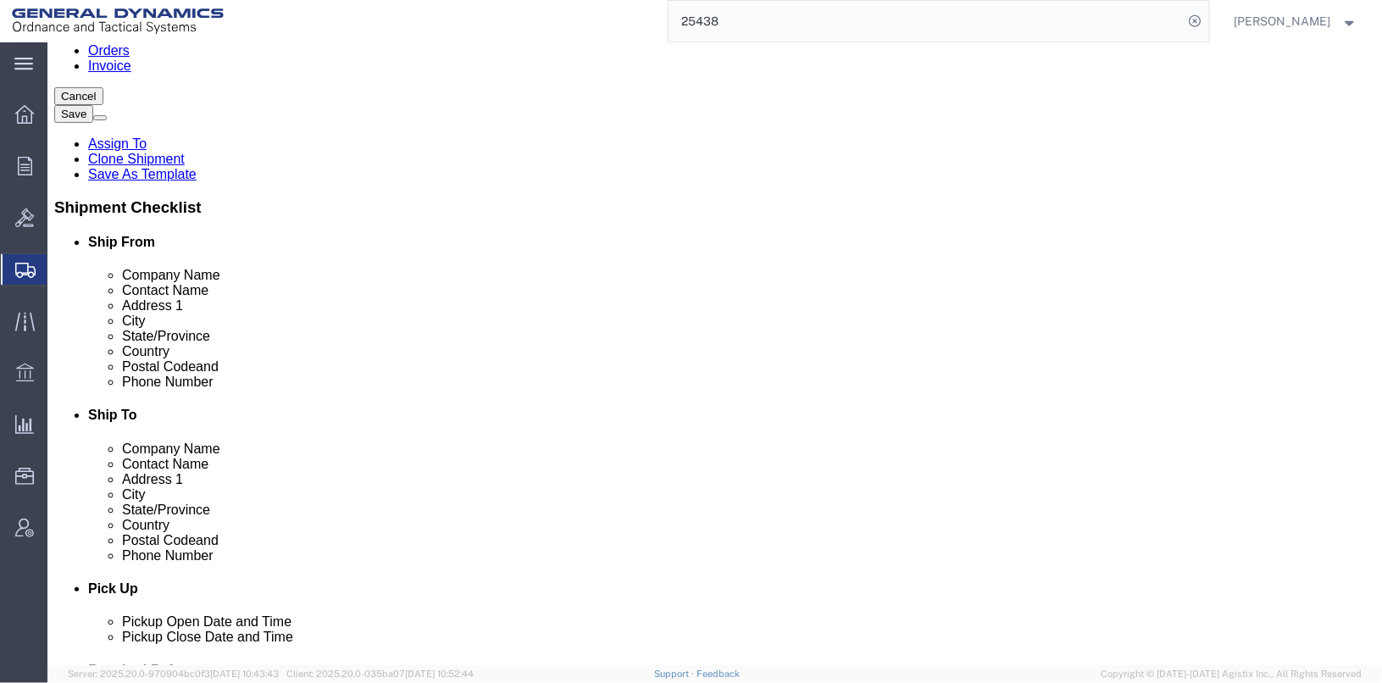
scroll to position [678, 0]
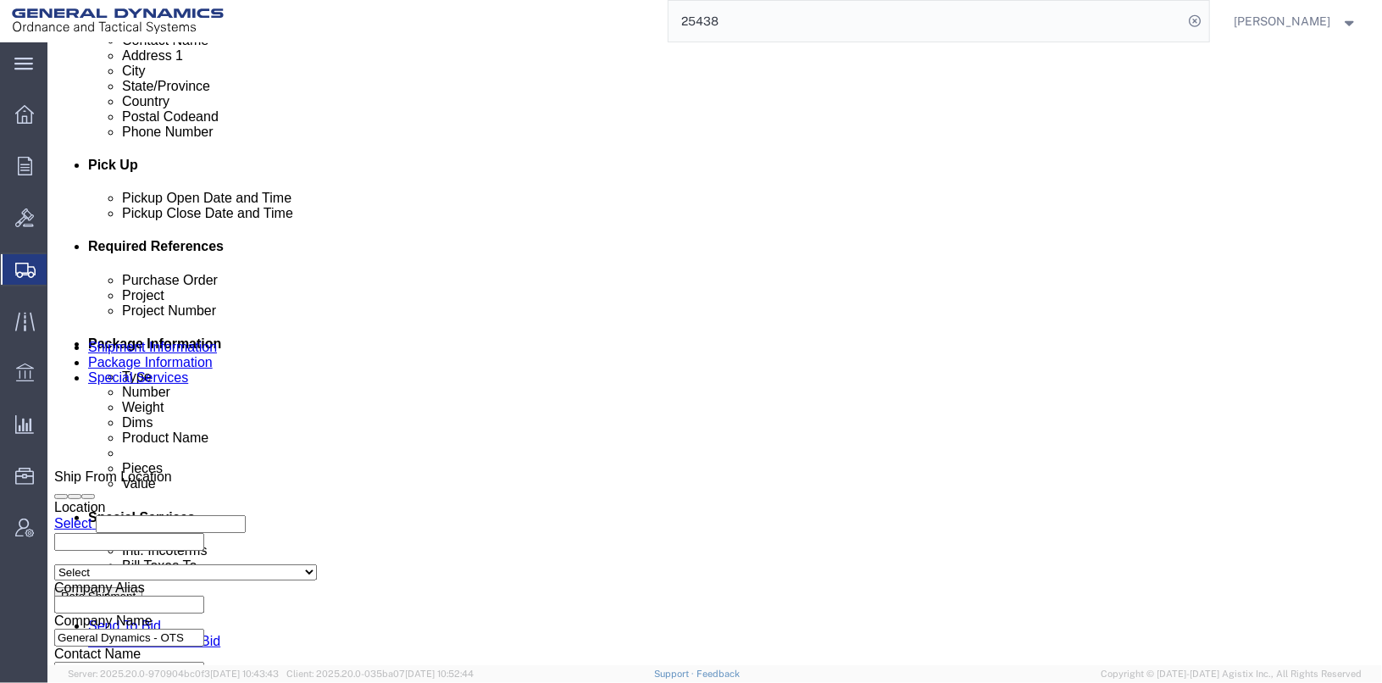
type input "870-574-0031"
click div "Oct 10 2025 2:50 PM"
click div "Oct 10 2025 7:50 AM"
click button "Apply"
click div "Oct 10 2025 2:50 PM"
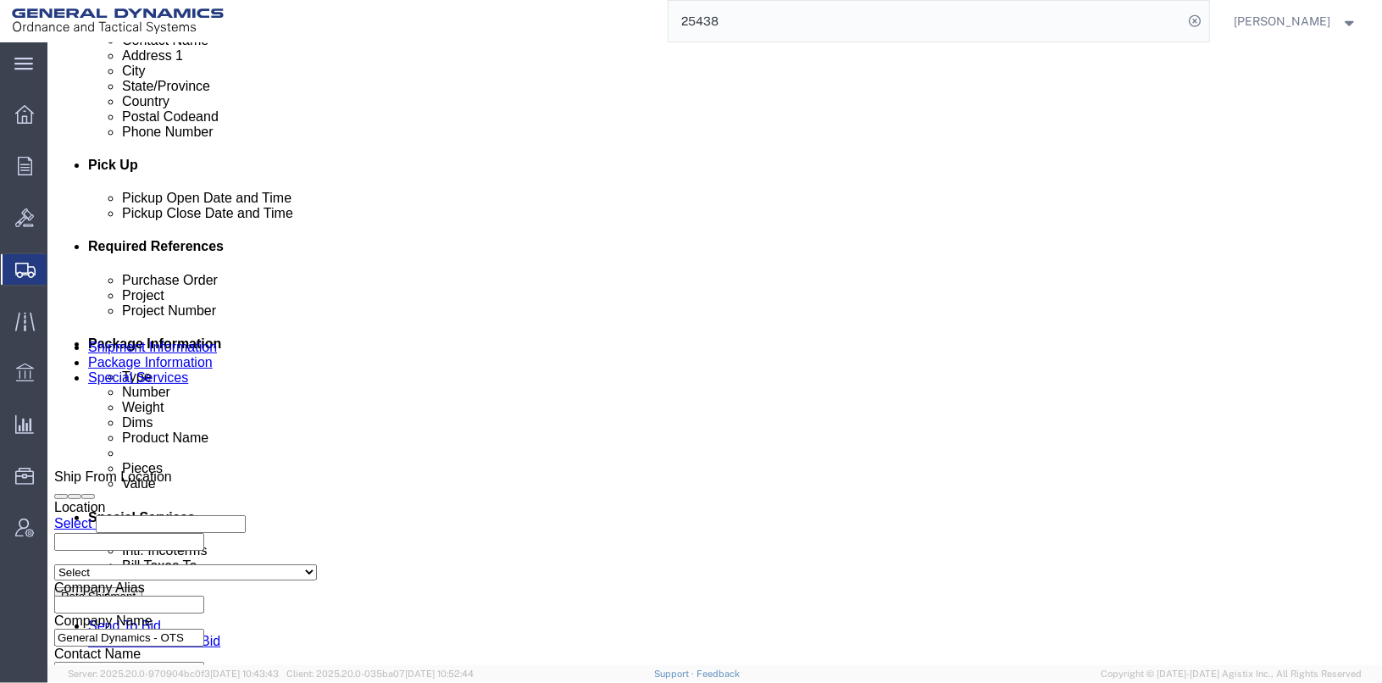
click button "Apply"
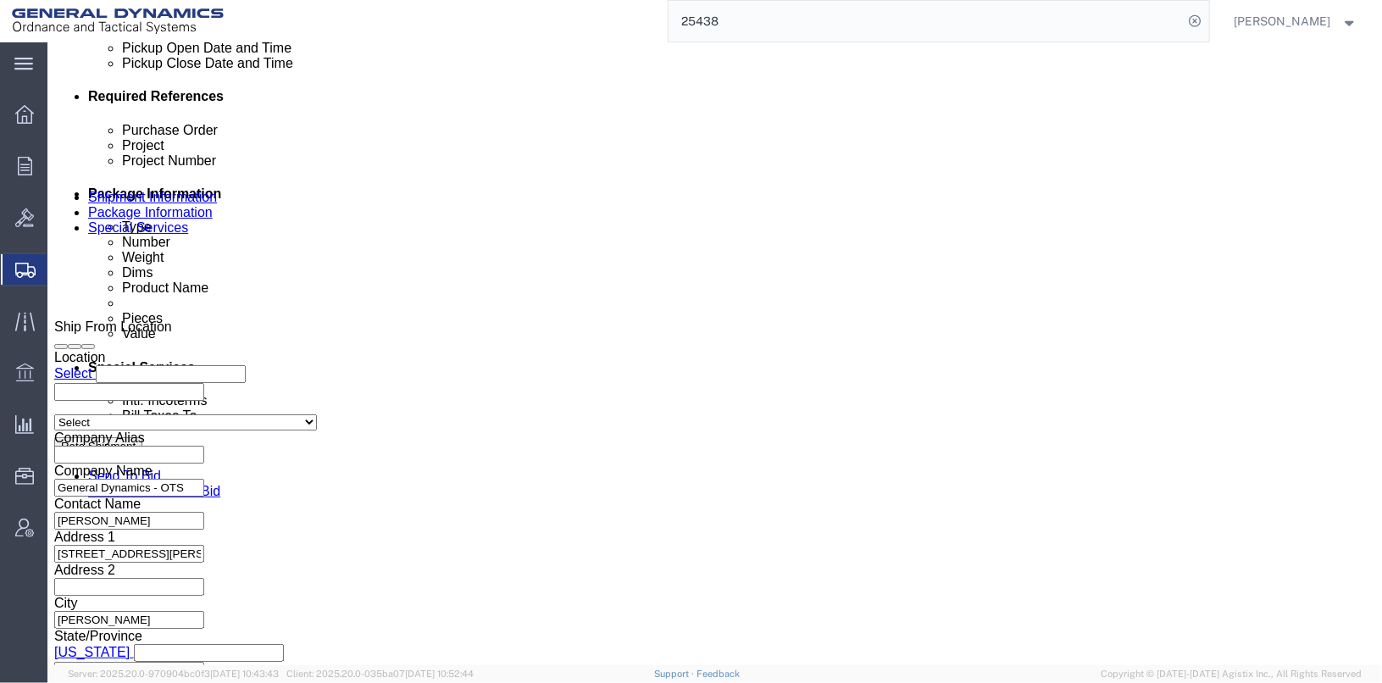
scroll to position [847, 0]
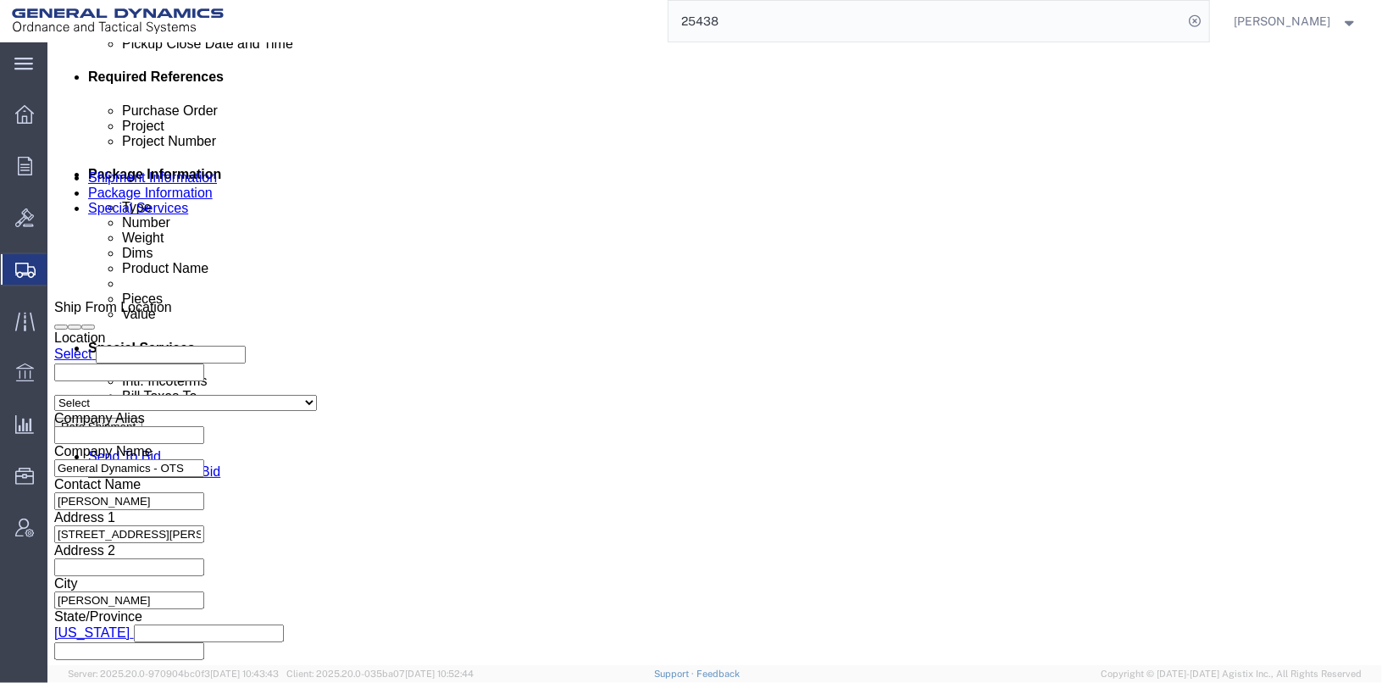
click input "25438"
type input "25443"
click input "024992/024993"
click input "024848/024993"
type input "024848/024849"
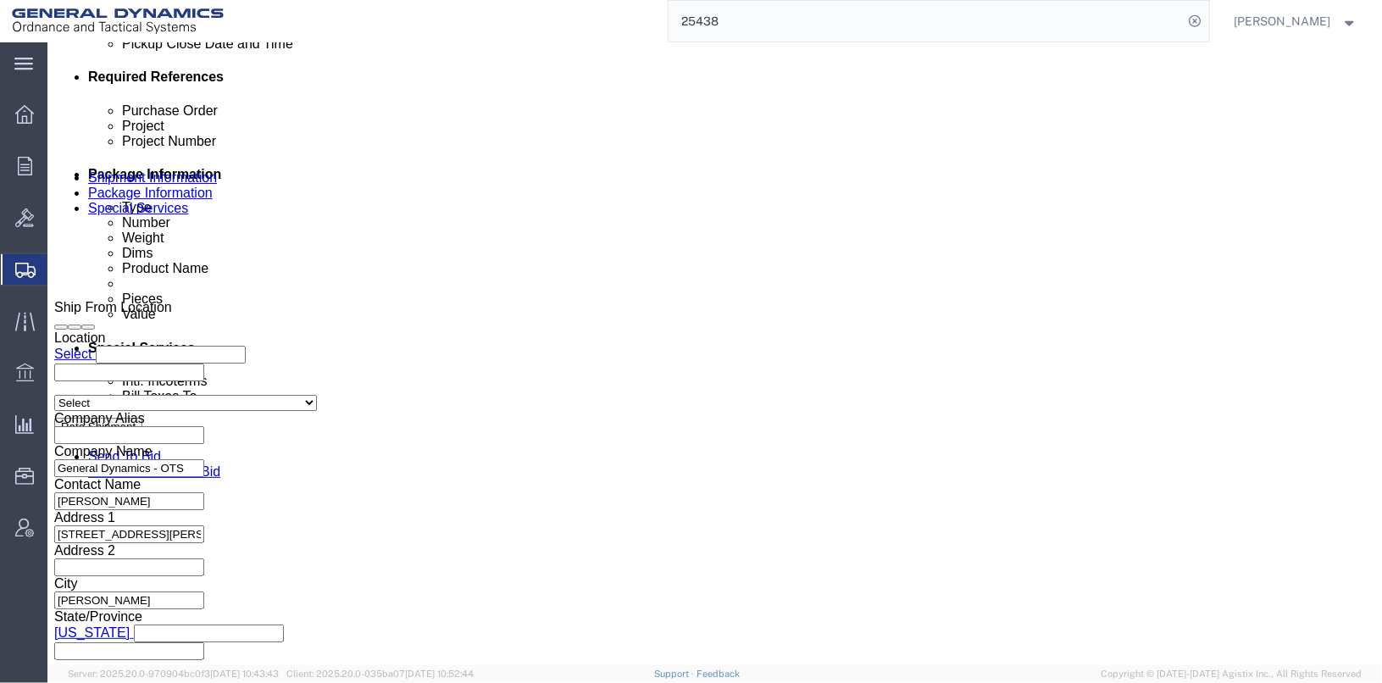
click div "Previous Continue"
click button "Continue"
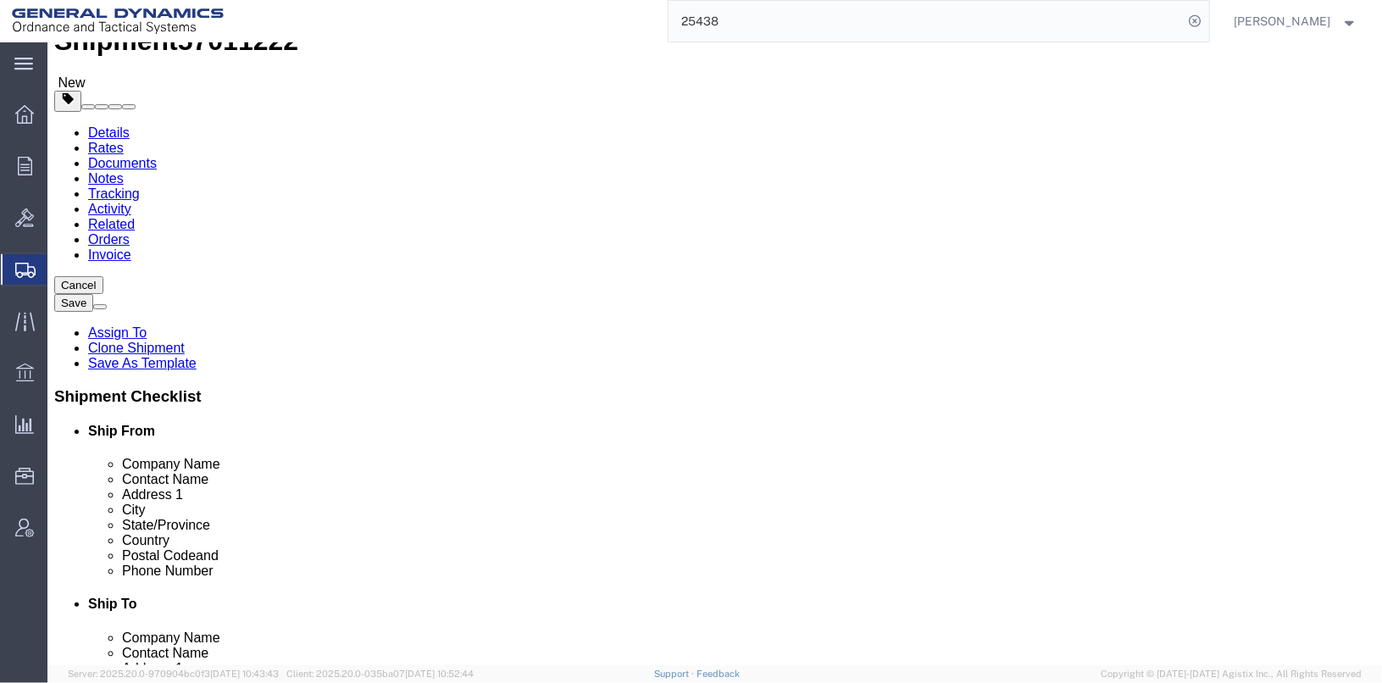
click dd "1000.00 USD"
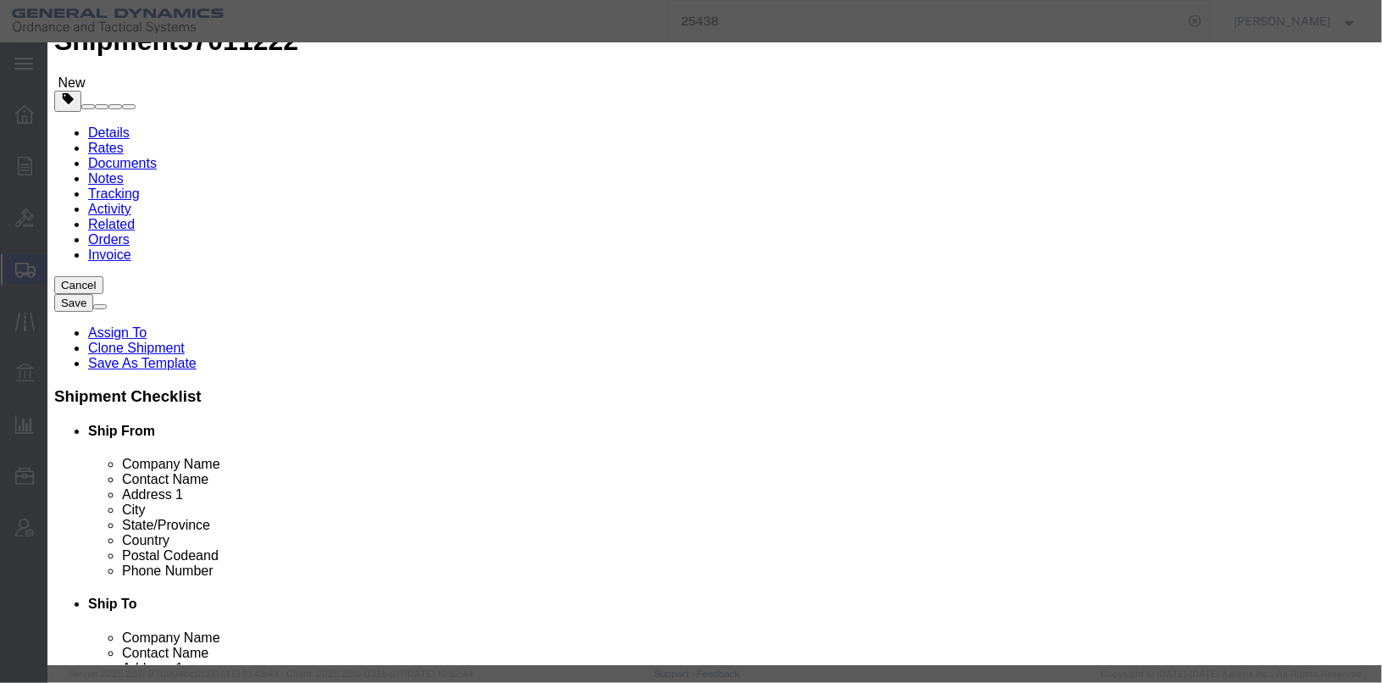
click button "Save & Close"
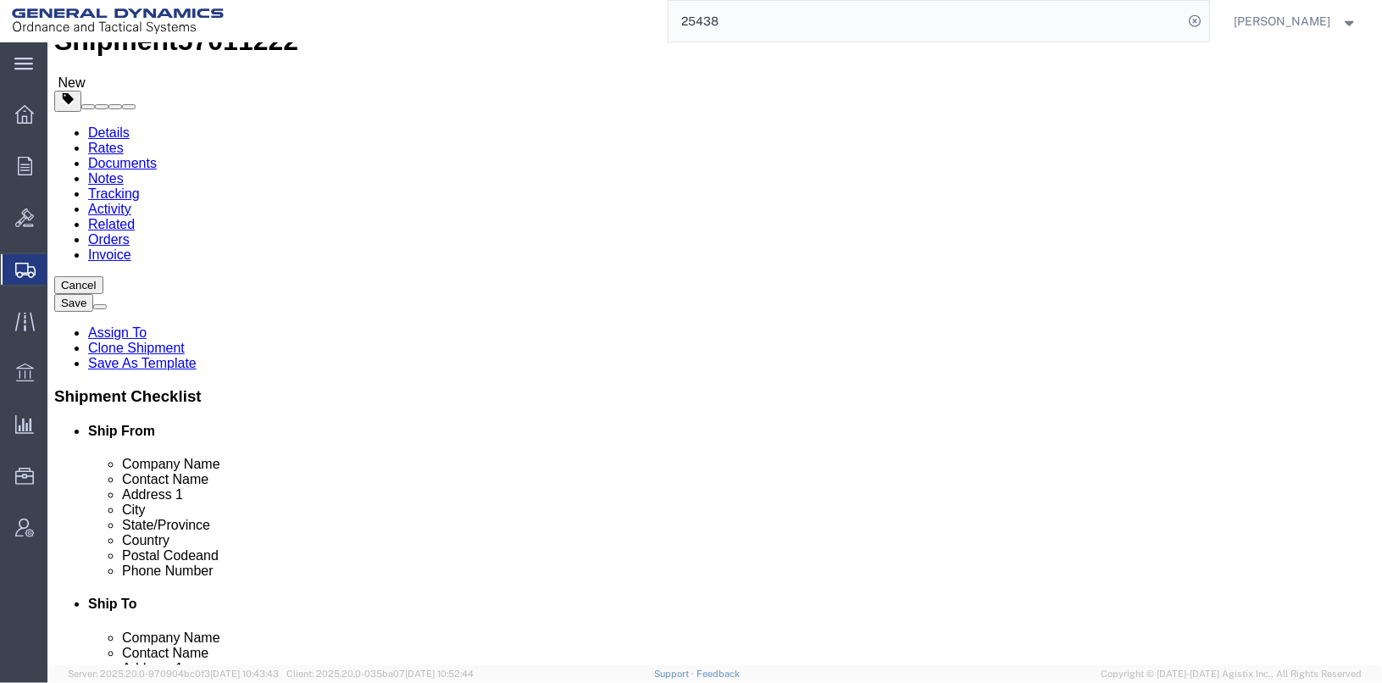
click link "Special Services"
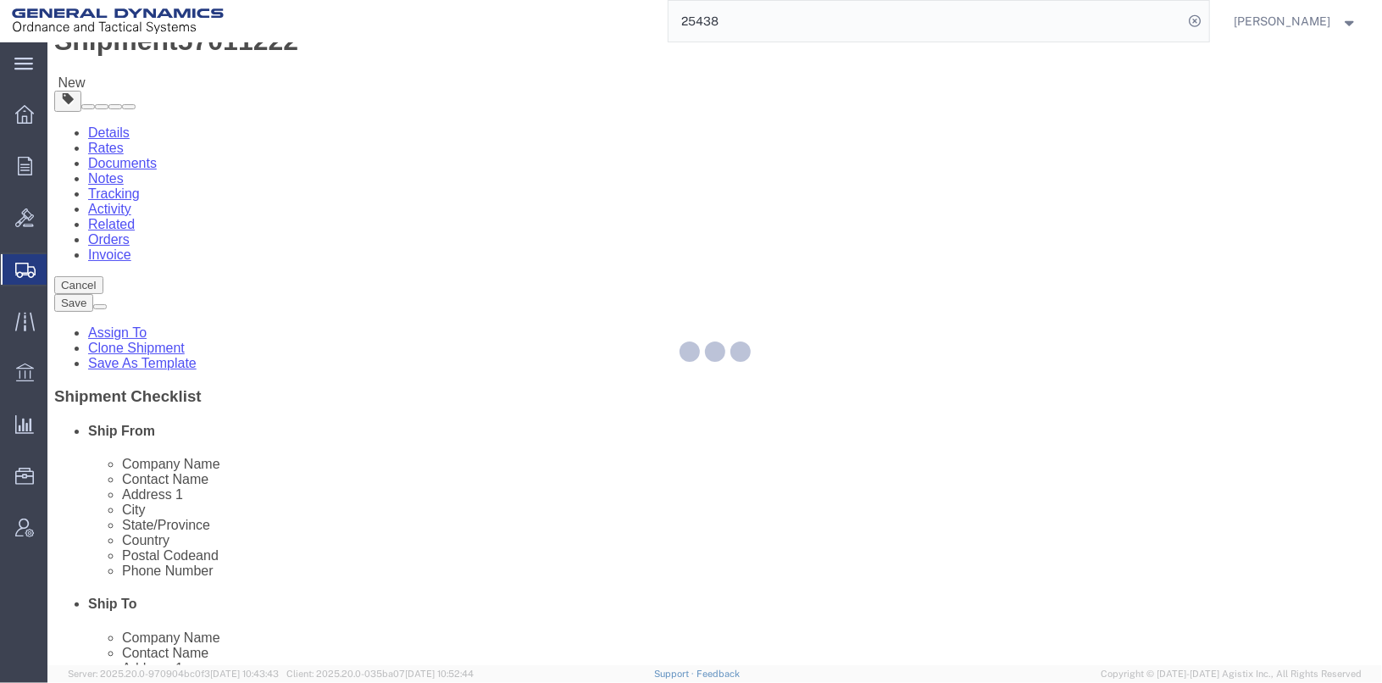
select select
select select "DEPARTMENT"
select select "1763983"
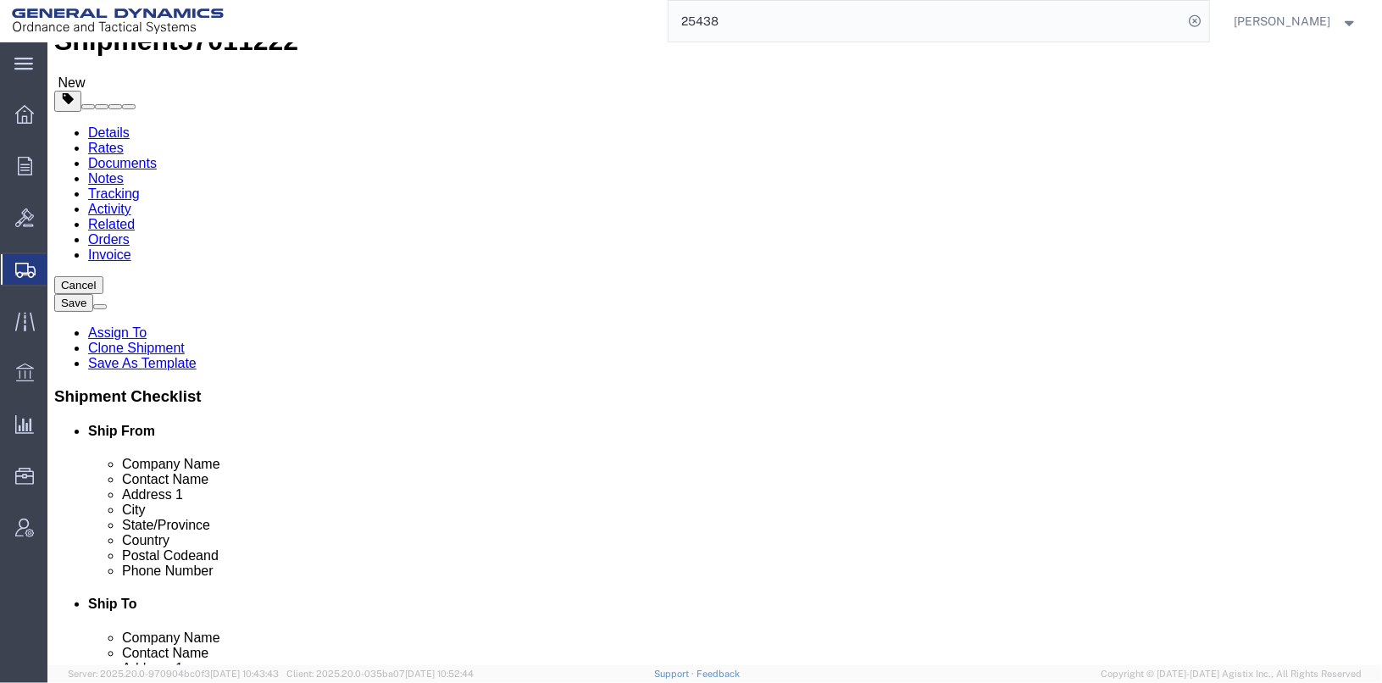
click span "Dual Driver Protective Service (DDP)"
click link "Trailer Tracking Service (DCS)"
click span "Satellite Motor Surveillance Service (SNS)"
click div "Instructions"
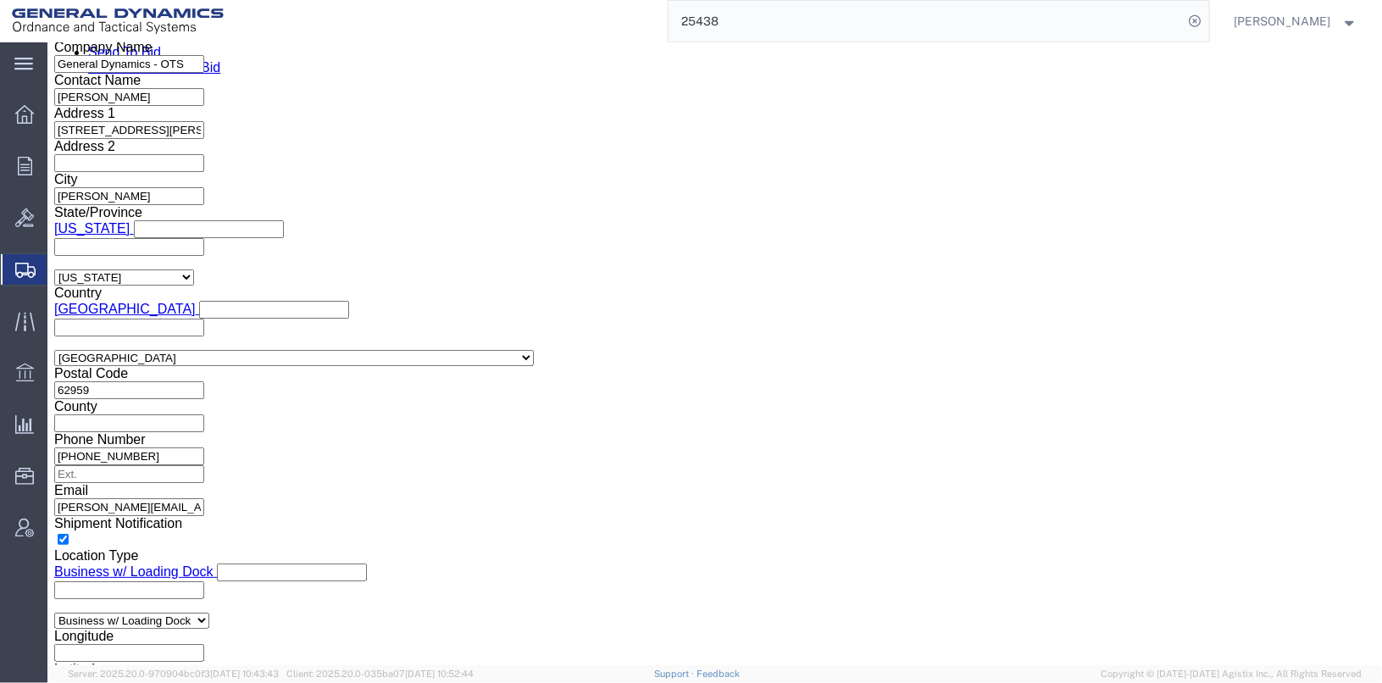
scroll to position [658, 0]
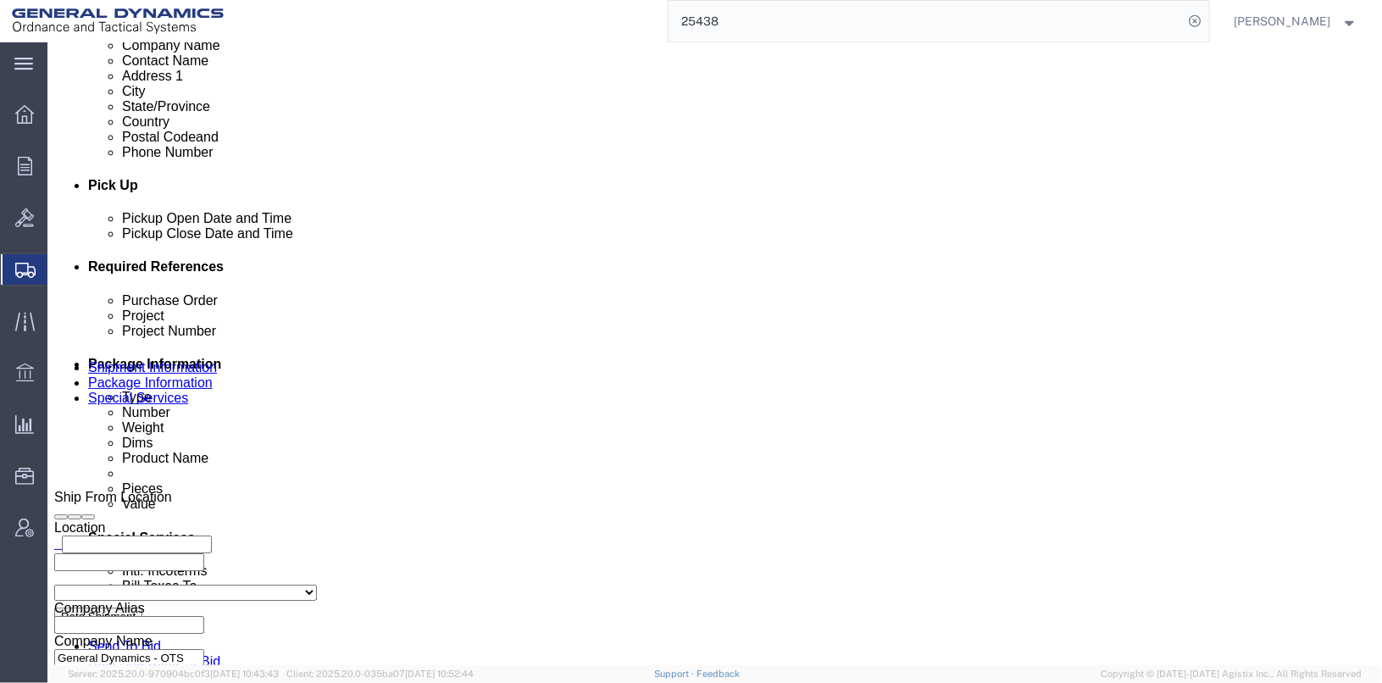
click button "Save"
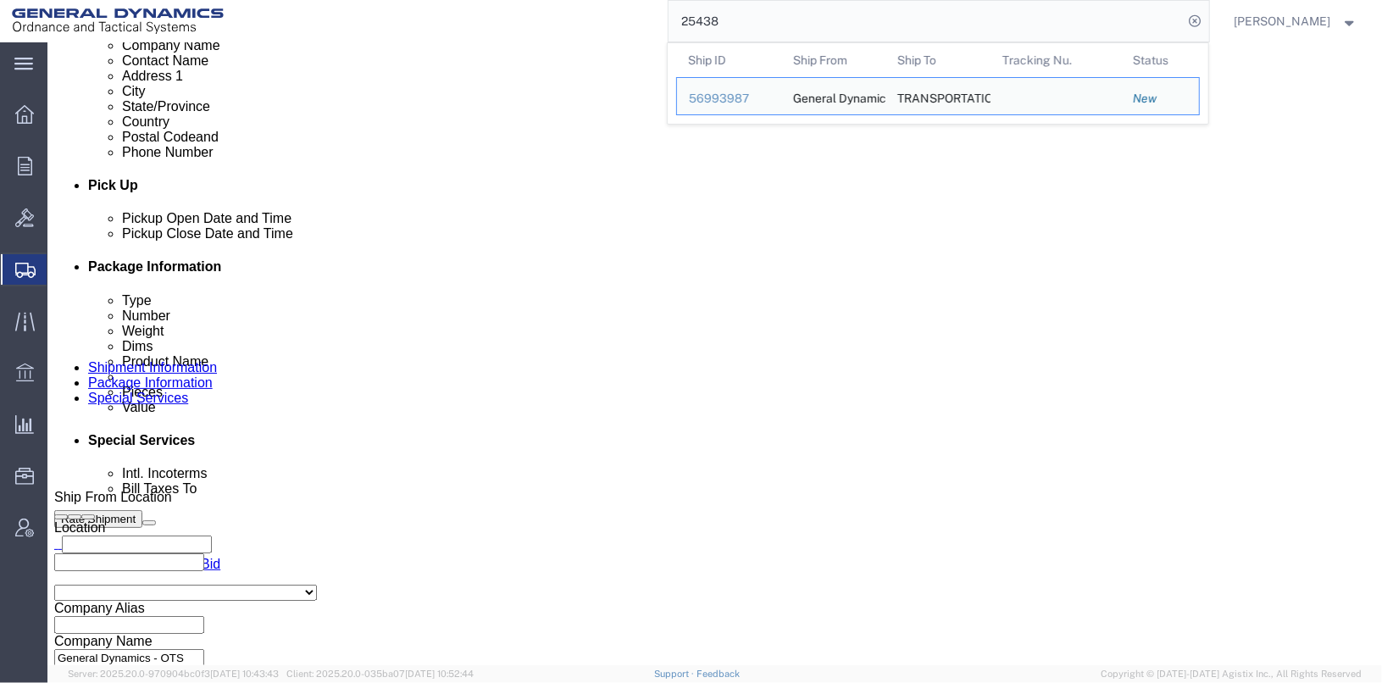
click at [1105, 23] on input "25438" at bounding box center [926, 21] width 515 height 41
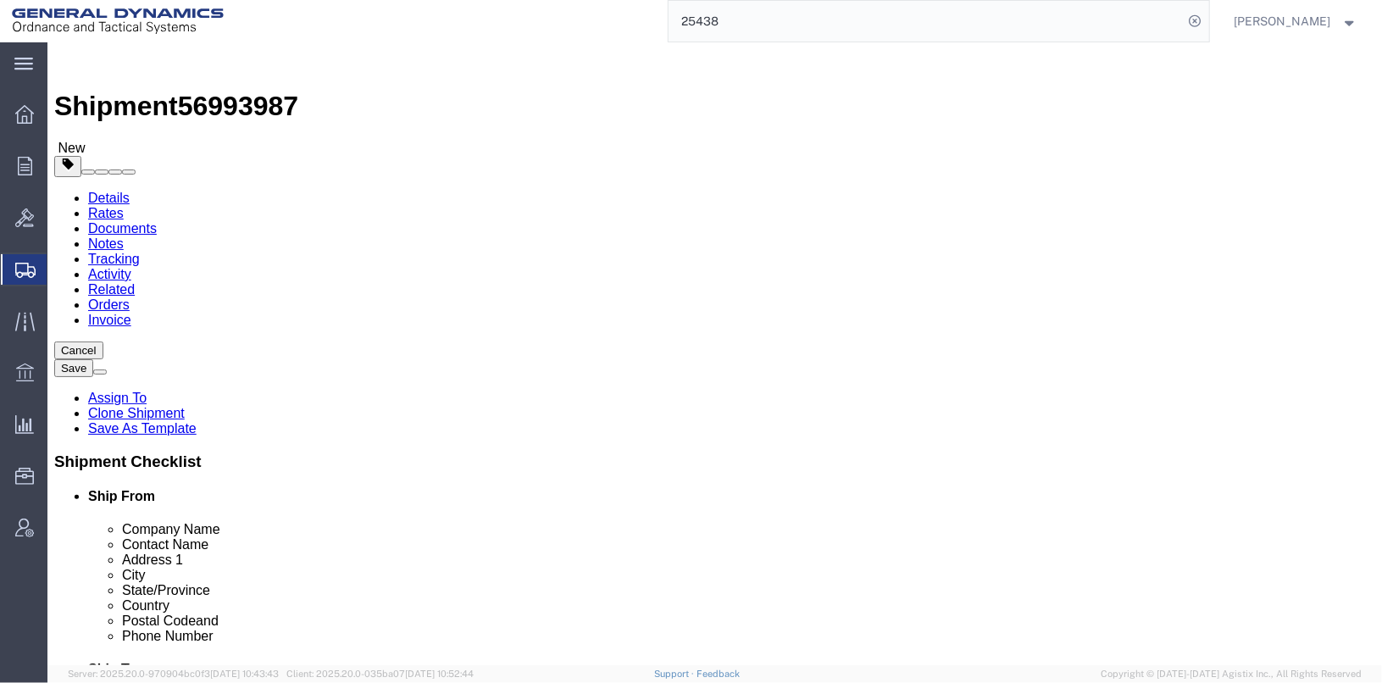
click link "Special Services"
click span "Dual Driver Protective Service (DDP)"
click span "Satellite Motor Surveillance Service (SNS)"
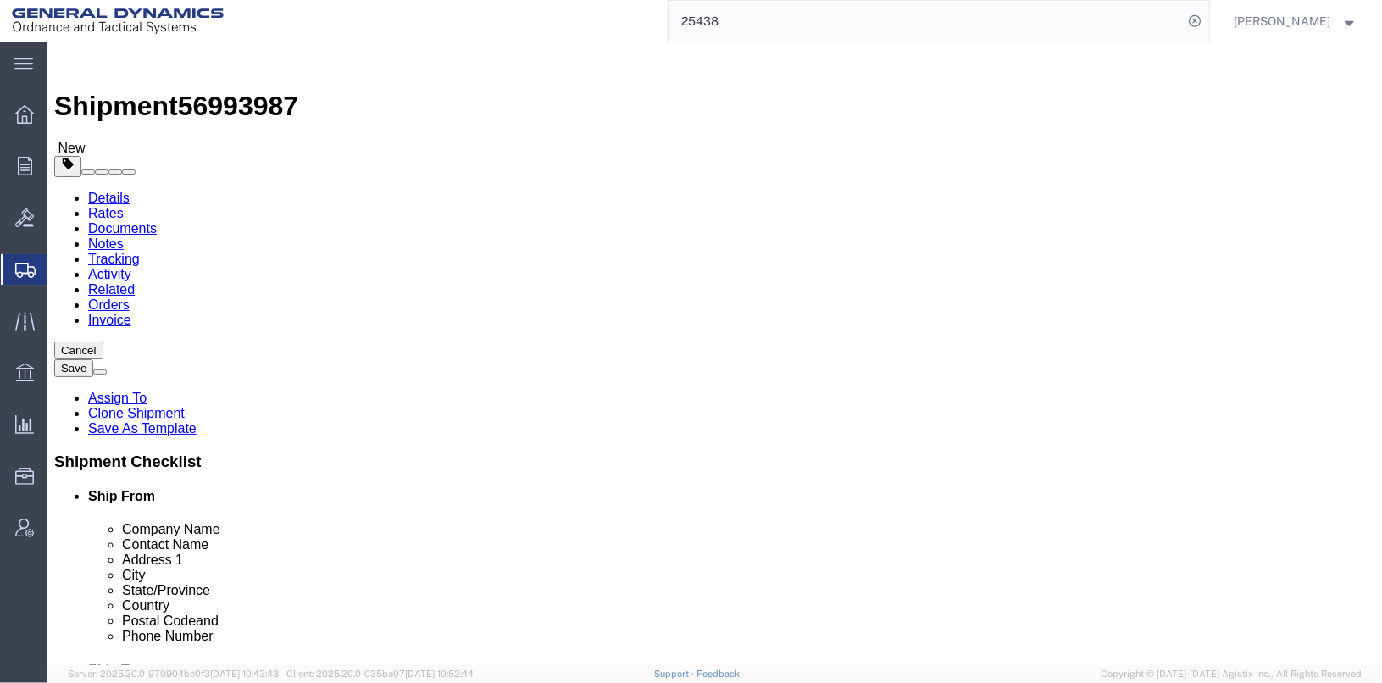
click link "Trailer Tracking Service (DCS)"
click button "Save"
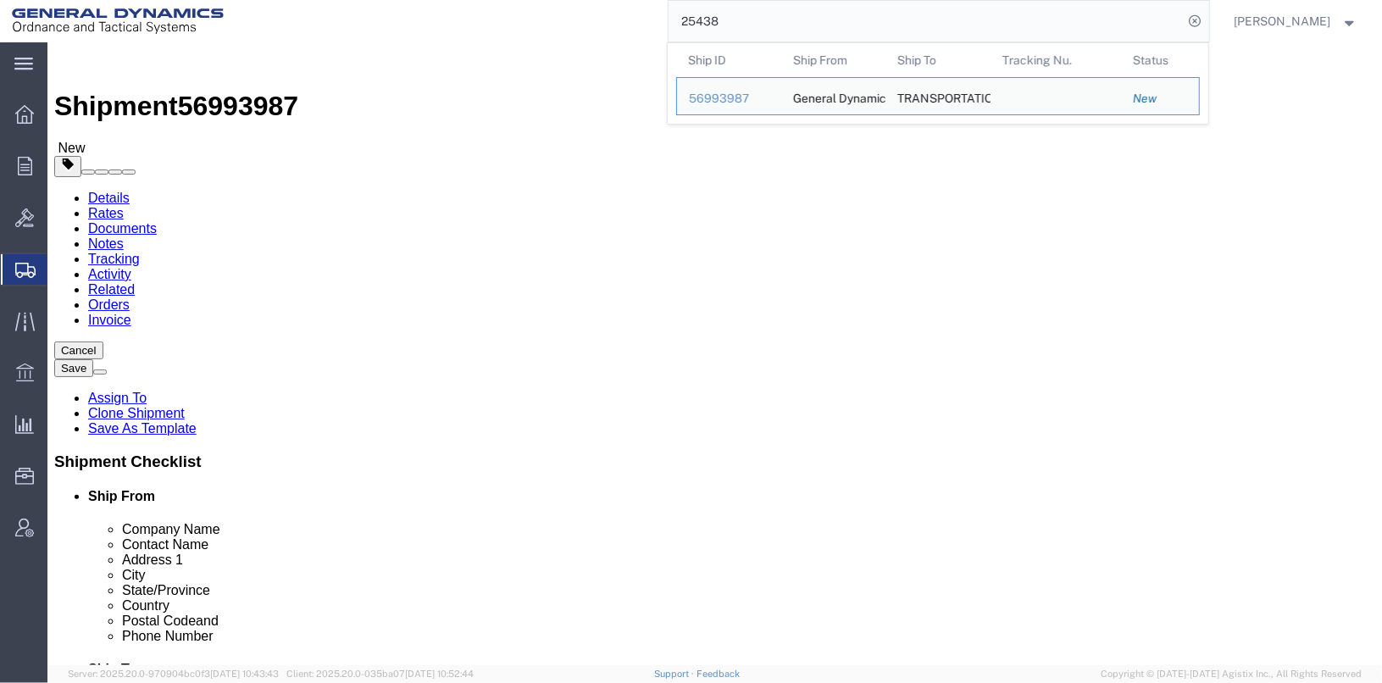
drag, startPoint x: 746, startPoint y: 21, endPoint x: 657, endPoint y: 25, distance: 89.0
click at [657, 25] on div "25438 Ship ID Ship From Ship To Tracking Nu. Status Ship ID 56993987 Ship From …" at bounding box center [723, 21] width 974 height 42
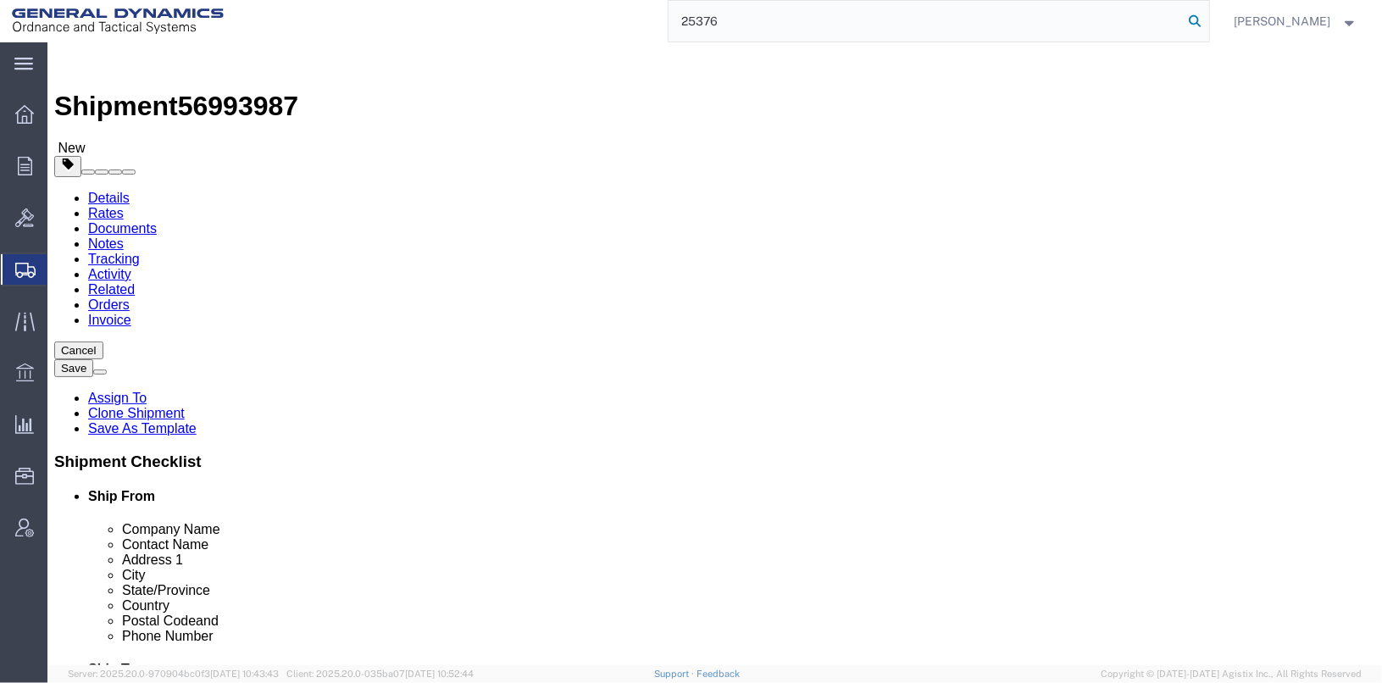
type input "25376"
click at [1207, 18] on icon at bounding box center [1196, 21] width 24 height 24
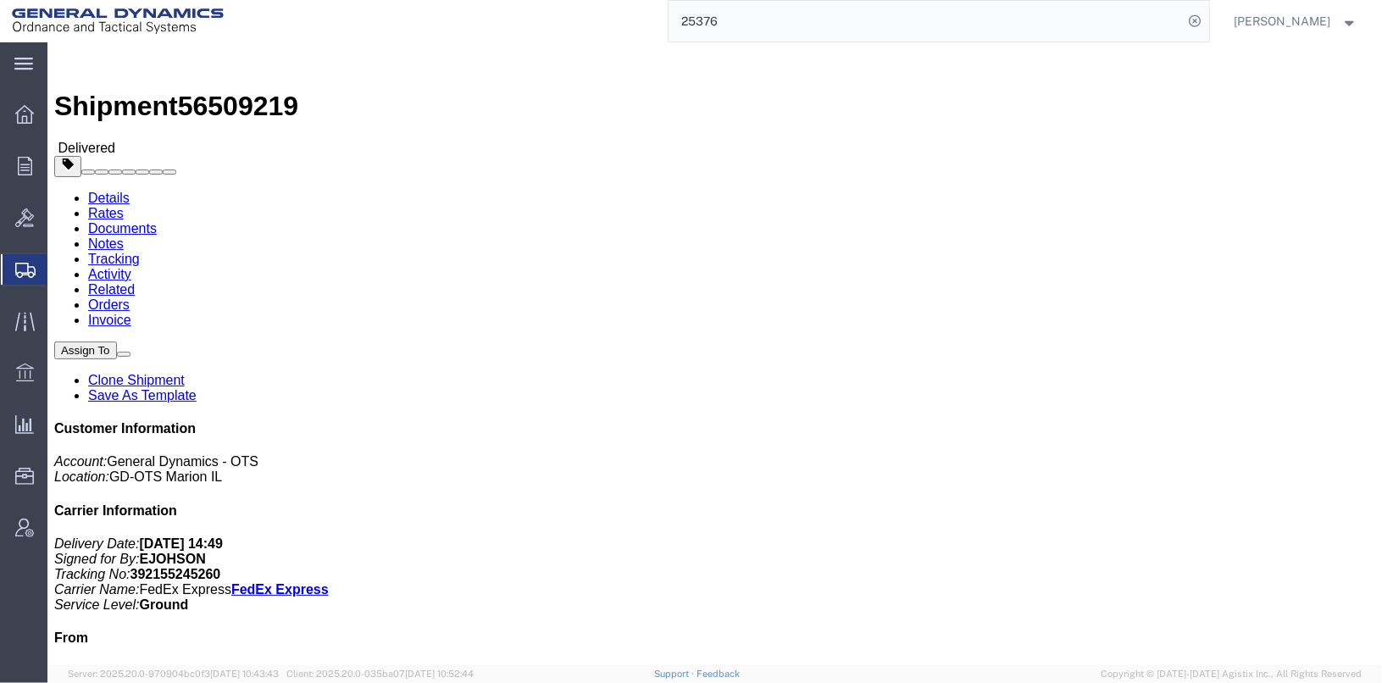
click link "Clone Shipment"
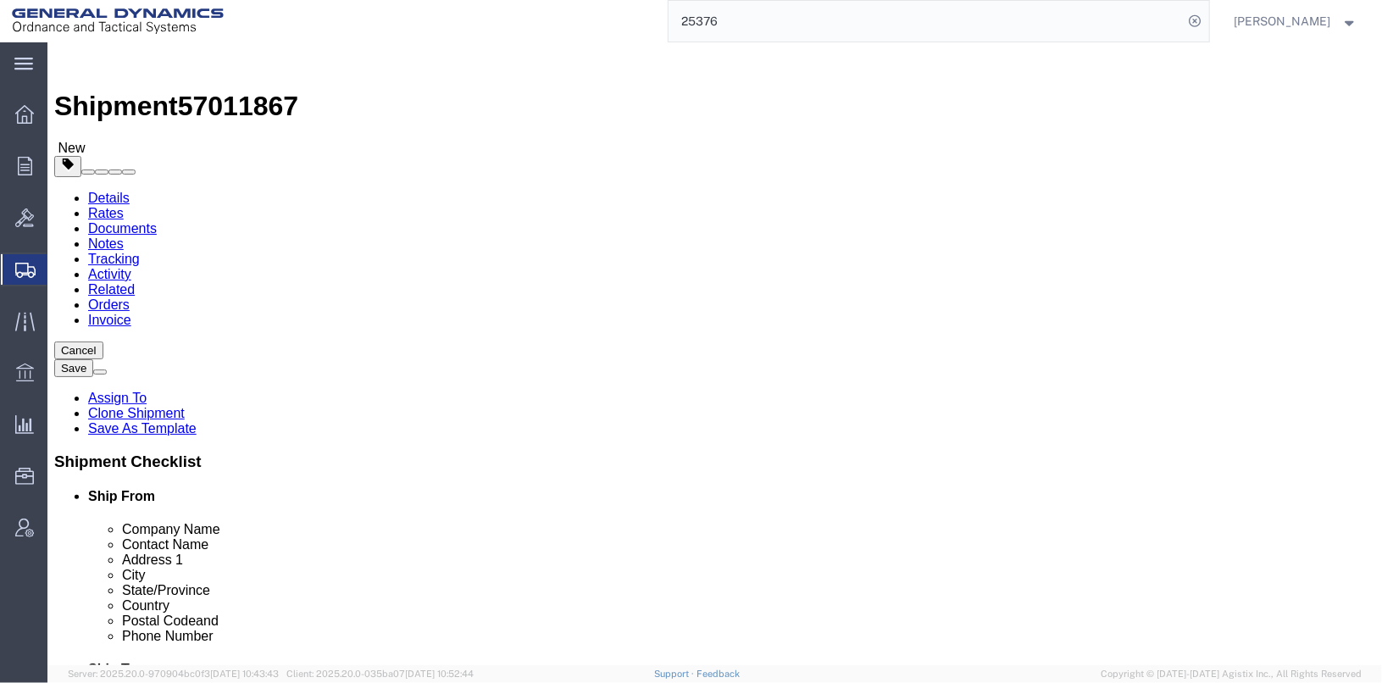
drag, startPoint x: 192, startPoint y: 338, endPoint x: 107, endPoint y: 306, distance: 91.4
click div "Location Select Select My Profile Location GD-OTS Anniston (Commerce) GD-OTS Ca…"
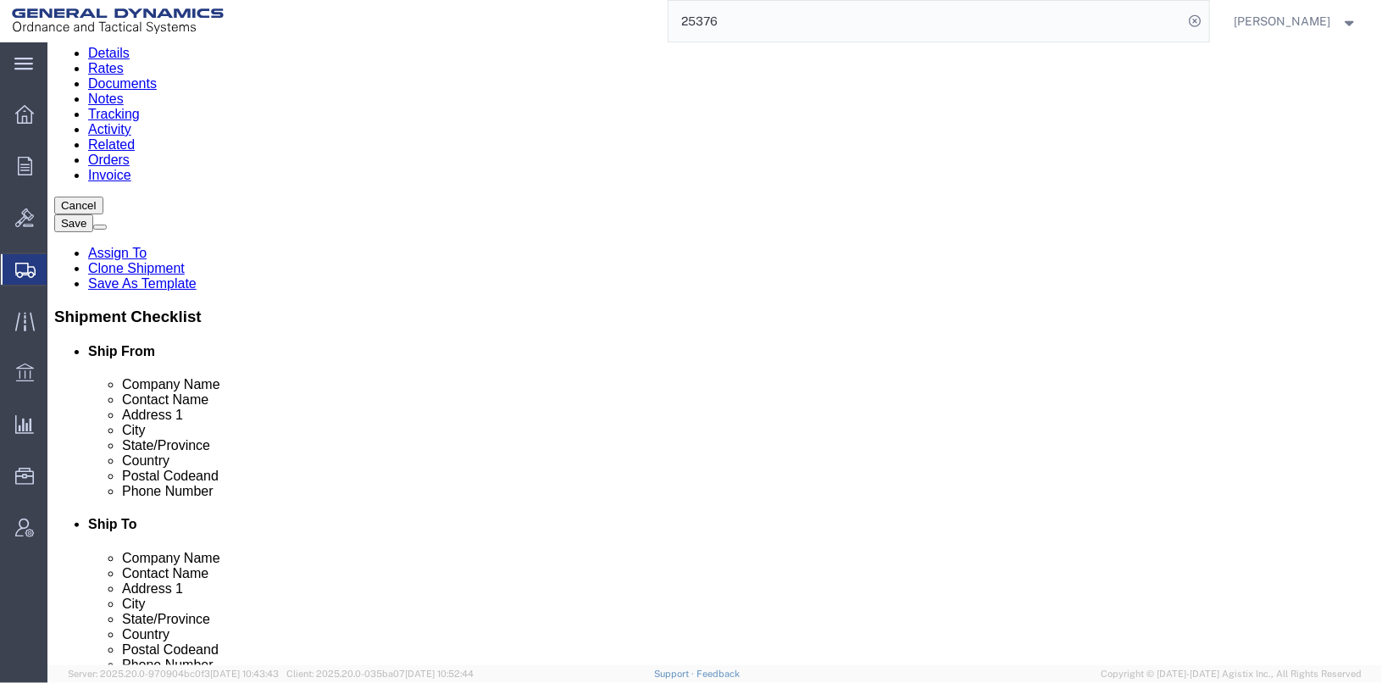
scroll to position [254, 0]
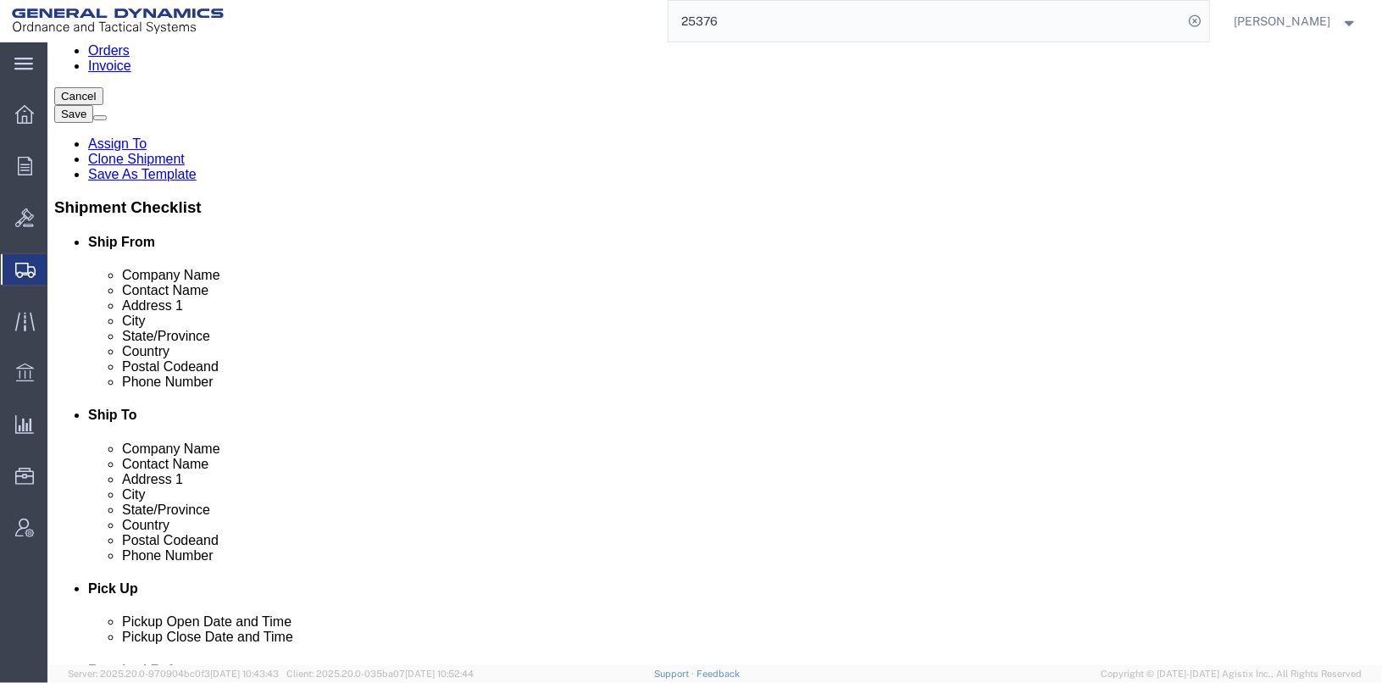
type input "TIM SCHAFFER"
drag, startPoint x: 378, startPoint y: 357, endPoint x: 203, endPoint y: 352, distance: 175.5
click div "[PERSON_NAME][EMAIL_ADDRESS][PERSON_NAME][DOMAIN_NAME]"
checkbox input "false"
click input "618-993-9230"
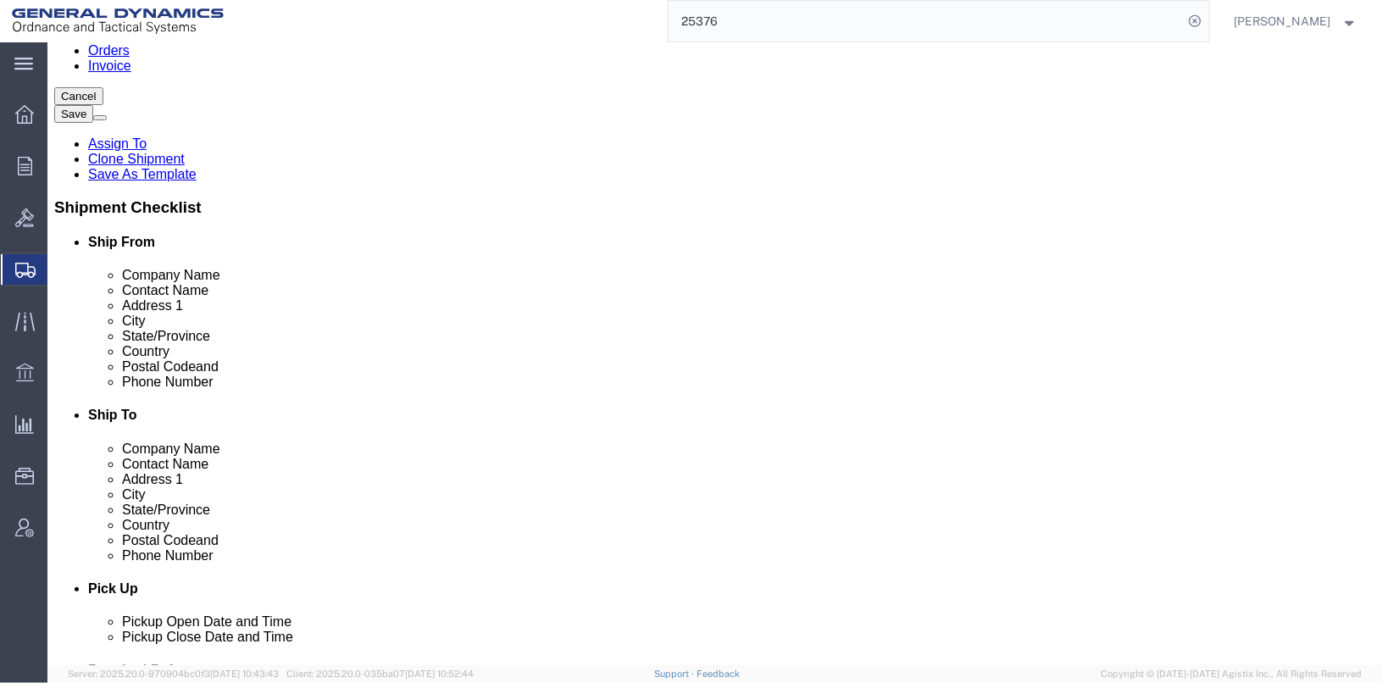
type input "618-993-9515"
click input "text"
type input "[PERSON_NAME][EMAIL_ADDRESS][PERSON_NAME][DOMAIN_NAME]"
checkbox input "true"
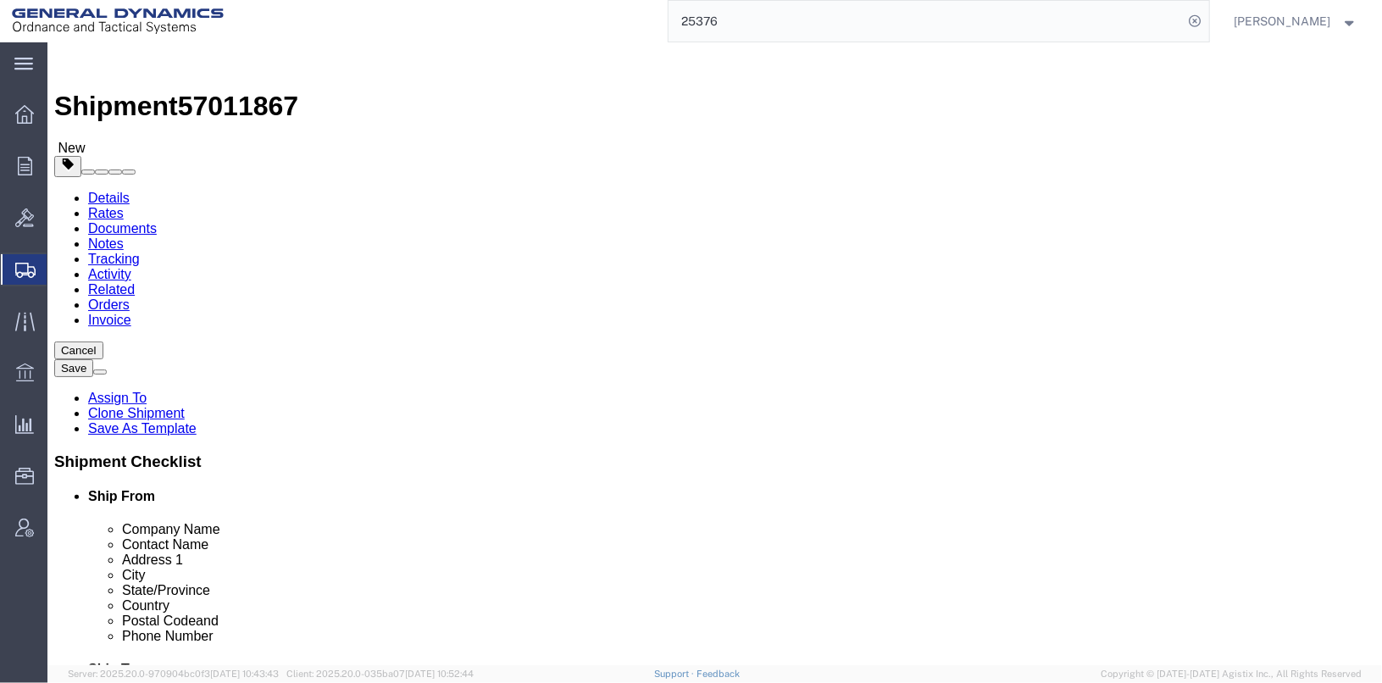
scroll to position [0, 0]
drag, startPoint x: 808, startPoint y: 350, endPoint x: 579, endPoint y: 337, distance: 229.1
click div "Contact Name PAMELA SCHMAHL"
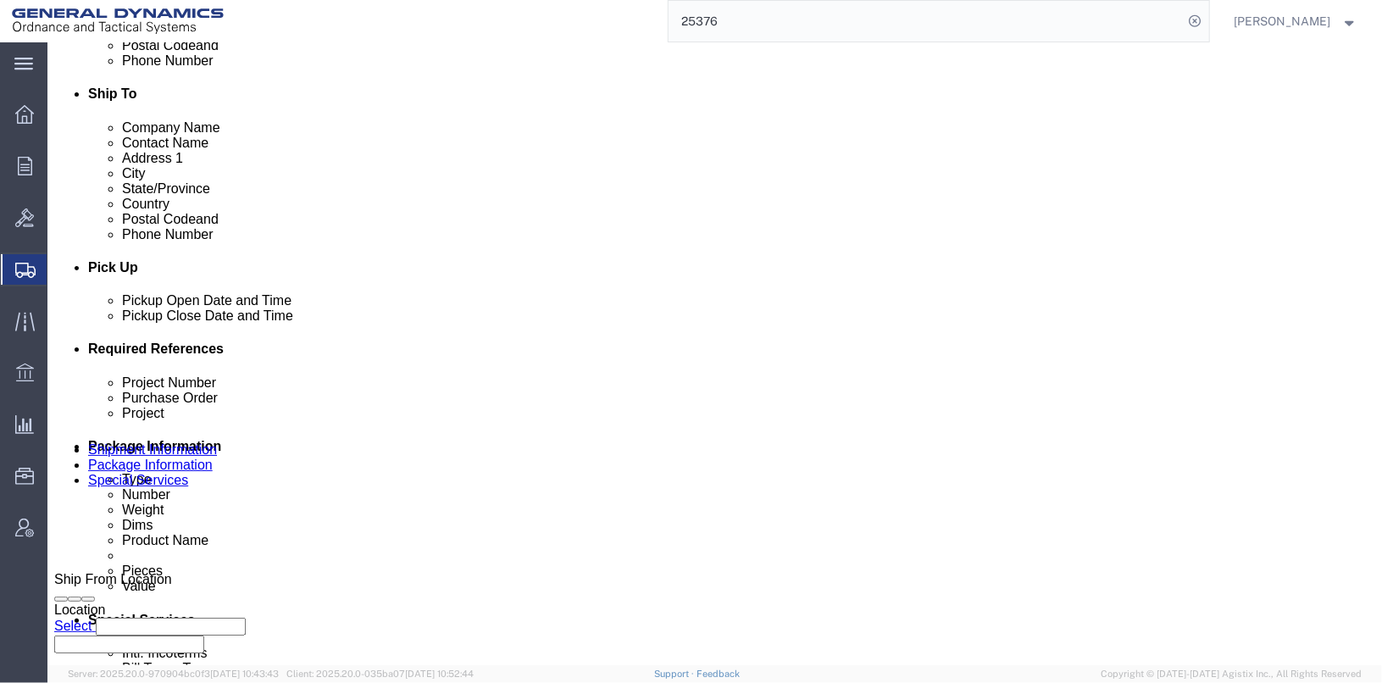
scroll to position [593, 0]
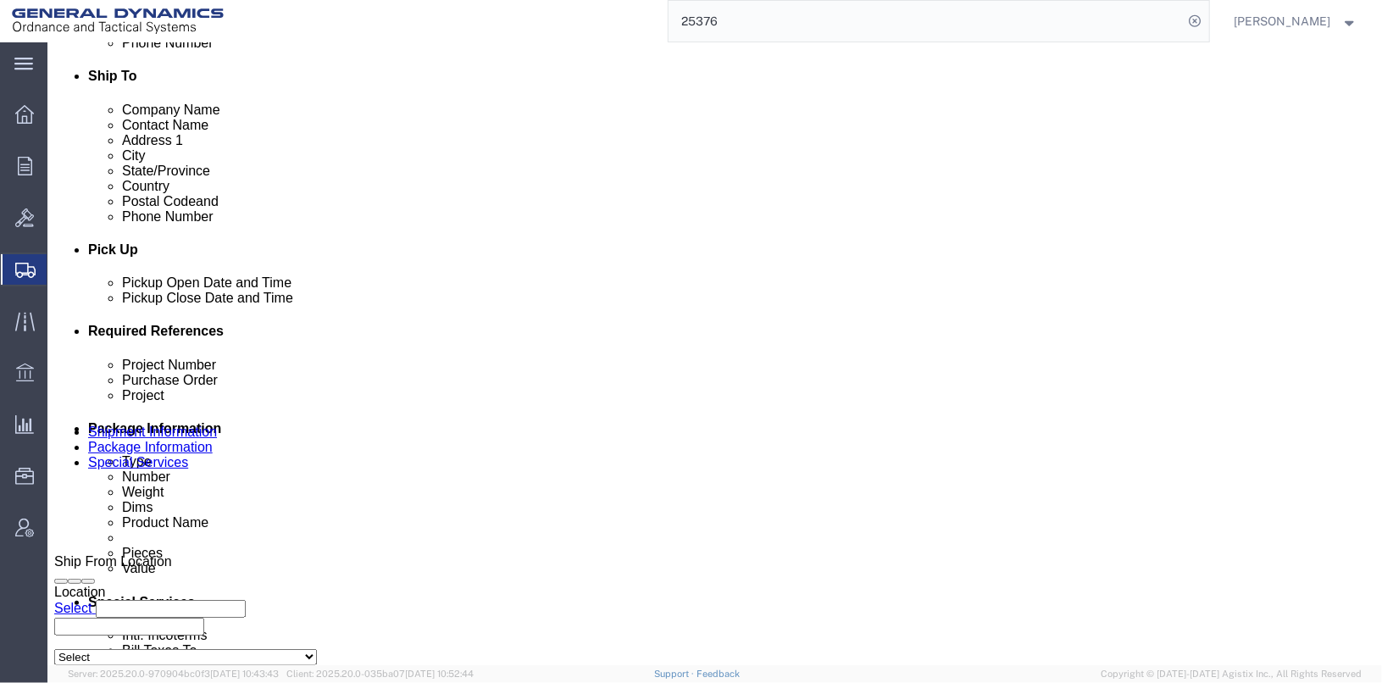
type input "LARRY BOEVER"
click div "Oct 02 2025 4:13 PM"
click input "4:13 PM"
click input "2:13 PM"
type input "2:30 PM"
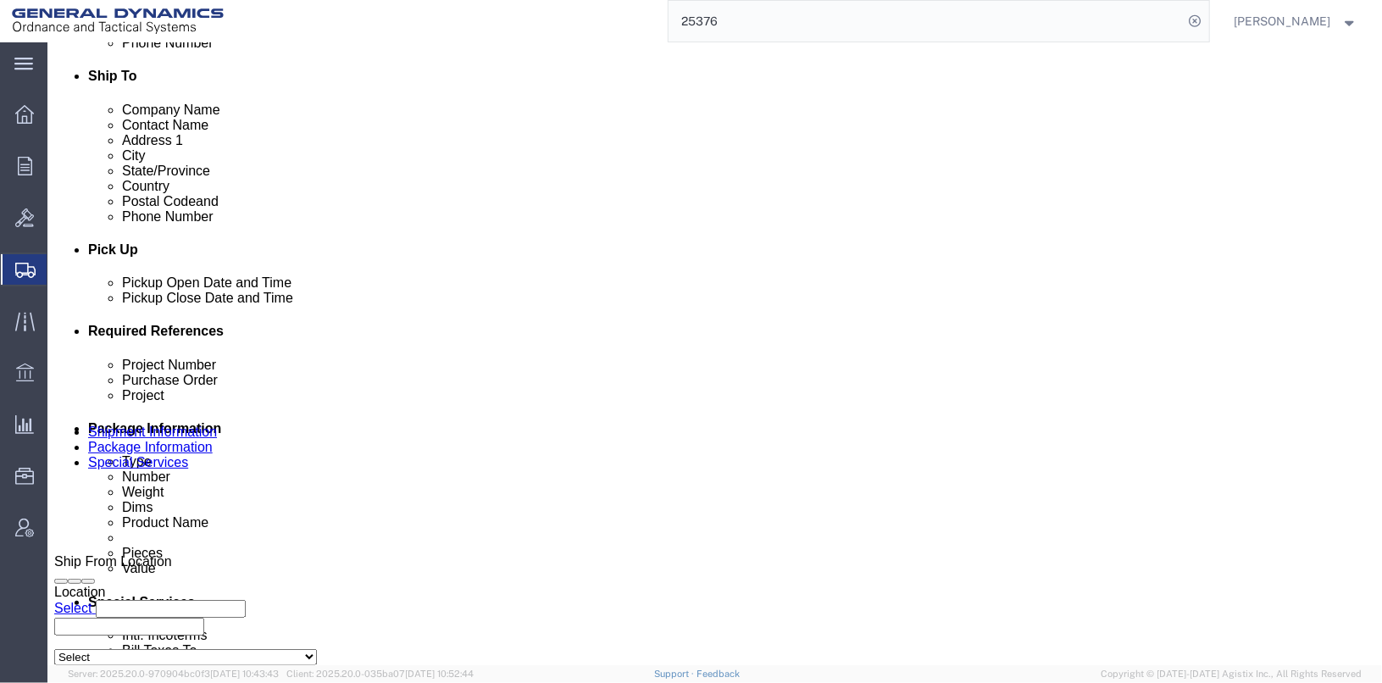
click button "Apply"
click div "Oct 02 2025 3:13 PM"
click input "3:13 PM"
click input "6:13 PM"
click input "6:30 PM"
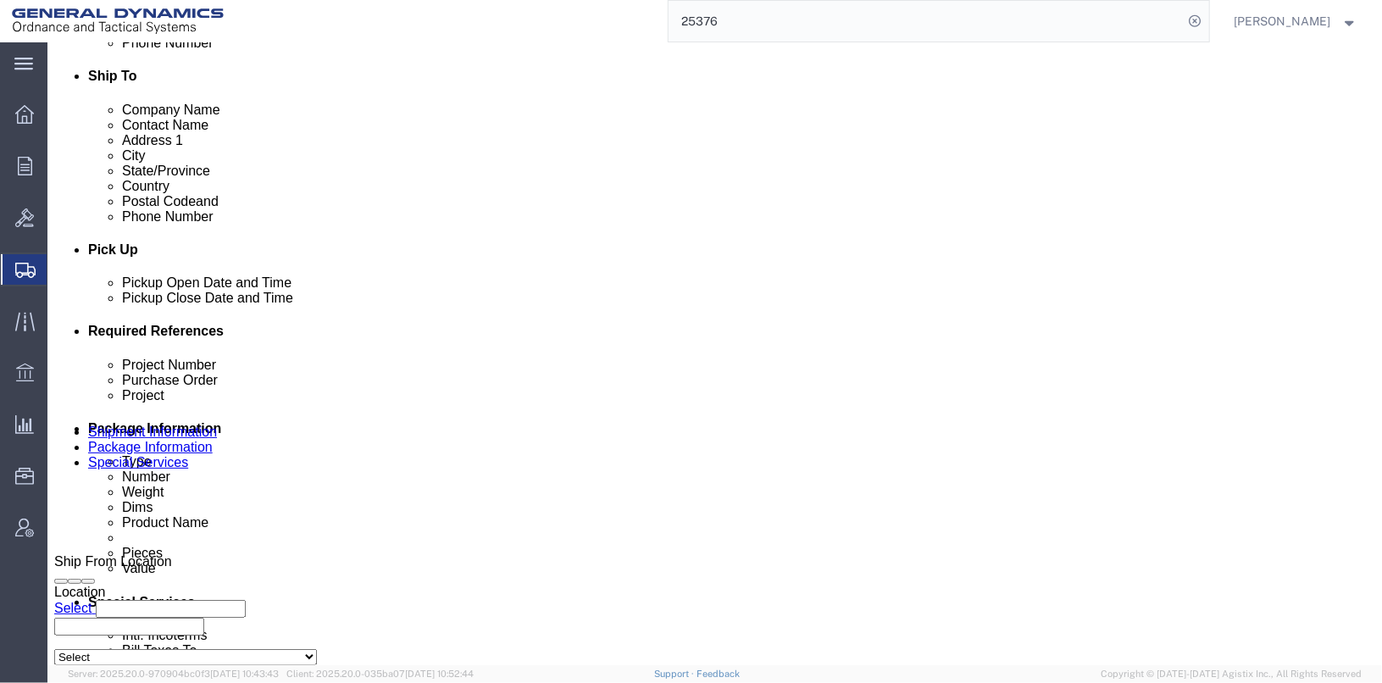
type input "6:30 AM"
click button "Apply"
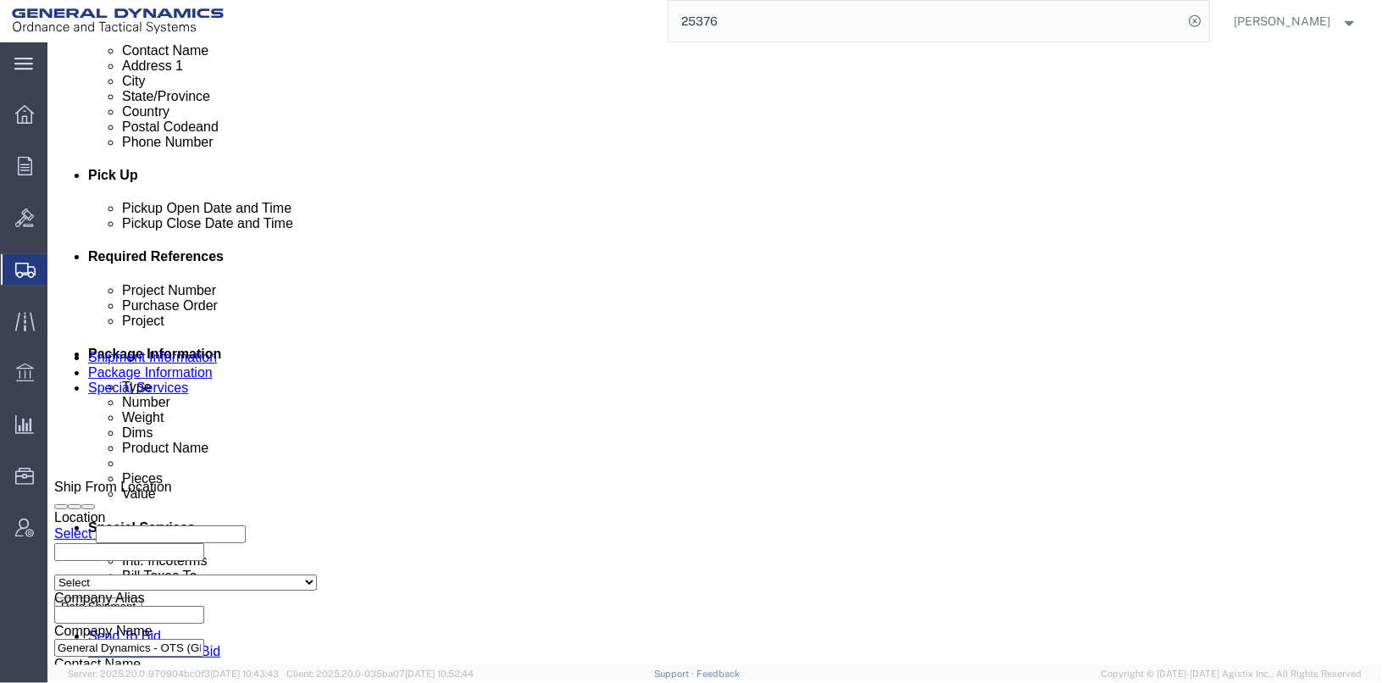
scroll to position [762, 0]
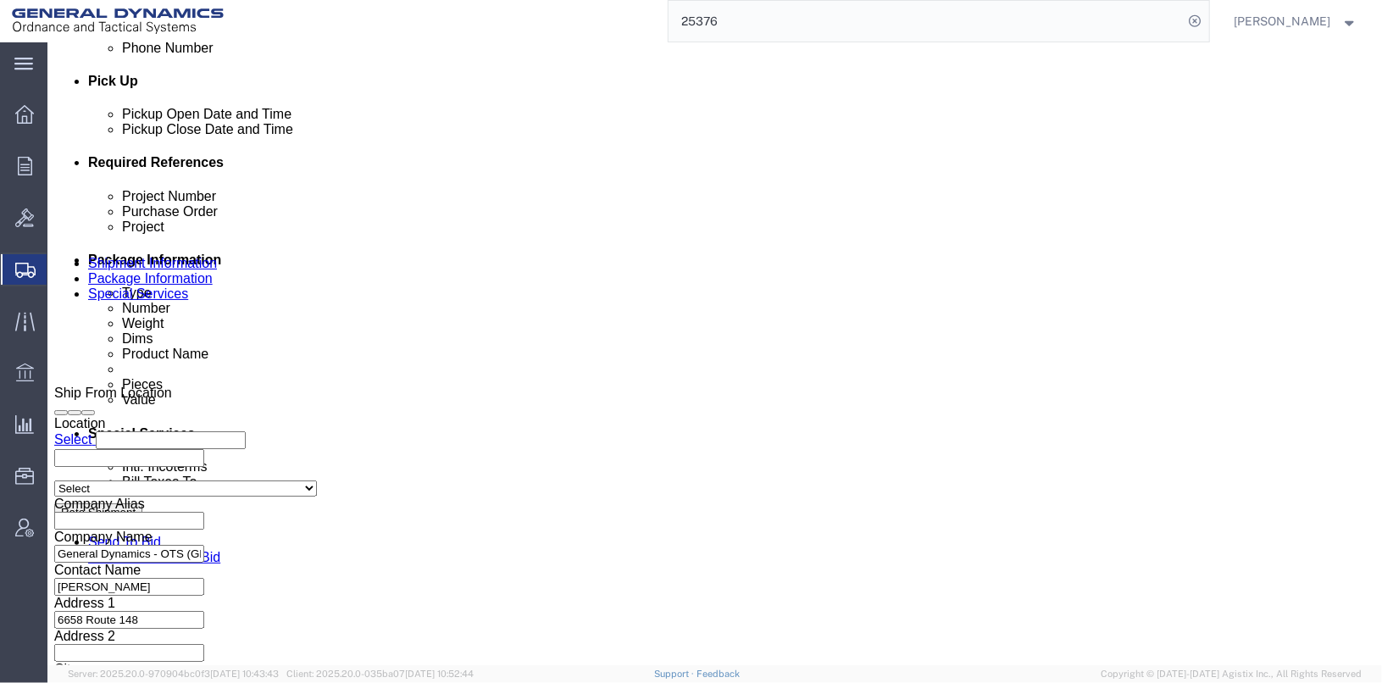
click input "25376"
type input "25444"
type input "12939"
type input "COLLECT"
click input "25376"
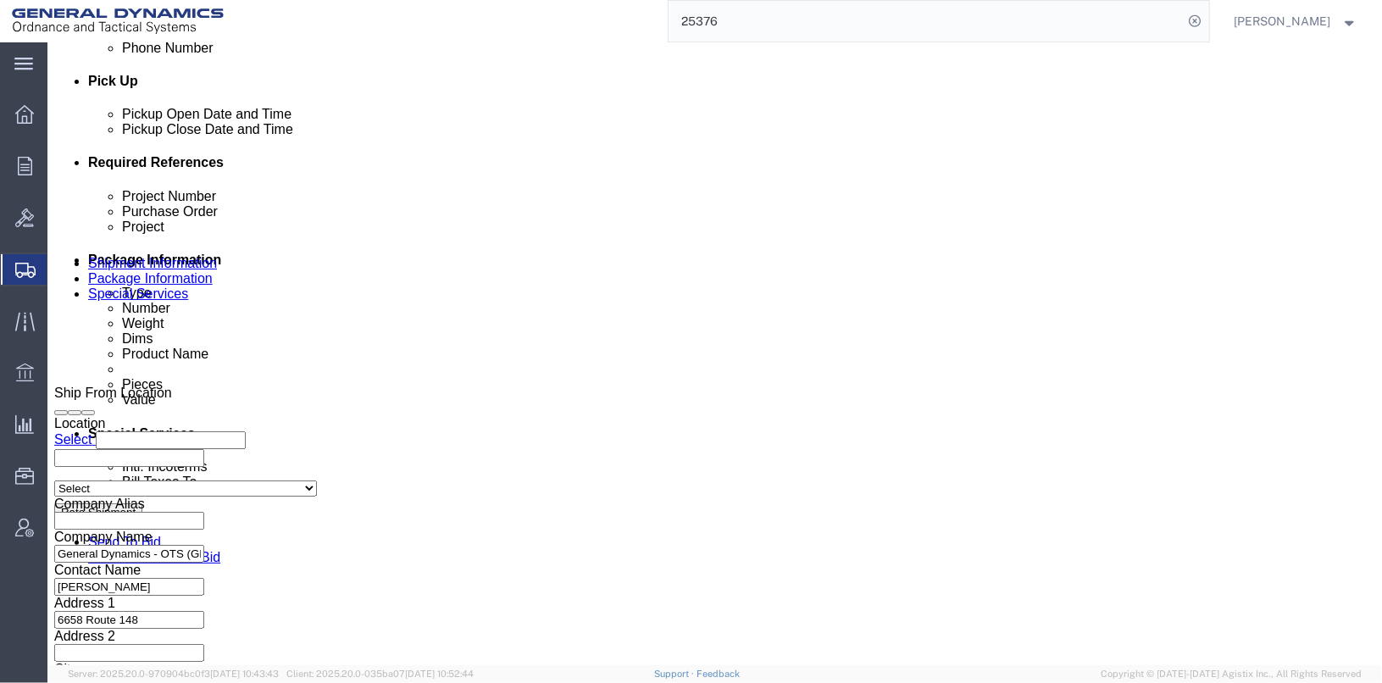
type input "2"
type input "SAN 25-122"
click input "COLLECT"
type input "C"
type input "B"
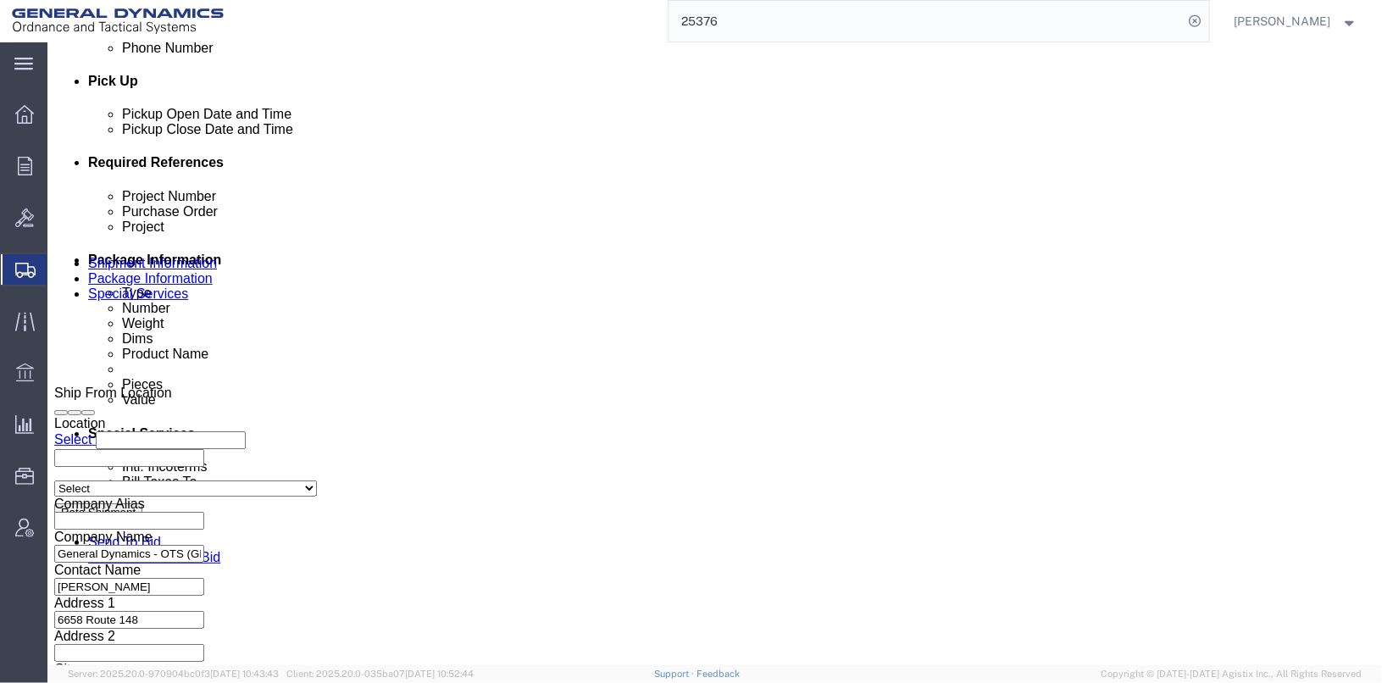
scroll to position [0, 45]
type input "BILL SHIPPING TO TECH ORD"
click select "Select Air Less than Truckload Multi-Leg Ocean Freight Rail Small Parcel Truckl…"
select select "LTL"
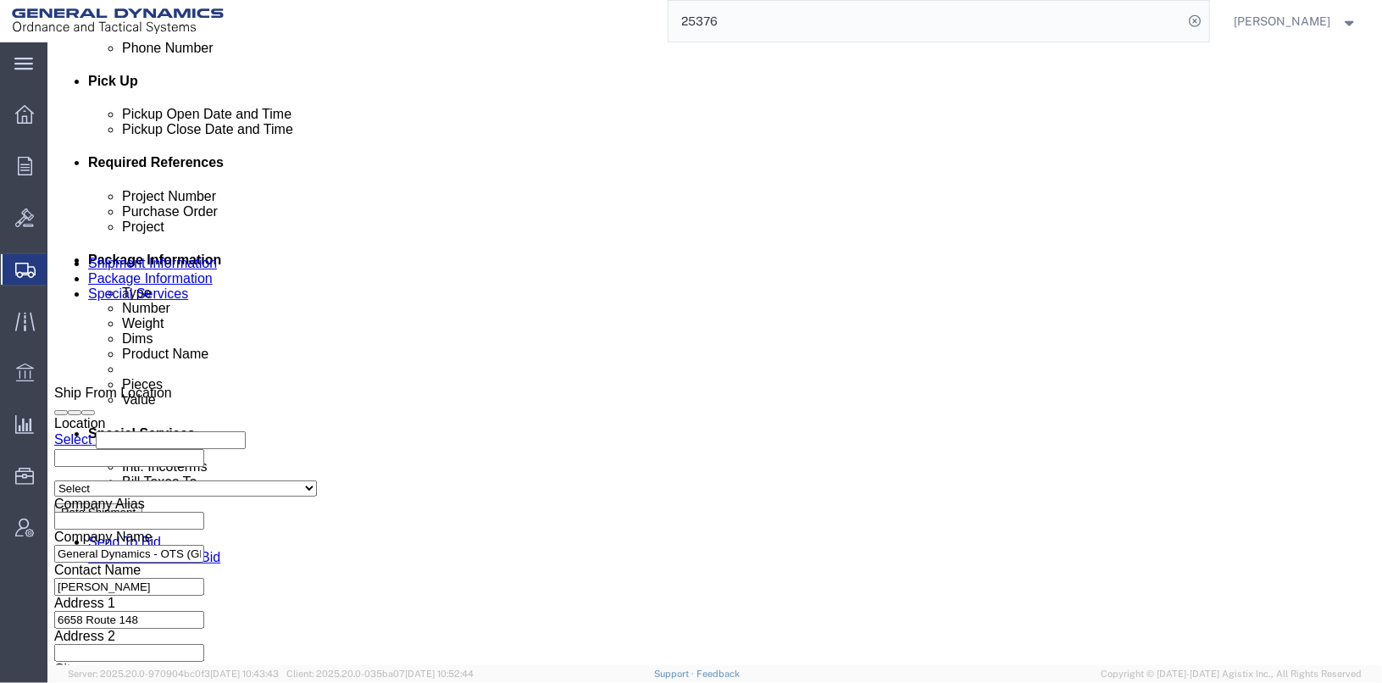
click select "Select Air Less than Truckload Multi-Leg Ocean Freight Rail Small Parcel Truckl…"
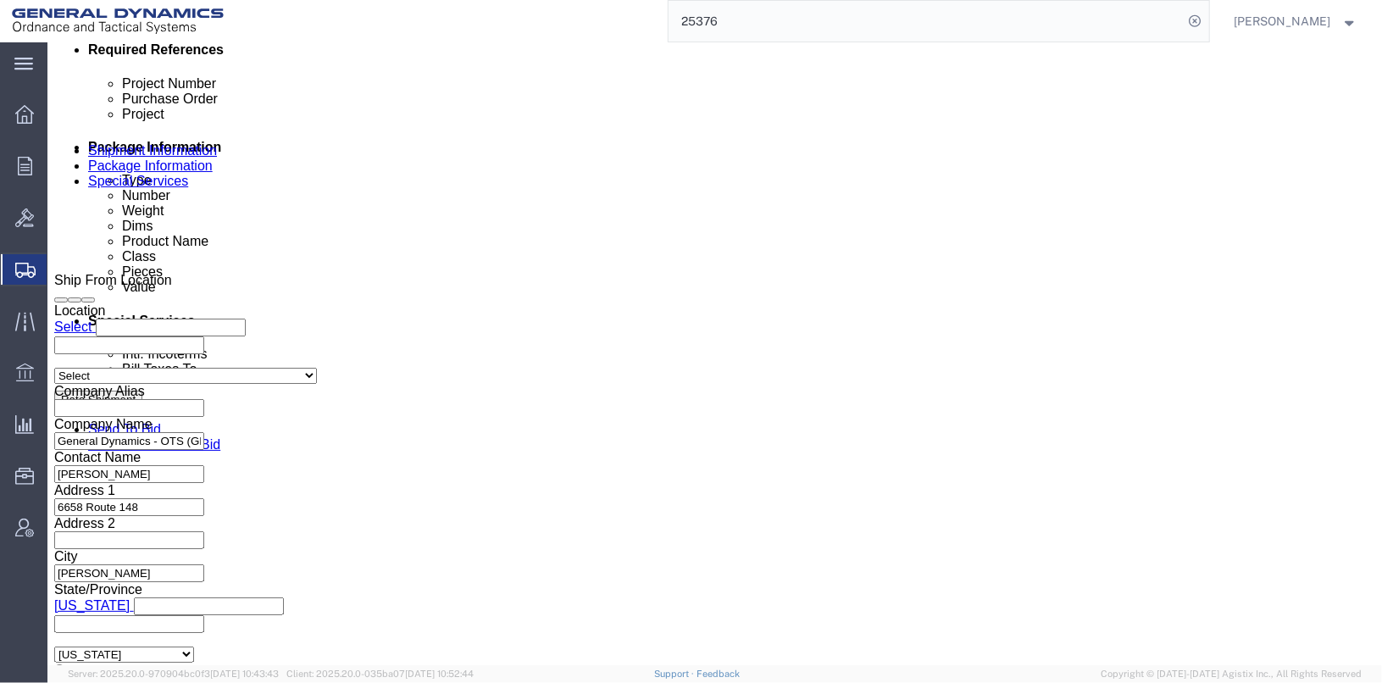
click button "Continue"
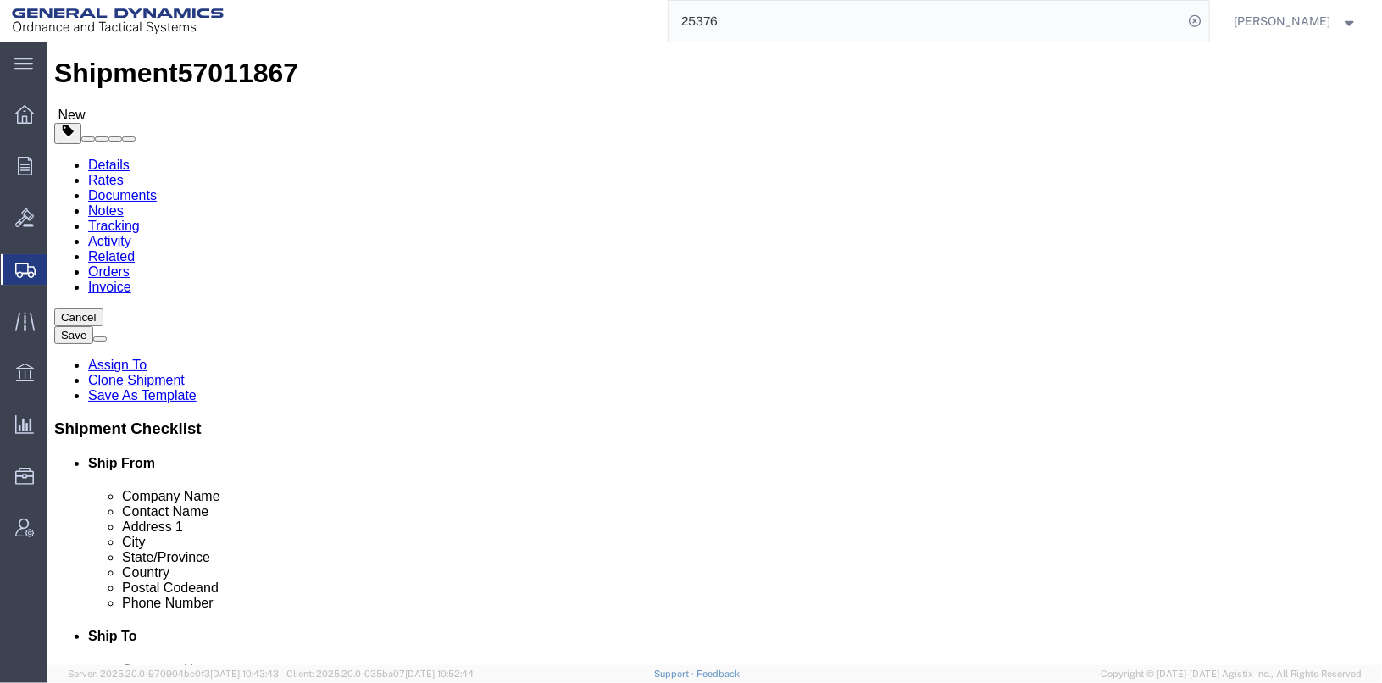
click span "button"
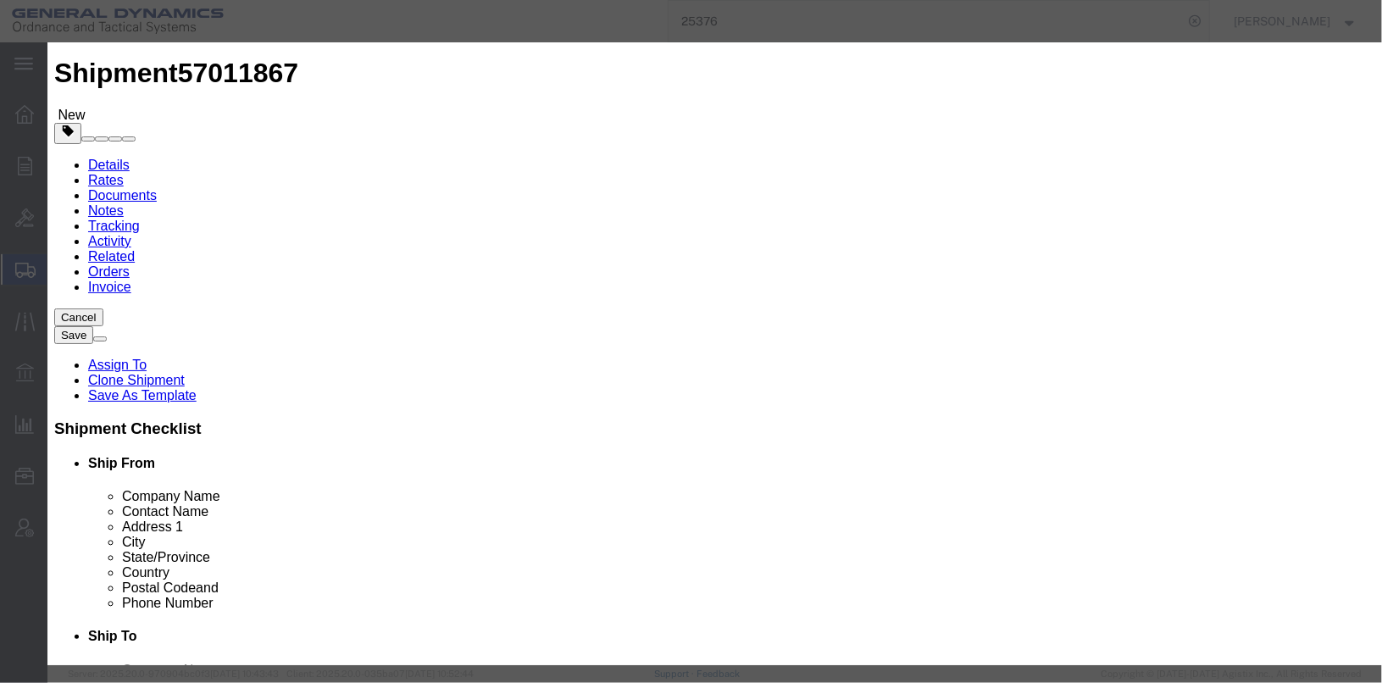
click button "Yes"
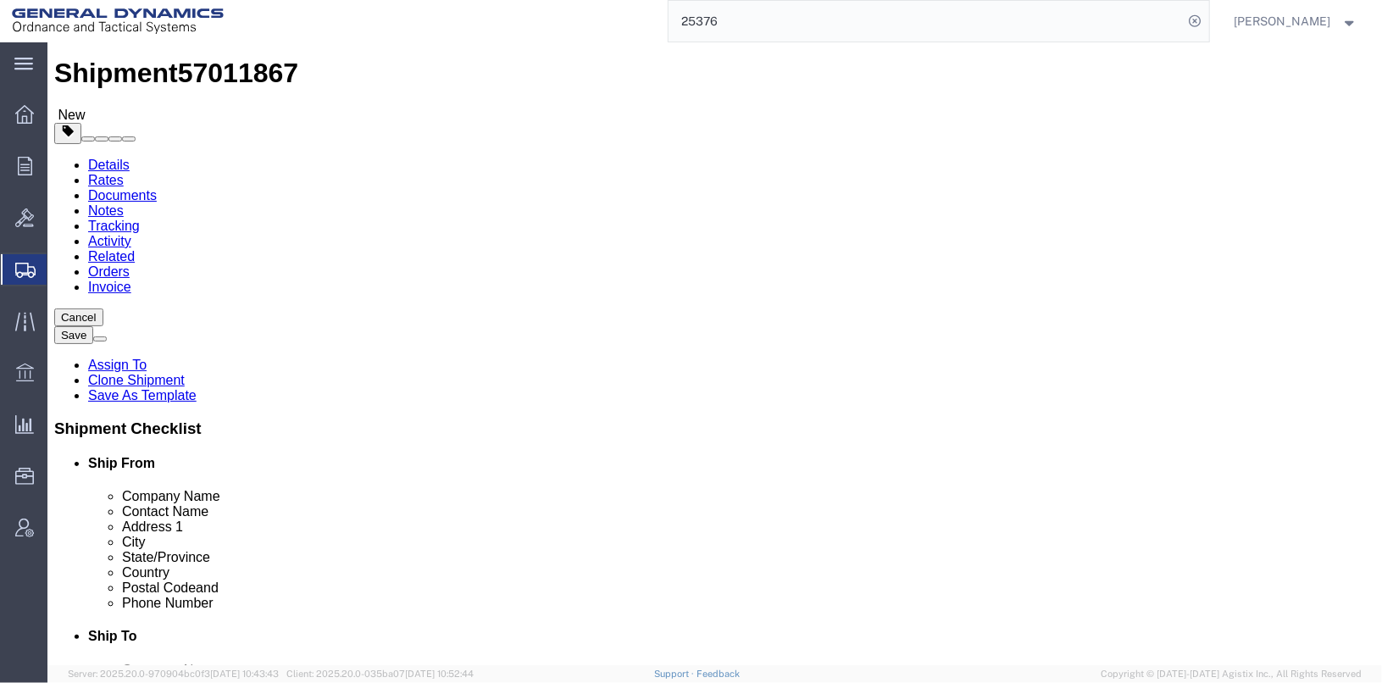
drag, startPoint x: 226, startPoint y: 364, endPoint x: 190, endPoint y: 348, distance: 39.8
click input "9.00"
type input "48"
type input "1"
type input "40"
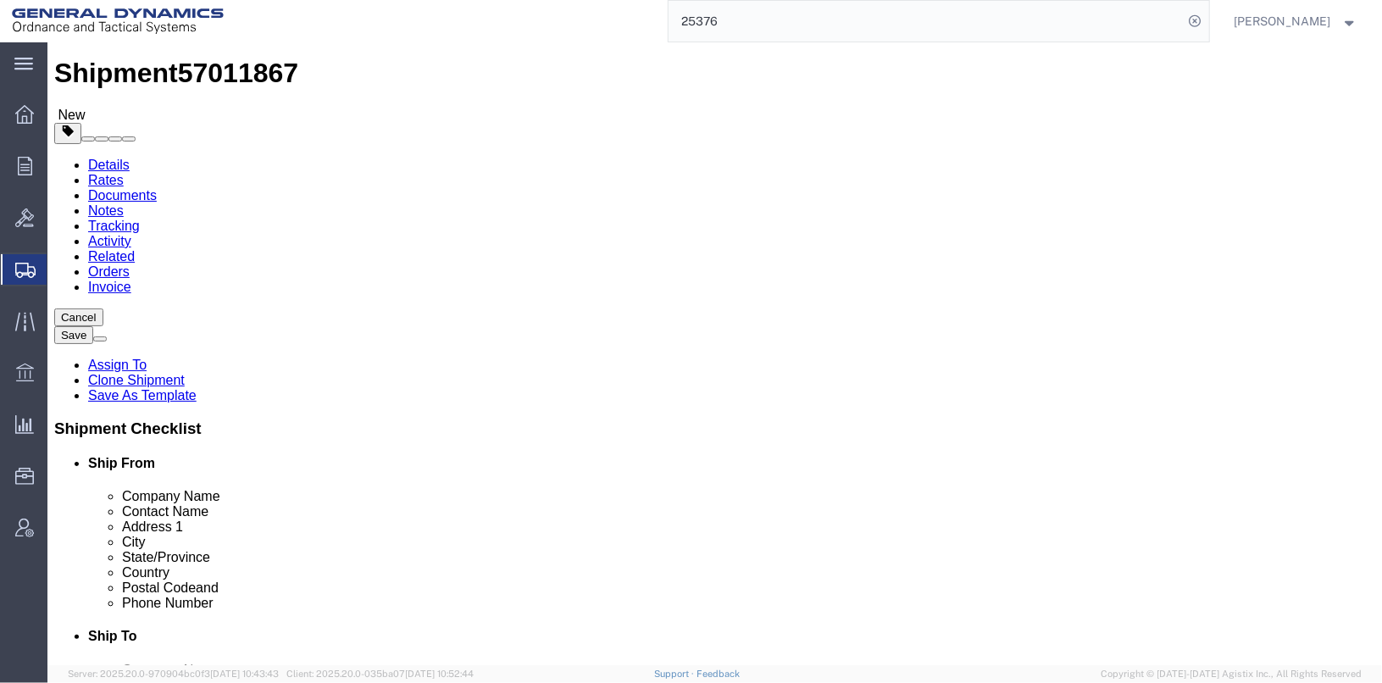
type input "24"
type input "5"
type input "75"
click dd "559.00 Each"
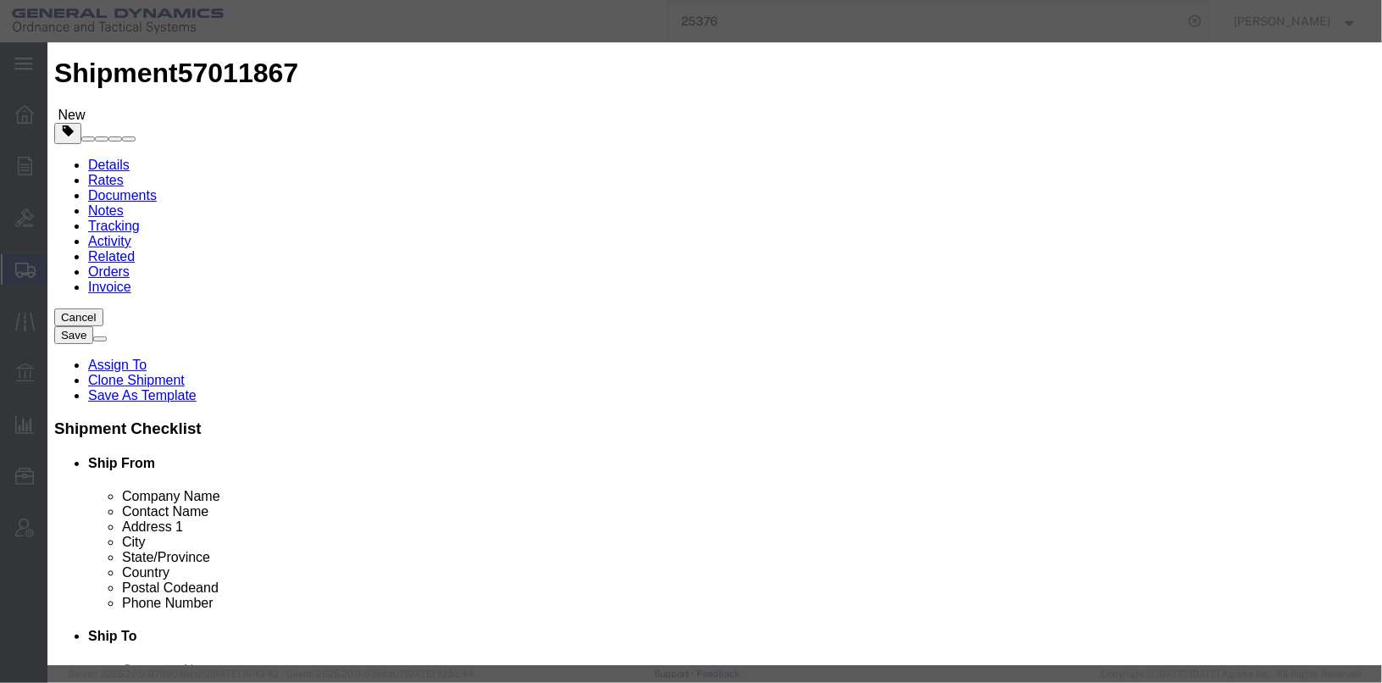
click input "text"
type input "7258863"
click td "Name: FUZE PD M505A3 ASSEMBLY"
checkbox input "true"
type input "13"
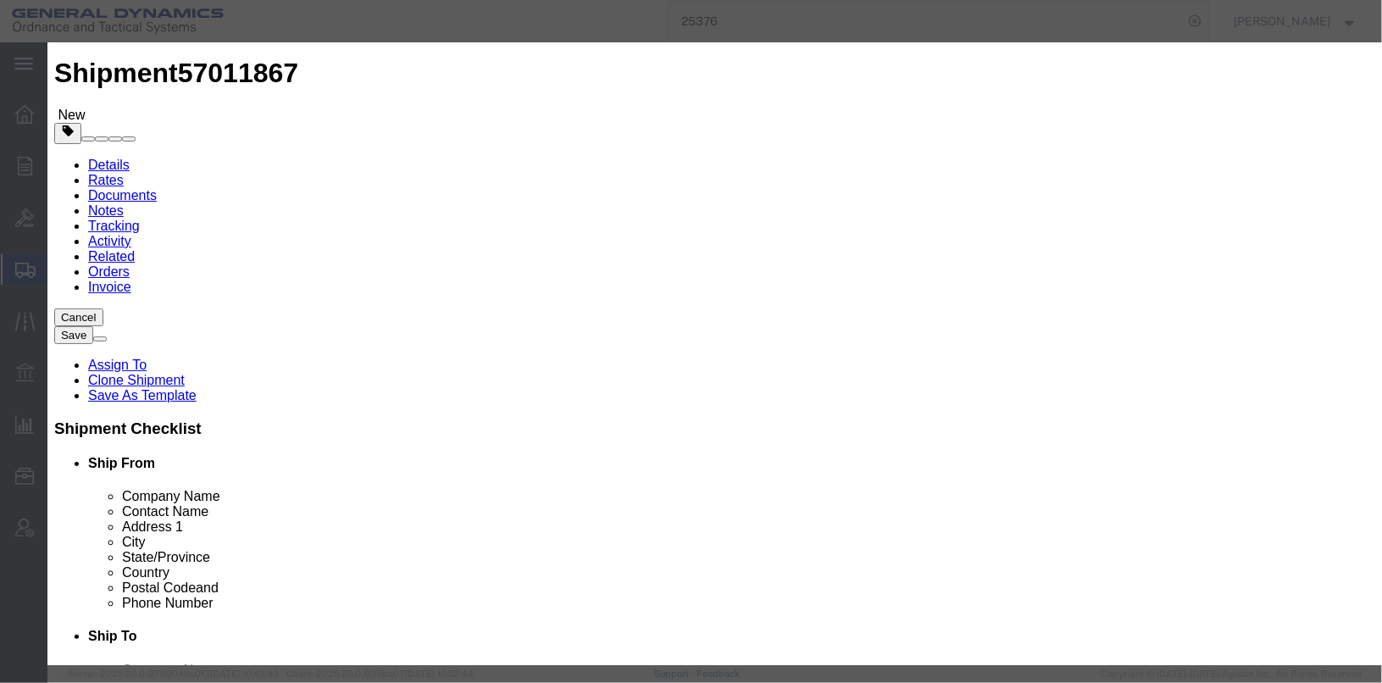
select select "USD"
select select "US"
select select "ORGN"
type input "FUZES, DETONATING"
type input "UN0257"
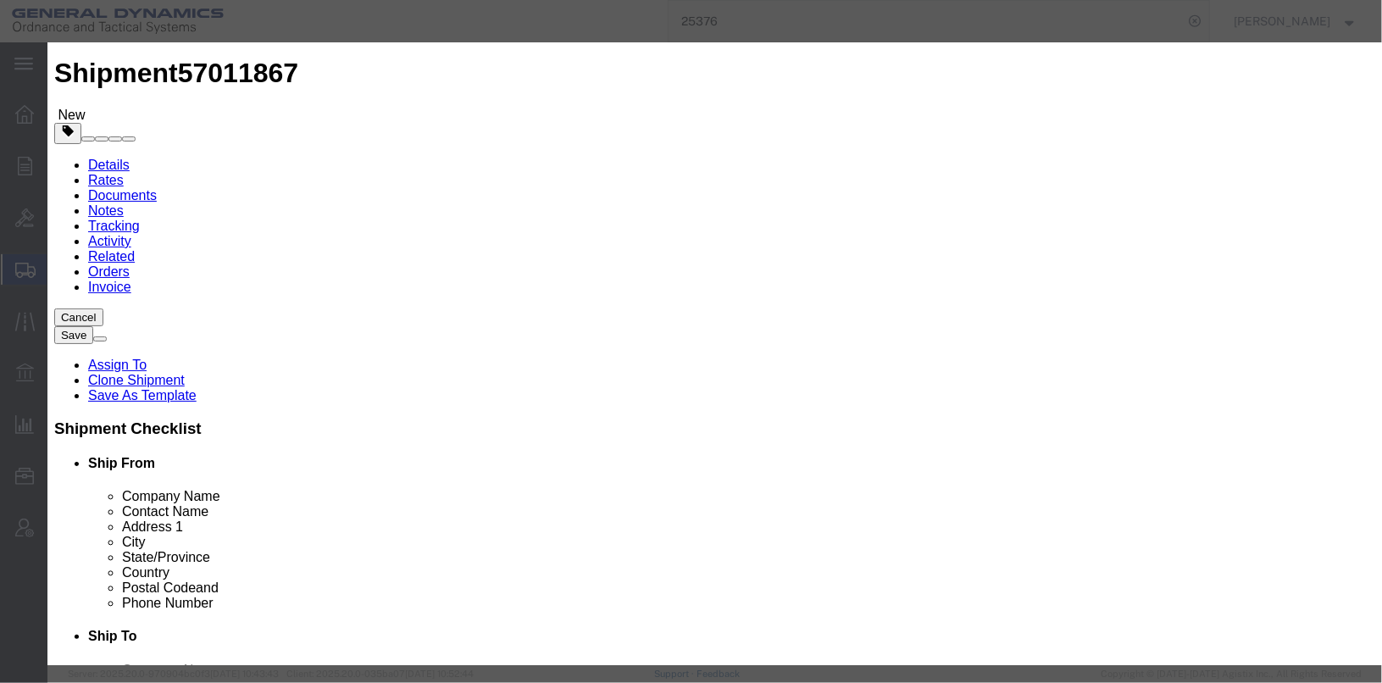
select select
type input "0.0013"
select select
type input "FUZE PD M505A3 ASSEMBLY"
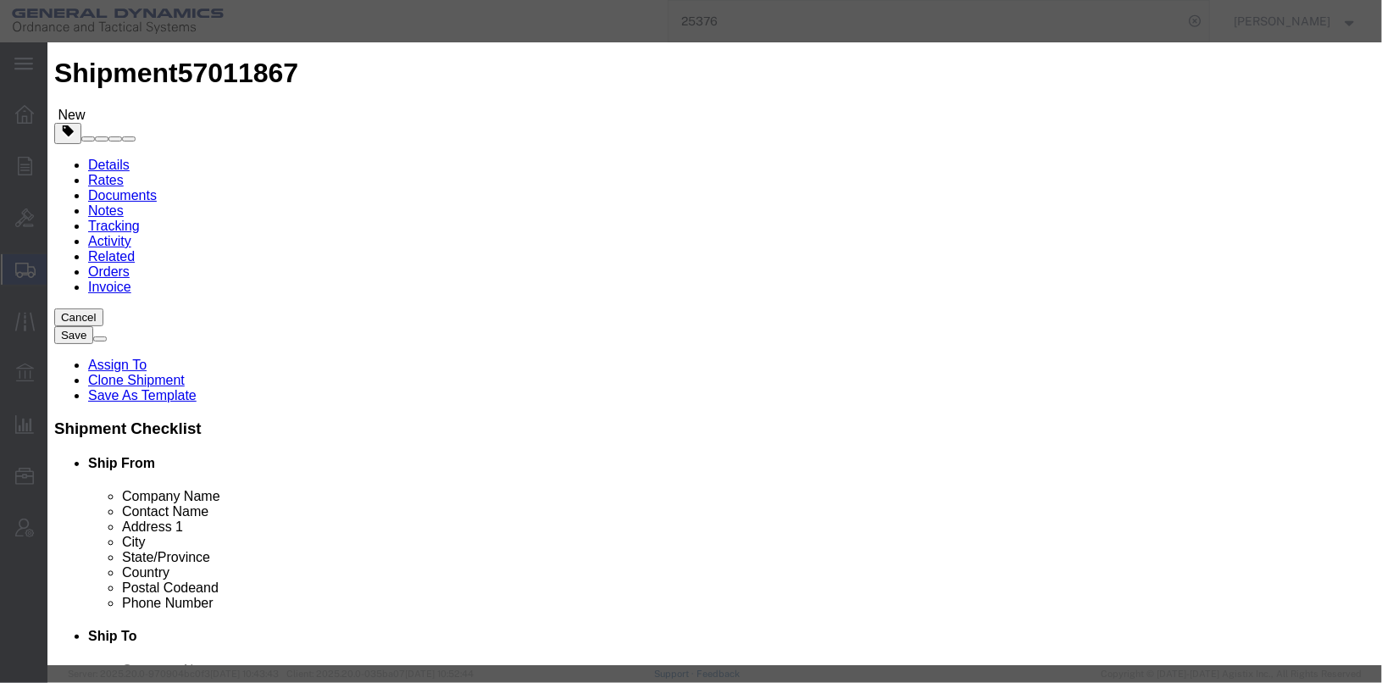
type input "7258863"
type textarea "FUZE PD M505A3 ASSEMBLY"
type input "[PERSON_NAME],[GEOGRAPHIC_DATA]"
type input "7258863"
drag, startPoint x: 389, startPoint y: 158, endPoint x: 341, endPoint y: 158, distance: 48.3
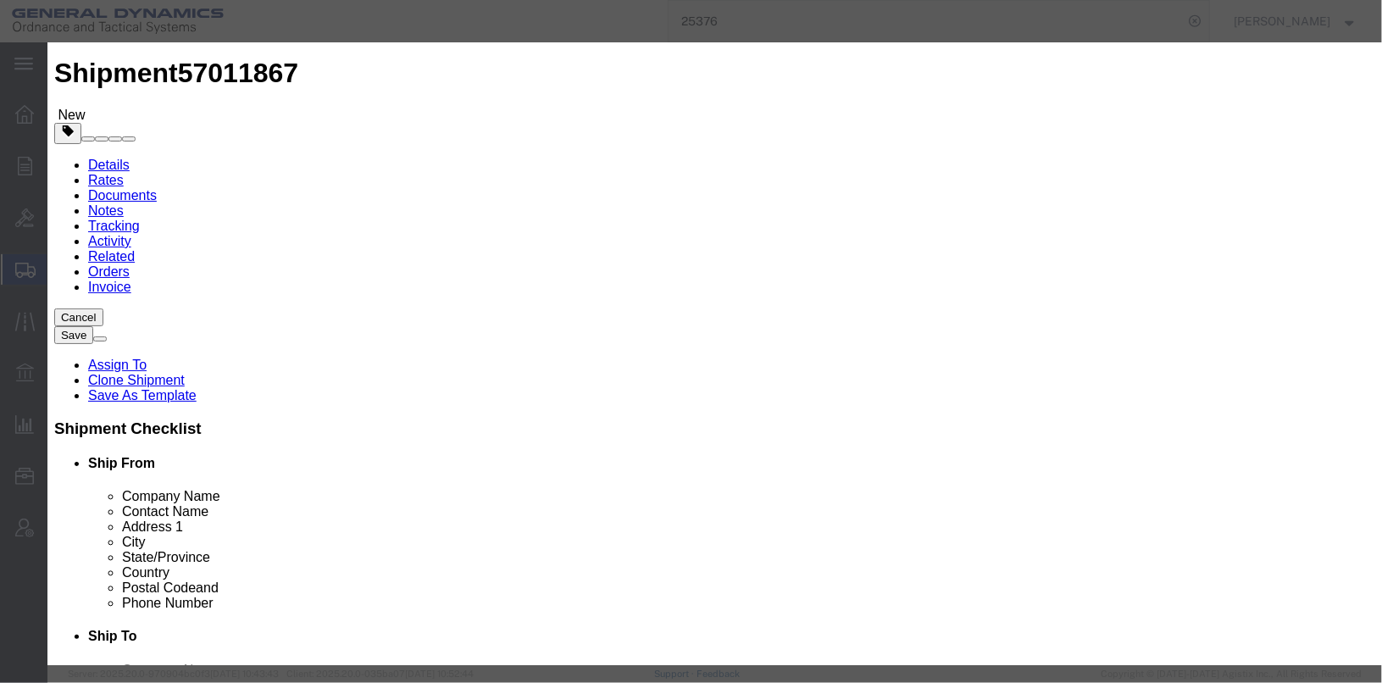
click div "Pieces 13 Select Bag Barrels 100Board Feet Bottle Box Blister Pack Carats Can C…"
type input "71"
drag, startPoint x: 376, startPoint y: 191, endPoint x: 375, endPoint y: 180, distance: 10.3
click div "Product Name FUZE PD M505A3 ASSEMBLY Pieces 71 Select Bag Barrels 100Board Feet…"
type input "1000"
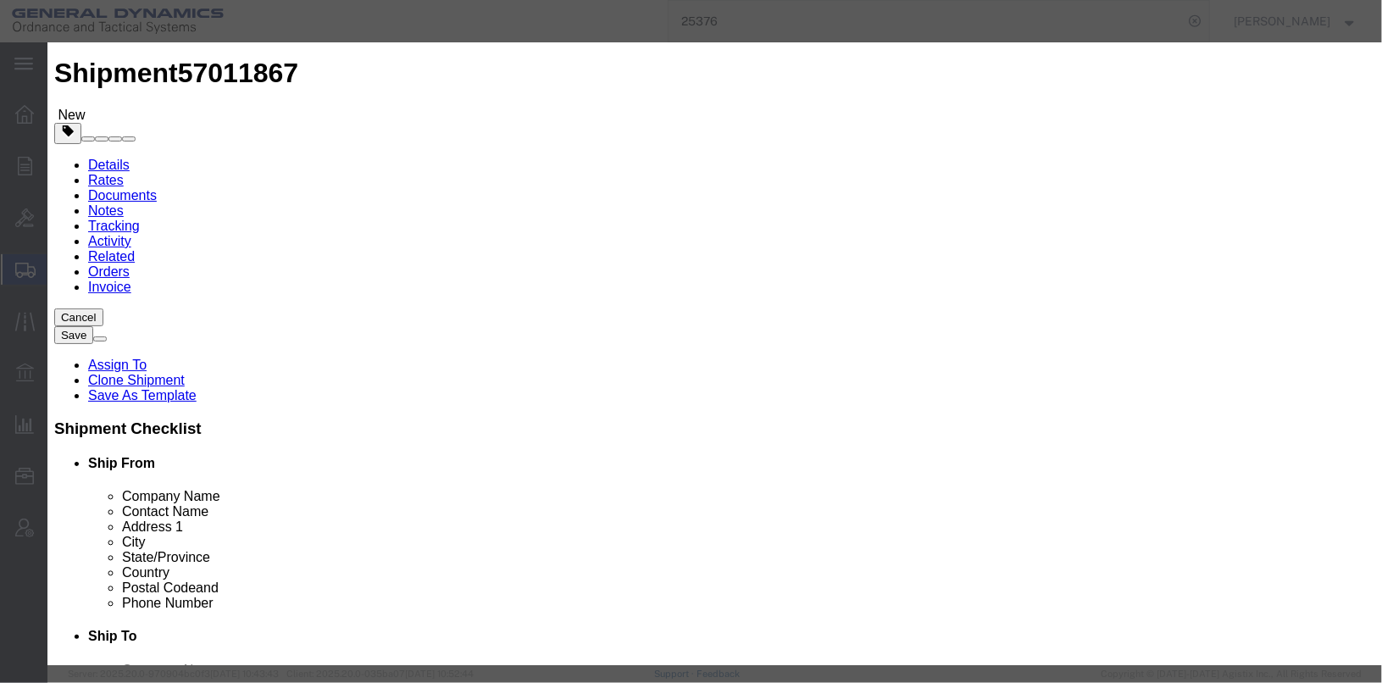
click select "Select 50 55 60 65 70 85 92.5 100 125 175 250 300 400"
select select "55"
click select "Select 50 55 60 65 70 85 92.5 100 125 175 250 300 400"
click textarea "LOT# GLN24D011-047"
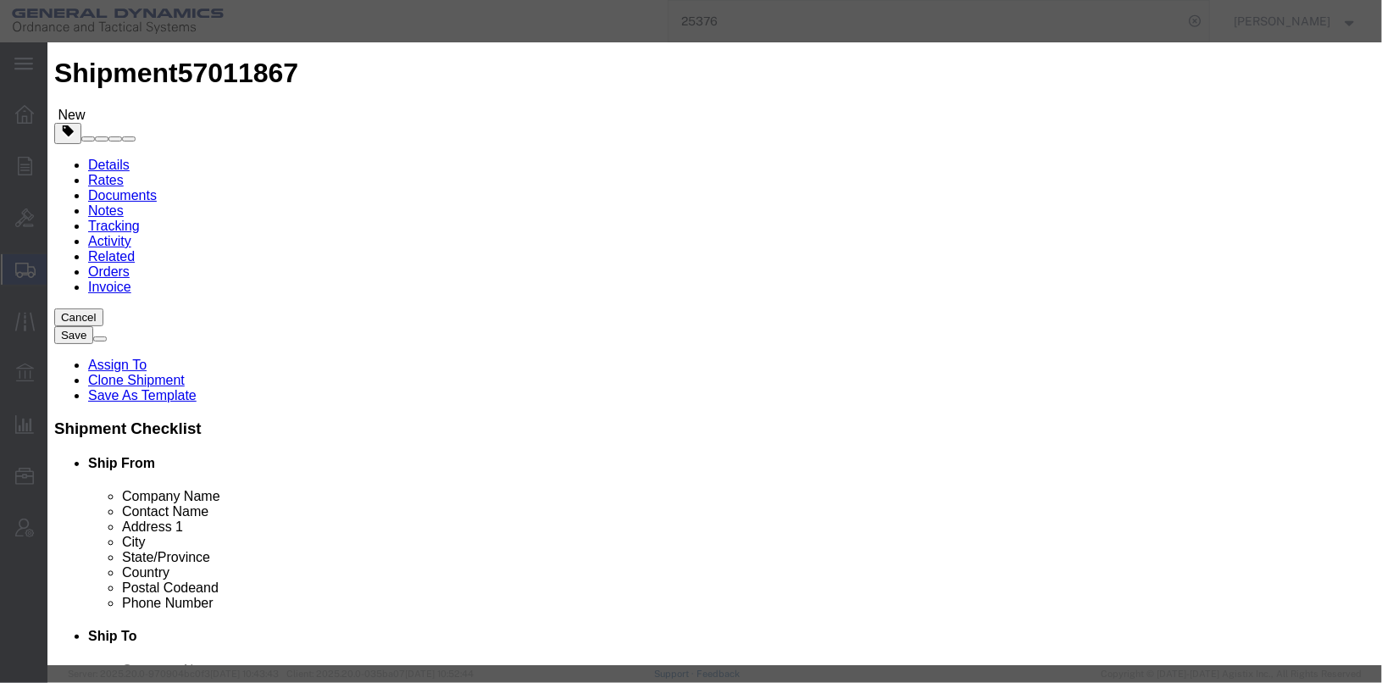
type textarea "FUZE PD M505A3 ASSEMBLY 1 BOX LOT TOA25E006-008 SAN25-122"
click input "text"
type input "EX1993070057"
click input "text"
type input "CHEMTREC ACCT#CCN9244"
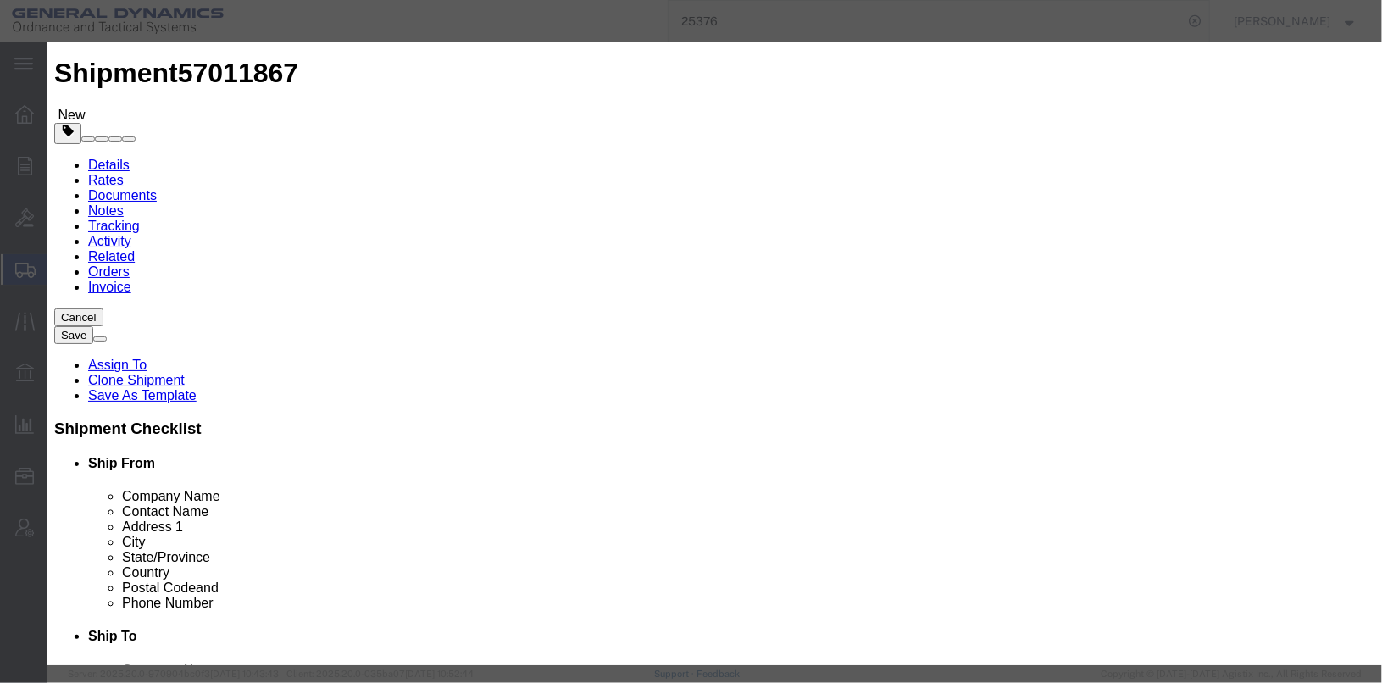
type input "CHEMTREC"
type input "8004249300"
click div "EX/HC# EX1993070057 Expiration Notes Company Name CHEMTREC Contact Name CHEMTRE…"
click select "Select 1 Explosive 1.1 Explosive 1.2 Explosive 1.3 Explosive 1.4 Explosive 1.5 …"
select select "1.4 Explosive"
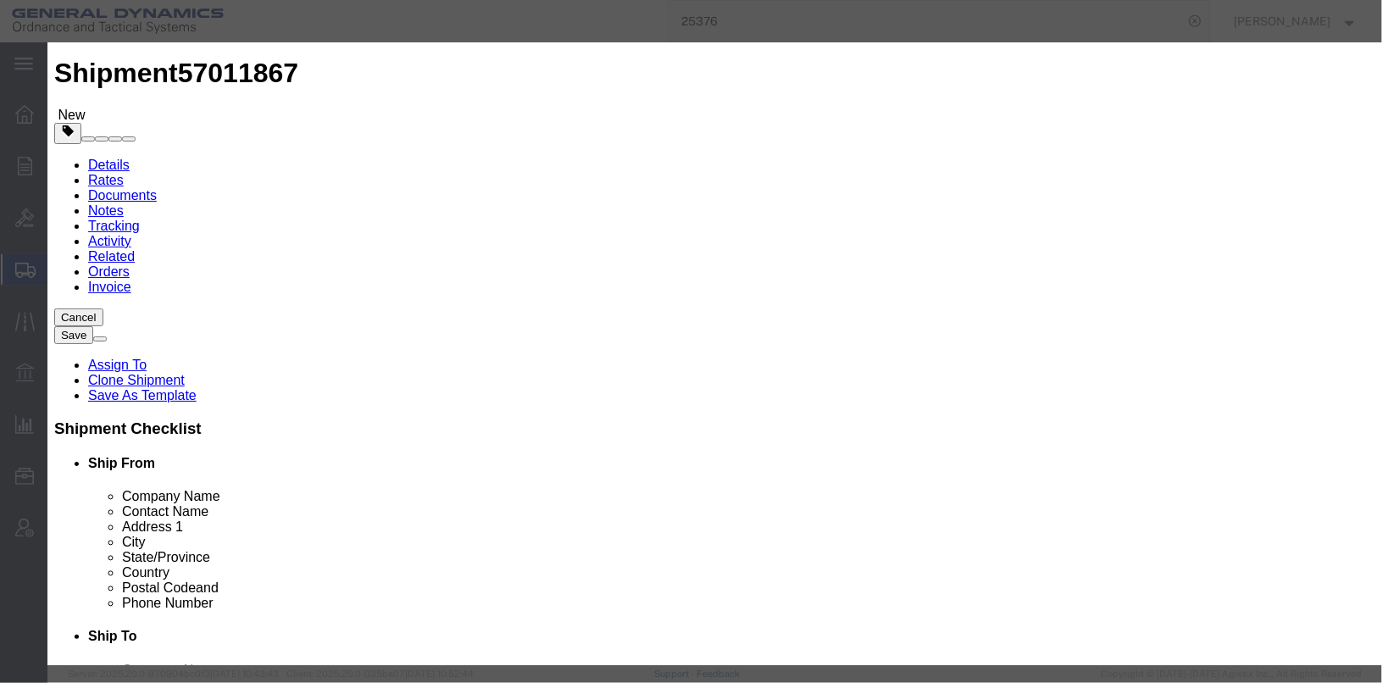
click select "Select 1 Explosive 1.1 Explosive 1.2 Explosive 1.3 Explosive 1.4 Explosive 1.5 …"
click select "Select A B C D E F G H J K L N S"
select select "B"
click select "Select A B C D E F G H J K L N S"
drag, startPoint x: 461, startPoint y: 345, endPoint x: 339, endPoint y: 333, distance: 122.6
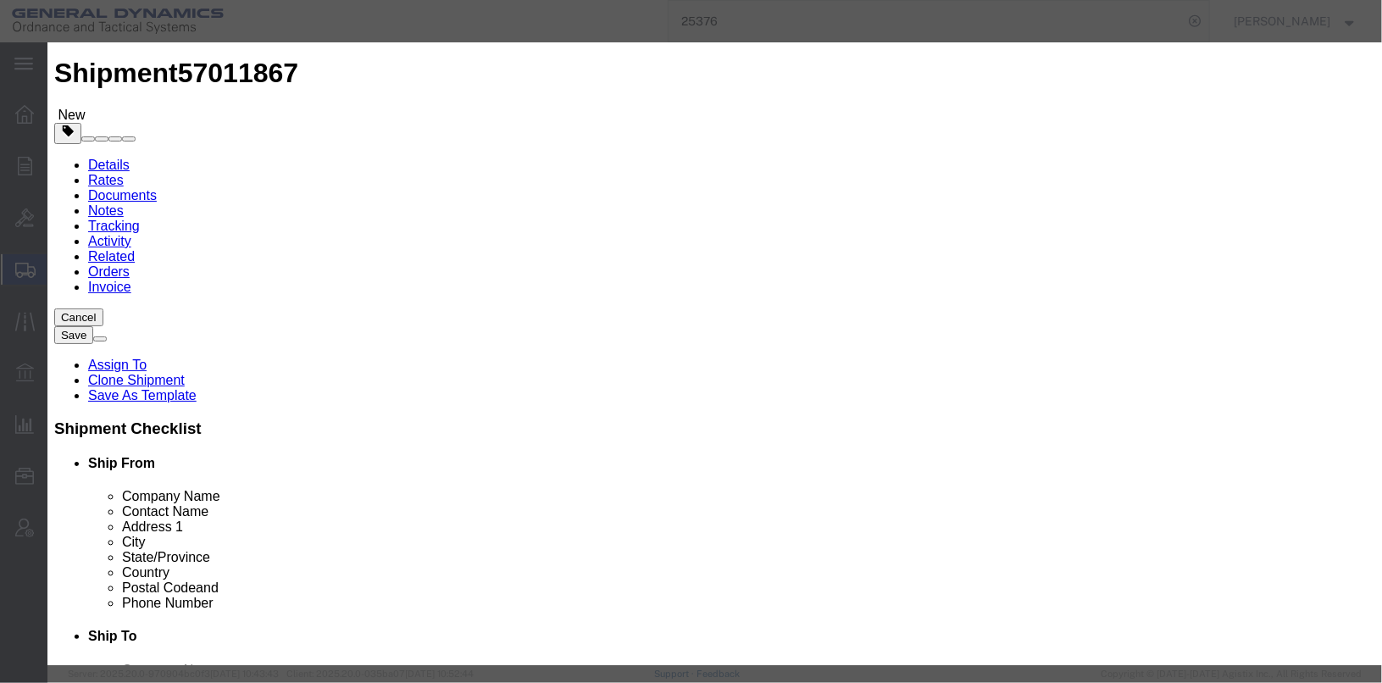
click div "No. packages 0.0013 Packaging Group Packaging Group I II III"
type input "1"
click div "Proper Shipping Name FUZES, DETONATING UN # UN0257 Class Select 1 Explosive 1.1…"
click select "Select 1 - Drums 2 - Reserved 3 - Jerricans 4 - Boxes 5 - Bags 6 - Composite Pa…"
select select "BOXES"
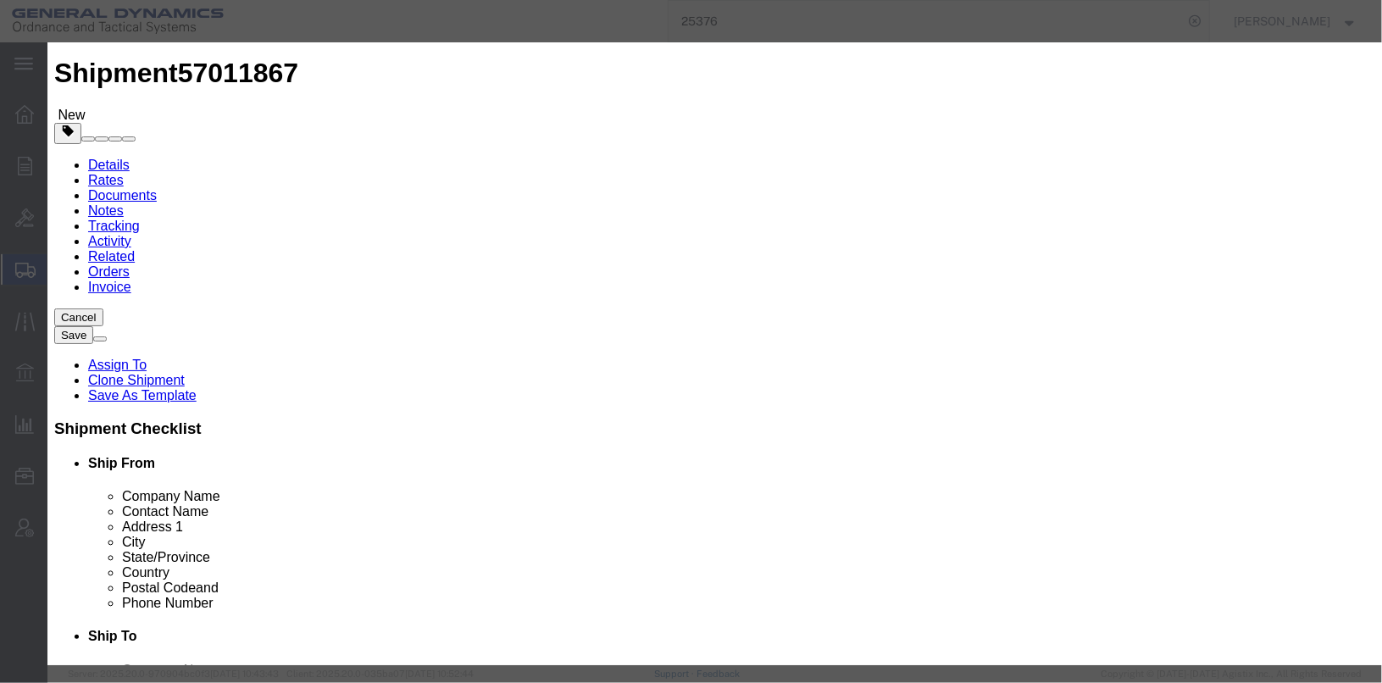
click select "Select 1 - Drums 2 - Reserved 3 - Jerricans 4 - Boxes 5 - Bags 6 - Composite Pa…"
click select "Container Material A - Steel (all types and surface treatments) B - Aluminum C …"
select select "NATURALWOOD"
click select "Container Material A - Steel (all types and surface treatments) B - Aluminum C …"
click input "text"
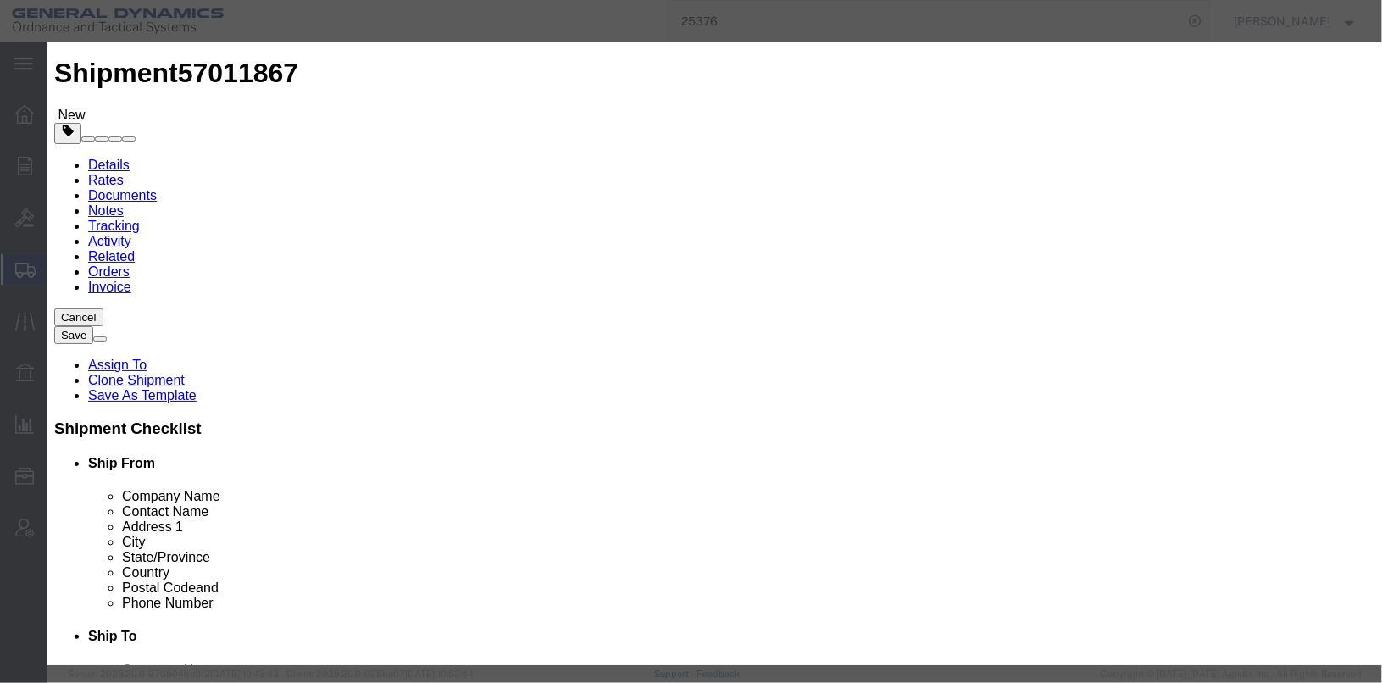
click div "EX/HC# EX1993070057 Expiration Notes Company Name CHEMTREC Contact Name CHEMTRE…"
drag, startPoint x: 449, startPoint y: 439, endPoint x: 362, endPoint y: 425, distance: 88.5
click div "Proper Shipping Name FUZES, DETONATING UN # UN0257 Class Select 1 Explosive 1.1…"
type input "0.236"
click button "Save & Close"
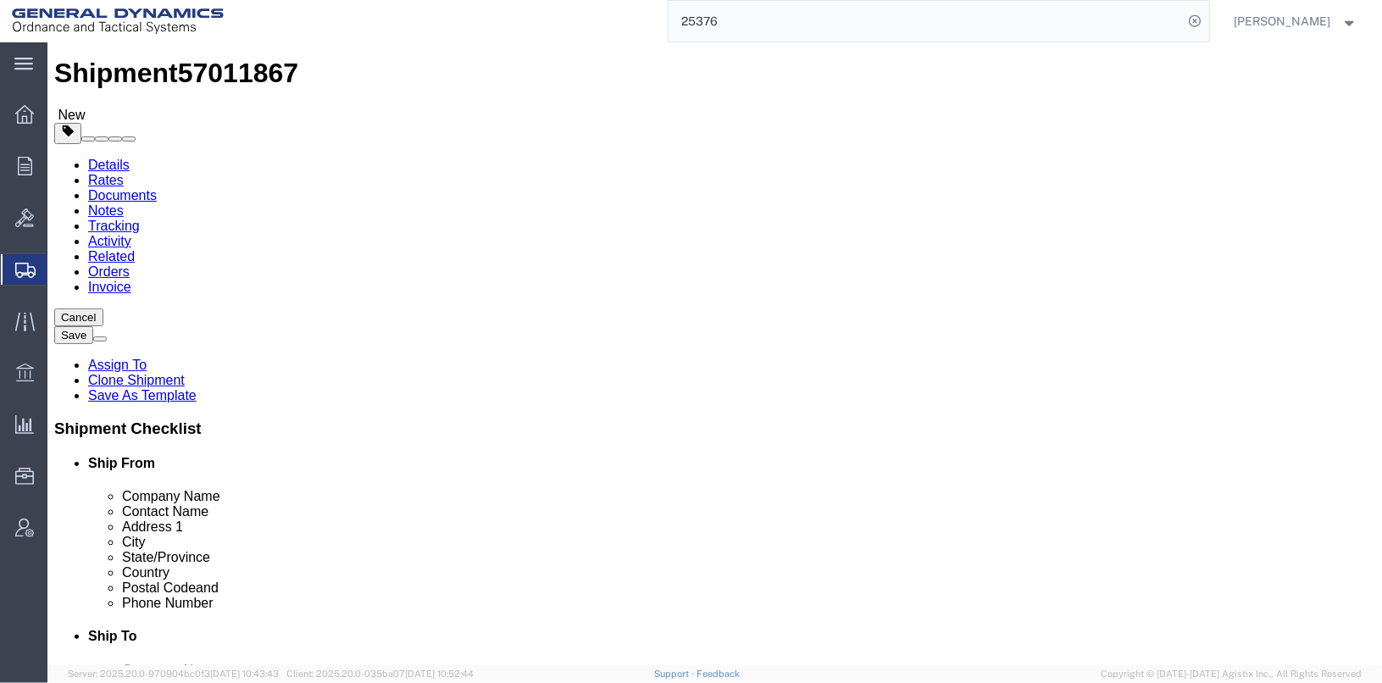
click span "button"
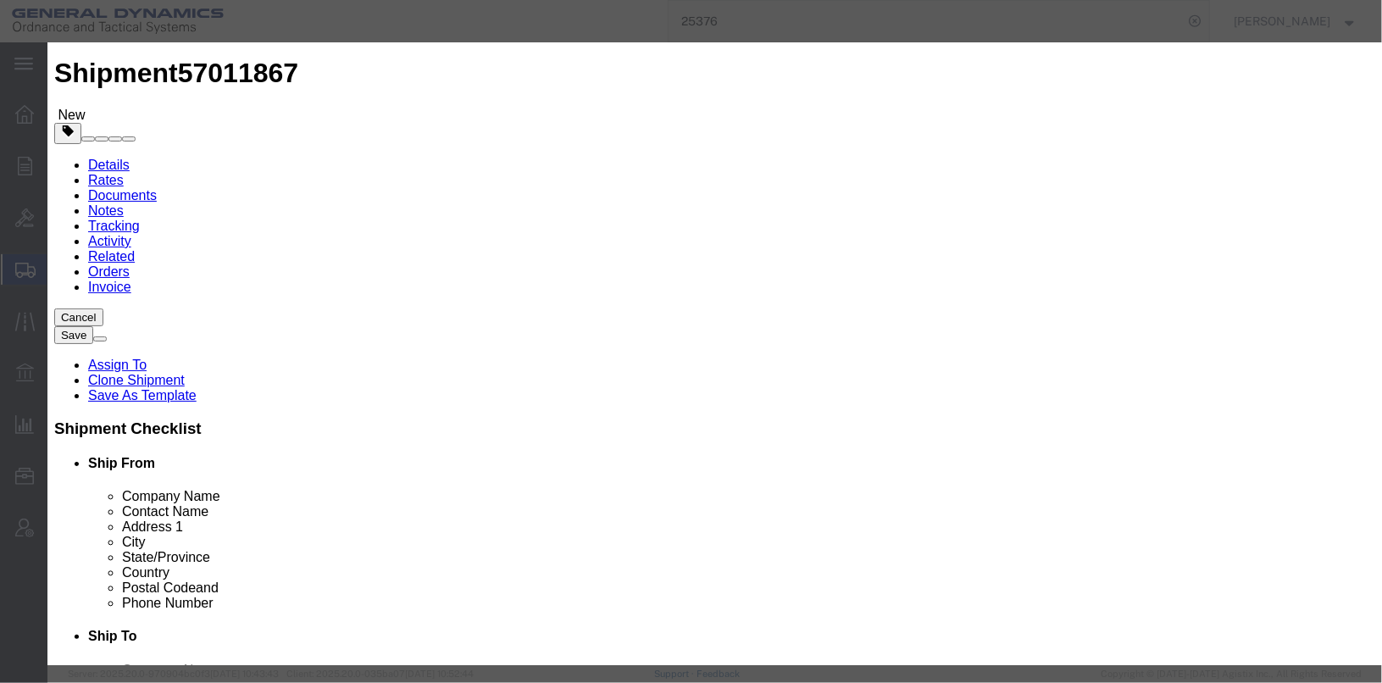
click button "Yes"
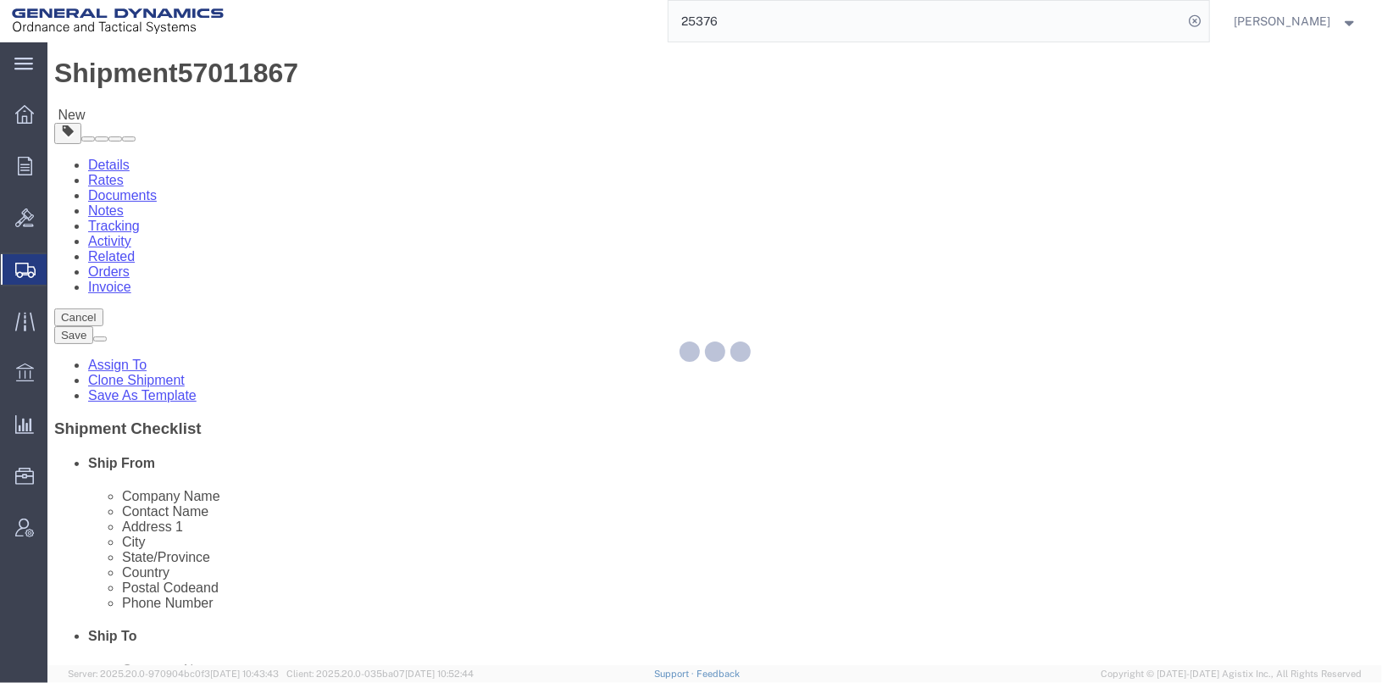
scroll to position [16, 0]
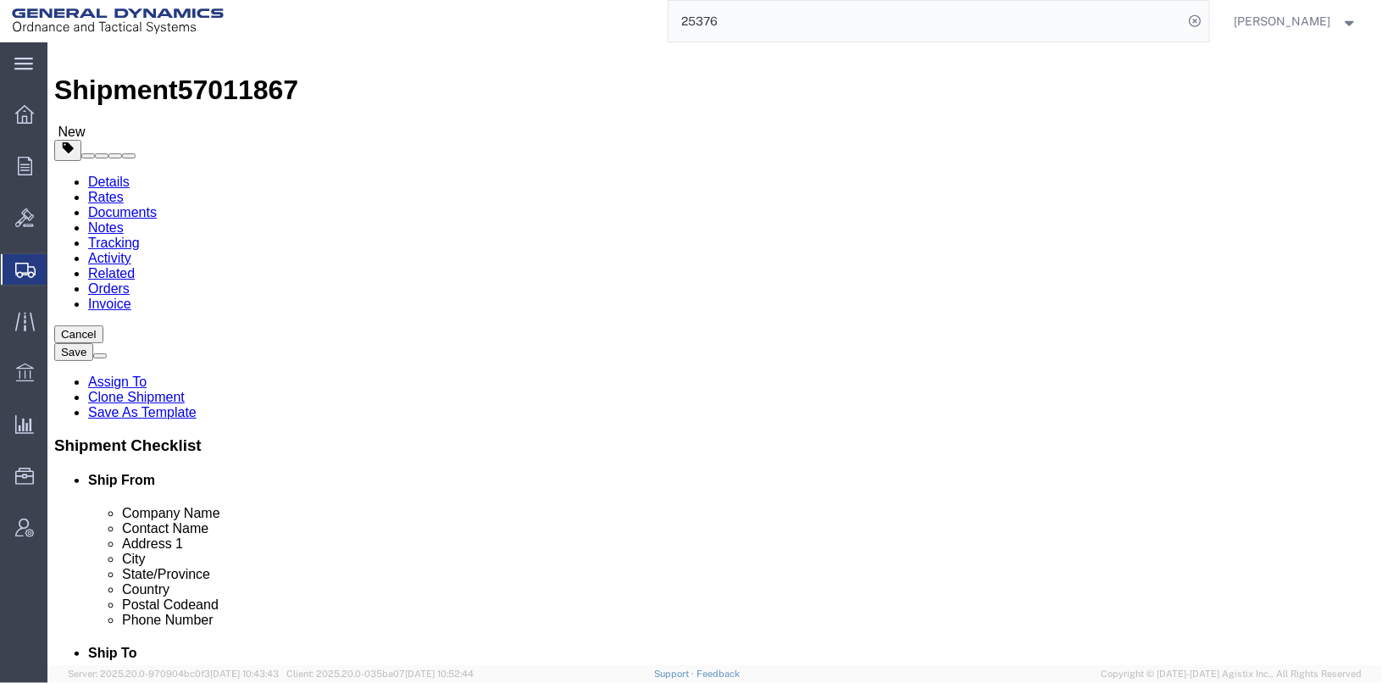
click icon
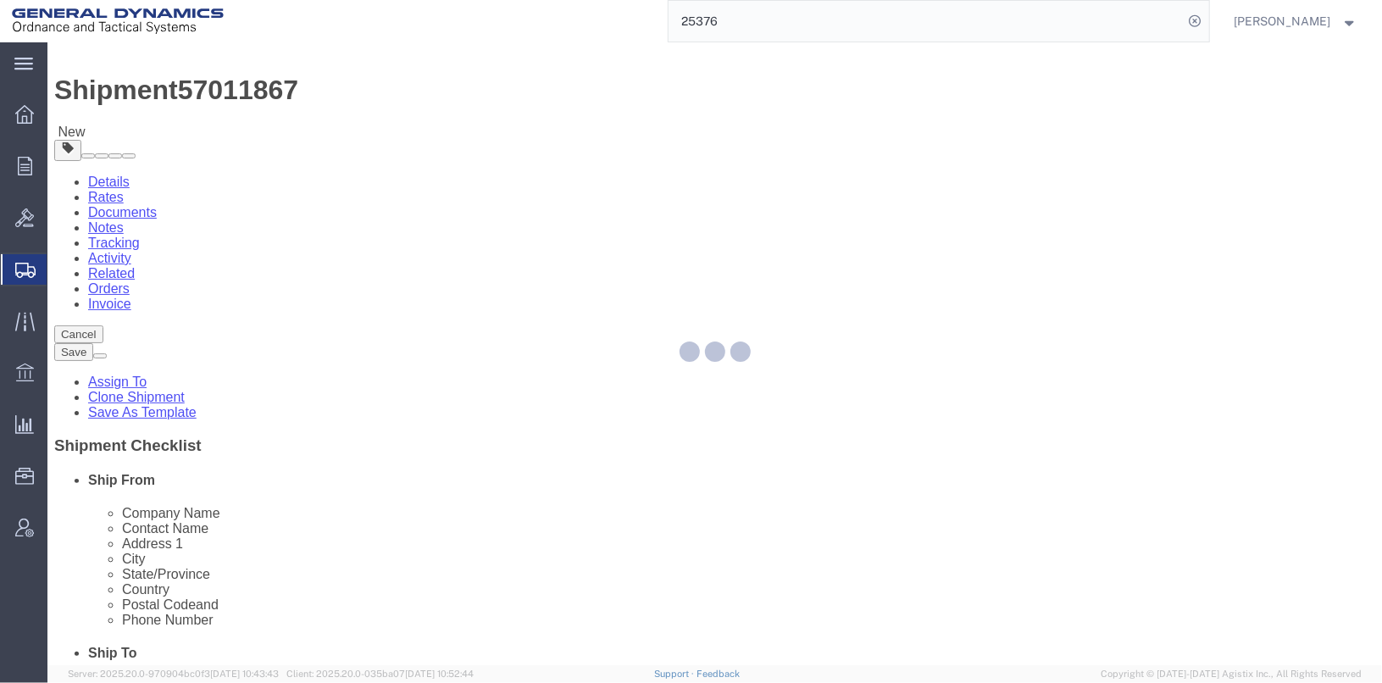
select select
select select "DEPARTMENT"
select select "1763975"
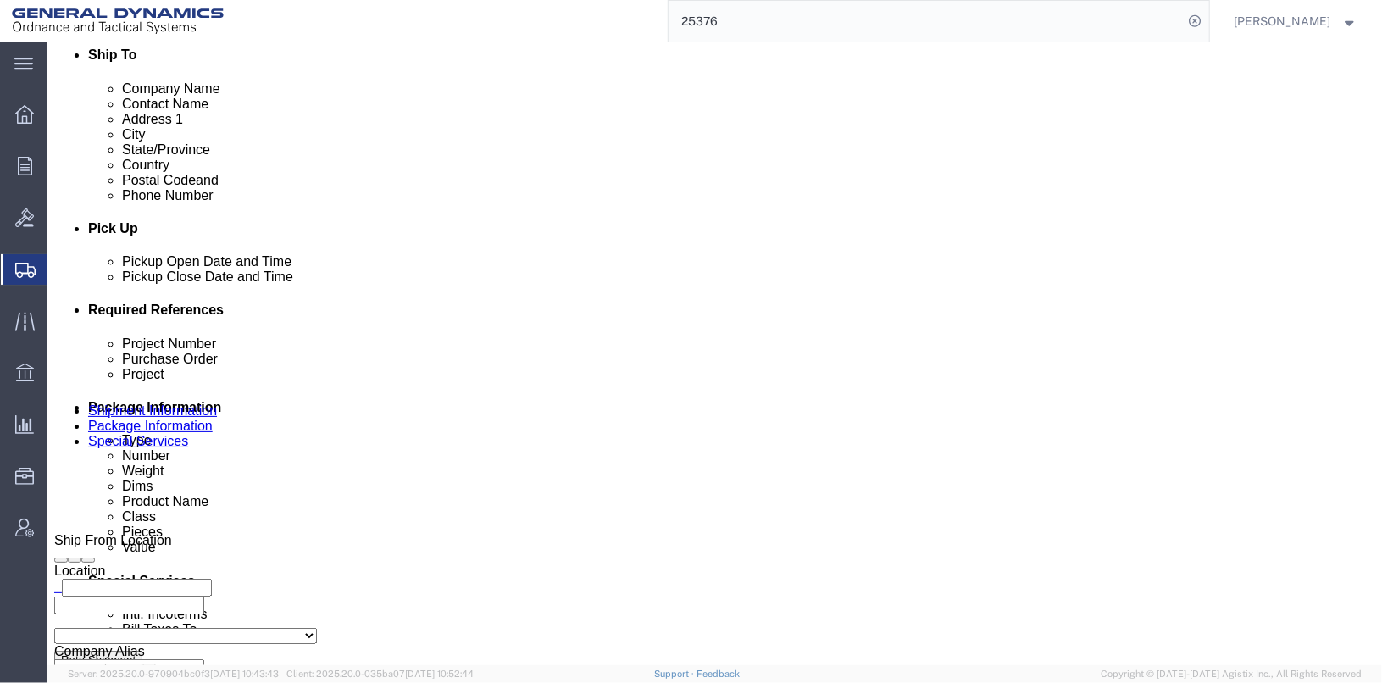
scroll to position [694, 0]
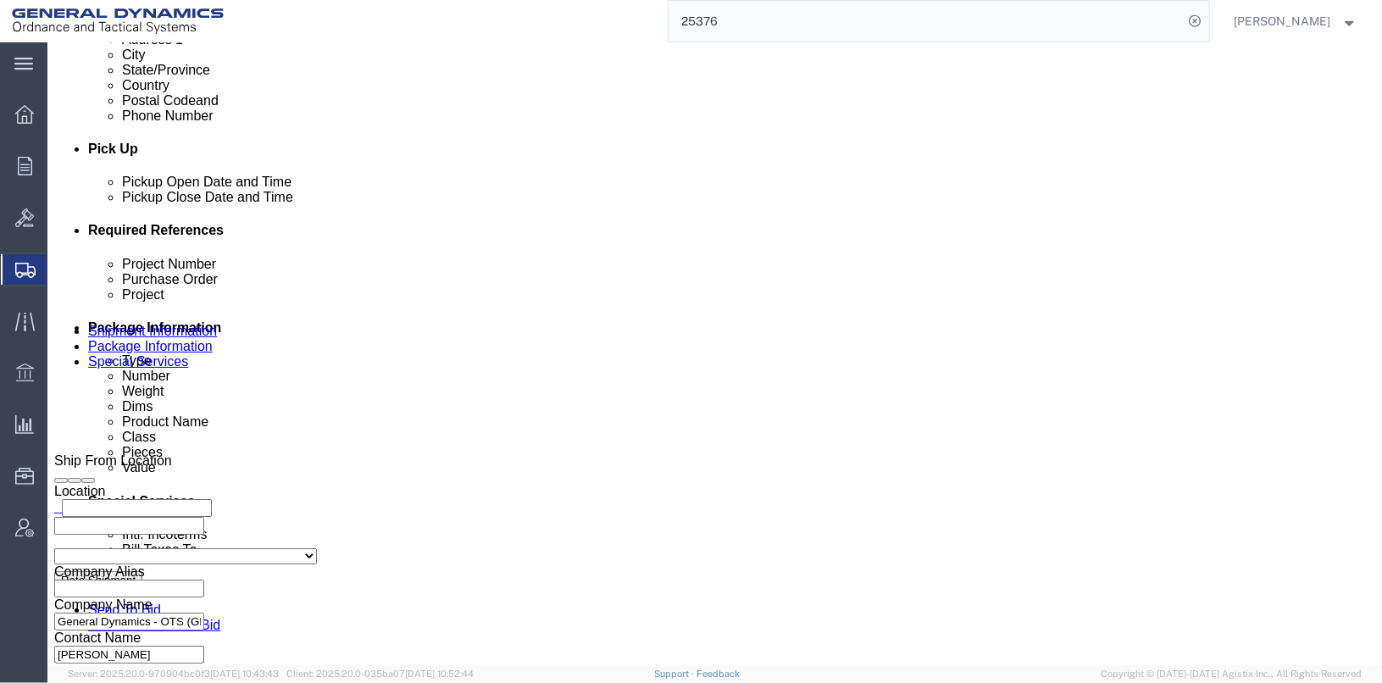
click select "Select Recipient Account Sender/Shipper Third Party Account"
select select "RCPN"
click select "Select Recipient Account Sender/Shipper Third Party Account"
type input "Tech Ord"
type input "47600 180th Street"
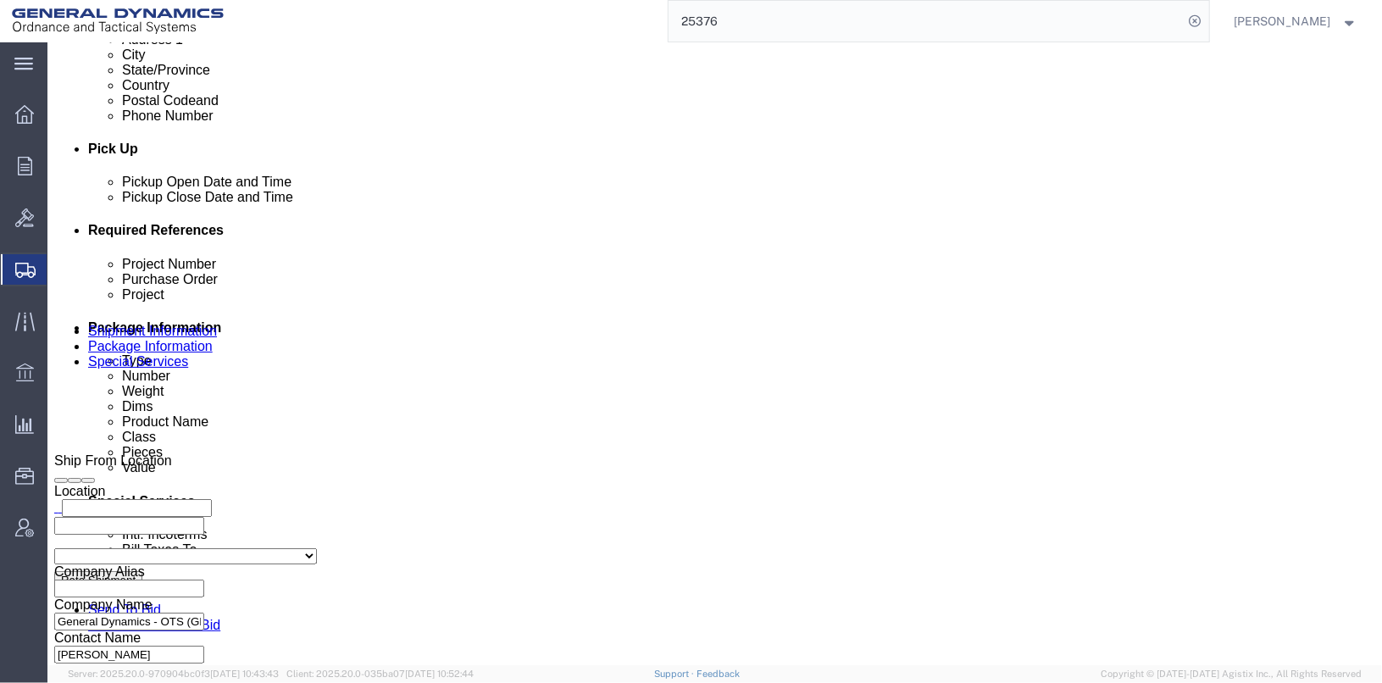
select select "US"
select select "SD"
type input "(605) 874-2631"
type input "LARRY BOEVER"
type input "CLEAR LAKE"
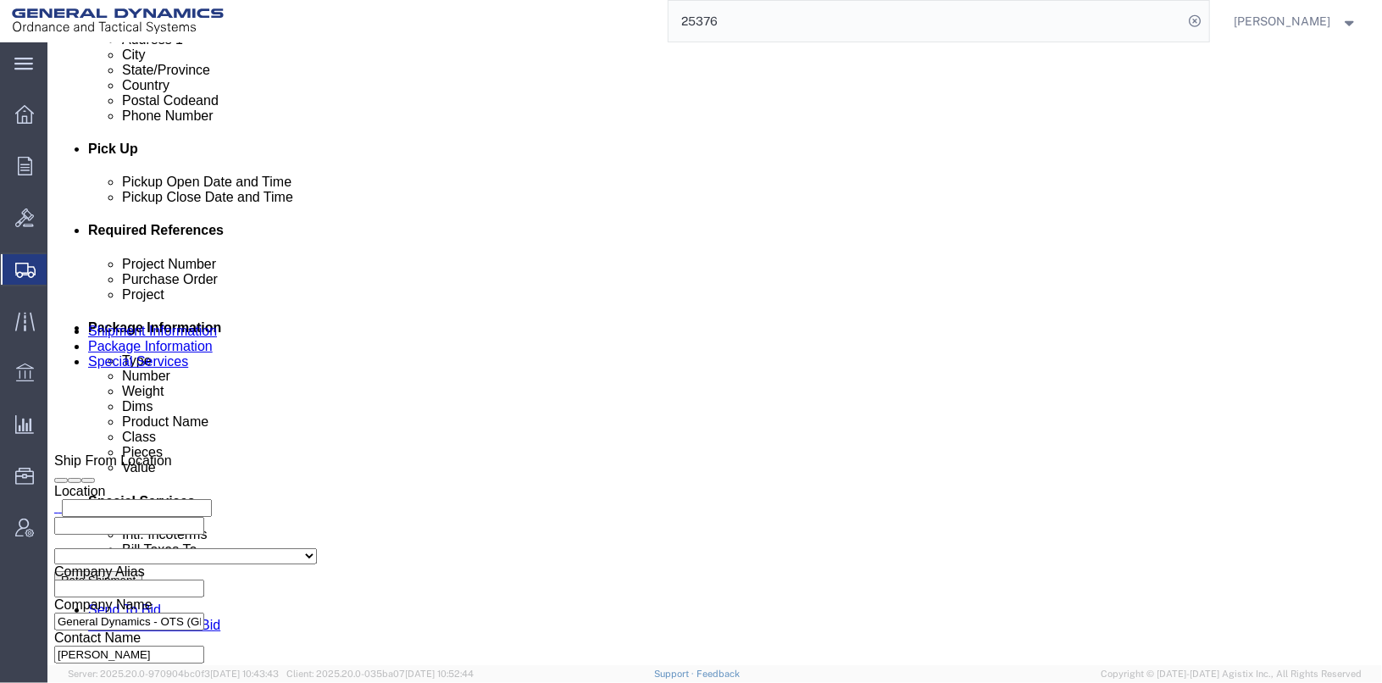
type input "57226"
click select "Select DHL FedEx Express UPS"
select select "FedEx Express"
click select "Select DHL FedEx Express UPS"
click input "text"
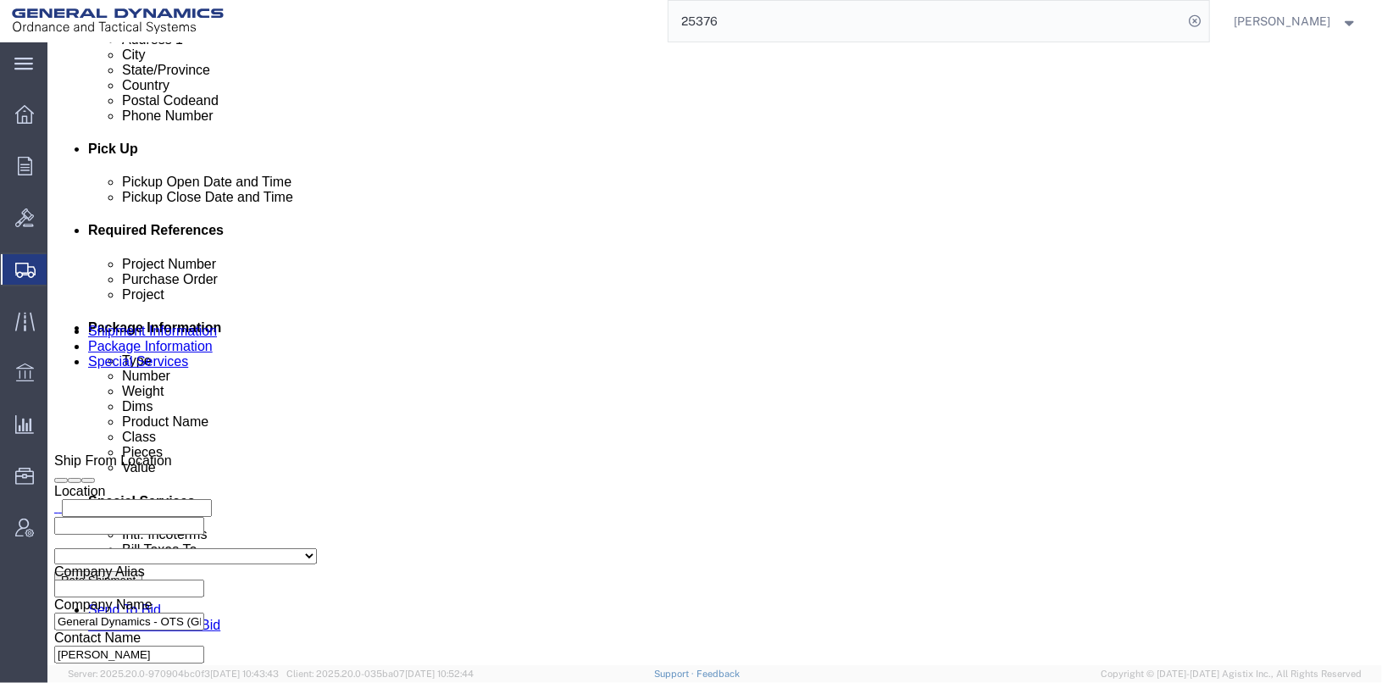
type input "117833496"
click button "Save"
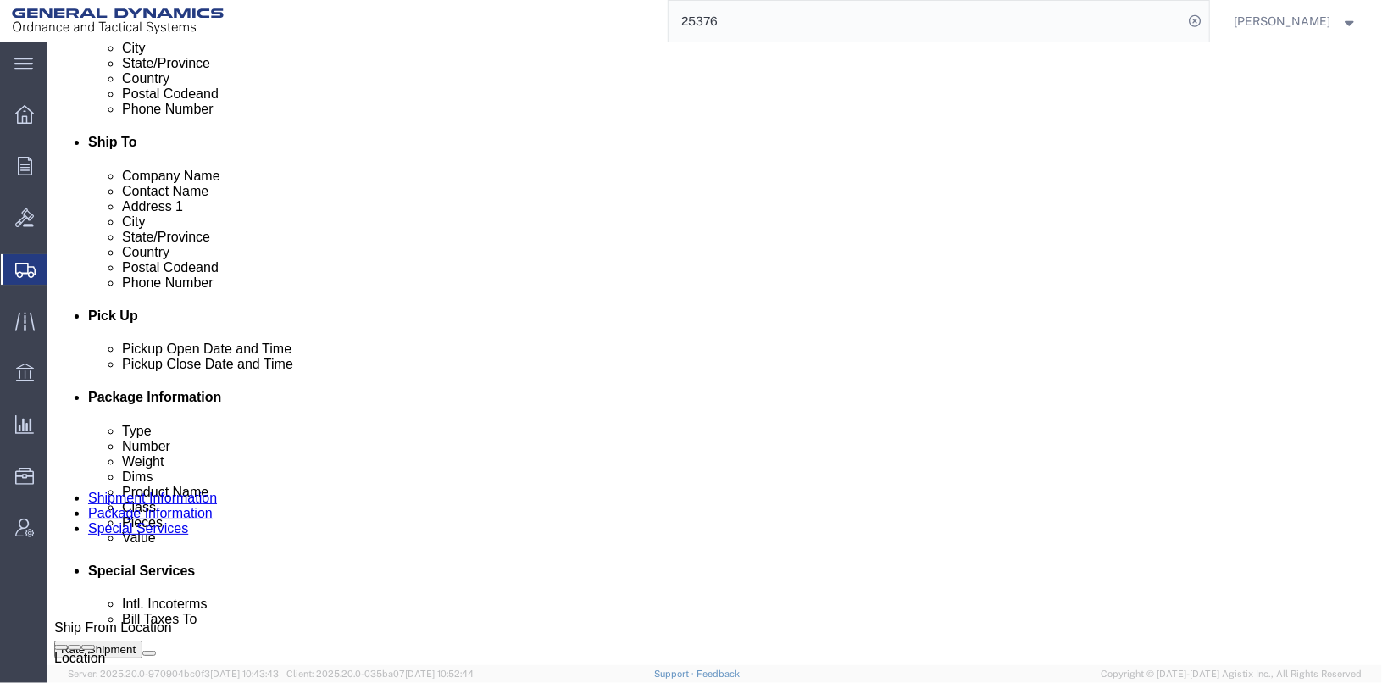
scroll to position [525, 0]
click button "Save"
click at [818, 25] on input "25376" at bounding box center [926, 21] width 515 height 41
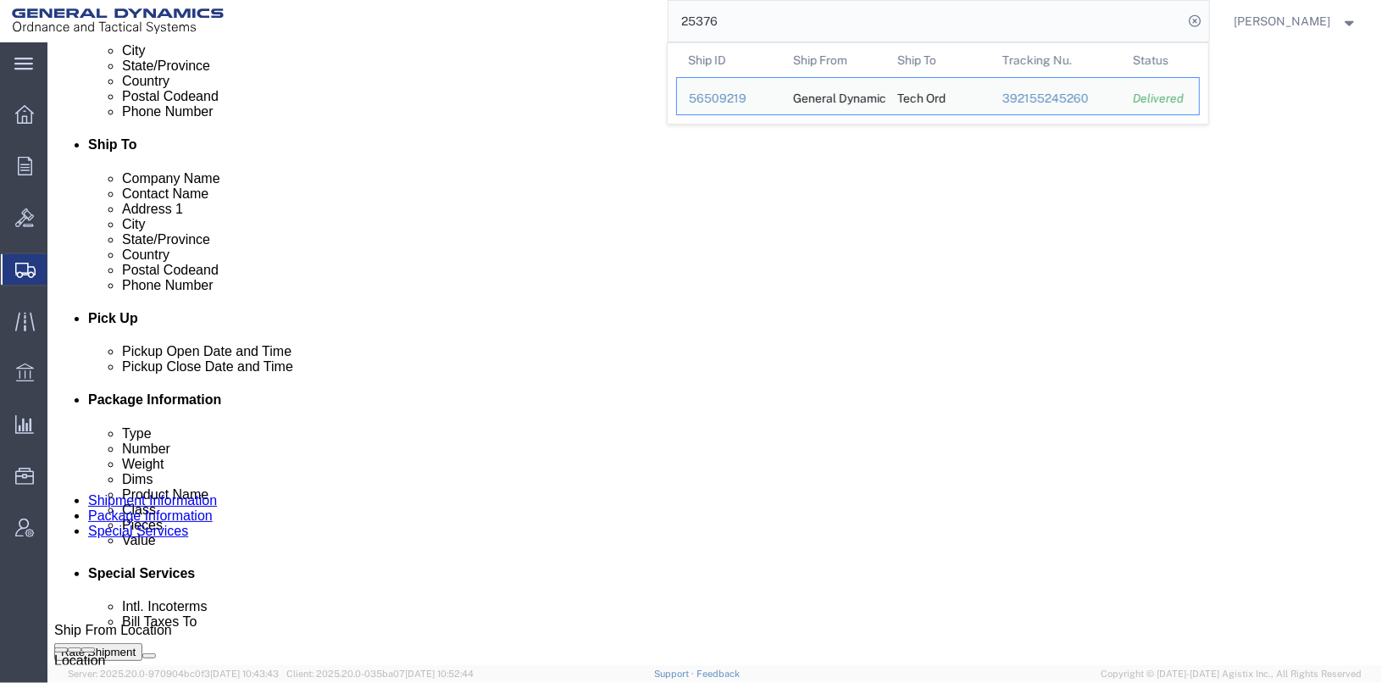
click at [817, 25] on input "25376" at bounding box center [926, 21] width 515 height 41
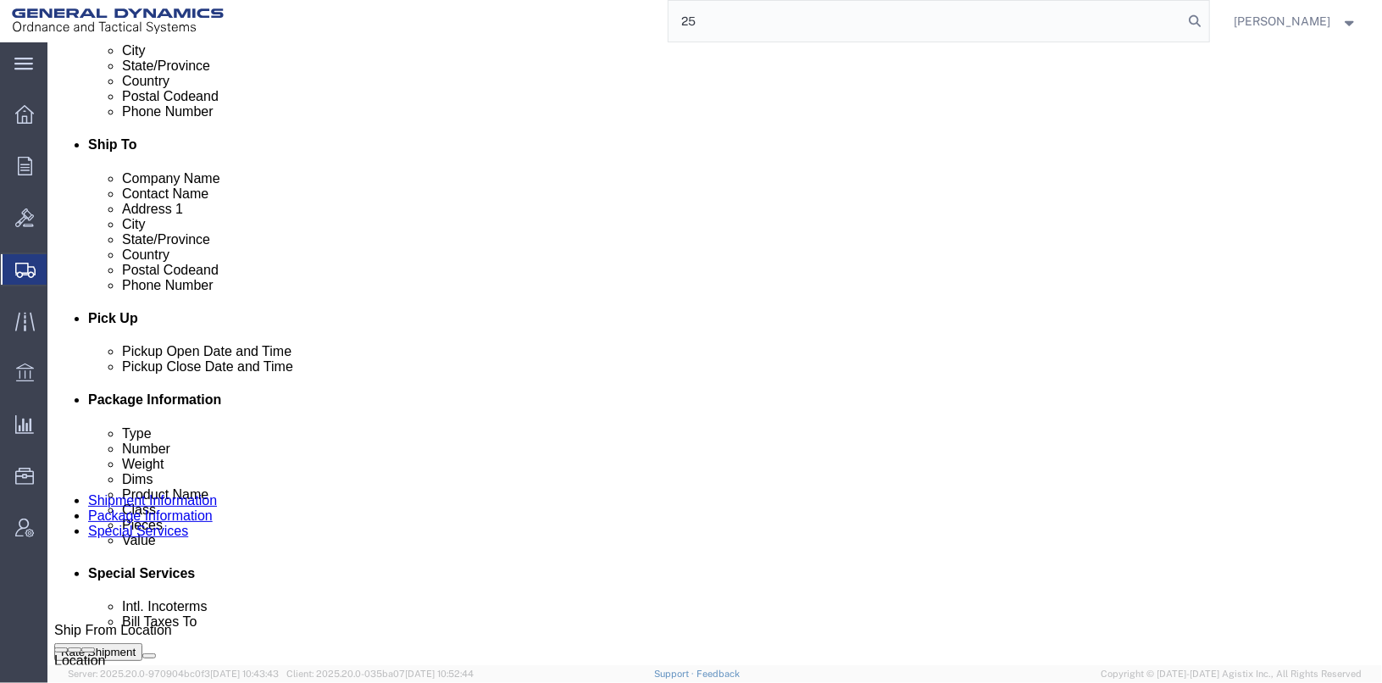
type input "2"
type input "57009427"
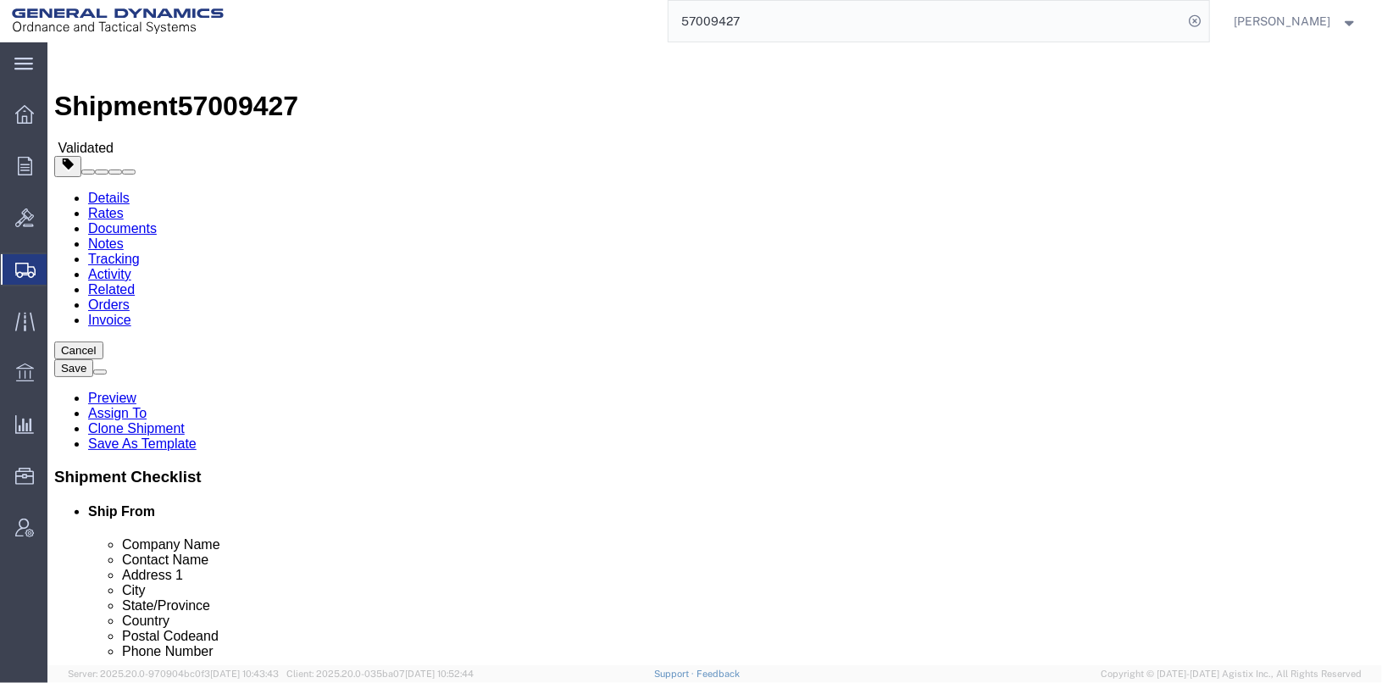
scroll to position [593, 0]
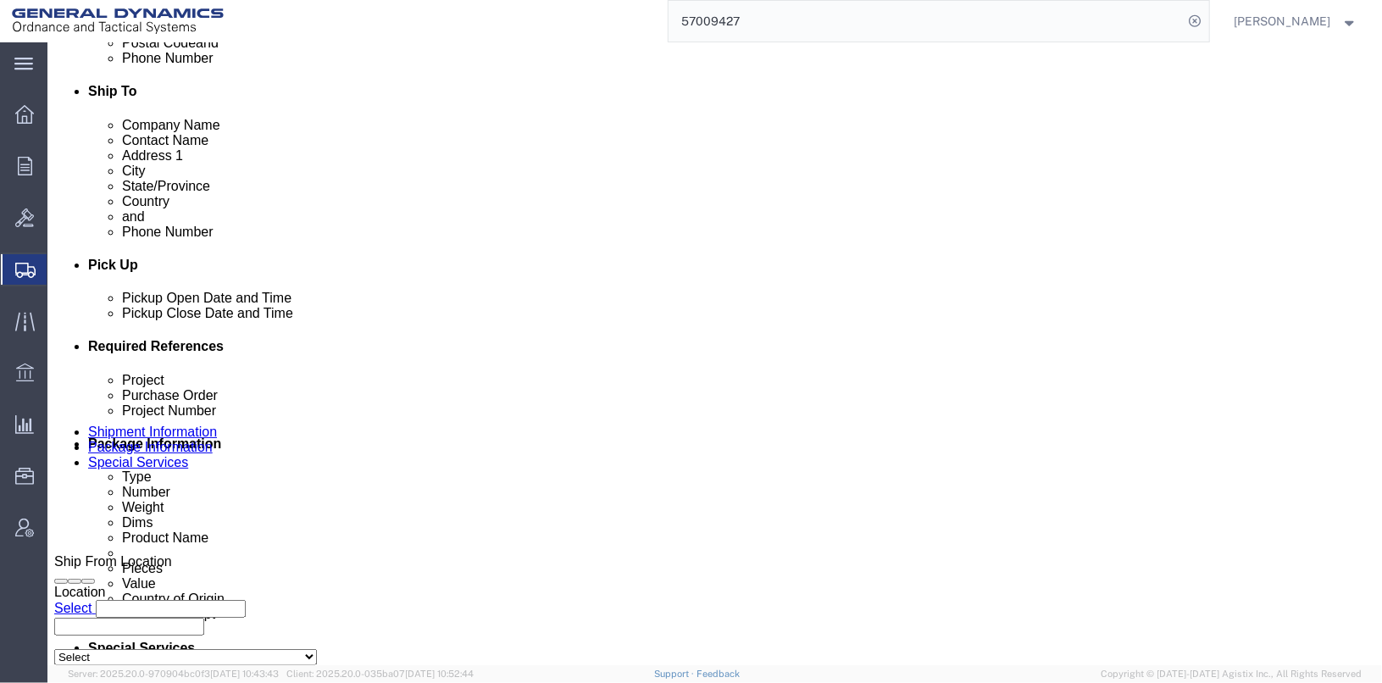
click div "Oct 02 2025 3:24 PM"
click input "3:24 PM"
click input "7:24 PM"
type input "7:24 am"
click button "Apply"
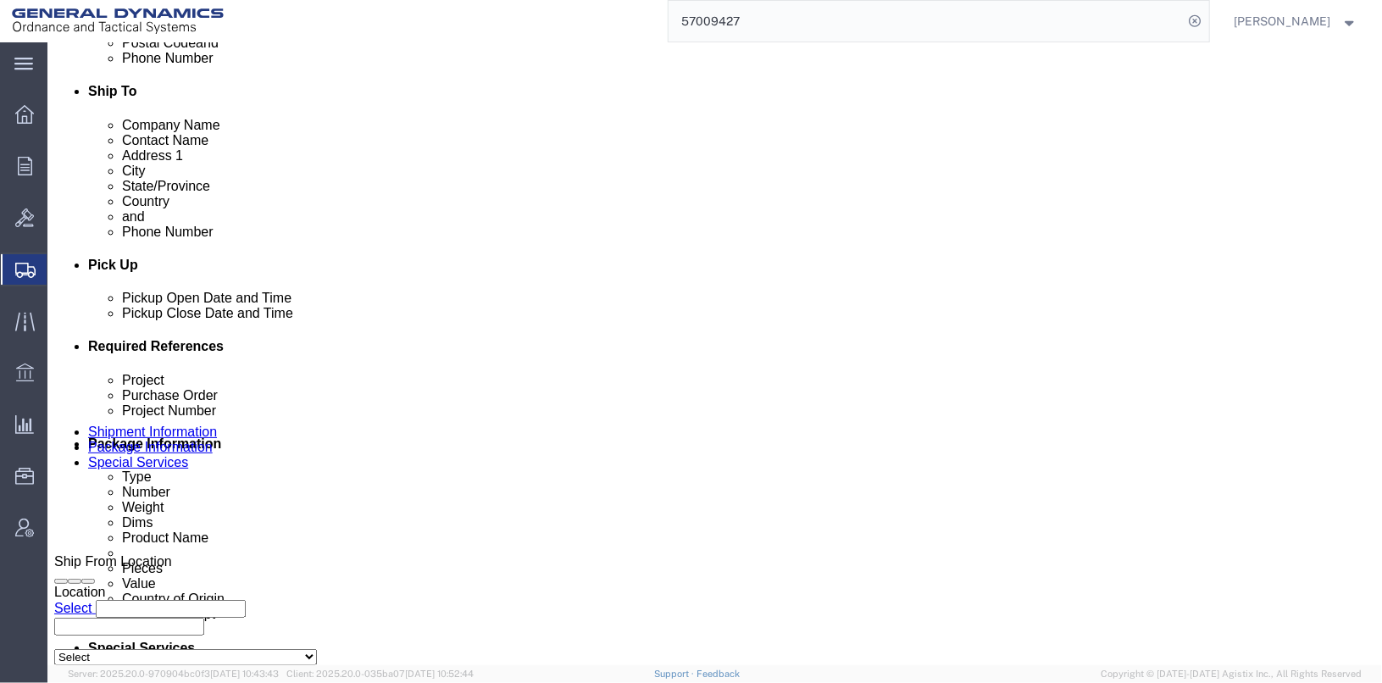
click div "Oct 03 2025 8:24 AM"
click input "2:24 AM"
click input "2:54 AM"
type input "2:54 pm"
click button "Apply"
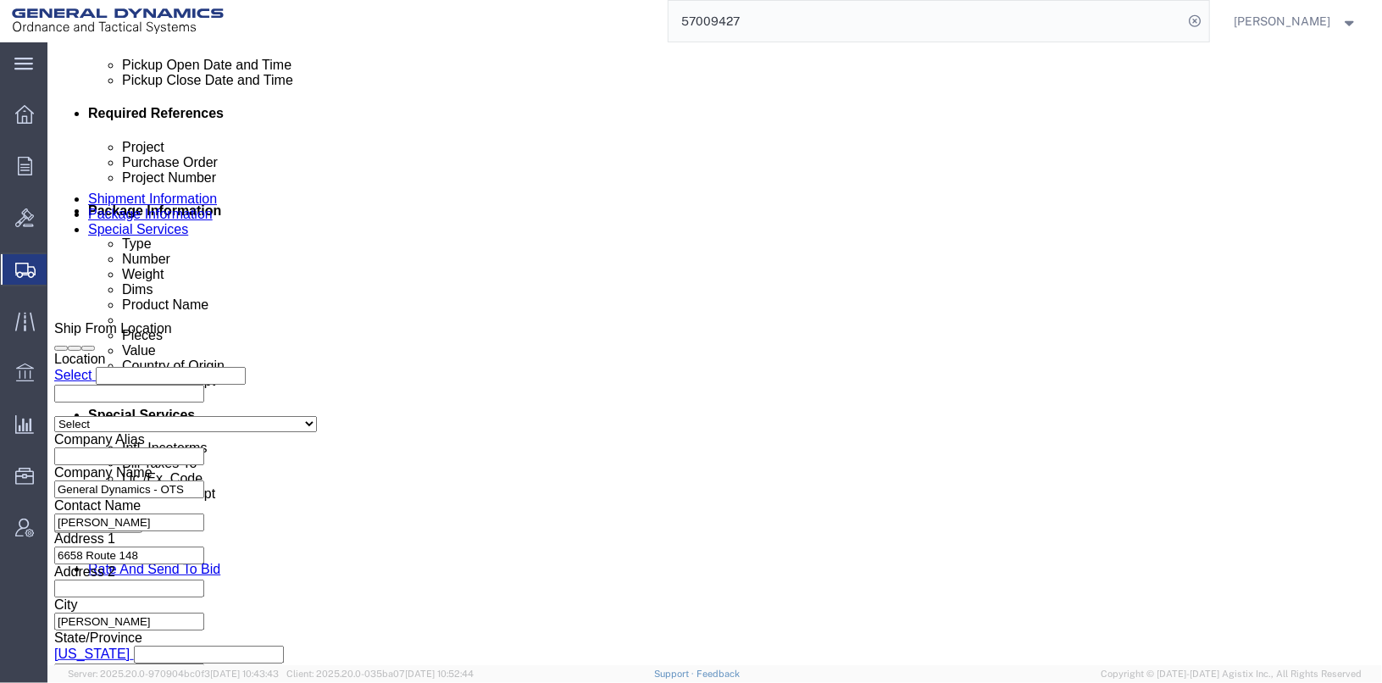
scroll to position [874, 0]
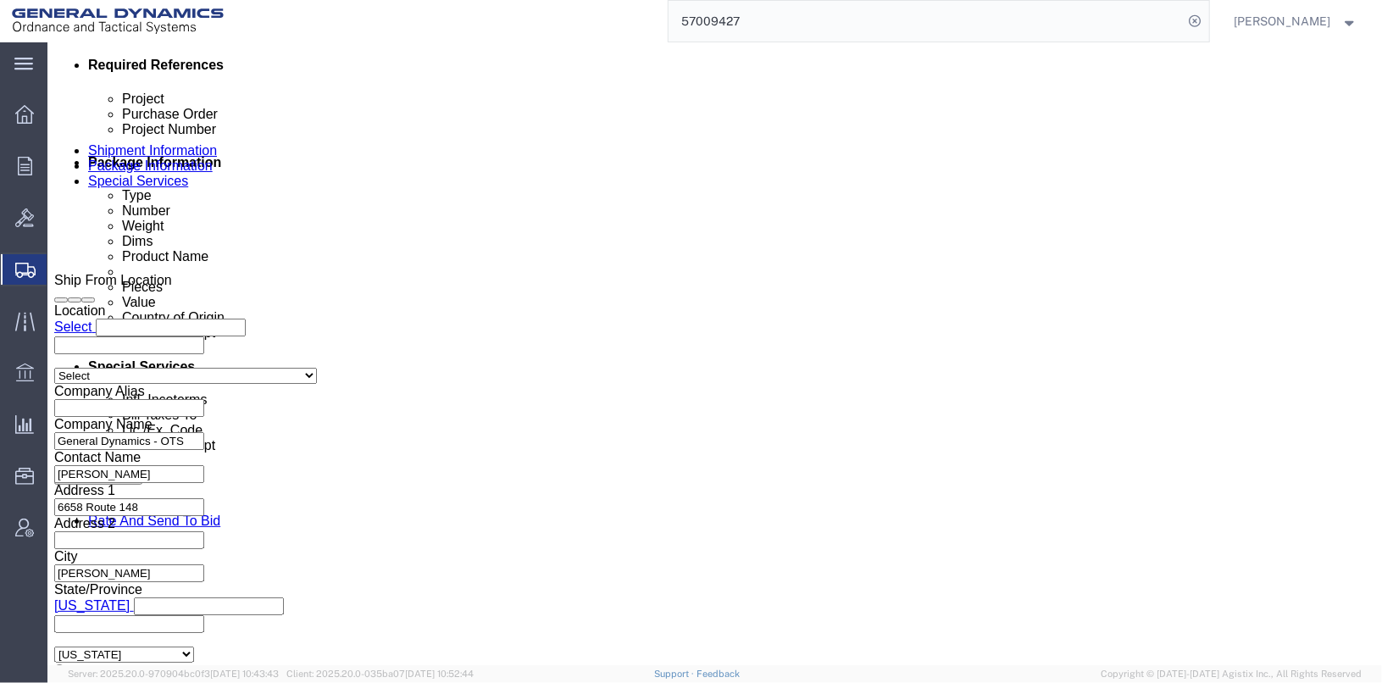
click button "Continue"
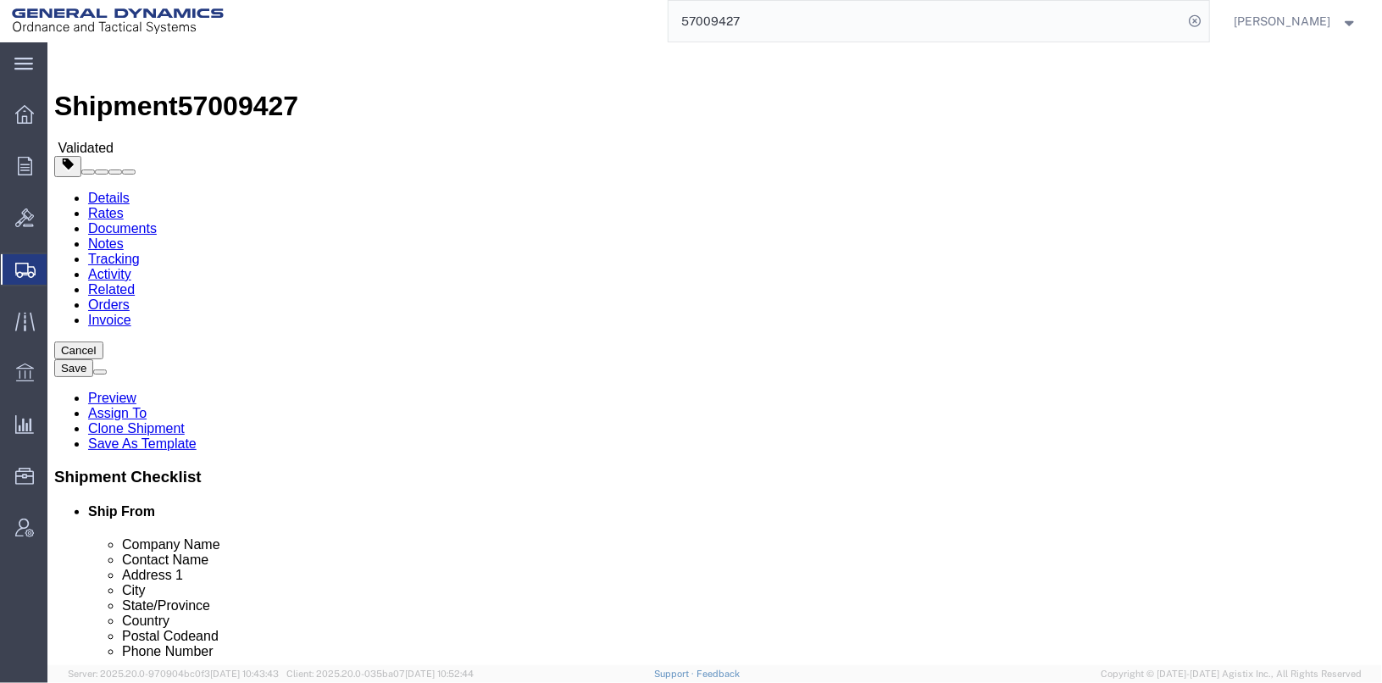
click dd "6.00 Each"
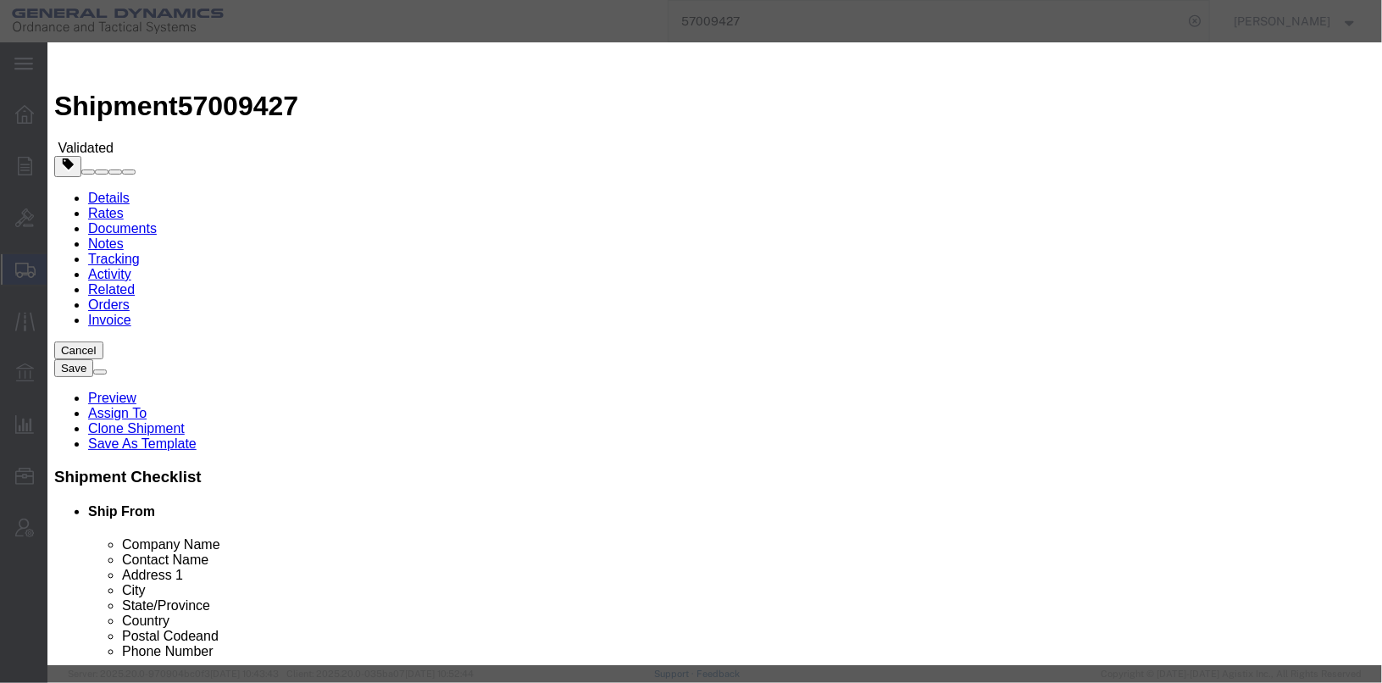
scroll to position [124, 0]
click textarea "GOODS BEING RETURNED TO [GEOGRAPHIC_DATA]"
type textarea "ITEMS BEING RETURNED TO CANADA"
type input "9026208000"
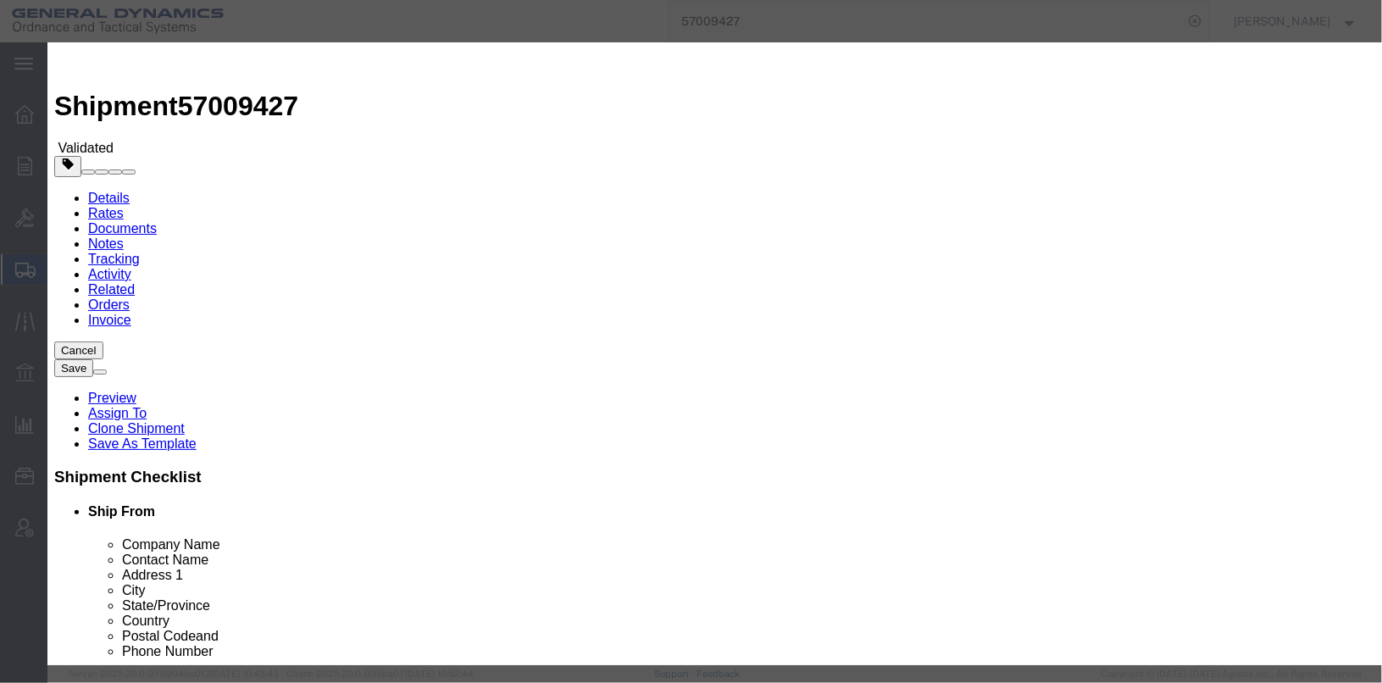
type input "9026208000"
click div "Controlled"
click button "Save & Close"
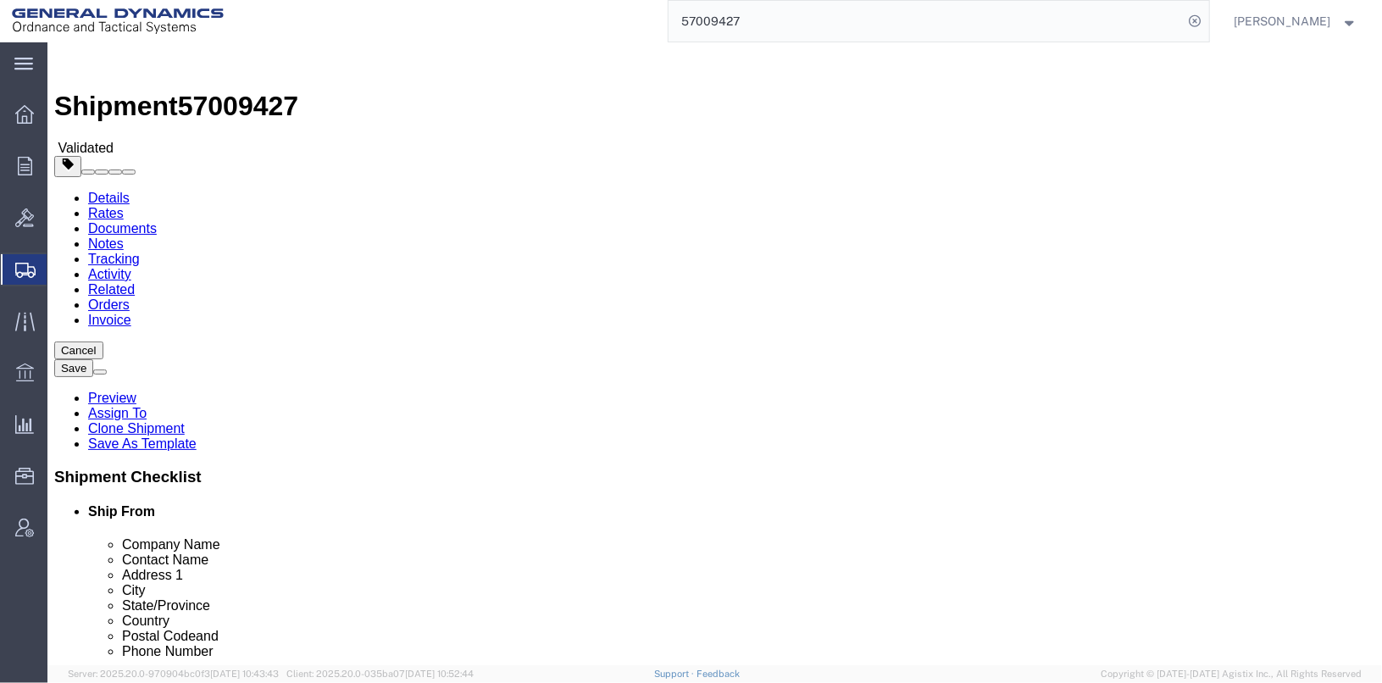
click button "Continue"
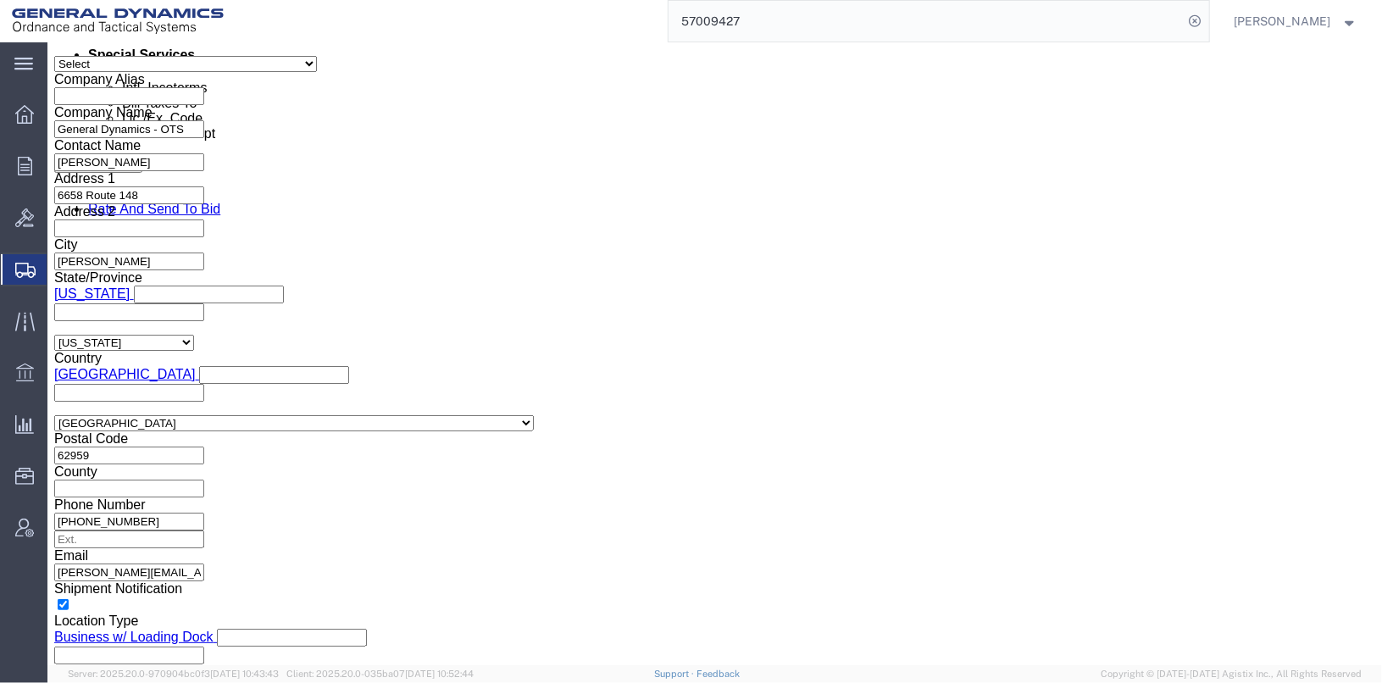
scroll to position [1356, 0]
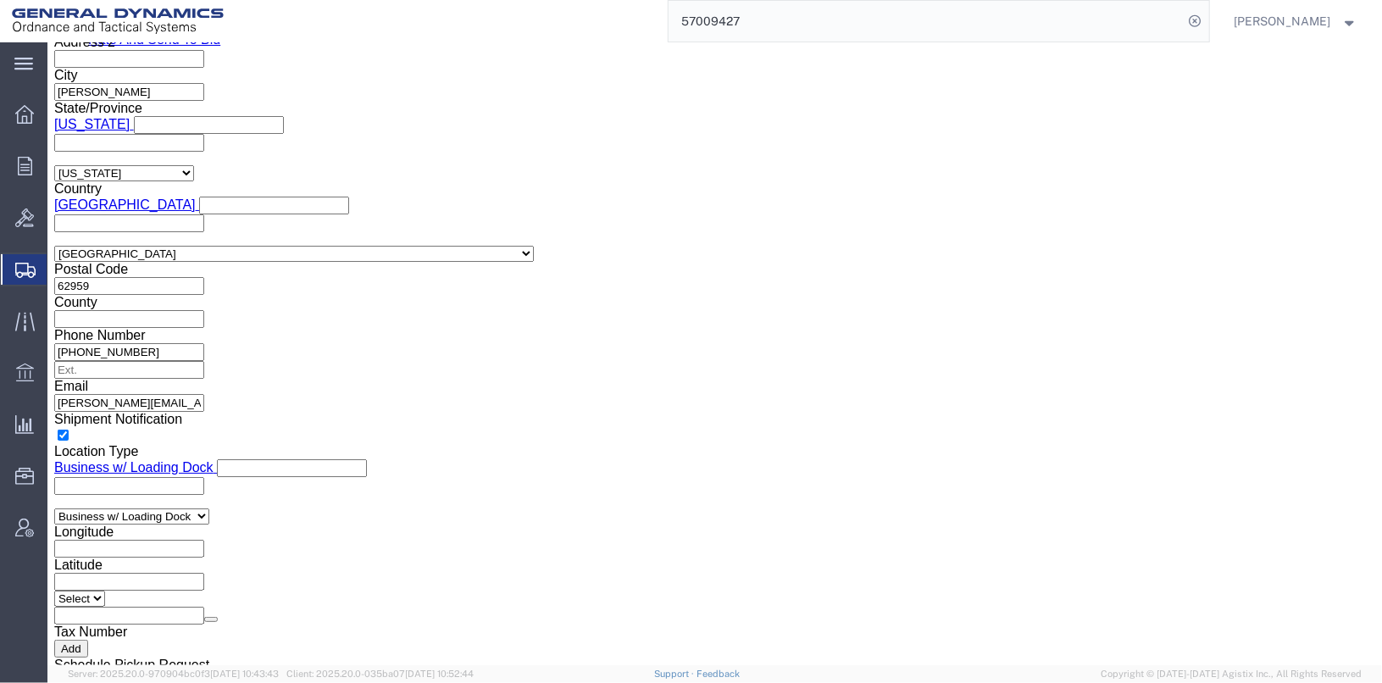
click input "text"
type input "X20251002459205"
click button "Rate Shipment"
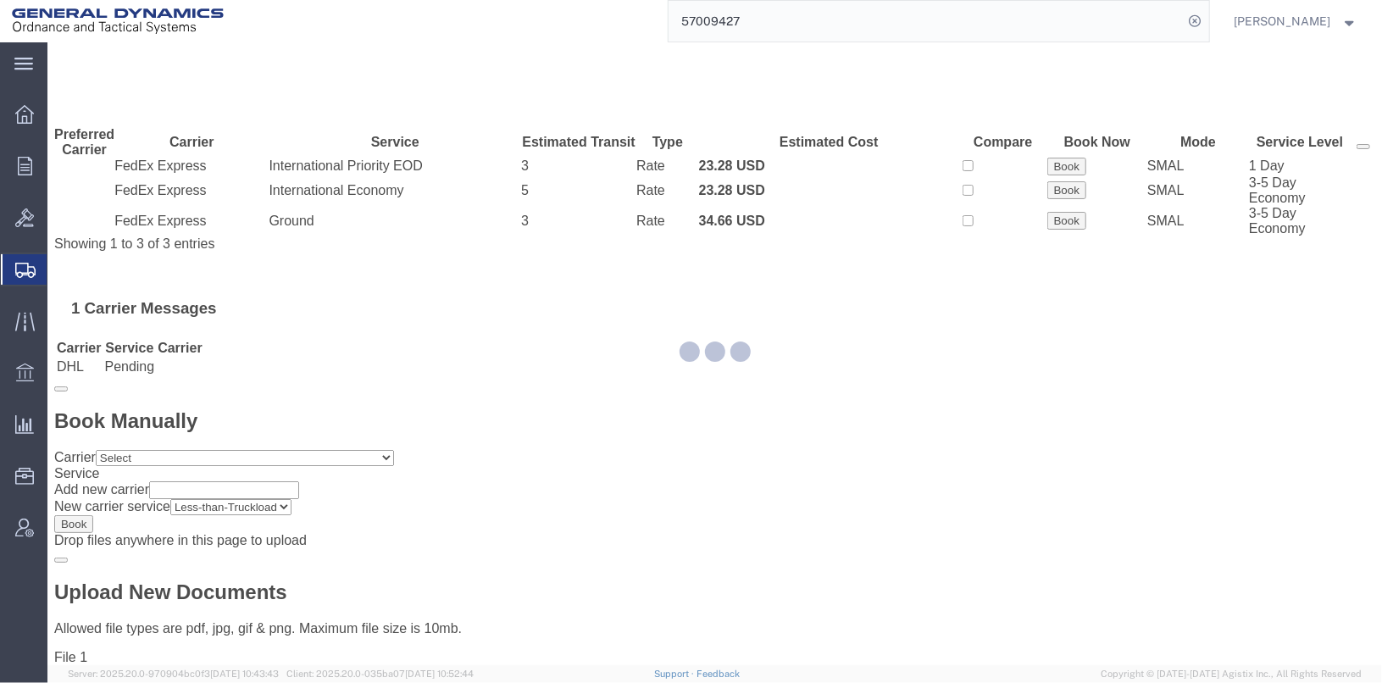
scroll to position [0, 0]
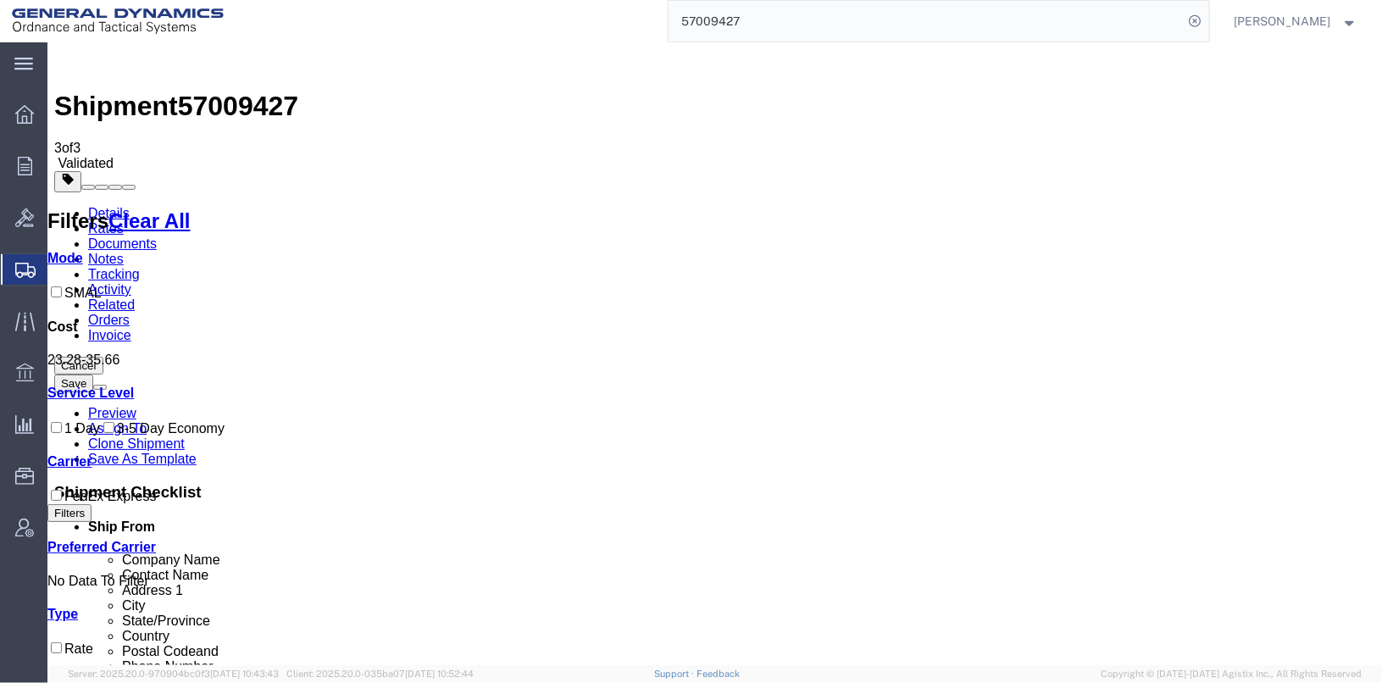
click at [124, 205] on link "Details" at bounding box center [108, 212] width 42 height 14
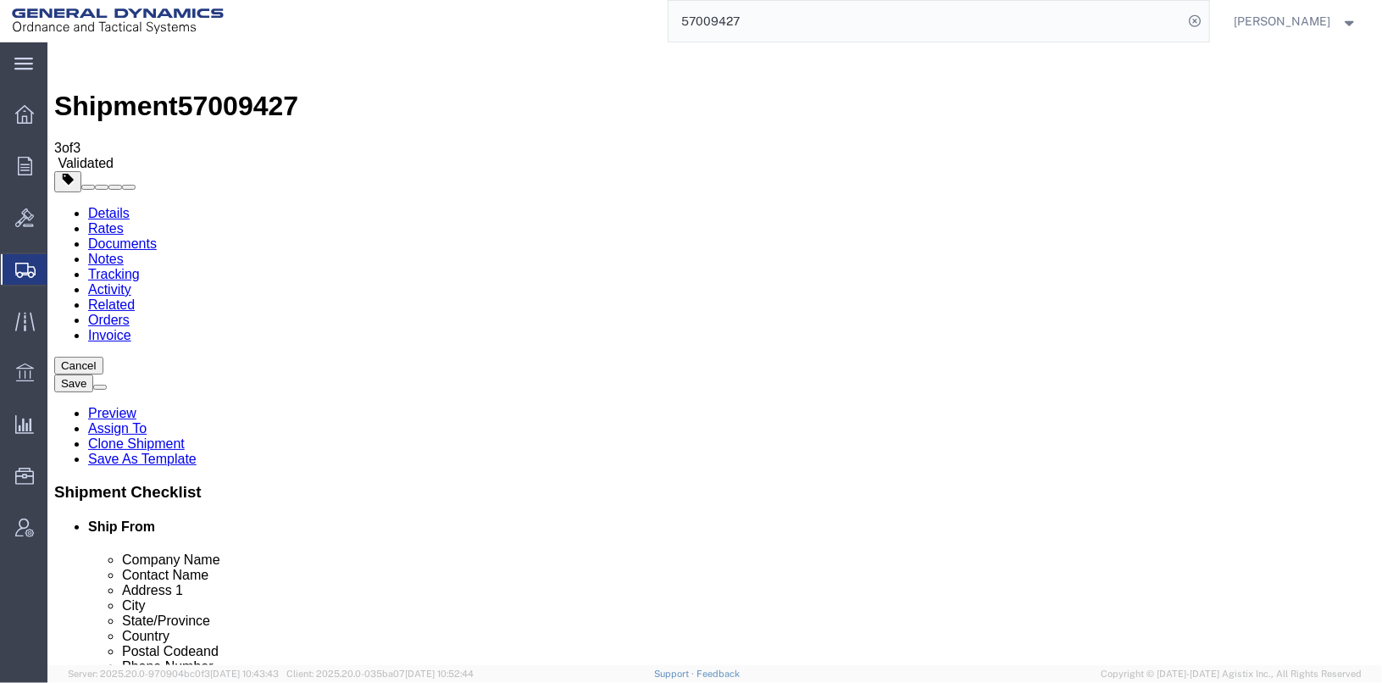
click link "Package Information"
click input "1.00"
type input "2.00"
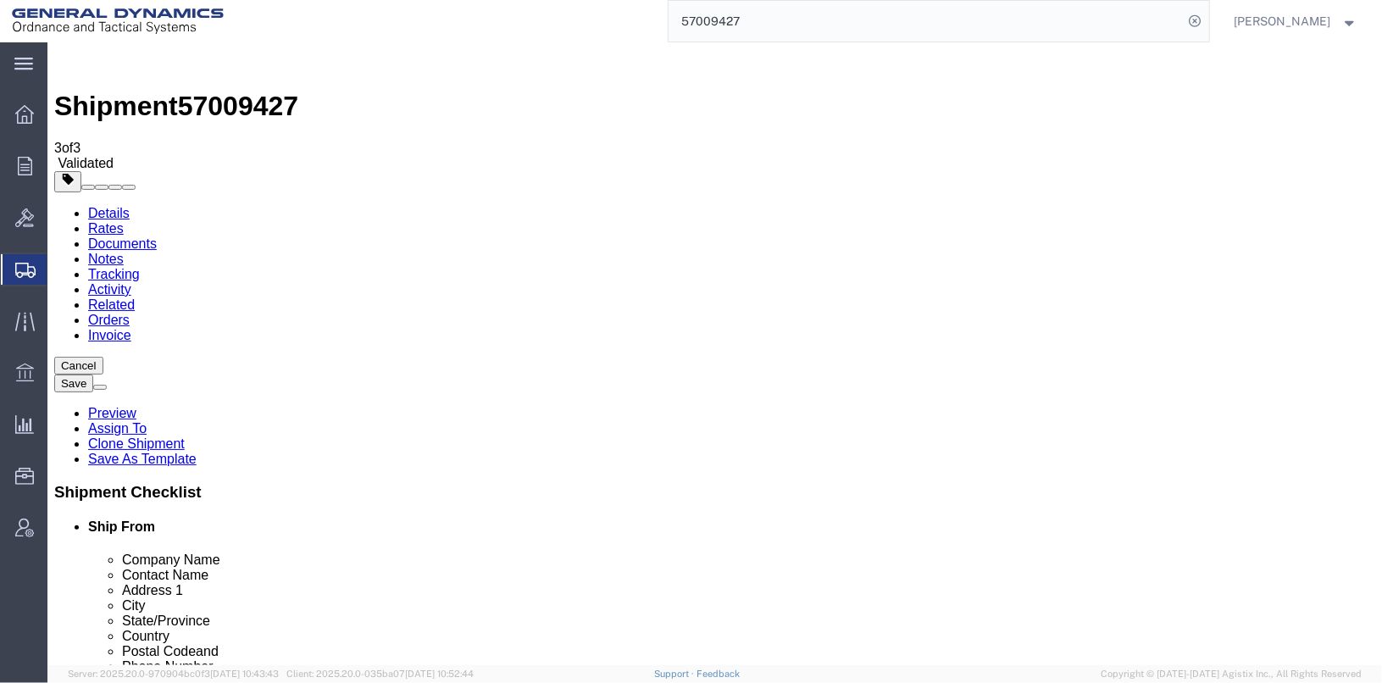
click select "Select kgs lbs"
select select "LBS"
click select "Select kgs lbs"
drag, startPoint x: 216, startPoint y: 397, endPoint x: 186, endPoint y: 398, distance: 29.7
click div "4.41 Select kgs lbs"
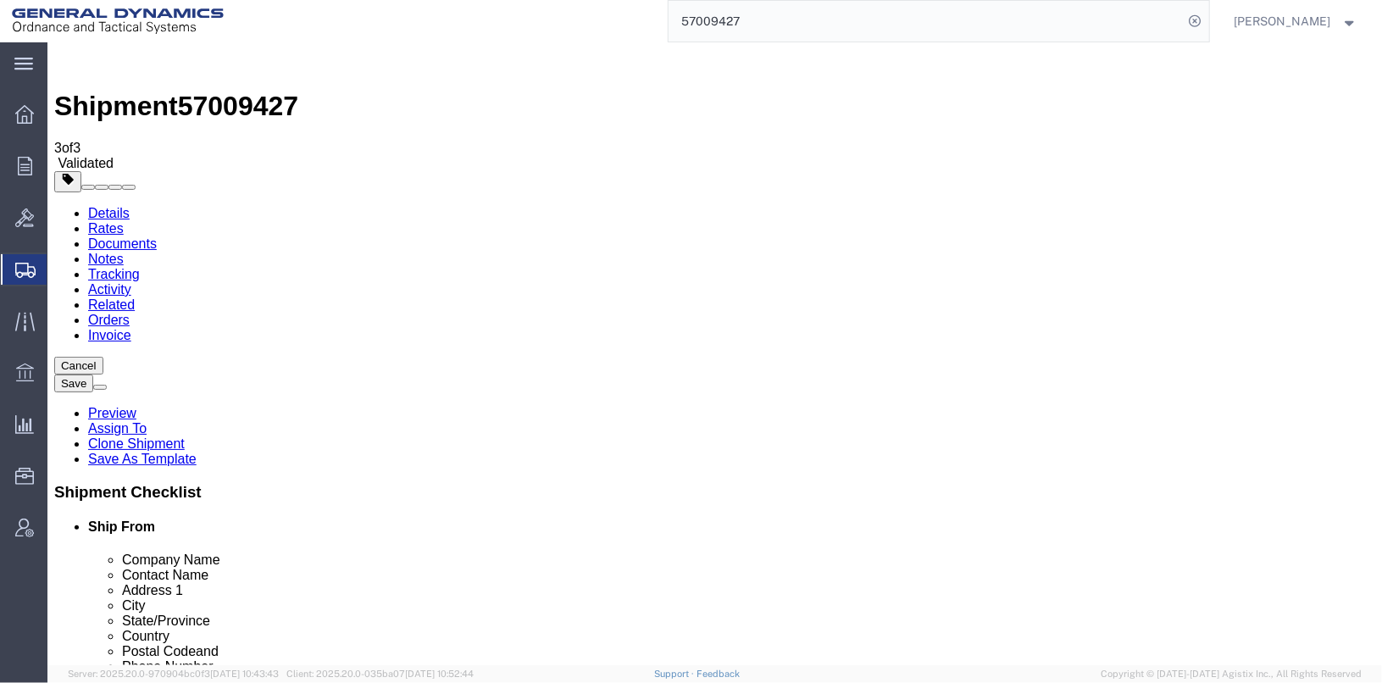
type input "2"
type input "1"
click select "Select kgs lbs"
select select "KGS"
click select "Select kgs lbs"
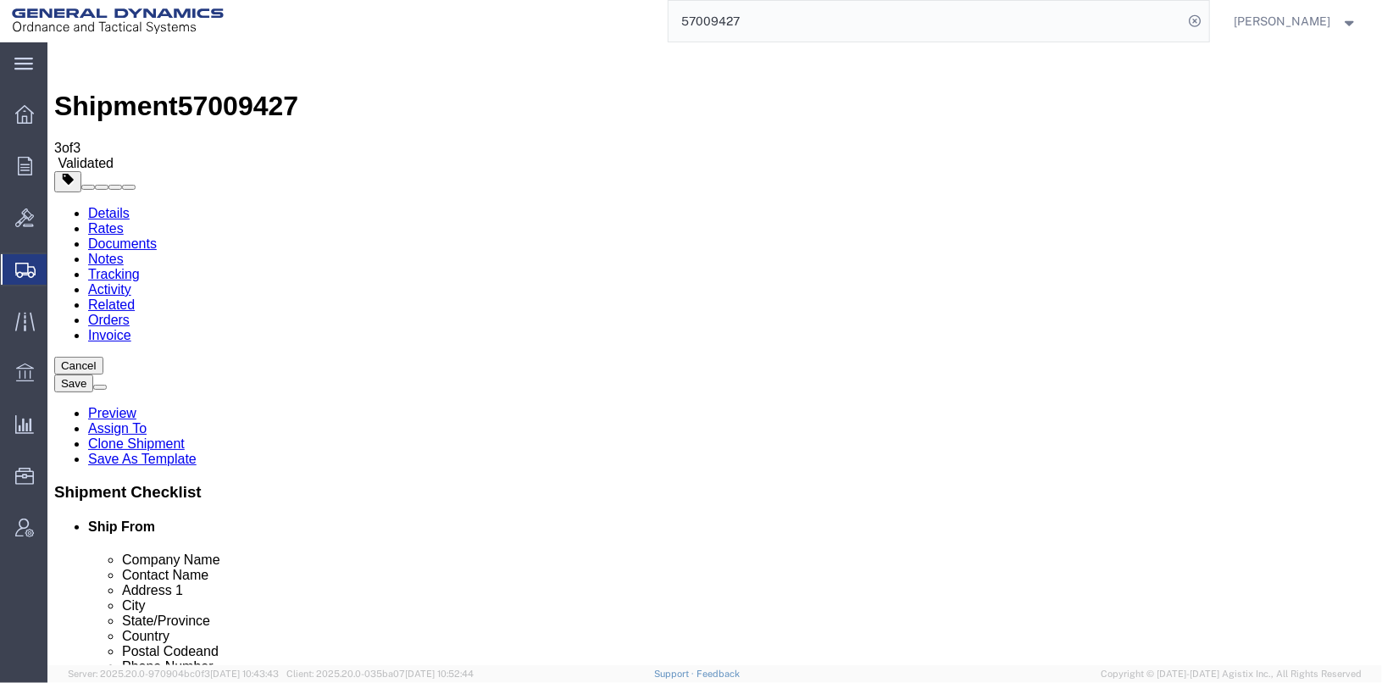
drag, startPoint x: 226, startPoint y: 401, endPoint x: 168, endPoint y: 400, distance: 58.5
click div "Weight 0.45 Select kgs lbs Ship. t°"
type input "1"
click select "Select kgs lbs"
select select "LBS"
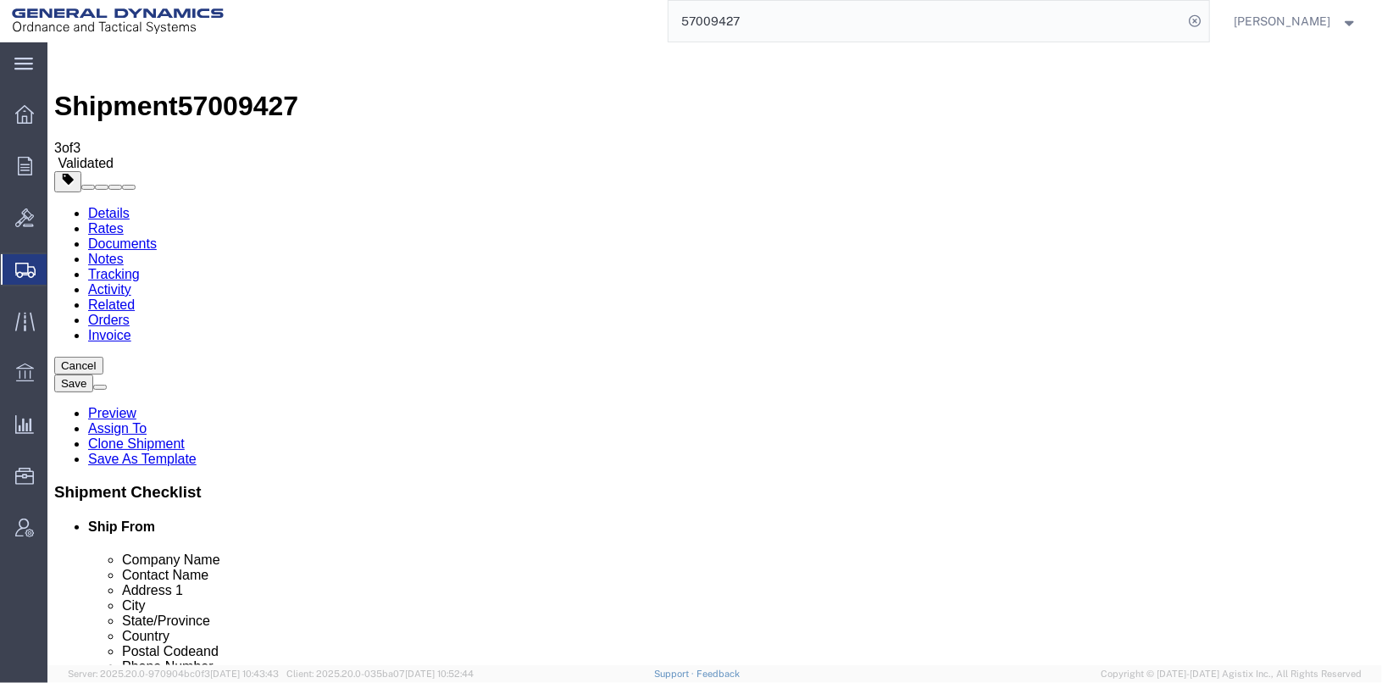
click select "Select kgs lbs"
type input "2.20"
click button "Rate Shipment"
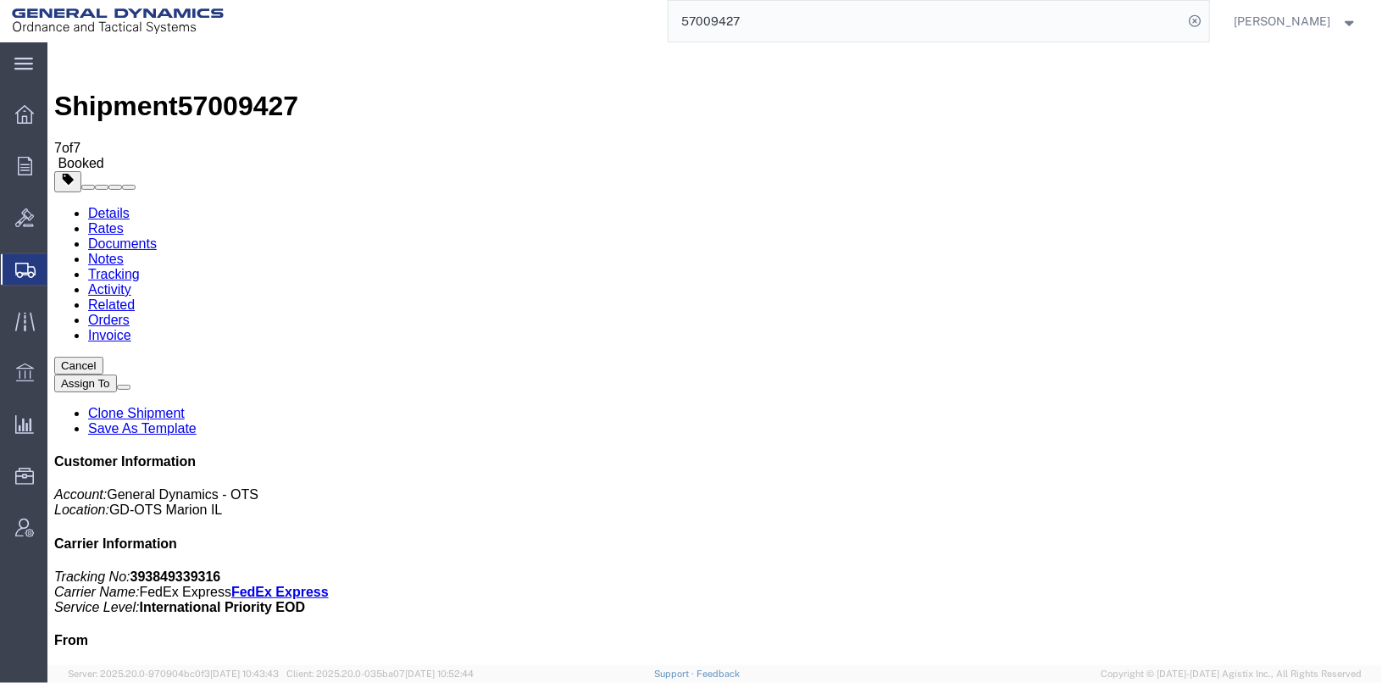
checkbox input "true"
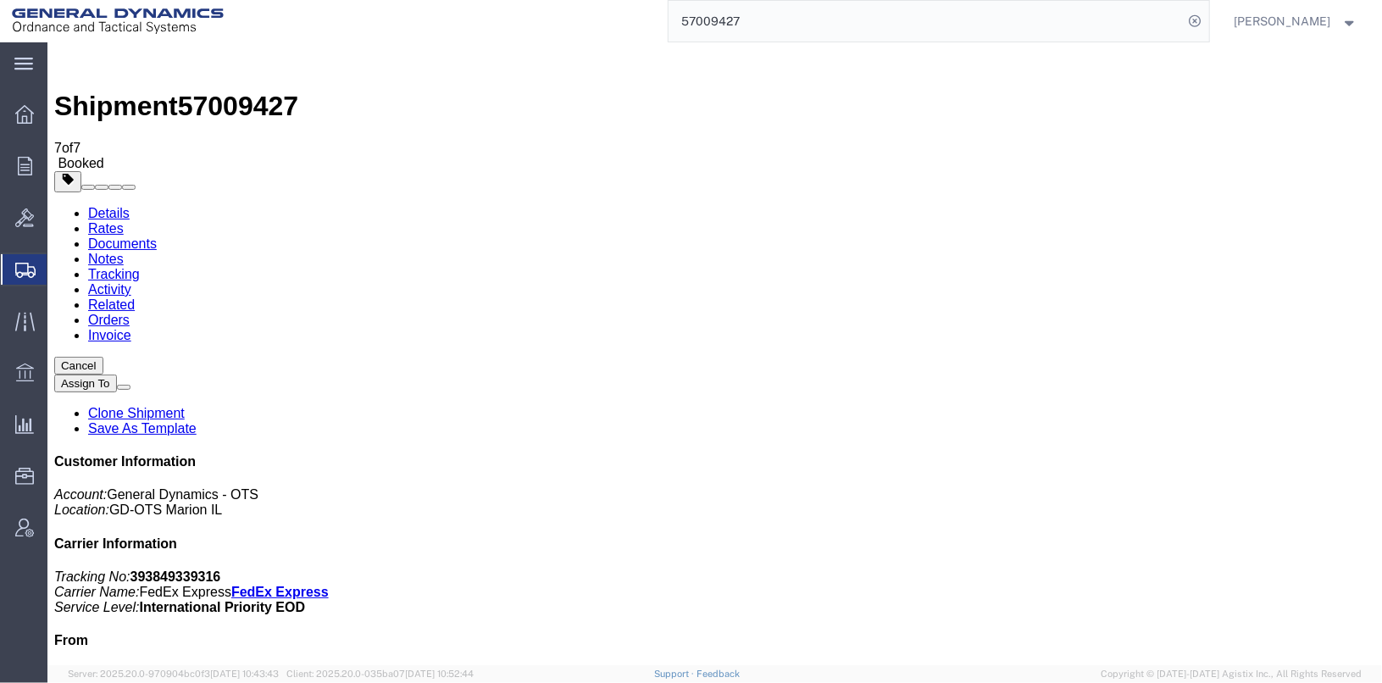
checkbox input "true"
checkbox input "false"
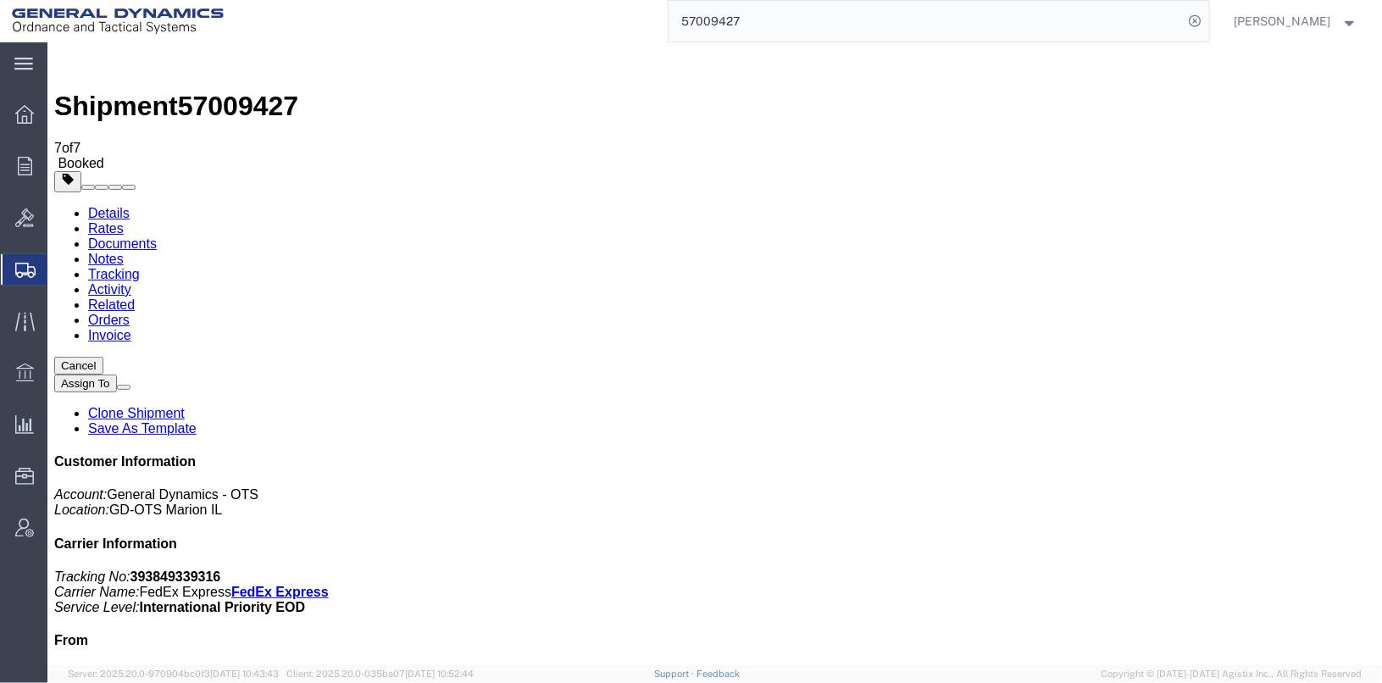
click at [100, 205] on link "Details" at bounding box center [108, 212] width 42 height 14
